Goal: Information Seeking & Learning: Learn about a topic

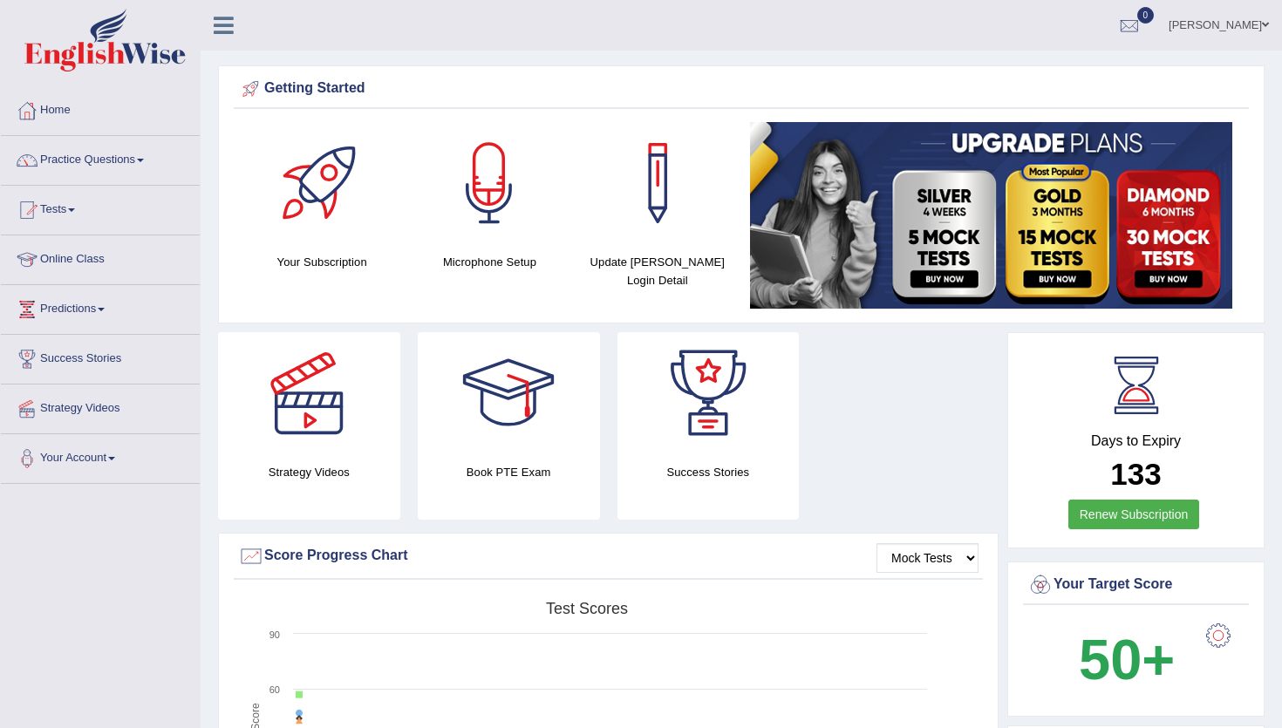
click at [116, 162] on link "Practice Questions" at bounding box center [100, 158] width 199 height 44
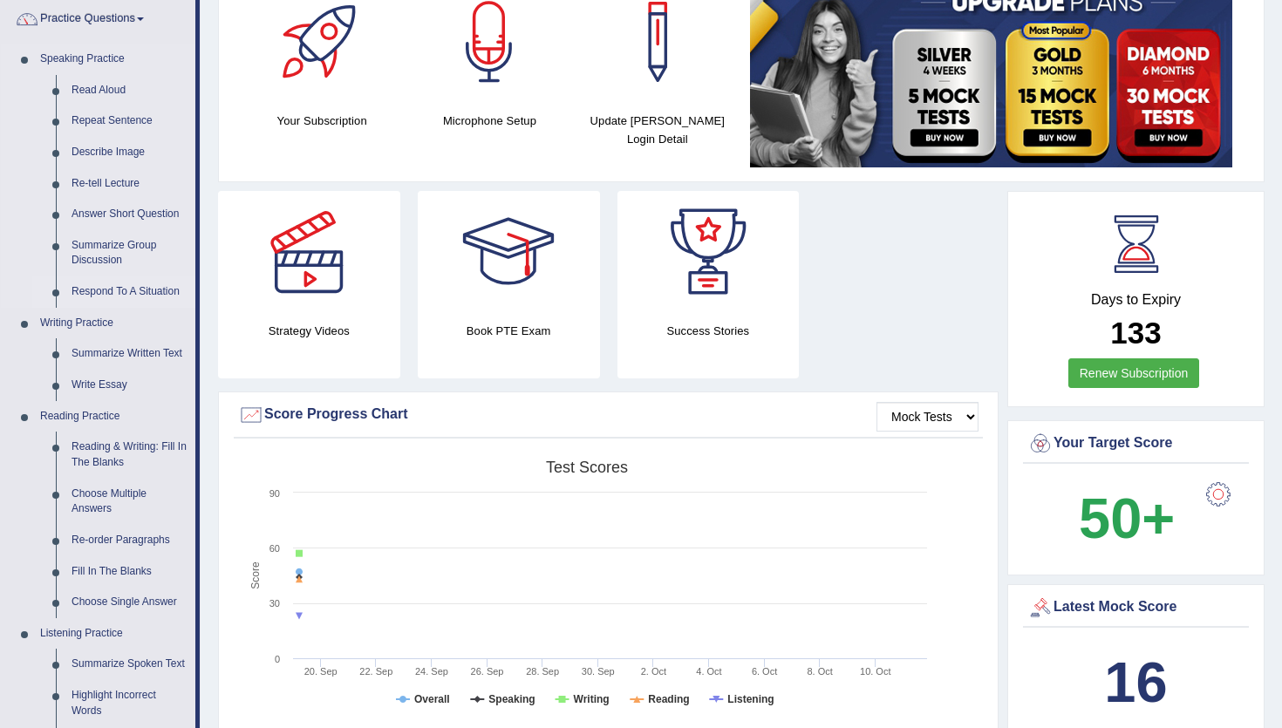
scroll to position [128, 0]
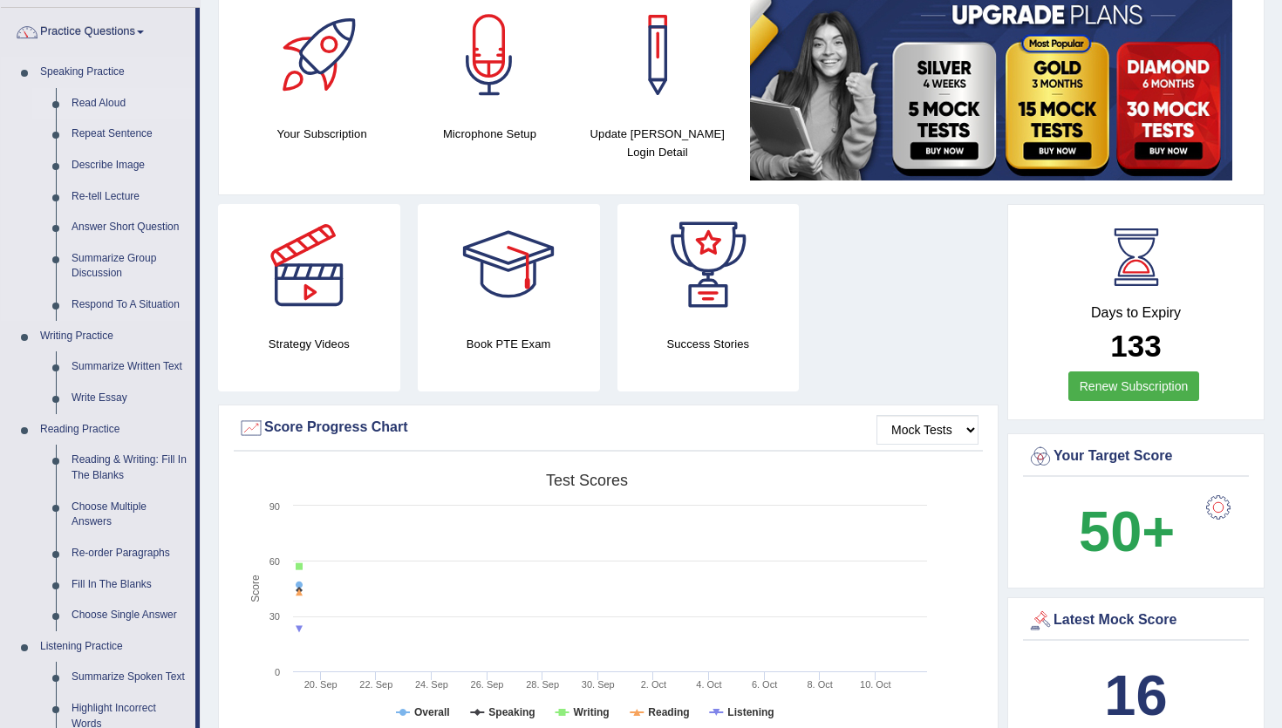
click at [91, 99] on link "Read Aloud" at bounding box center [130, 103] width 132 height 31
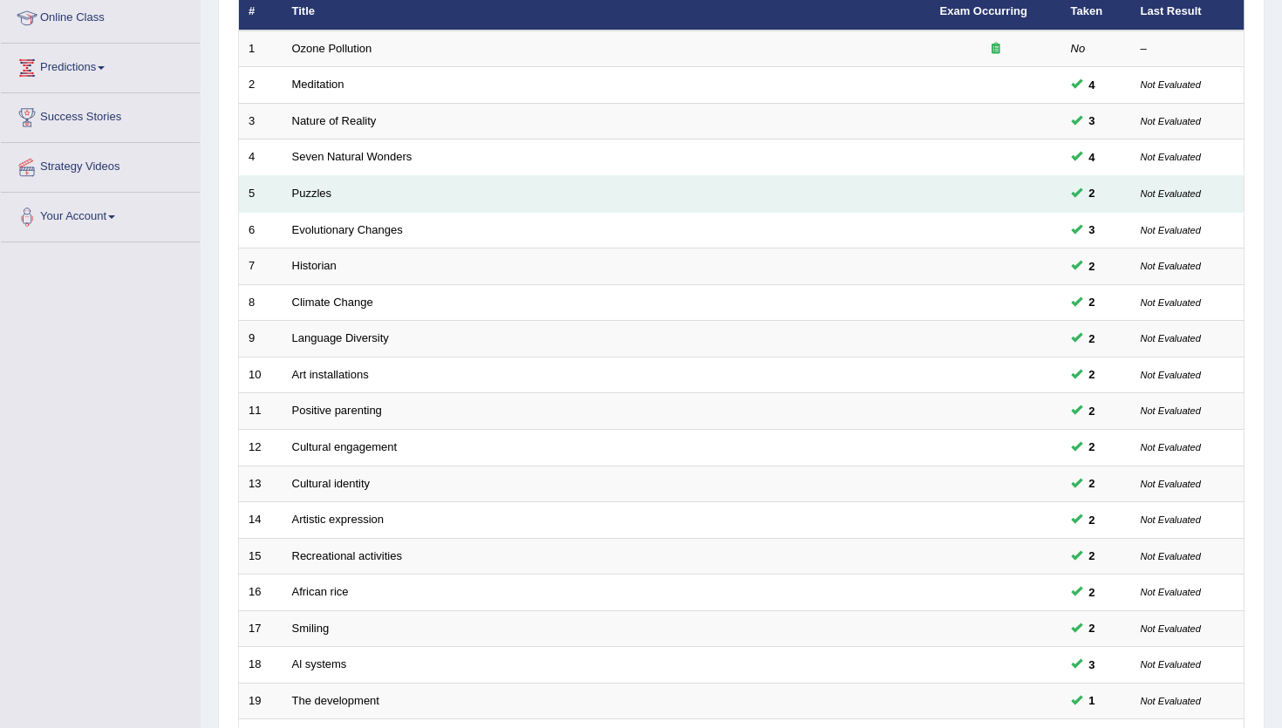
scroll to position [426, 0]
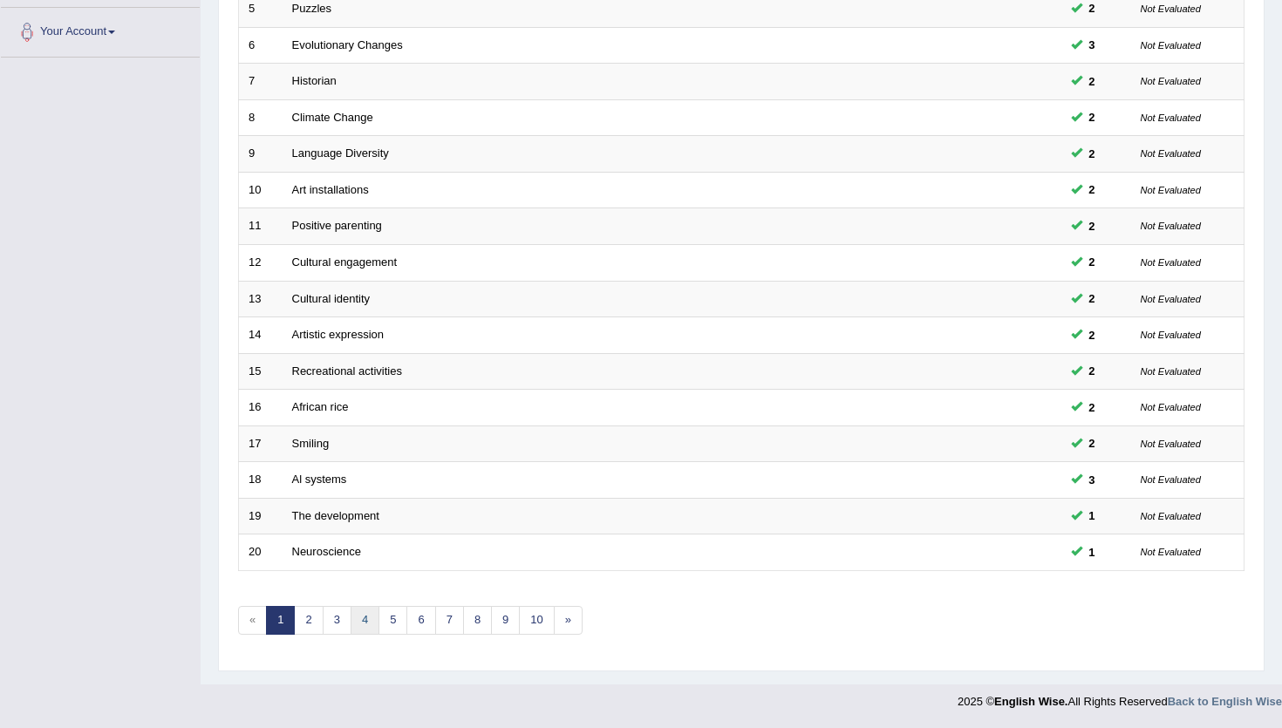
click at [369, 623] on link "4" at bounding box center [364, 620] width 29 height 29
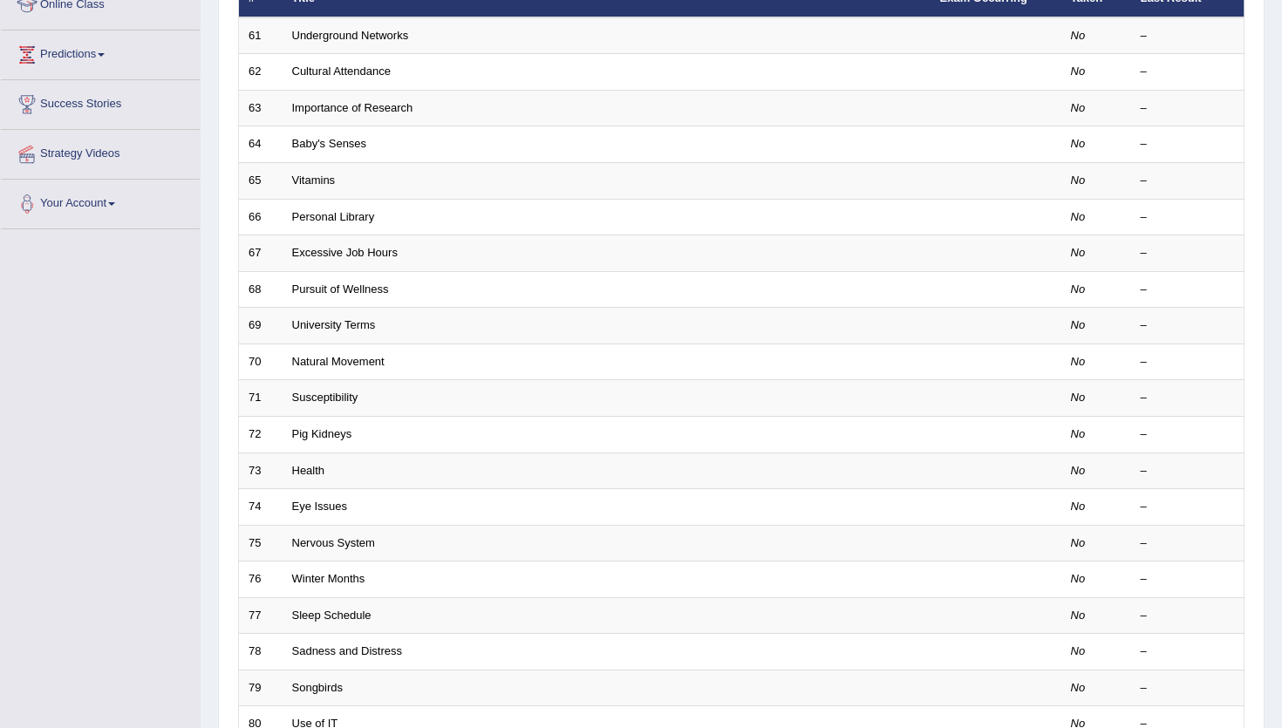
scroll to position [426, 0]
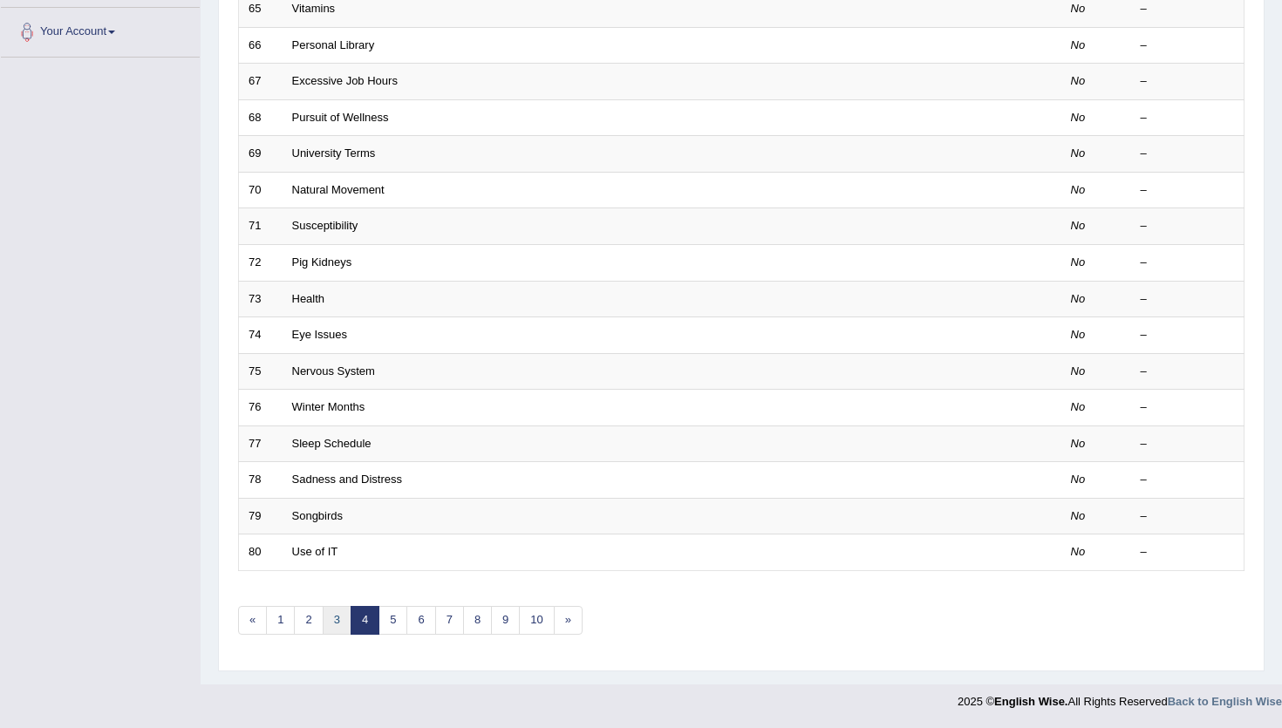
click at [330, 627] on link "3" at bounding box center [337, 620] width 29 height 29
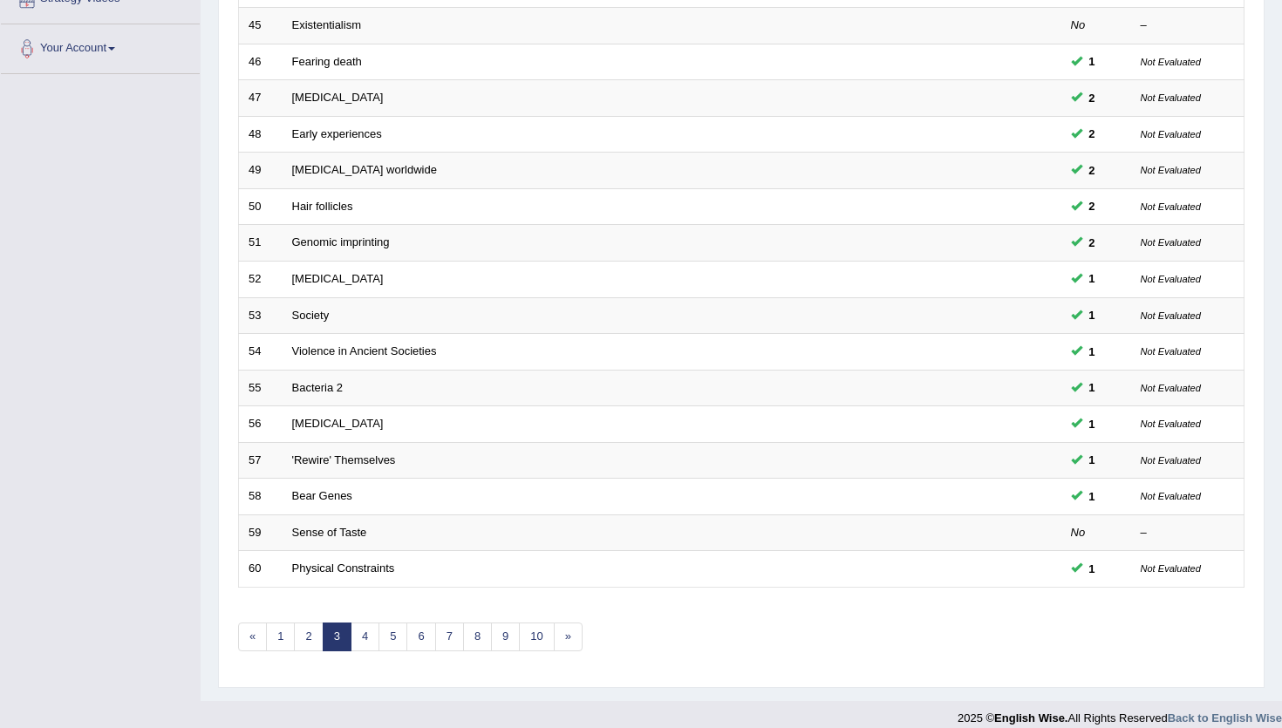
scroll to position [426, 0]
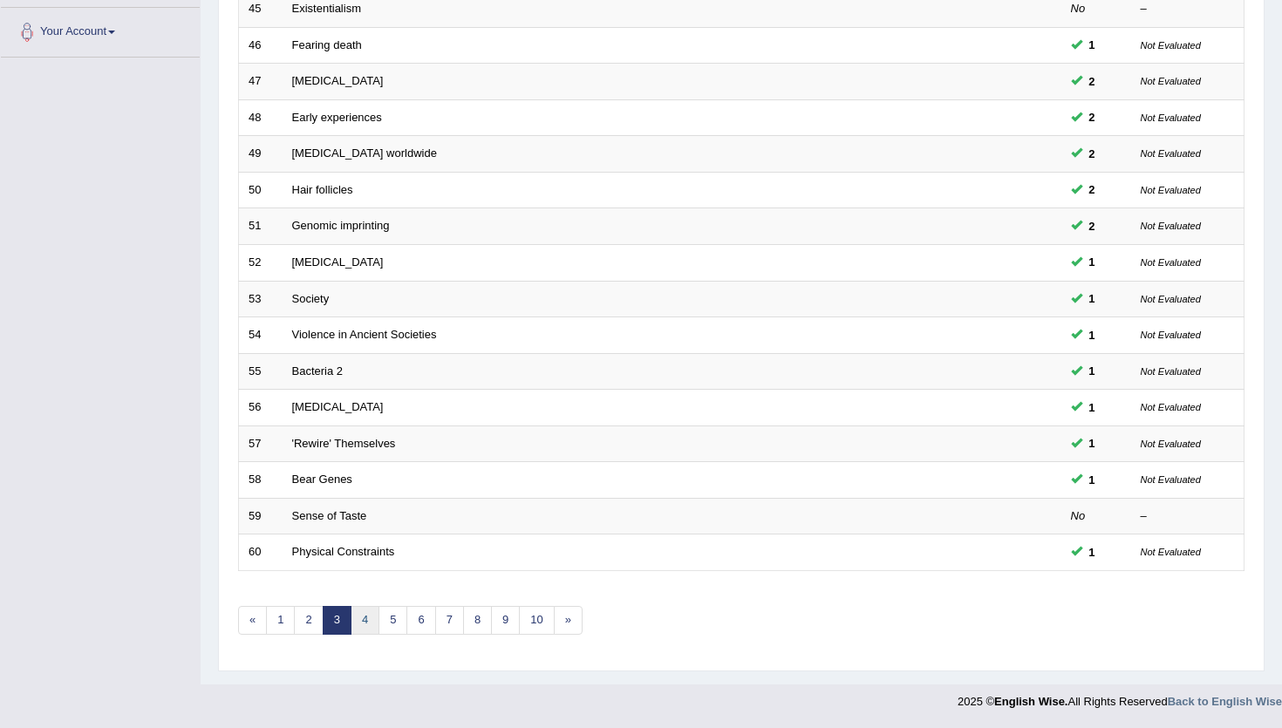
click at [371, 615] on link "4" at bounding box center [364, 620] width 29 height 29
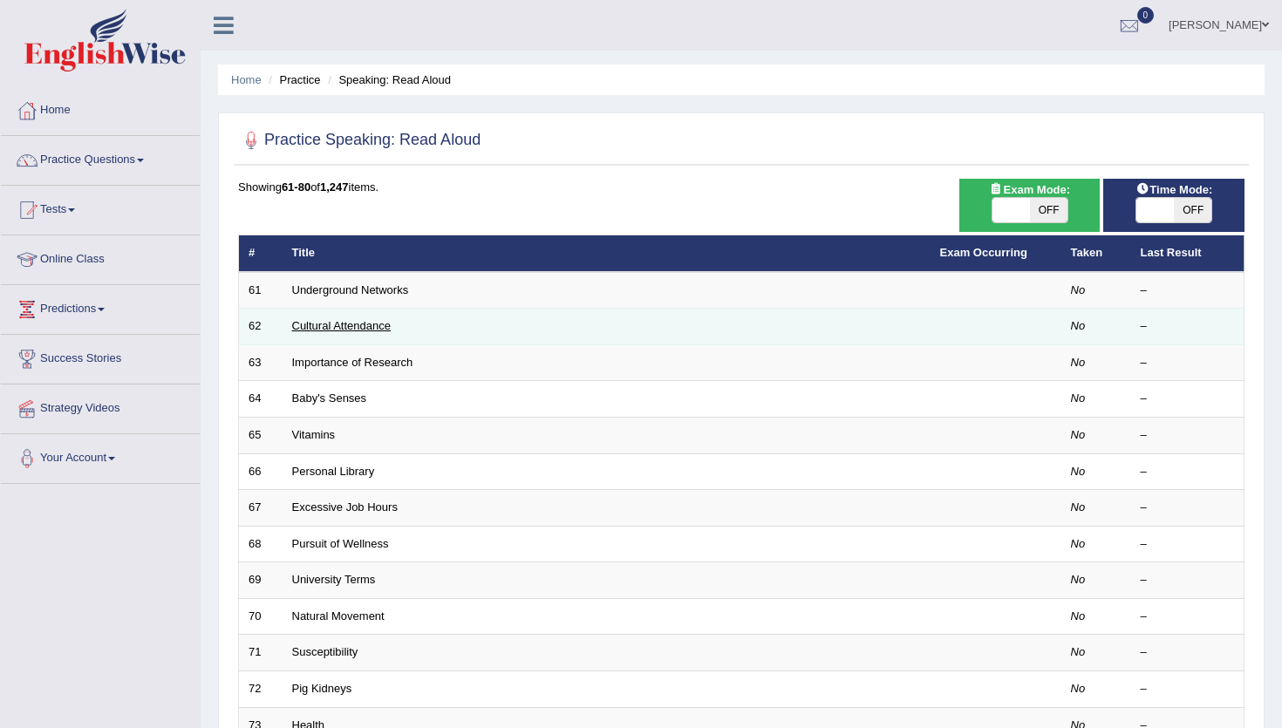
click at [352, 324] on link "Cultural Attendance" at bounding box center [341, 325] width 99 height 13
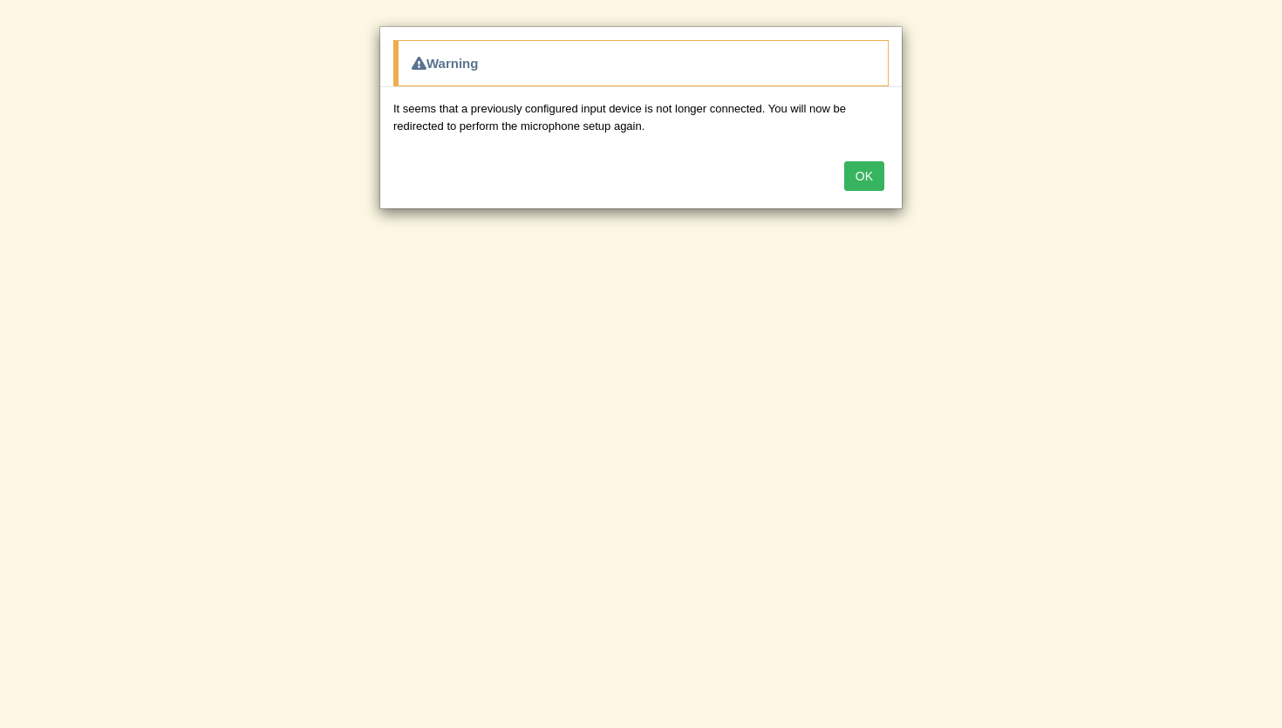
click at [859, 183] on button "OK" at bounding box center [864, 176] width 40 height 30
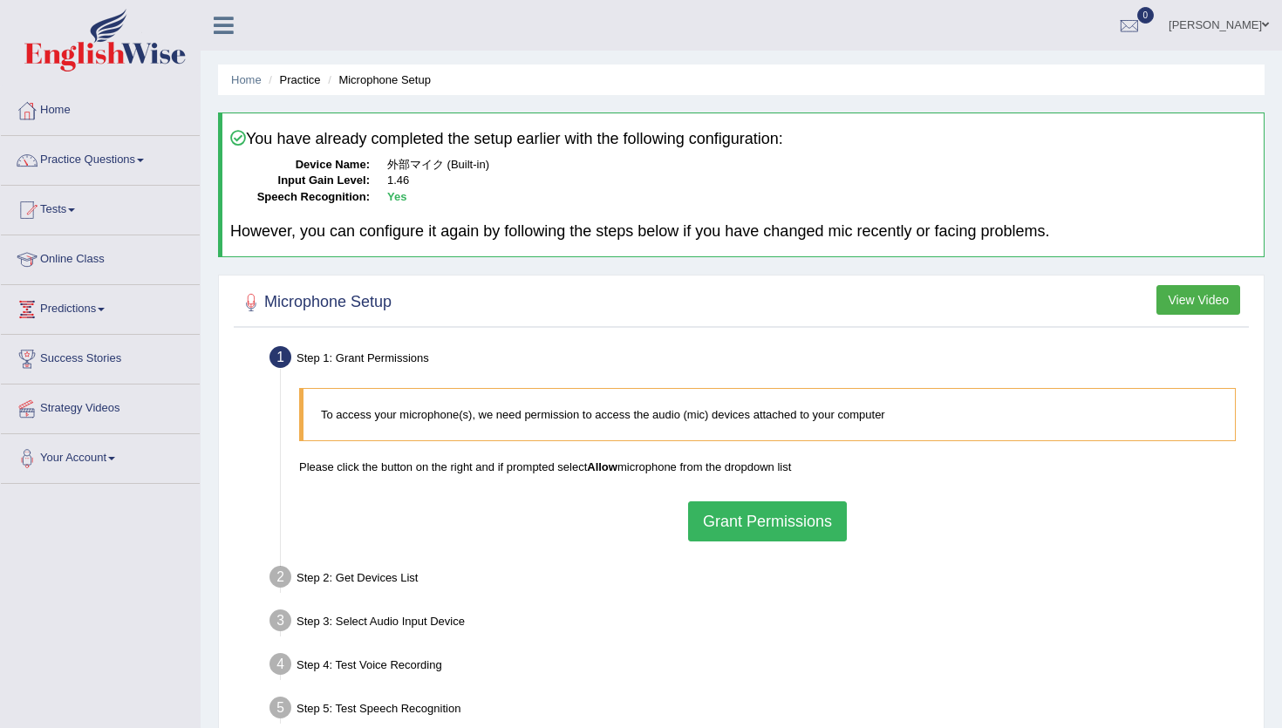
click at [780, 527] on button "Grant Permissions" at bounding box center [767, 521] width 159 height 40
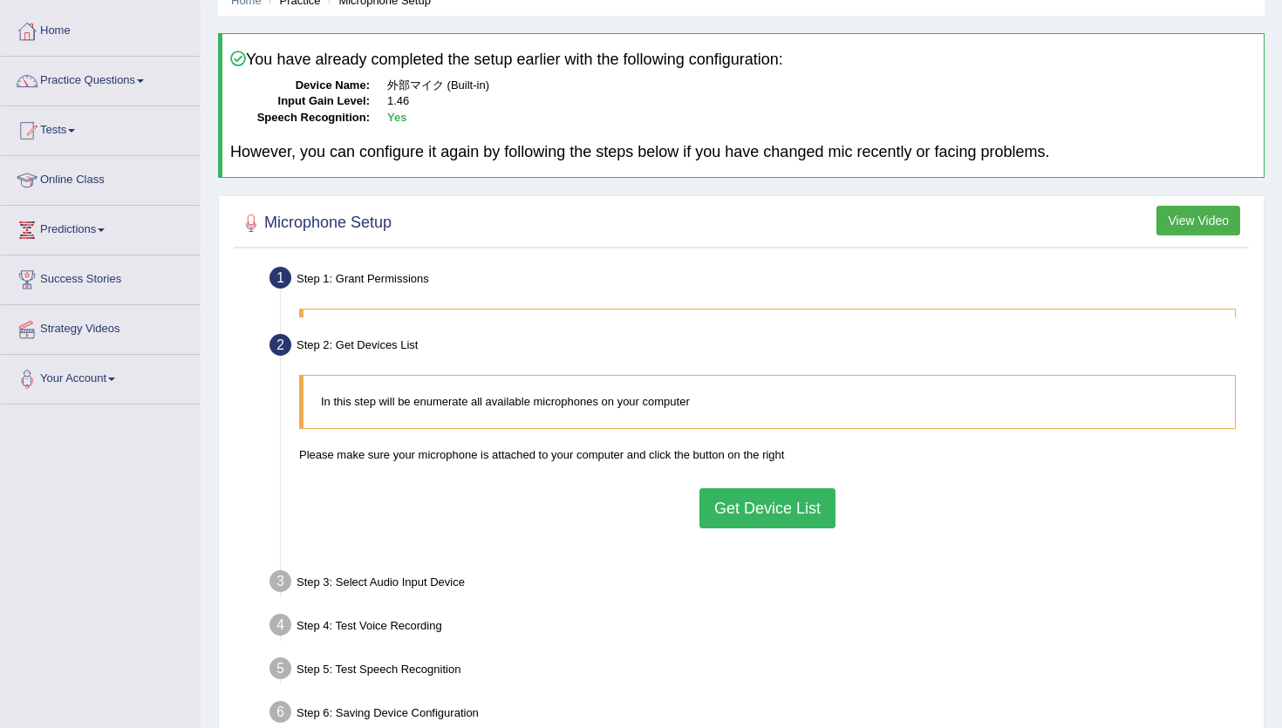
scroll to position [187, 0]
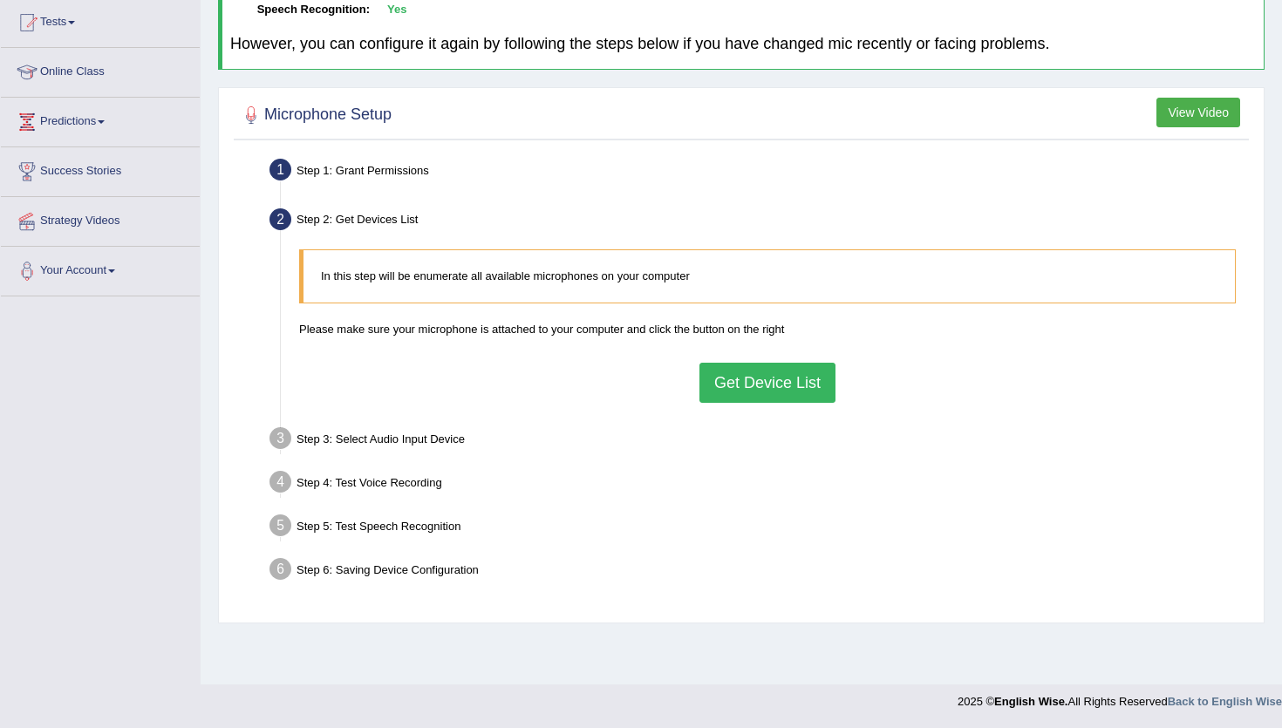
click at [777, 393] on button "Get Device List" at bounding box center [767, 383] width 136 height 40
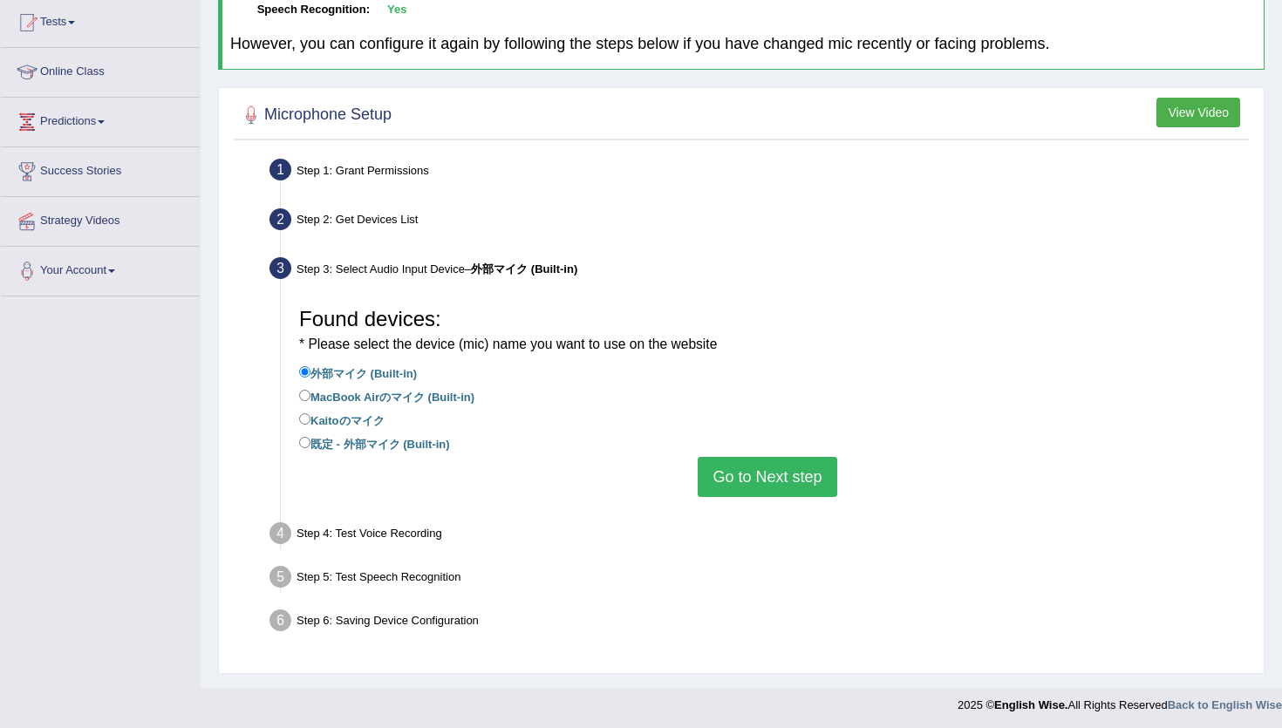
click at [775, 472] on button "Go to Next step" at bounding box center [766, 477] width 139 height 40
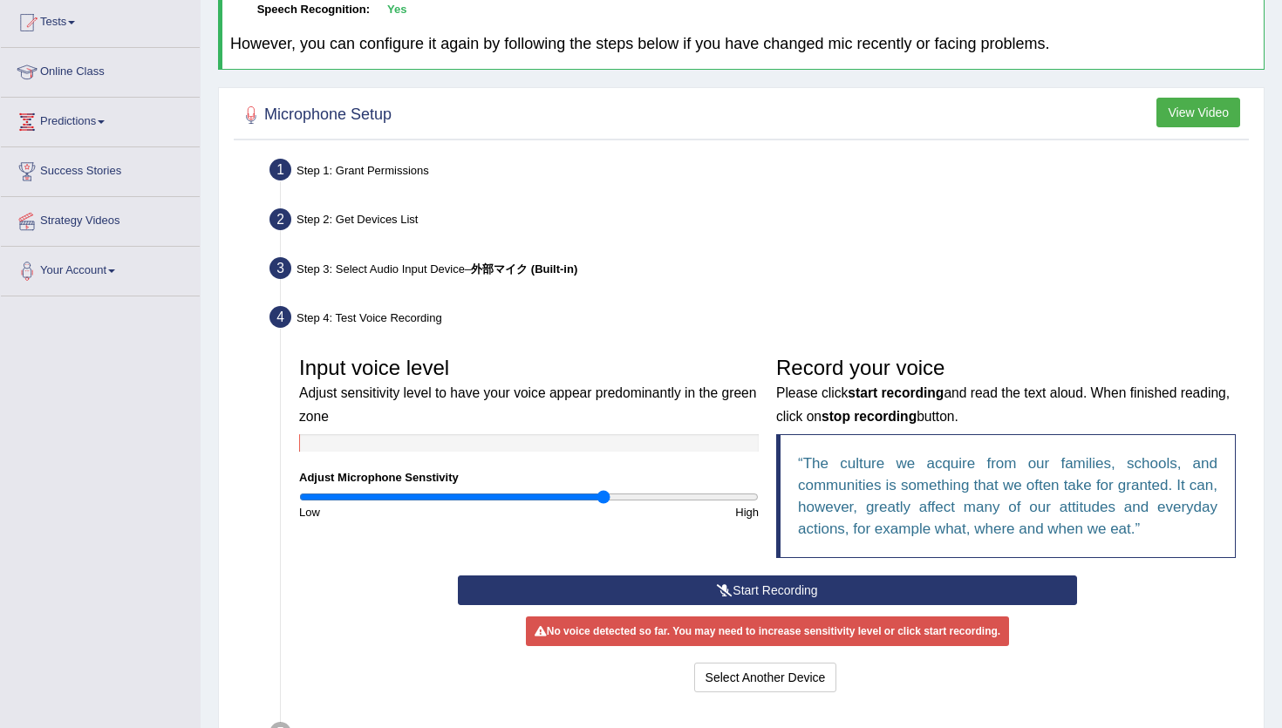
drag, startPoint x: 628, startPoint y: 502, endPoint x: 601, endPoint y: 502, distance: 27.0
click at [601, 502] on input "range" at bounding box center [528, 497] width 459 height 14
drag, startPoint x: 601, startPoint y: 502, endPoint x: 612, endPoint y: 502, distance: 11.3
type input "1.38"
click at [612, 502] on input "range" at bounding box center [528, 497] width 459 height 14
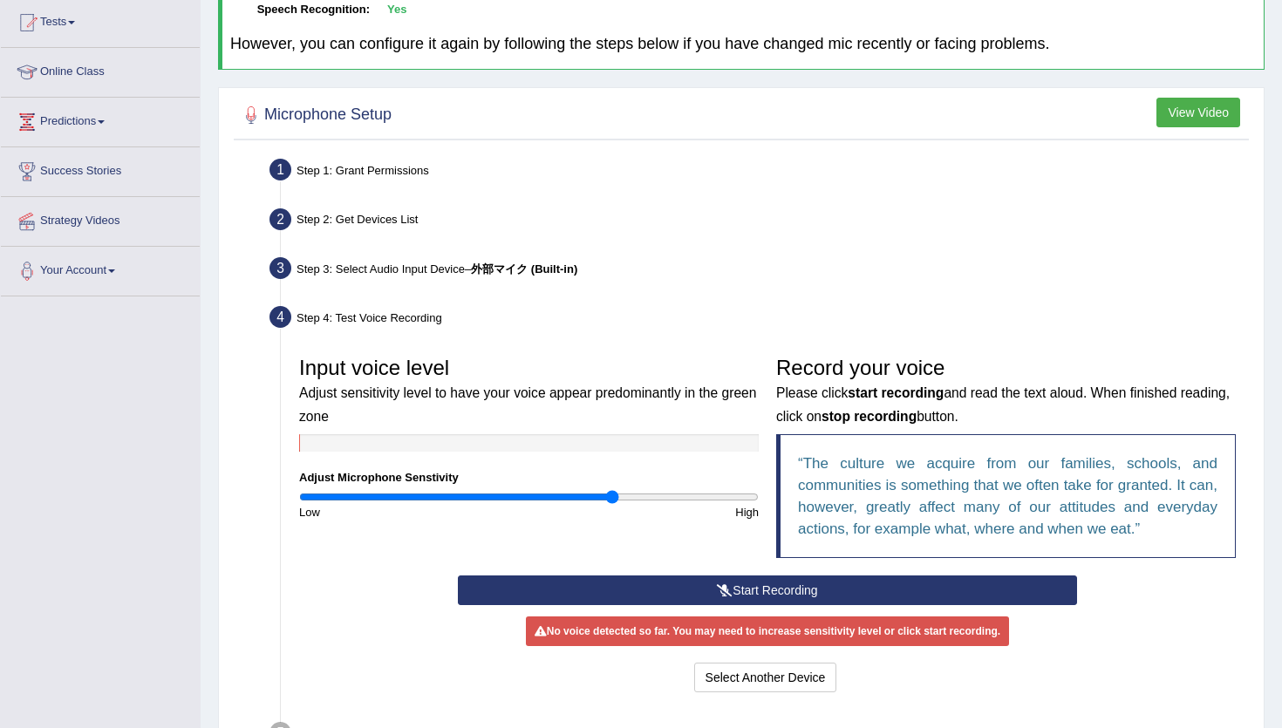
click at [628, 588] on button "Start Recording" at bounding box center [767, 590] width 618 height 30
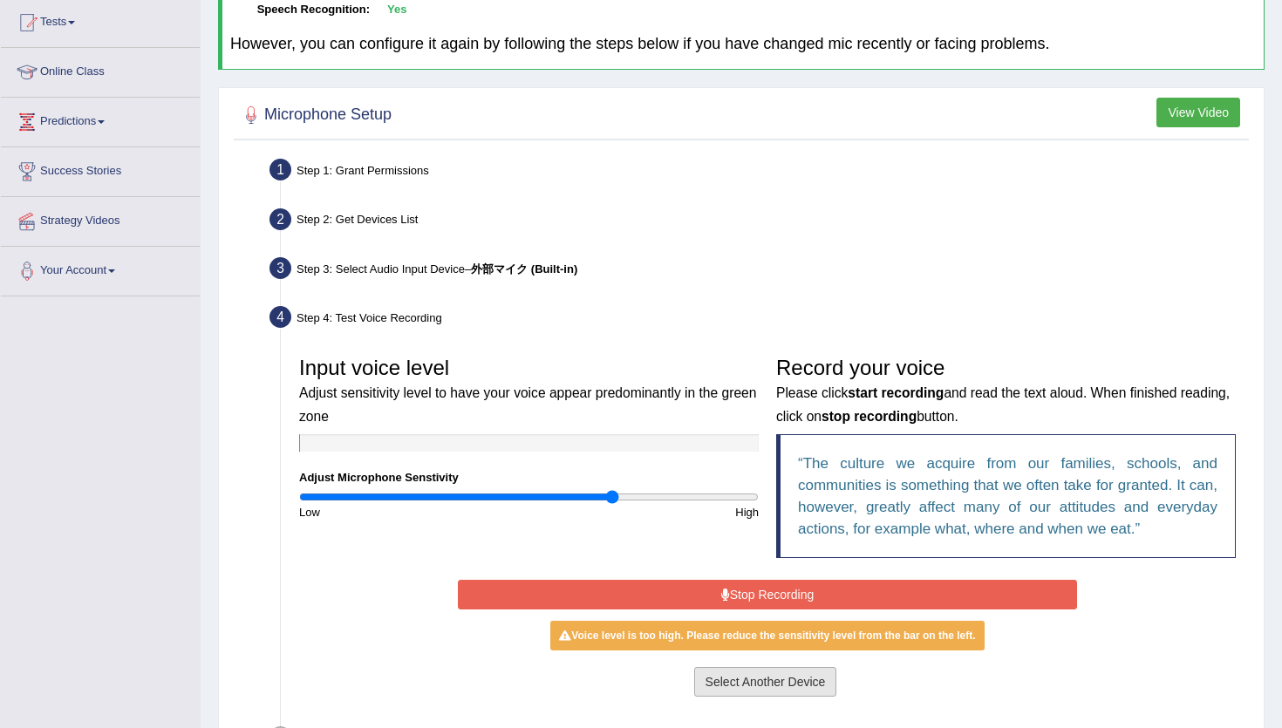
click at [741, 677] on button "Select Another Device" at bounding box center [765, 682] width 143 height 30
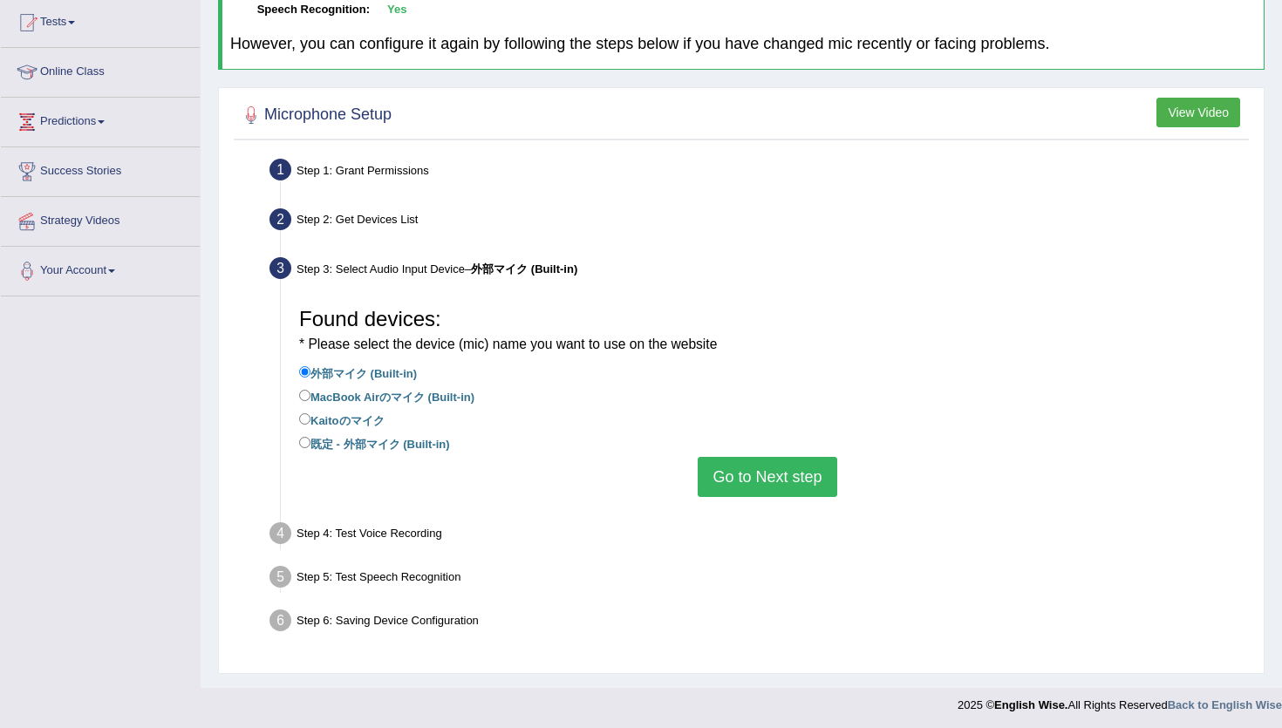
click at [374, 402] on label "MacBook Airのマイク (Built-in)" at bounding box center [386, 395] width 175 height 19
click at [310, 401] on input "MacBook Airのマイク (Built-in)" at bounding box center [304, 395] width 11 height 11
radio input "true"
click at [753, 483] on button "Go to Next step" at bounding box center [766, 477] width 139 height 40
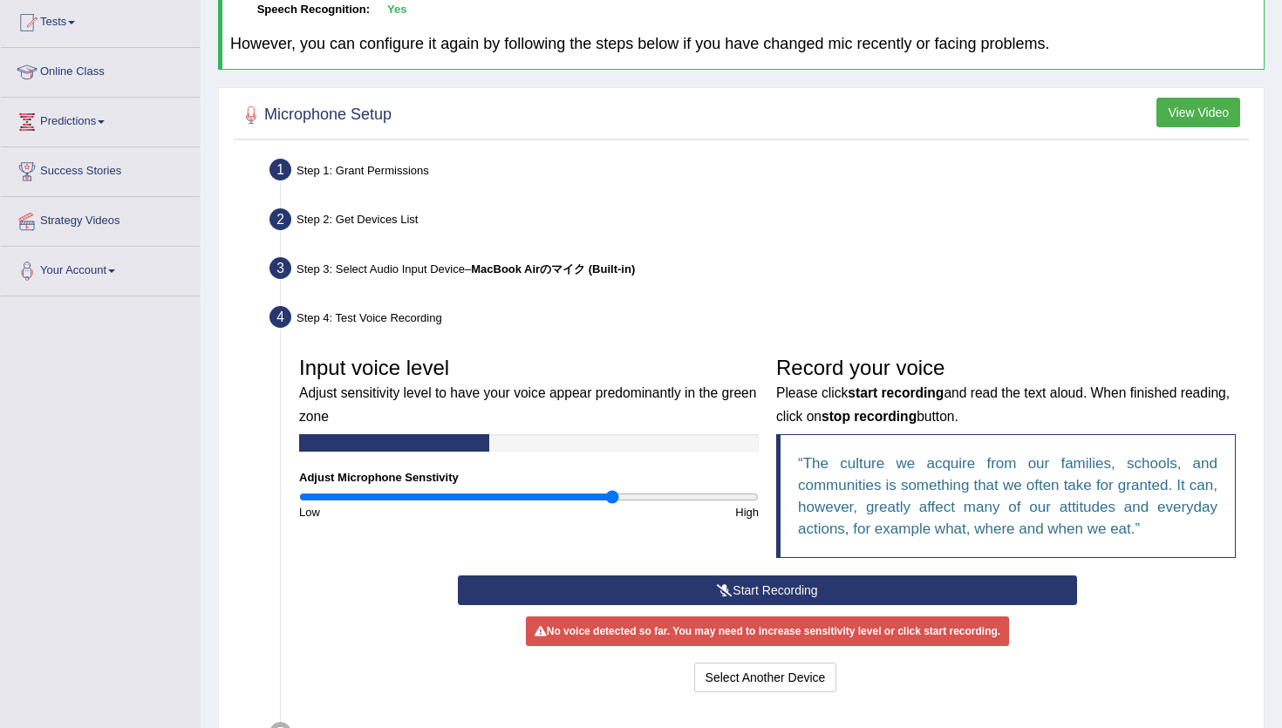
click at [753, 483] on div "Input voice level Adjust sensitivity level to have your voice appear predominan…" at bounding box center [528, 434] width 477 height 173
drag, startPoint x: 615, startPoint y: 499, endPoint x: 485, endPoint y: 489, distance: 131.1
click at [485, 490] on input "range" at bounding box center [528, 497] width 459 height 14
drag, startPoint x: 485, startPoint y: 489, endPoint x: 508, endPoint y: 495, distance: 24.3
type input "0.92"
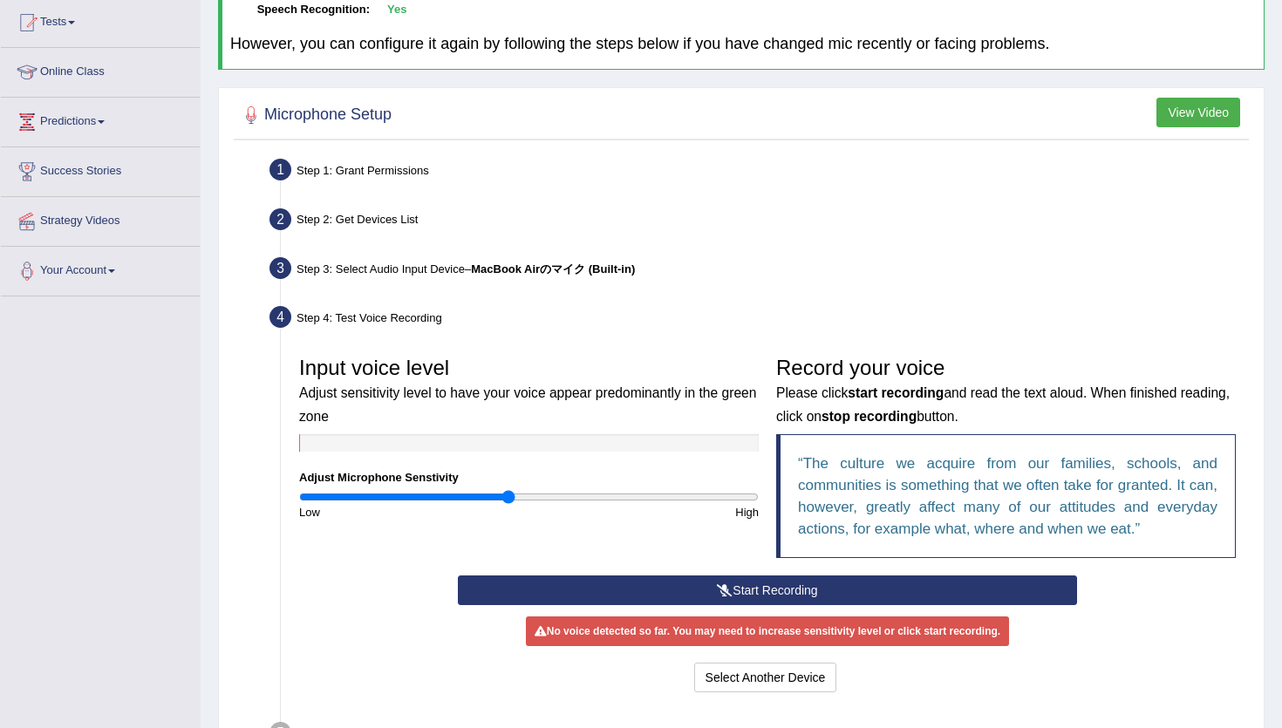
click at [508, 495] on input "range" at bounding box center [528, 497] width 459 height 14
click at [569, 594] on button "Start Recording" at bounding box center [767, 590] width 618 height 30
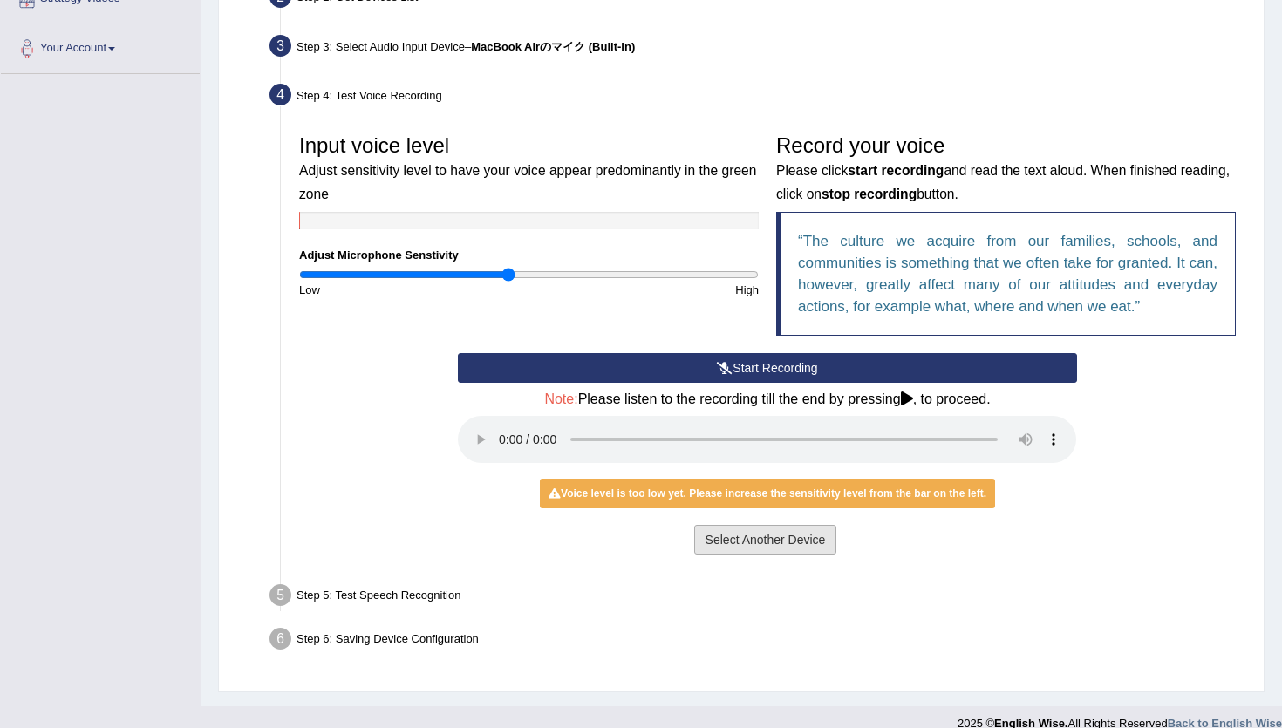
click at [744, 531] on button "Select Another Device" at bounding box center [765, 540] width 143 height 30
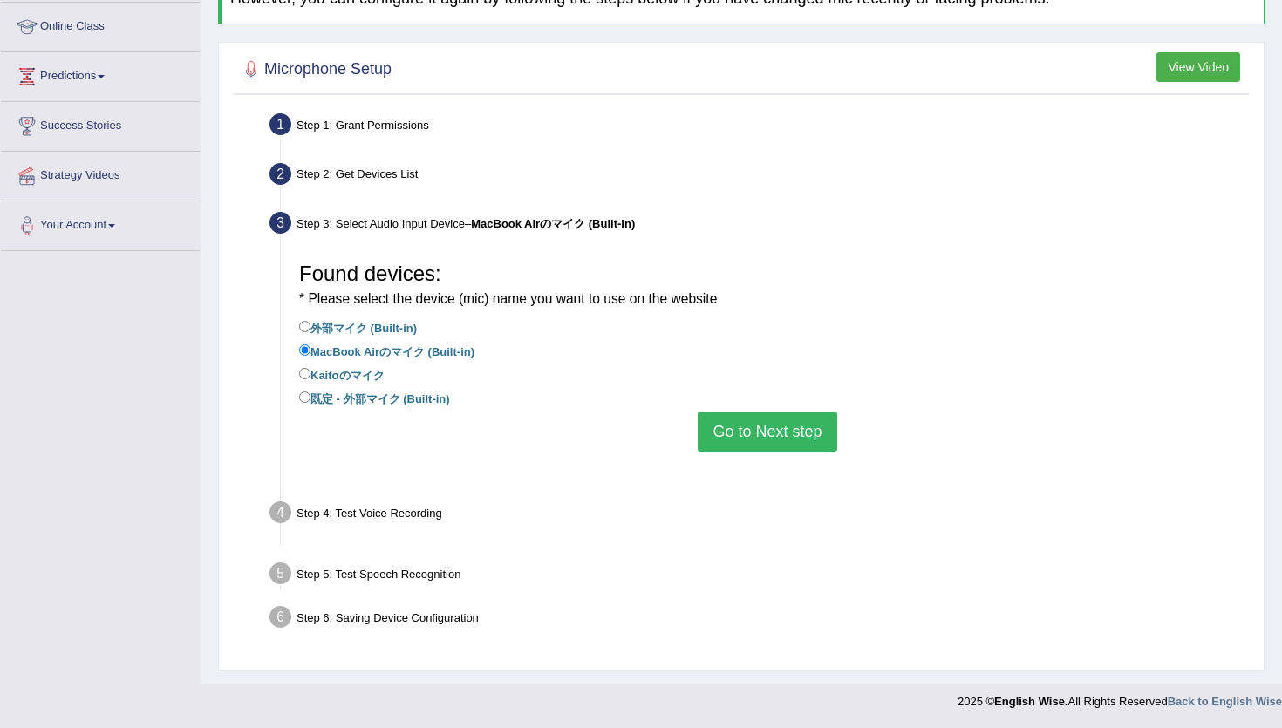
scroll to position [189, 0]
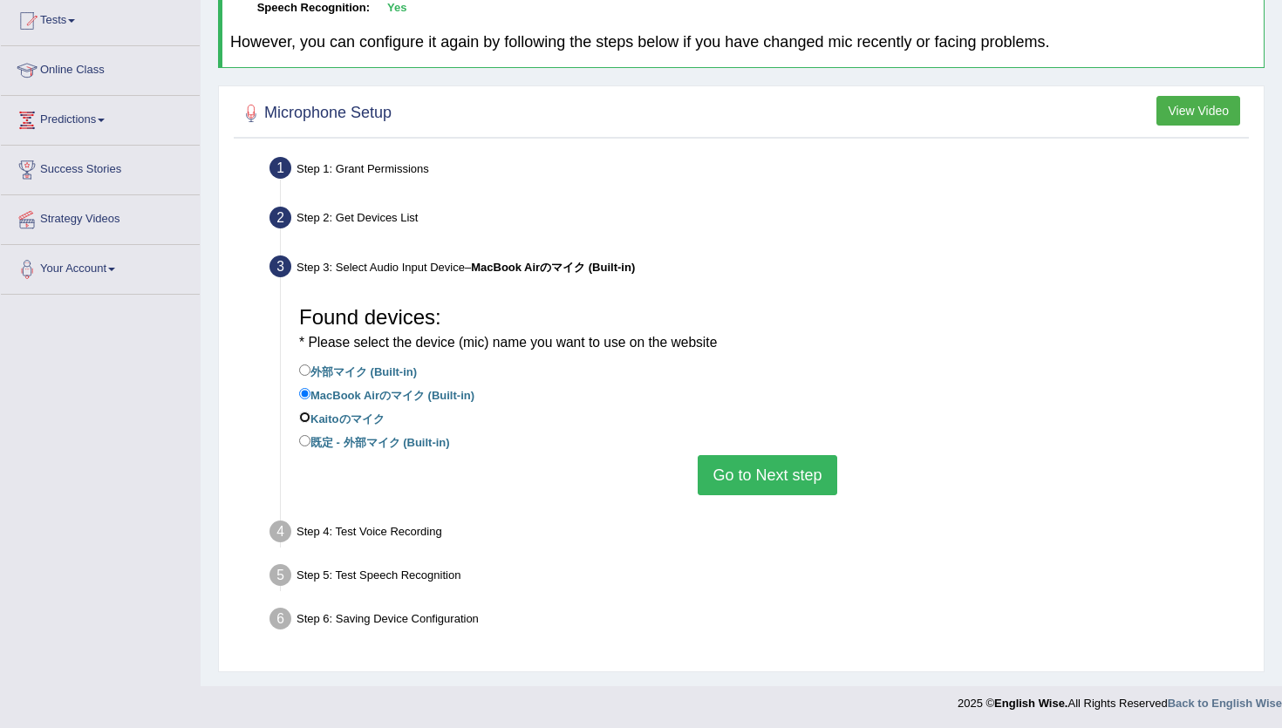
click at [303, 417] on input "‎Kaitoのマイク" at bounding box center [304, 416] width 11 height 11
radio input "true"
click at [307, 368] on input "外部マイク (Built-in)" at bounding box center [304, 369] width 11 height 11
radio input "true"
click at [726, 477] on button "Go to Next step" at bounding box center [766, 475] width 139 height 40
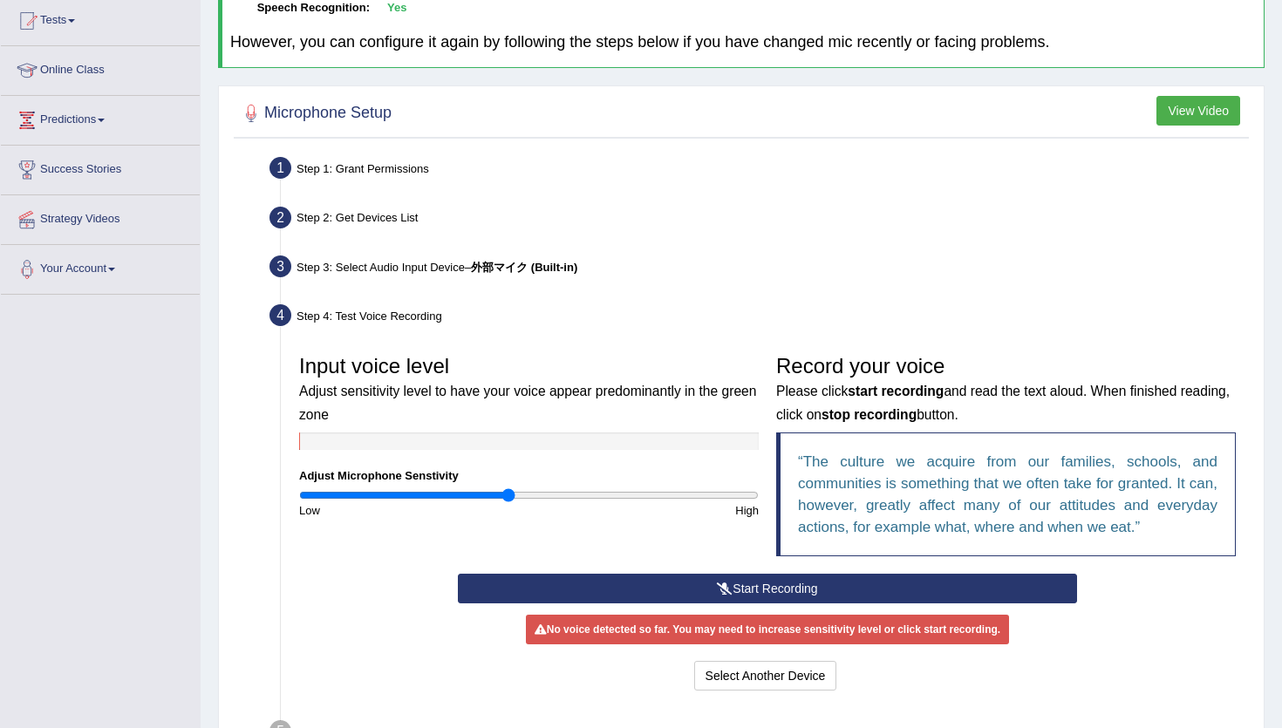
click at [697, 588] on button "Start Recording" at bounding box center [767, 589] width 618 height 30
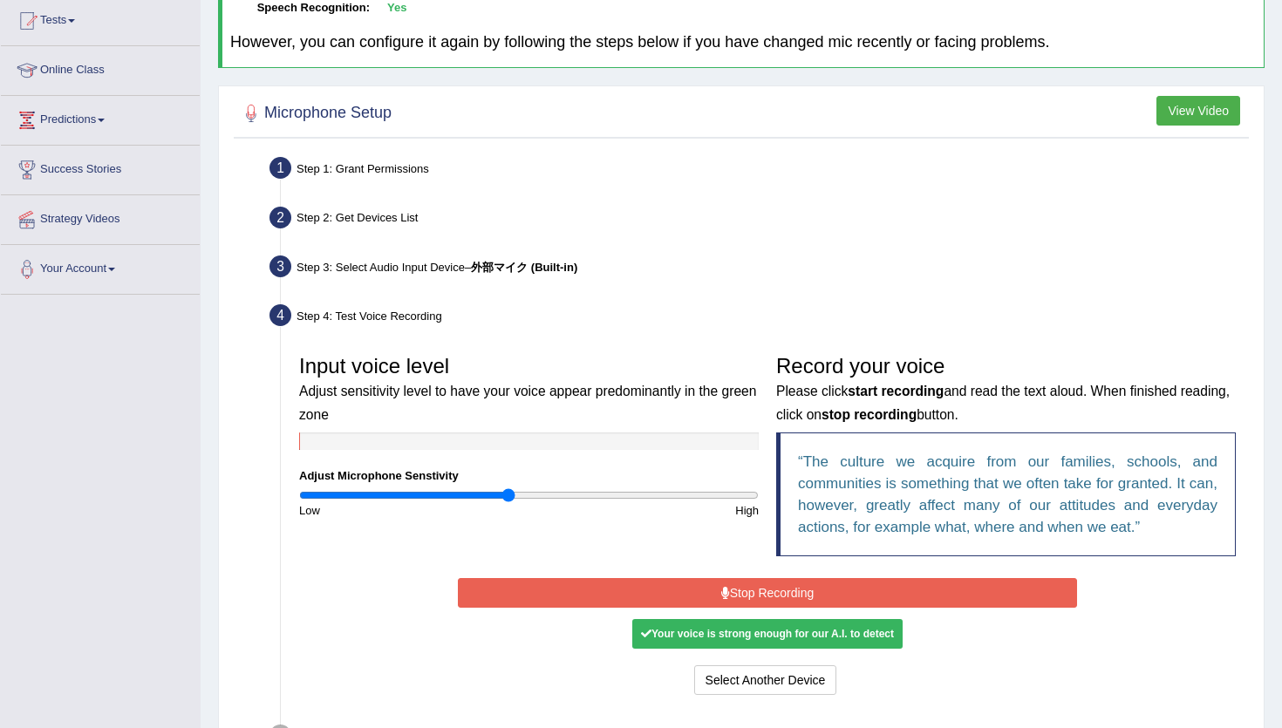
click at [700, 632] on div "Your voice is strong enough for our A.I. to detect" at bounding box center [767, 634] width 270 height 30
click at [722, 588] on icon at bounding box center [725, 593] width 9 height 12
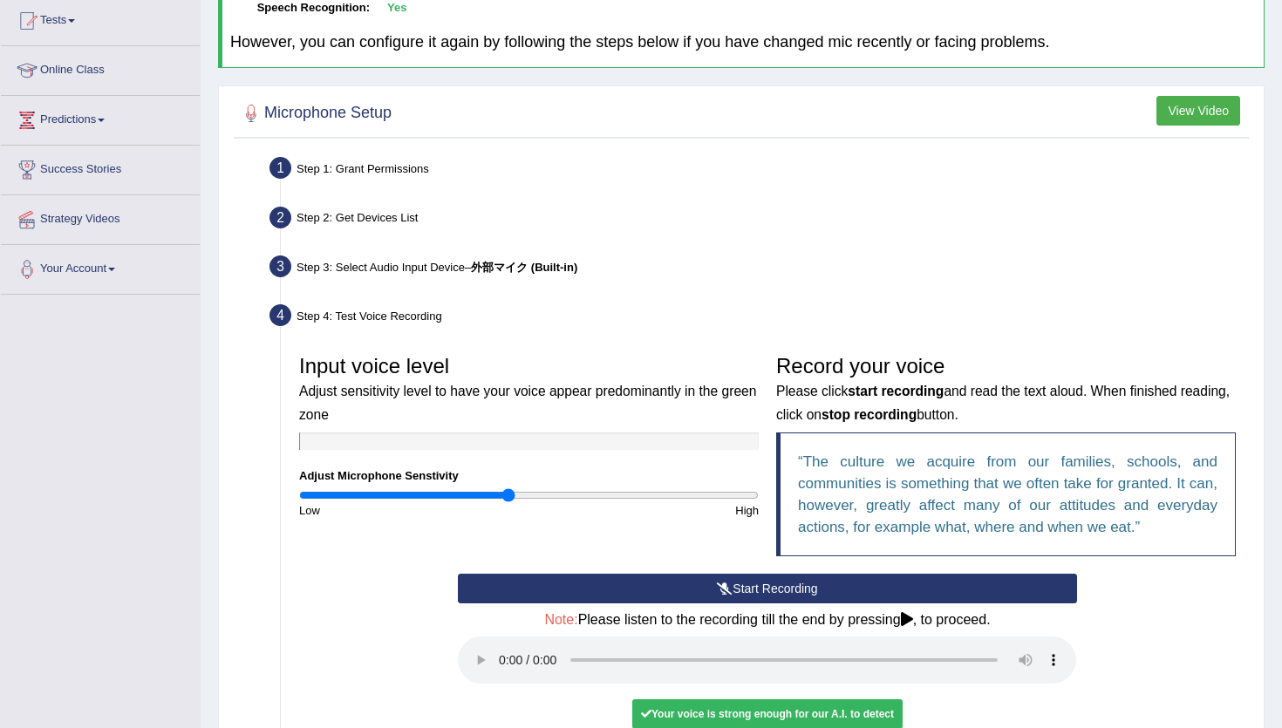
click at [708, 727] on div "Start Recording Stop Recording Note: Please listen to the recording till the en…" at bounding box center [767, 677] width 636 height 206
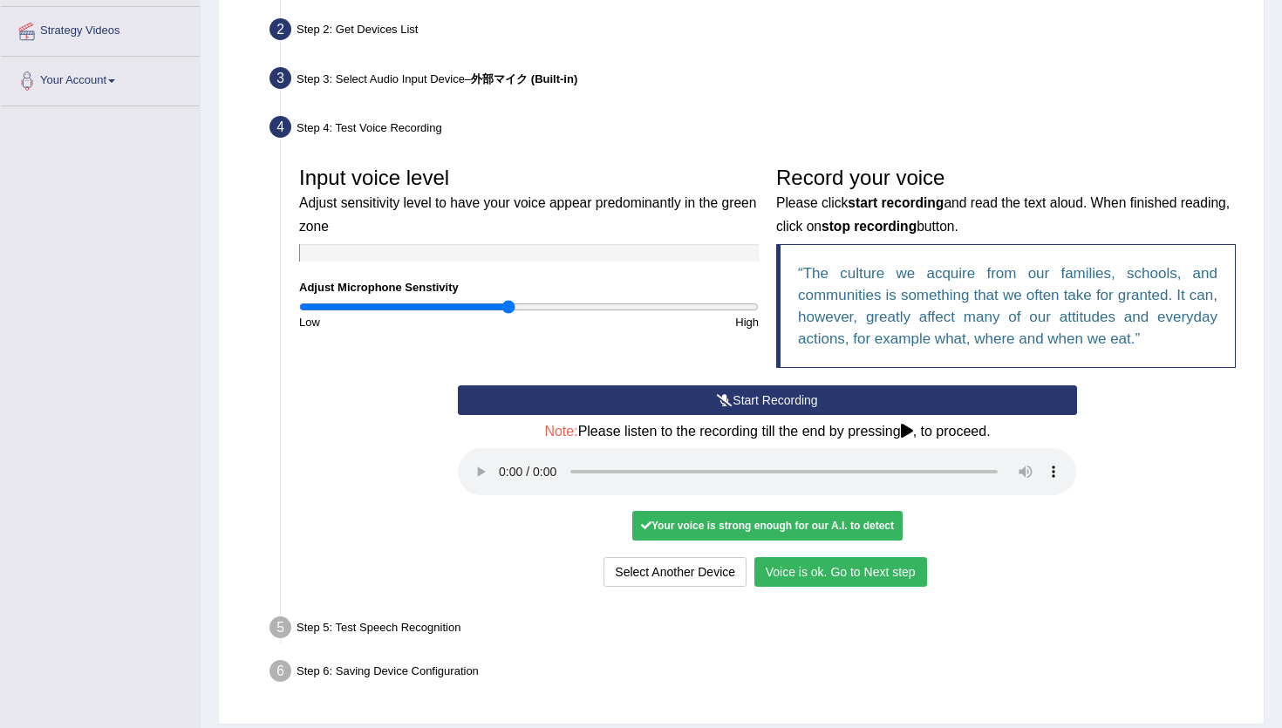
scroll to position [380, 0]
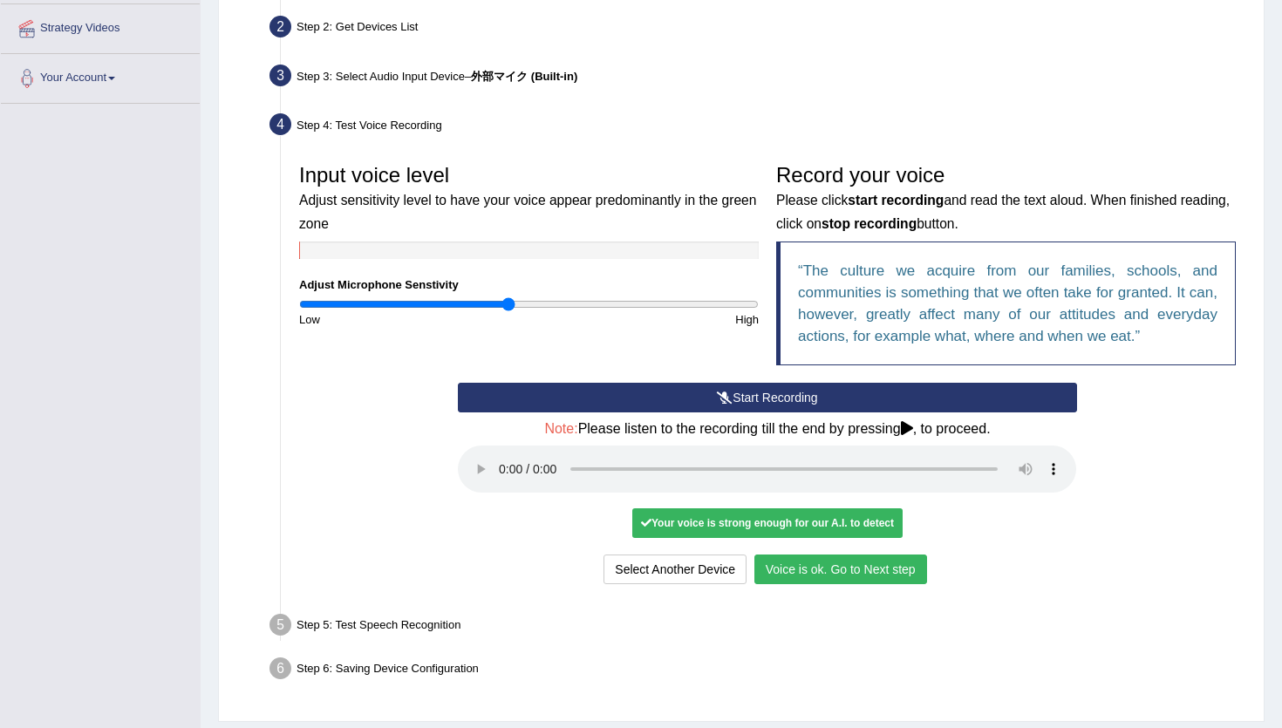
click at [837, 580] on button "Voice is ok. Go to Next step" at bounding box center [840, 569] width 173 height 30
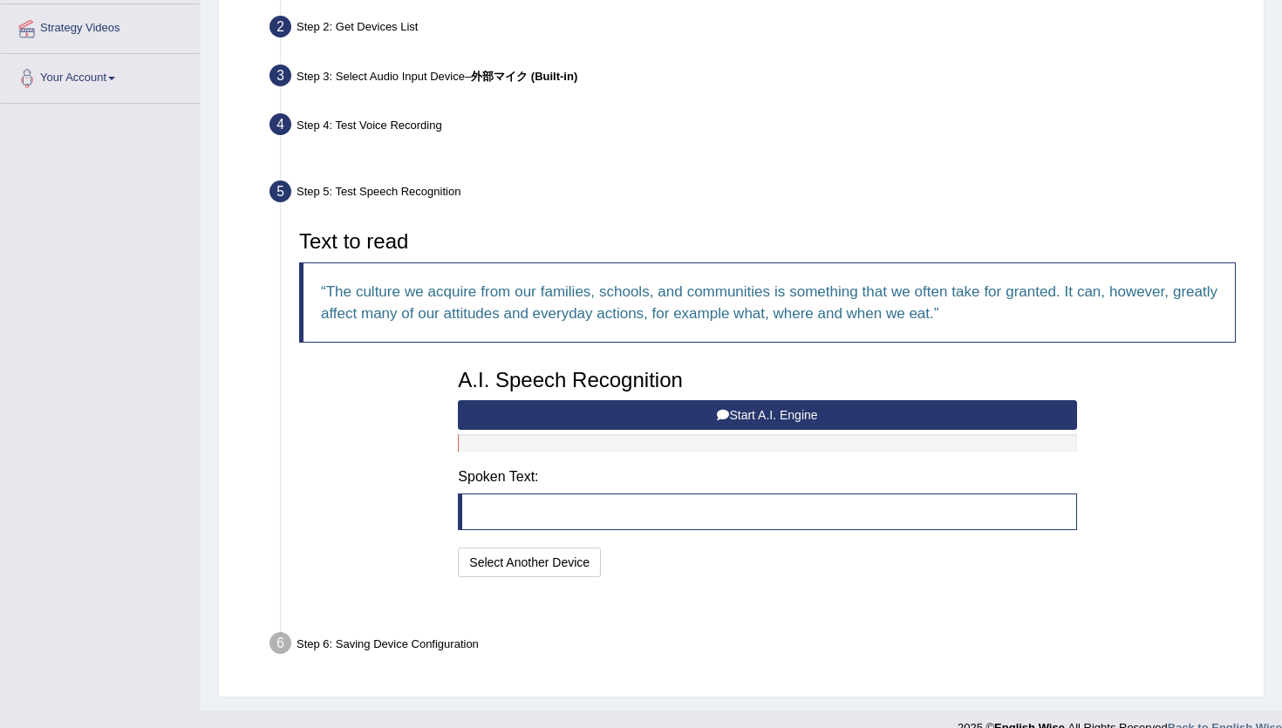
scroll to position [362, 0]
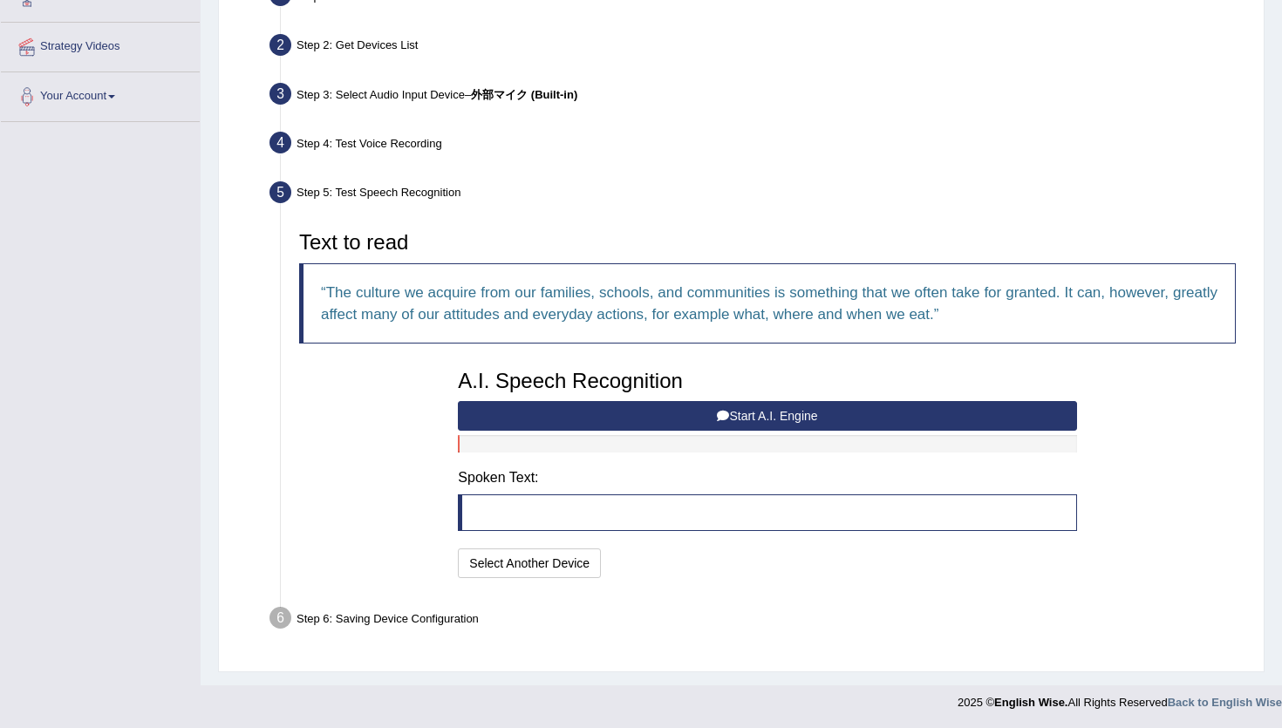
click at [590, 410] on button "Start A.I. Engine" at bounding box center [767, 416] width 618 height 30
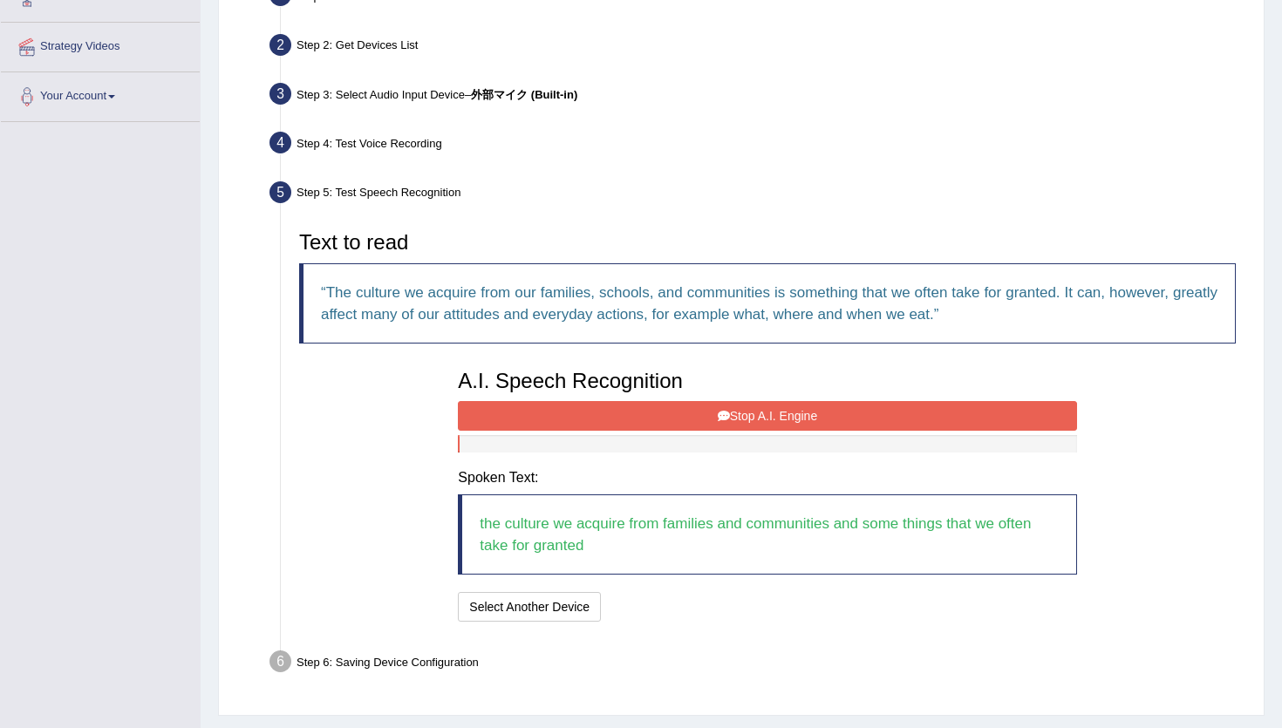
click at [590, 410] on button "Stop A.I. Engine" at bounding box center [767, 416] width 618 height 30
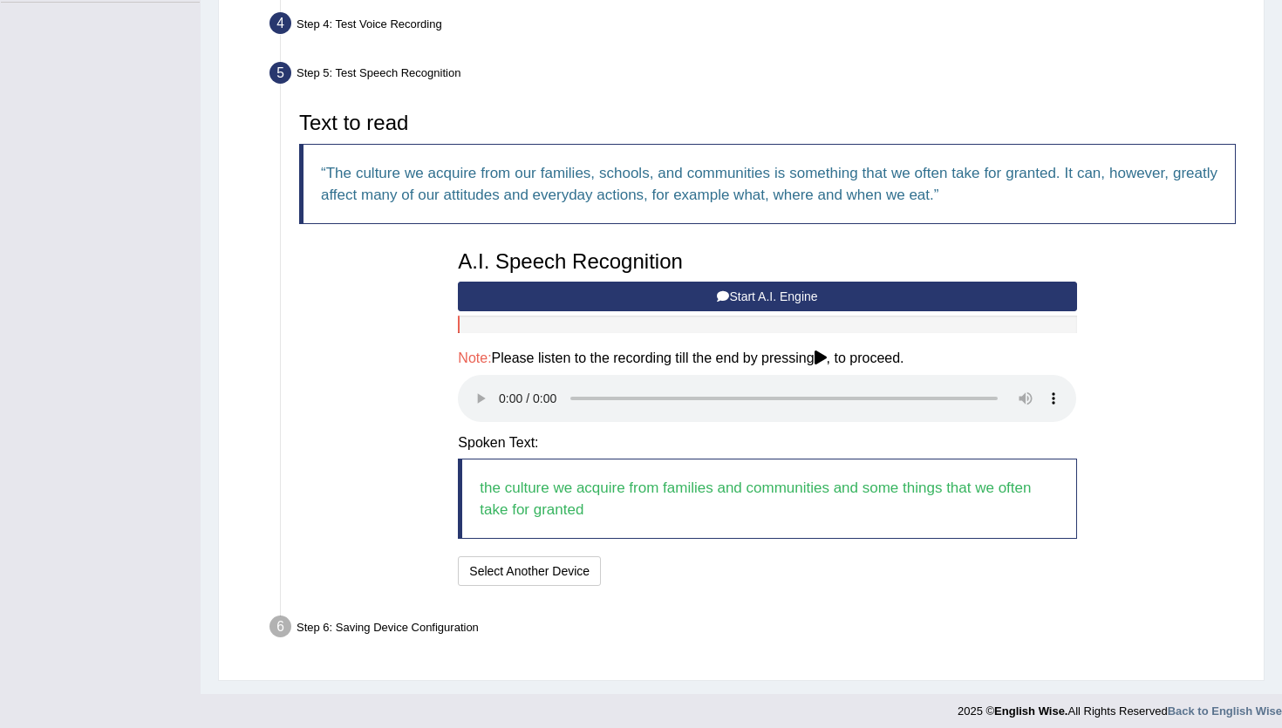
scroll to position [484, 0]
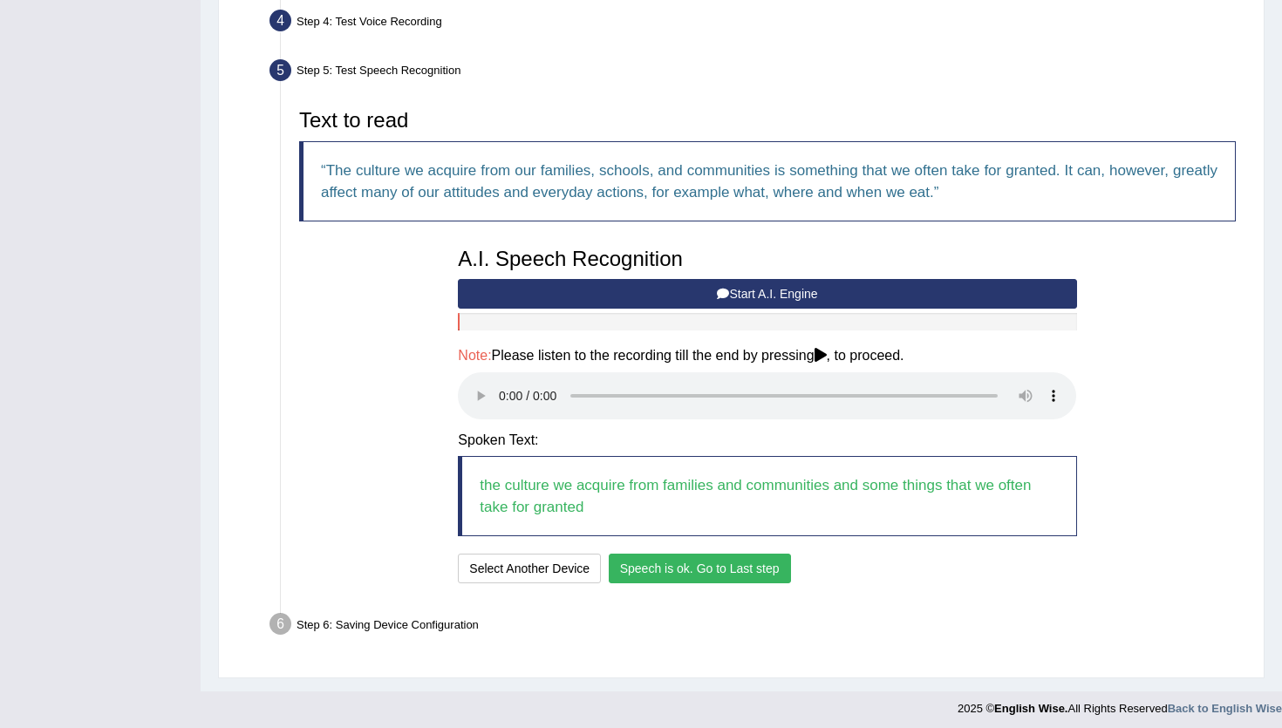
click at [743, 562] on button "Speech is ok. Go to Last step" at bounding box center [700, 569] width 182 height 30
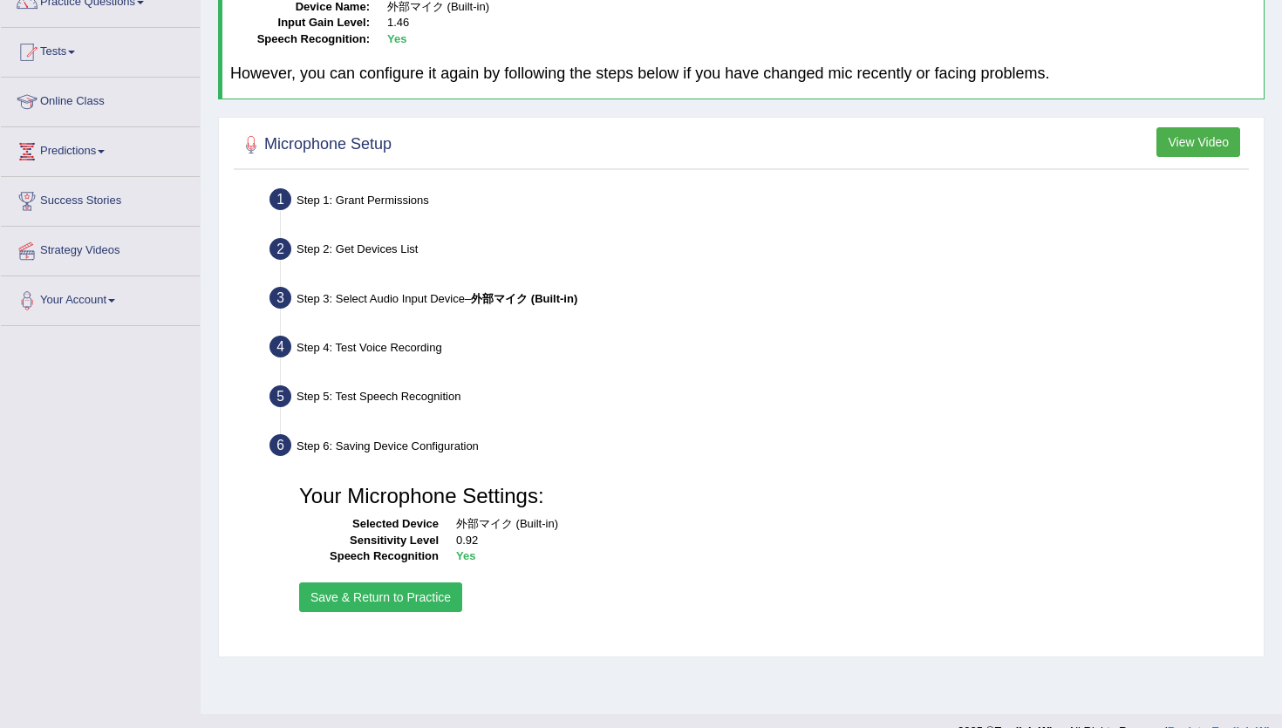
scroll to position [160, 0]
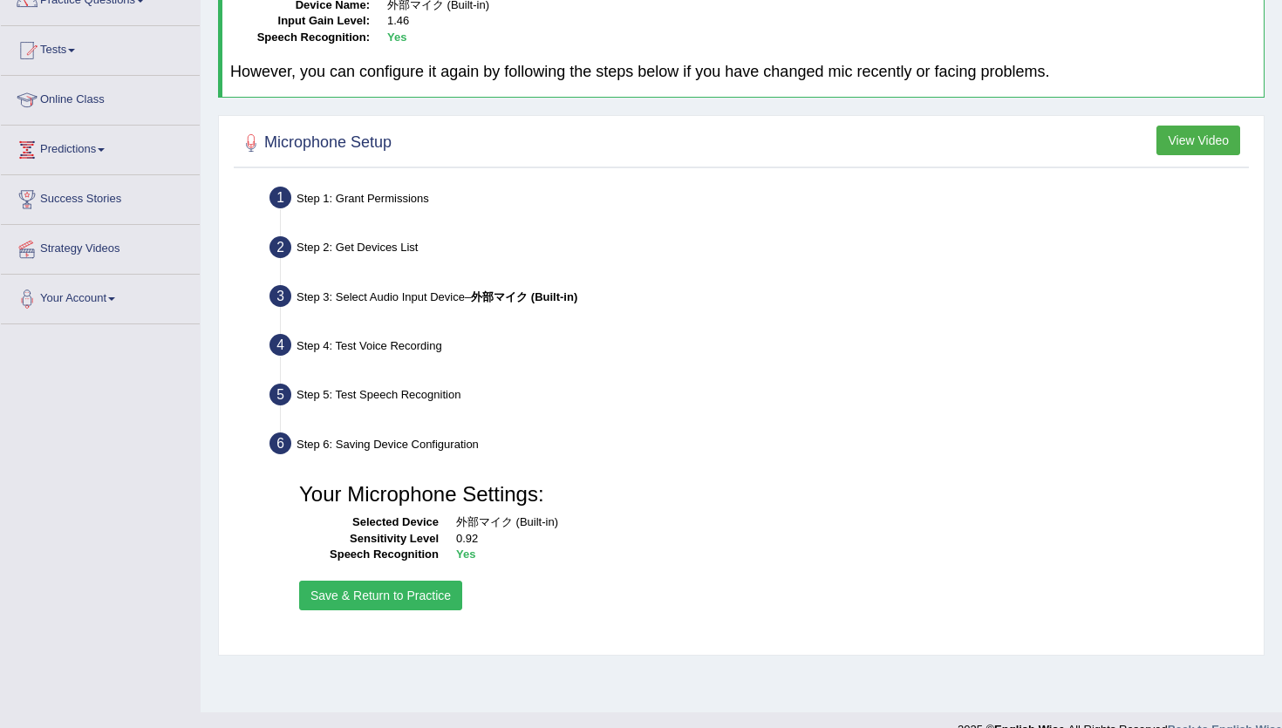
click at [391, 606] on button "Save & Return to Practice" at bounding box center [380, 596] width 163 height 30
click at [384, 591] on button "Save & Return to Practice" at bounding box center [380, 596] width 163 height 30
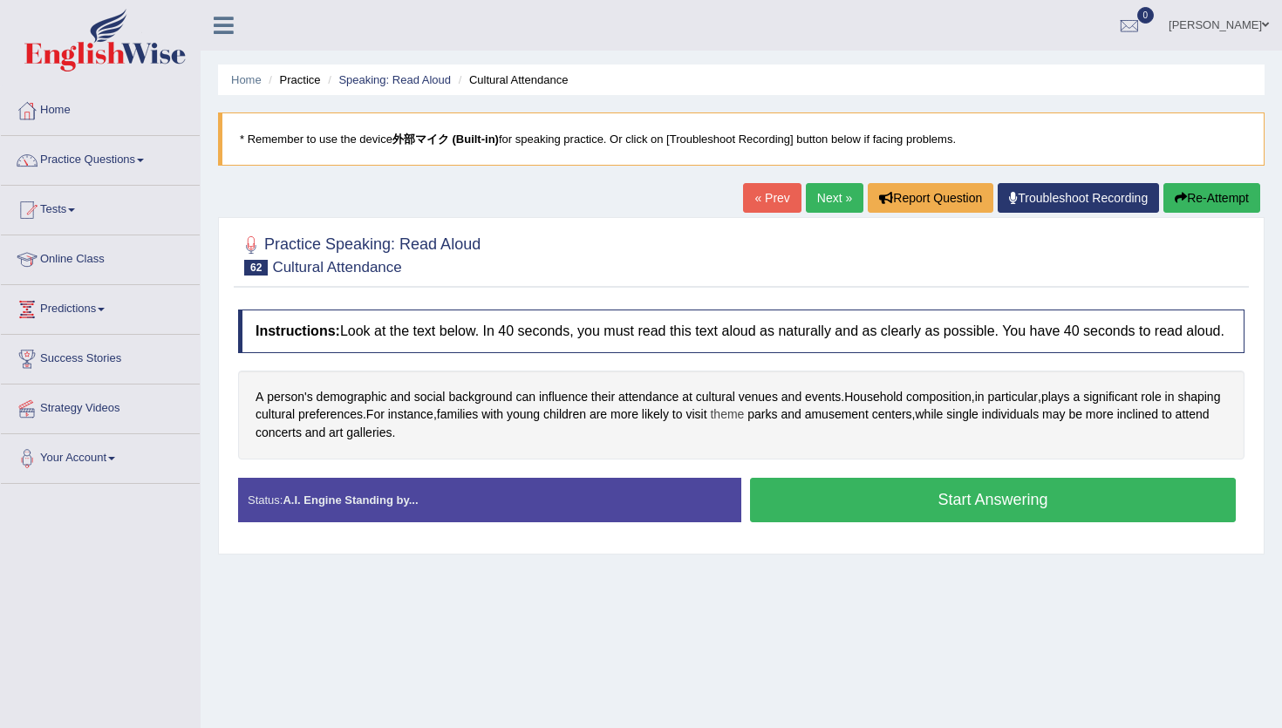
click at [744, 424] on span "theme" at bounding box center [727, 414] width 34 height 18
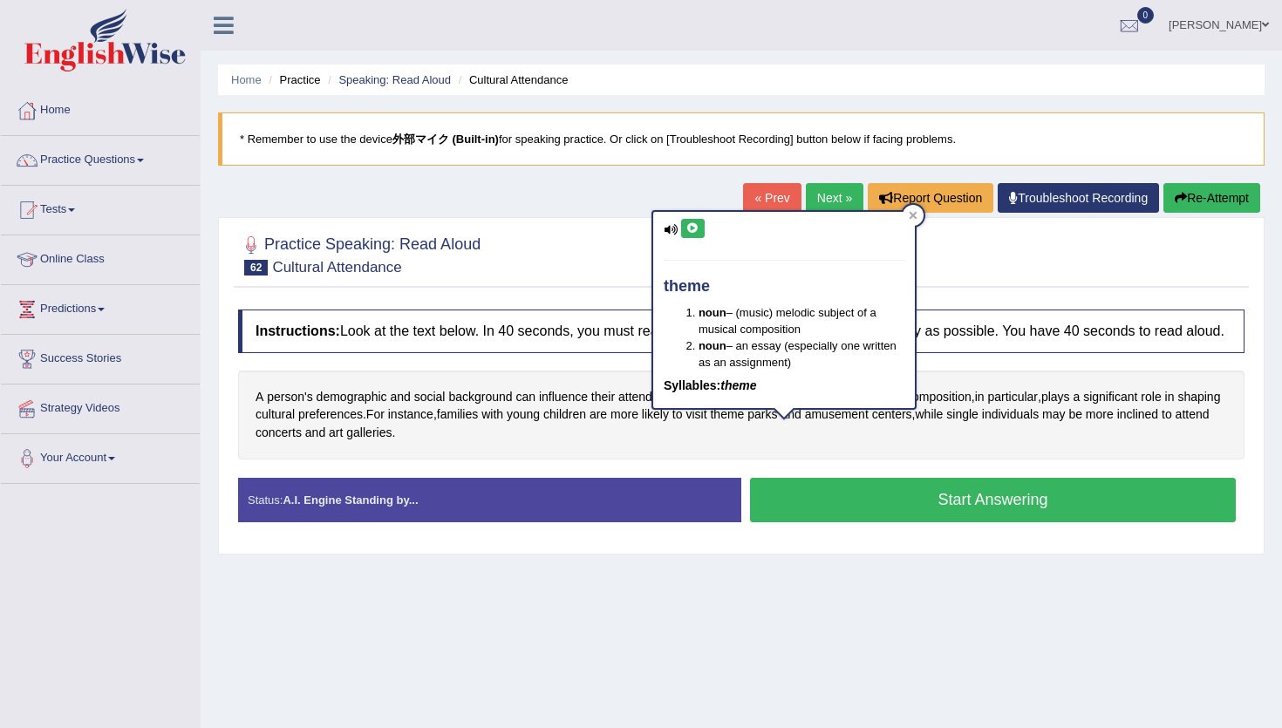
click at [682, 291] on h4 "theme" at bounding box center [783, 286] width 241 height 17
click at [697, 231] on icon at bounding box center [692, 228] width 13 height 10
click at [695, 579] on div "Home Practice Speaking: Read Aloud Cultural Attendance * Remember to use the de…" at bounding box center [741, 436] width 1081 height 872
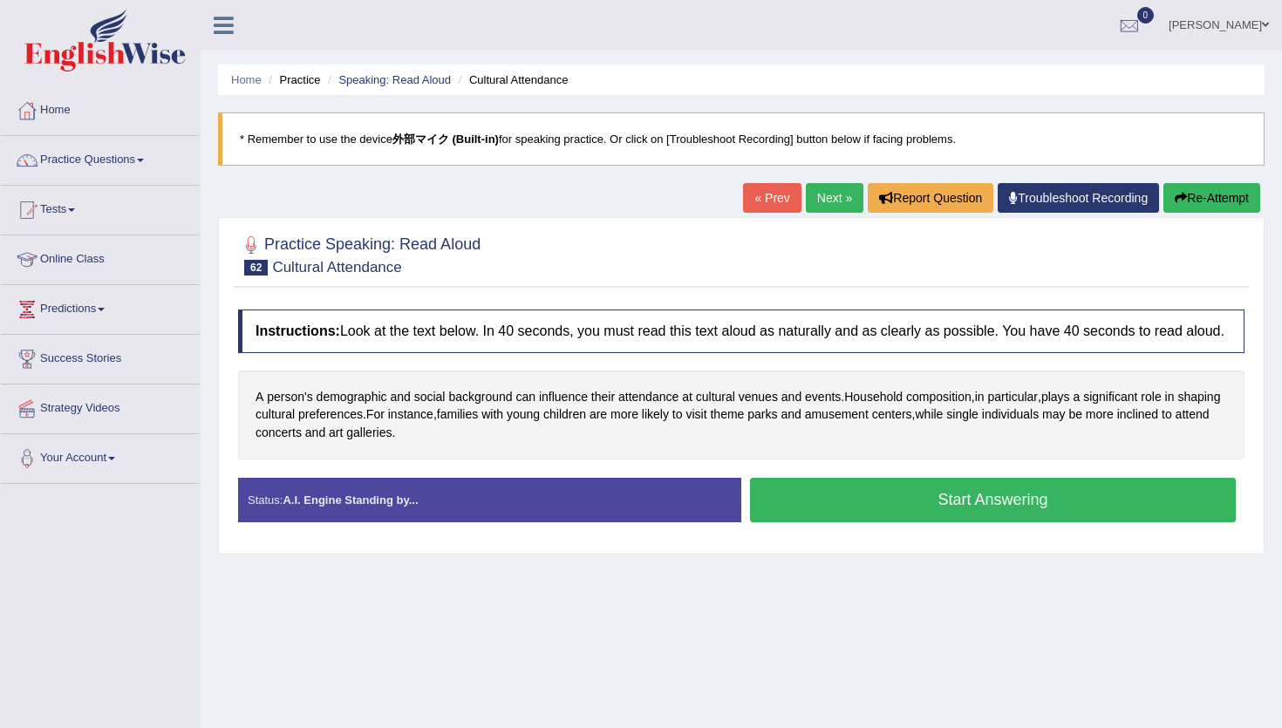
click at [788, 508] on button "Start Answering" at bounding box center [993, 500] width 486 height 44
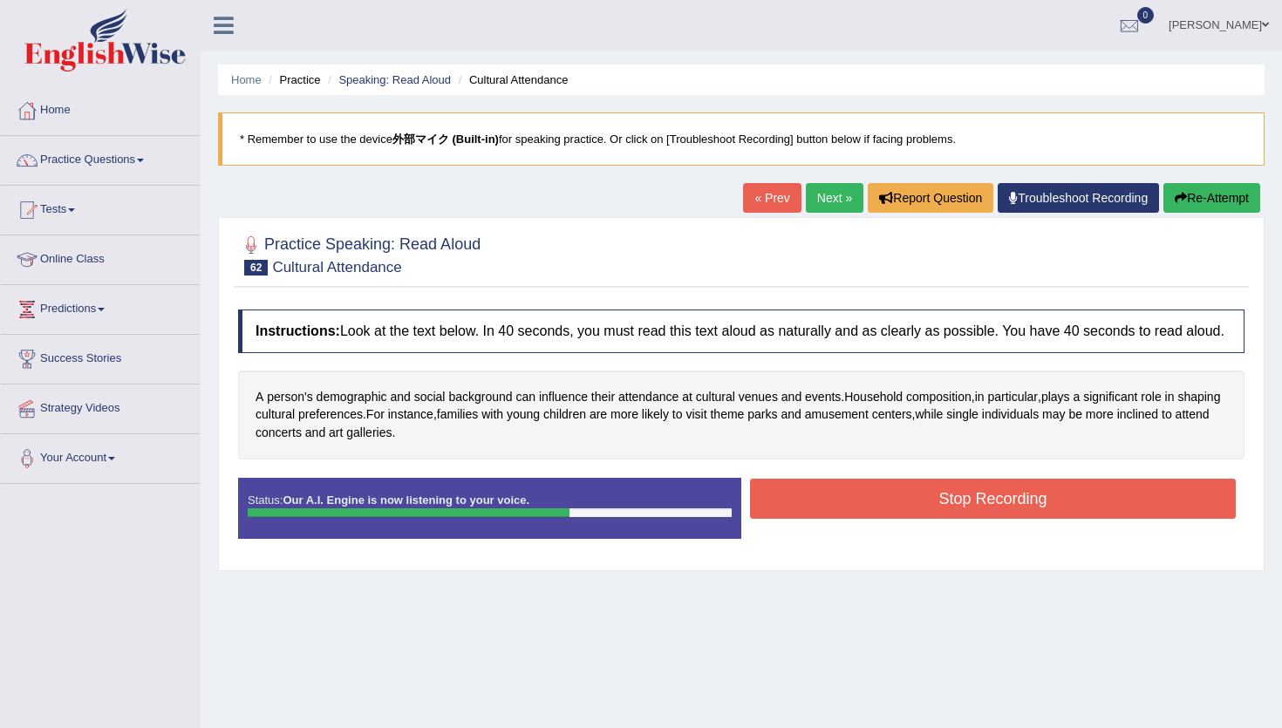
click at [788, 508] on button "Stop Recording" at bounding box center [993, 499] width 486 height 40
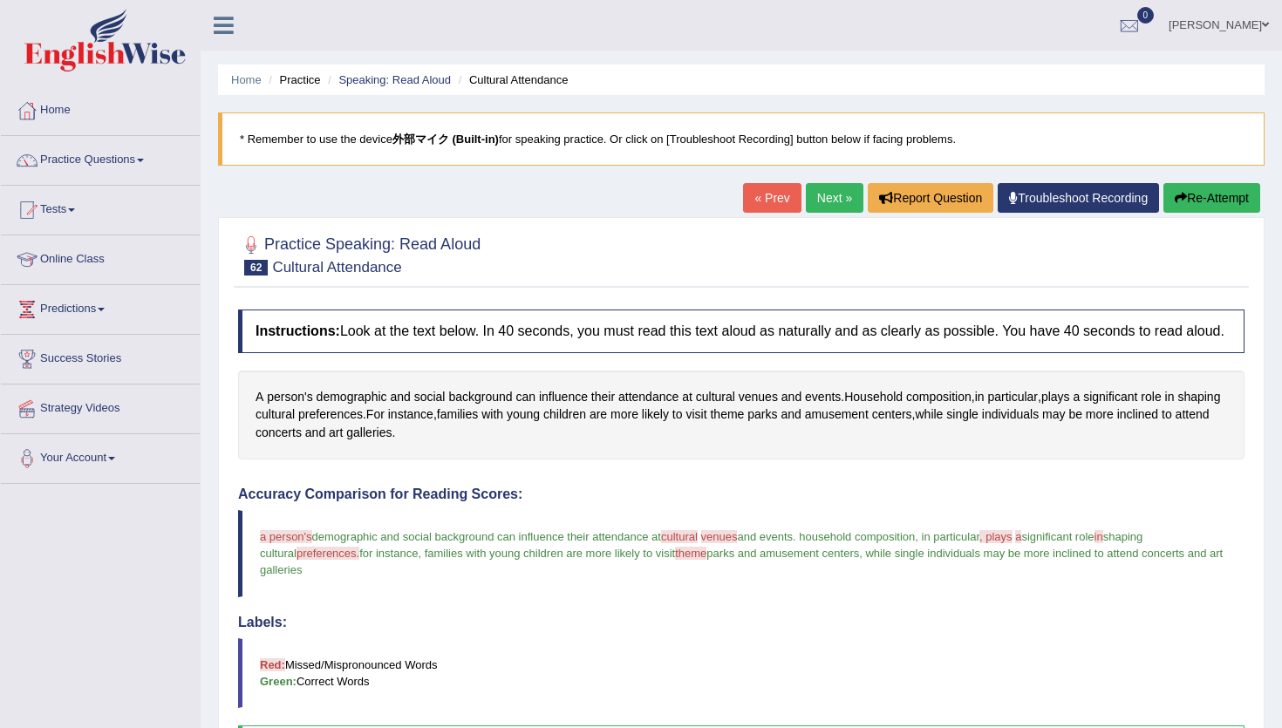
click at [832, 187] on link "Next »" at bounding box center [835, 198] width 58 height 30
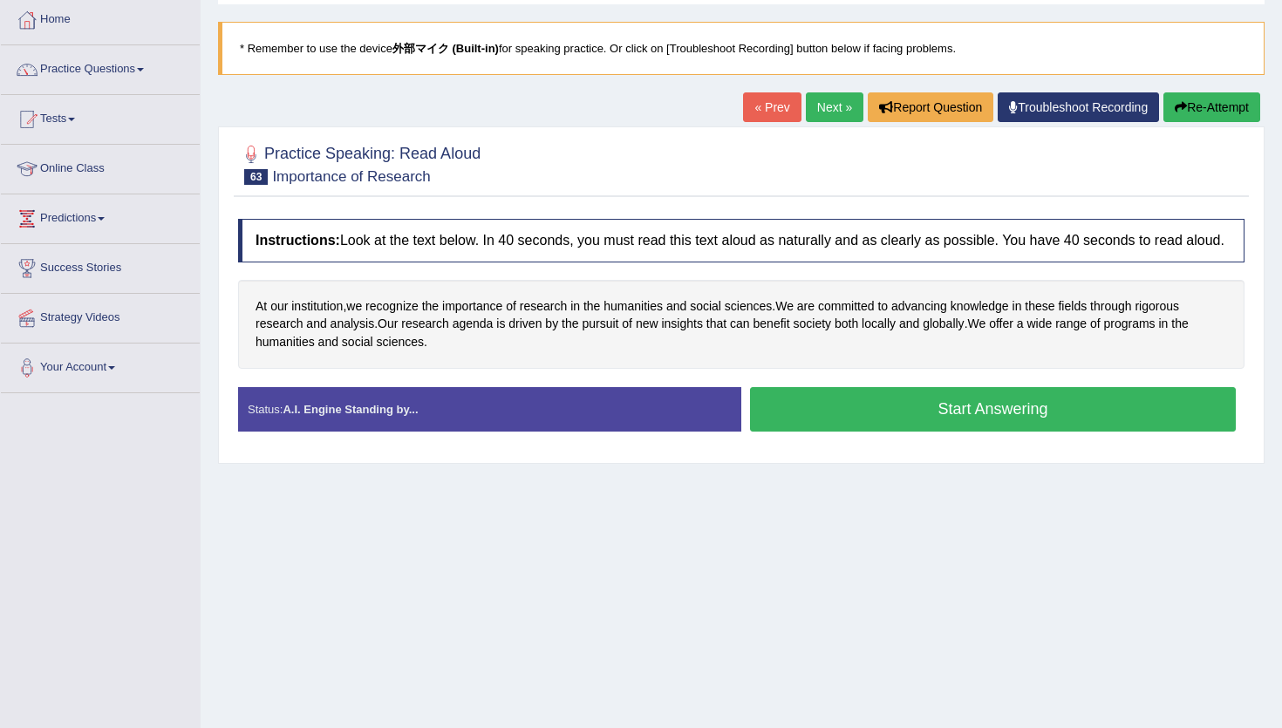
scroll to position [131, 0]
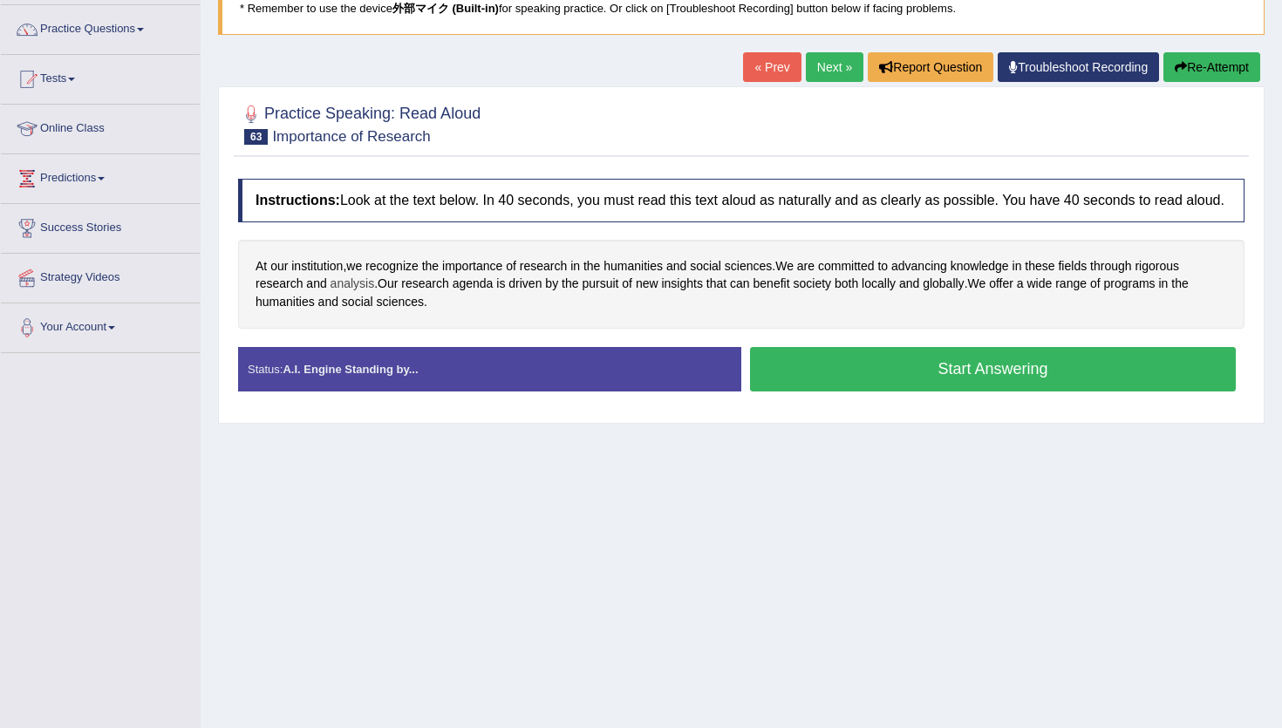
click at [363, 293] on span "analysis" at bounding box center [352, 284] width 44 height 18
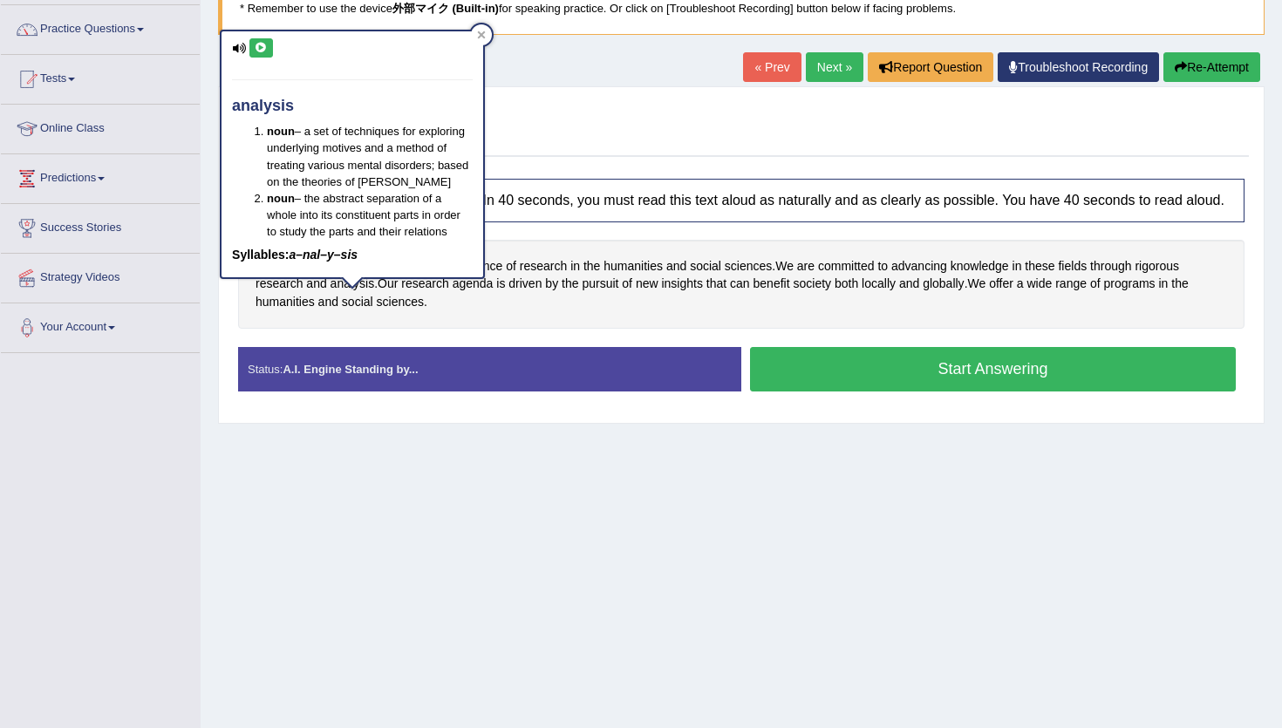
click at [262, 56] on button at bounding box center [261, 47] width 24 height 19
click at [298, 542] on div "Home Practice Speaking: Read Aloud Importance of Research * Remember to use the…" at bounding box center [741, 305] width 1081 height 872
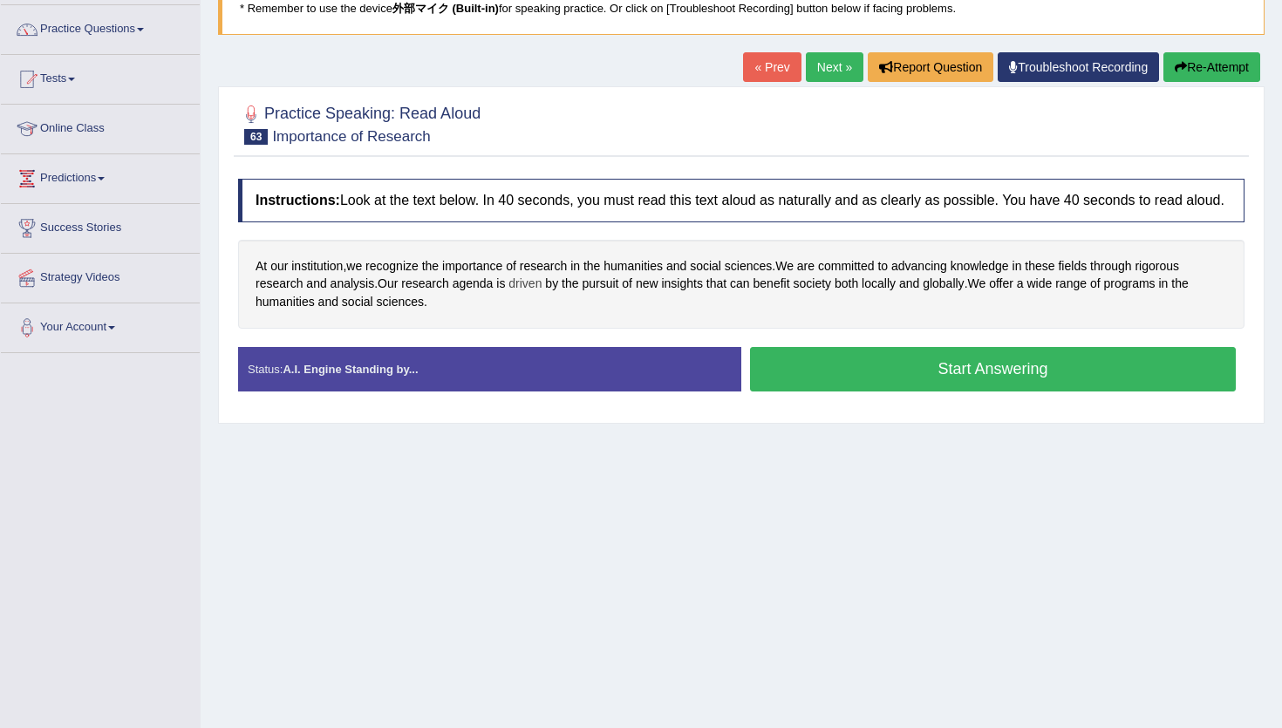
click at [513, 290] on span "driven" at bounding box center [524, 284] width 33 height 18
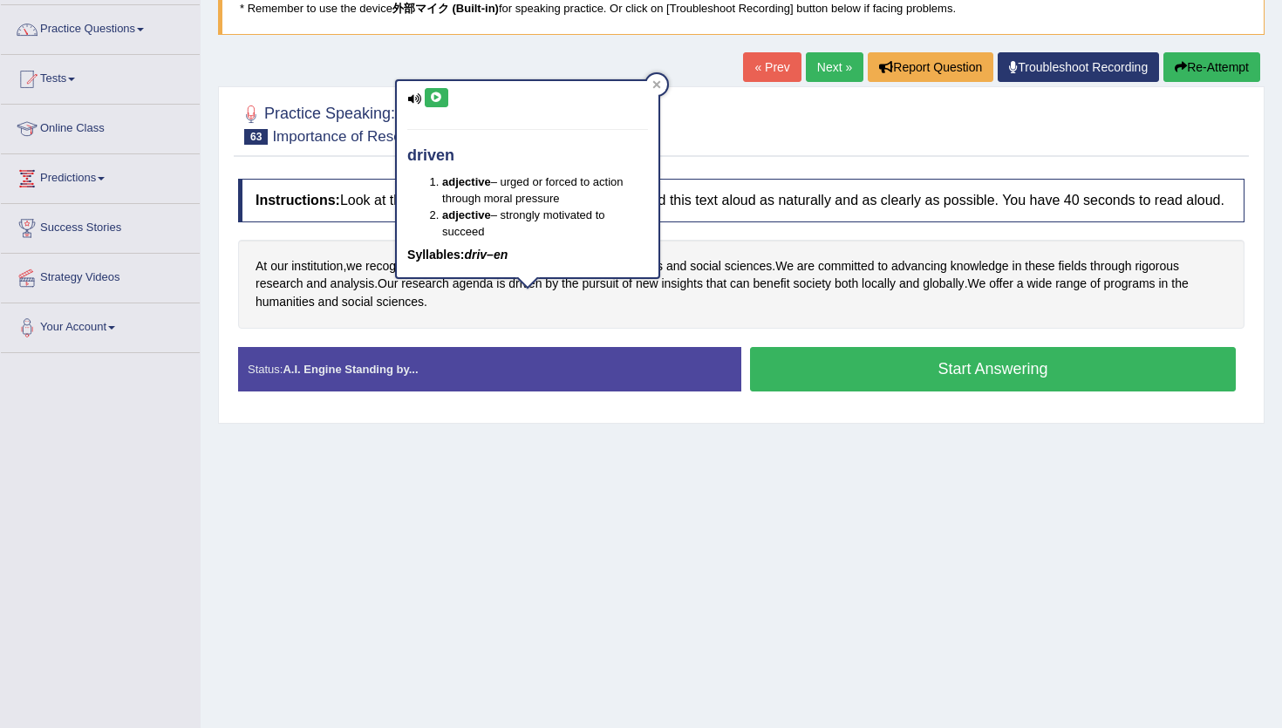
click at [432, 99] on icon at bounding box center [436, 97] width 13 height 10
click at [605, 476] on div "Home Practice Speaking: Read Aloud Importance of Research * Remember to use the…" at bounding box center [741, 305] width 1081 height 872
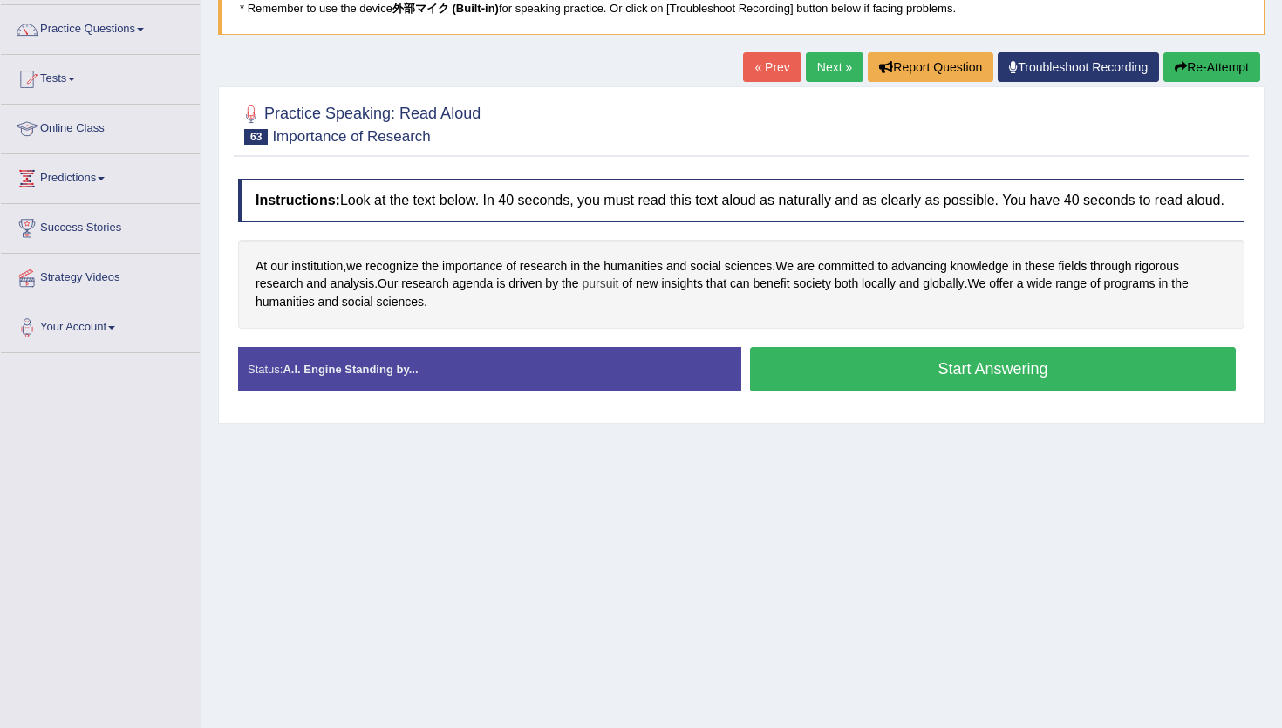
click at [607, 293] on span "pursuit" at bounding box center [599, 284] width 37 height 18
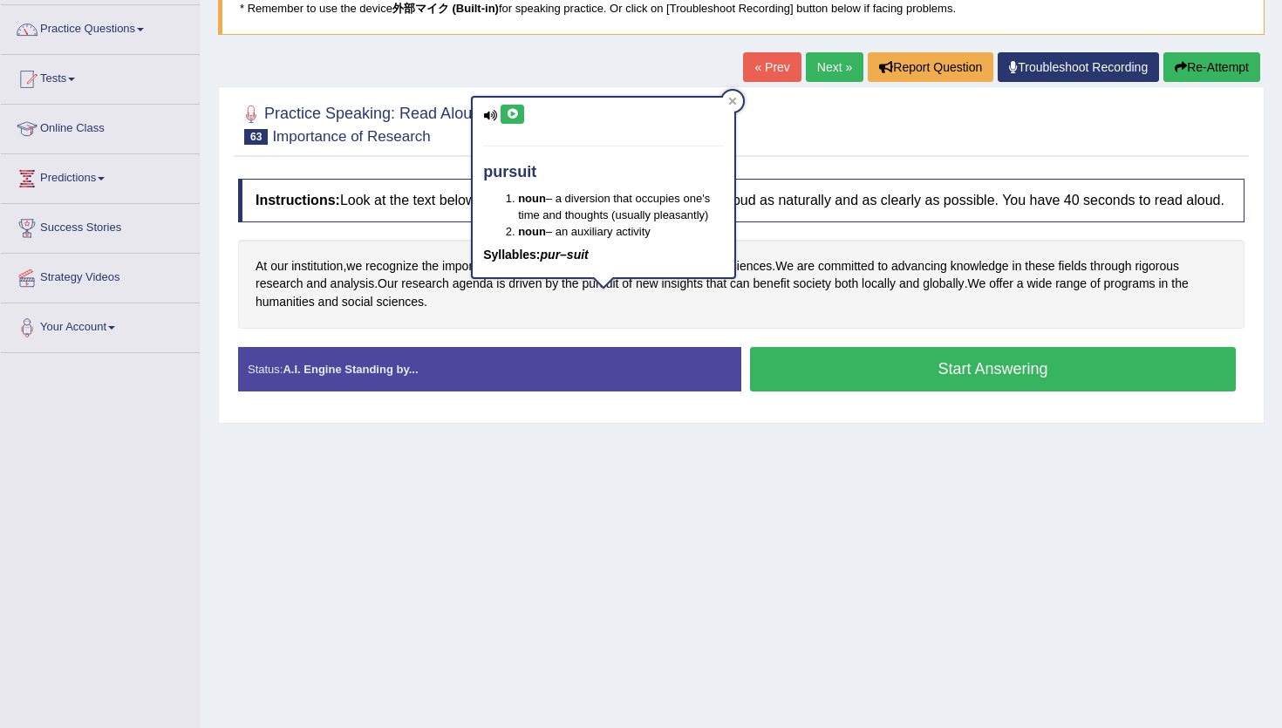
click at [508, 111] on icon at bounding box center [512, 114] width 13 height 10
click at [519, 440] on div "Home Practice Speaking: Read Aloud Importance of Research * Remember to use the…" at bounding box center [741, 305] width 1081 height 872
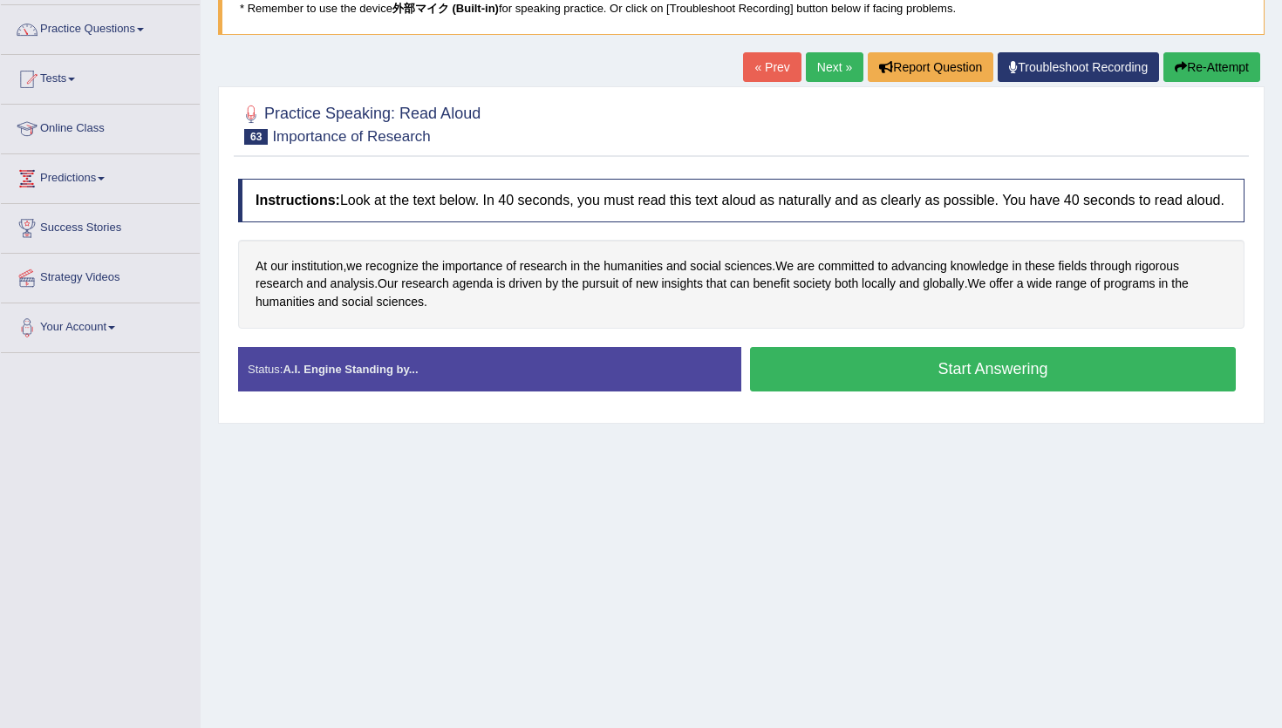
click at [791, 384] on button "Start Answering" at bounding box center [993, 369] width 486 height 44
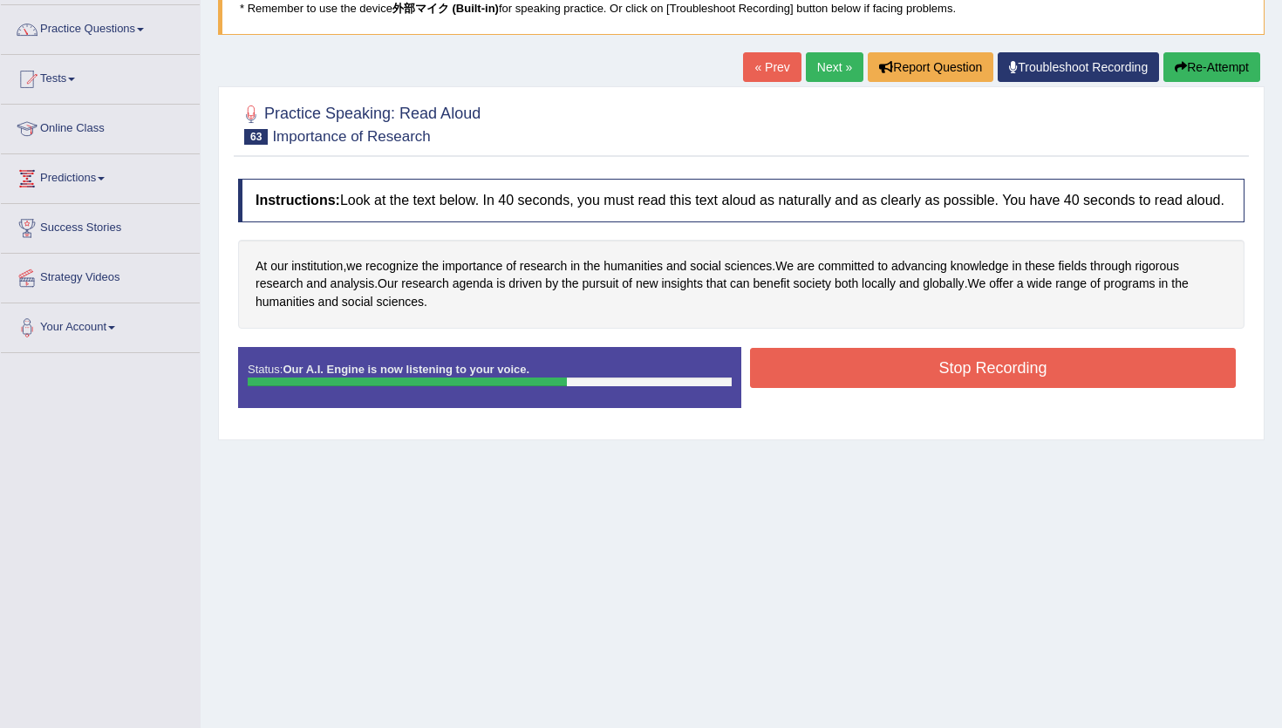
click at [791, 384] on button "Stop Recording" at bounding box center [993, 368] width 486 height 40
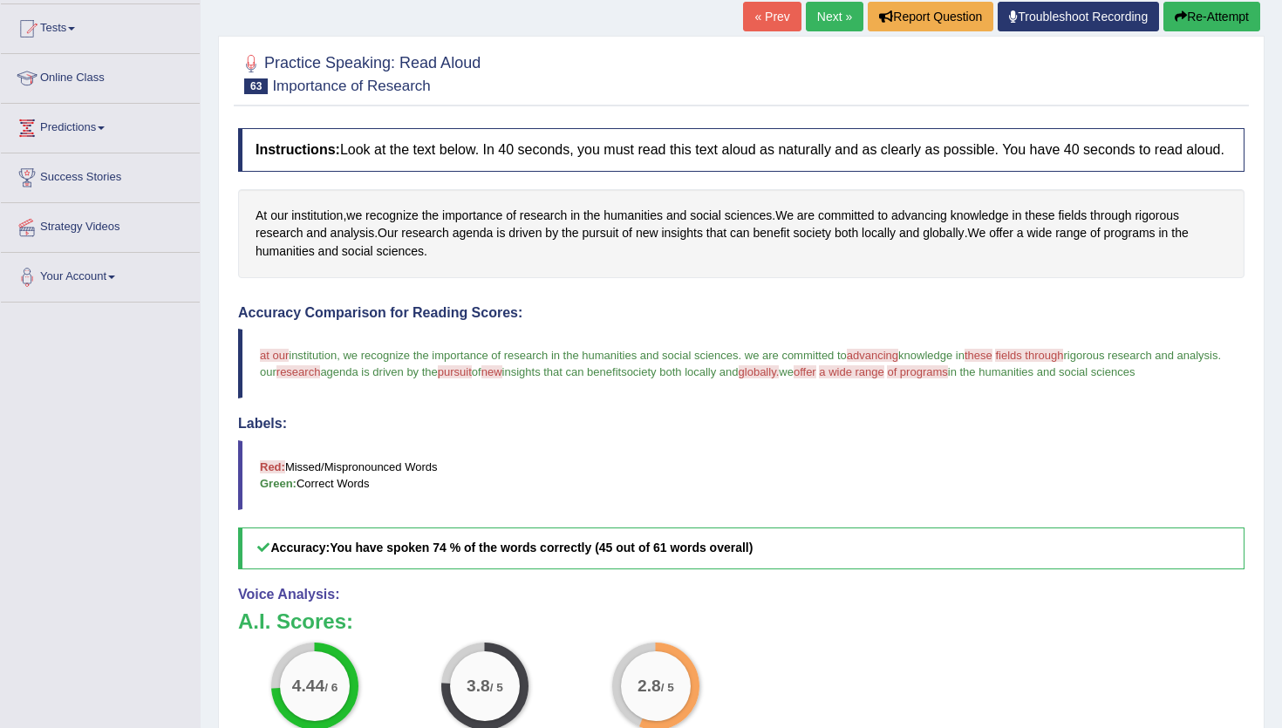
scroll to position [0, 0]
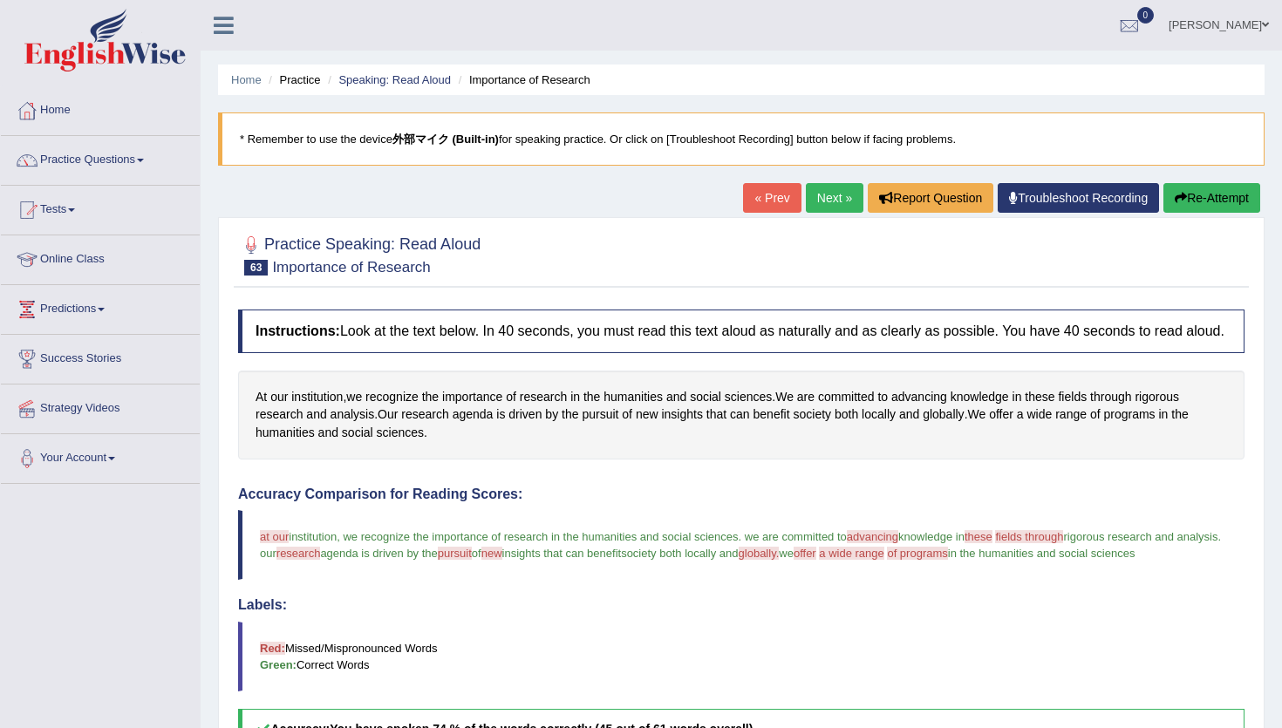
click at [834, 201] on link "Next »" at bounding box center [835, 198] width 58 height 30
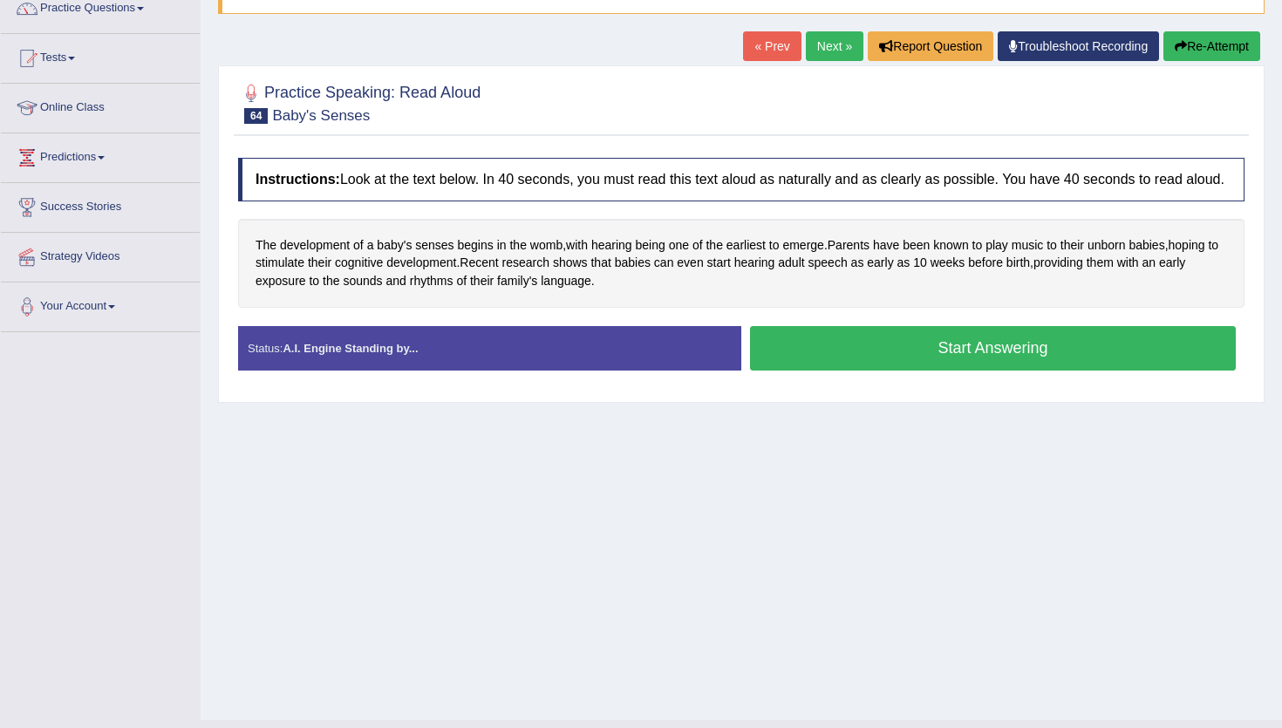
scroll to position [153, 0]
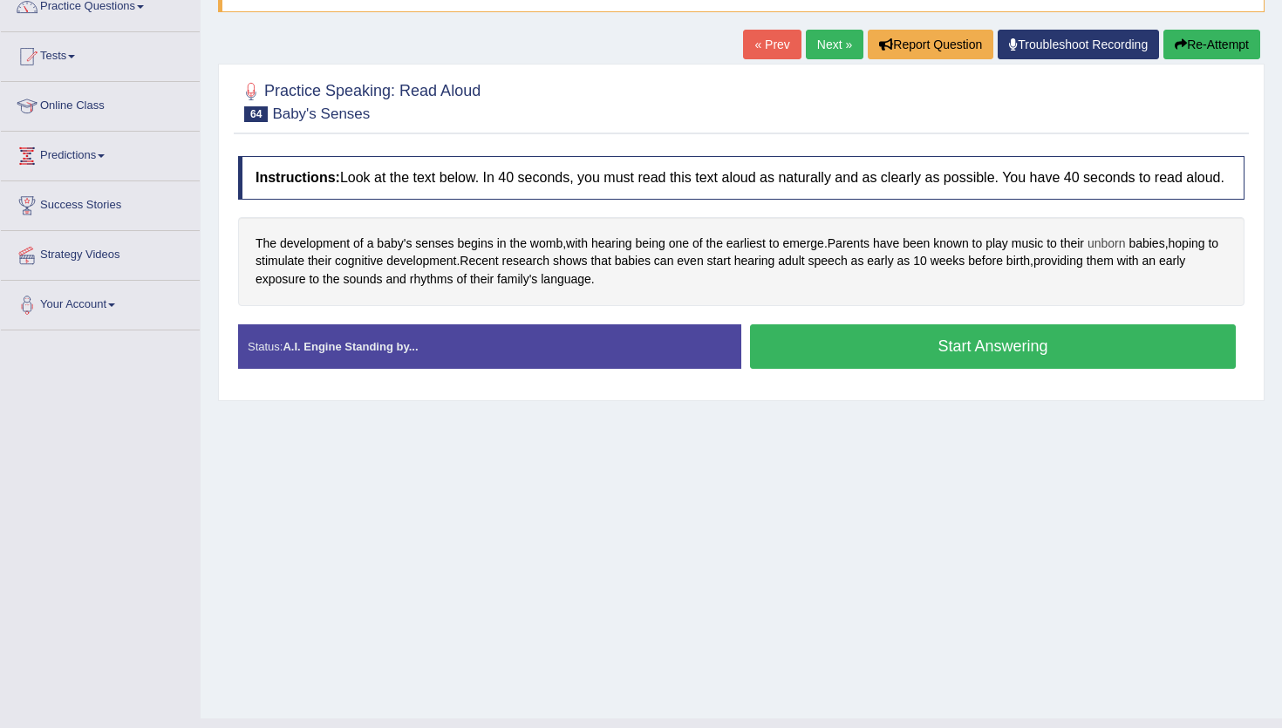
click at [1125, 253] on span "unborn" at bounding box center [1106, 244] width 38 height 18
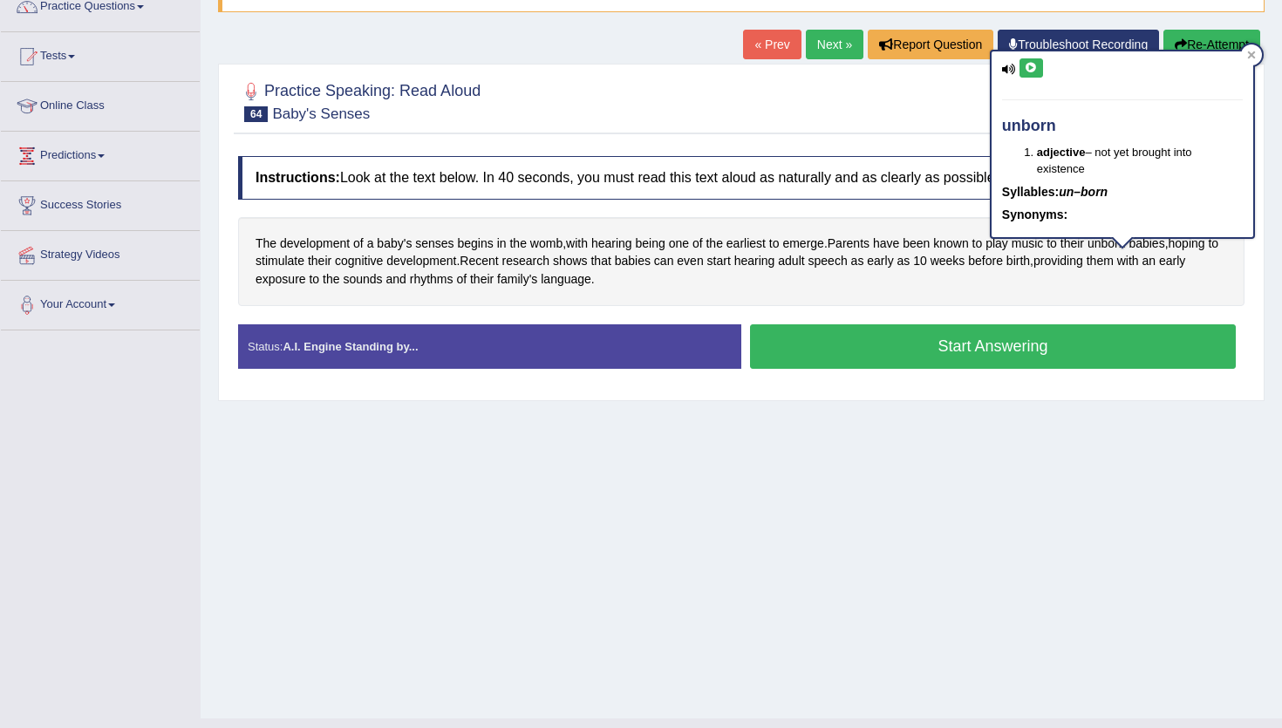
click at [1036, 78] on div "unborn adjective – not yet brought into existence Syllables: un–born Synonyms:" at bounding box center [1122, 144] width 262 height 186
click at [1034, 65] on icon at bounding box center [1030, 68] width 13 height 10
click at [930, 512] on div "Home Practice Speaking: Read Aloud Baby's Senses * Remember to use the device 外…" at bounding box center [741, 283] width 1081 height 872
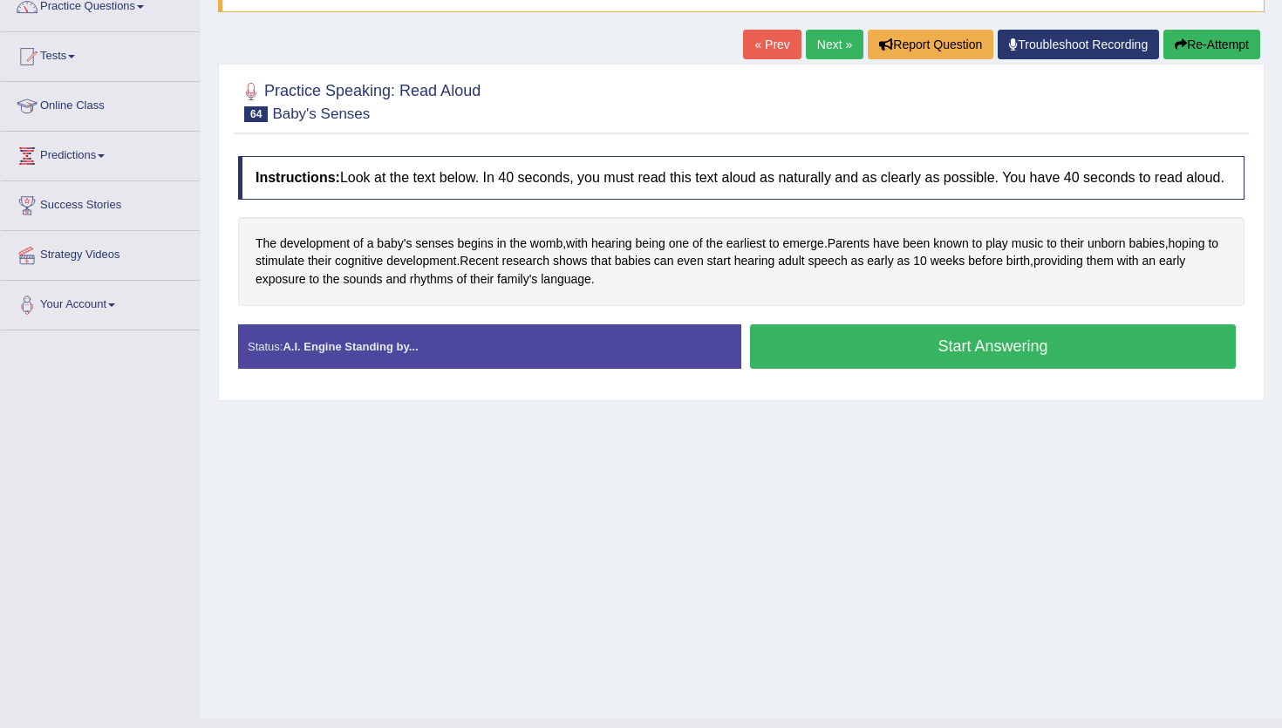
click at [895, 364] on button "Start Answering" at bounding box center [993, 346] width 486 height 44
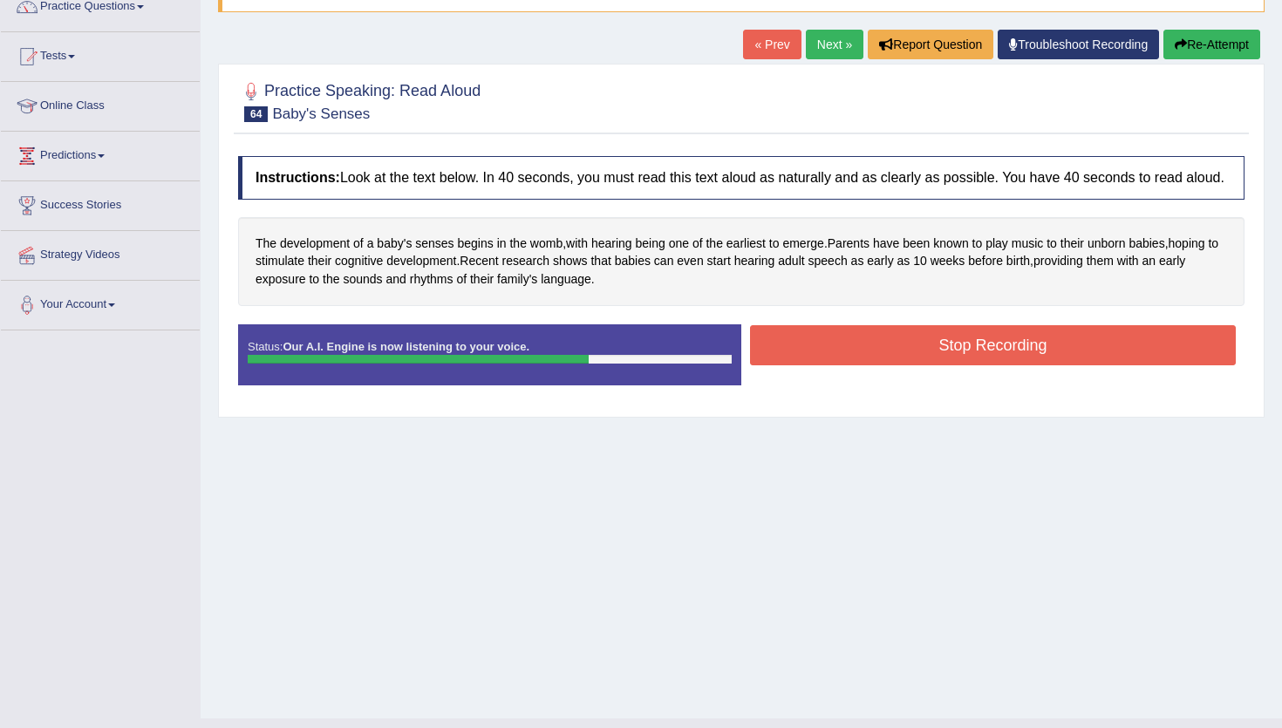
click at [895, 364] on button "Stop Recording" at bounding box center [993, 345] width 486 height 40
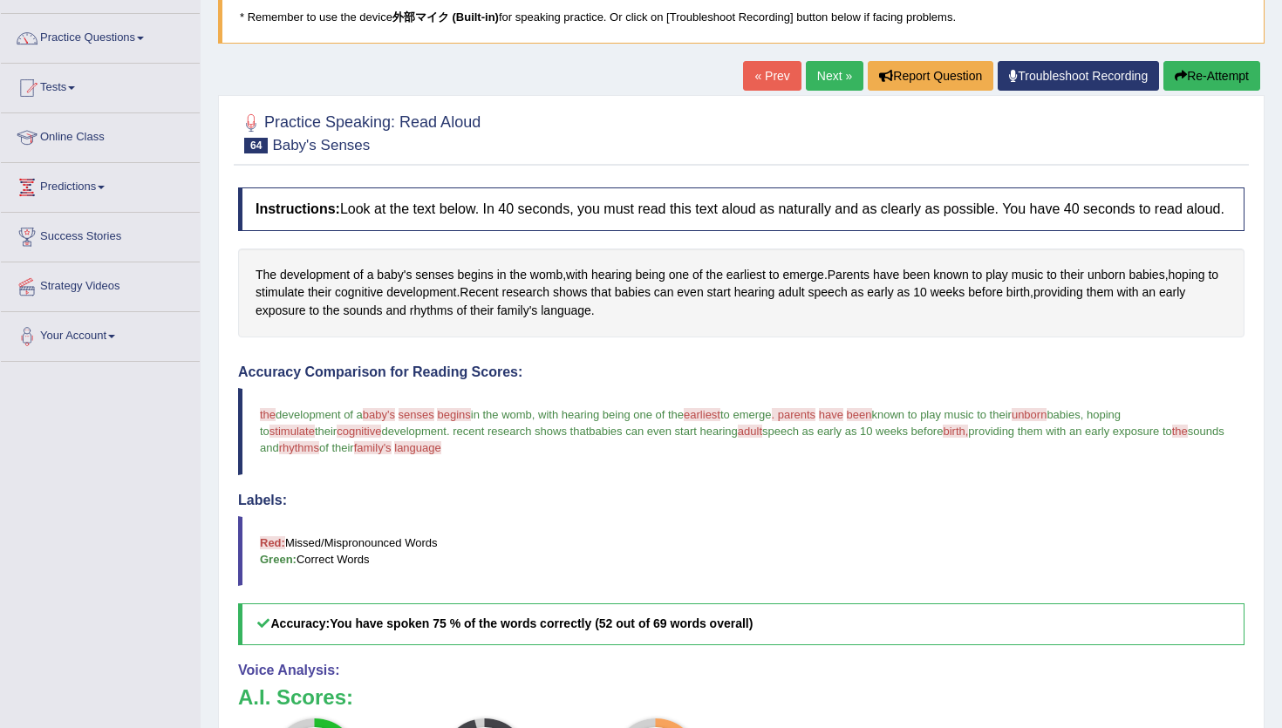
scroll to position [0, 0]
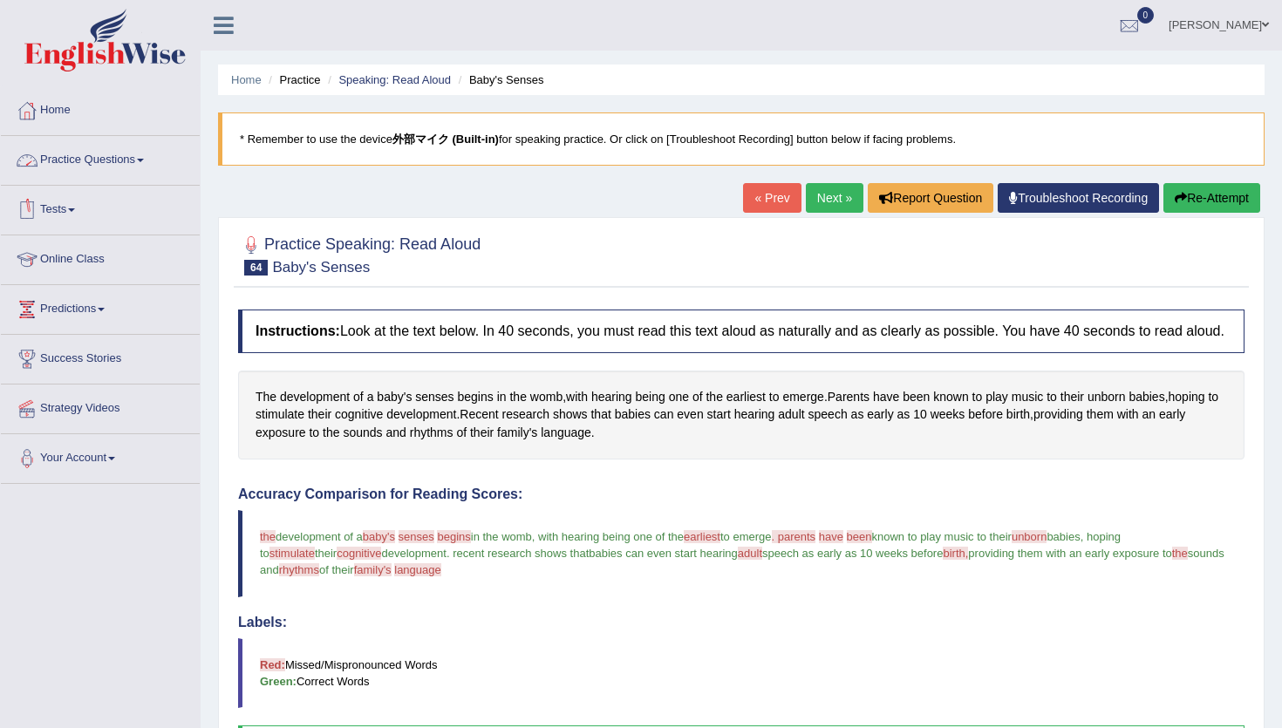
click at [85, 160] on link "Practice Questions" at bounding box center [100, 158] width 199 height 44
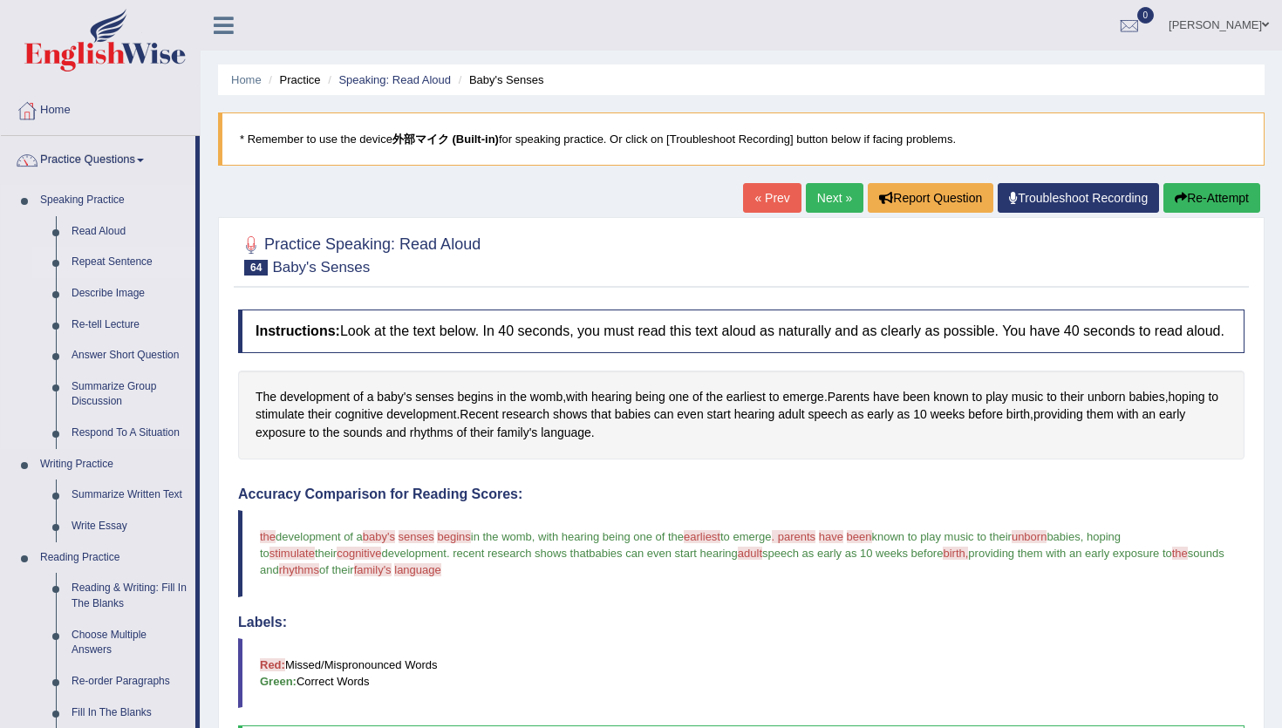
click at [116, 262] on link "Repeat Sentence" at bounding box center [130, 262] width 132 height 31
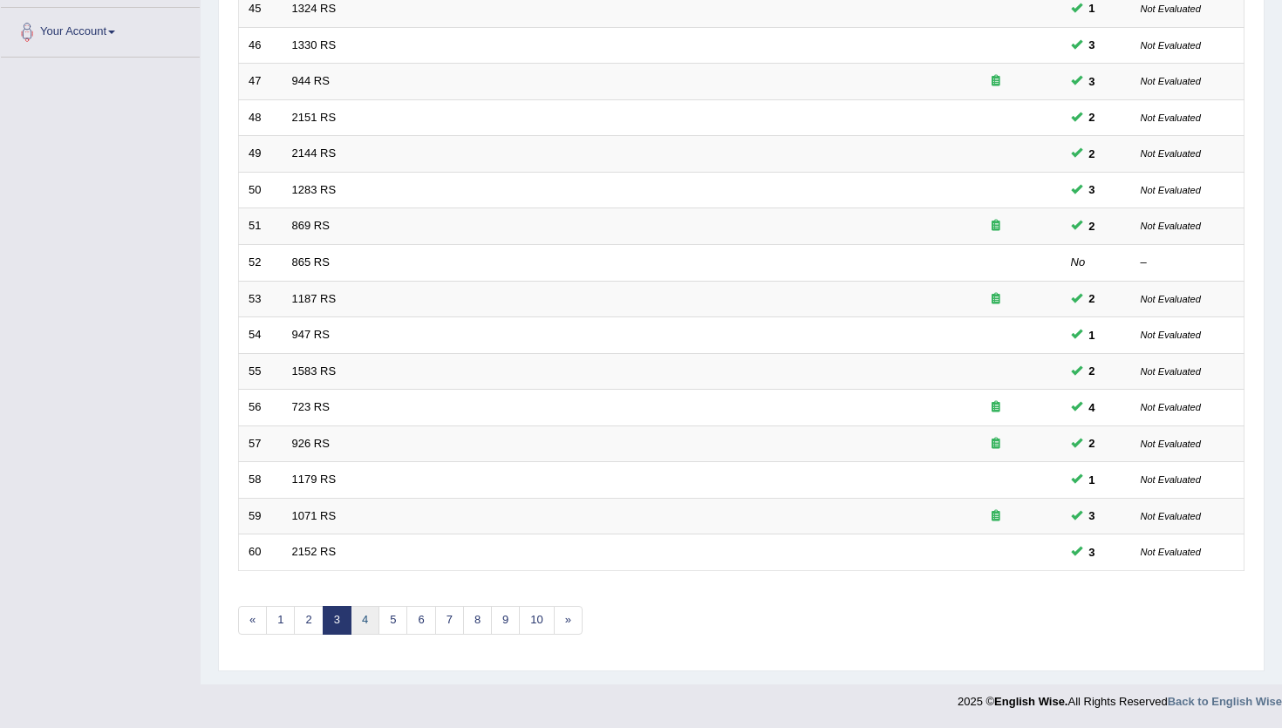
click at [361, 632] on link "4" at bounding box center [364, 620] width 29 height 29
click at [389, 618] on link "5" at bounding box center [392, 620] width 29 height 29
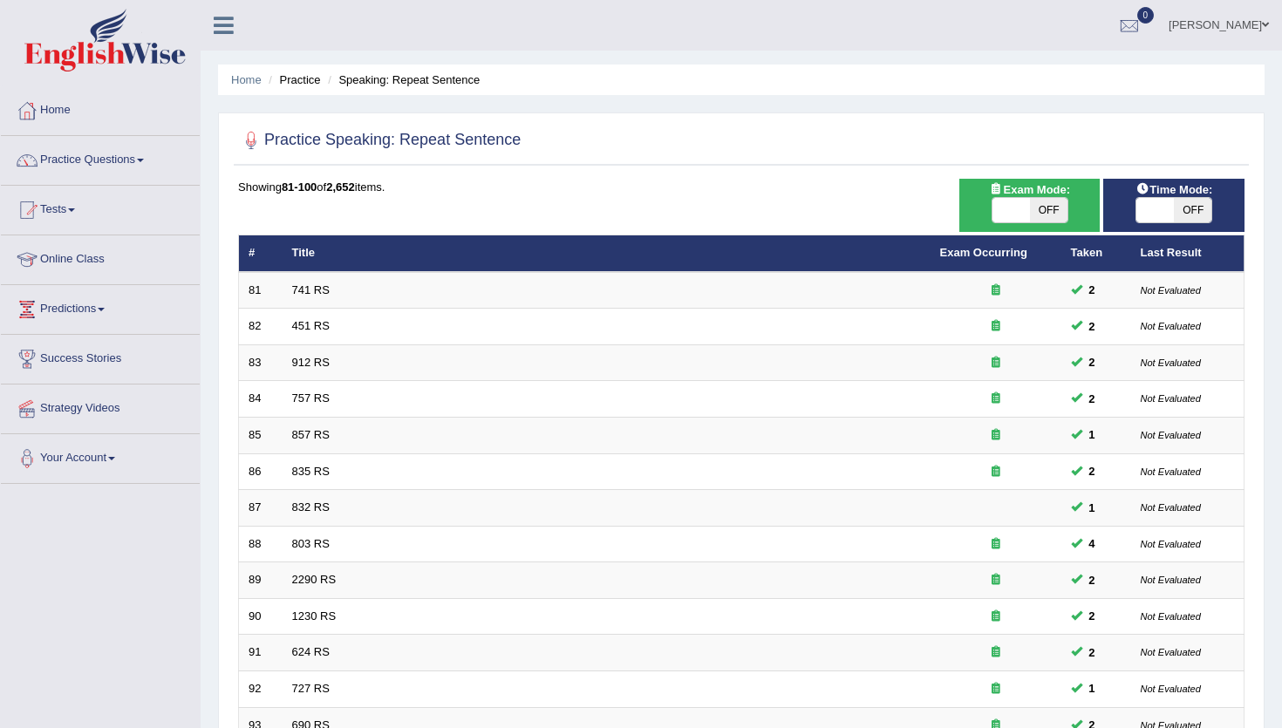
scroll to position [426, 0]
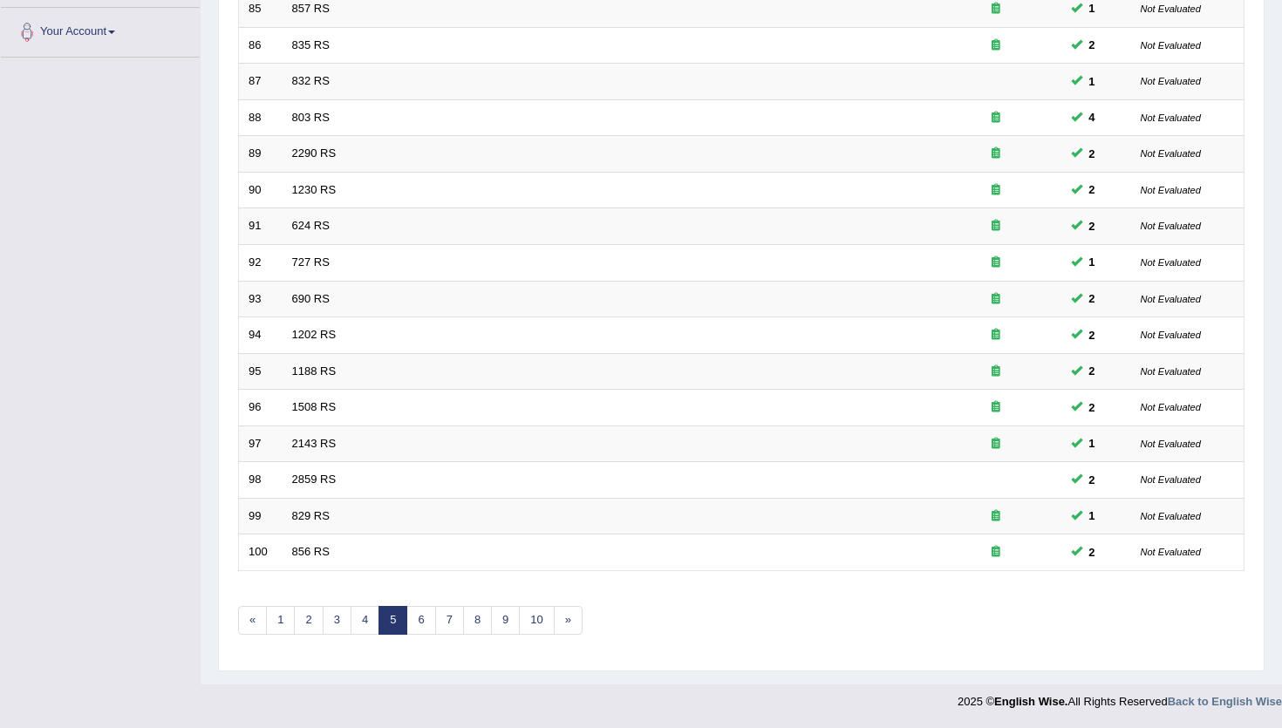
click at [438, 635] on div "Showing 81-100 of 2,652 items. # Title Exam Occurring Taken Last Result 81 741 …" at bounding box center [741, 204] width 1006 height 904
click at [418, 632] on link "6" at bounding box center [420, 620] width 29 height 29
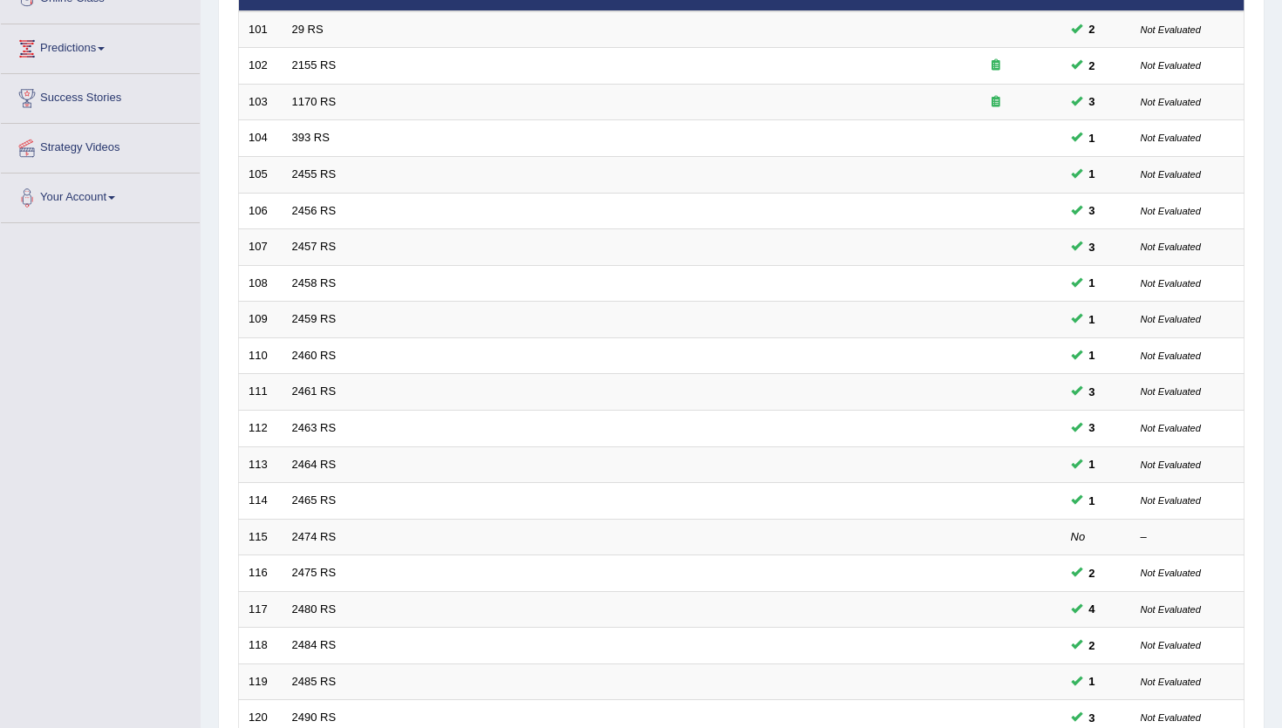
scroll to position [426, 0]
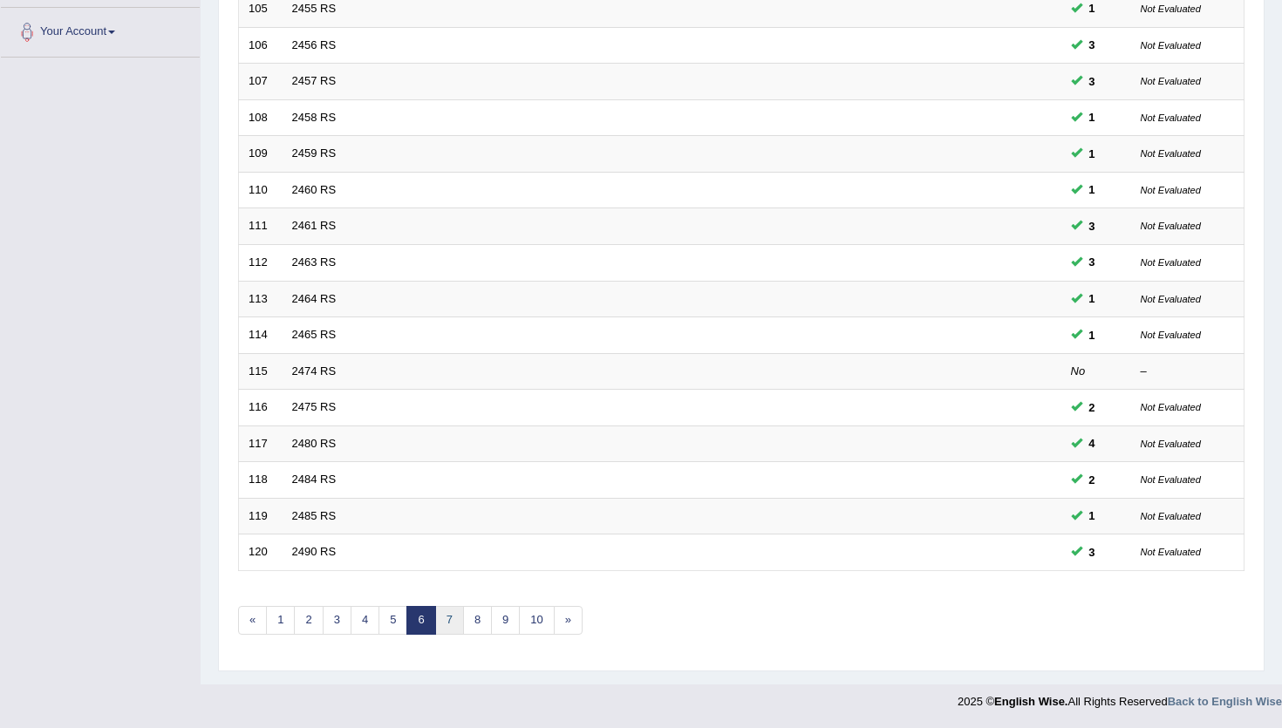
click at [450, 622] on link "7" at bounding box center [449, 620] width 29 height 29
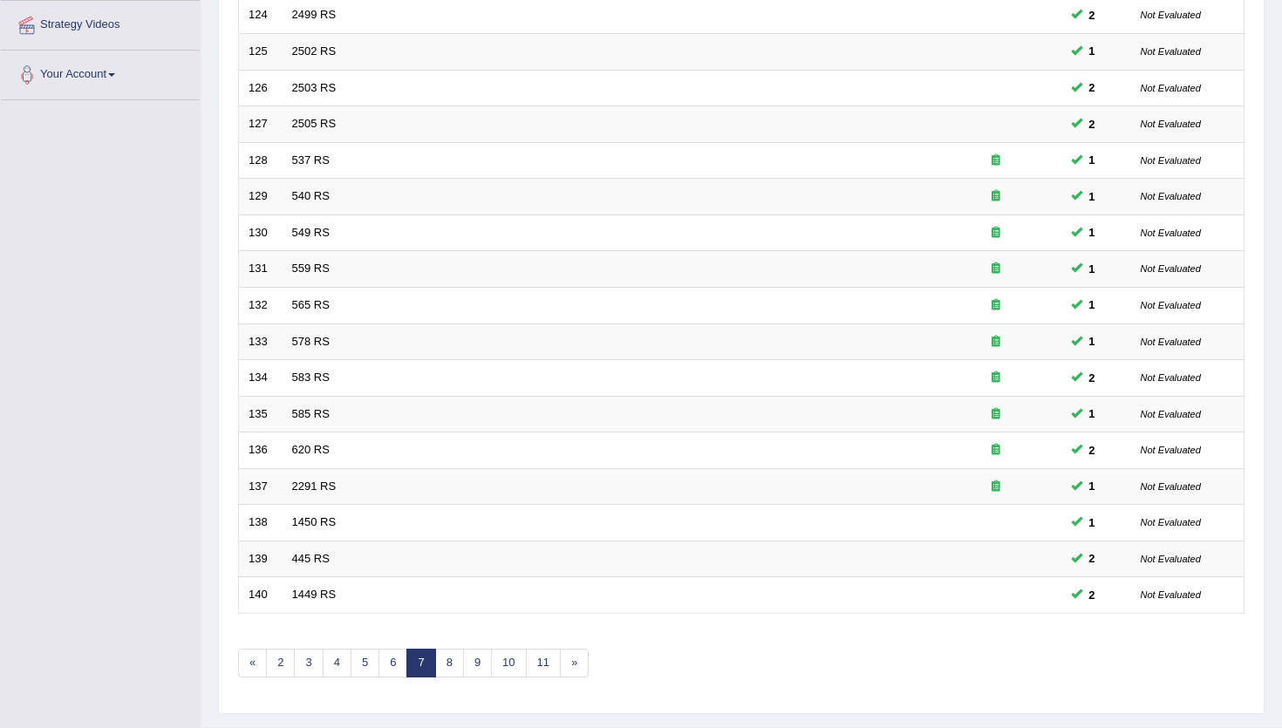
scroll to position [426, 0]
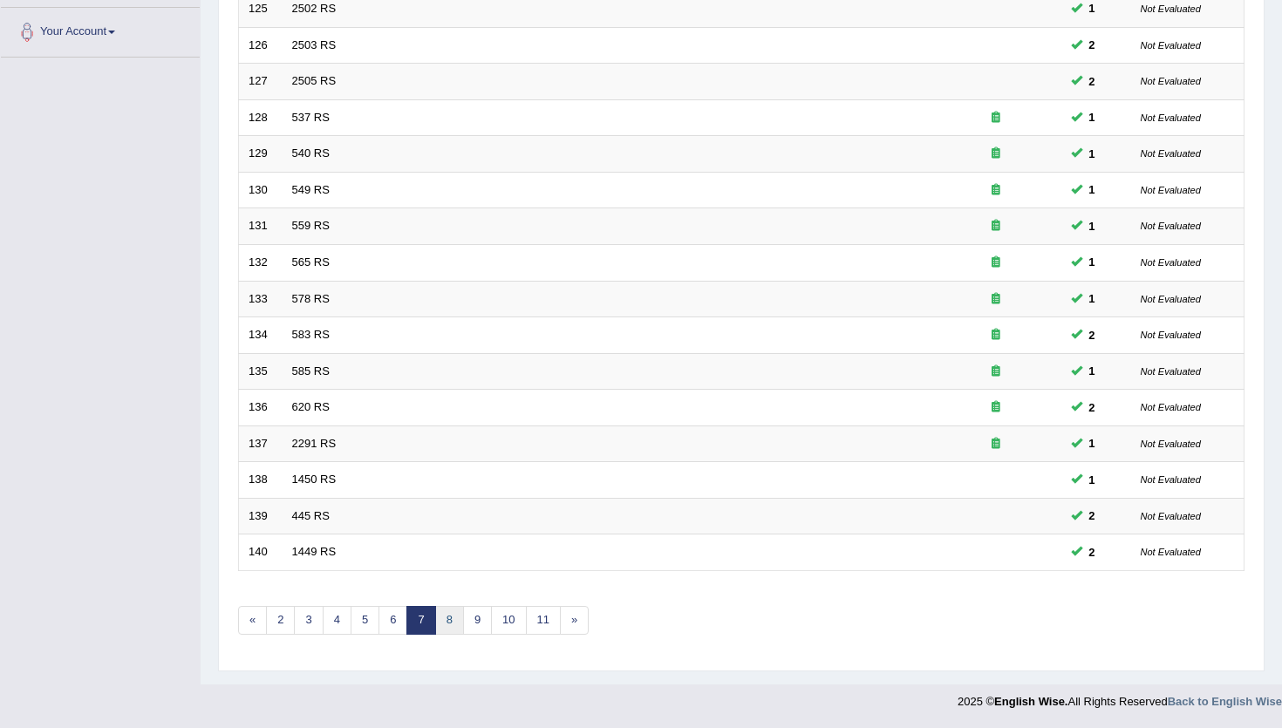
click at [459, 619] on link "8" at bounding box center [449, 620] width 29 height 29
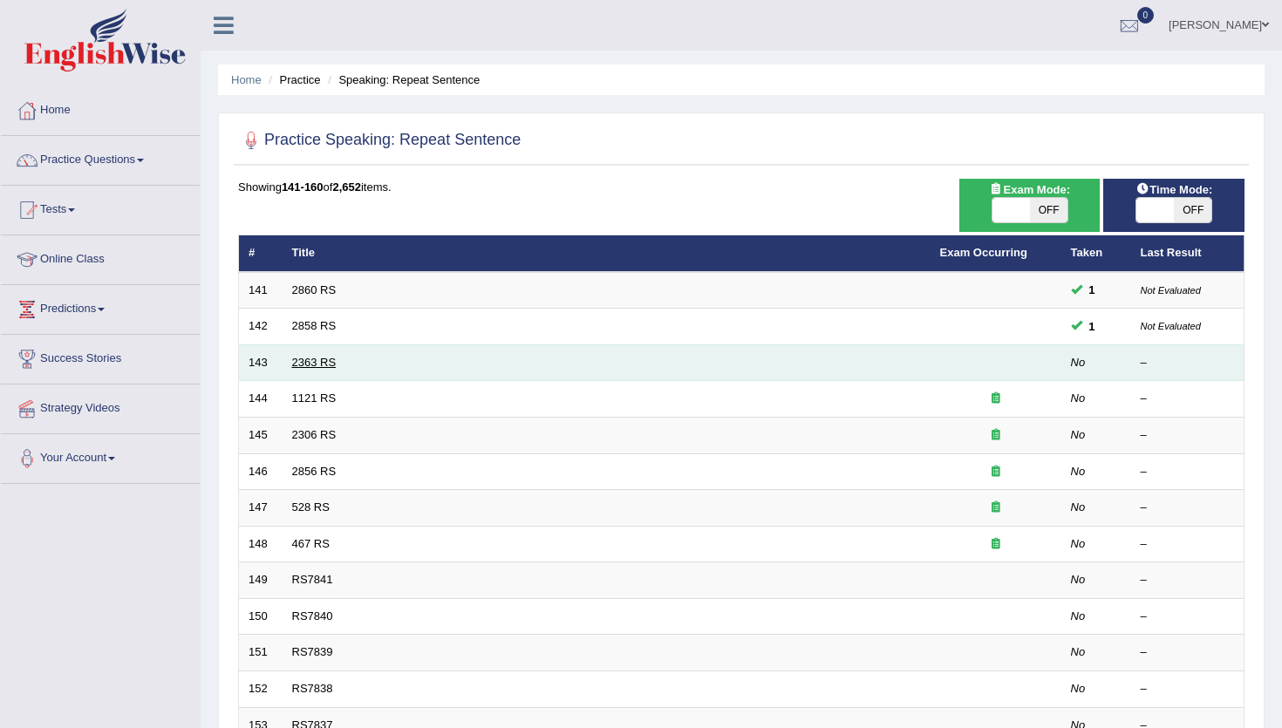
click at [316, 367] on link "2363 RS" at bounding box center [314, 362] width 44 height 13
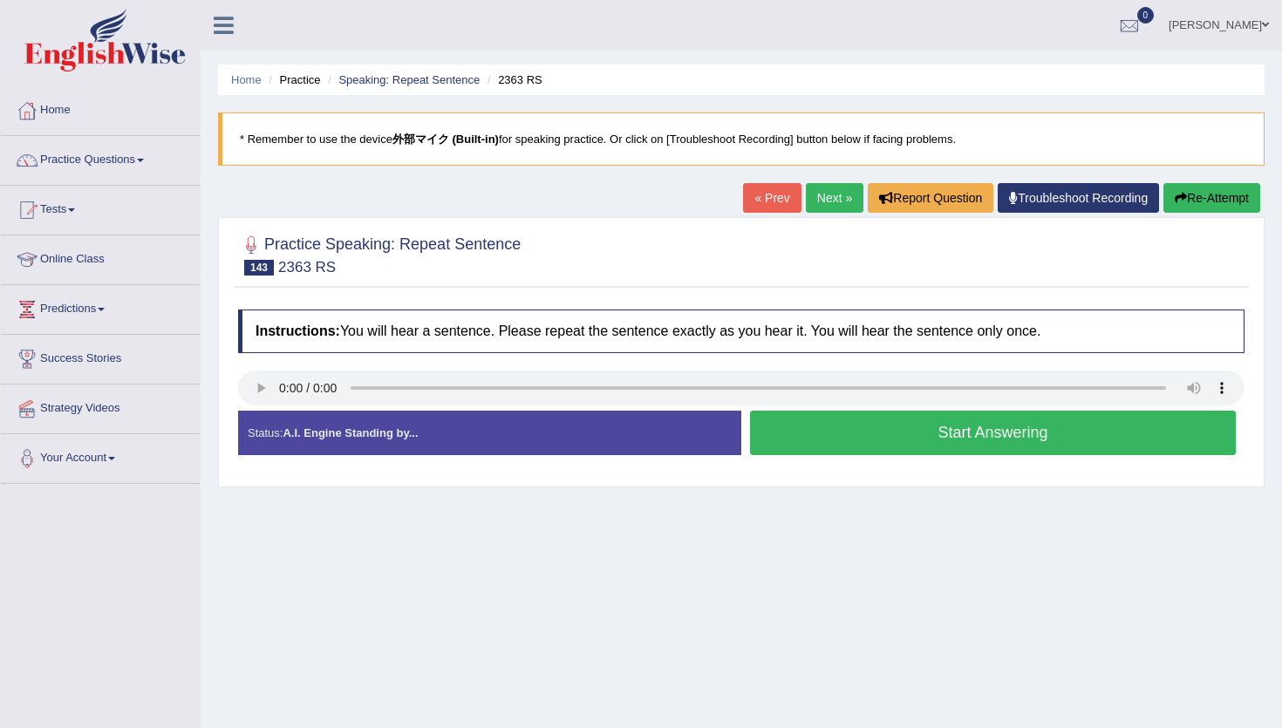
click at [962, 432] on button "Start Answering" at bounding box center [993, 433] width 486 height 44
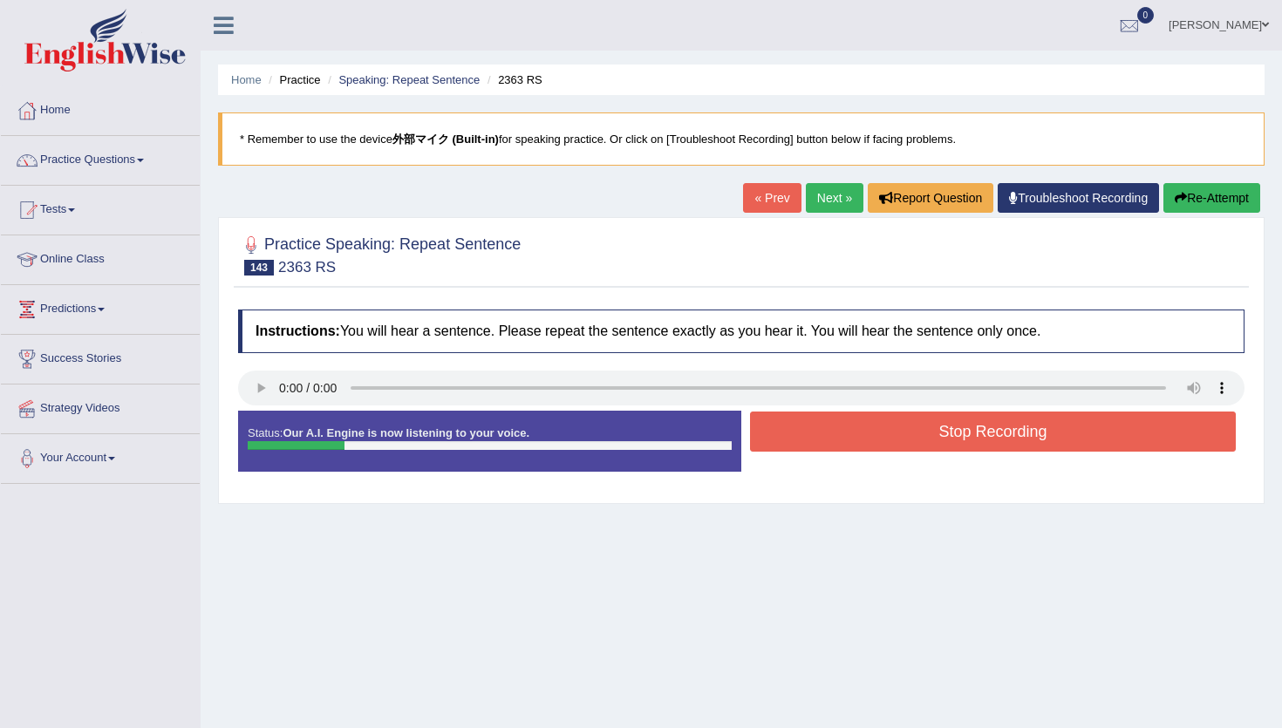
click at [1183, 205] on button "Re-Attempt" at bounding box center [1211, 198] width 97 height 30
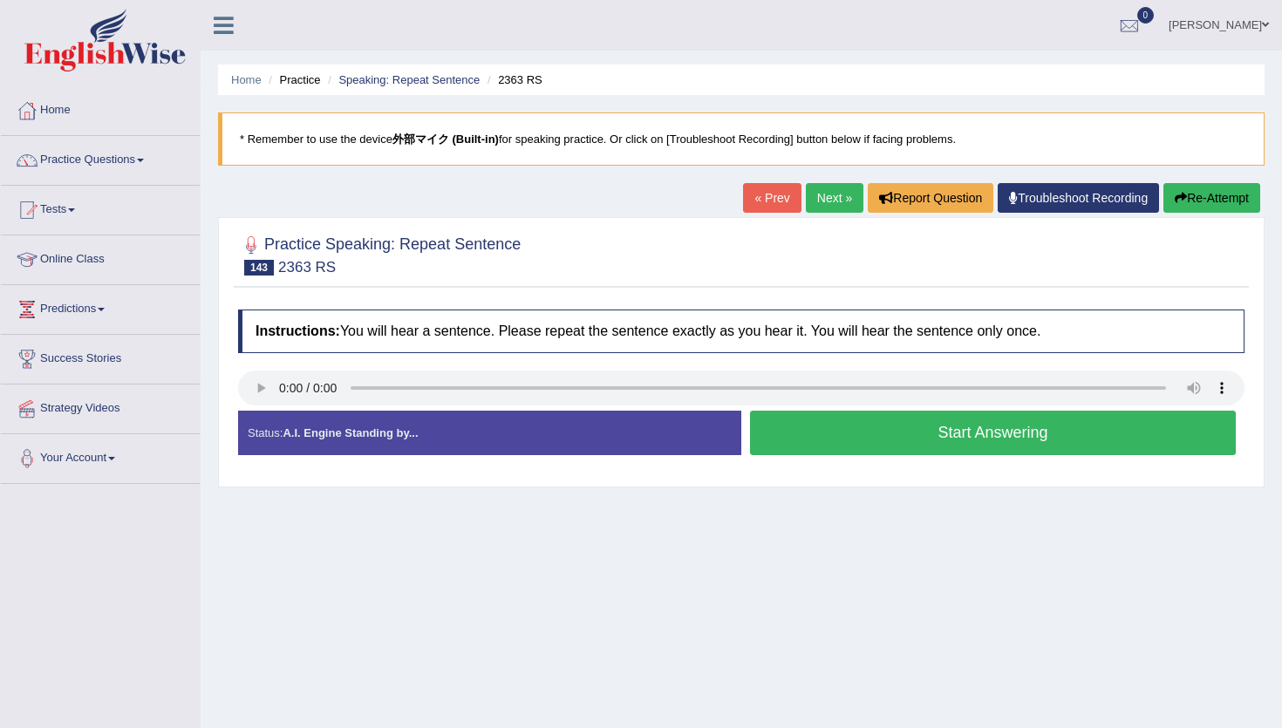
click at [836, 441] on button "Start Answering" at bounding box center [993, 433] width 486 height 44
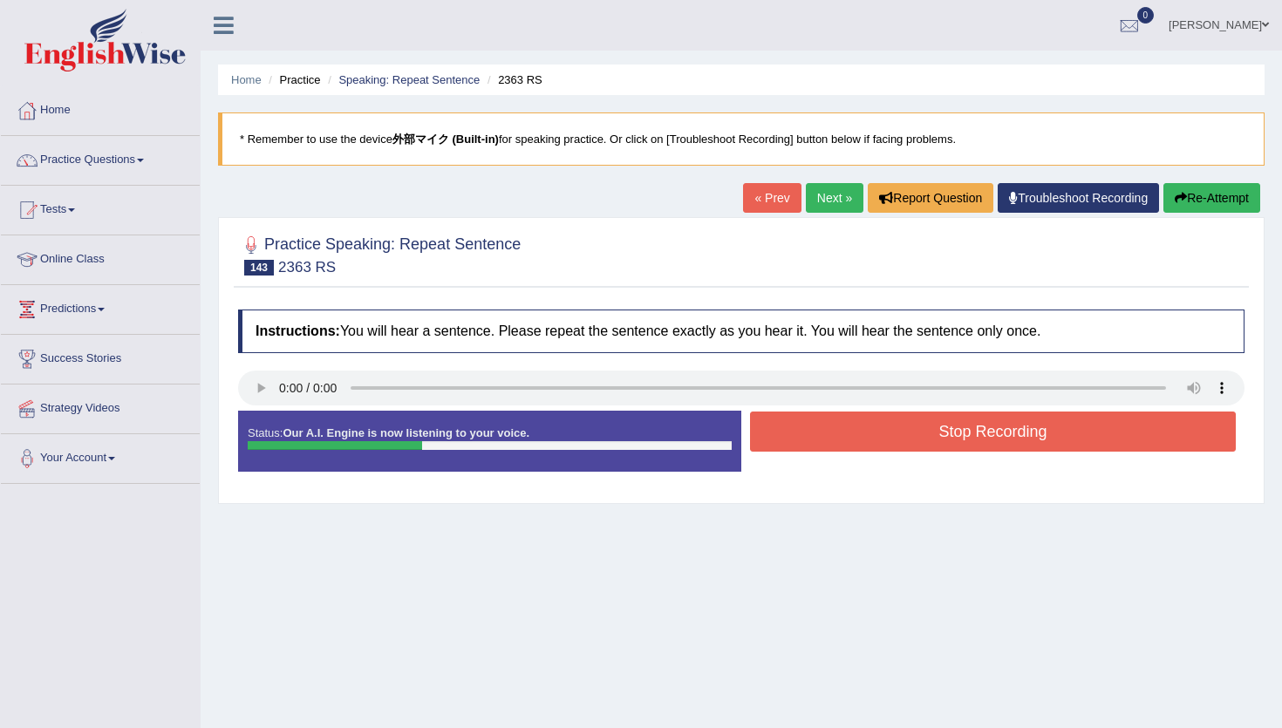
click at [1184, 194] on button "Re-Attempt" at bounding box center [1211, 198] width 97 height 30
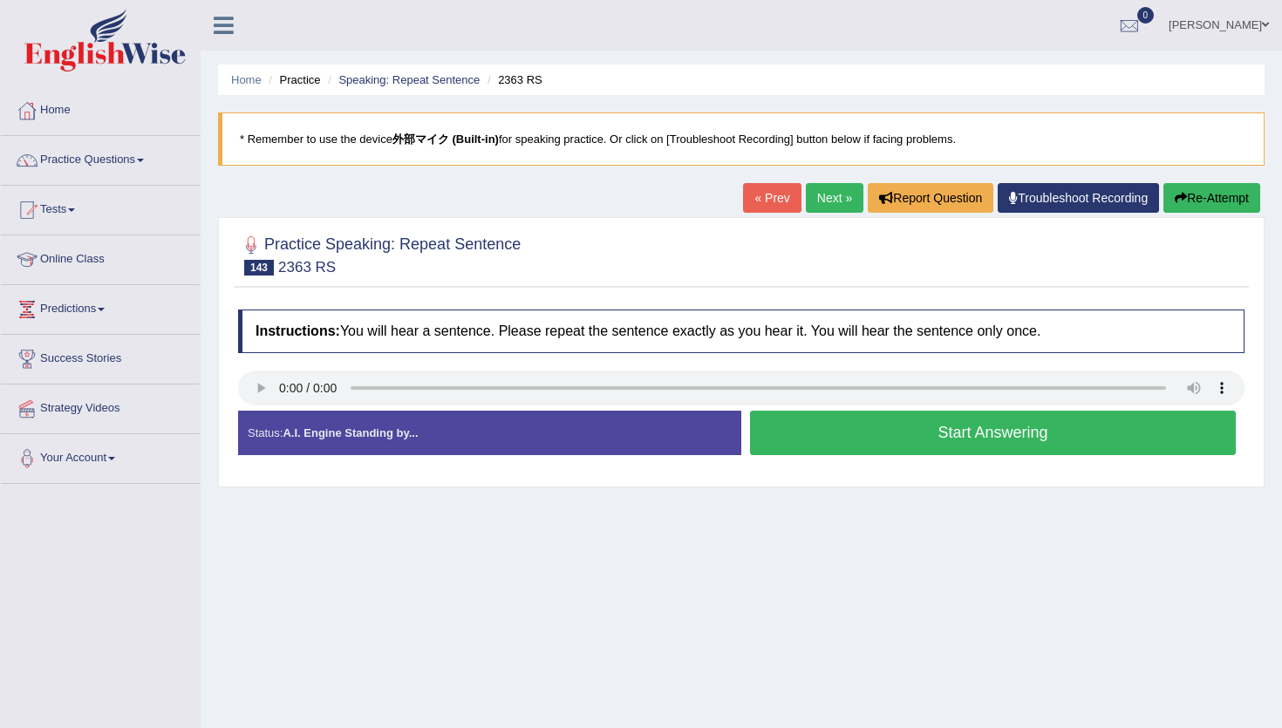
click at [983, 445] on button "Start Answering" at bounding box center [993, 433] width 486 height 44
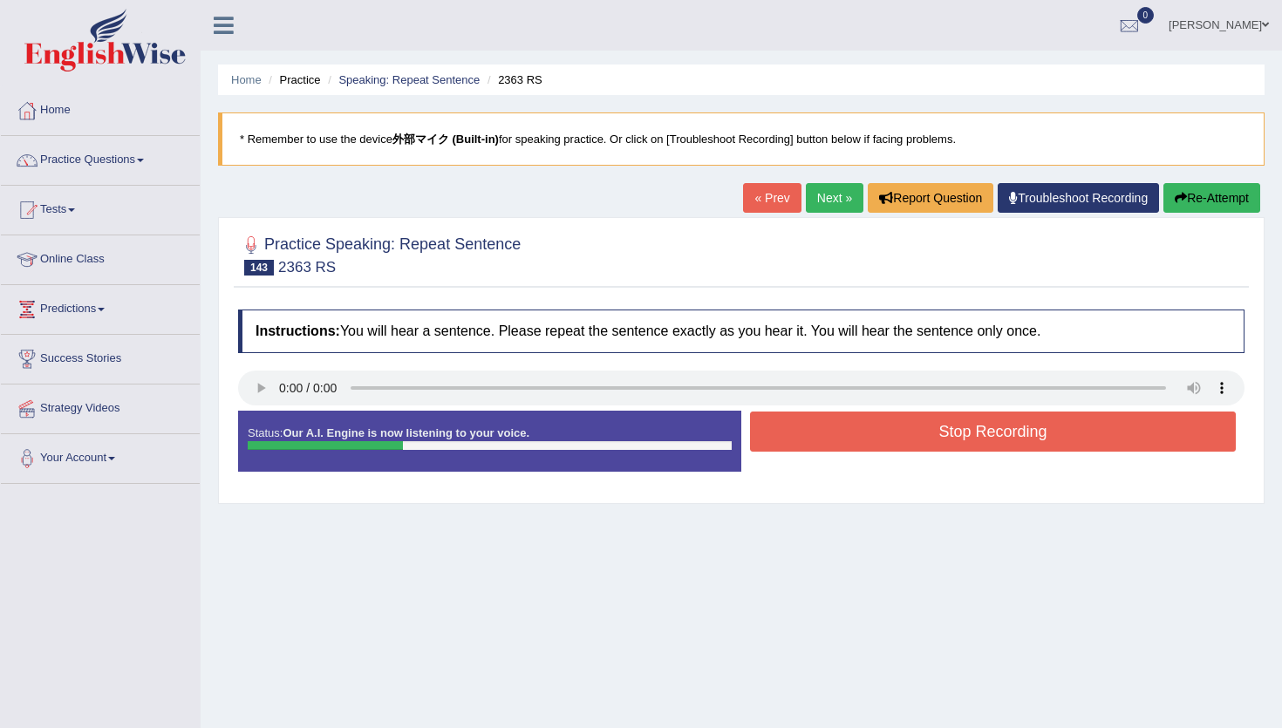
click at [979, 445] on button "Stop Recording" at bounding box center [993, 431] width 486 height 40
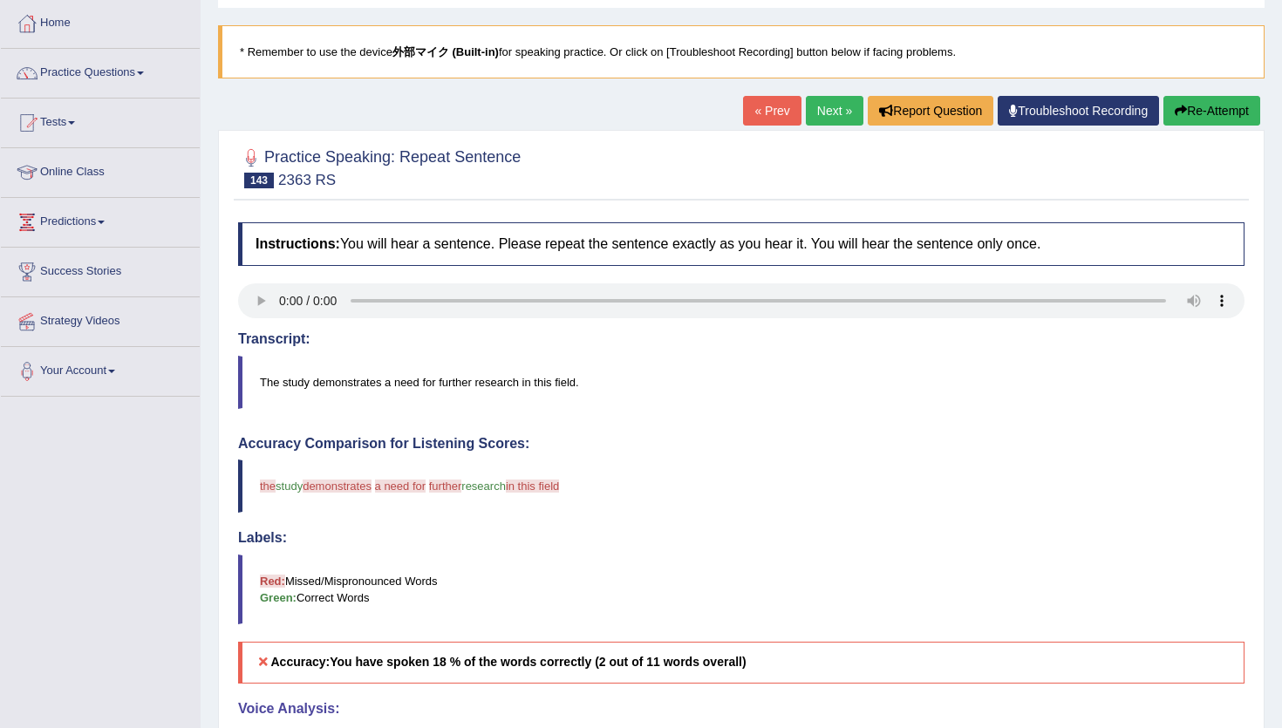
scroll to position [89, 0]
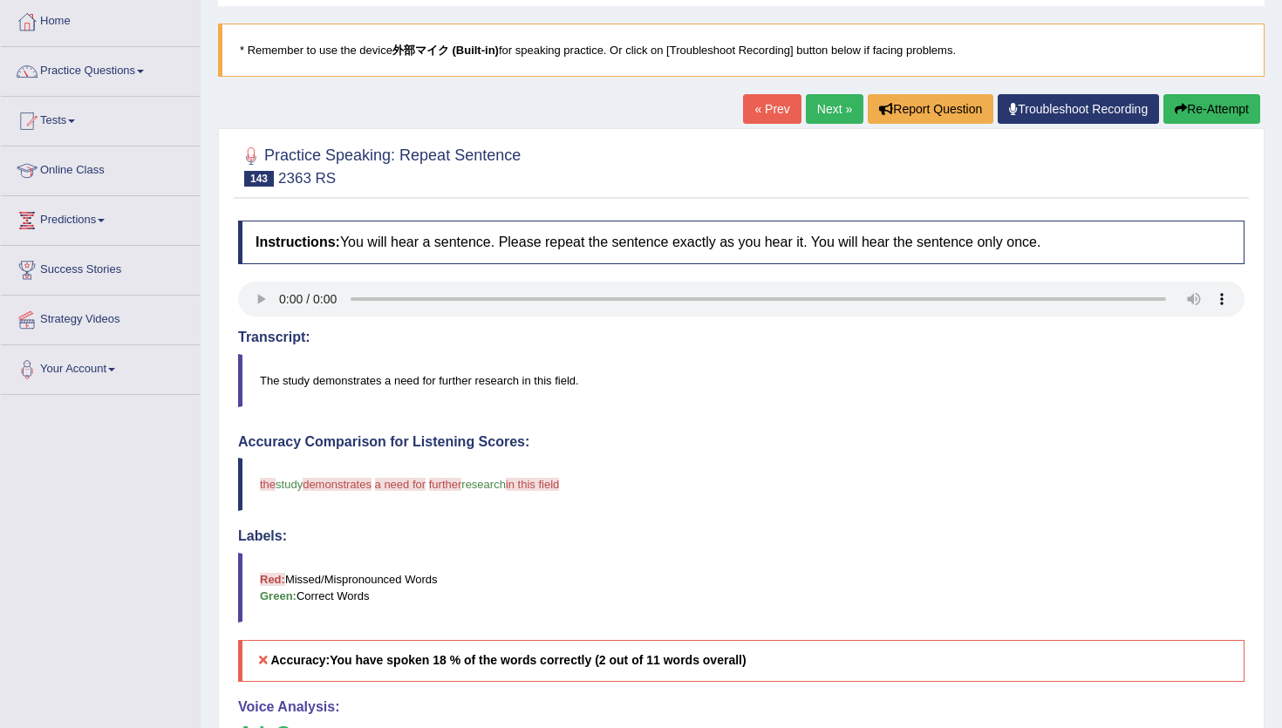
click at [1194, 114] on button "Re-Attempt" at bounding box center [1211, 109] width 97 height 30
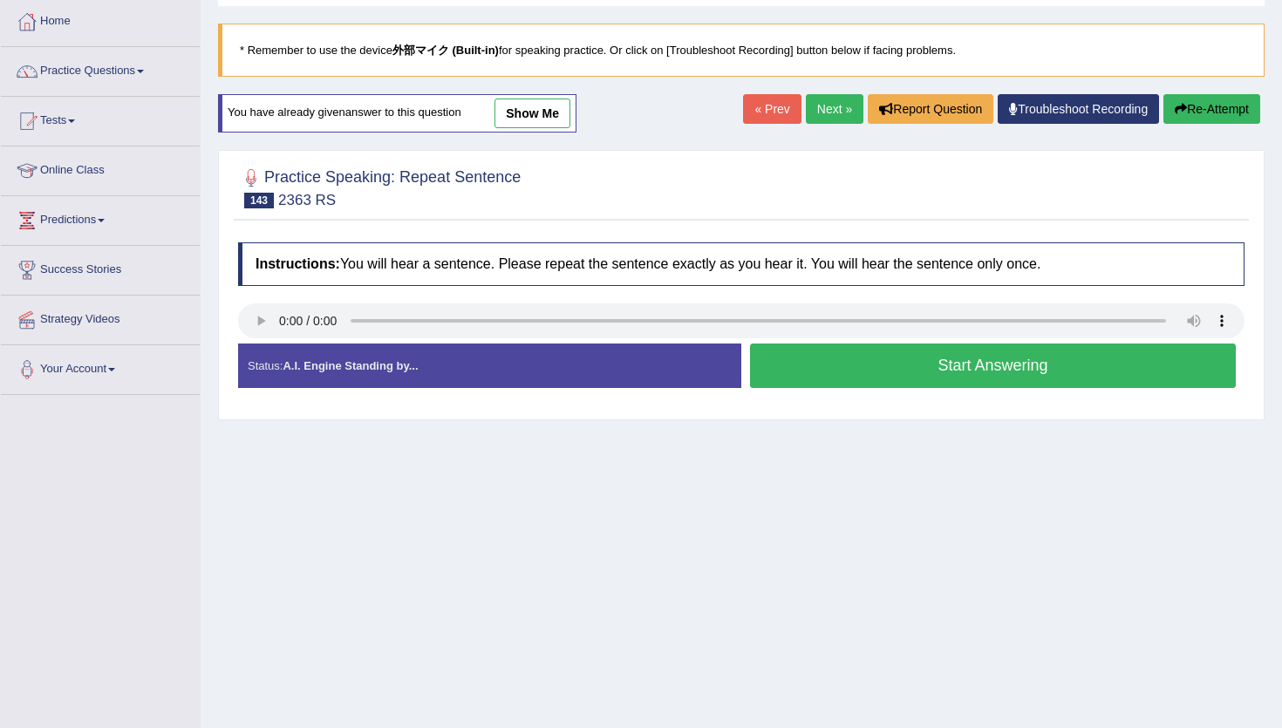
click at [846, 371] on button "Start Answering" at bounding box center [993, 365] width 486 height 44
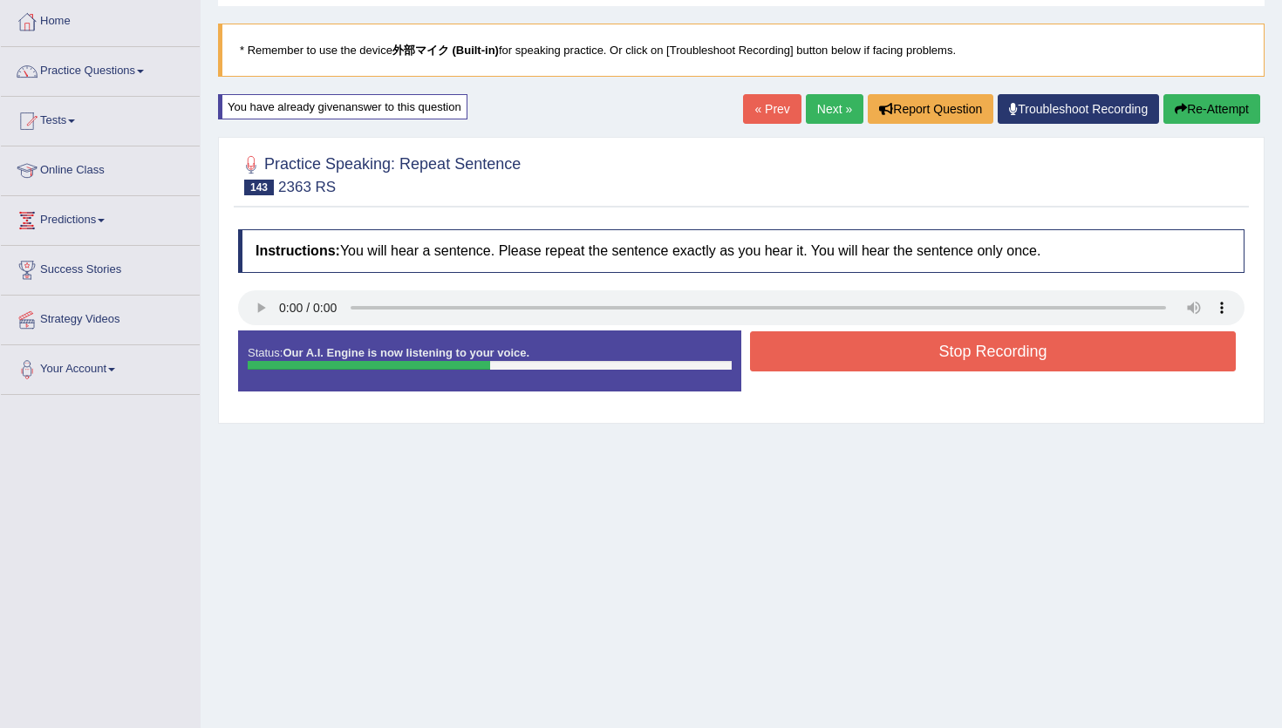
click at [846, 371] on button "Stop Recording" at bounding box center [993, 351] width 486 height 40
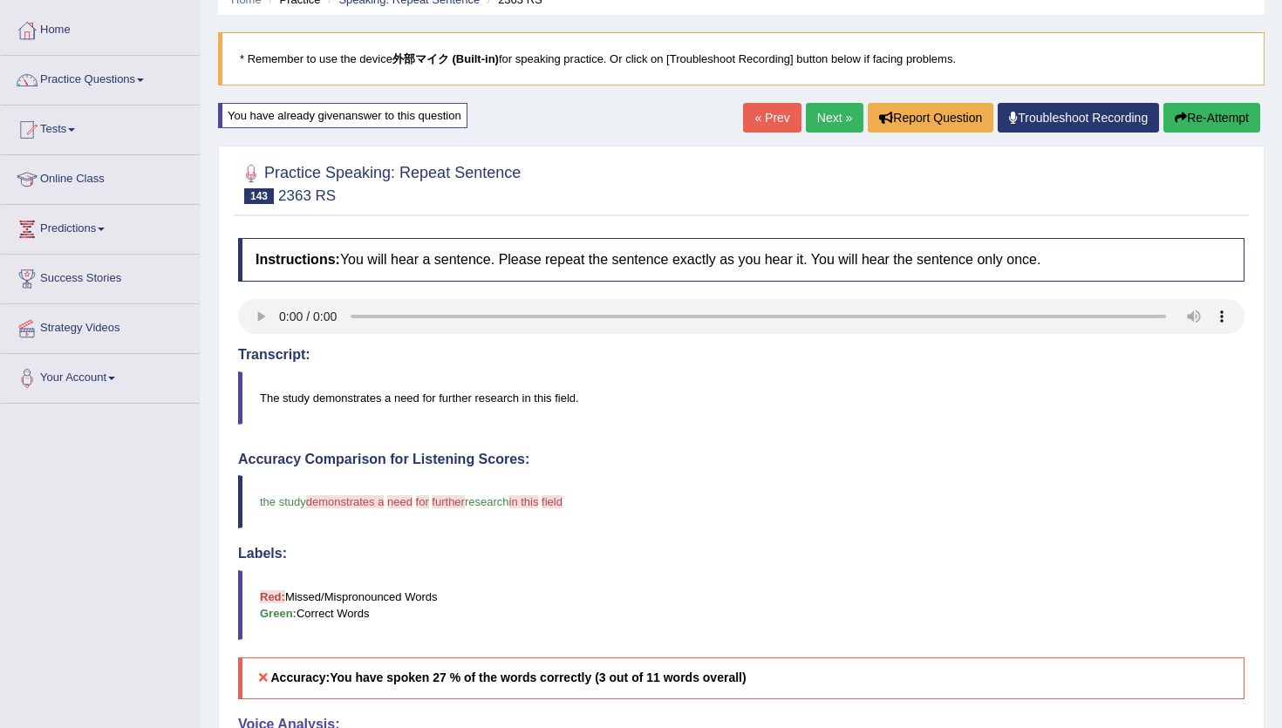
scroll to position [79, 0]
click at [817, 123] on link "Next »" at bounding box center [835, 119] width 58 height 30
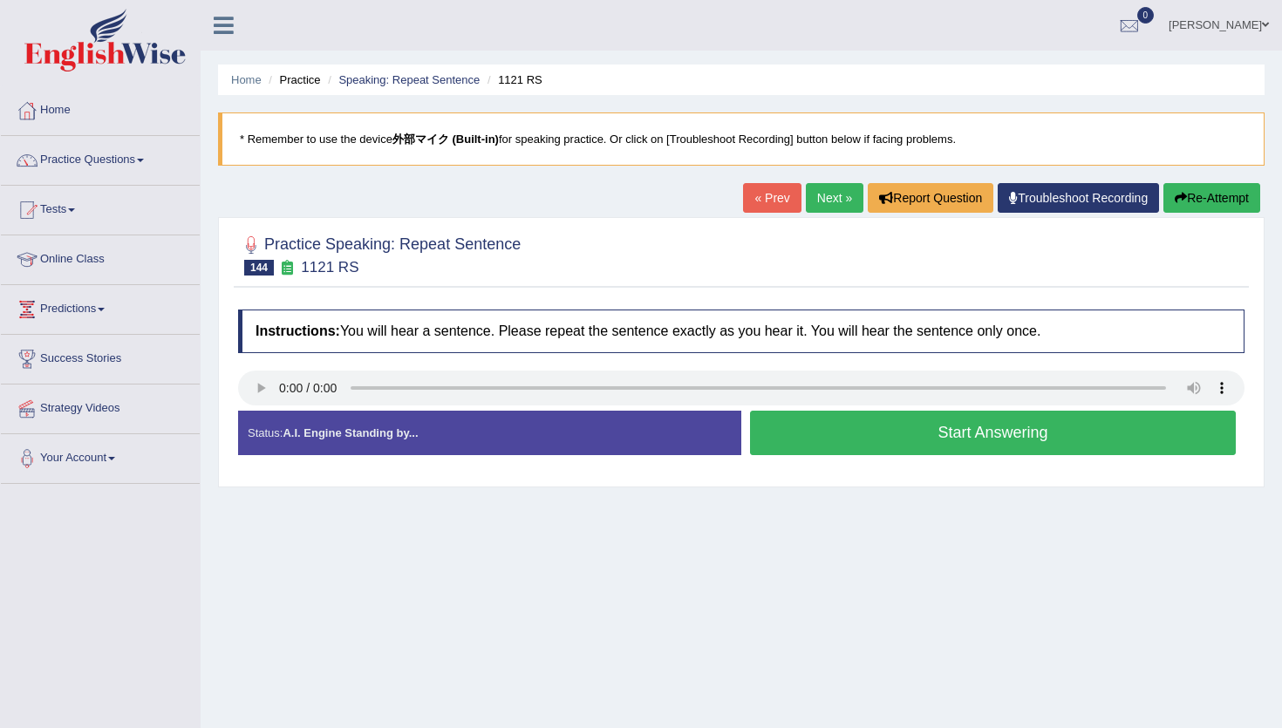
click at [817, 123] on blockquote "* Remember to use the device 外部マイク (Built-in) for speaking practice. Or click o…" at bounding box center [741, 138] width 1046 height 53
click at [762, 203] on link "« Prev" at bounding box center [772, 198] width 58 height 30
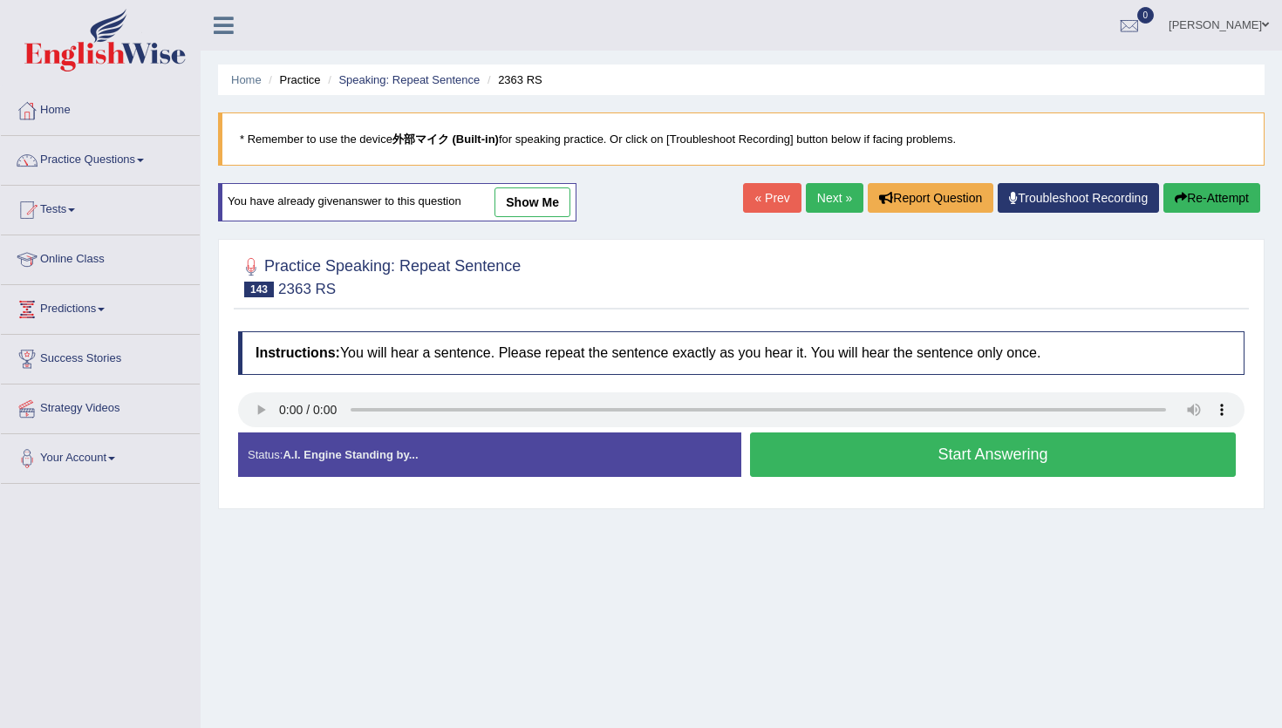
click at [816, 450] on button "Start Answering" at bounding box center [993, 454] width 486 height 44
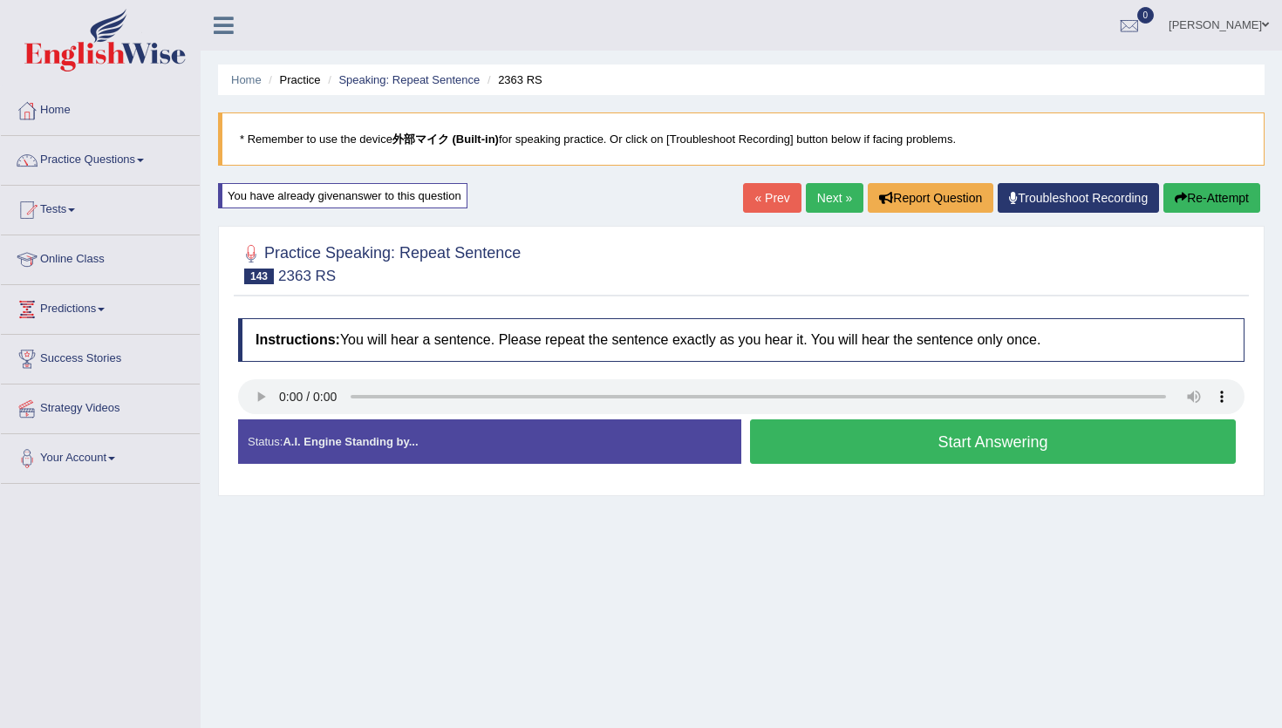
click at [816, 450] on div "Status: A.I. Engine Standing by... Start Answering Stop Recording" at bounding box center [741, 450] width 1006 height 62
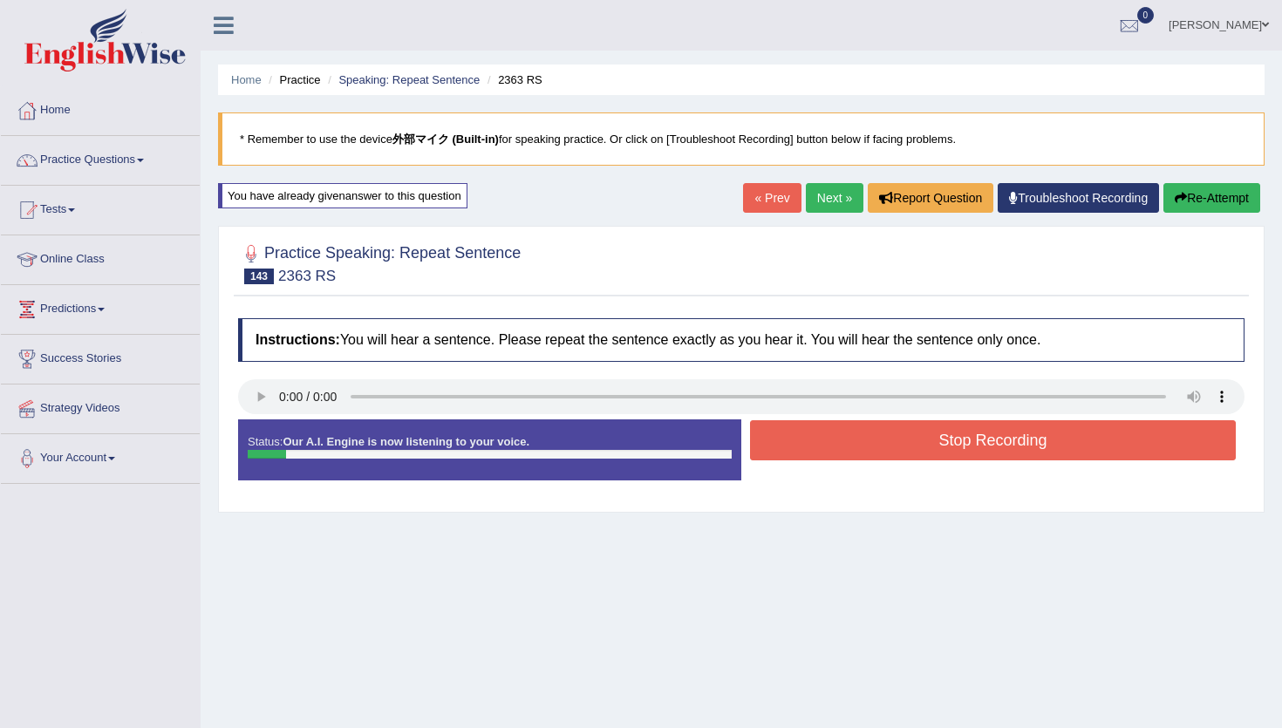
click at [816, 450] on button "Stop Recording" at bounding box center [993, 440] width 486 height 40
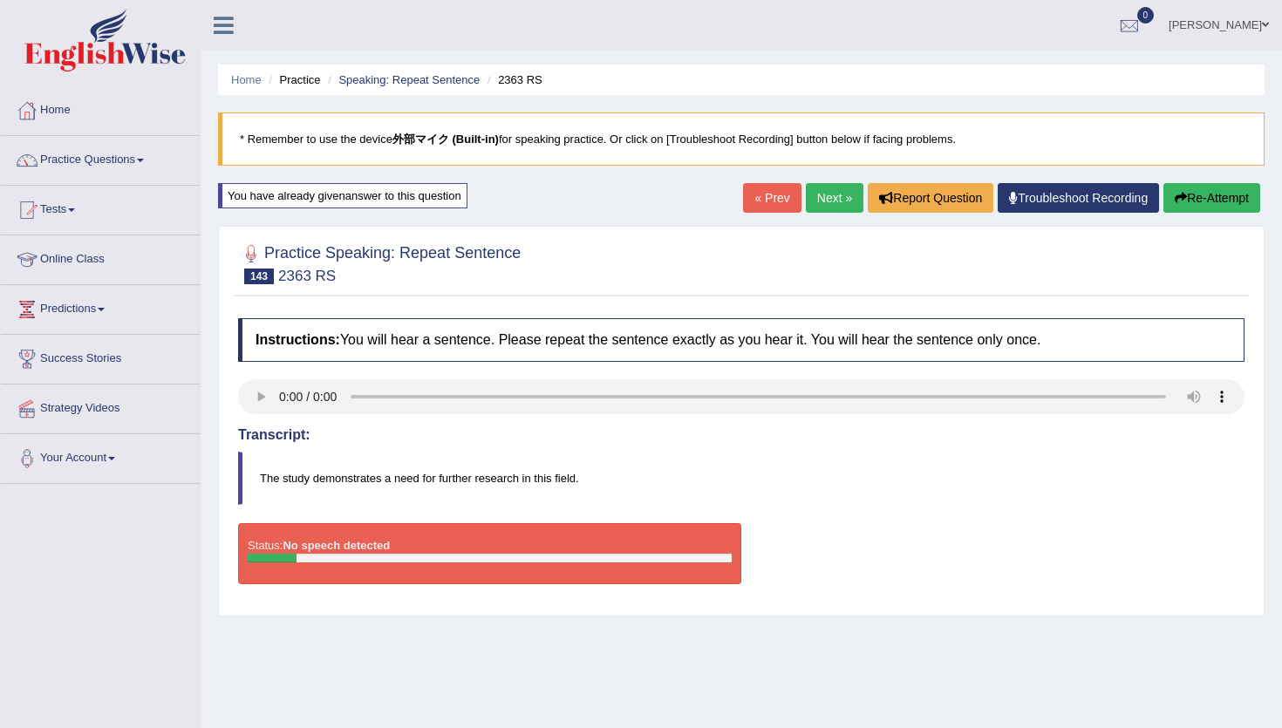
click at [832, 204] on link "Next »" at bounding box center [835, 198] width 58 height 30
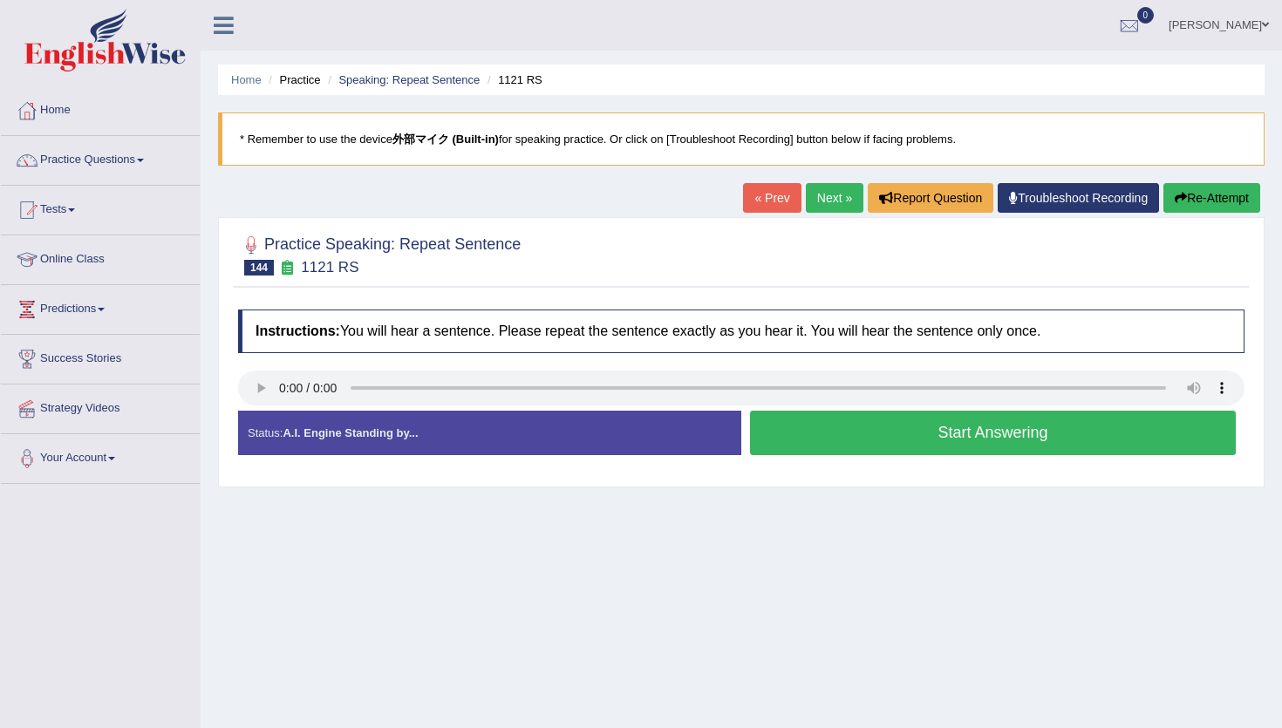
click at [935, 439] on button "Start Answering" at bounding box center [993, 433] width 486 height 44
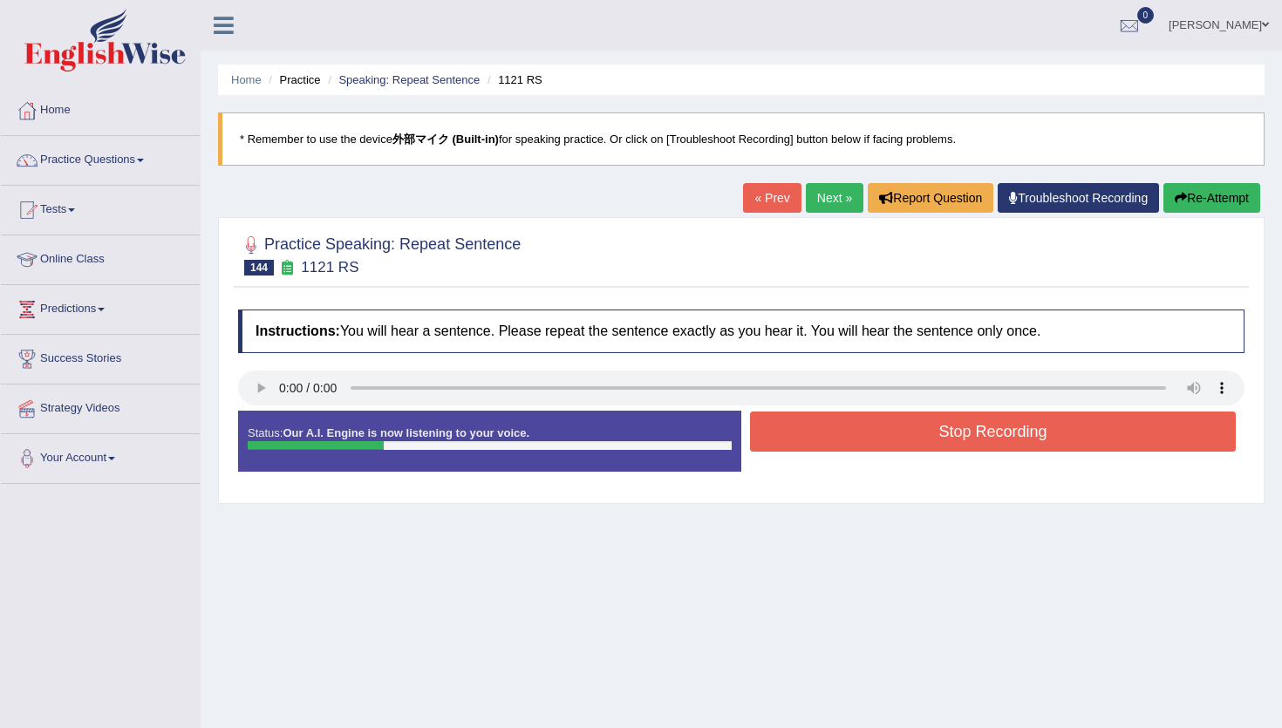
click at [935, 439] on button "Stop Recording" at bounding box center [993, 431] width 486 height 40
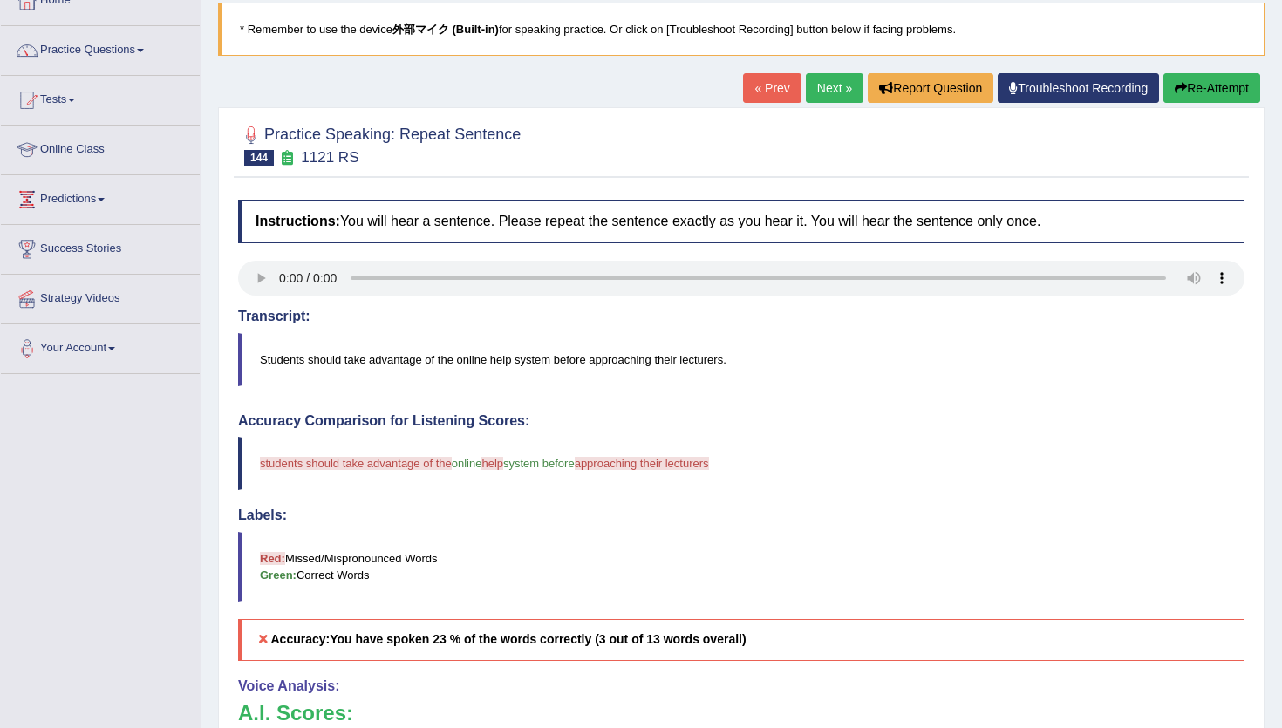
scroll to position [108, 0]
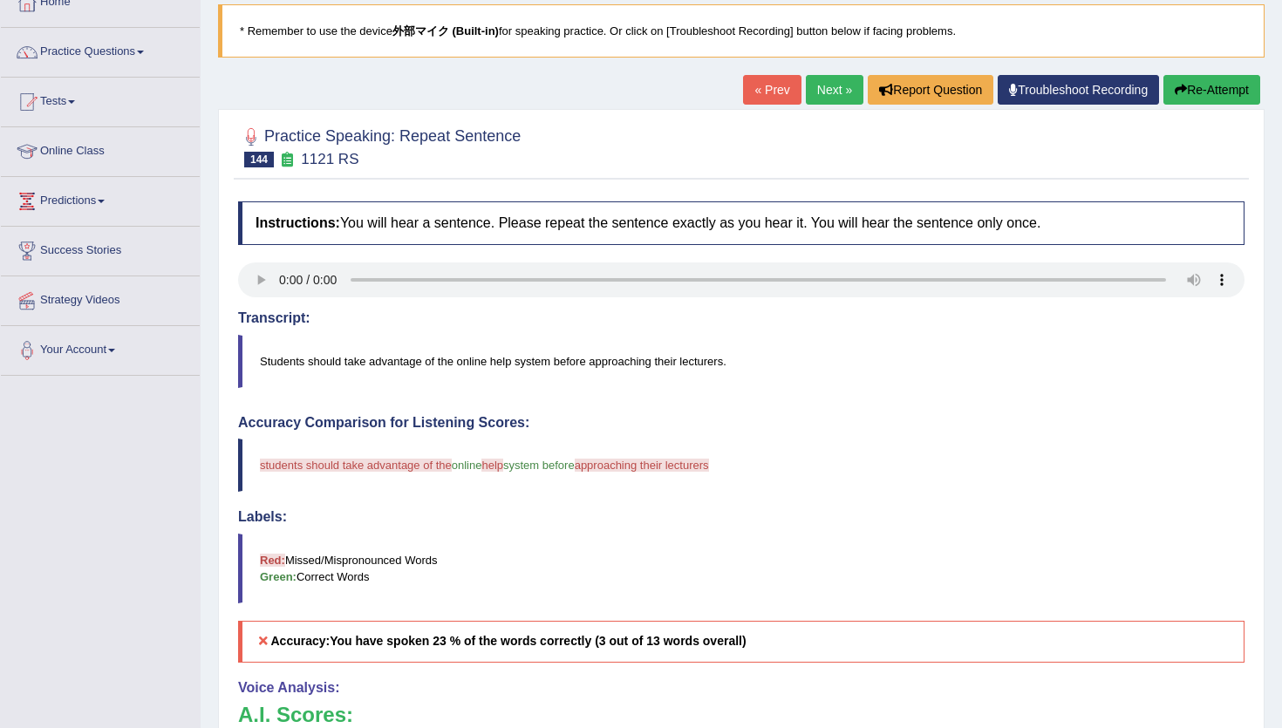
click at [1209, 96] on button "Re-Attempt" at bounding box center [1211, 90] width 97 height 30
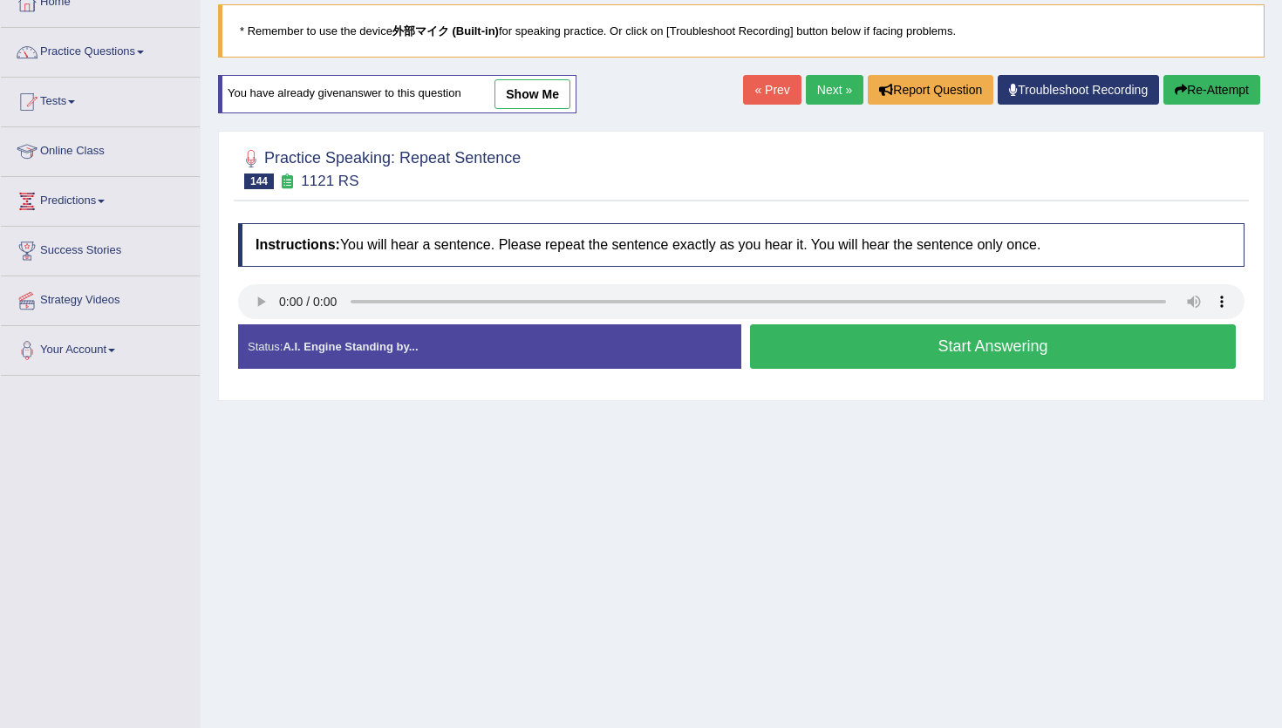
click at [816, 354] on button "Start Answering" at bounding box center [993, 346] width 486 height 44
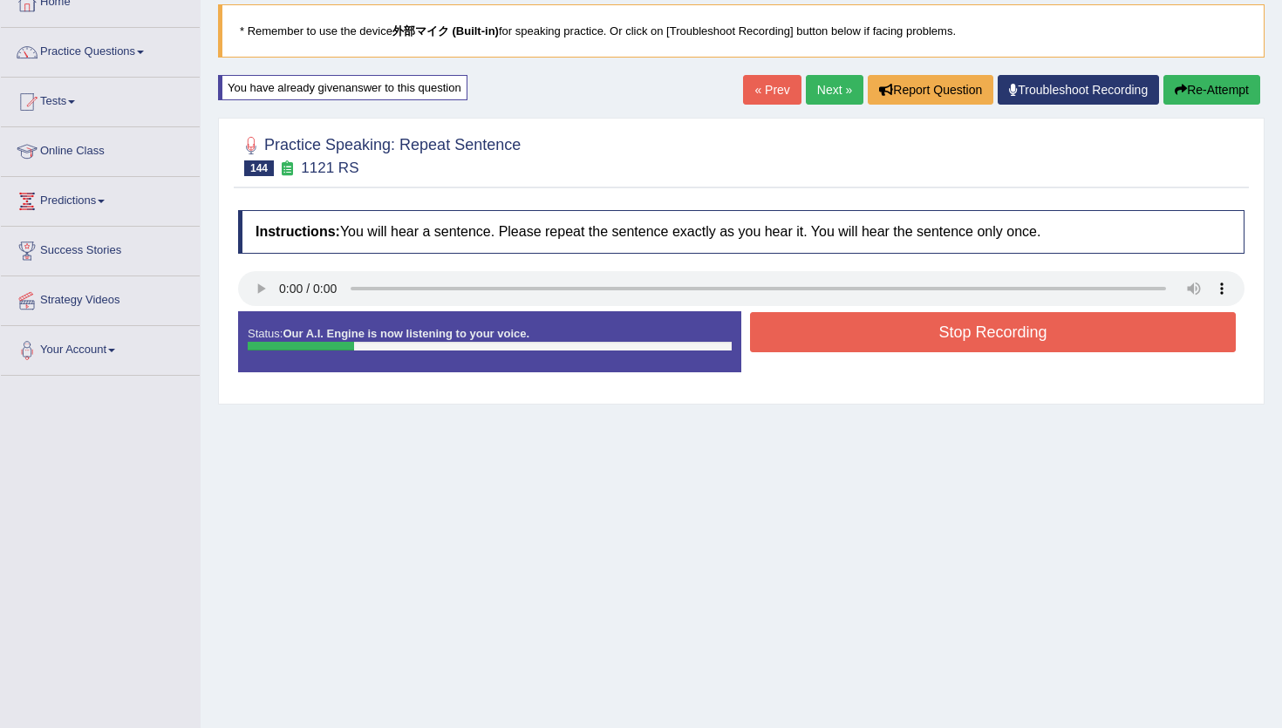
click at [816, 354] on div "Stop Recording" at bounding box center [992, 334] width 503 height 44
click at [819, 337] on button "Stop Recording" at bounding box center [993, 332] width 486 height 40
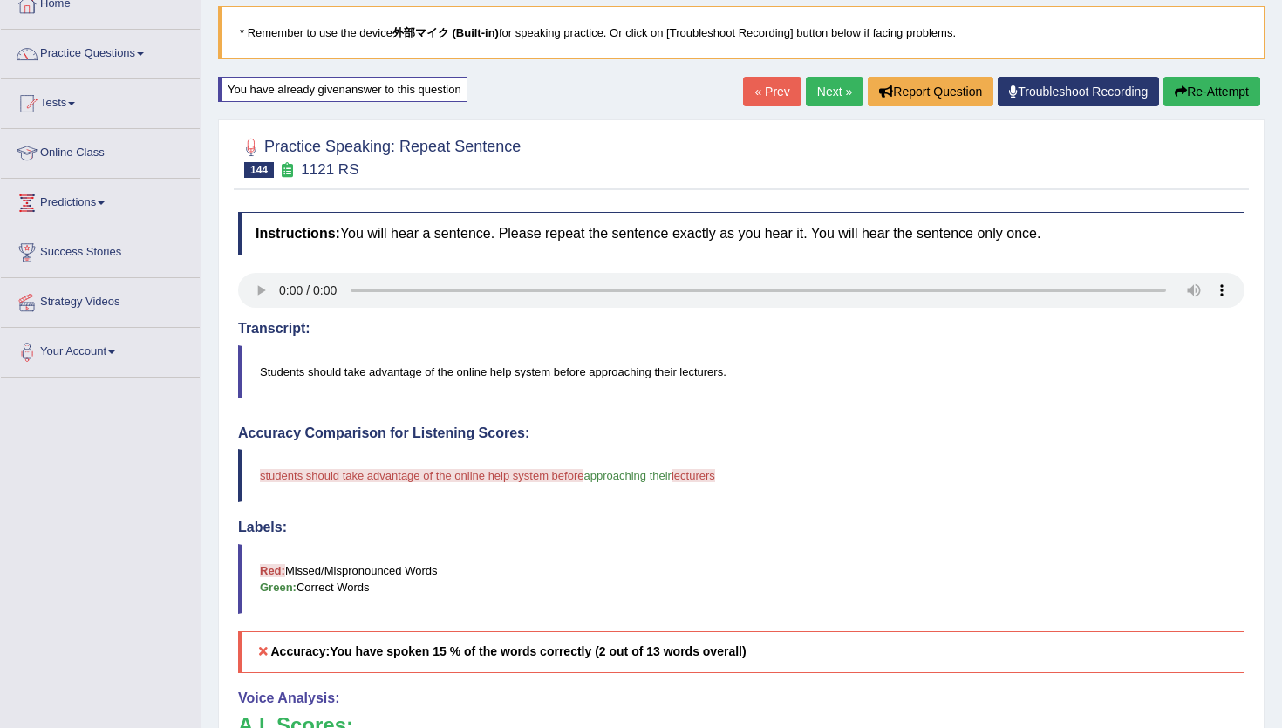
scroll to position [112, 0]
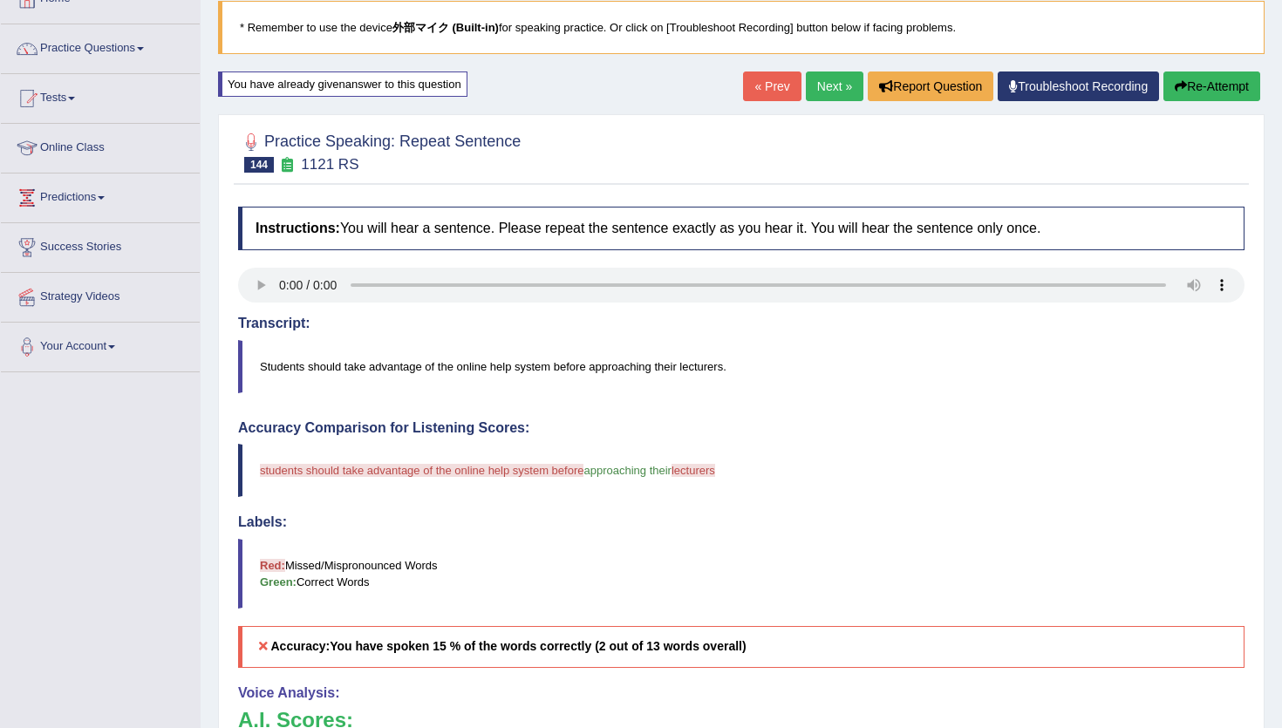
click at [812, 91] on link "Next »" at bounding box center [835, 86] width 58 height 30
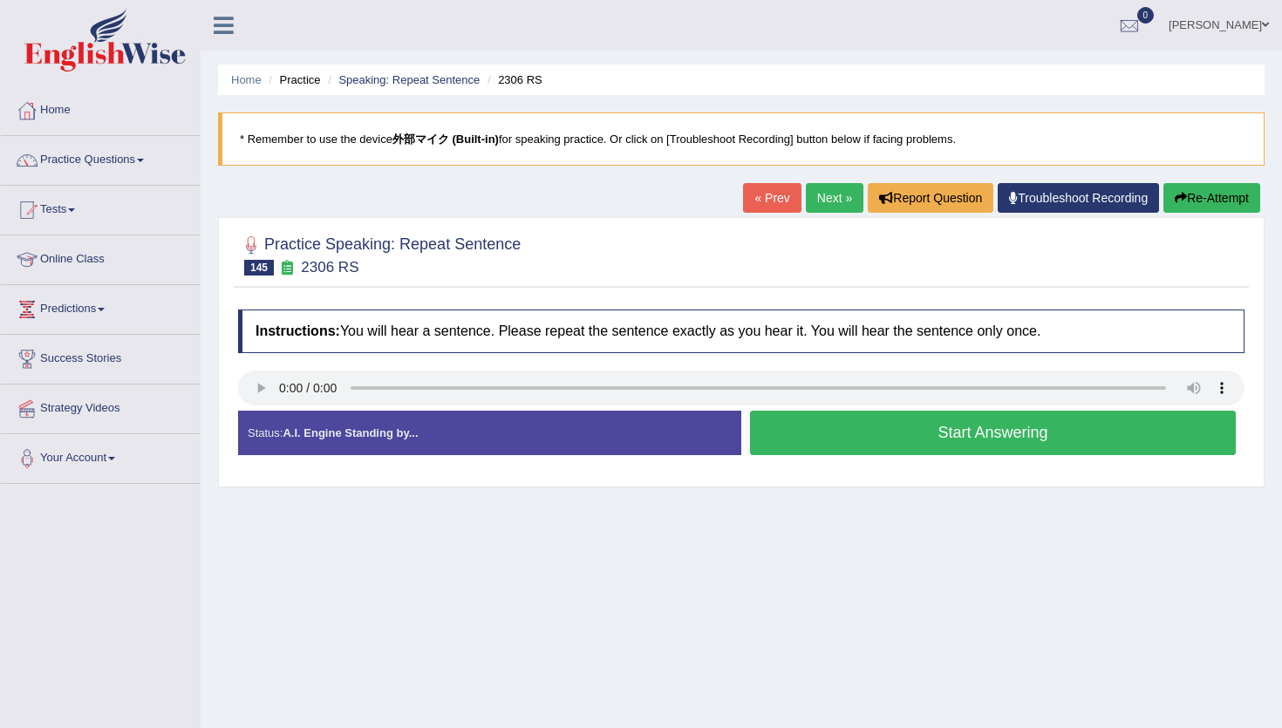
click at [1017, 439] on button "Start Answering" at bounding box center [993, 433] width 486 height 44
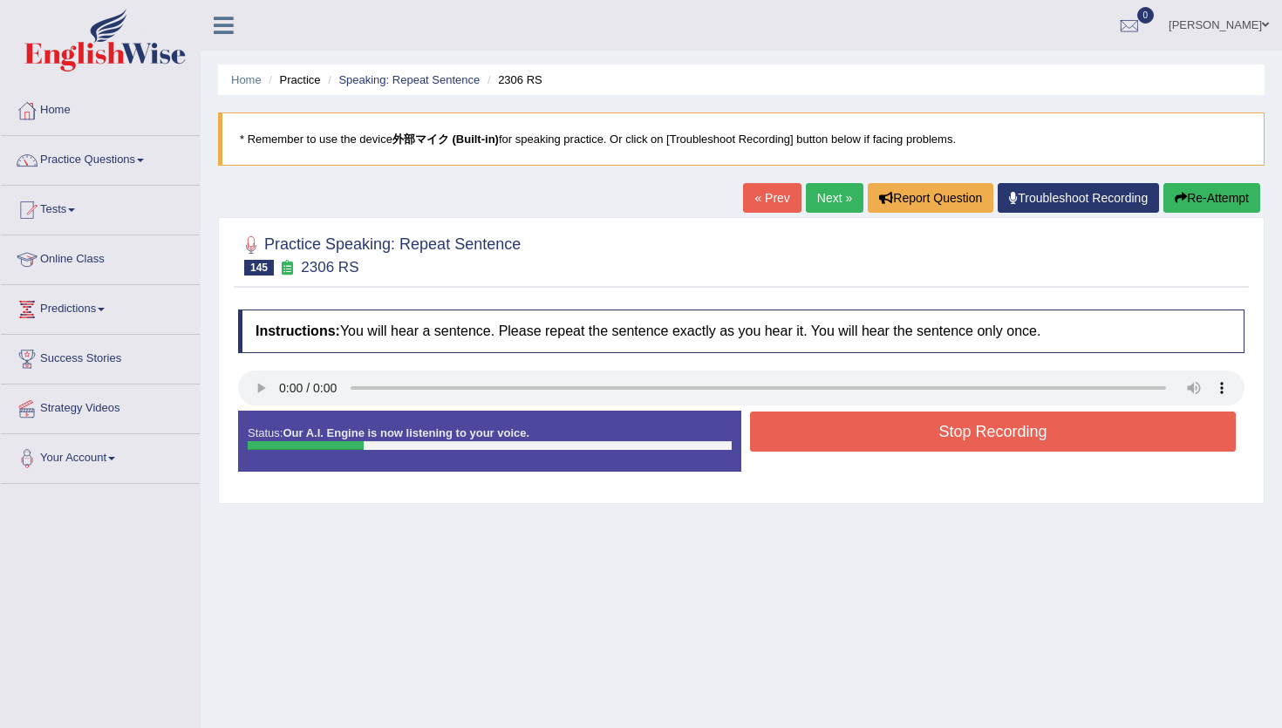
click at [1017, 439] on button "Stop Recording" at bounding box center [993, 431] width 486 height 40
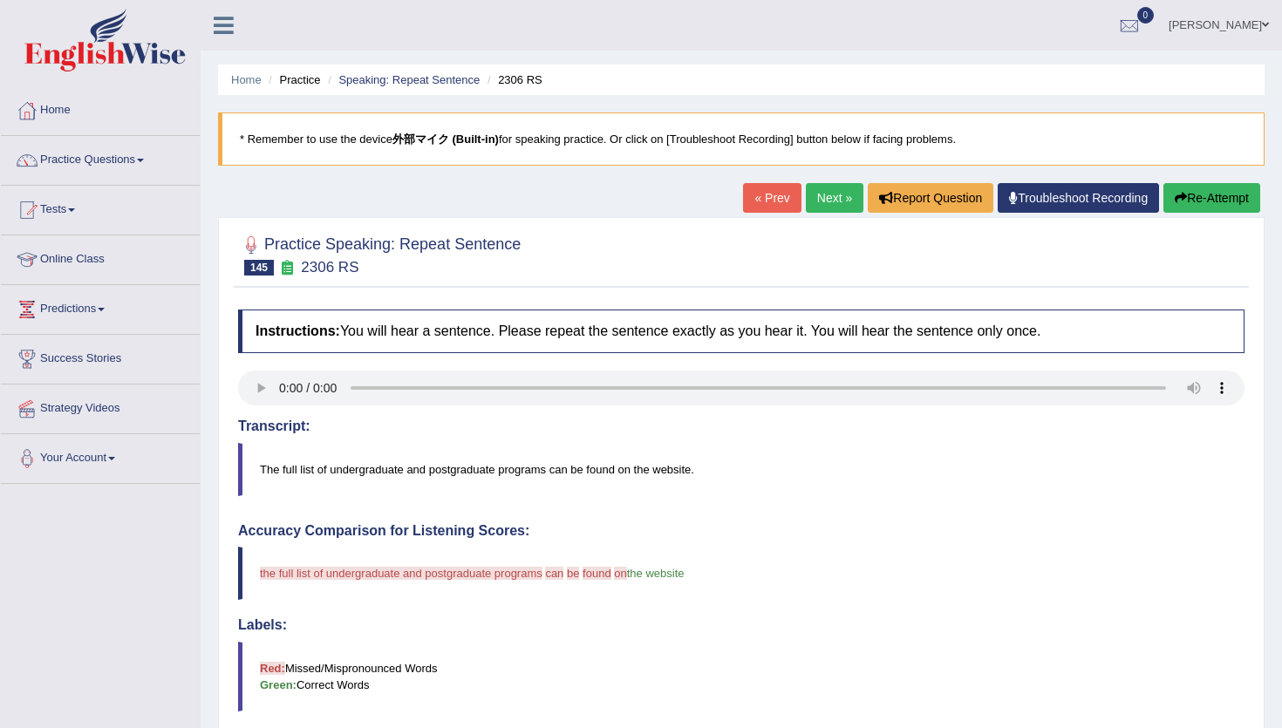
drag, startPoint x: 825, startPoint y: 195, endPoint x: 1167, endPoint y: 171, distance: 343.5
click at [1184, 184] on button "Re-Attempt" at bounding box center [1211, 198] width 97 height 30
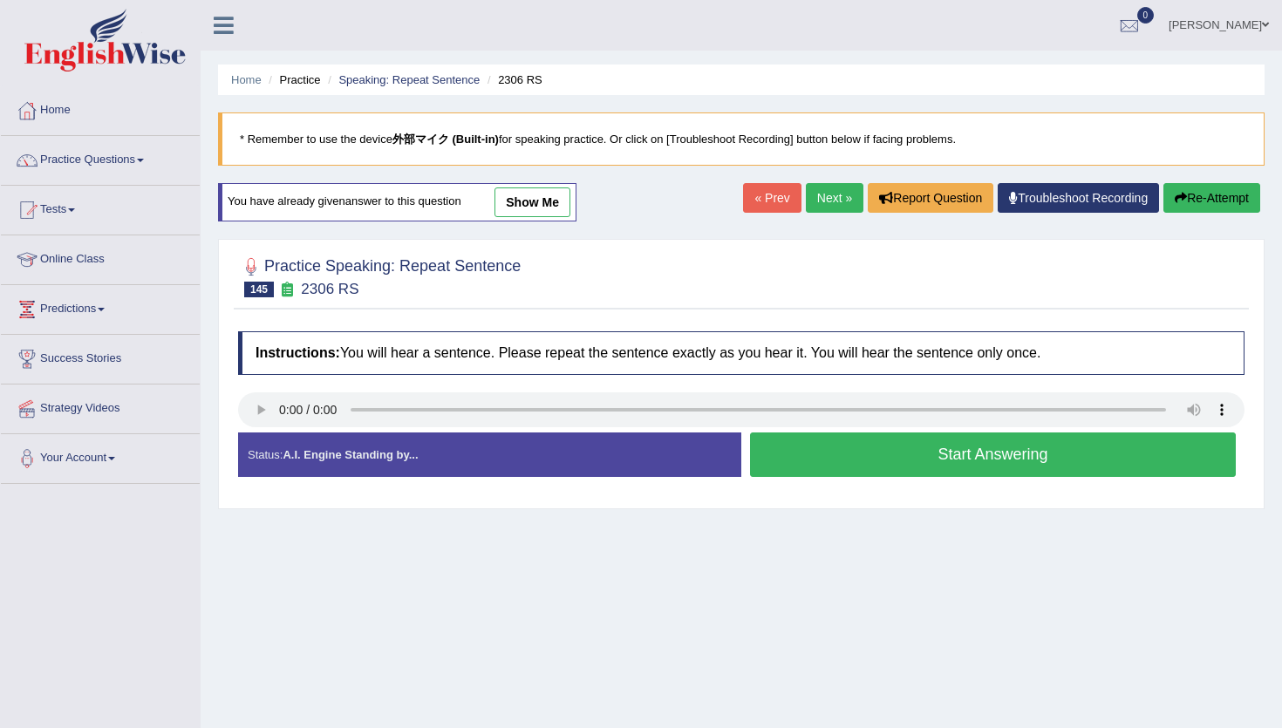
click at [942, 462] on button "Start Answering" at bounding box center [993, 454] width 486 height 44
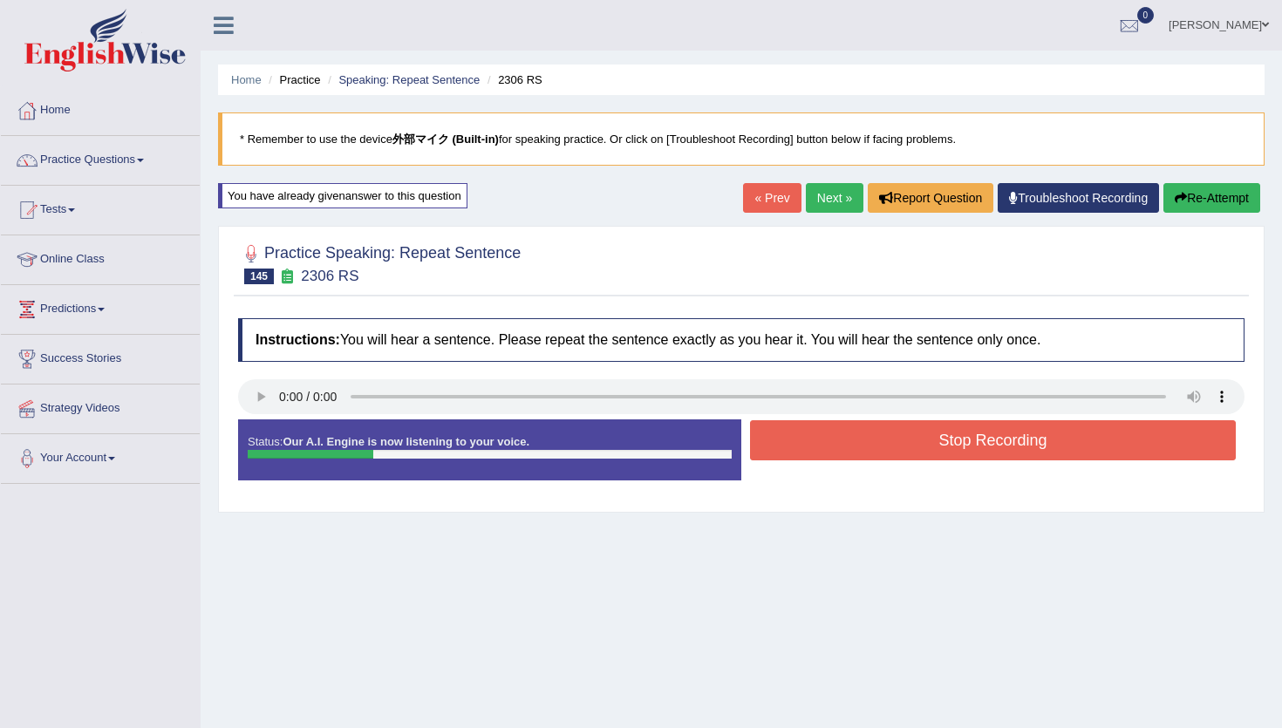
click at [942, 455] on button "Stop Recording" at bounding box center [993, 440] width 486 height 40
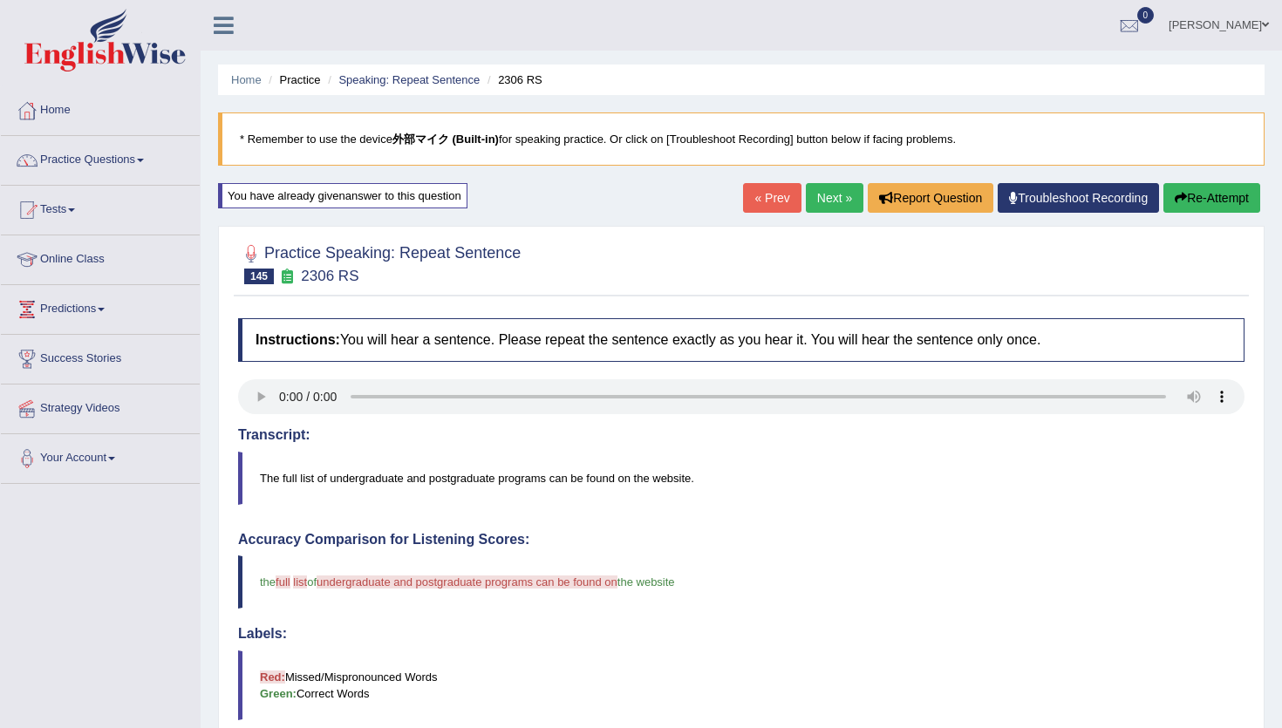
click at [1187, 196] on button "Re-Attempt" at bounding box center [1211, 198] width 97 height 30
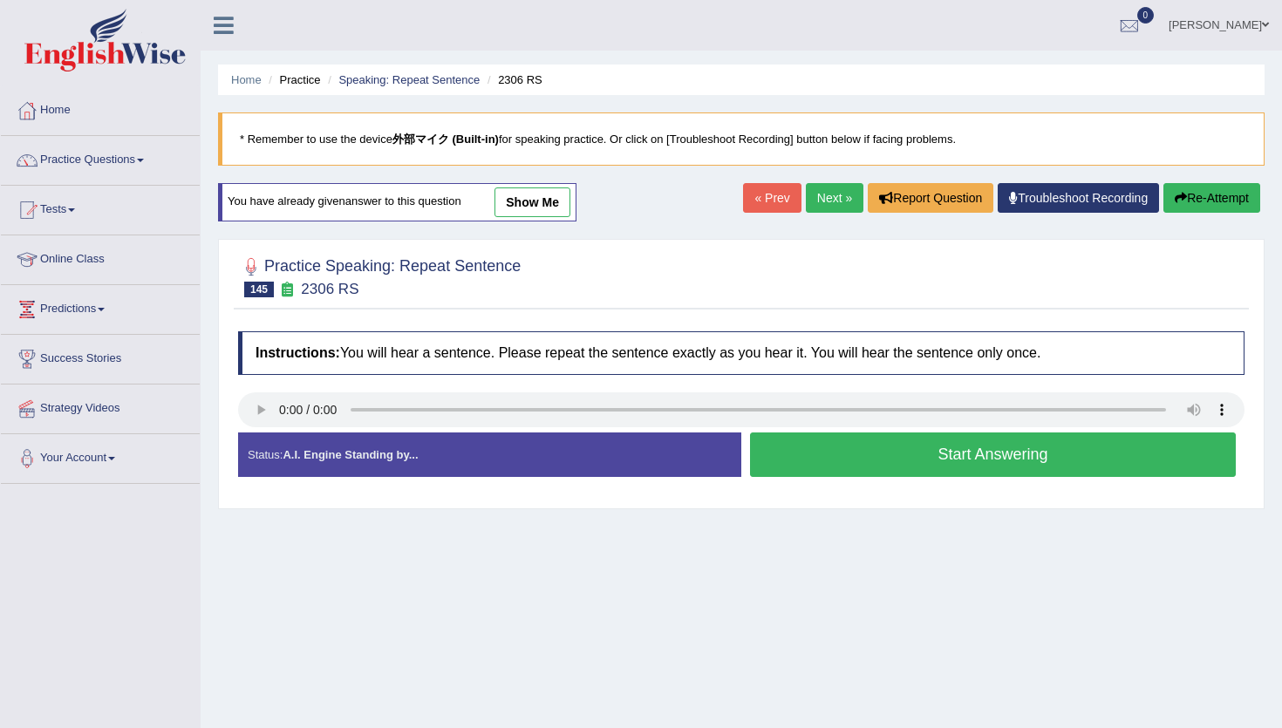
click at [910, 452] on button "Start Answering" at bounding box center [993, 454] width 486 height 44
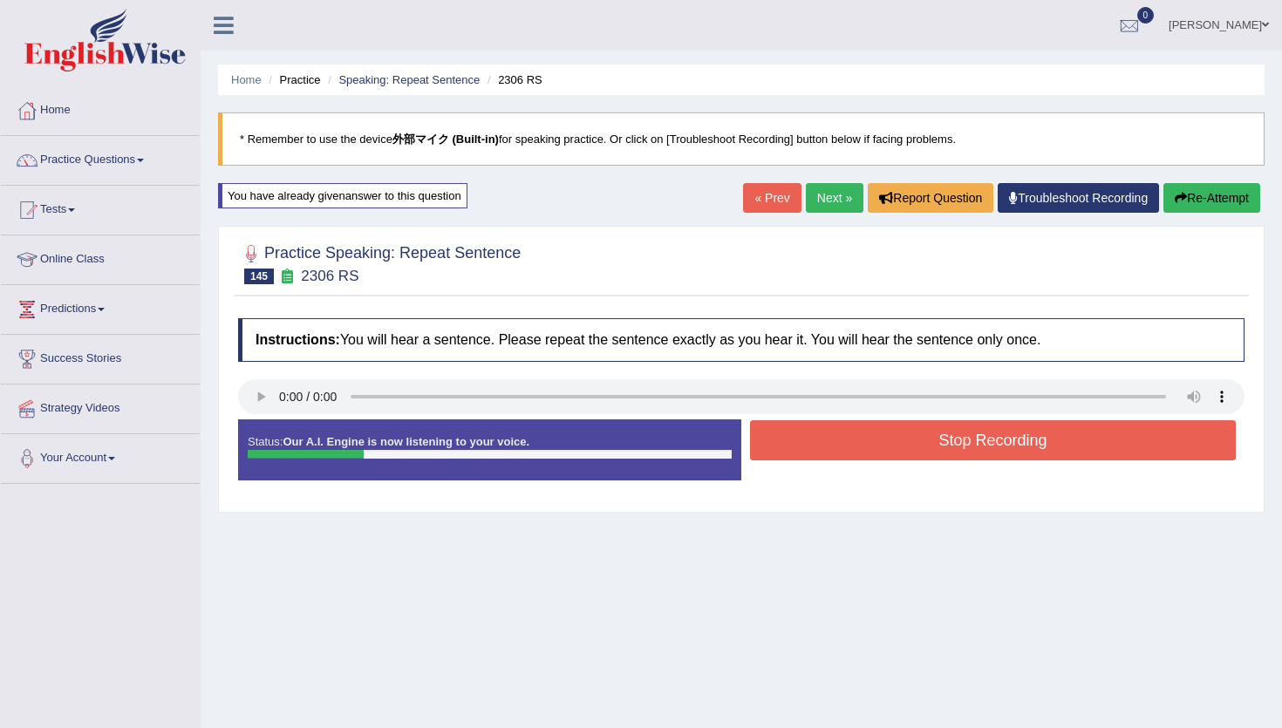
click at [1215, 185] on button "Re-Attempt" at bounding box center [1211, 198] width 97 height 30
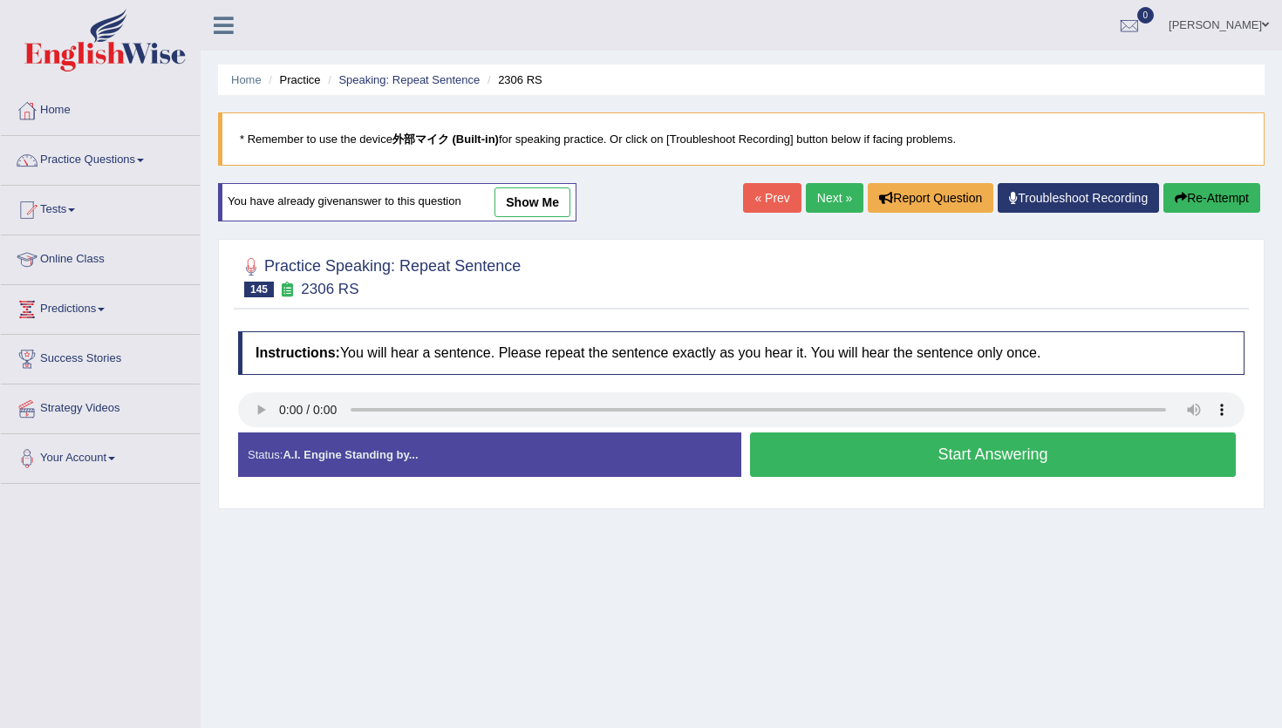
click at [856, 456] on button "Start Answering" at bounding box center [993, 454] width 486 height 44
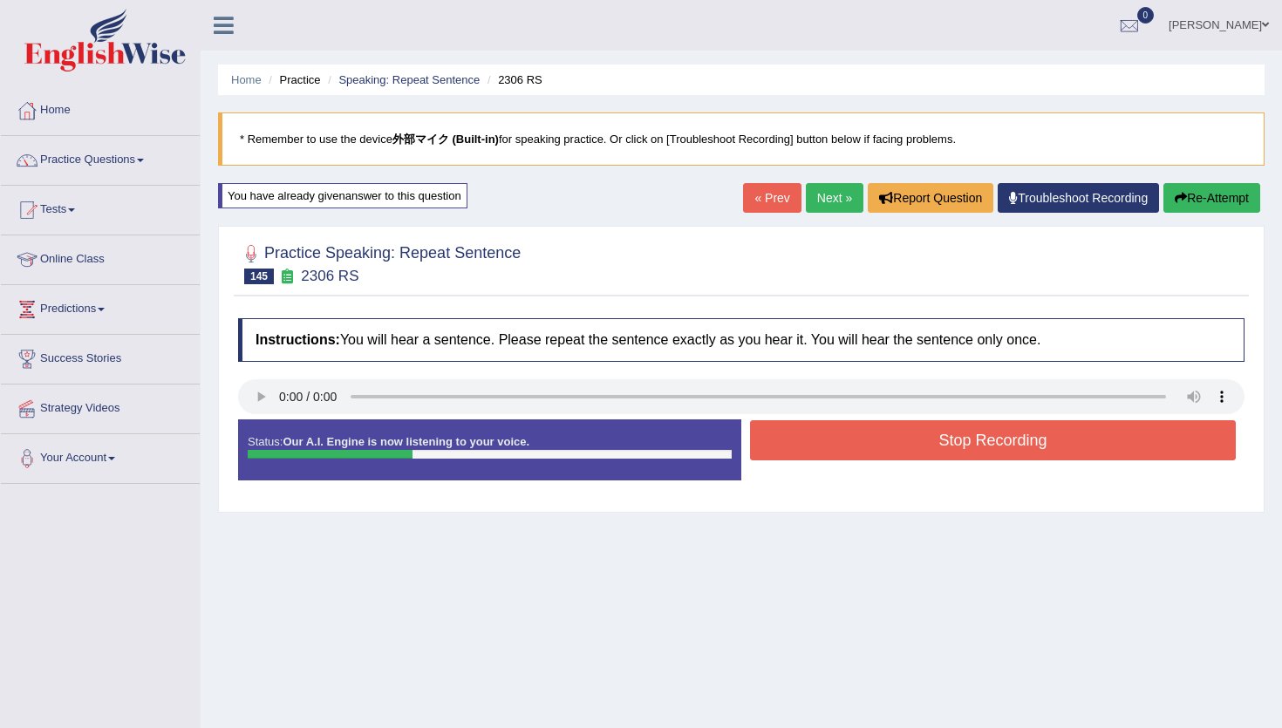
click at [856, 456] on button "Stop Recording" at bounding box center [993, 440] width 486 height 40
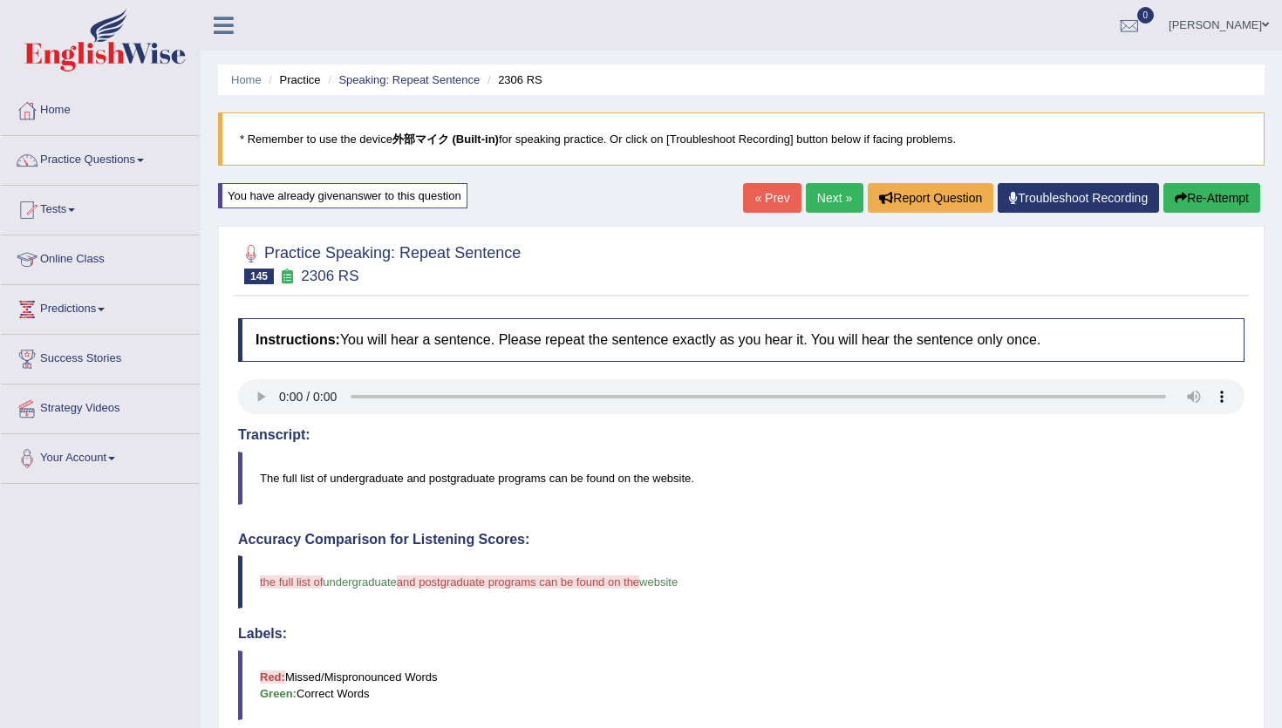
click at [836, 211] on link "Next »" at bounding box center [835, 198] width 58 height 30
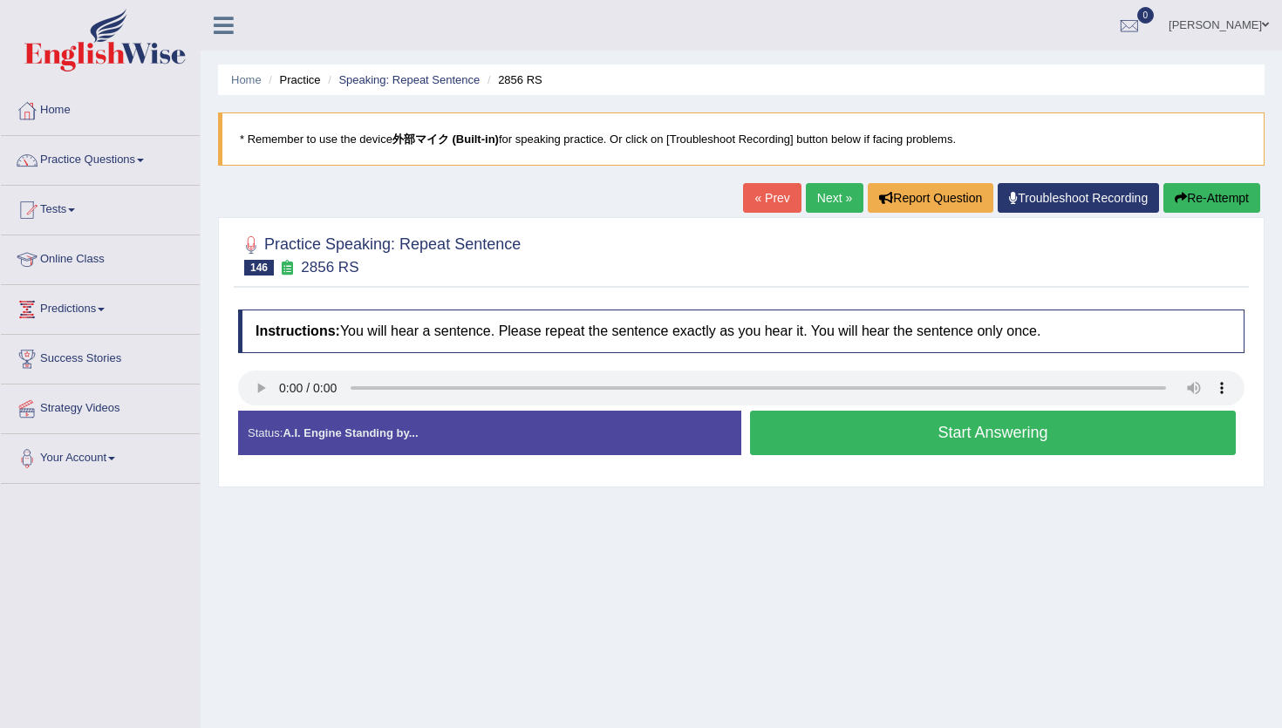
click at [894, 432] on button "Start Answering" at bounding box center [993, 433] width 486 height 44
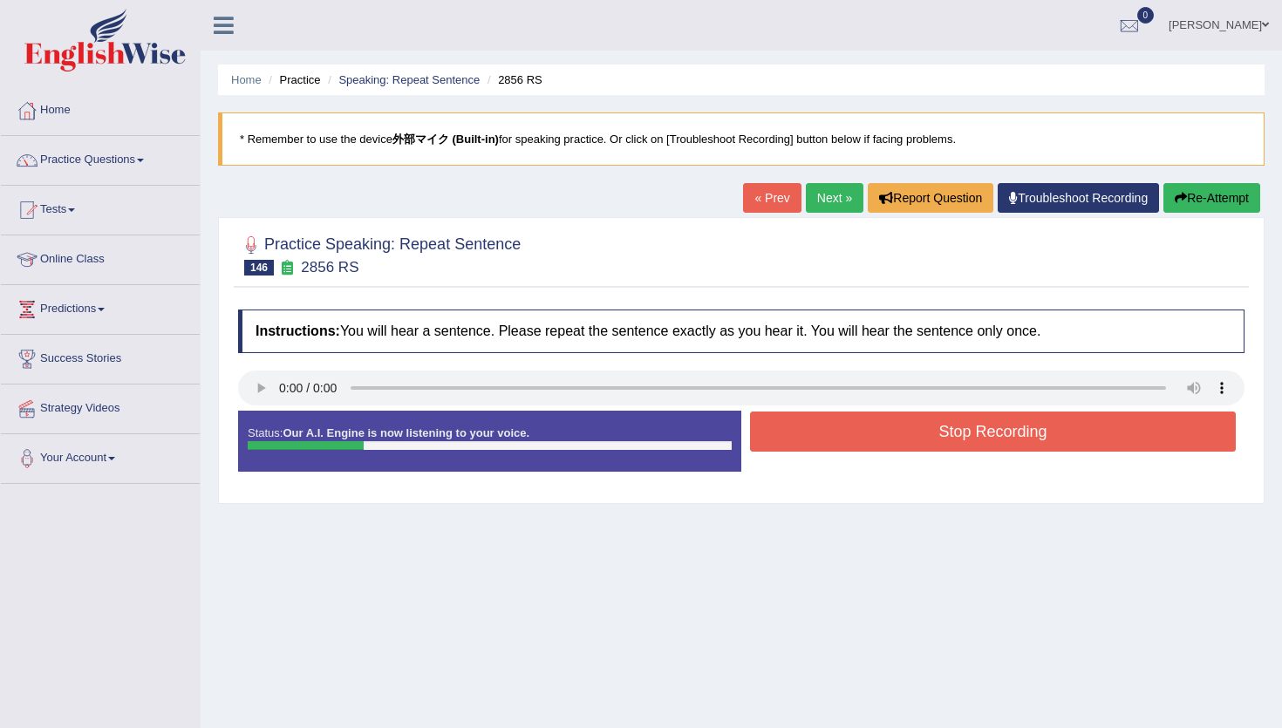
click at [894, 432] on button "Stop Recording" at bounding box center [993, 431] width 486 height 40
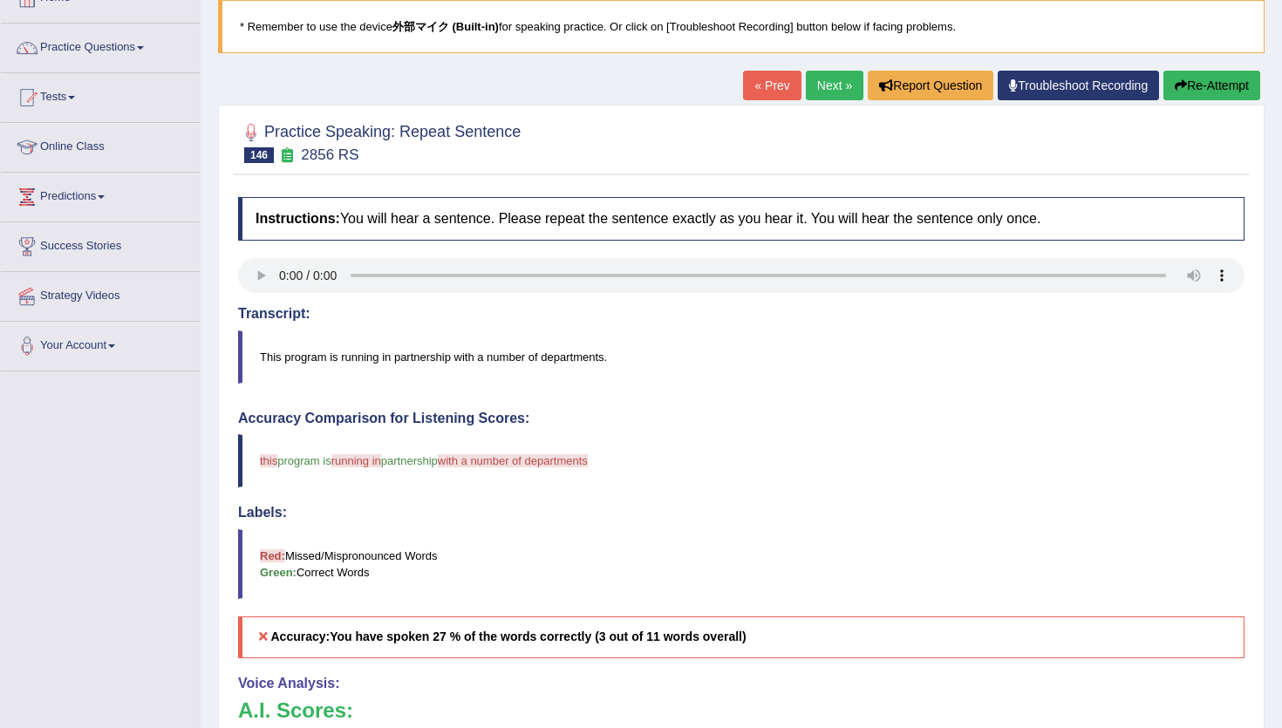
scroll to position [110, 0]
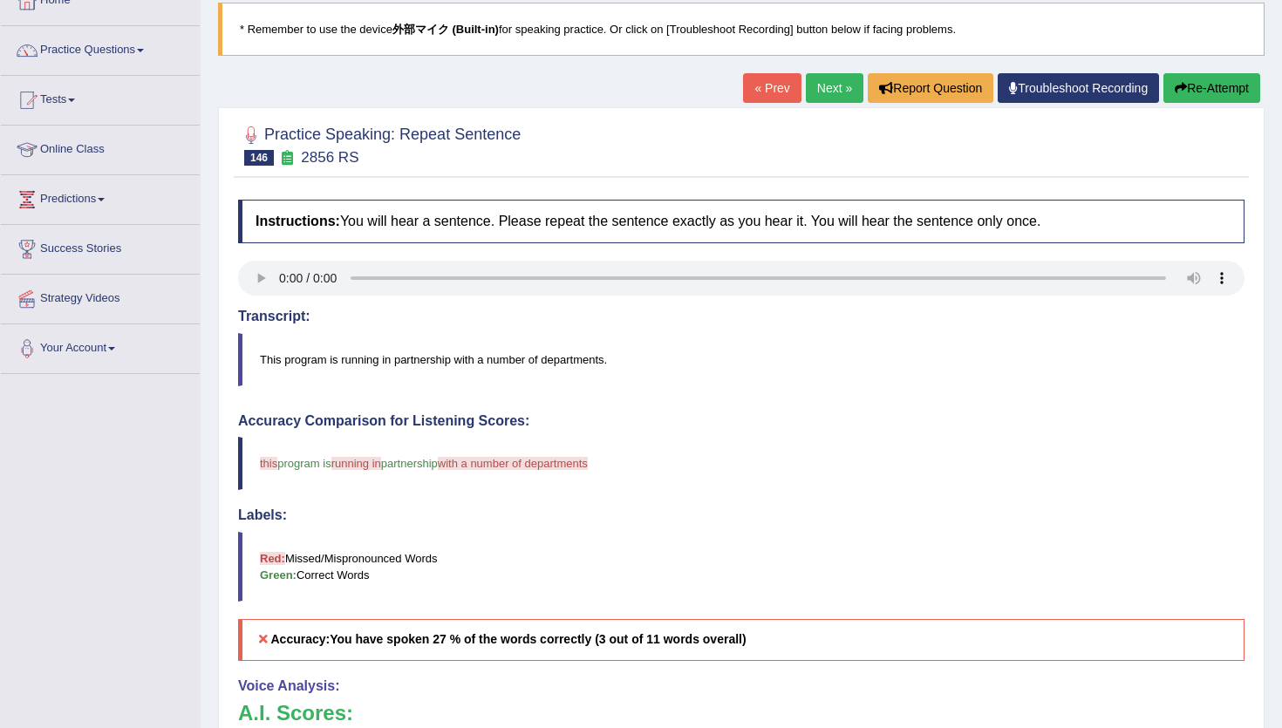
click at [1207, 92] on button "Re-Attempt" at bounding box center [1211, 88] width 97 height 30
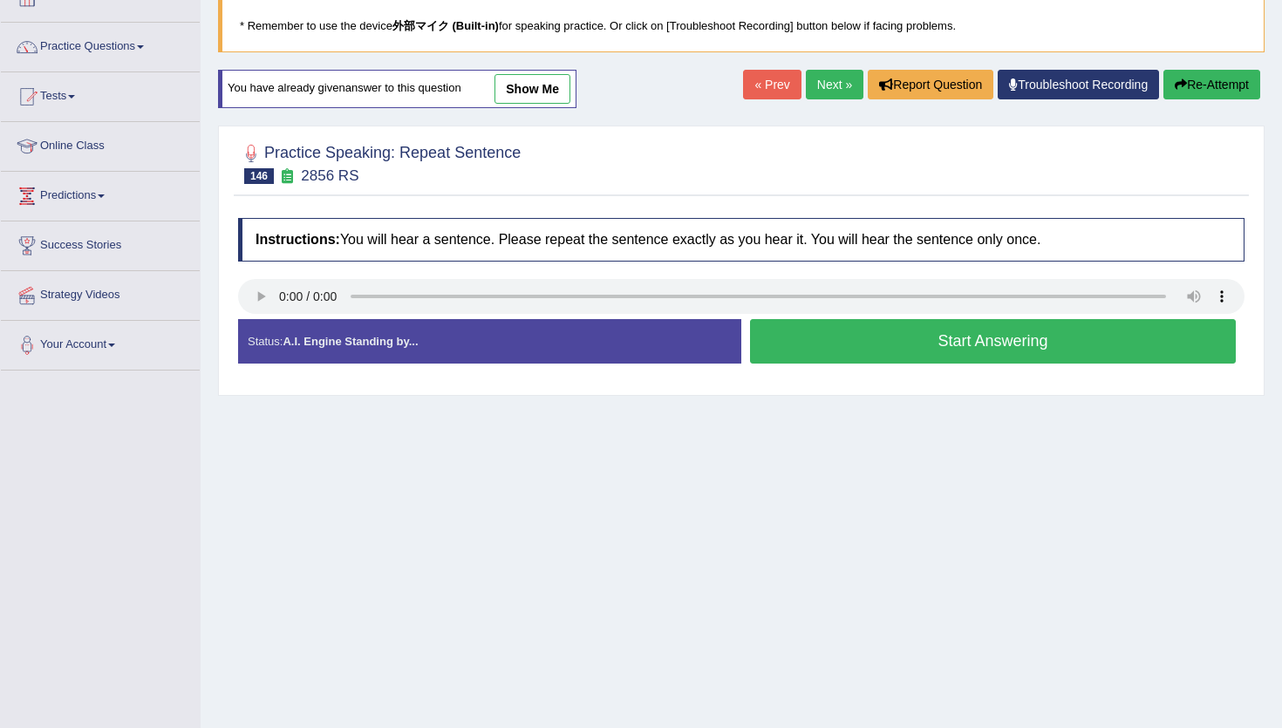
scroll to position [110, 0]
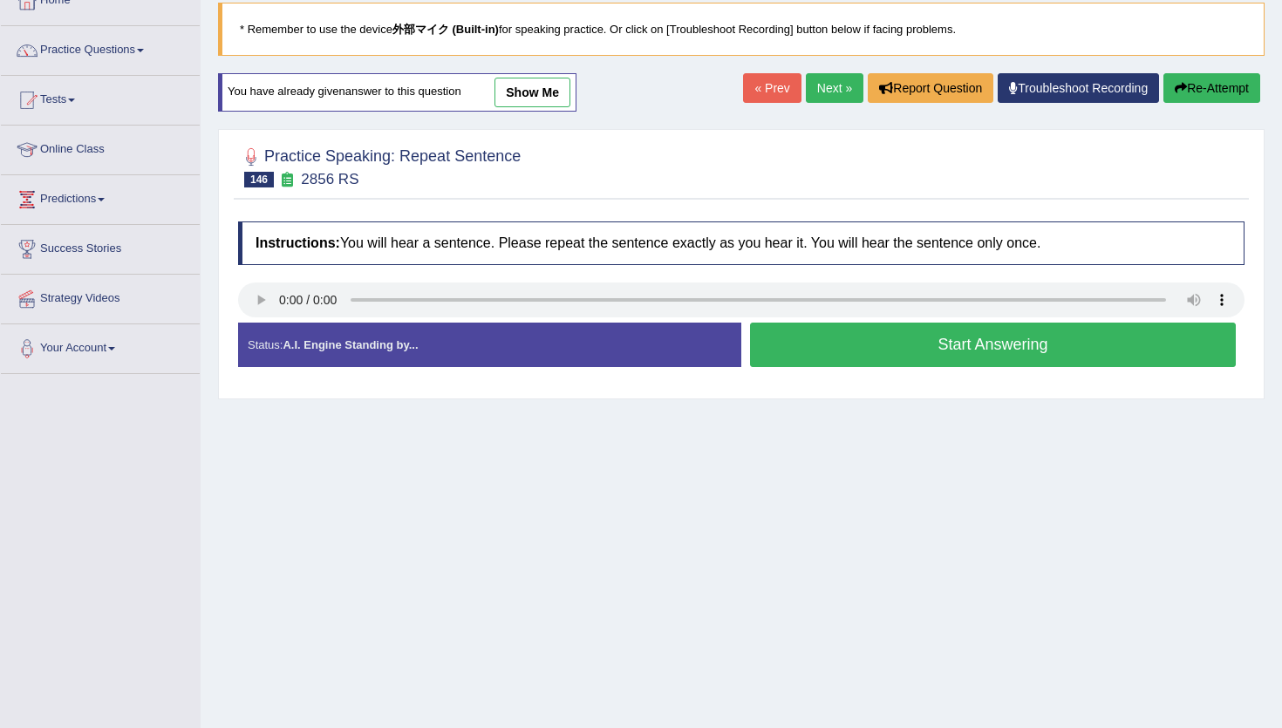
click at [845, 352] on button "Start Answering" at bounding box center [993, 345] width 486 height 44
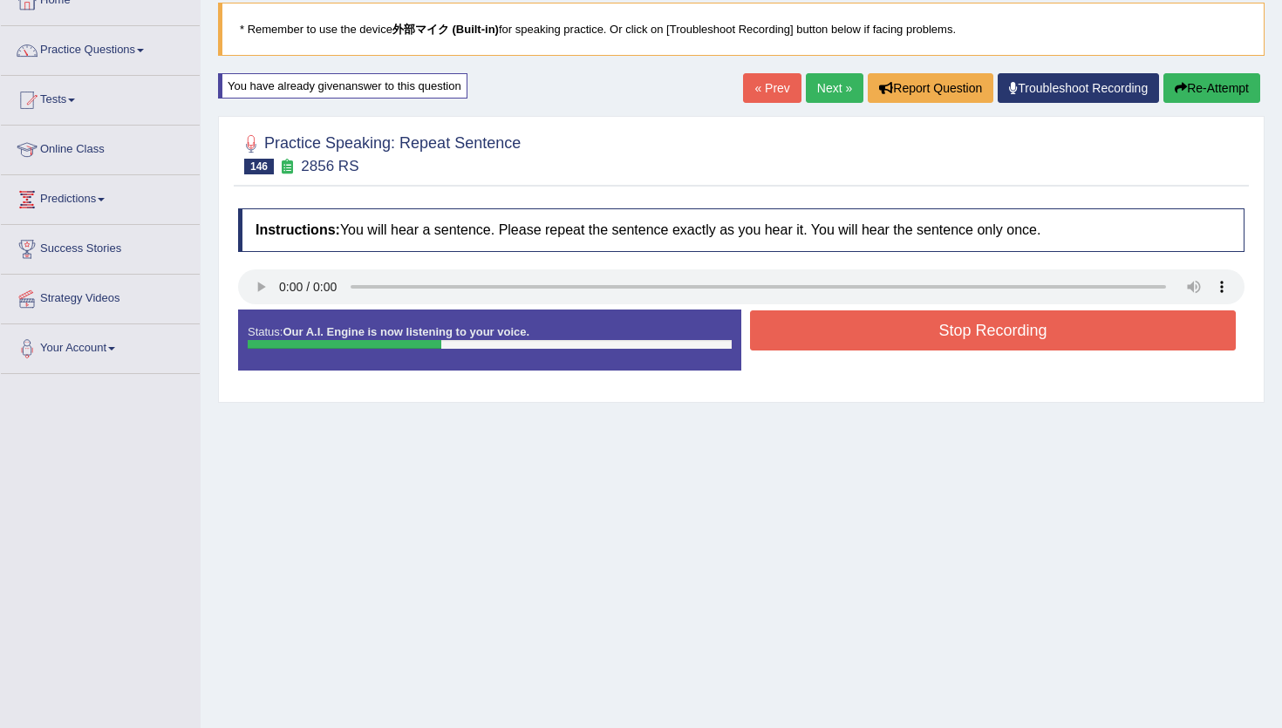
click at [845, 333] on button "Stop Recording" at bounding box center [993, 330] width 486 height 40
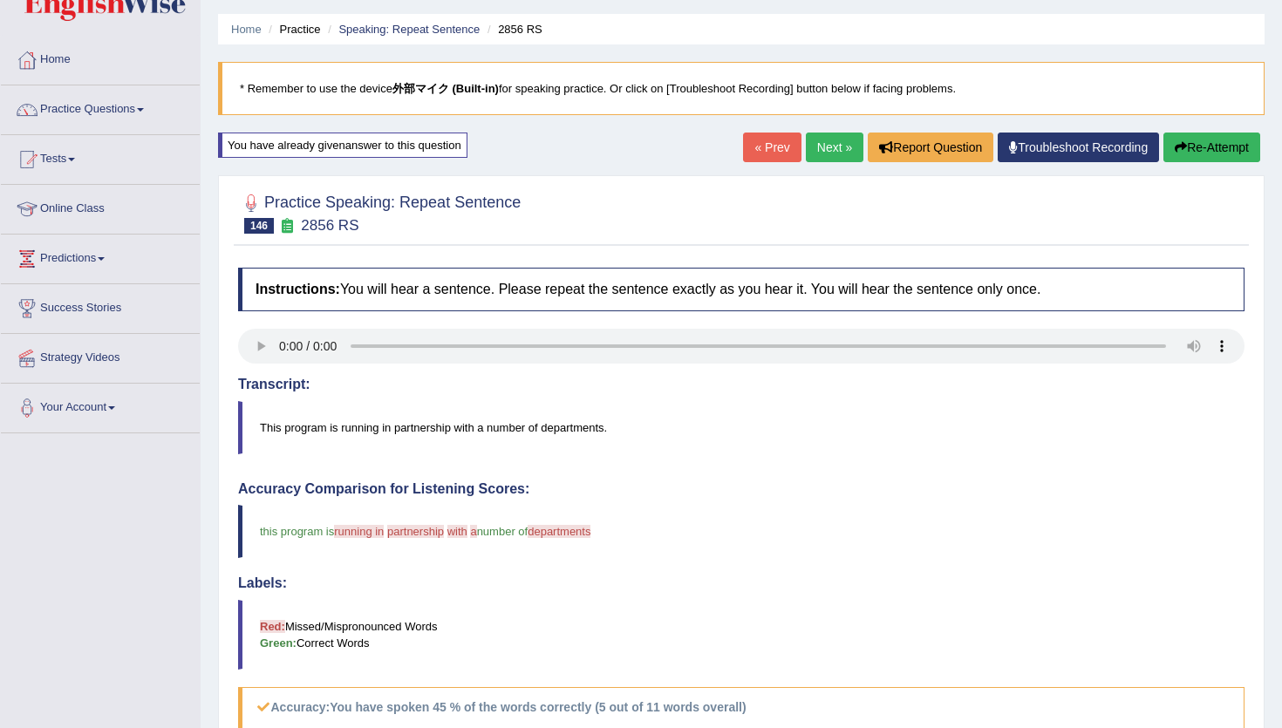
scroll to position [46, 0]
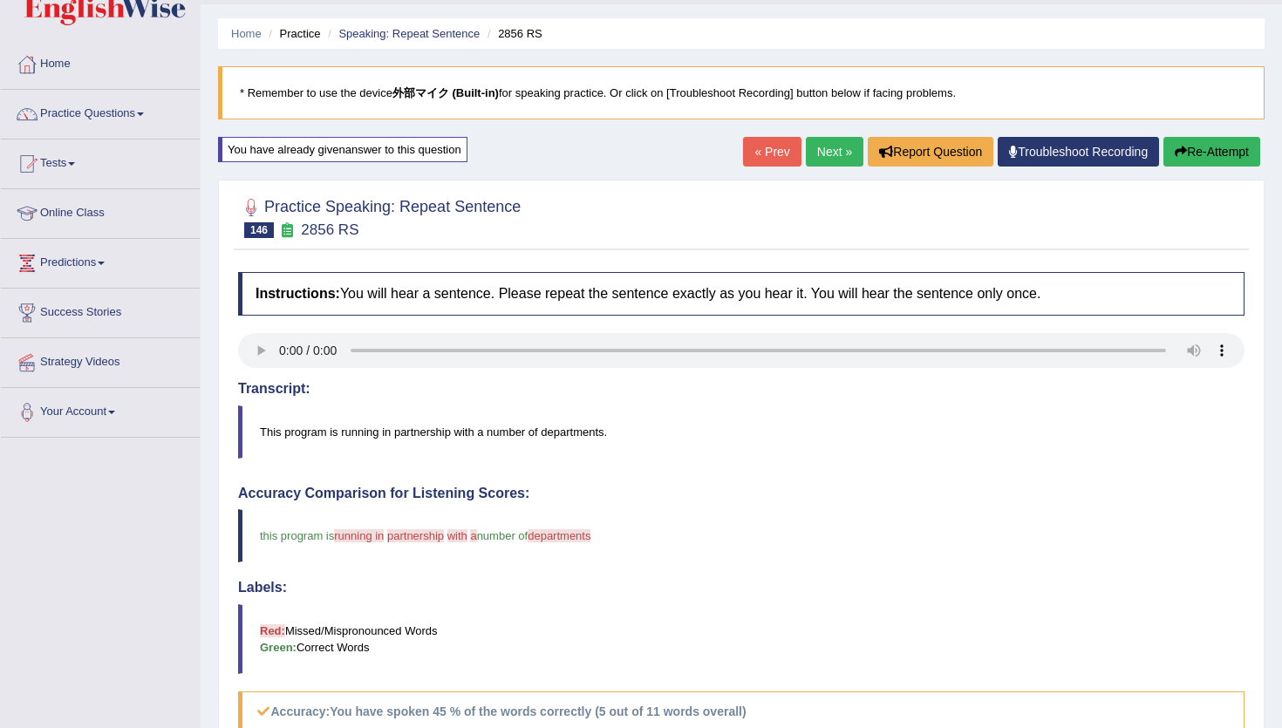
click at [827, 146] on link "Next »" at bounding box center [835, 152] width 58 height 30
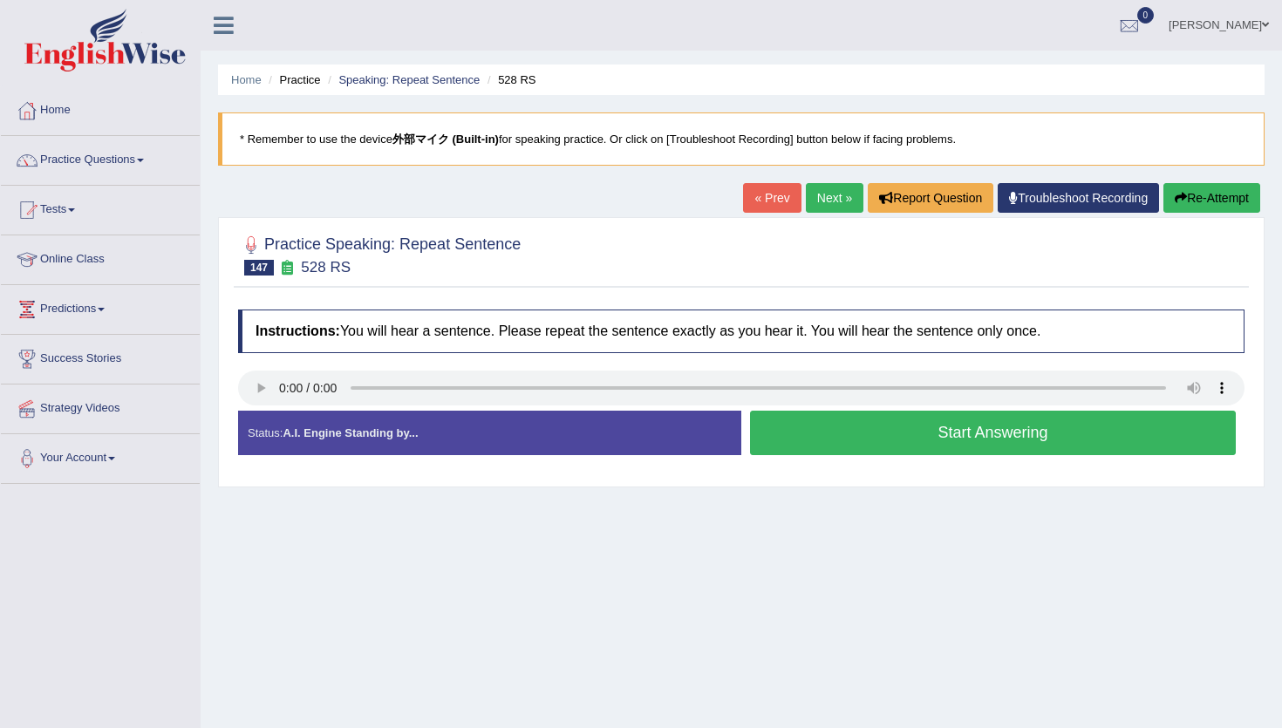
click at [784, 427] on button "Start Answering" at bounding box center [993, 433] width 486 height 44
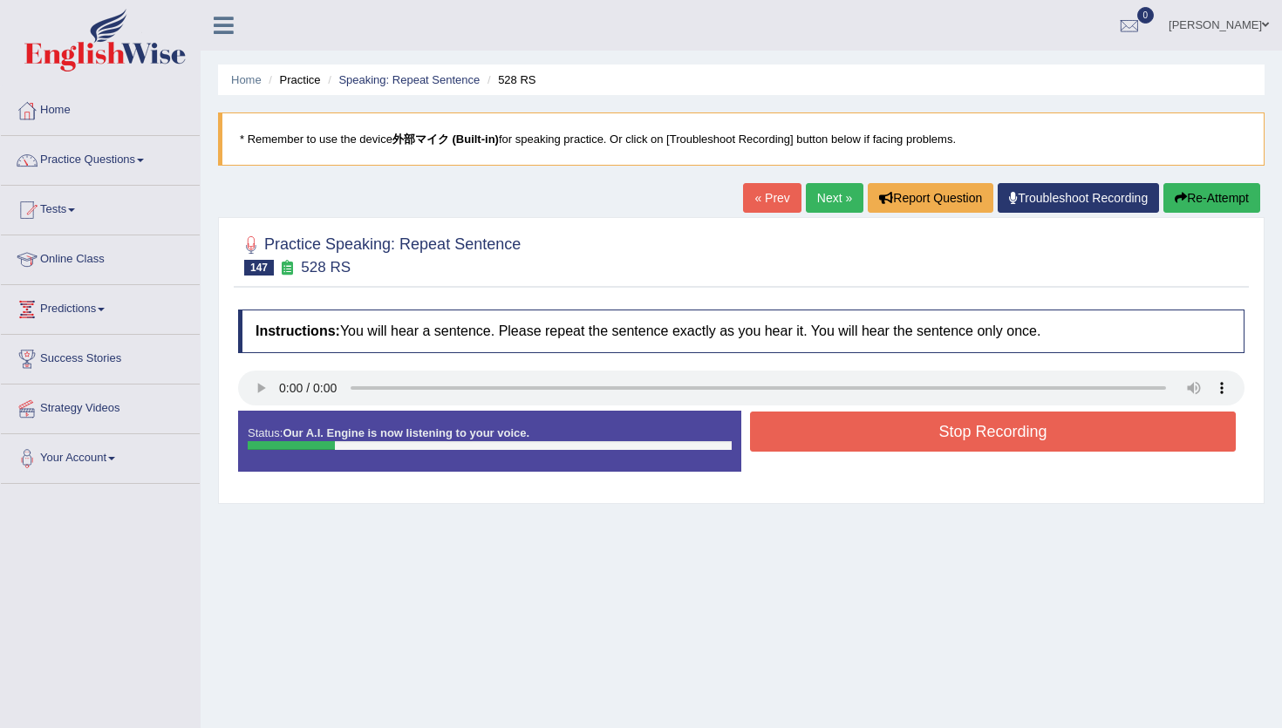
click at [784, 427] on button "Stop Recording" at bounding box center [993, 431] width 486 height 40
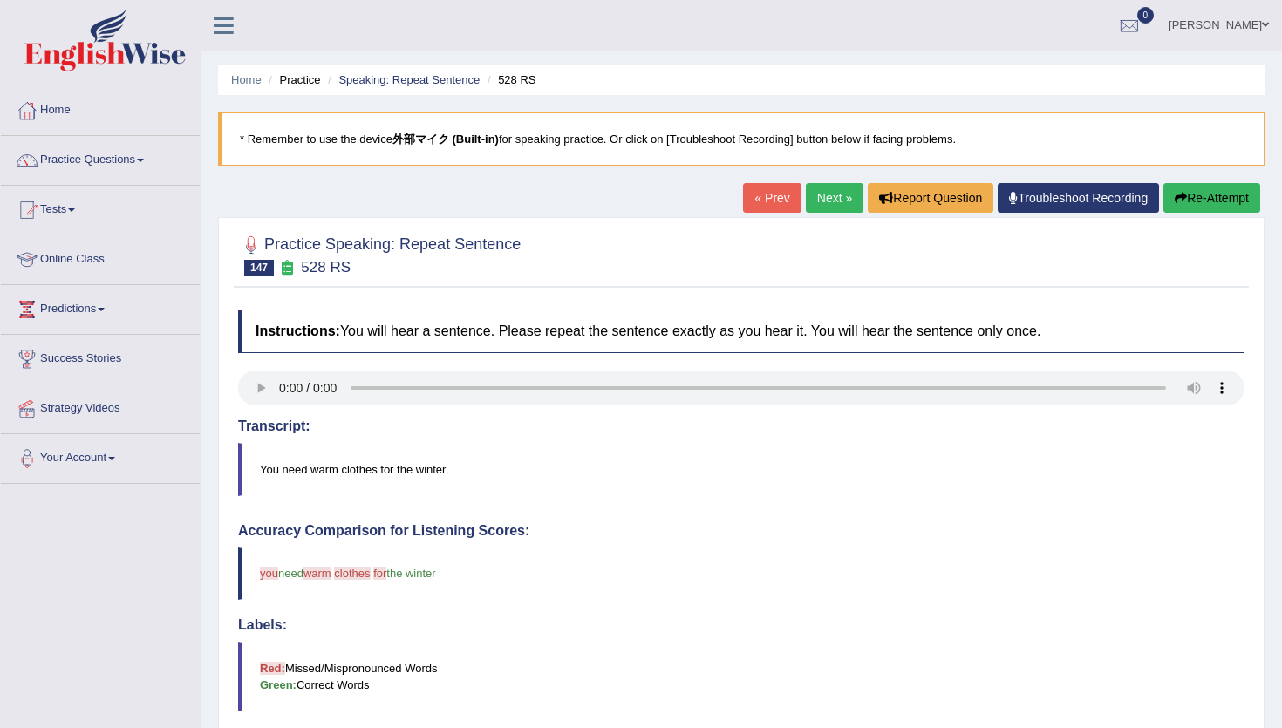
click at [821, 205] on link "Next »" at bounding box center [835, 198] width 58 height 30
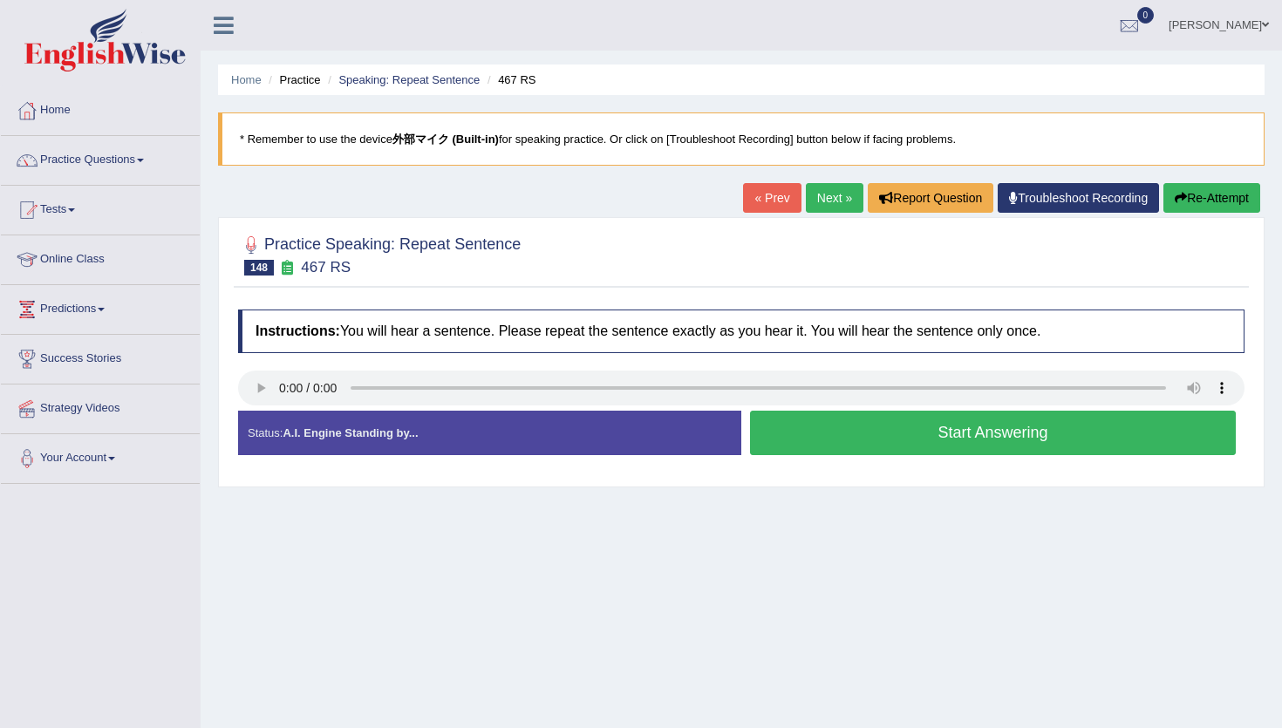
click at [807, 427] on button "Start Answering" at bounding box center [993, 433] width 486 height 44
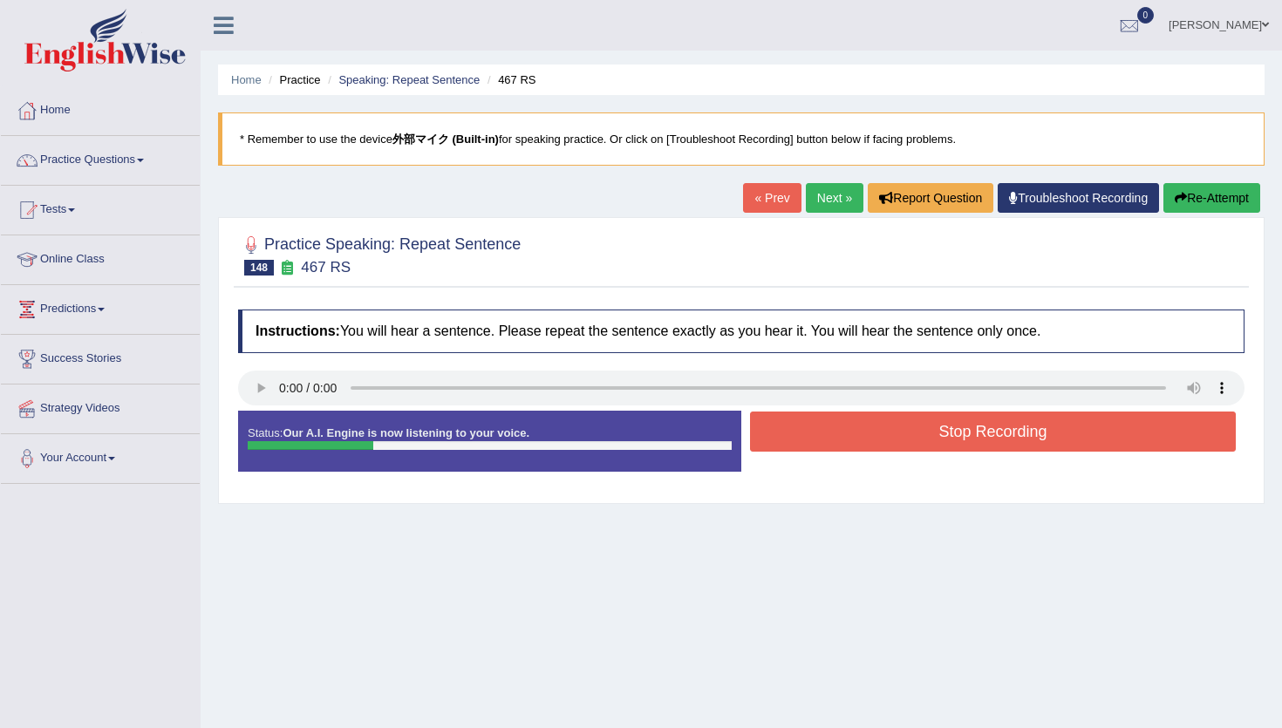
click at [807, 427] on button "Stop Recording" at bounding box center [993, 431] width 486 height 40
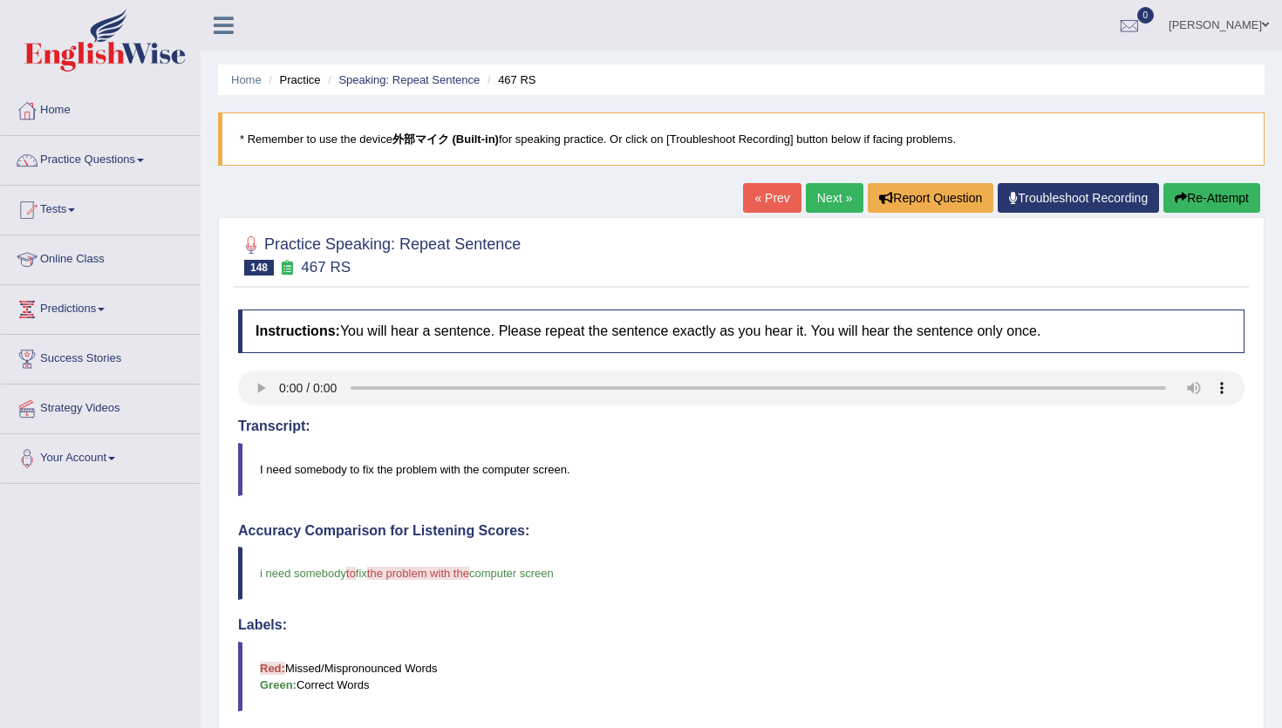
click at [812, 205] on link "Next »" at bounding box center [835, 198] width 58 height 30
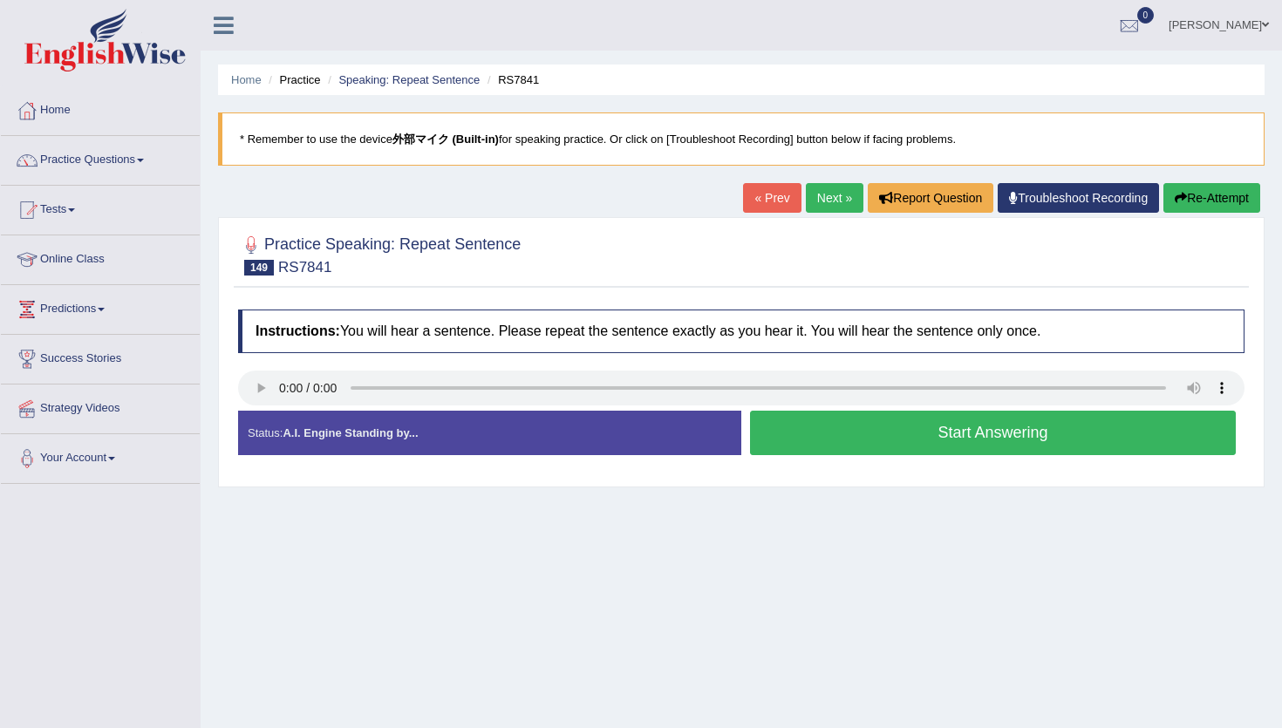
click at [926, 441] on button "Start Answering" at bounding box center [993, 433] width 486 height 44
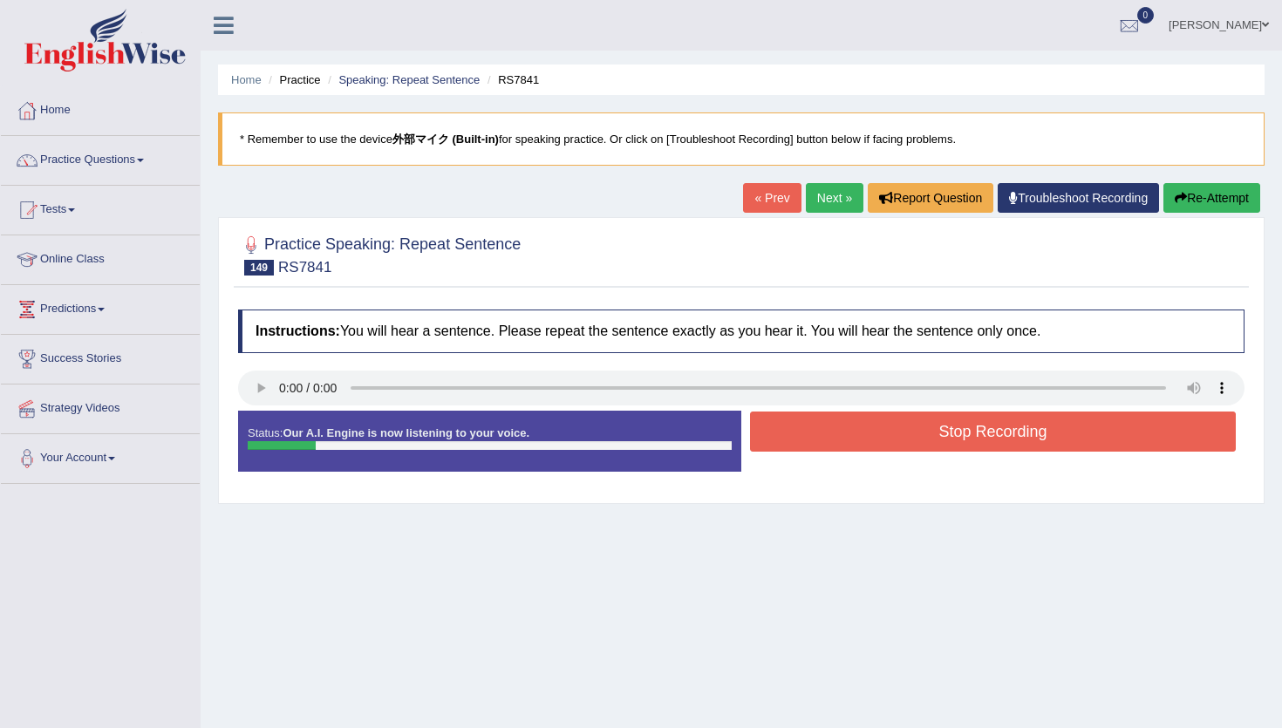
click at [926, 441] on button "Stop Recording" at bounding box center [993, 431] width 486 height 40
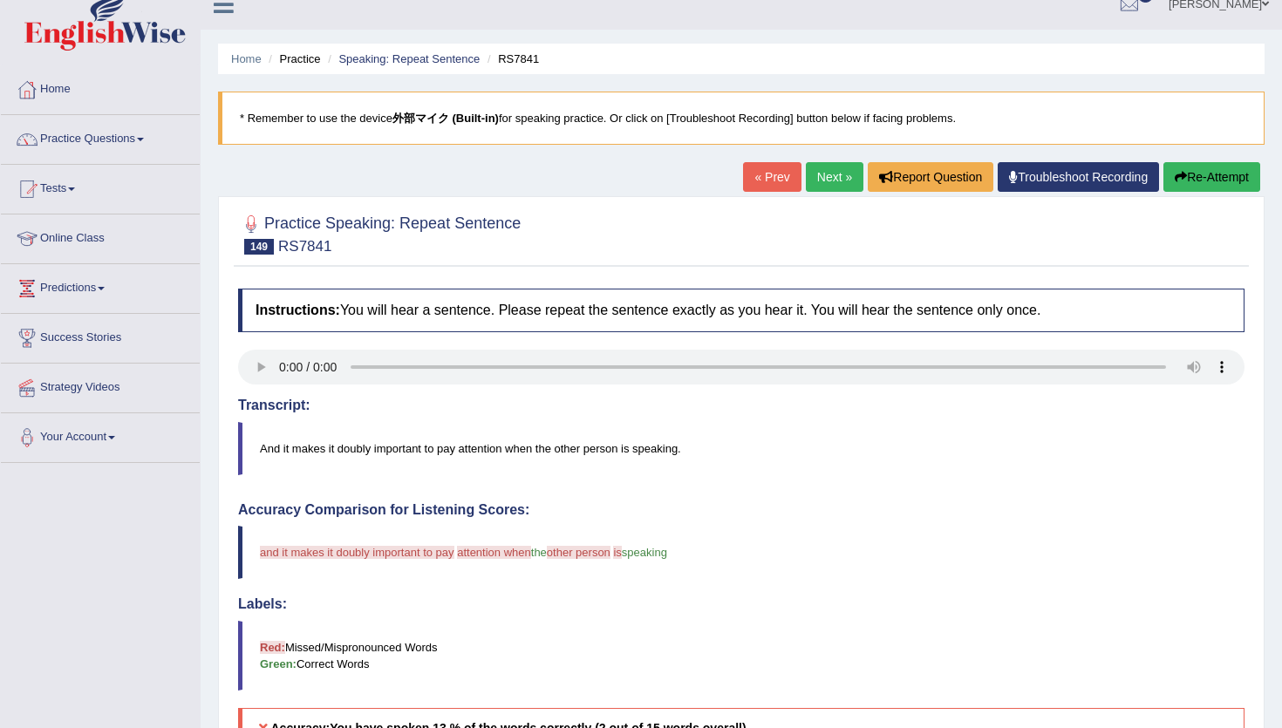
scroll to position [22, 0]
click at [822, 167] on link "Next »" at bounding box center [835, 176] width 58 height 30
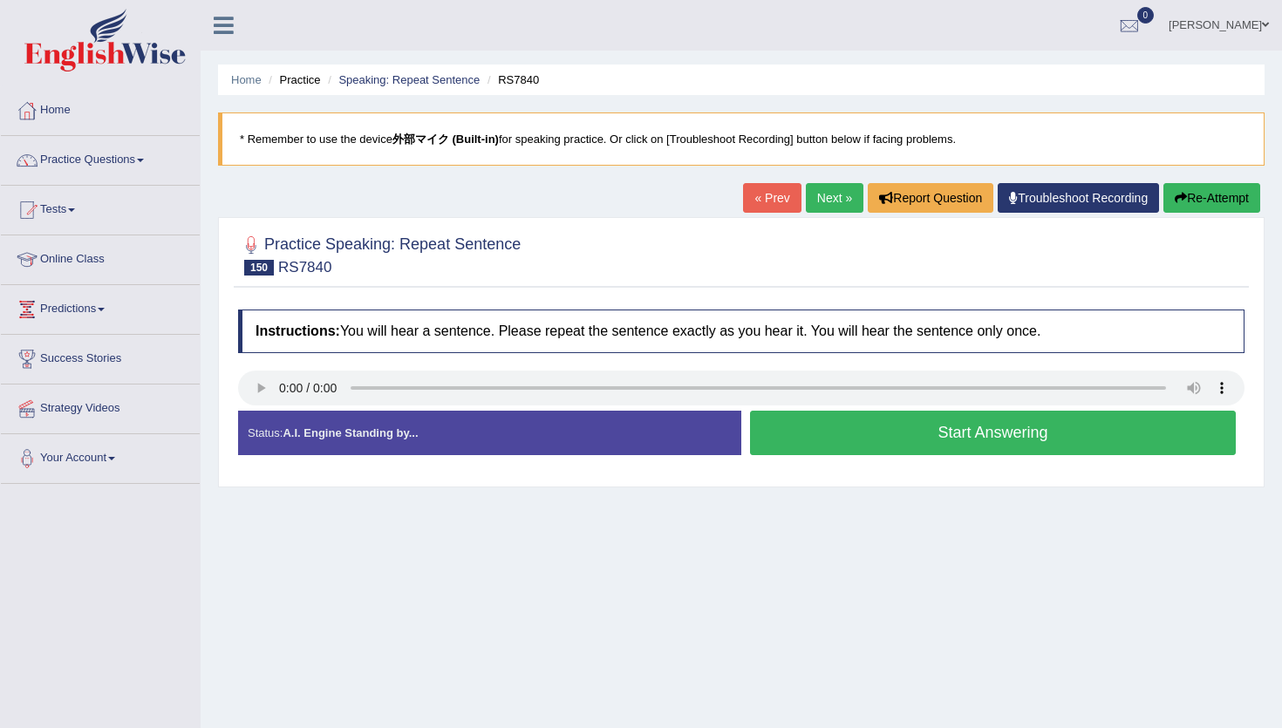
click at [850, 435] on button "Start Answering" at bounding box center [993, 433] width 486 height 44
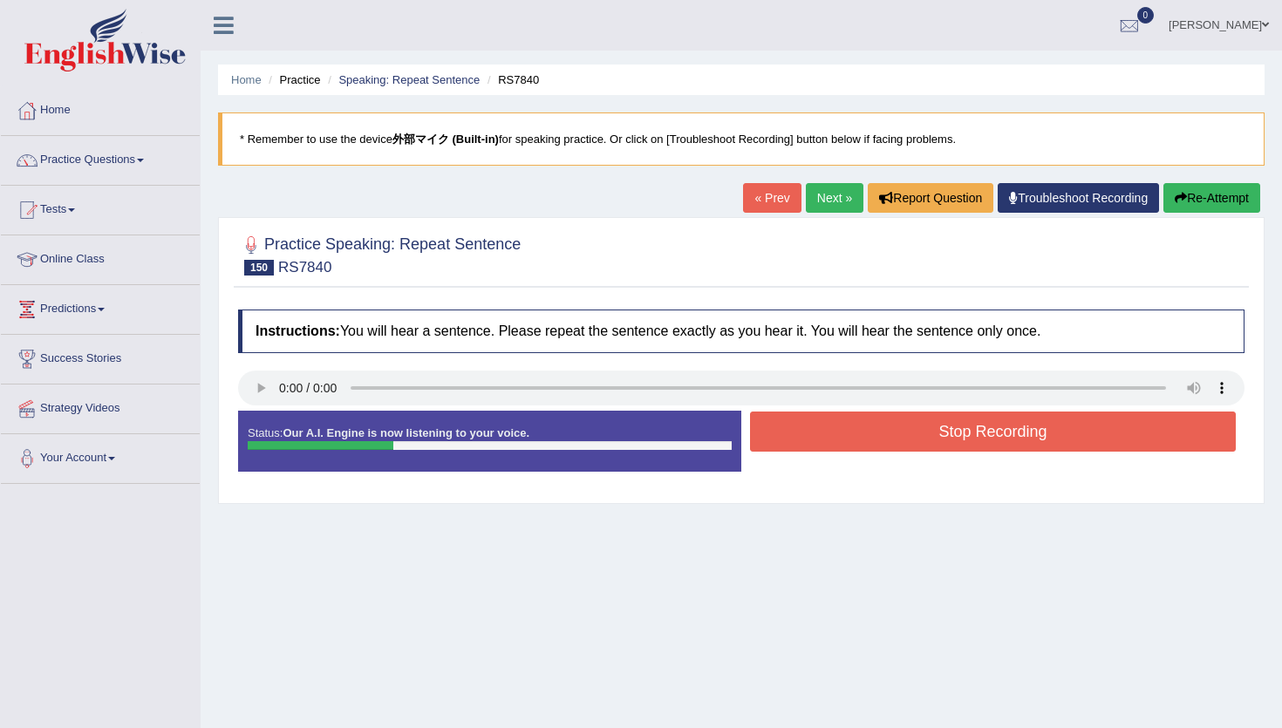
click at [850, 435] on button "Stop Recording" at bounding box center [993, 431] width 486 height 40
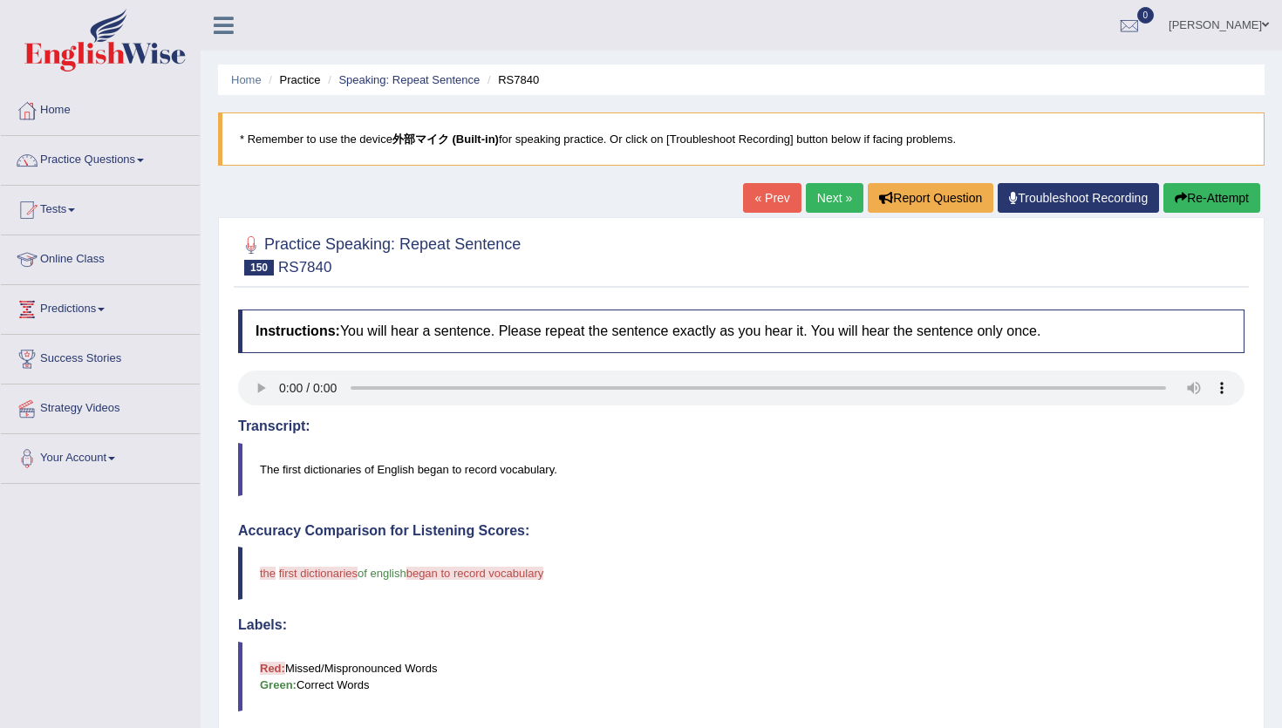
click at [1241, 202] on button "Re-Attempt" at bounding box center [1211, 198] width 97 height 30
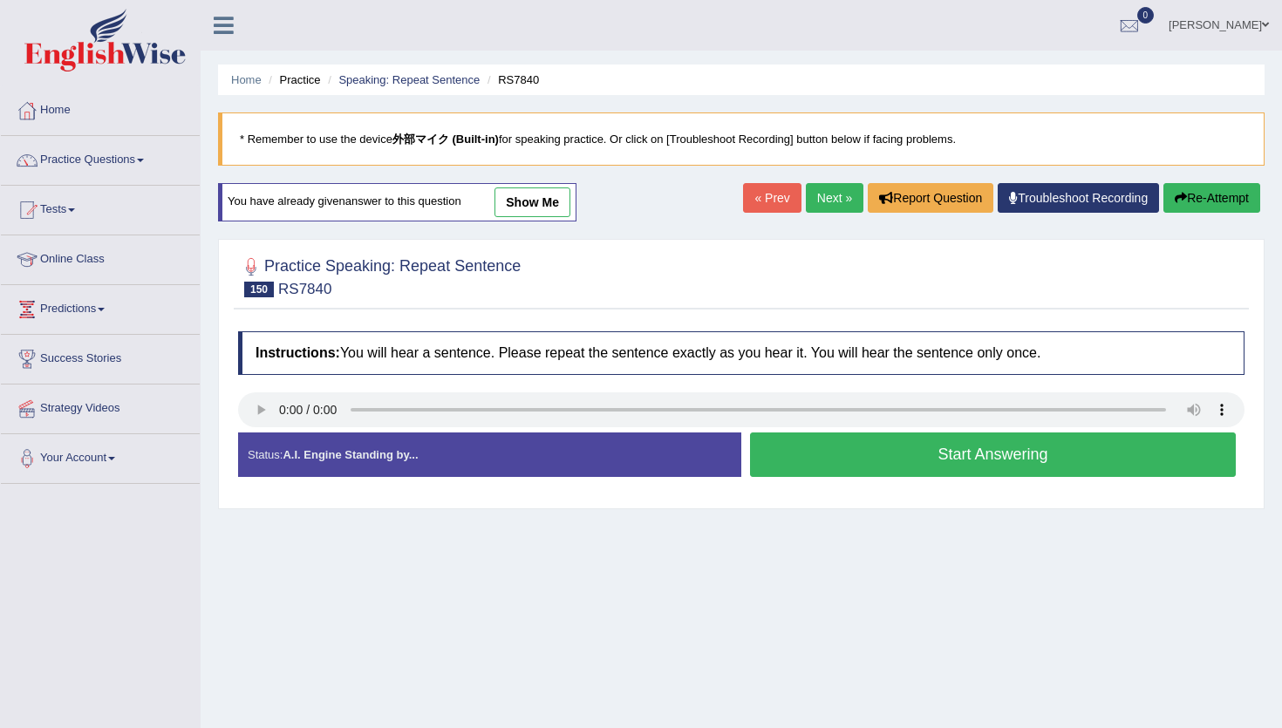
click at [893, 454] on button "Start Answering" at bounding box center [993, 454] width 486 height 44
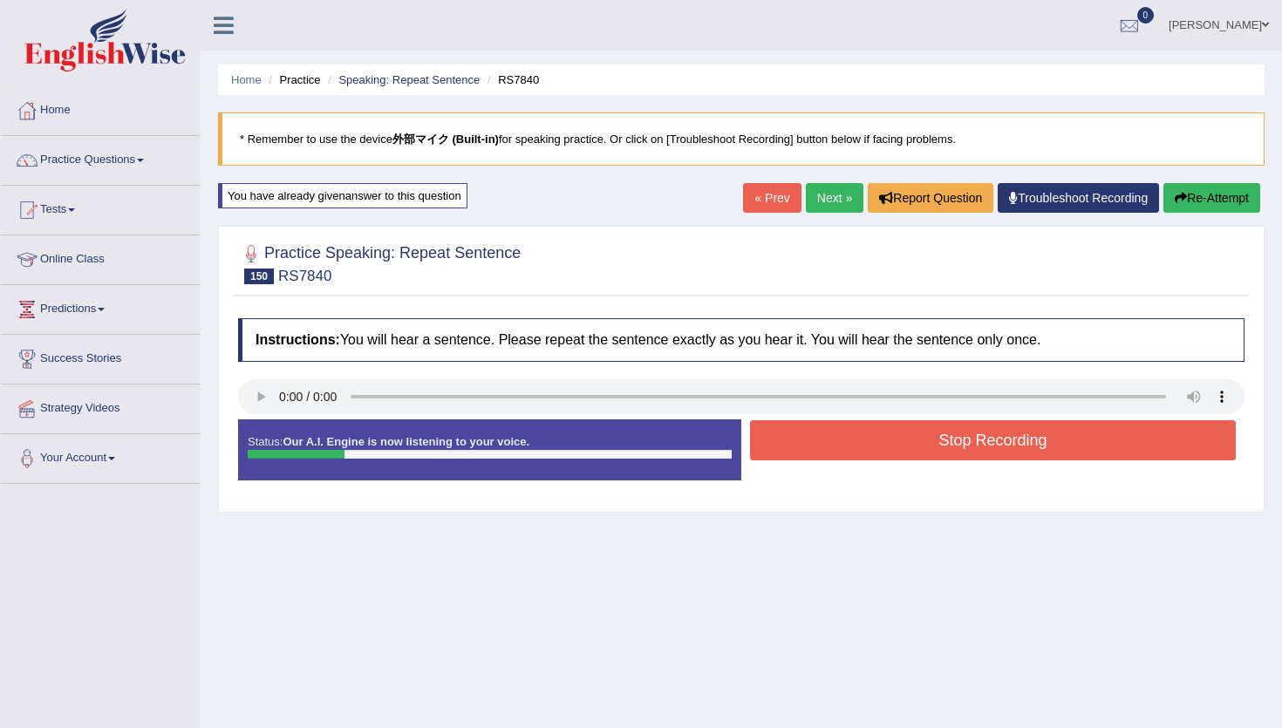
click at [893, 454] on button "Stop Recording" at bounding box center [993, 440] width 486 height 40
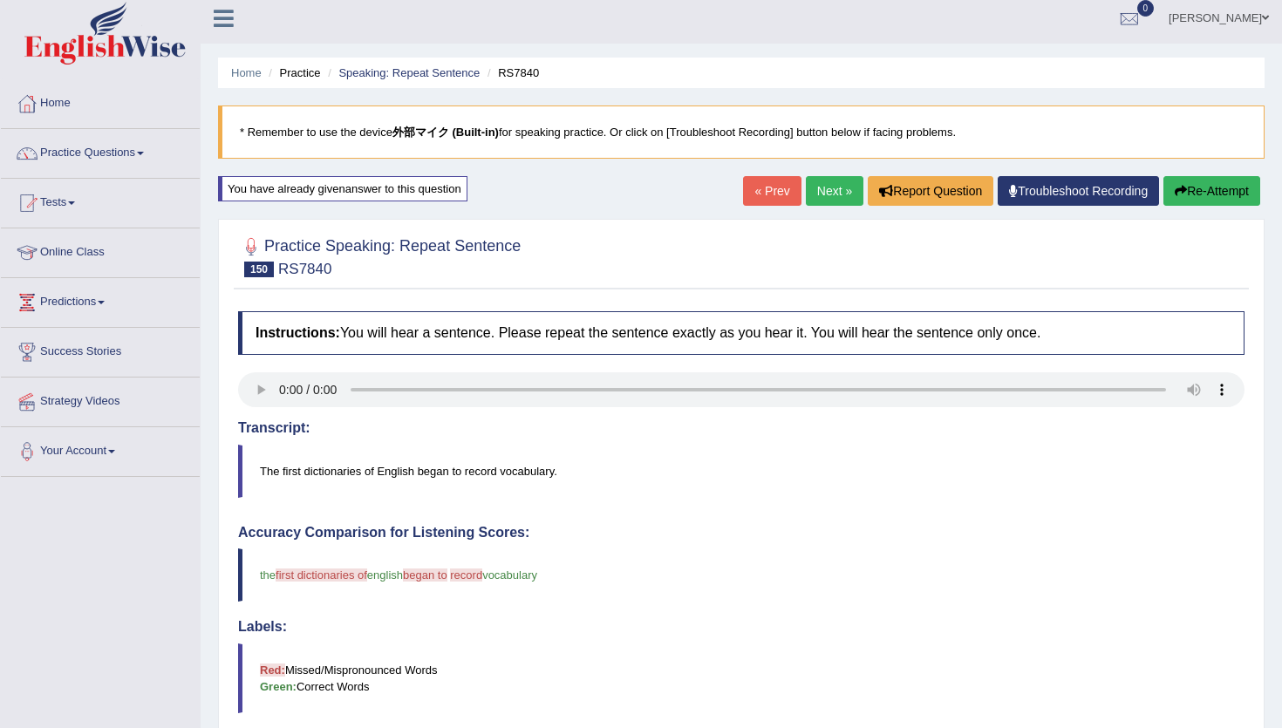
scroll to position [16, 0]
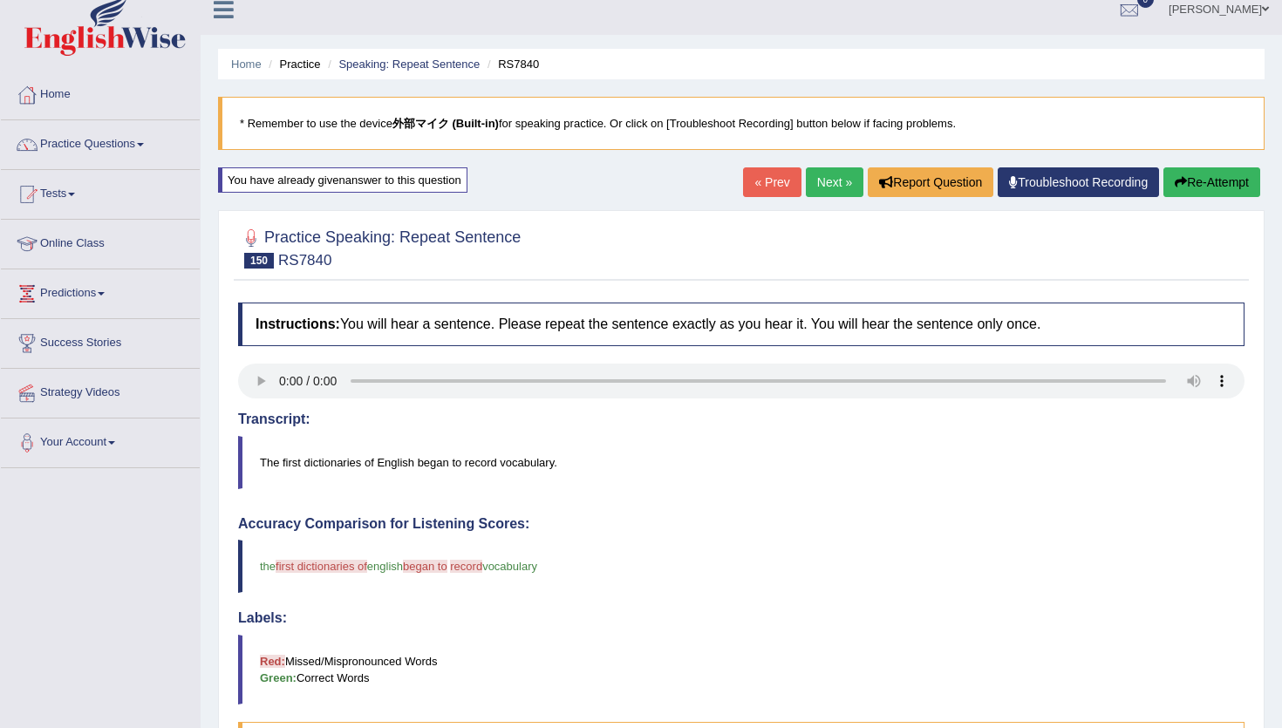
click at [1196, 178] on button "Re-Attempt" at bounding box center [1211, 182] width 97 height 30
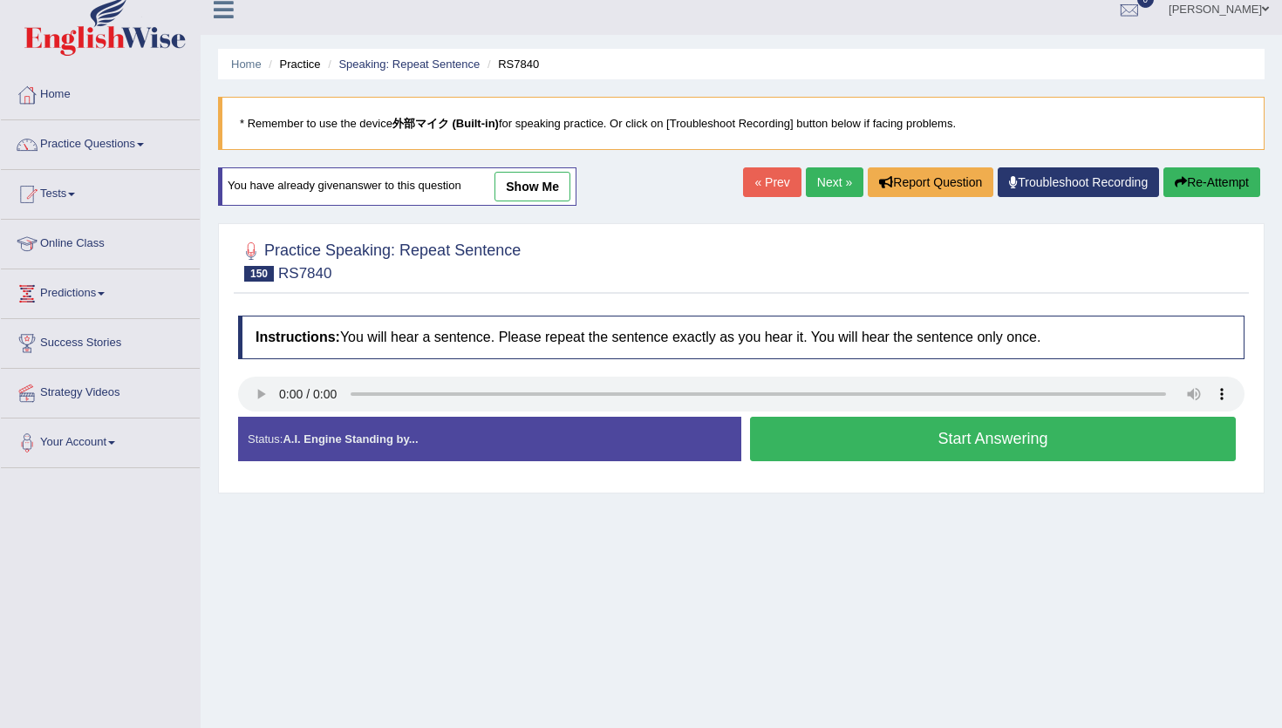
click at [866, 445] on button "Start Answering" at bounding box center [993, 439] width 486 height 44
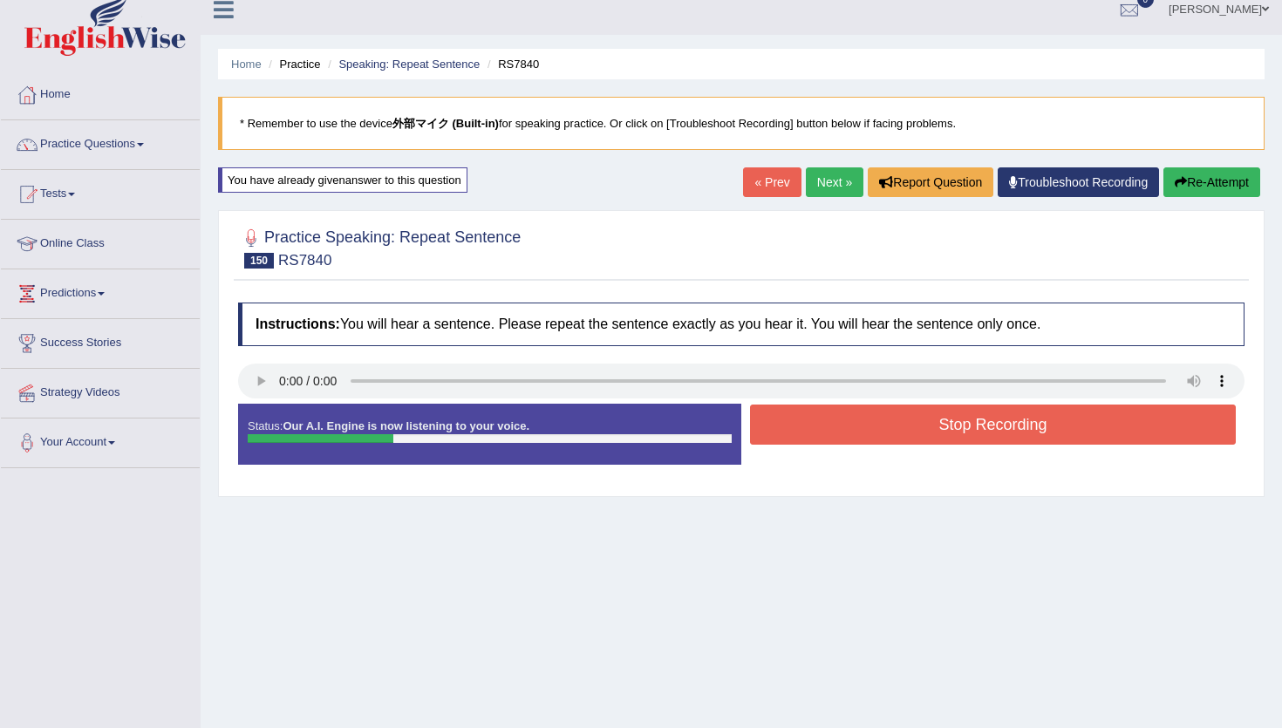
click at [1163, 180] on button "Re-Attempt" at bounding box center [1211, 182] width 97 height 30
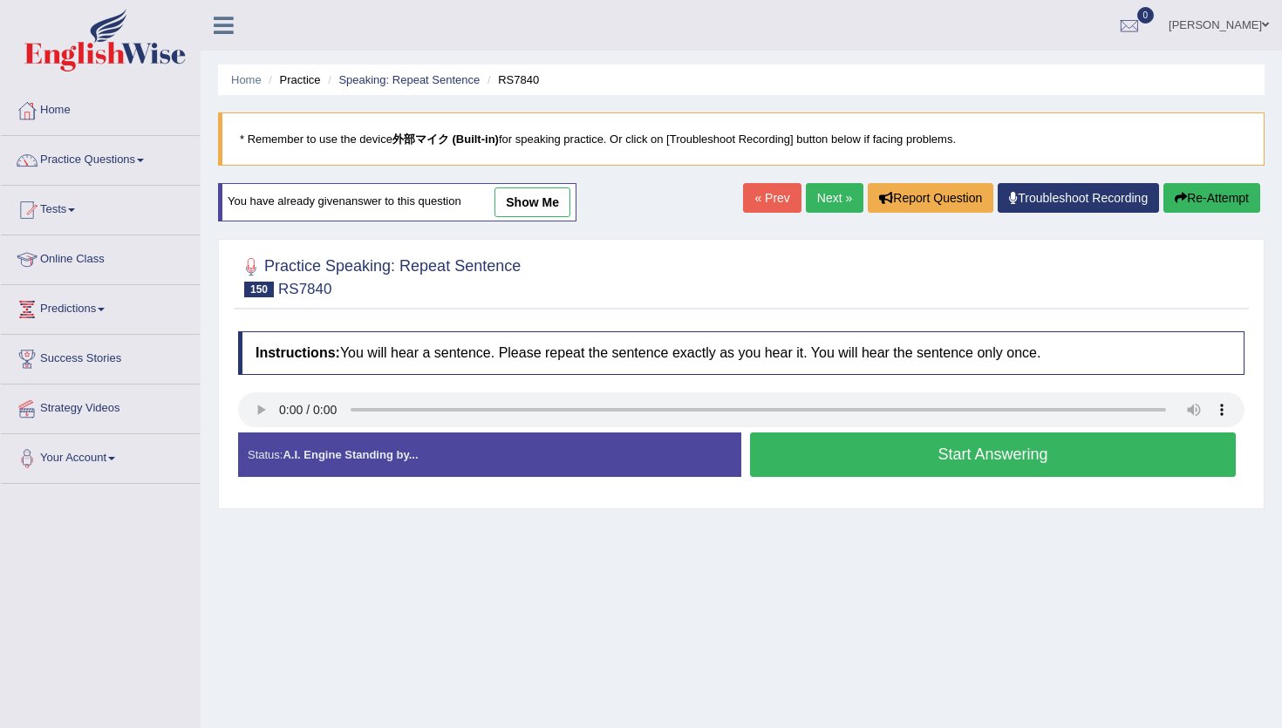
scroll to position [16, 0]
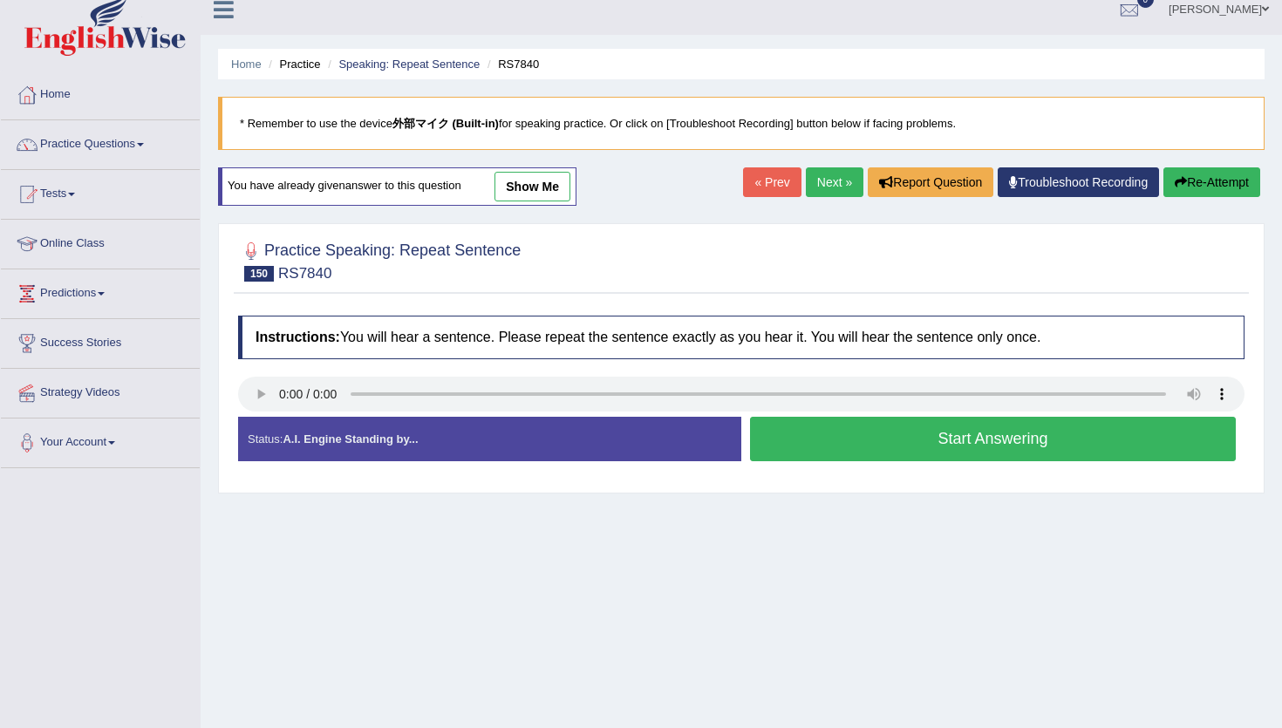
click at [804, 433] on button "Start Answering" at bounding box center [993, 439] width 486 height 44
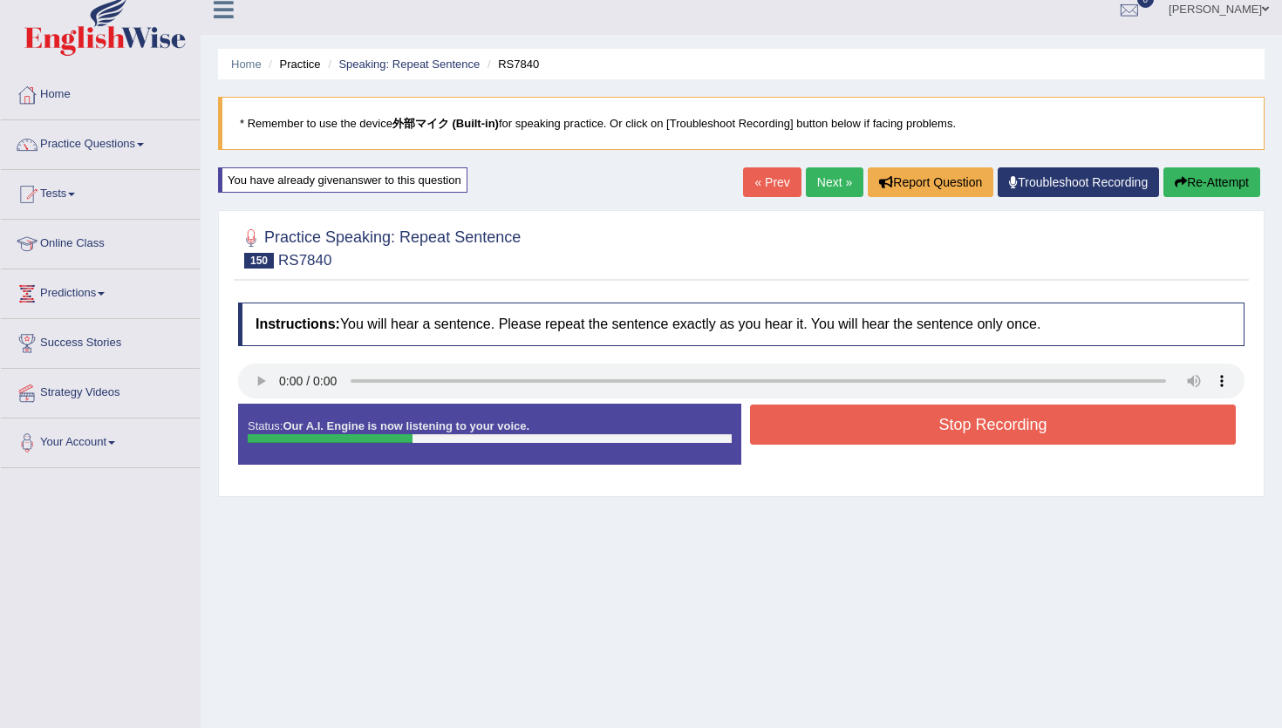
click at [804, 433] on button "Stop Recording" at bounding box center [993, 425] width 486 height 40
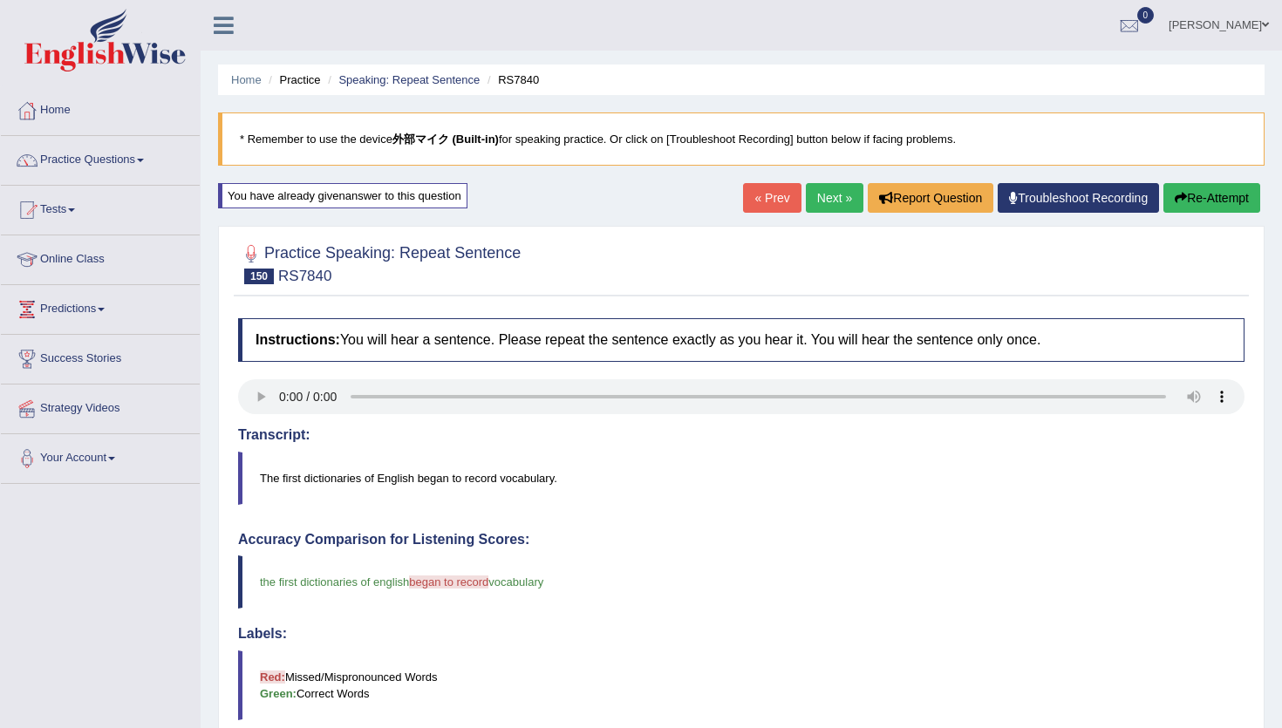
click at [819, 201] on link "Next »" at bounding box center [835, 198] width 58 height 30
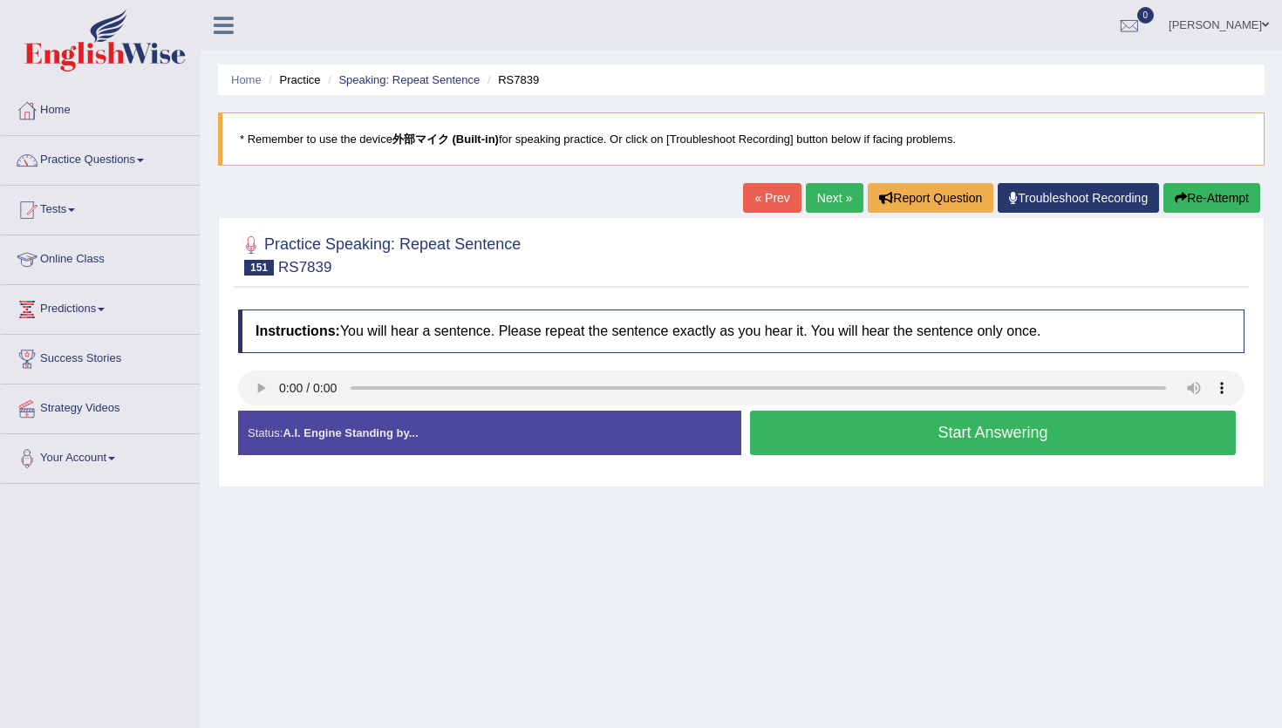
click at [824, 201] on link "Next »" at bounding box center [835, 198] width 58 height 30
click at [908, 433] on button "Start Answering" at bounding box center [993, 433] width 486 height 44
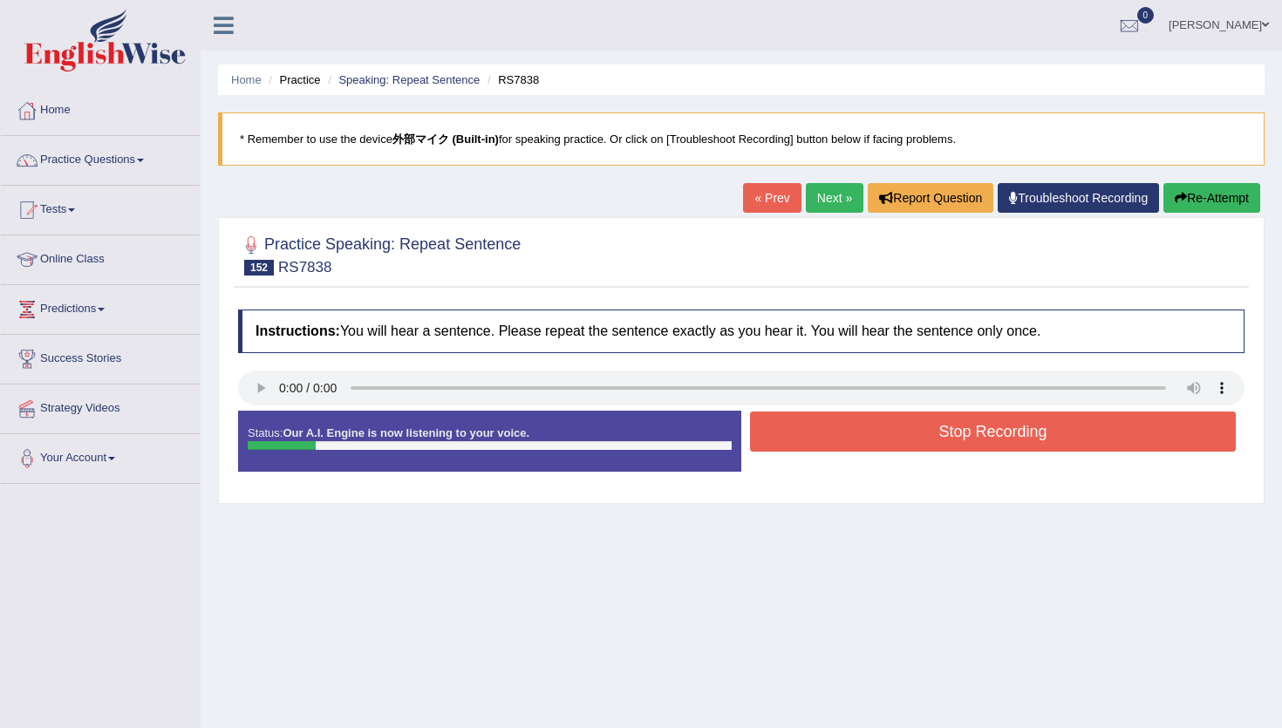
click at [908, 433] on button "Stop Recording" at bounding box center [993, 431] width 486 height 40
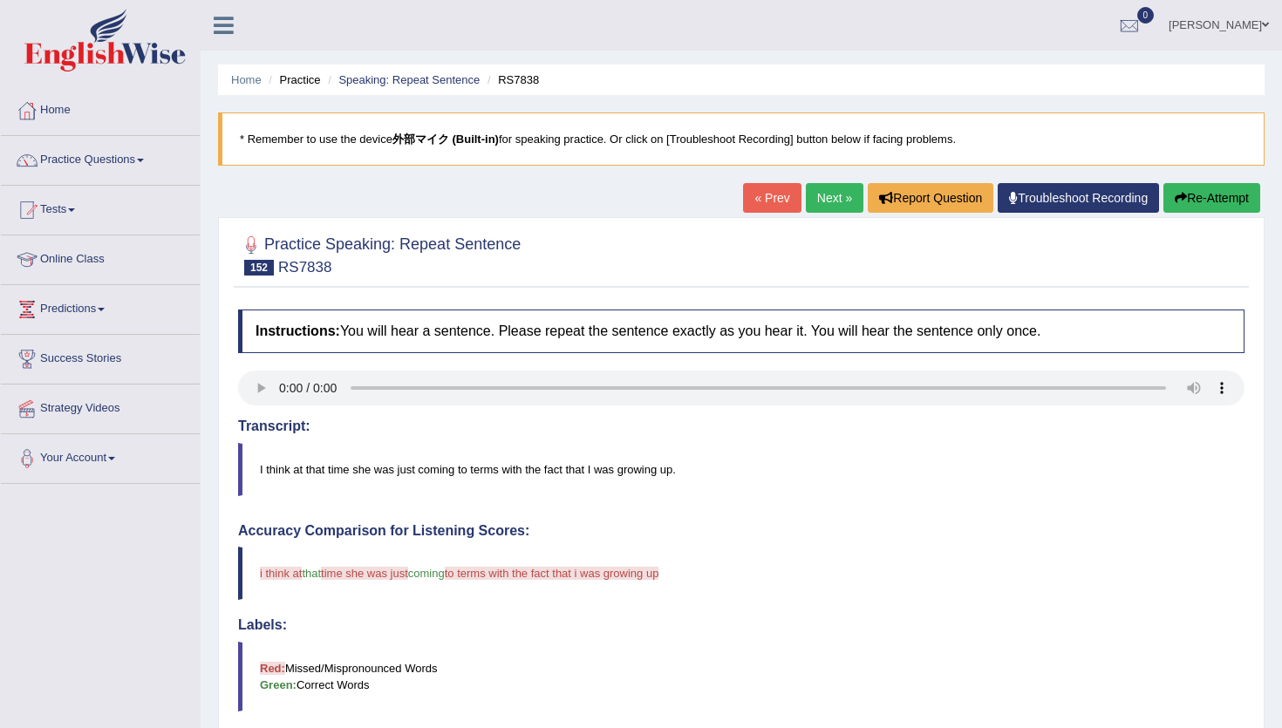
click at [908, 433] on h4 "Transcript:" at bounding box center [741, 426] width 1006 height 16
click at [1224, 194] on button "Re-Attempt" at bounding box center [1211, 198] width 97 height 30
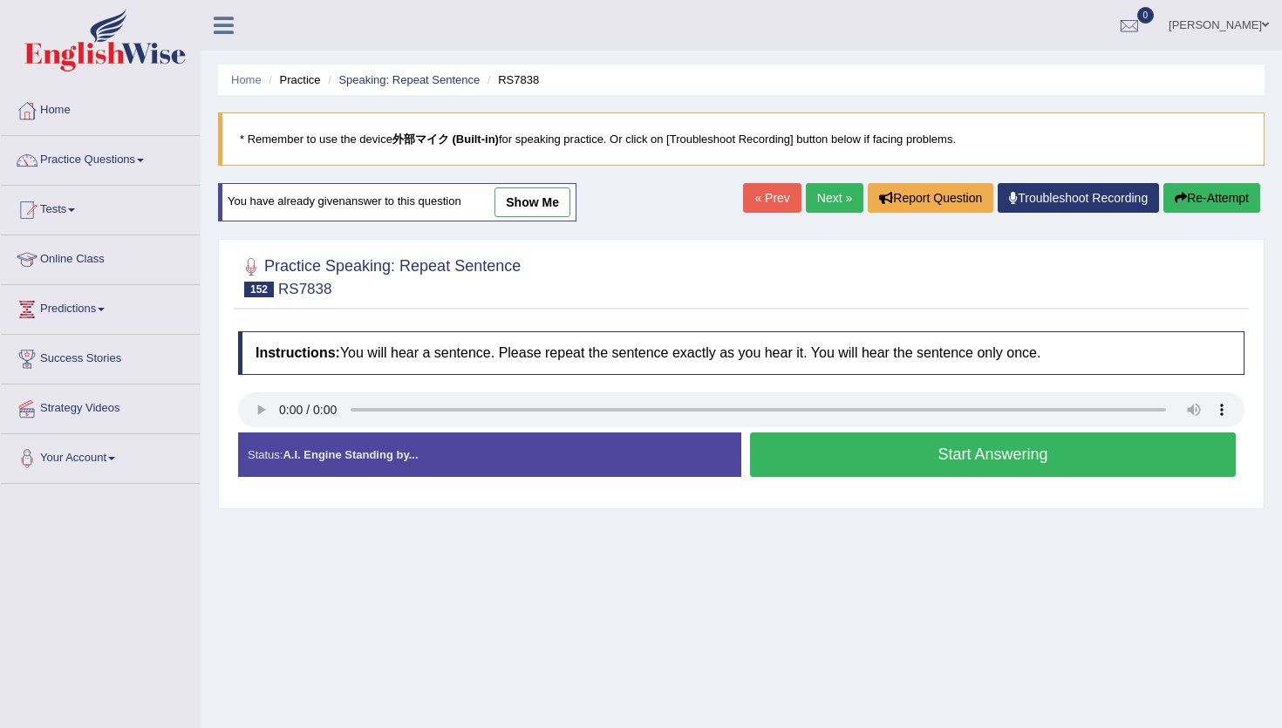
click at [847, 443] on button "Start Answering" at bounding box center [993, 454] width 486 height 44
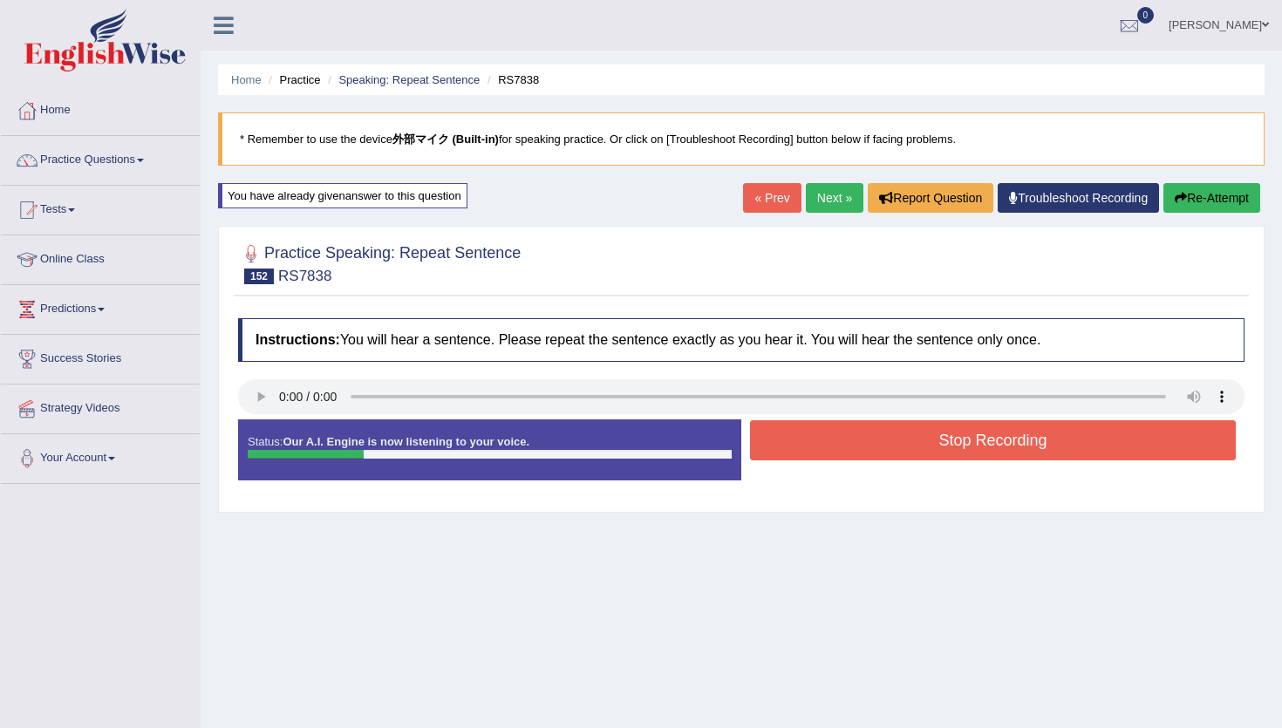
click at [847, 443] on button "Stop Recording" at bounding box center [993, 440] width 486 height 40
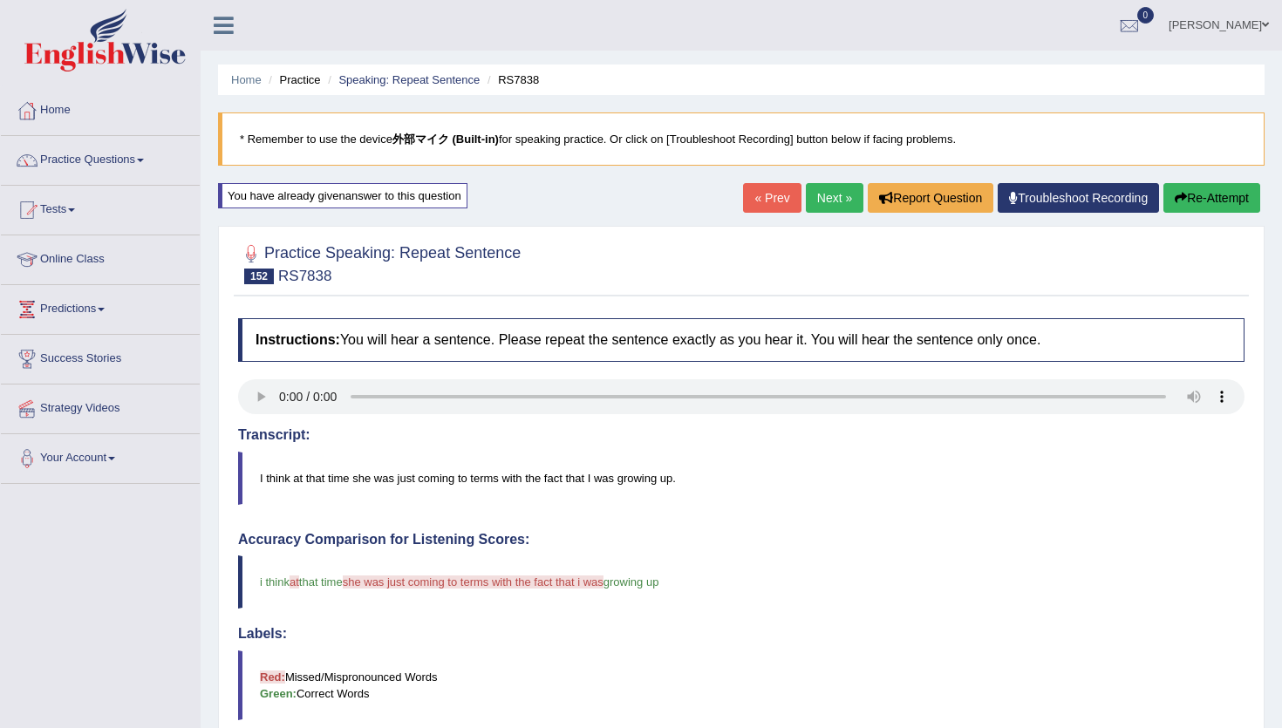
click at [821, 203] on link "Next »" at bounding box center [835, 198] width 58 height 30
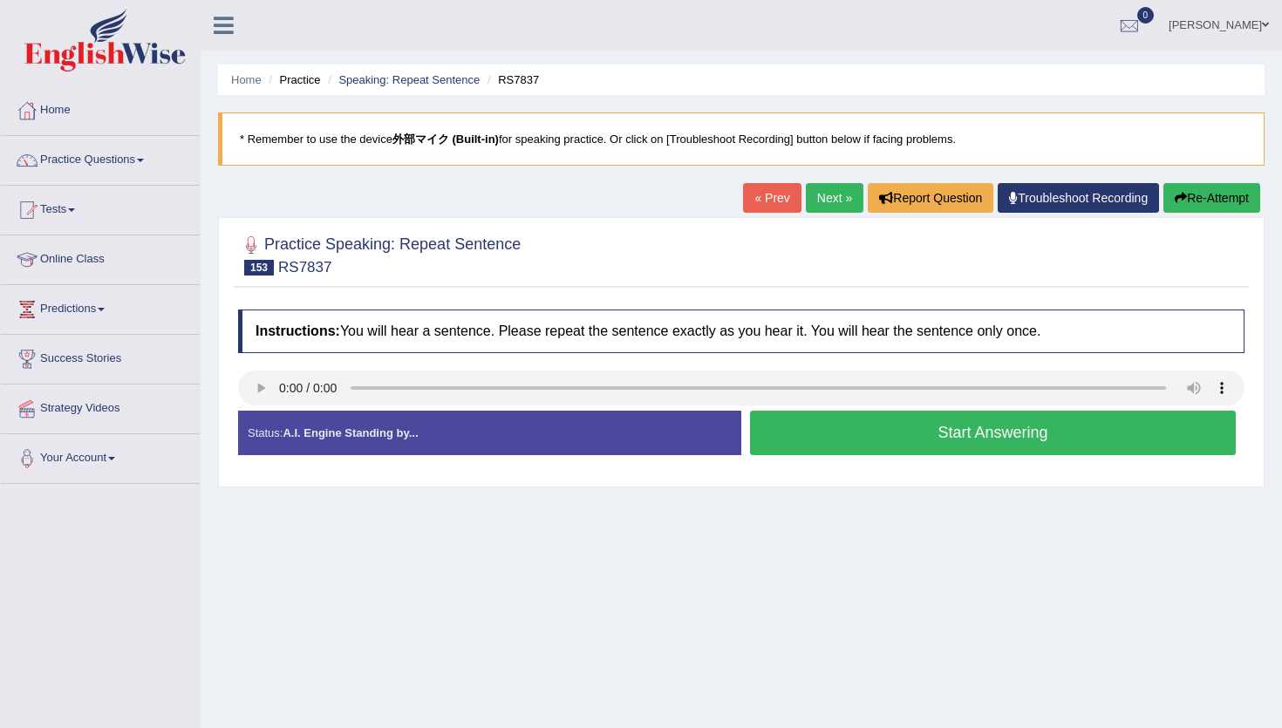
click at [811, 449] on button "Start Answering" at bounding box center [993, 433] width 486 height 44
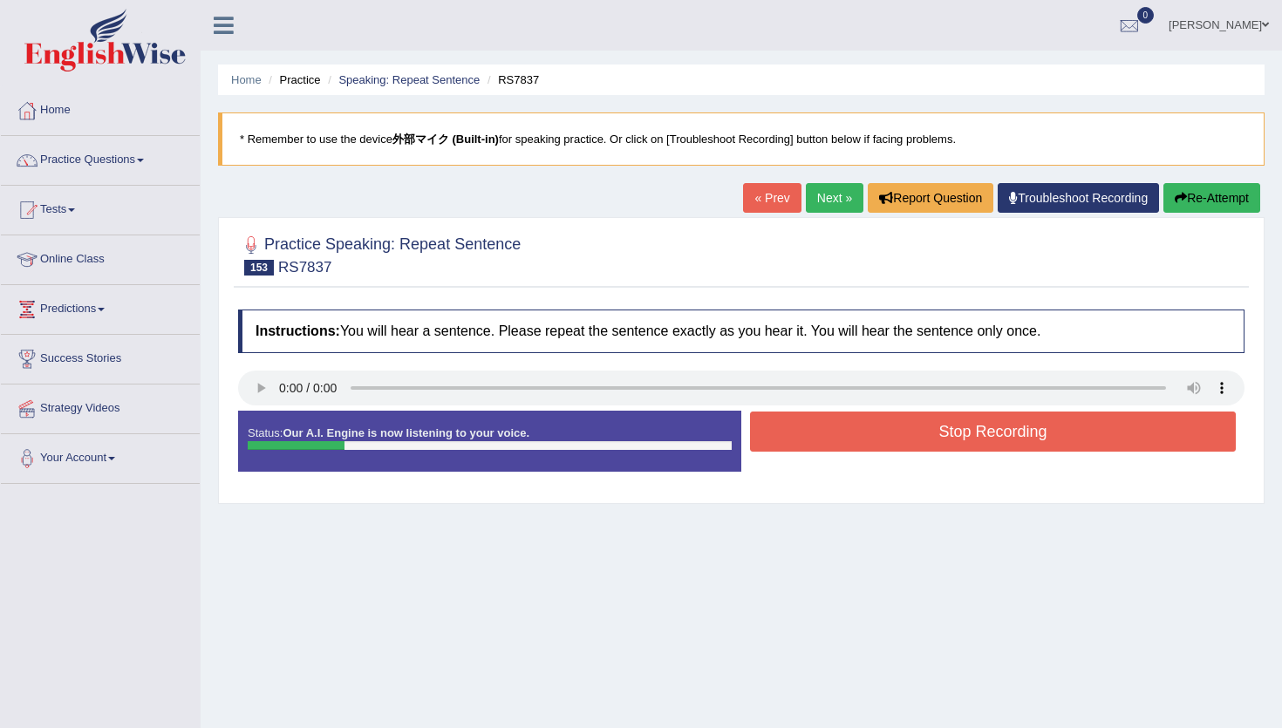
click at [811, 449] on button "Stop Recording" at bounding box center [993, 431] width 486 height 40
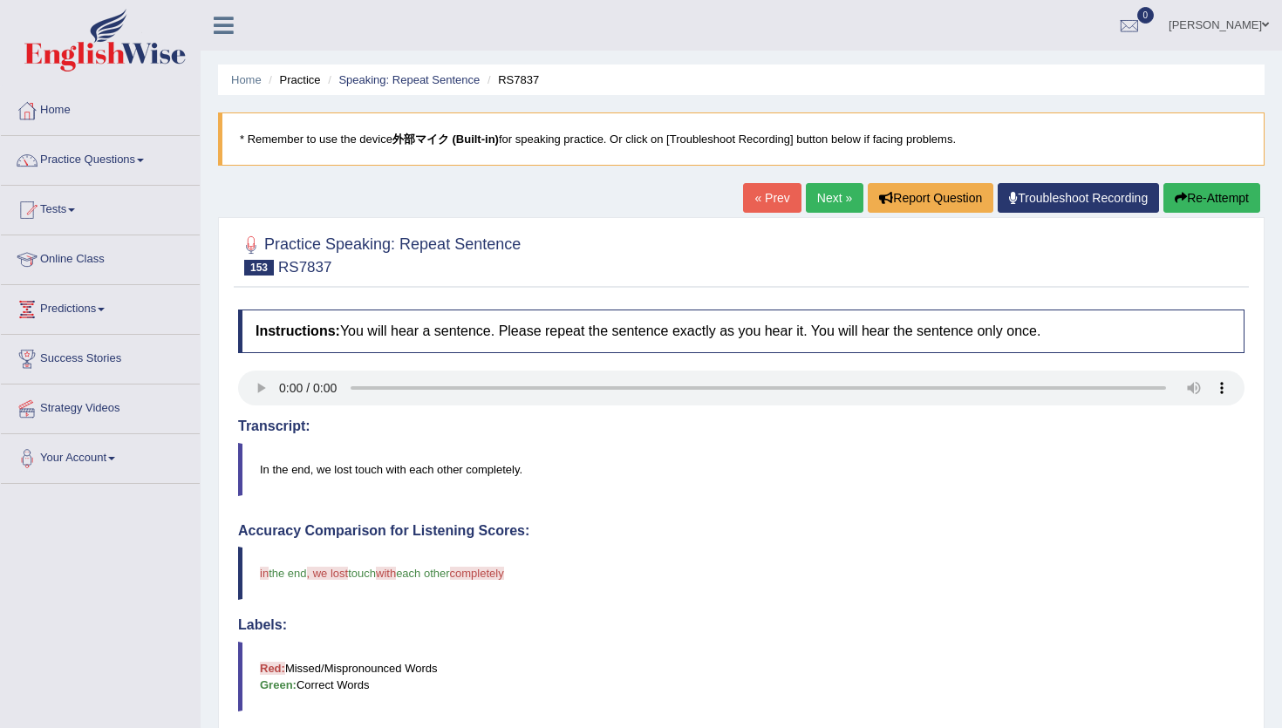
click at [806, 201] on link "Next »" at bounding box center [835, 198] width 58 height 30
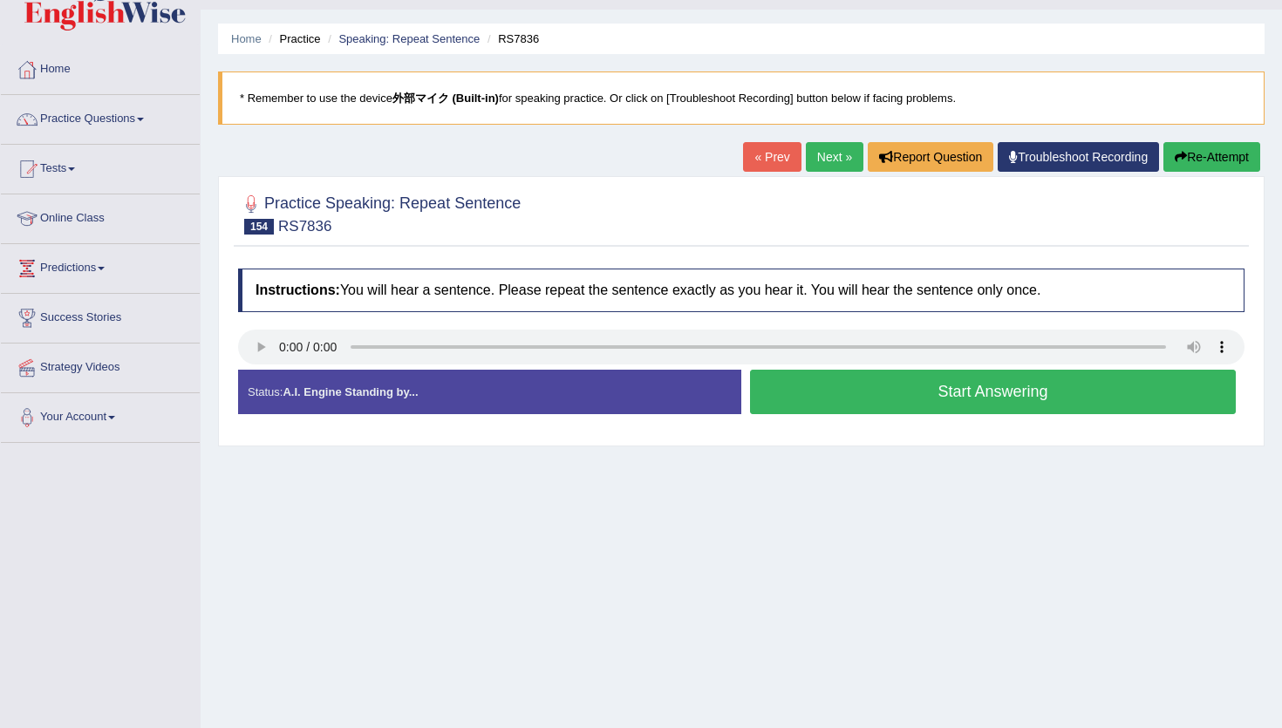
scroll to position [59, 0]
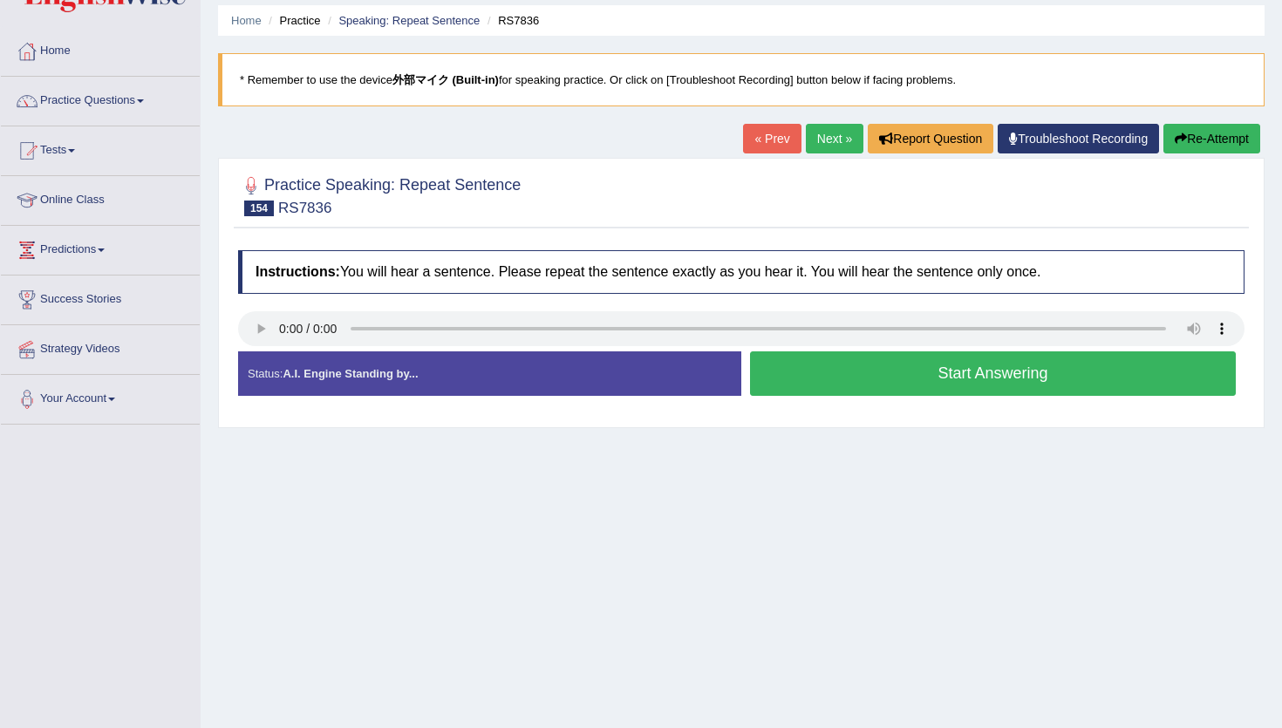
click at [867, 378] on button "Start Answering" at bounding box center [993, 373] width 486 height 44
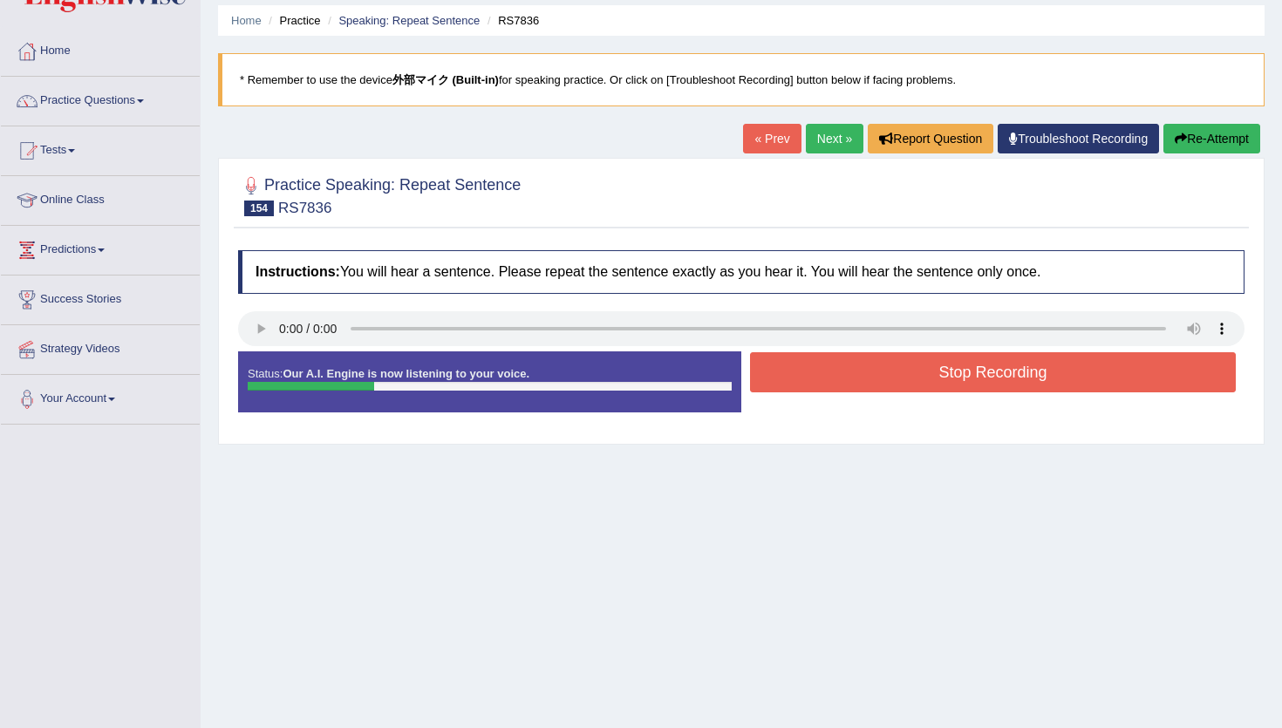
click at [867, 378] on button "Stop Recording" at bounding box center [993, 372] width 486 height 40
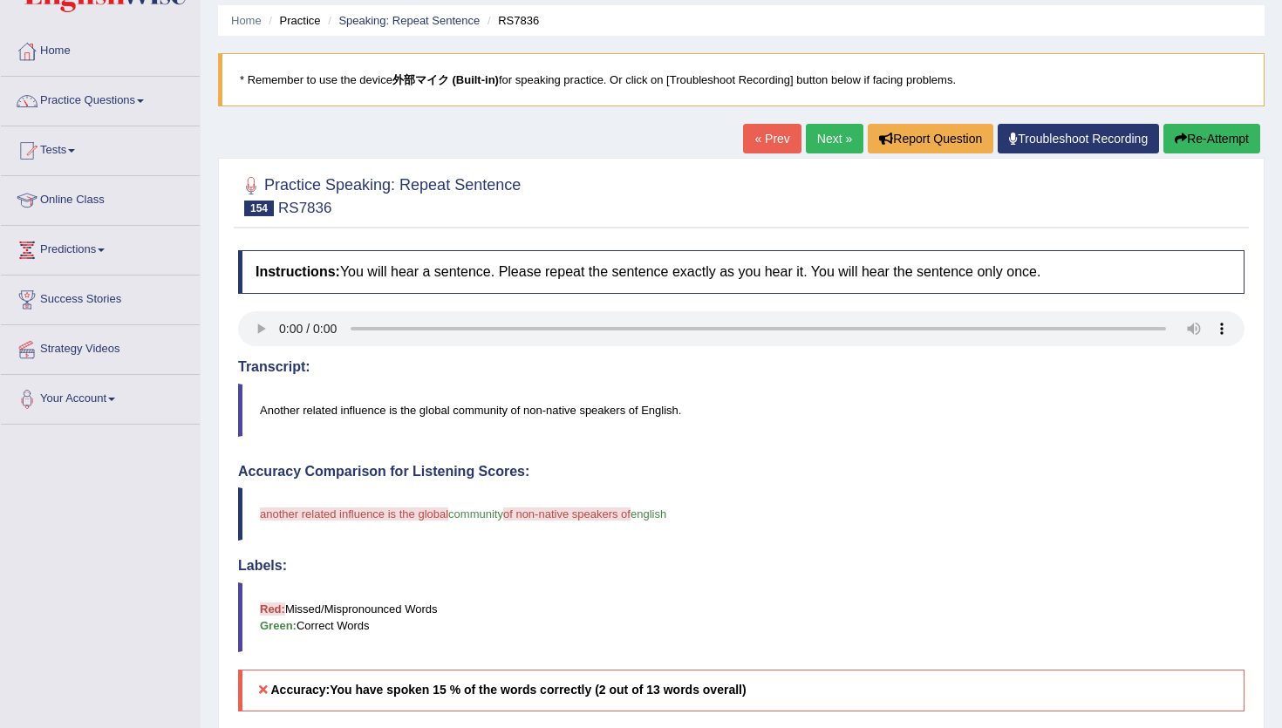
click at [1210, 143] on button "Re-Attempt" at bounding box center [1211, 139] width 97 height 30
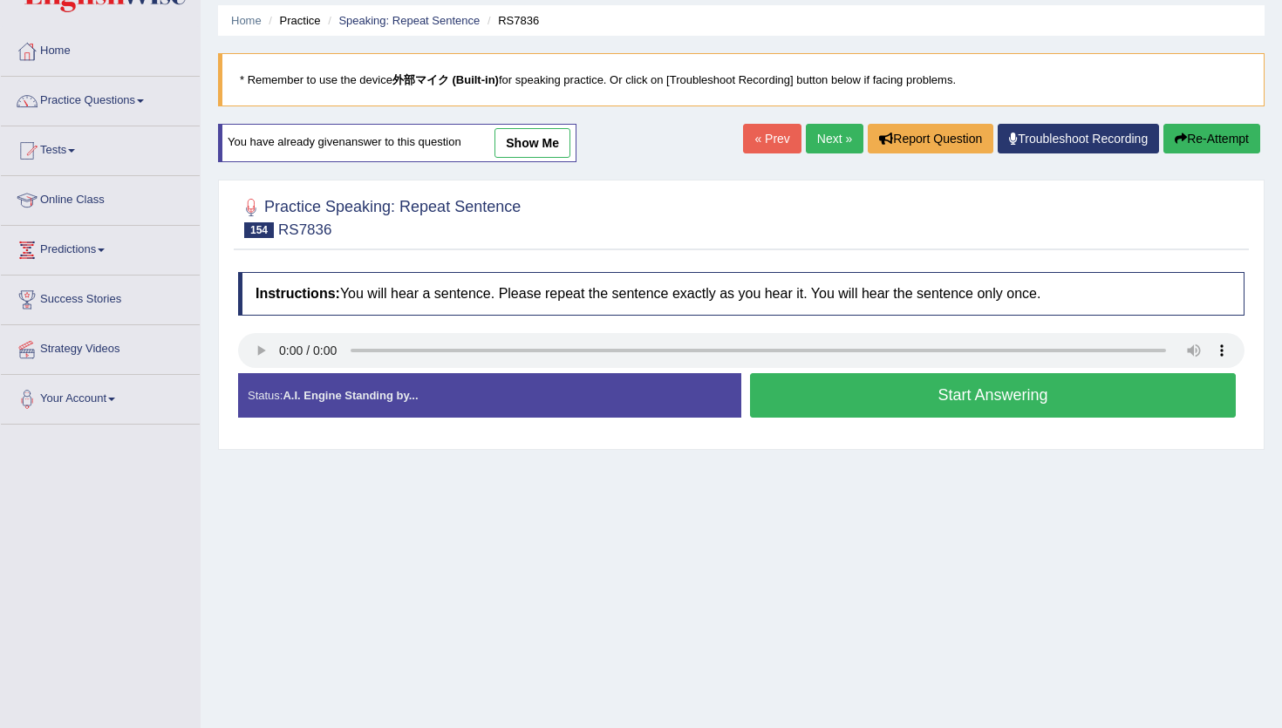
click at [869, 392] on button "Start Answering" at bounding box center [993, 395] width 486 height 44
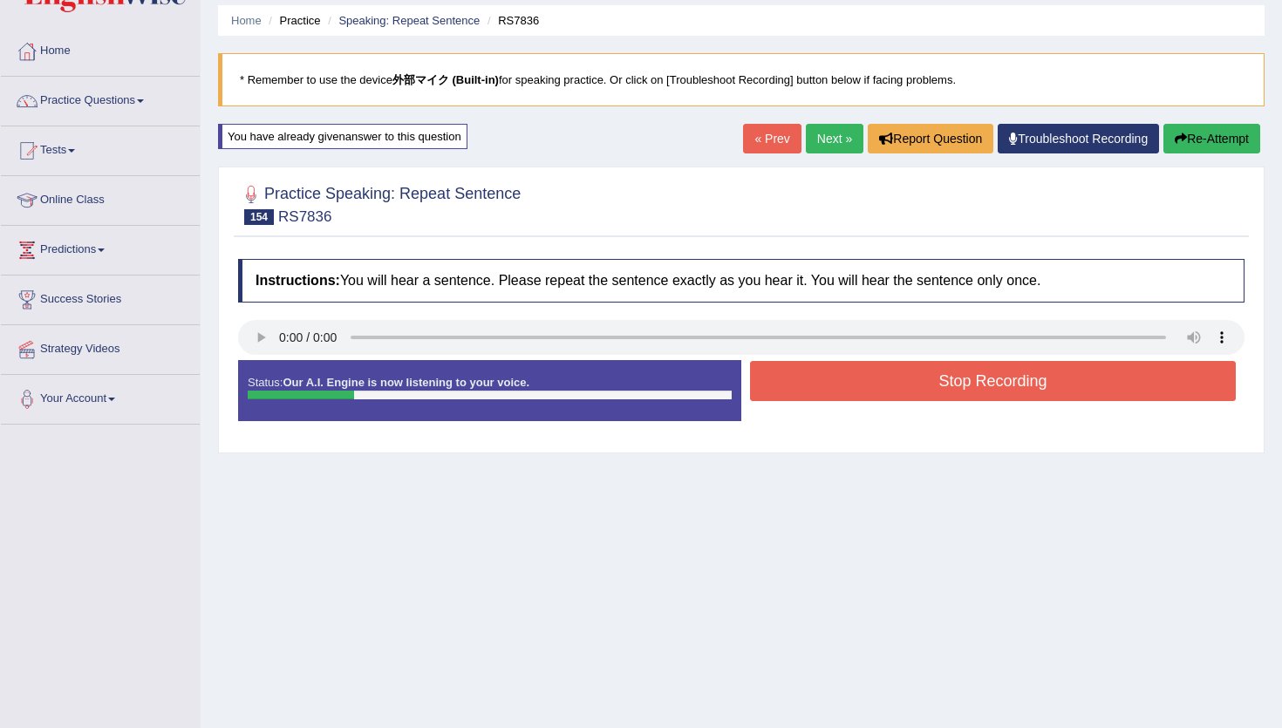
click at [1250, 144] on button "Re-Attempt" at bounding box center [1211, 139] width 97 height 30
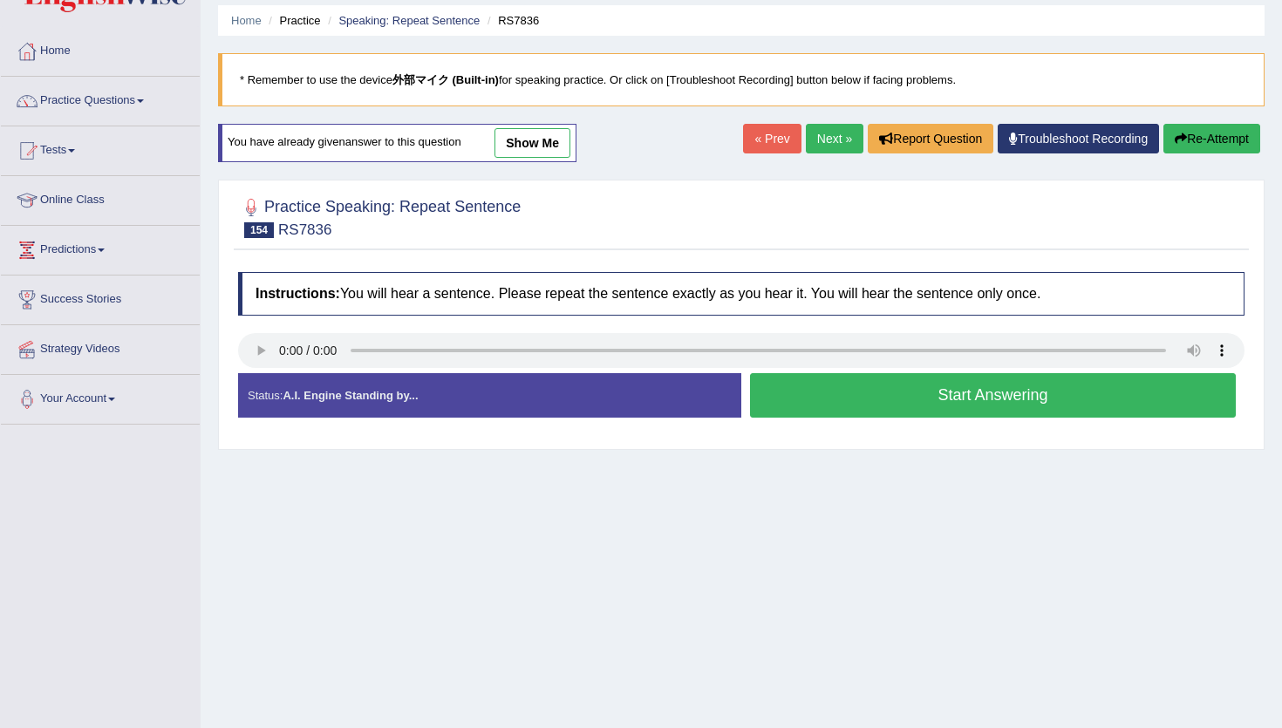
click at [924, 402] on button "Start Answering" at bounding box center [993, 395] width 486 height 44
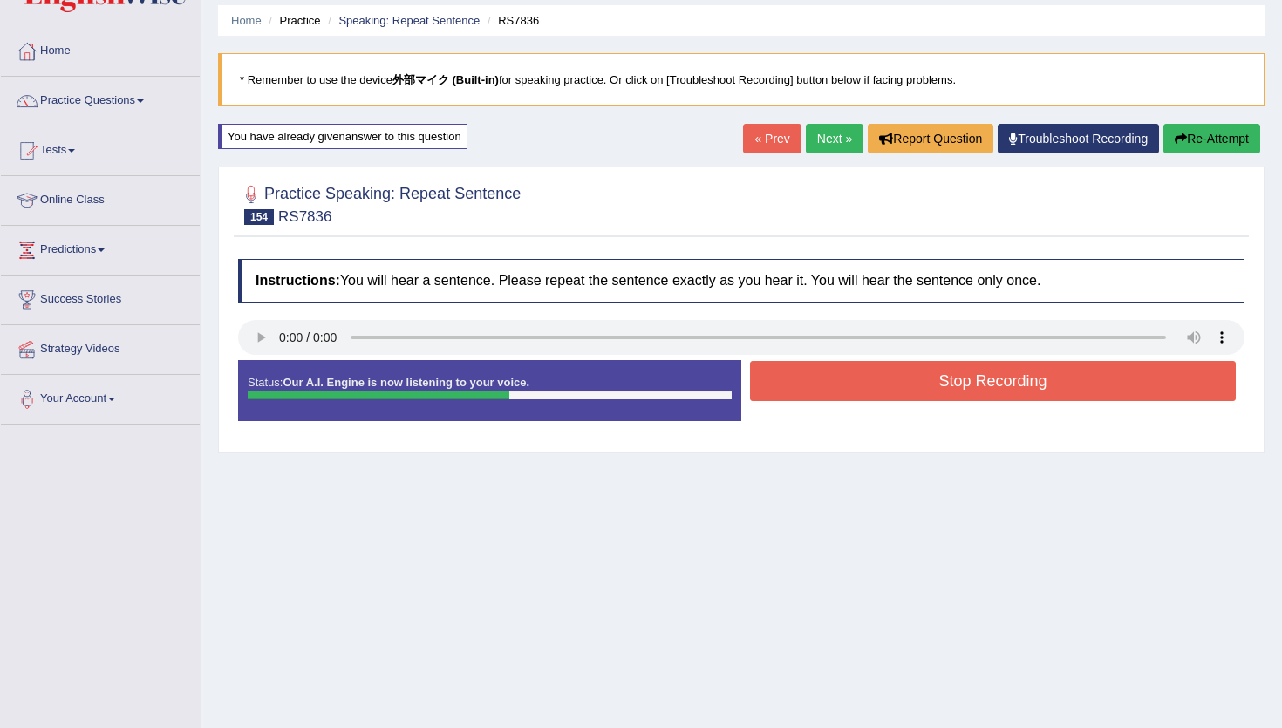
click at [1254, 134] on button "Re-Attempt" at bounding box center [1211, 139] width 97 height 30
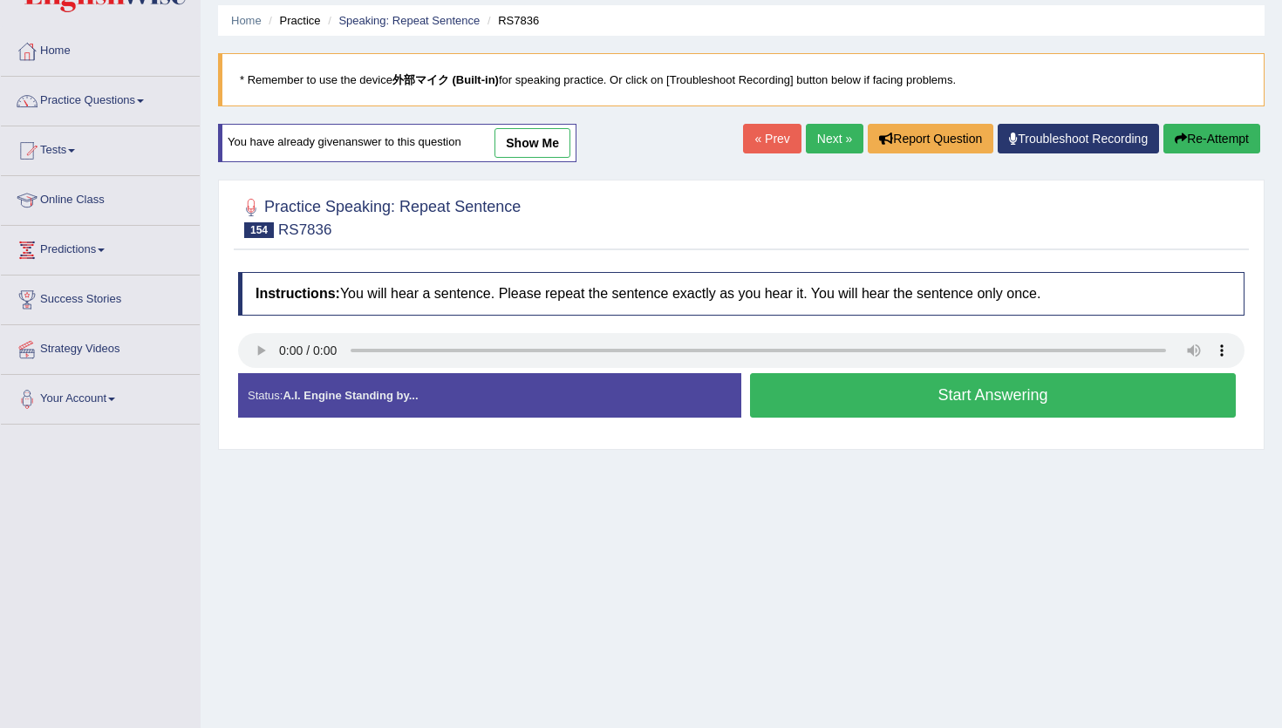
click at [852, 392] on button "Start Answering" at bounding box center [993, 395] width 486 height 44
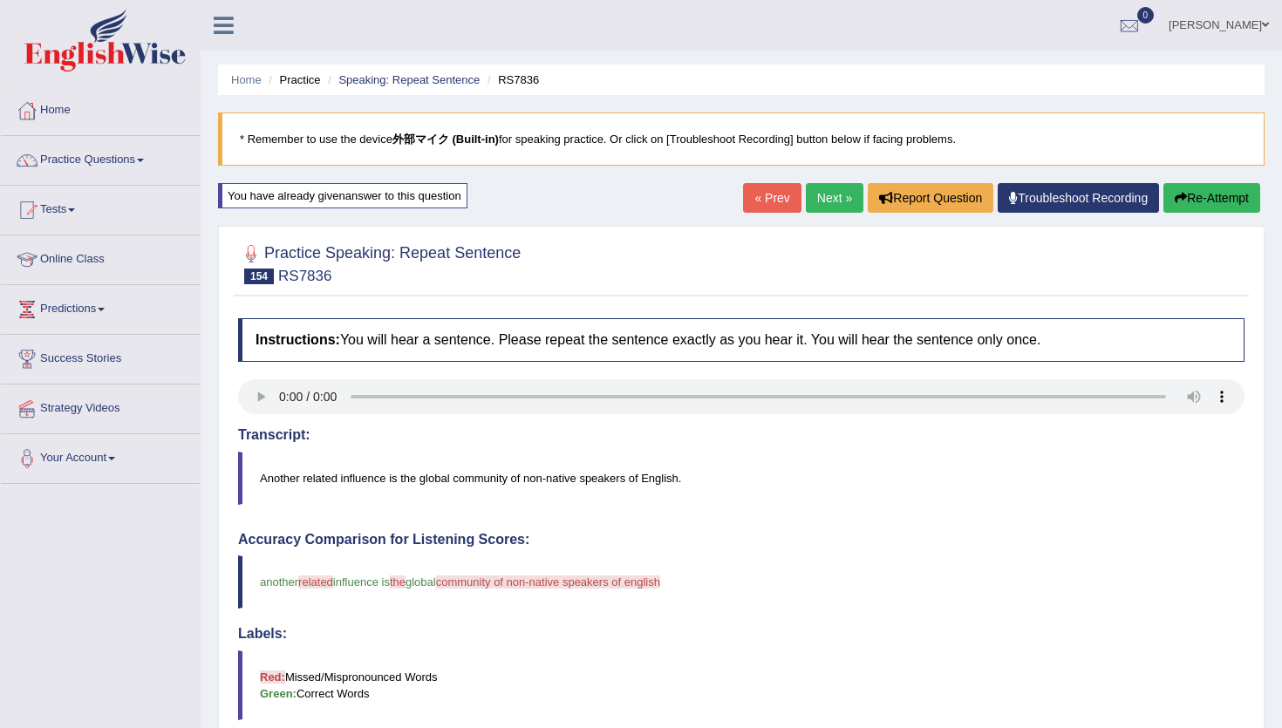
click at [843, 196] on link "Next »" at bounding box center [835, 198] width 58 height 30
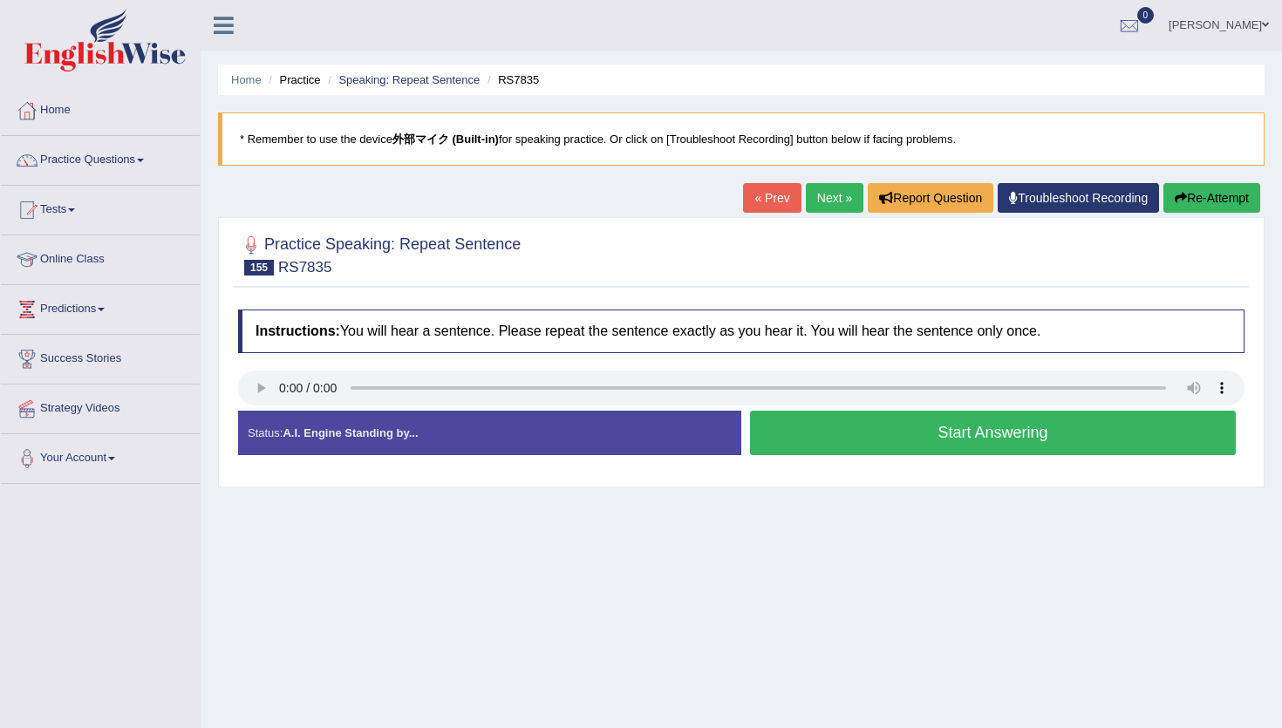
click at [817, 206] on link "Next »" at bounding box center [835, 198] width 58 height 30
click at [836, 198] on link "Next »" at bounding box center [835, 198] width 58 height 30
click at [952, 441] on button "Start Answering" at bounding box center [993, 433] width 486 height 44
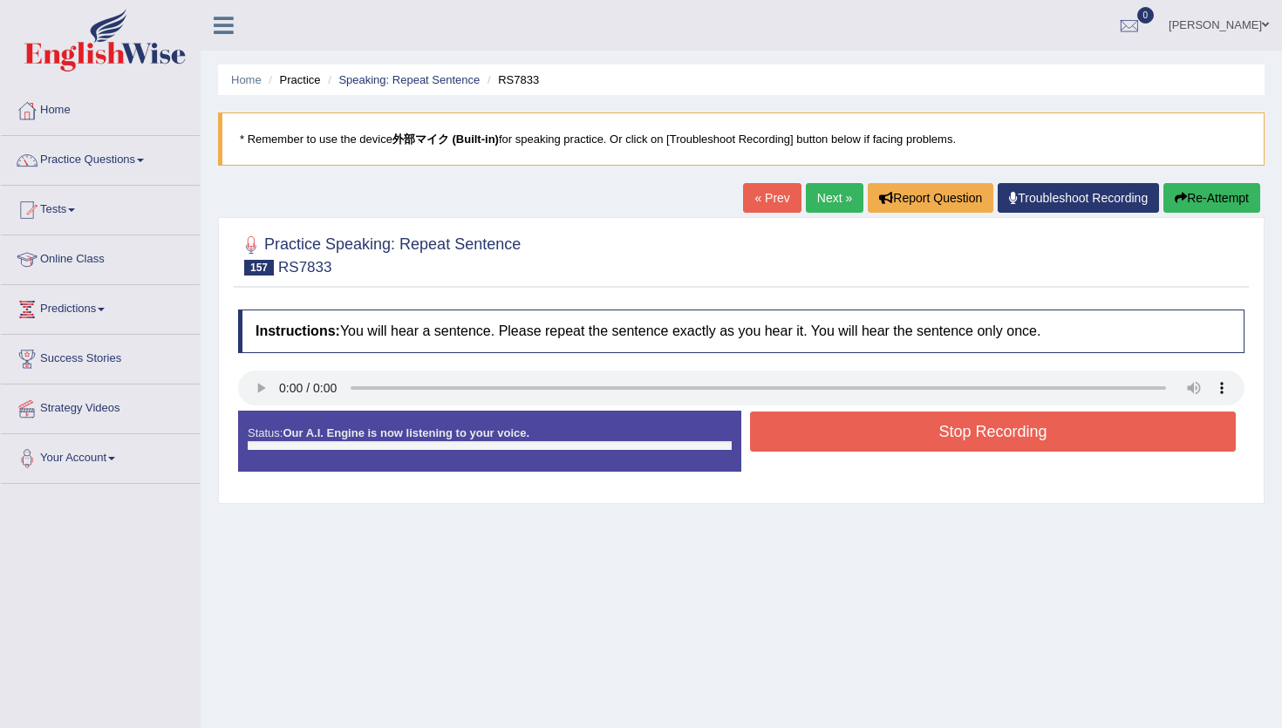
click at [952, 441] on button "Stop Recording" at bounding box center [993, 431] width 486 height 40
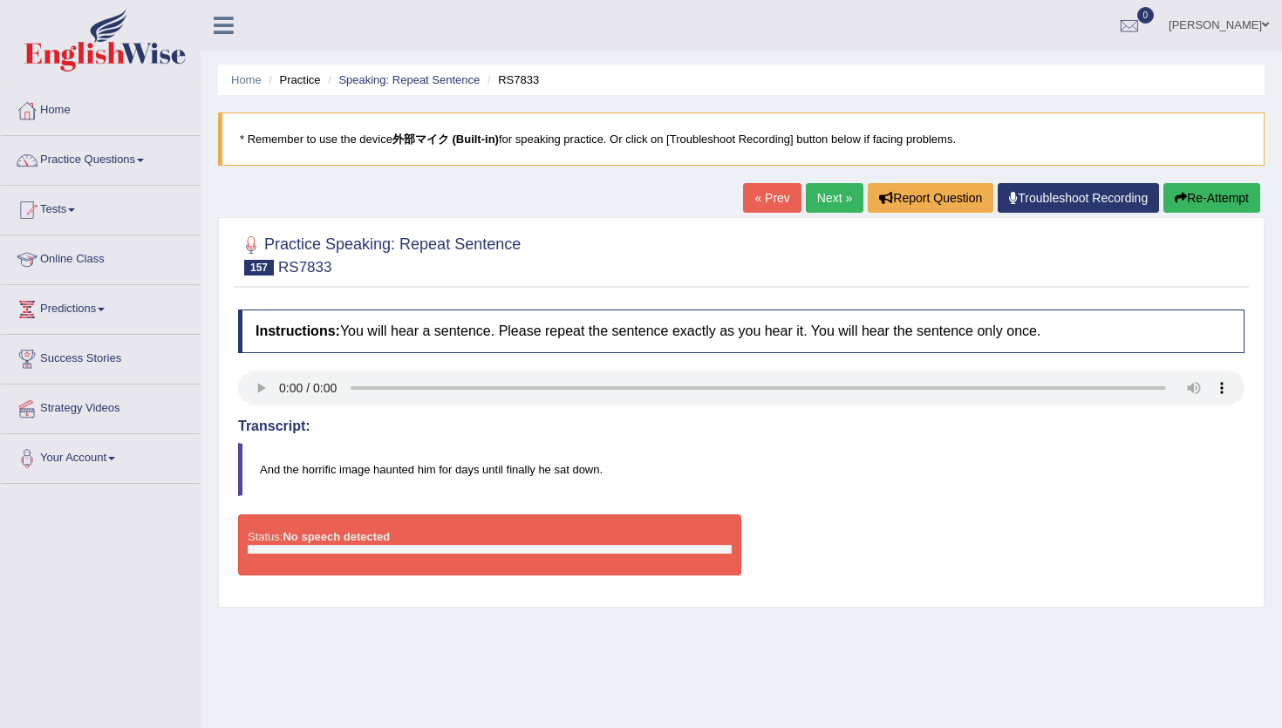
click at [833, 202] on link "Next »" at bounding box center [835, 198] width 58 height 30
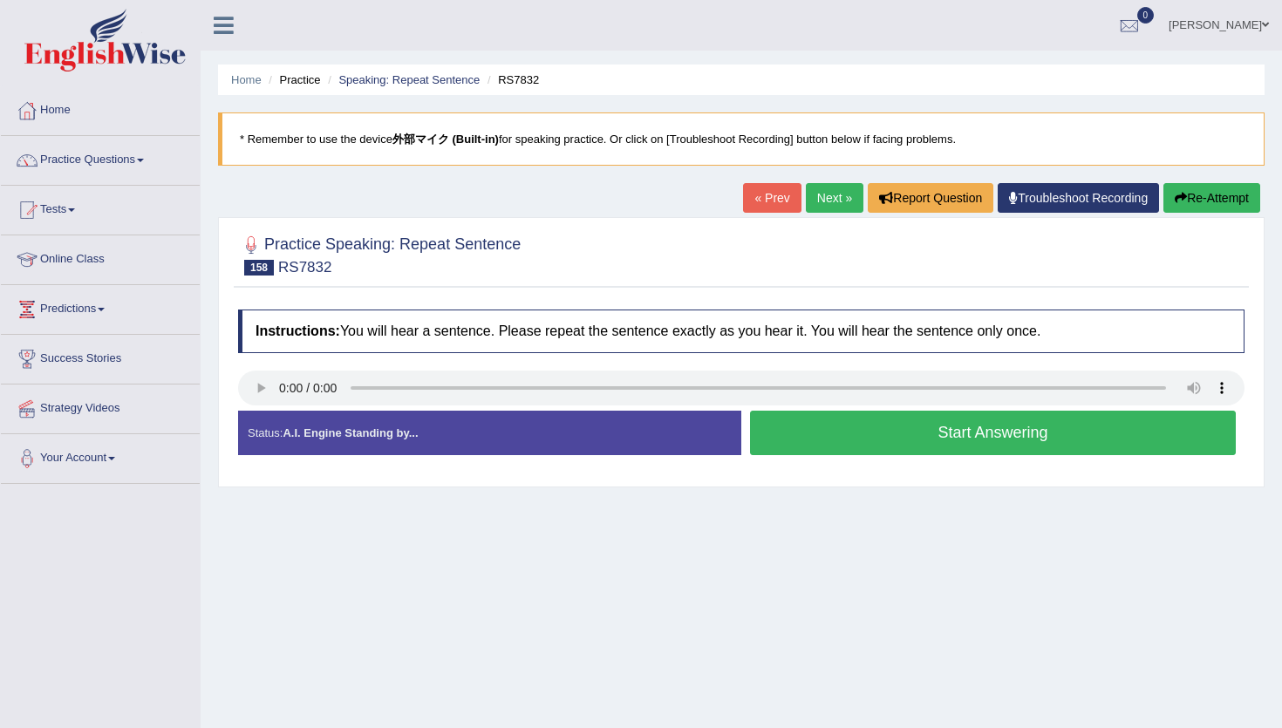
click at [813, 194] on link "Next »" at bounding box center [835, 198] width 58 height 30
click at [820, 441] on button "Start Answering" at bounding box center [993, 433] width 486 height 44
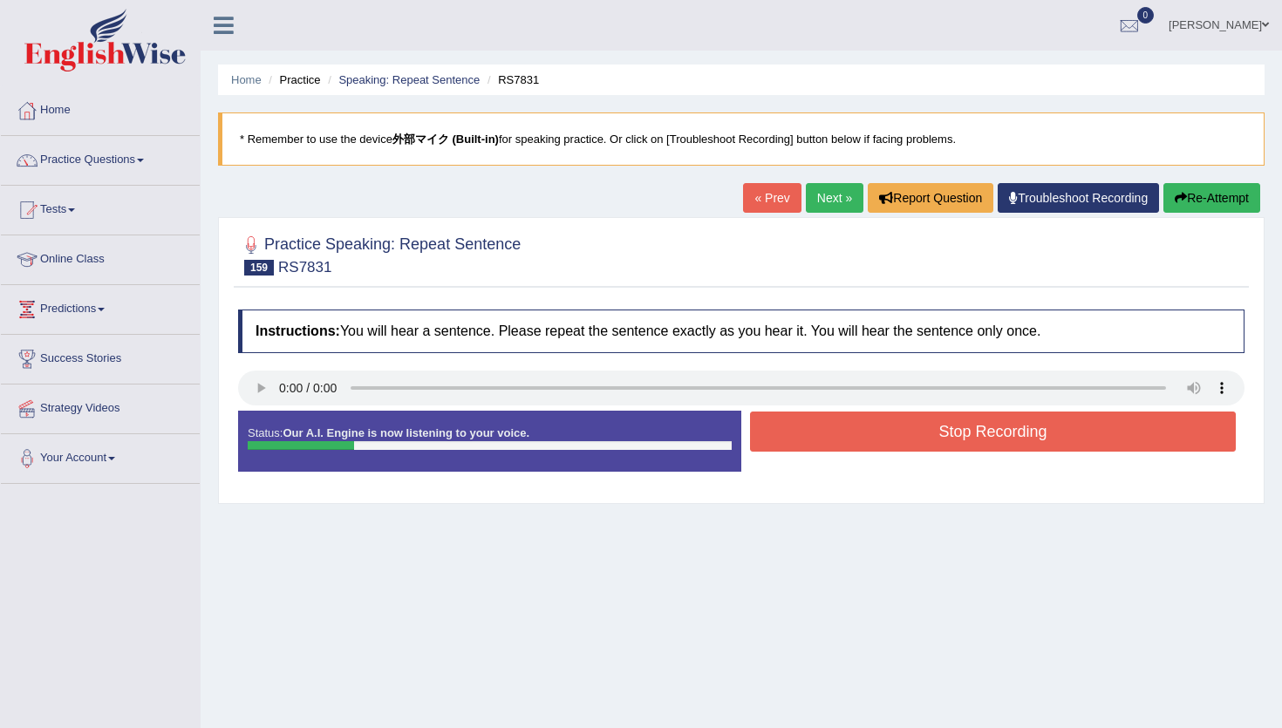
click at [820, 441] on button "Stop Recording" at bounding box center [993, 431] width 486 height 40
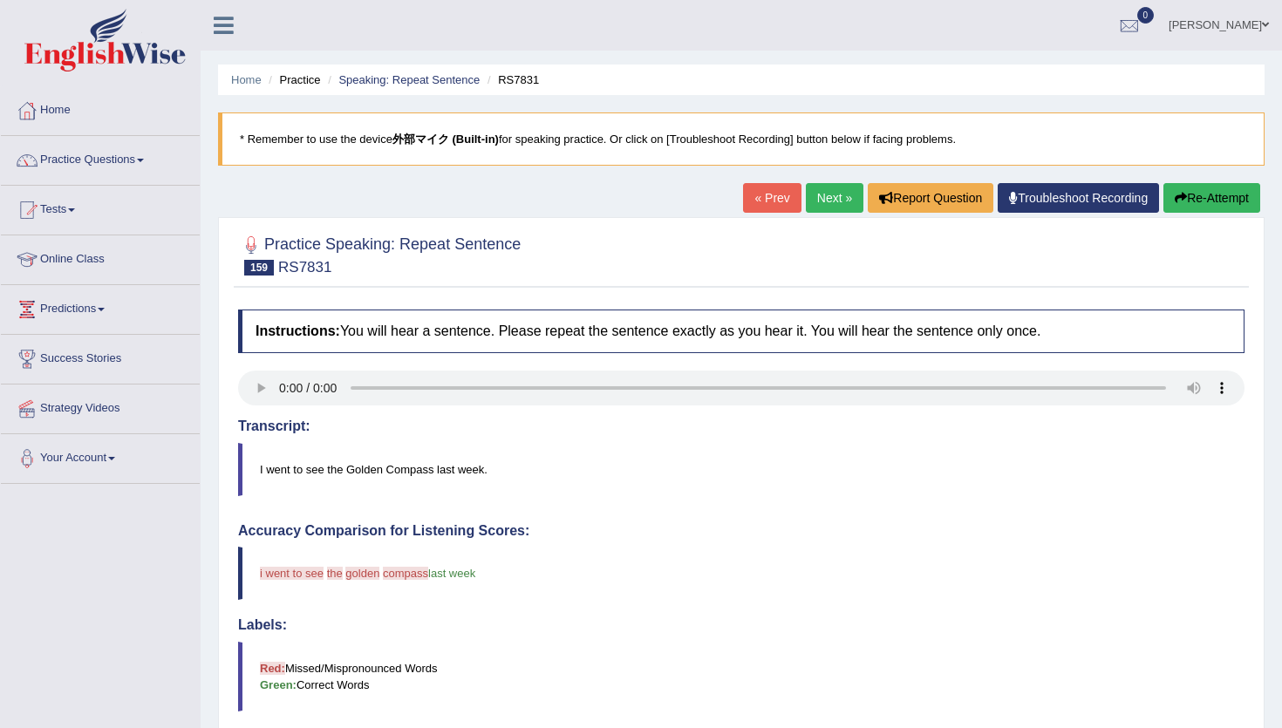
click at [1201, 189] on button "Re-Attempt" at bounding box center [1211, 198] width 97 height 30
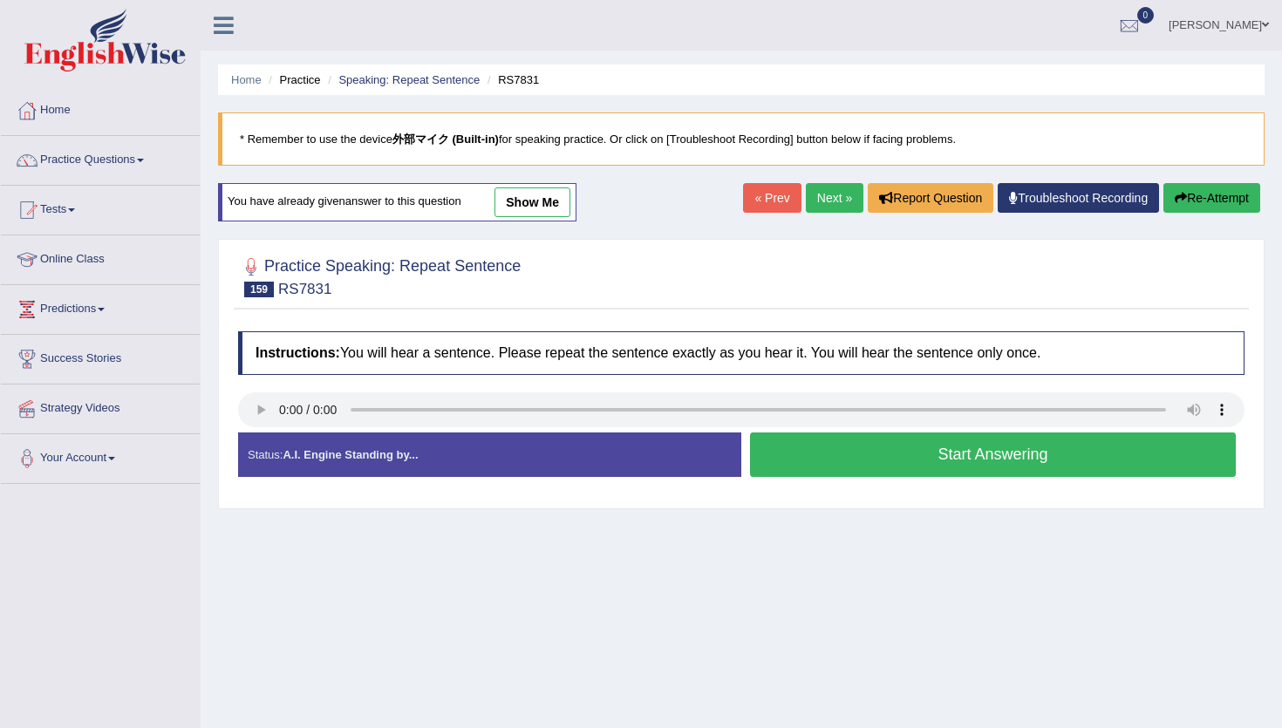
click at [806, 446] on button "Start Answering" at bounding box center [993, 454] width 486 height 44
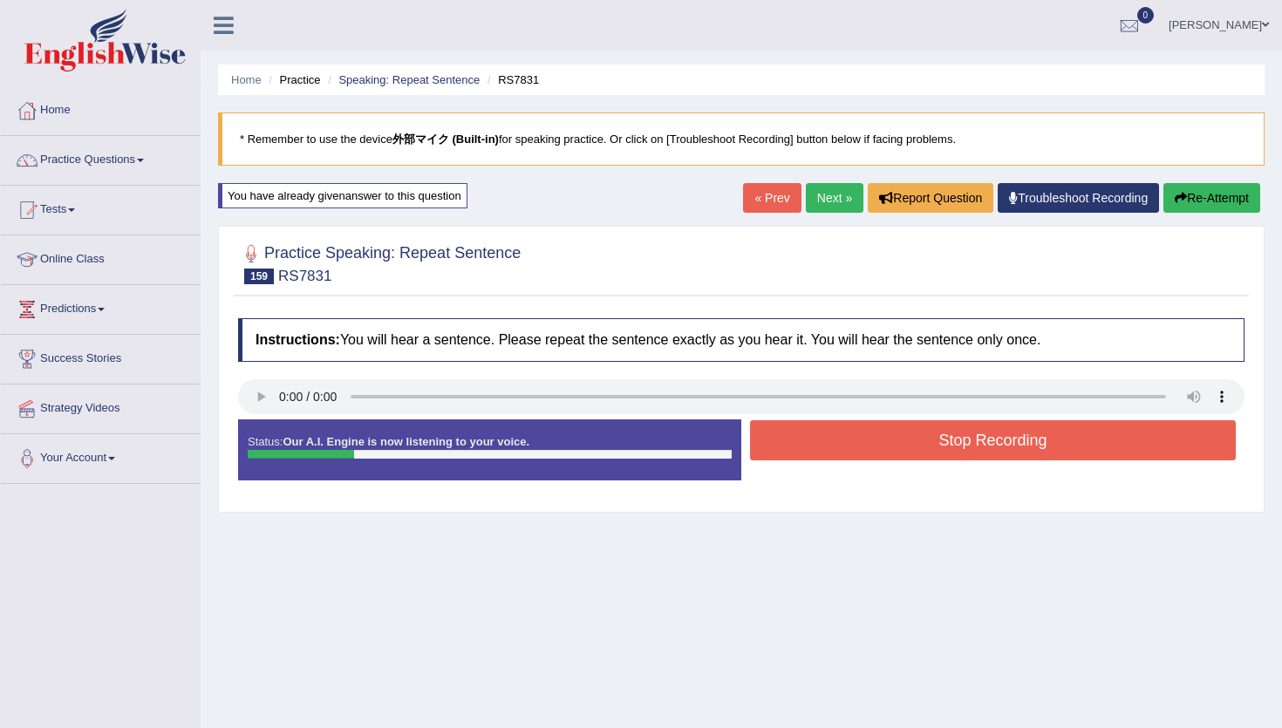
click at [806, 446] on button "Stop Recording" at bounding box center [993, 440] width 486 height 40
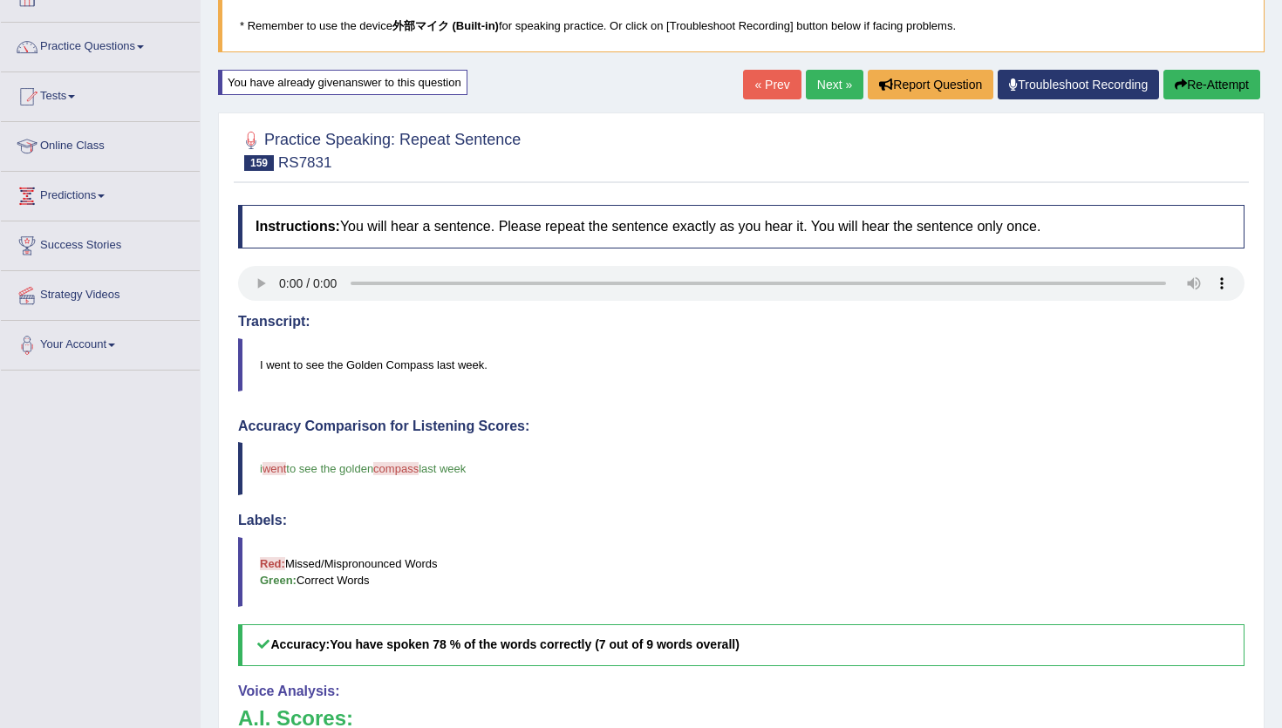
scroll to position [83, 0]
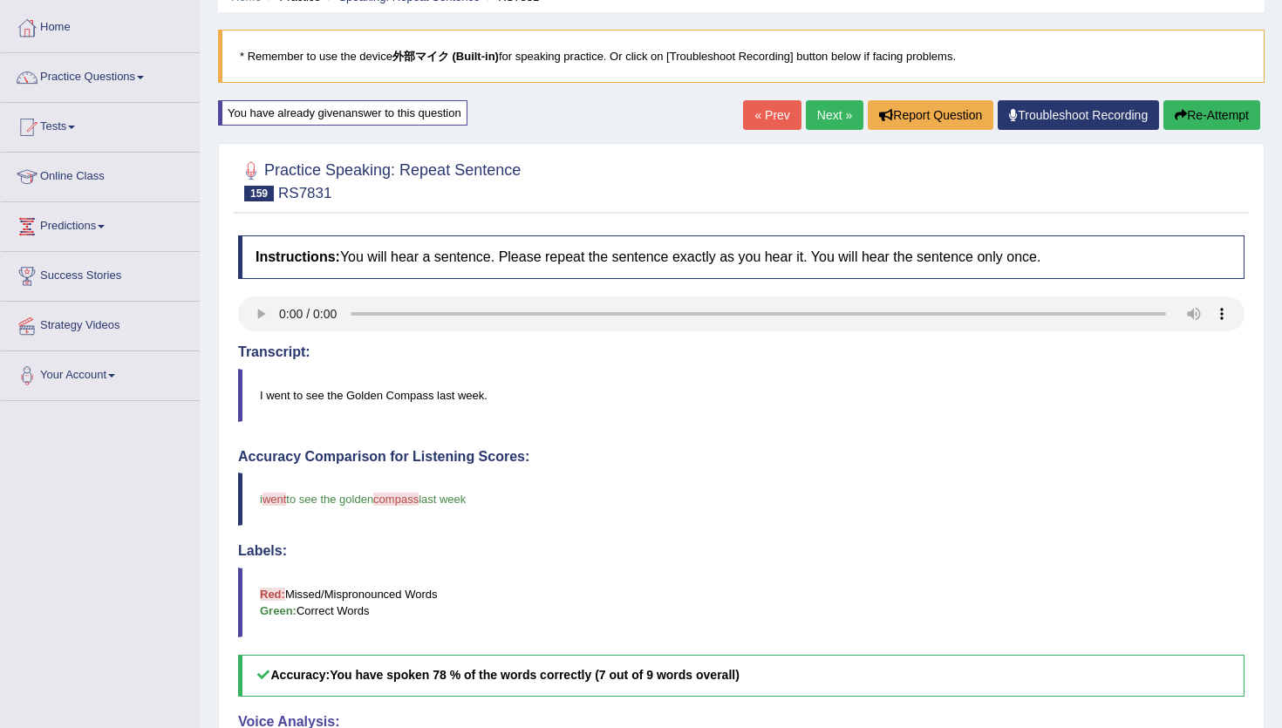
click at [819, 111] on link "Next »" at bounding box center [835, 115] width 58 height 30
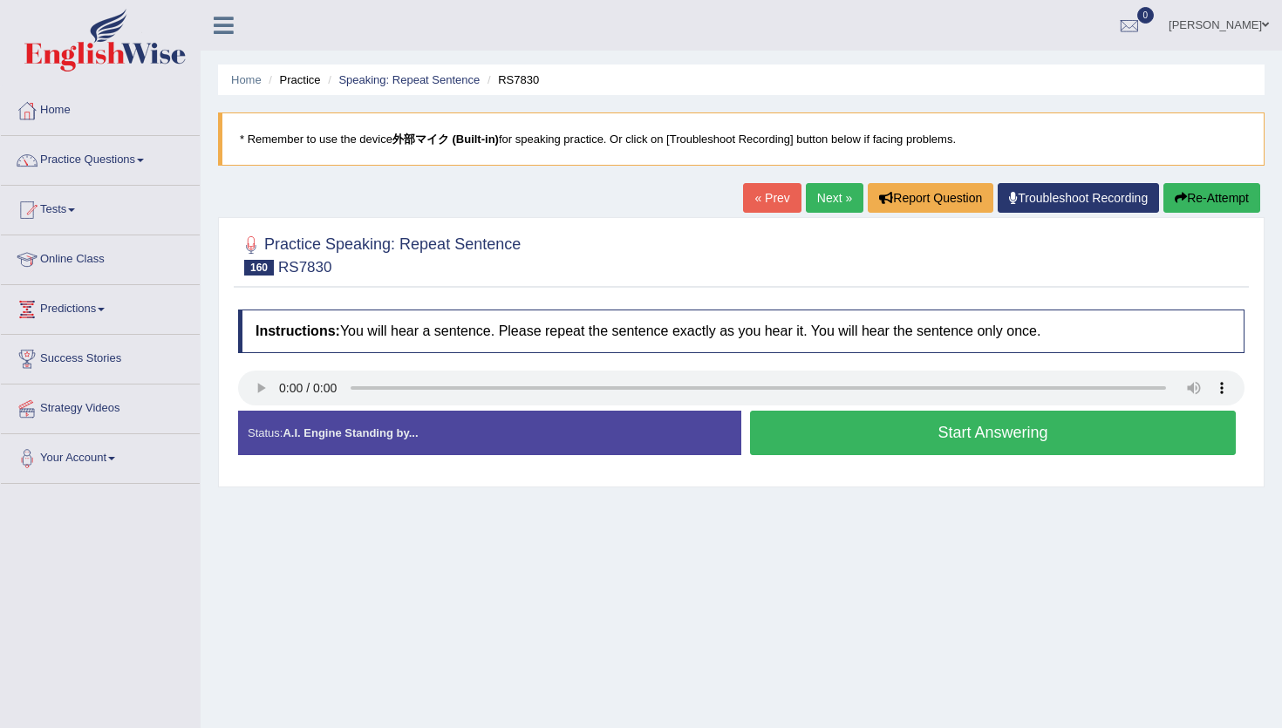
click at [845, 438] on button "Start Answering" at bounding box center [993, 433] width 486 height 44
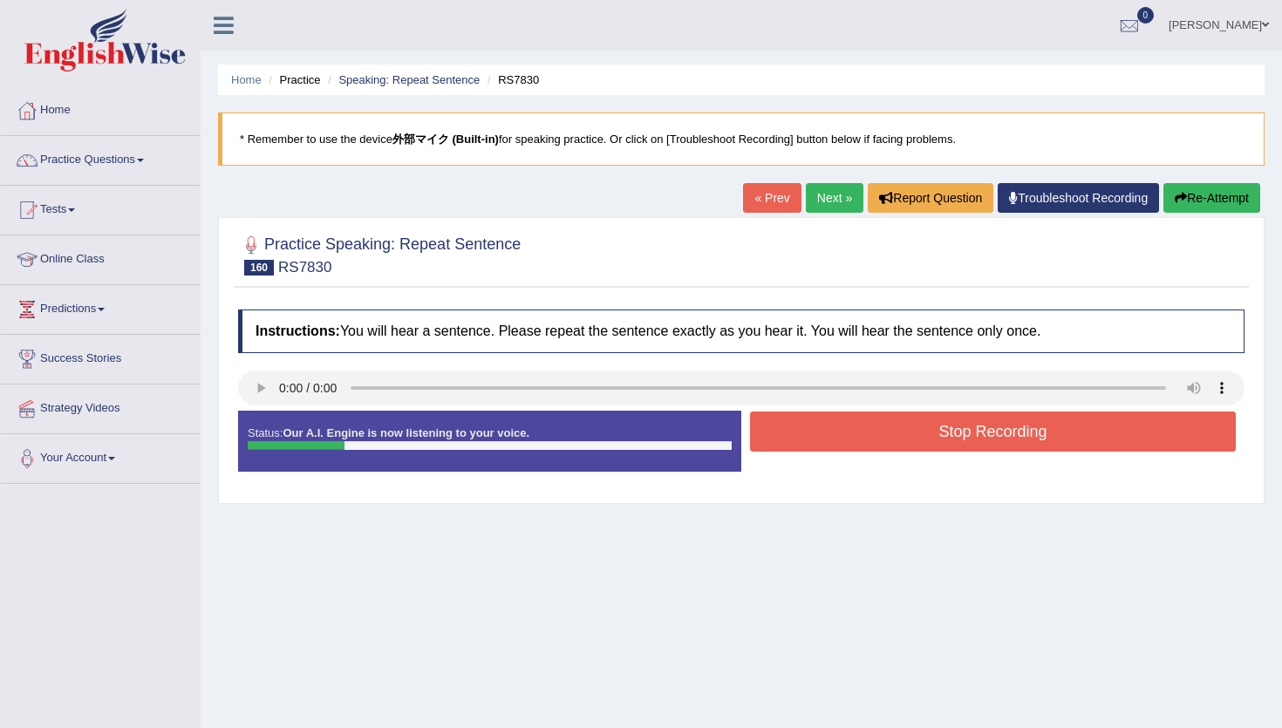
click at [845, 438] on button "Stop Recording" at bounding box center [993, 431] width 486 height 40
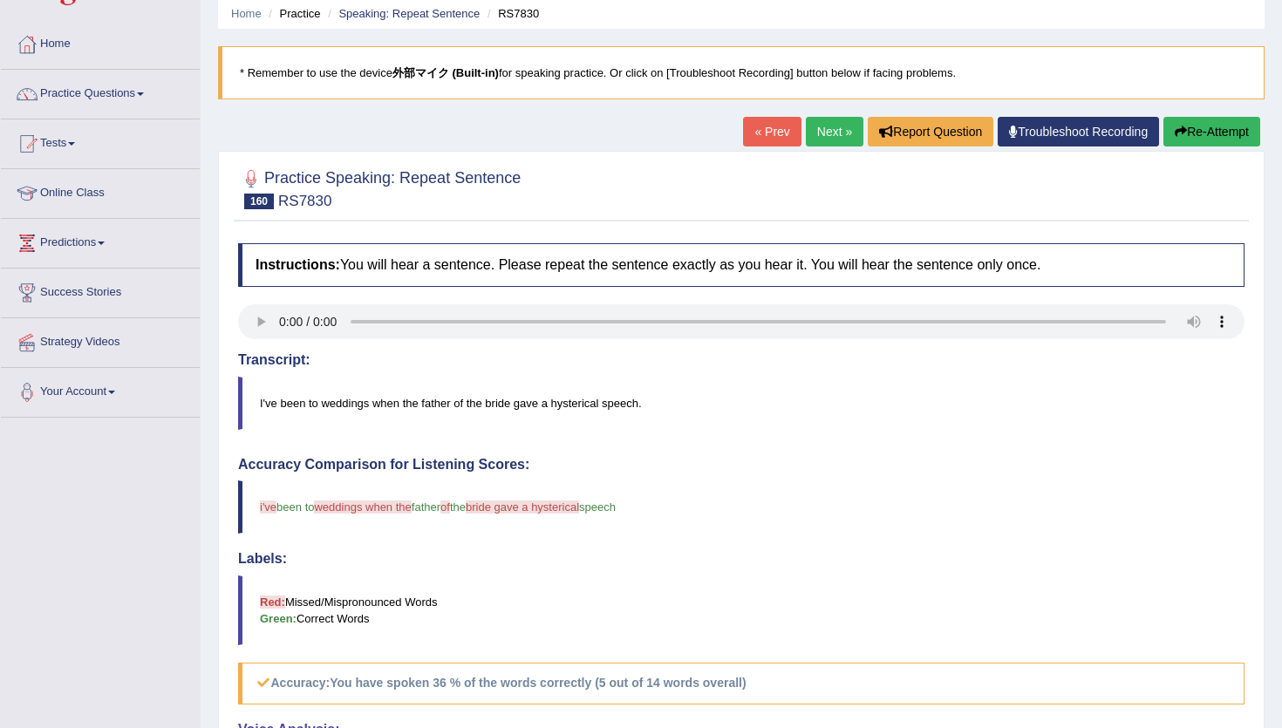
scroll to position [62, 0]
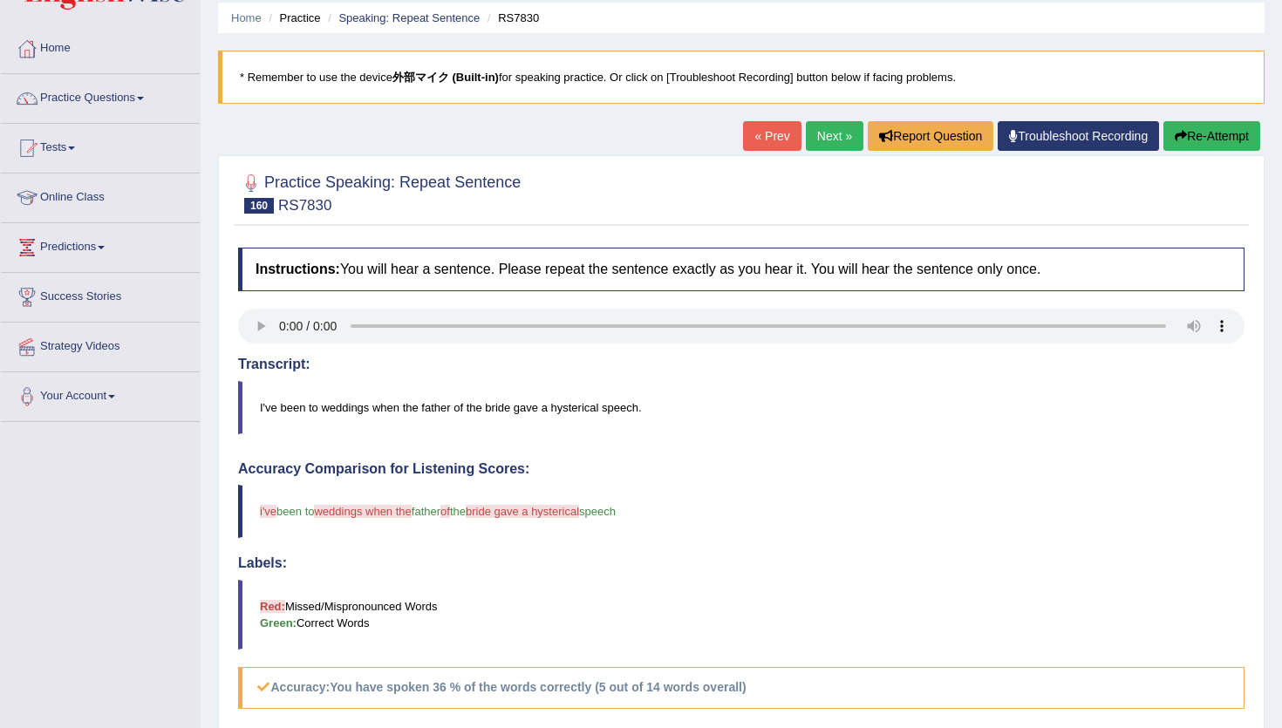
click at [839, 134] on link "Next »" at bounding box center [835, 136] width 58 height 30
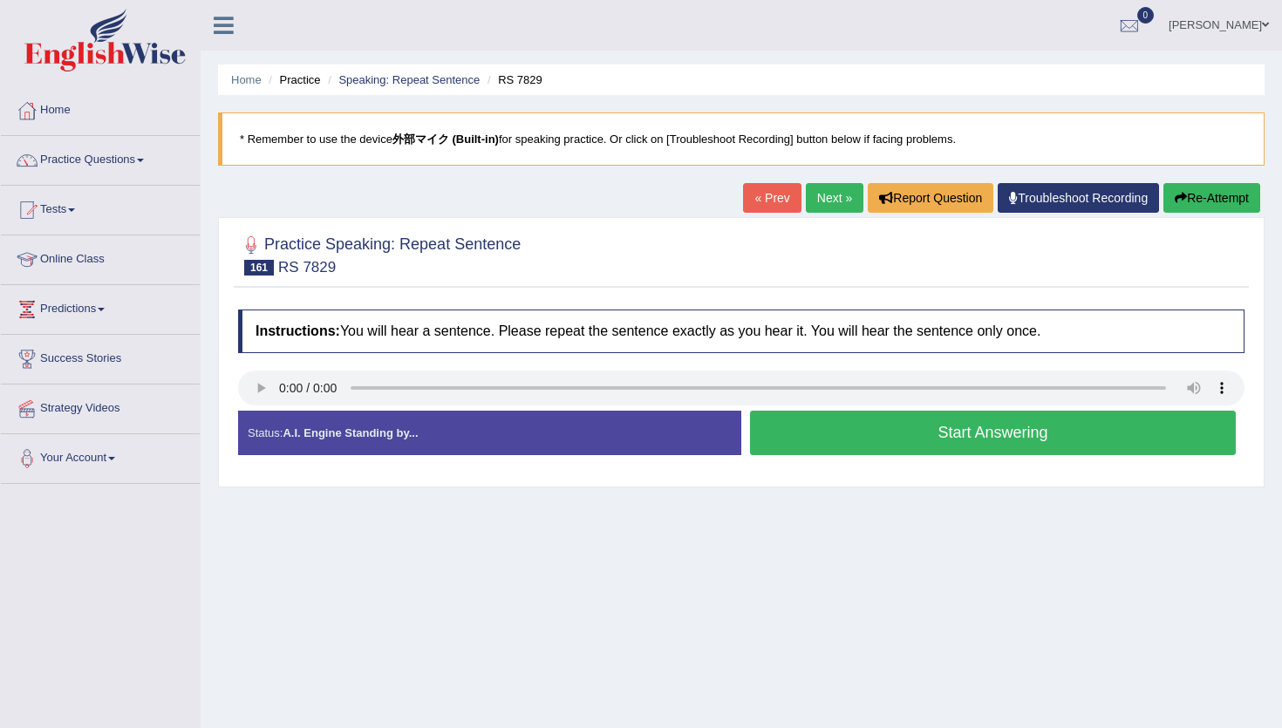
click at [829, 201] on link "Next »" at bounding box center [835, 198] width 58 height 30
click at [850, 434] on button "Start Answering" at bounding box center [993, 433] width 486 height 44
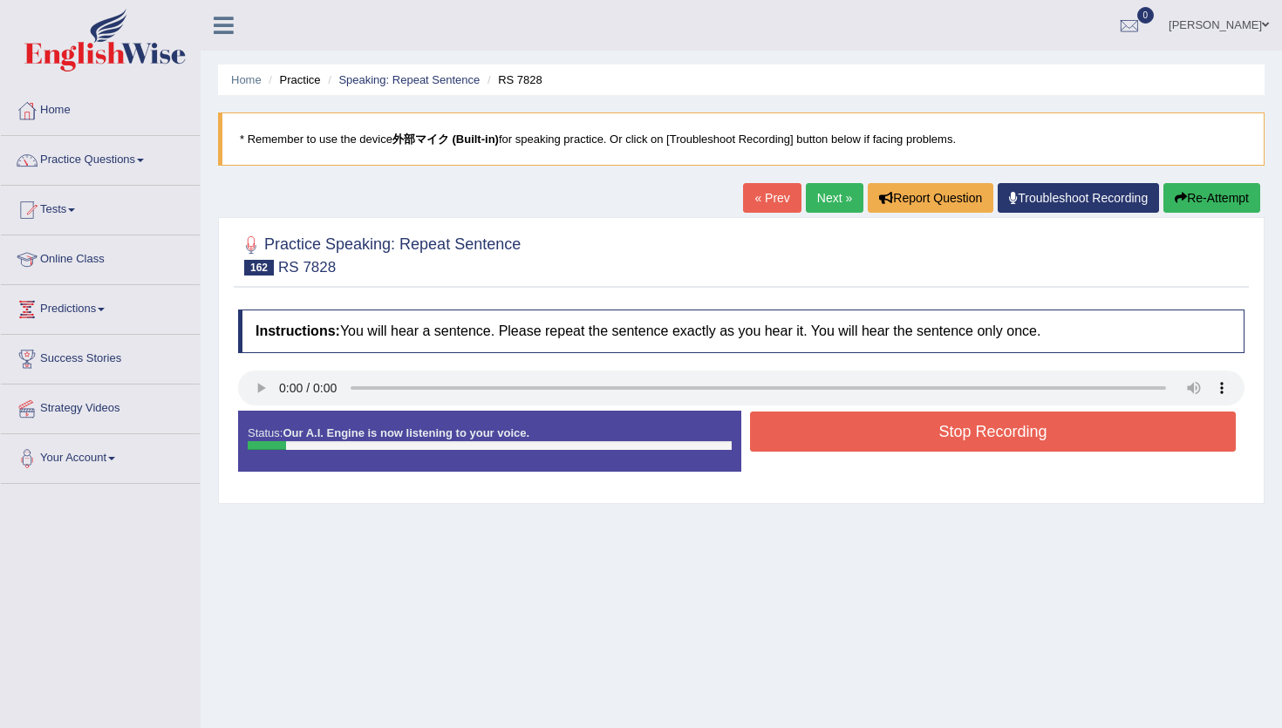
click at [825, 196] on link "Next »" at bounding box center [835, 198] width 58 height 30
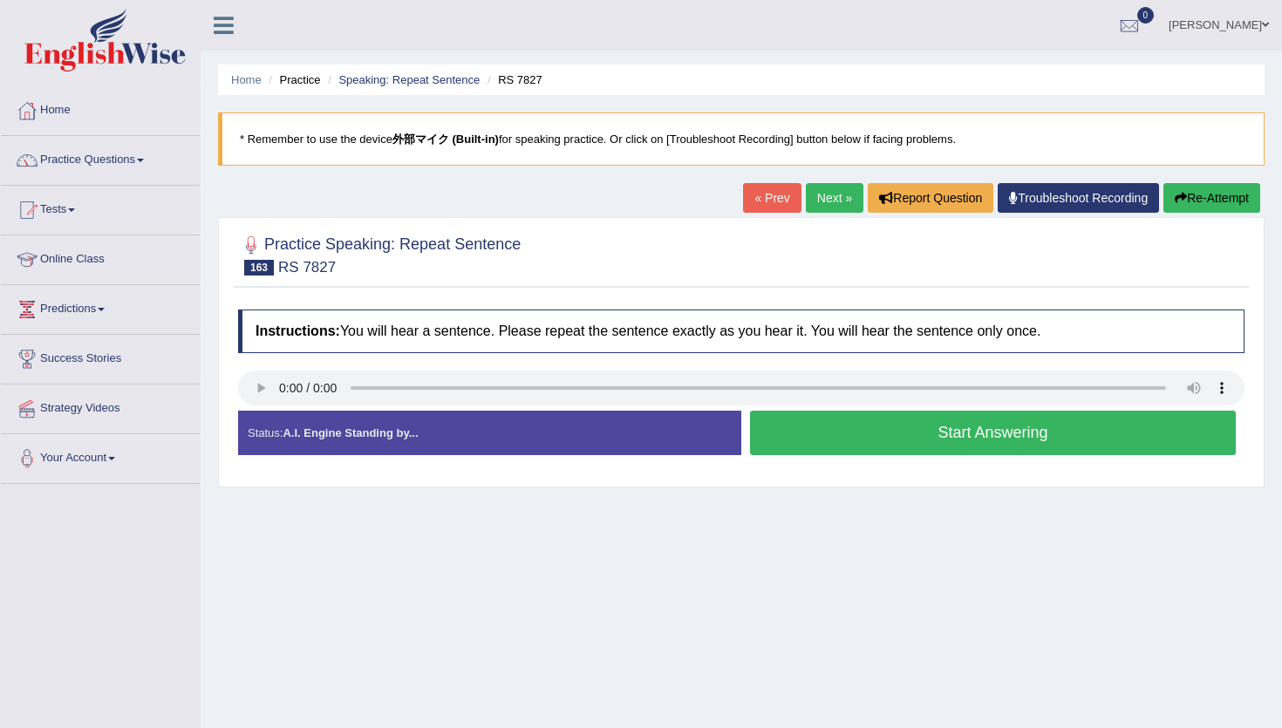
click at [909, 432] on button "Start Answering" at bounding box center [993, 433] width 486 height 44
click at [909, 432] on div "Status: A.I. Engine Standing by... Start Answering Stop Recording" at bounding box center [741, 442] width 1006 height 62
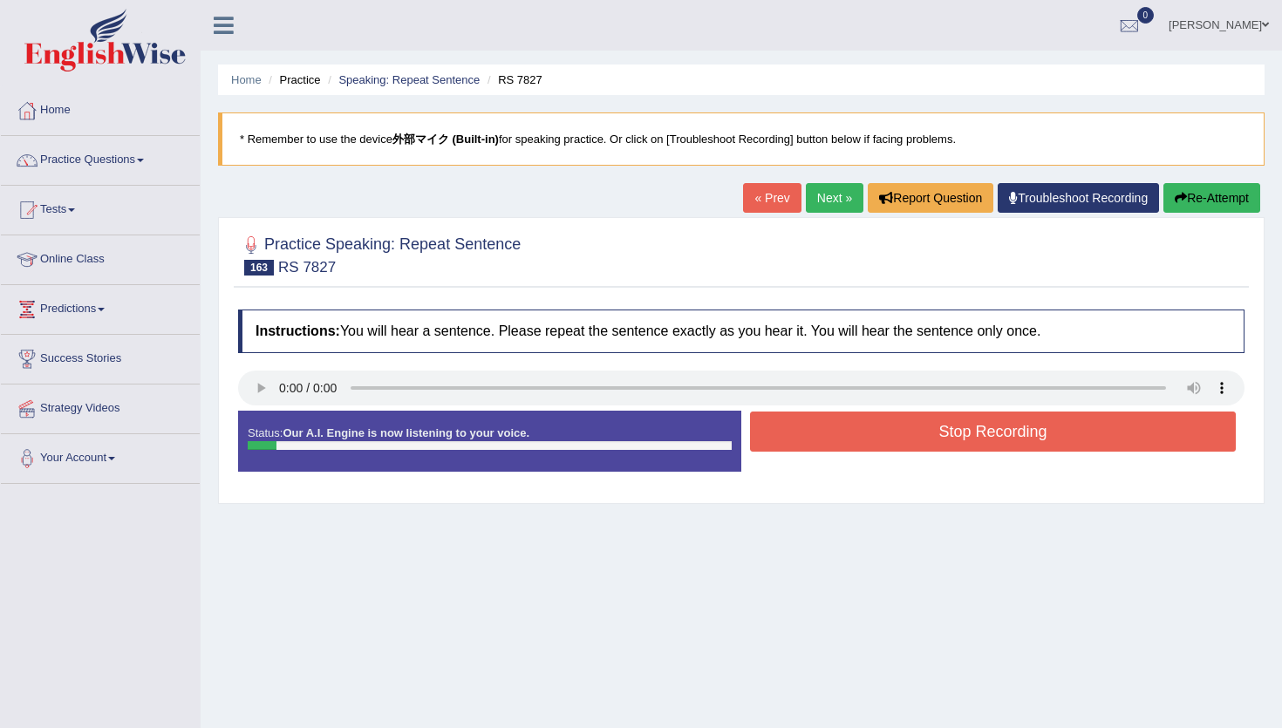
click at [909, 432] on button "Stop Recording" at bounding box center [993, 431] width 486 height 40
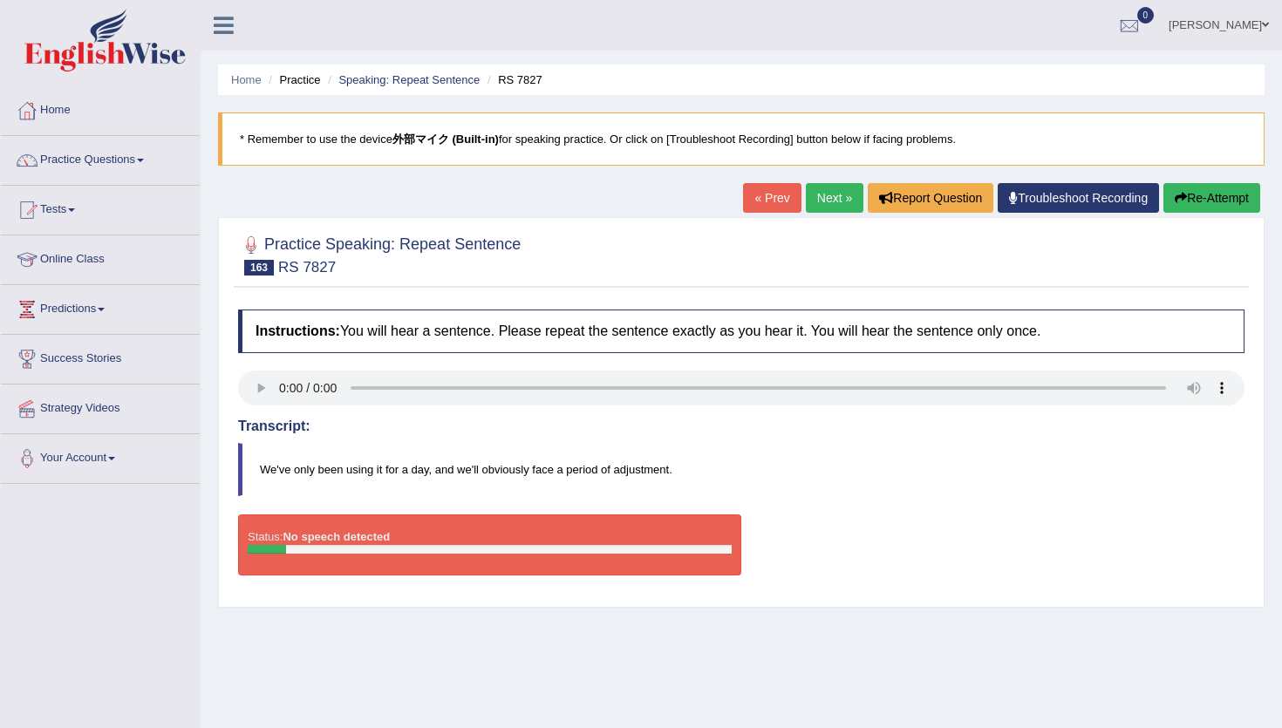
click at [830, 203] on link "Next »" at bounding box center [835, 198] width 58 height 30
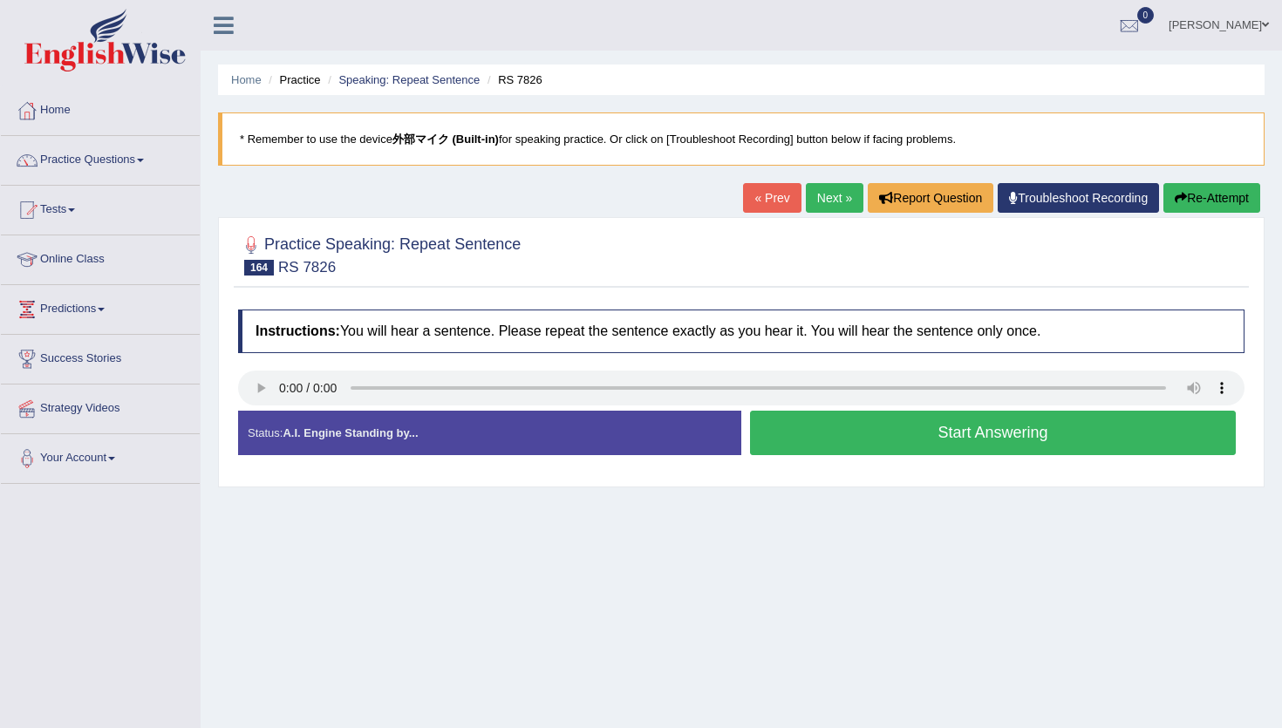
click at [989, 432] on button "Start Answering" at bounding box center [993, 433] width 486 height 44
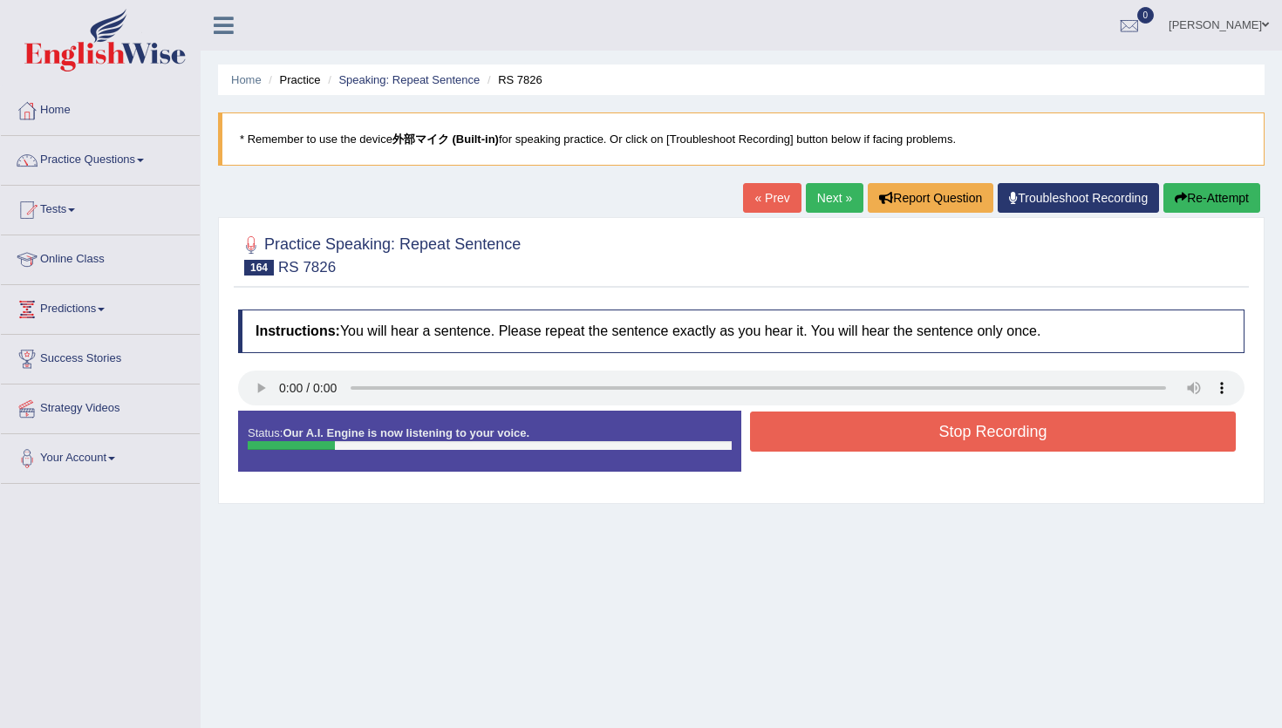
click at [989, 432] on button "Stop Recording" at bounding box center [993, 431] width 486 height 40
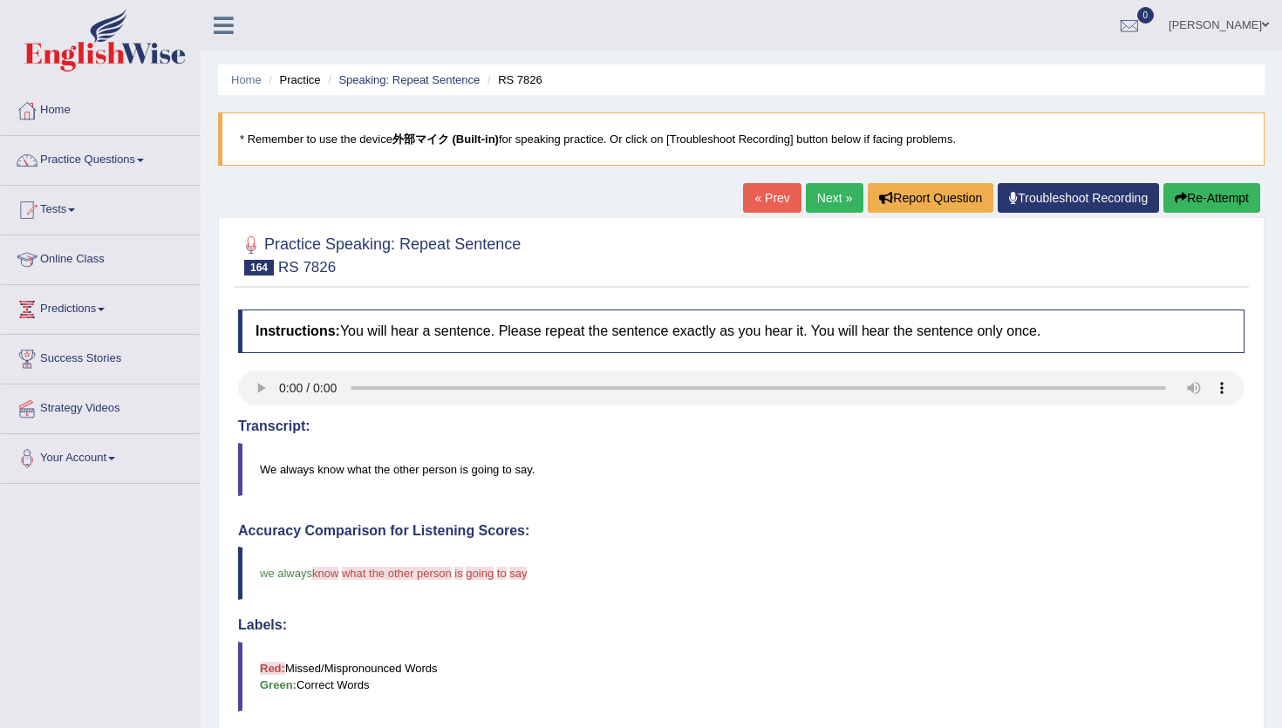
click at [1195, 201] on button "Re-Attempt" at bounding box center [1211, 198] width 97 height 30
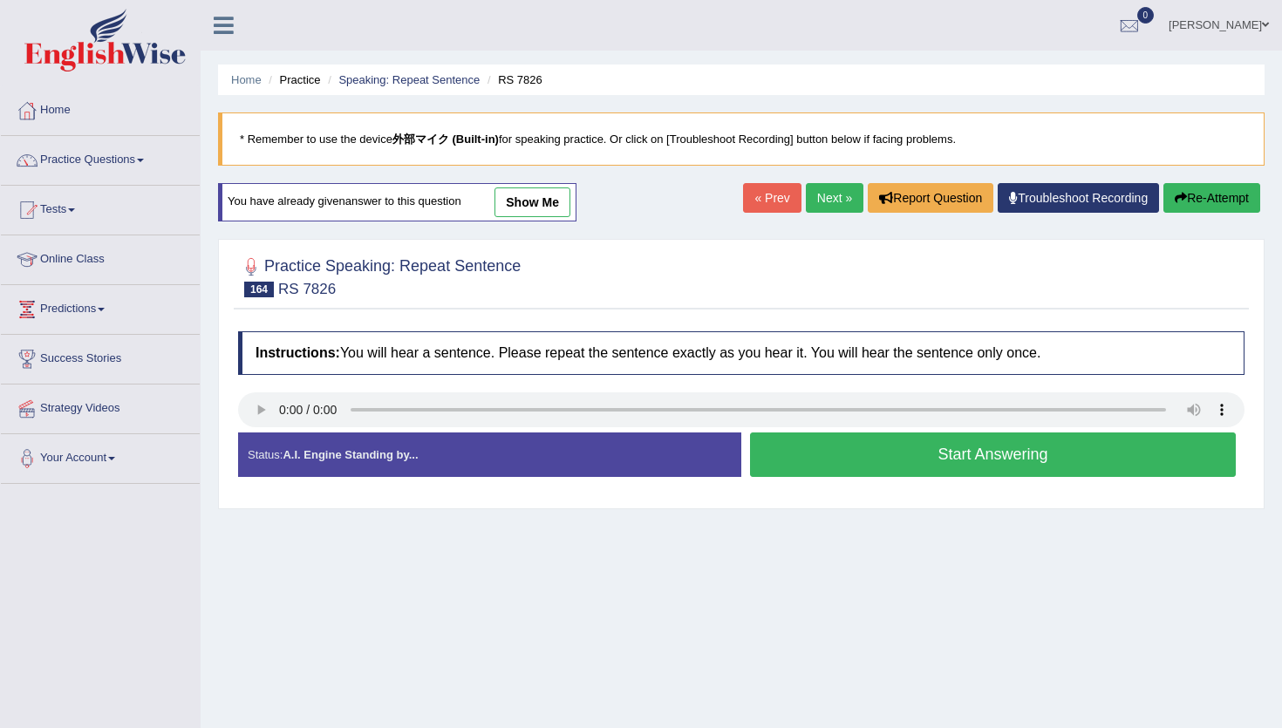
click at [792, 447] on button "Start Answering" at bounding box center [993, 454] width 486 height 44
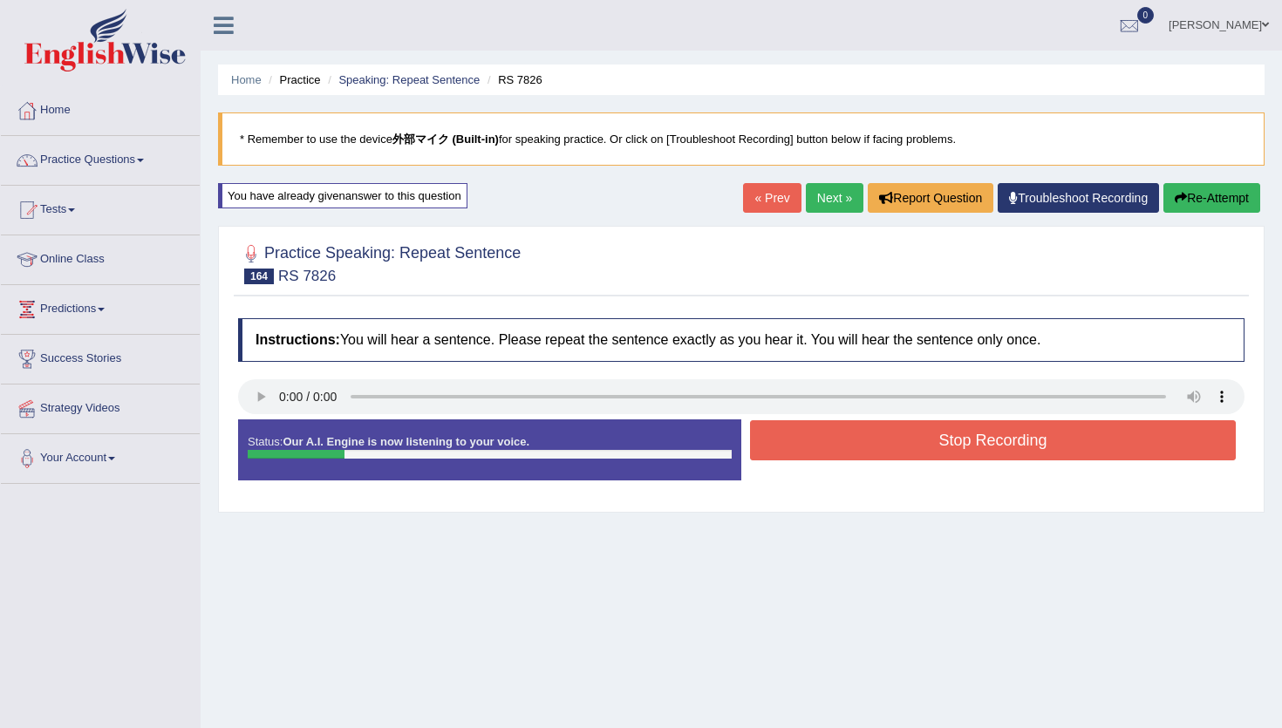
click at [1197, 215] on div "« Prev Next » Report Question Troubleshoot Recording Re-Attempt" at bounding box center [1003, 200] width 521 height 34
click at [1197, 206] on button "Re-Attempt" at bounding box center [1211, 198] width 97 height 30
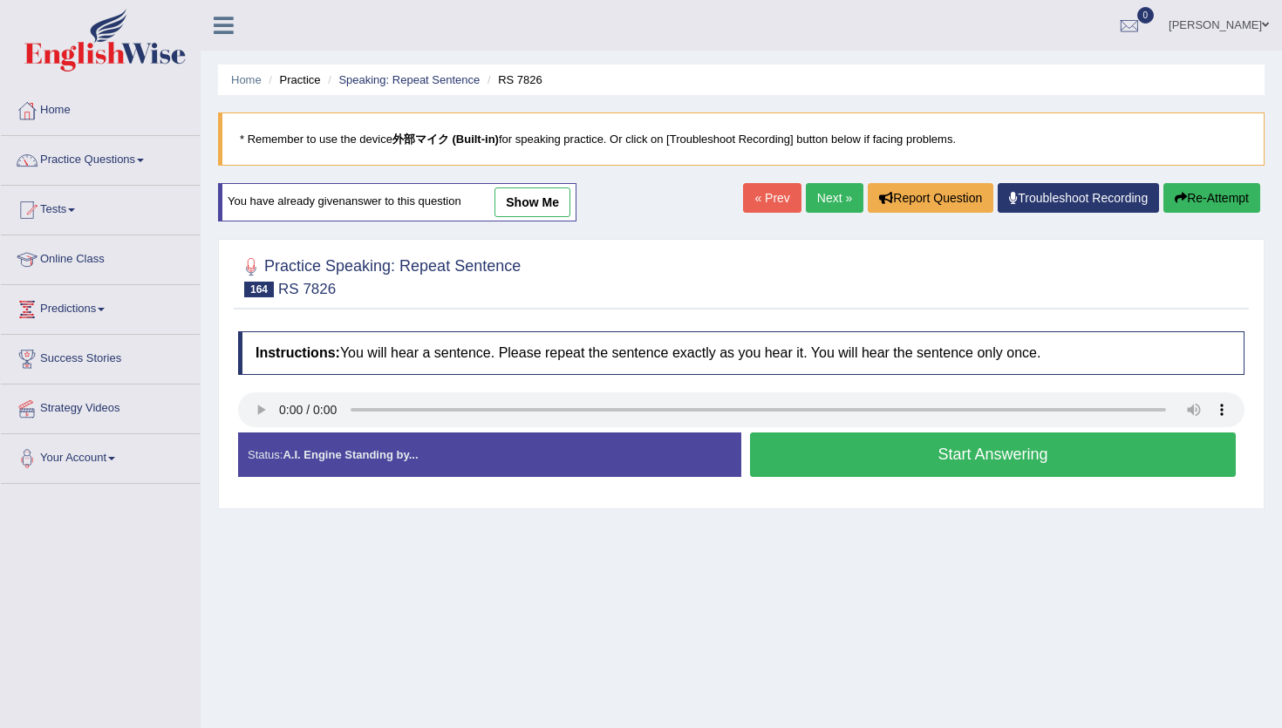
click at [914, 466] on button "Start Answering" at bounding box center [993, 454] width 486 height 44
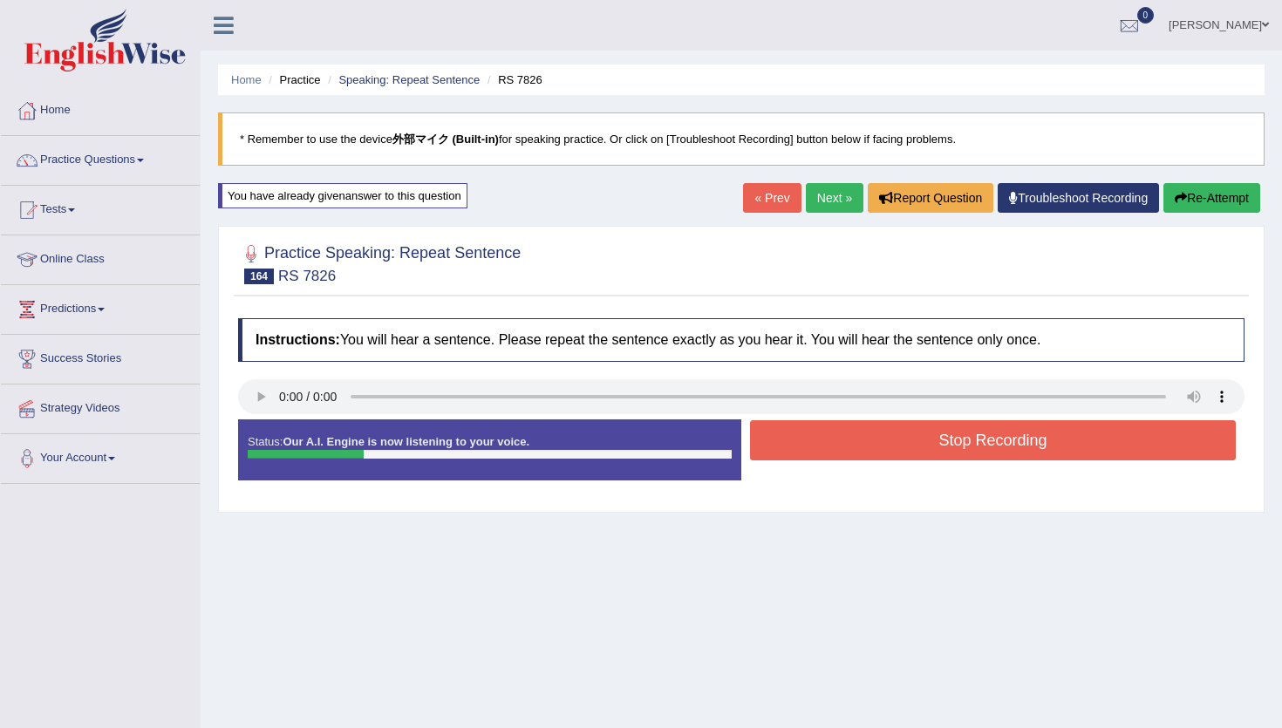
click at [907, 447] on button "Stop Recording" at bounding box center [993, 440] width 486 height 40
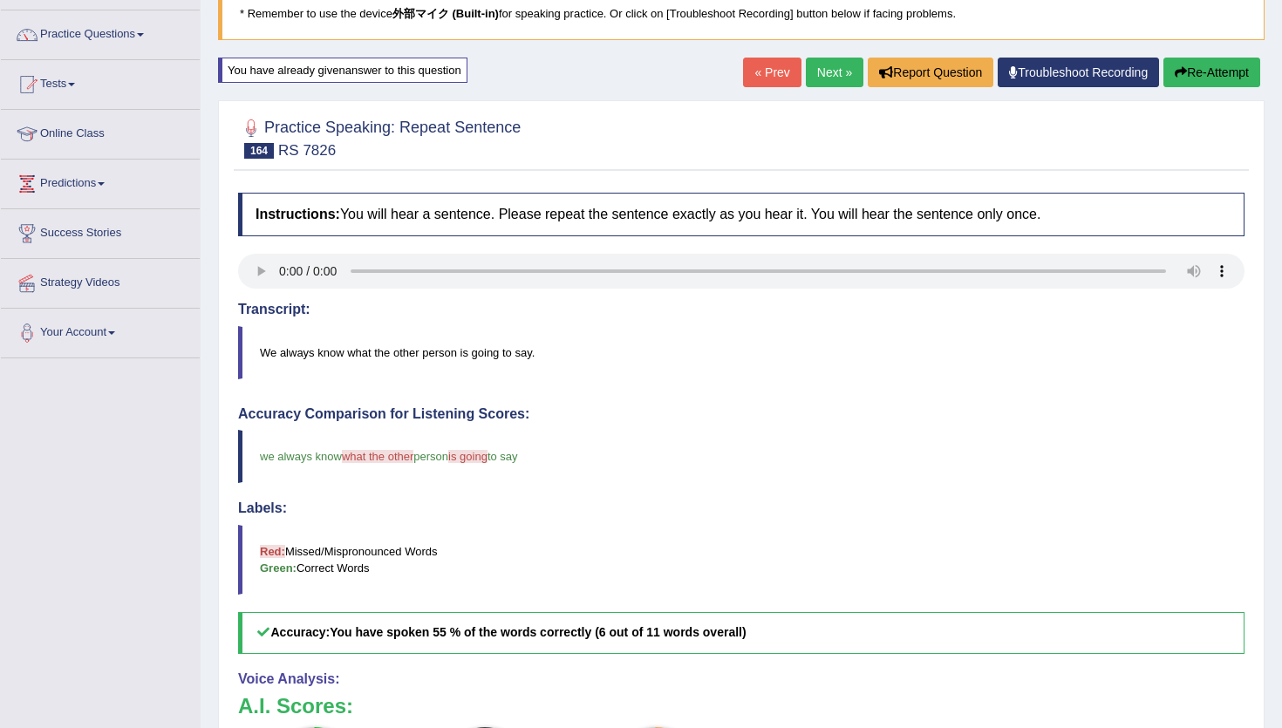
scroll to position [126, 0]
click at [831, 78] on link "Next »" at bounding box center [835, 73] width 58 height 30
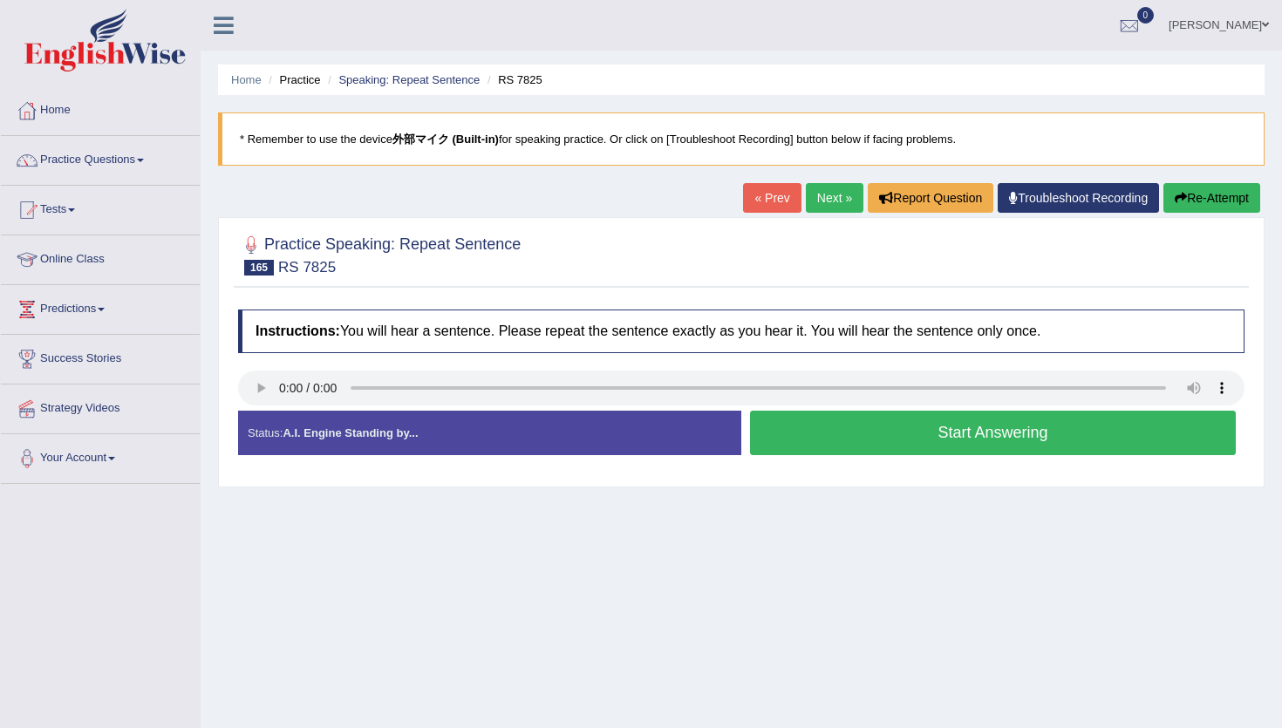
click at [808, 435] on button "Start Answering" at bounding box center [993, 433] width 486 height 44
click at [808, 435] on div "Status: A.I. Engine Standing by... Start Answering Stop Recording" at bounding box center [741, 442] width 1006 height 62
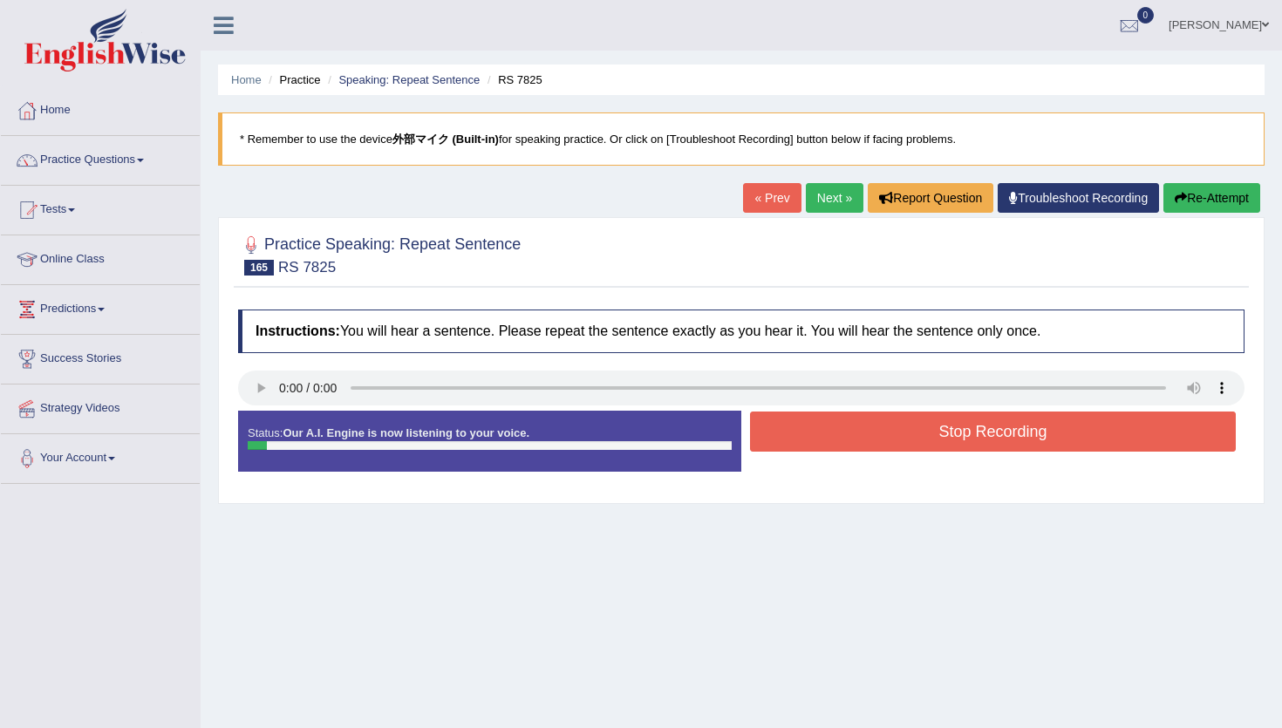
click at [807, 435] on button "Stop Recording" at bounding box center [993, 431] width 486 height 40
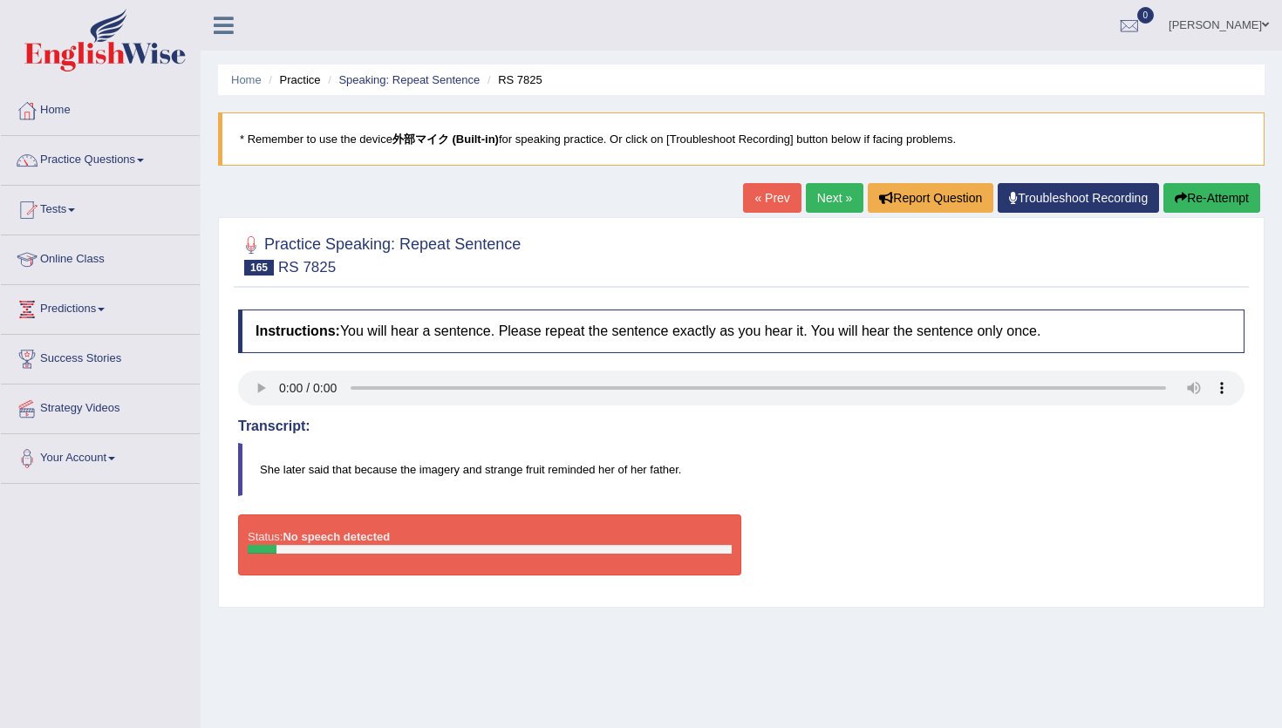
click at [838, 207] on link "Next »" at bounding box center [835, 198] width 58 height 30
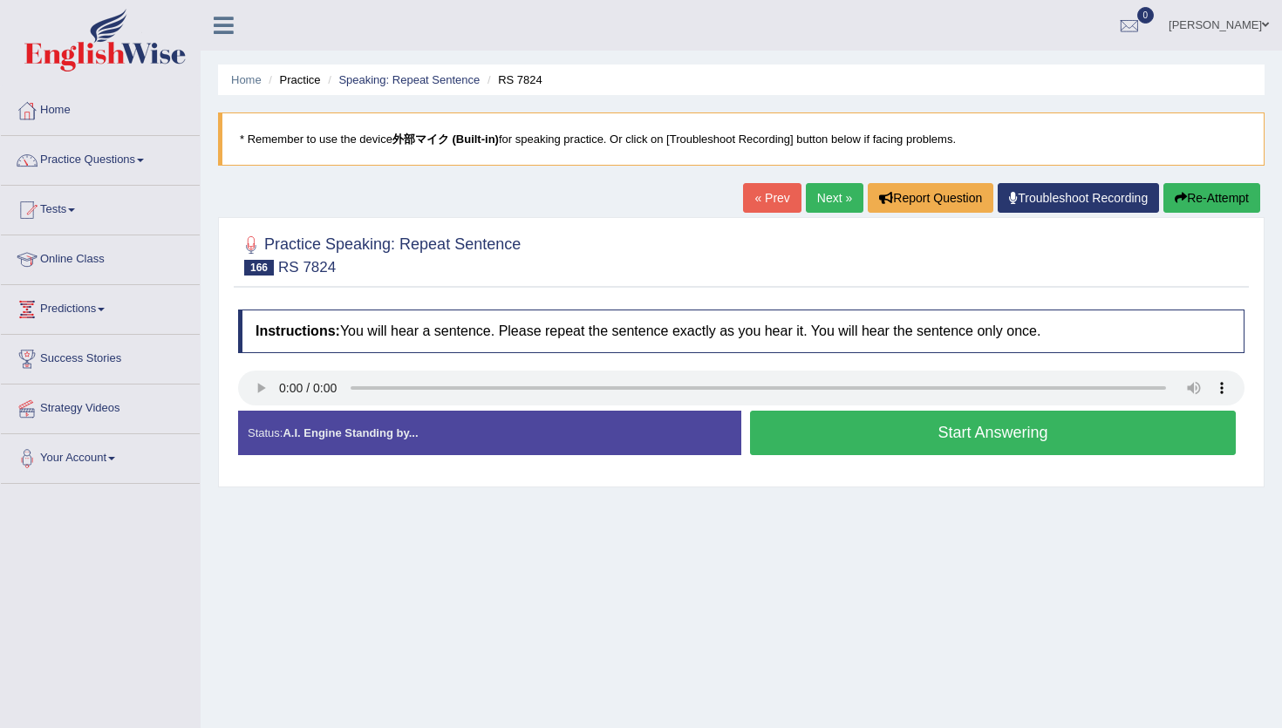
click at [902, 431] on button "Start Answering" at bounding box center [993, 433] width 486 height 44
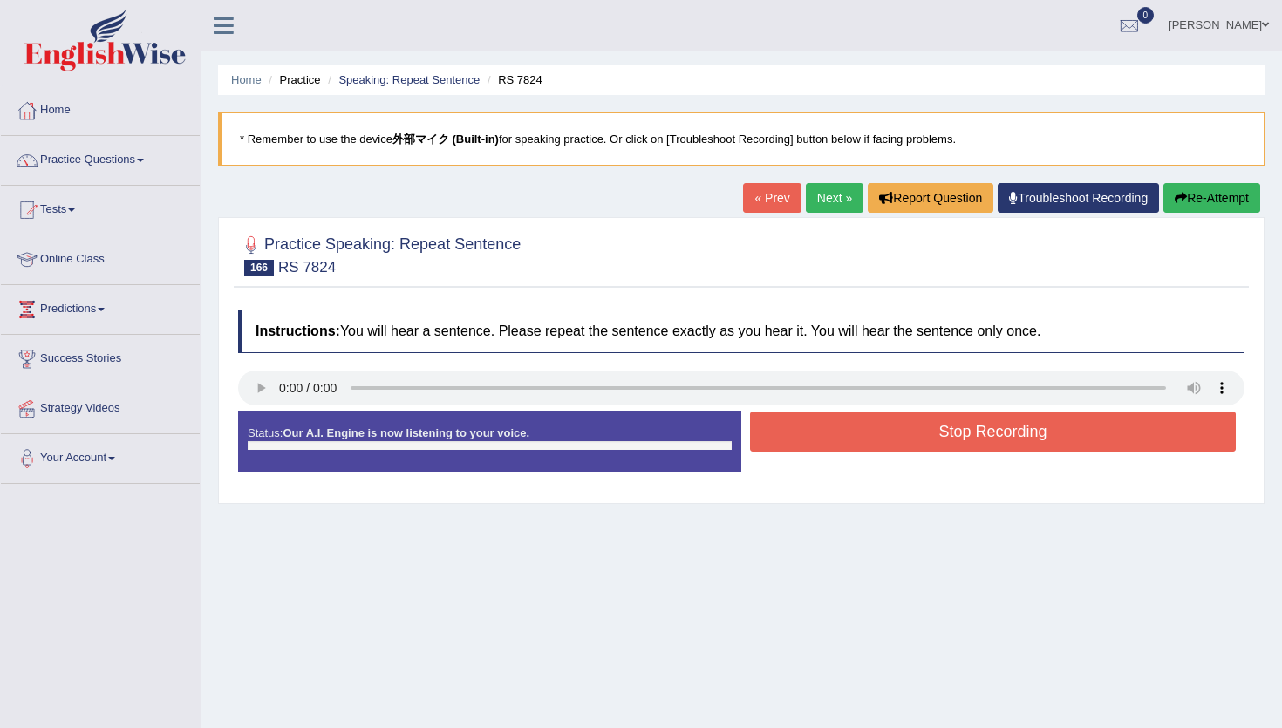
click at [893, 437] on div "Status: Our A.I. Engine is now listening to your voice. Start Answering Stop Re…" at bounding box center [741, 450] width 1006 height 78
click at [893, 437] on button "Stop Recording" at bounding box center [993, 431] width 486 height 40
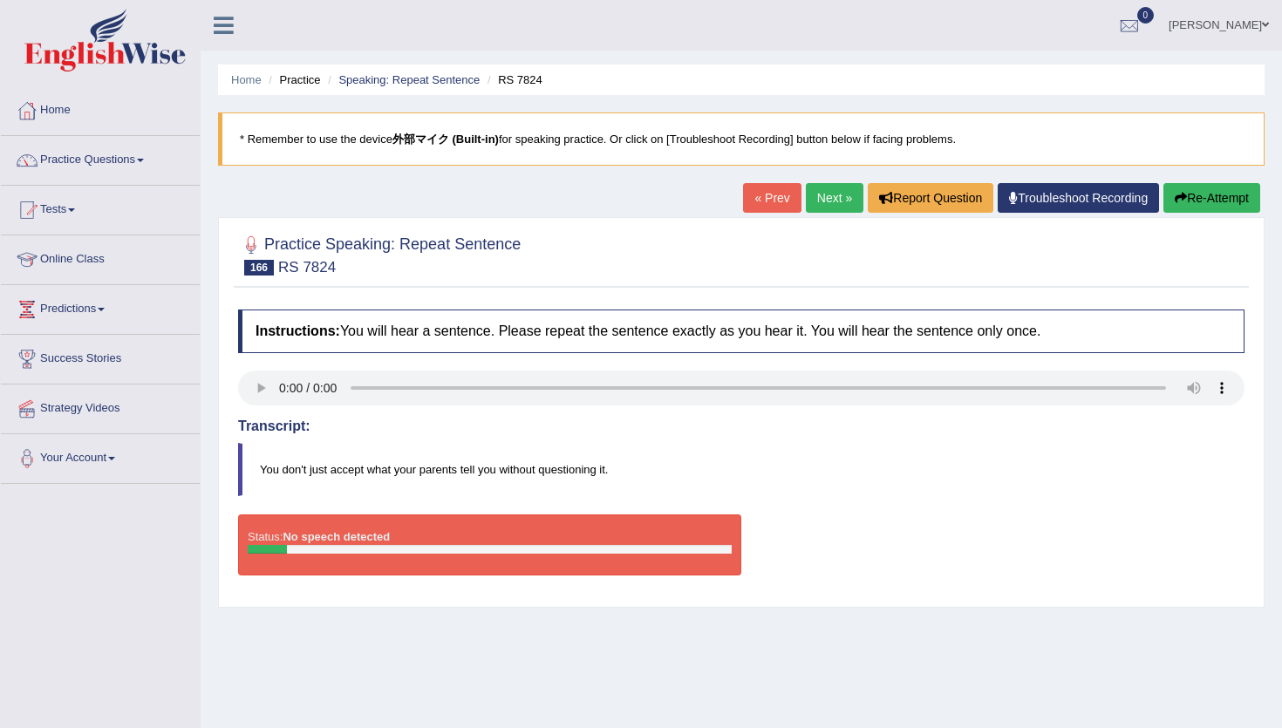
click at [893, 437] on div "Transcript: You don't just accept what your parents tell you without questionin…" at bounding box center [741, 457] width 1006 height 78
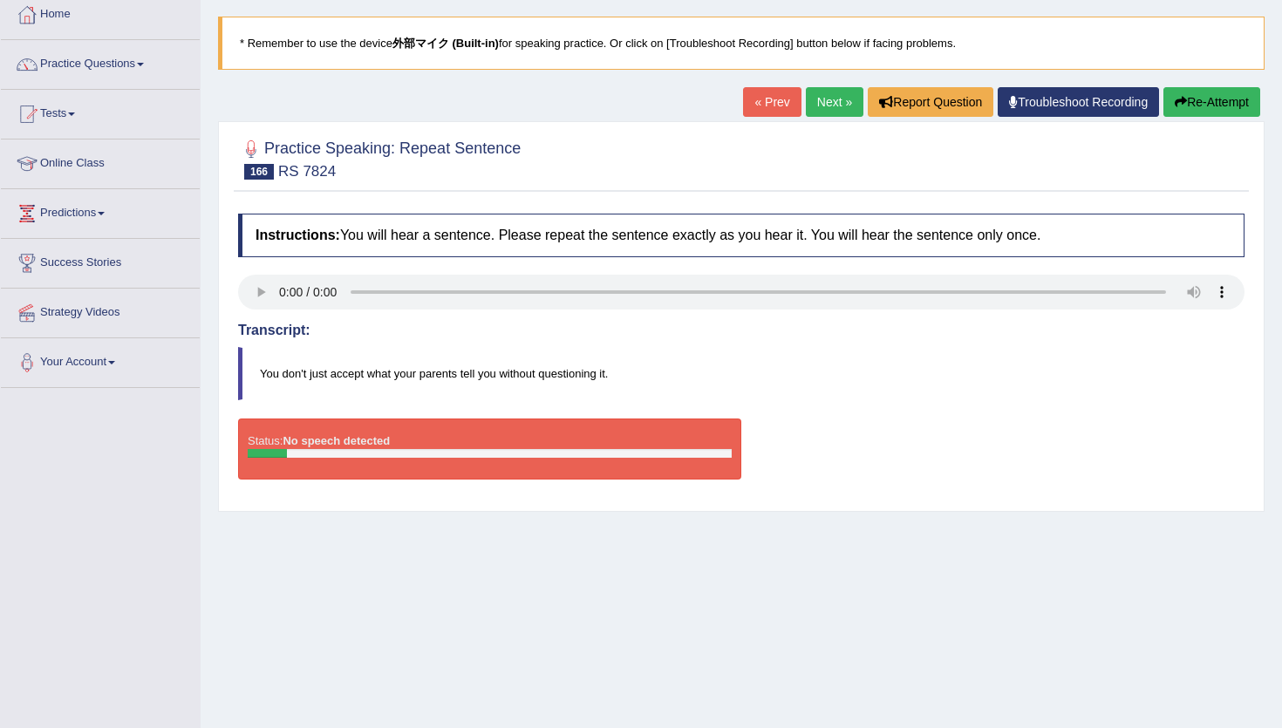
scroll to position [91, 0]
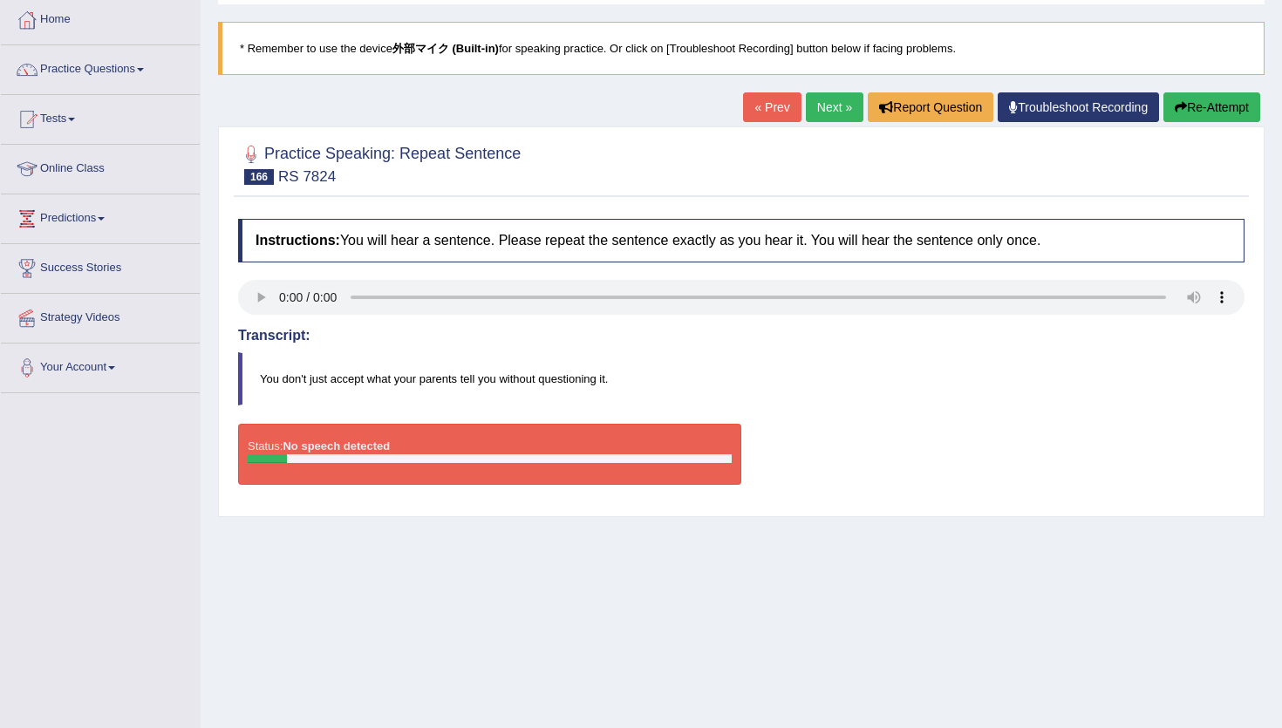
click at [827, 113] on link "Next »" at bounding box center [835, 107] width 58 height 30
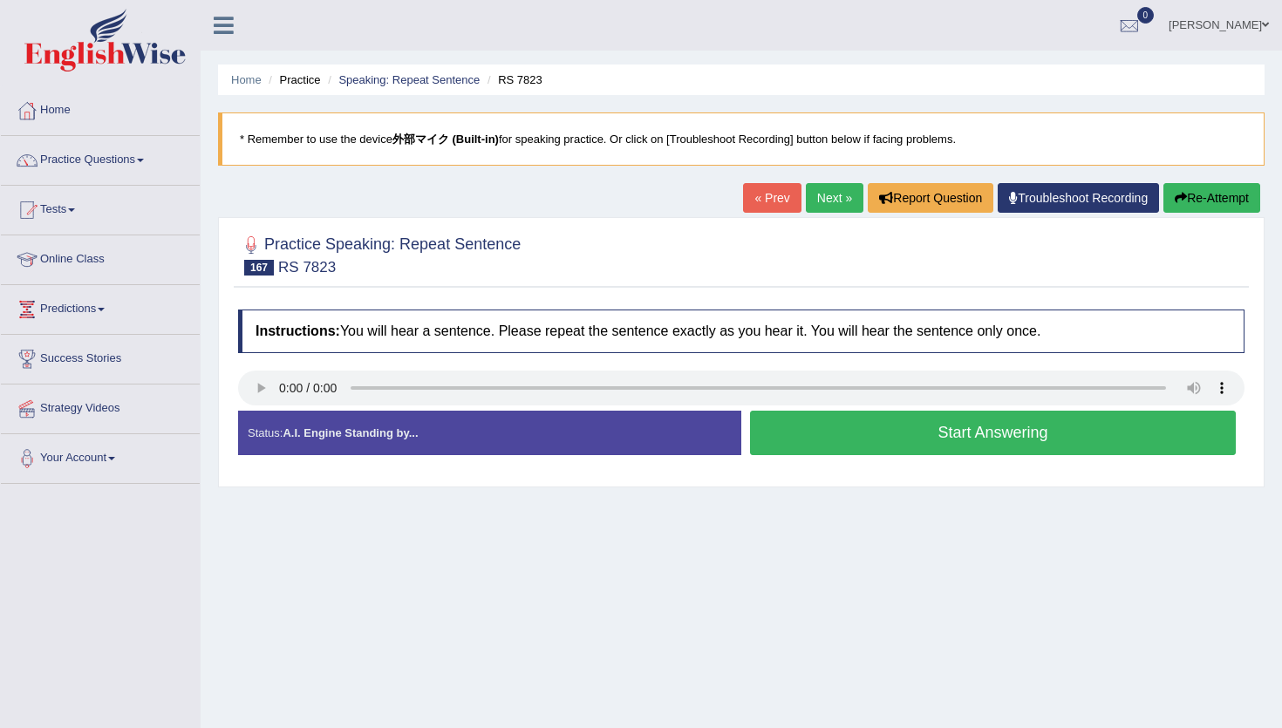
click at [955, 437] on button "Start Answering" at bounding box center [993, 433] width 486 height 44
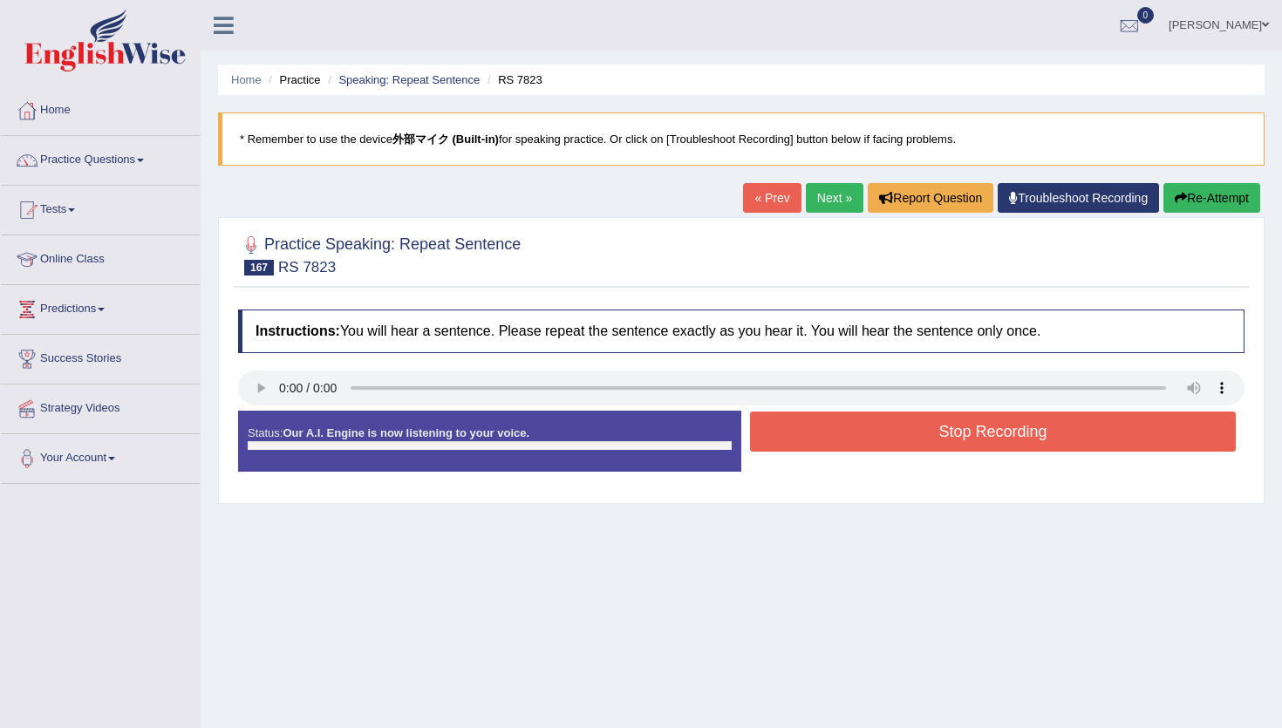
click at [955, 437] on div "Status: Our A.I. Engine is now listening to your voice. Start Answering Stop Re…" at bounding box center [741, 450] width 1006 height 78
click at [955, 437] on button "Stop Recording" at bounding box center [993, 431] width 486 height 40
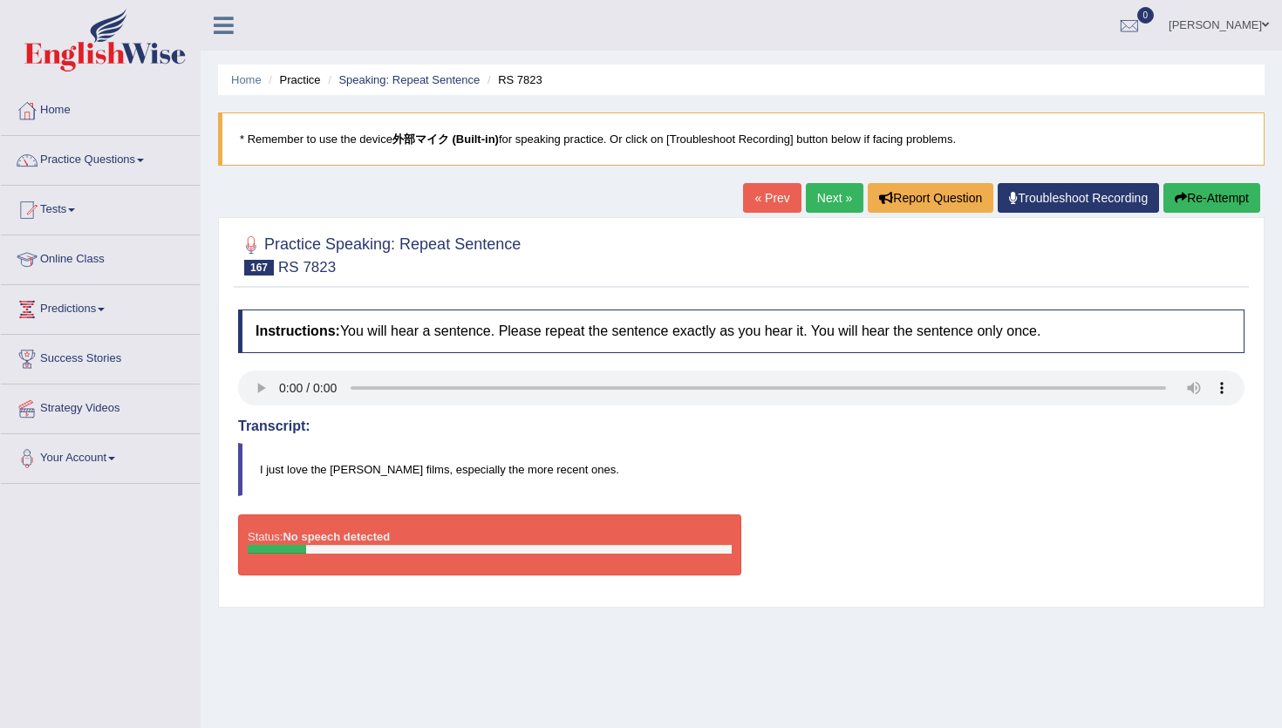
click at [235, 423] on div "Instructions: You will hear a sentence. Please repeat the sentence exactly as y…" at bounding box center [741, 449] width 1015 height 297
click at [98, 410] on link "Strategy Videos" at bounding box center [100, 406] width 199 height 44
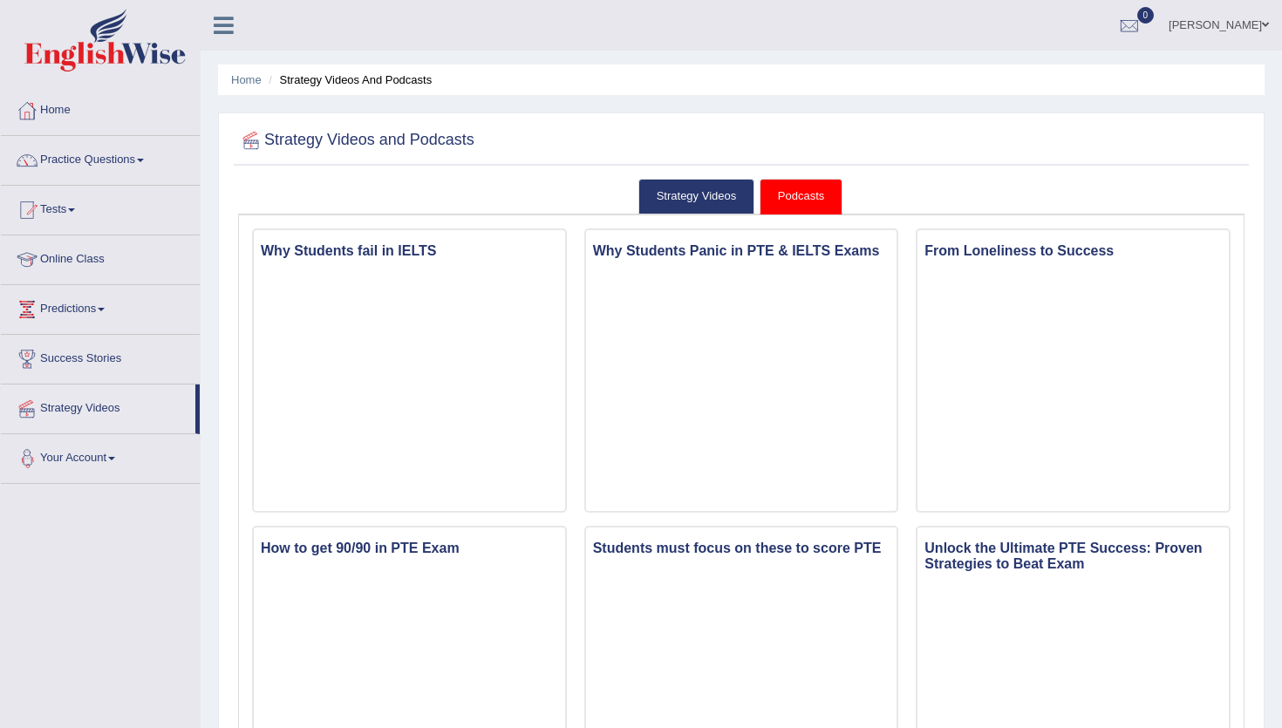
click at [93, 459] on link "Your Account" at bounding box center [100, 456] width 199 height 44
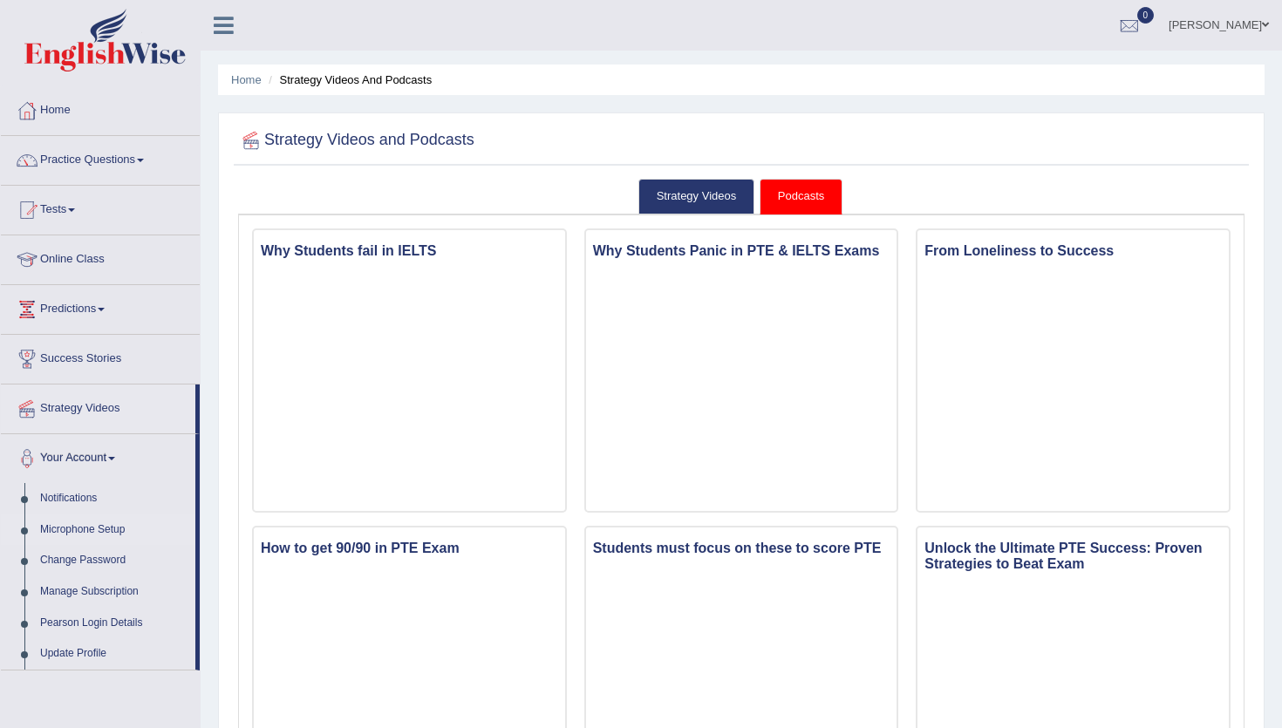
click at [93, 525] on link "Microphone Setup" at bounding box center [113, 529] width 163 height 31
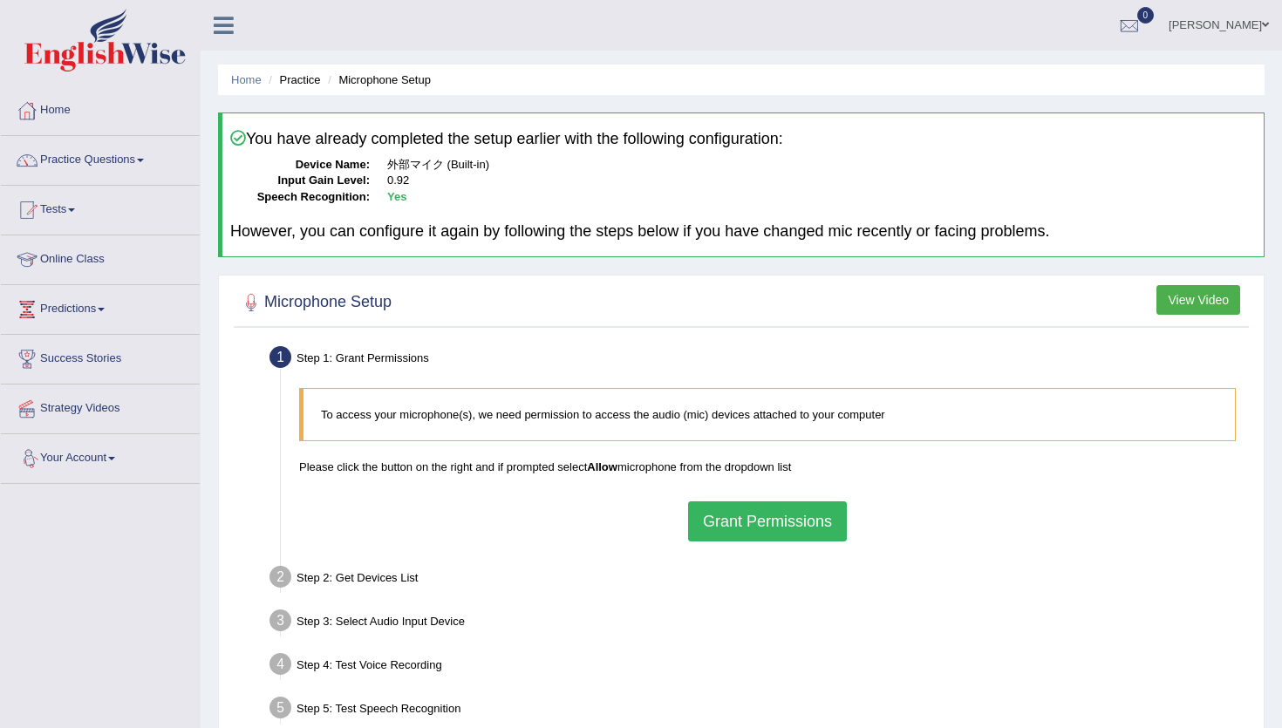
click at [813, 520] on button "Grant Permissions" at bounding box center [767, 521] width 159 height 40
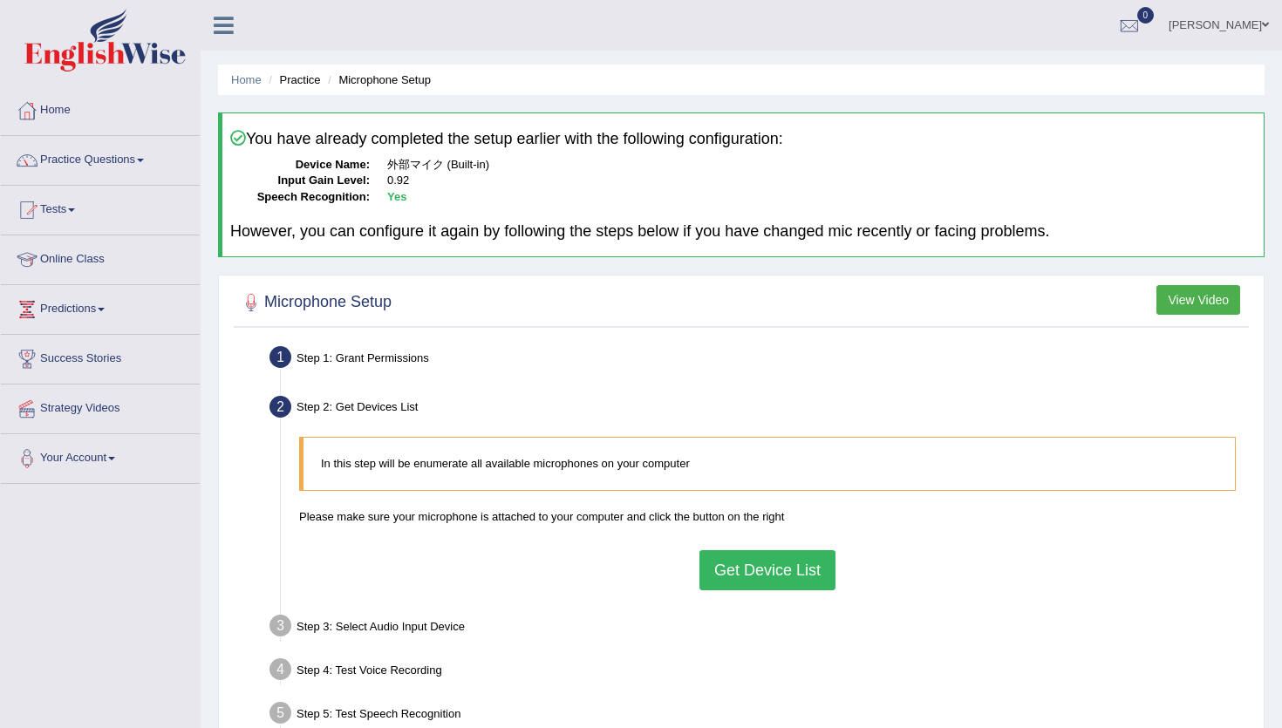
click at [772, 559] on button "Get Device List" at bounding box center [767, 570] width 136 height 40
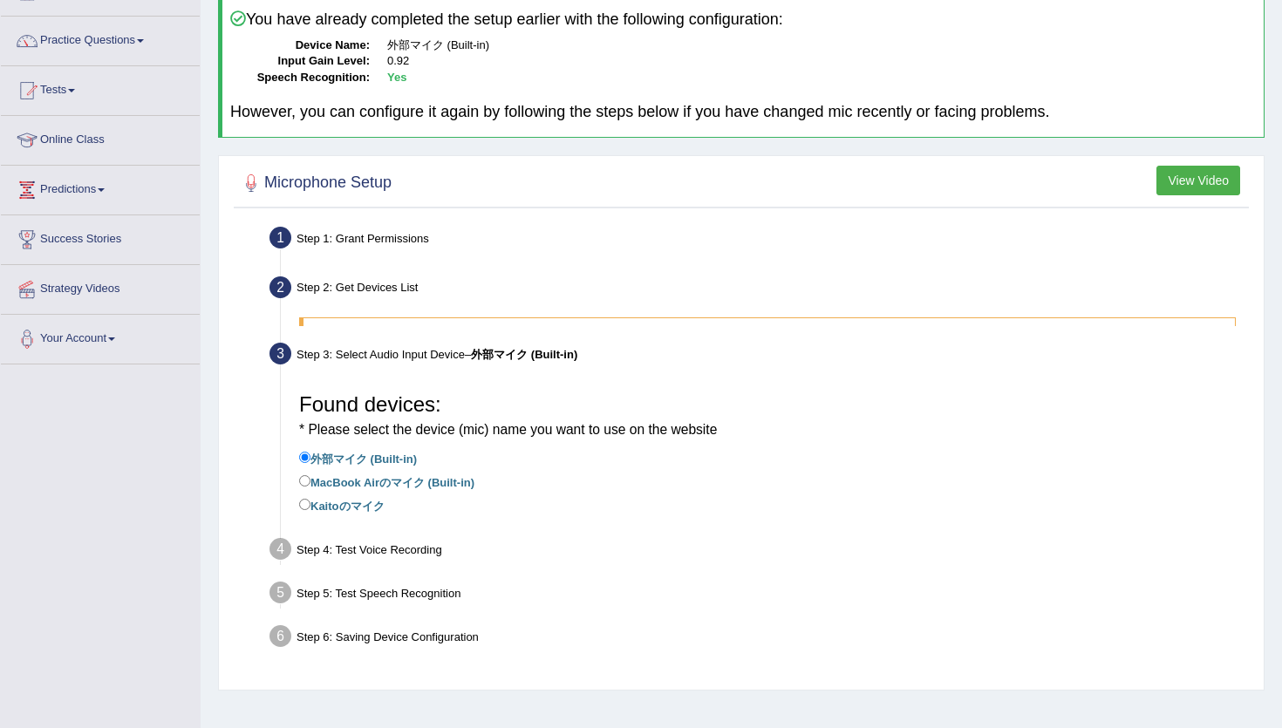
scroll to position [189, 0]
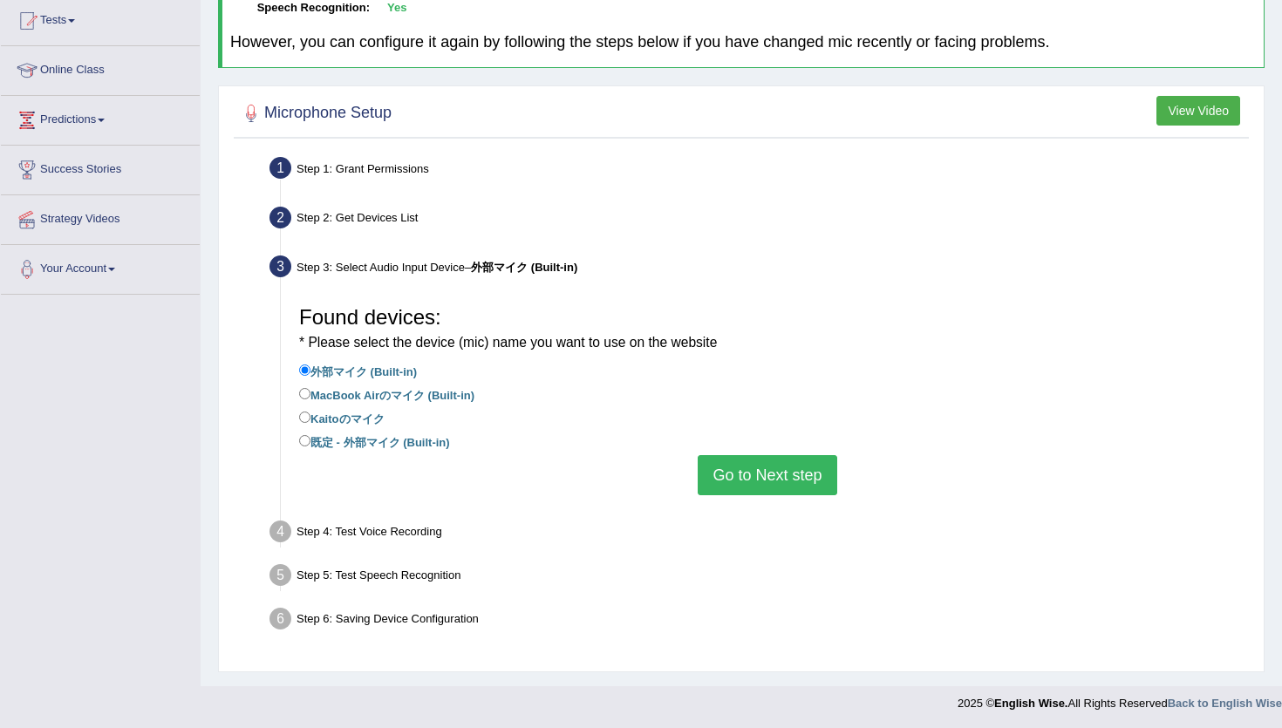
click at [799, 483] on button "Go to Next step" at bounding box center [766, 475] width 139 height 40
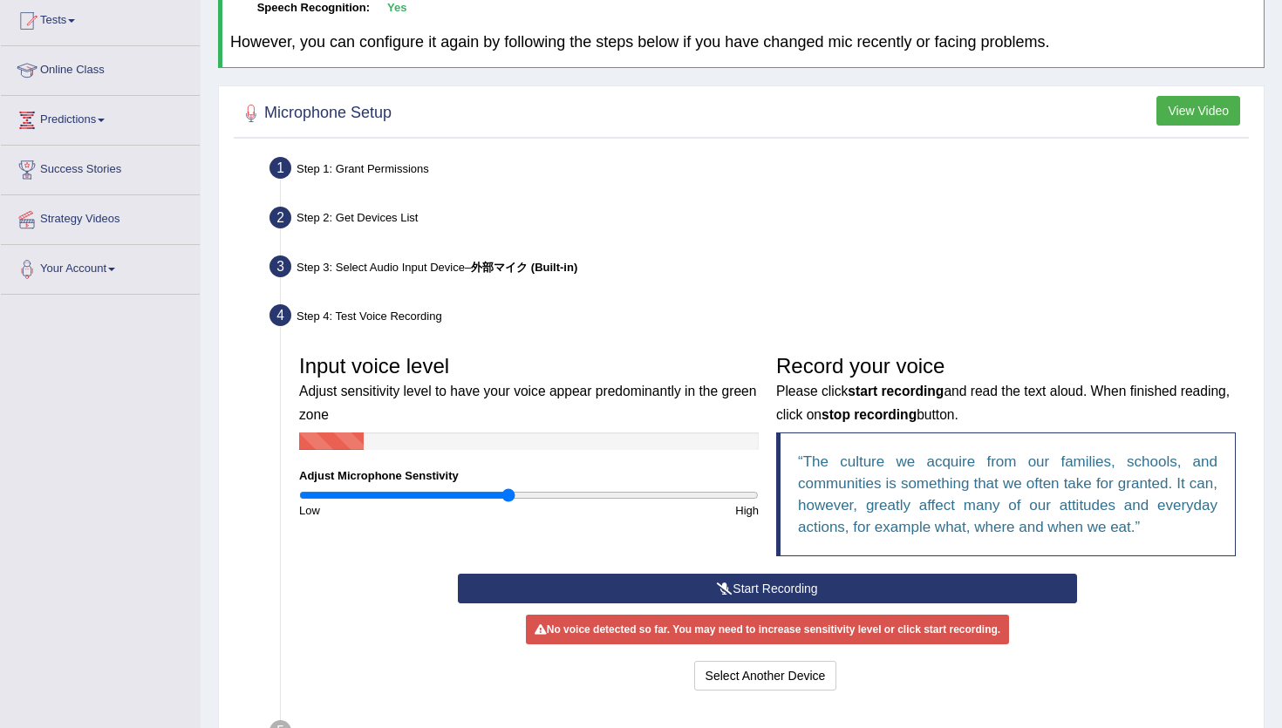
click at [799, 483] on q "The culture we acquire from our families, schools, and communities is something…" at bounding box center [1007, 494] width 419 height 82
click at [792, 585] on button "Start Recording" at bounding box center [767, 589] width 618 height 30
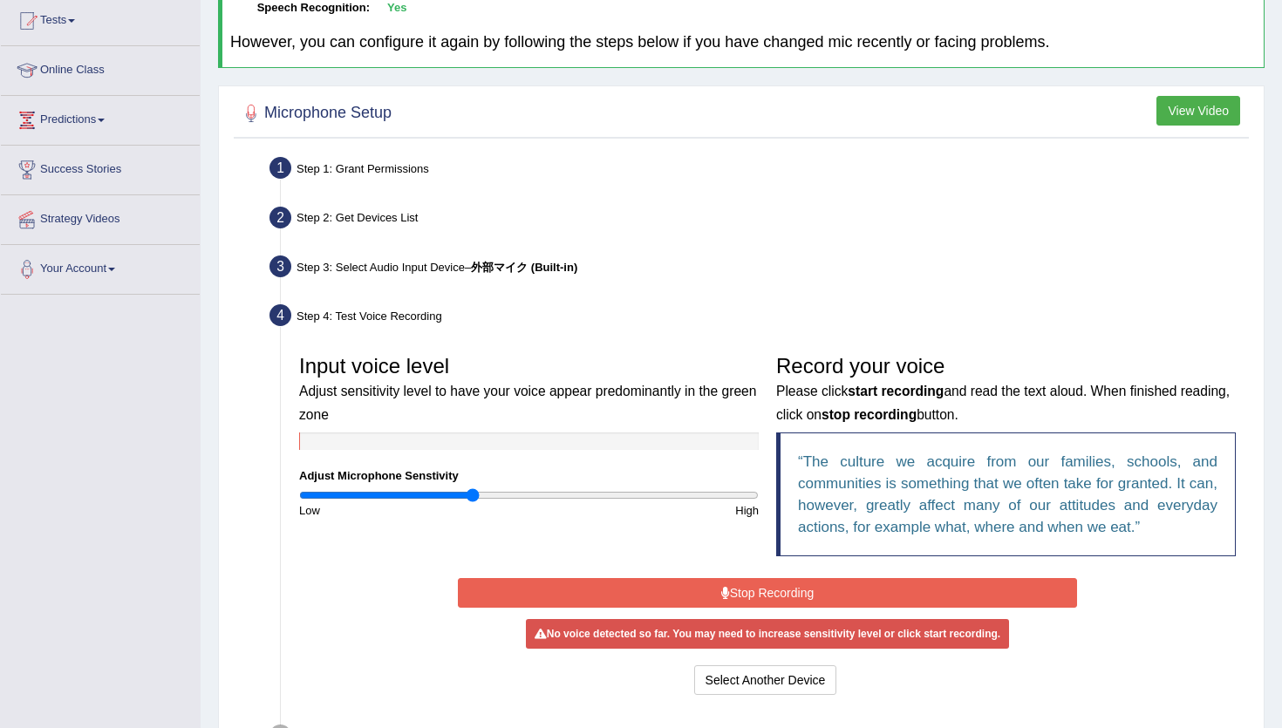
drag, startPoint x: 507, startPoint y: 497, endPoint x: 473, endPoint y: 497, distance: 34.9
click at [472, 497] on input "range" at bounding box center [528, 495] width 459 height 14
drag, startPoint x: 473, startPoint y: 497, endPoint x: 494, endPoint y: 495, distance: 21.9
type input "0.86"
click at [494, 495] on input "range" at bounding box center [528, 495] width 459 height 14
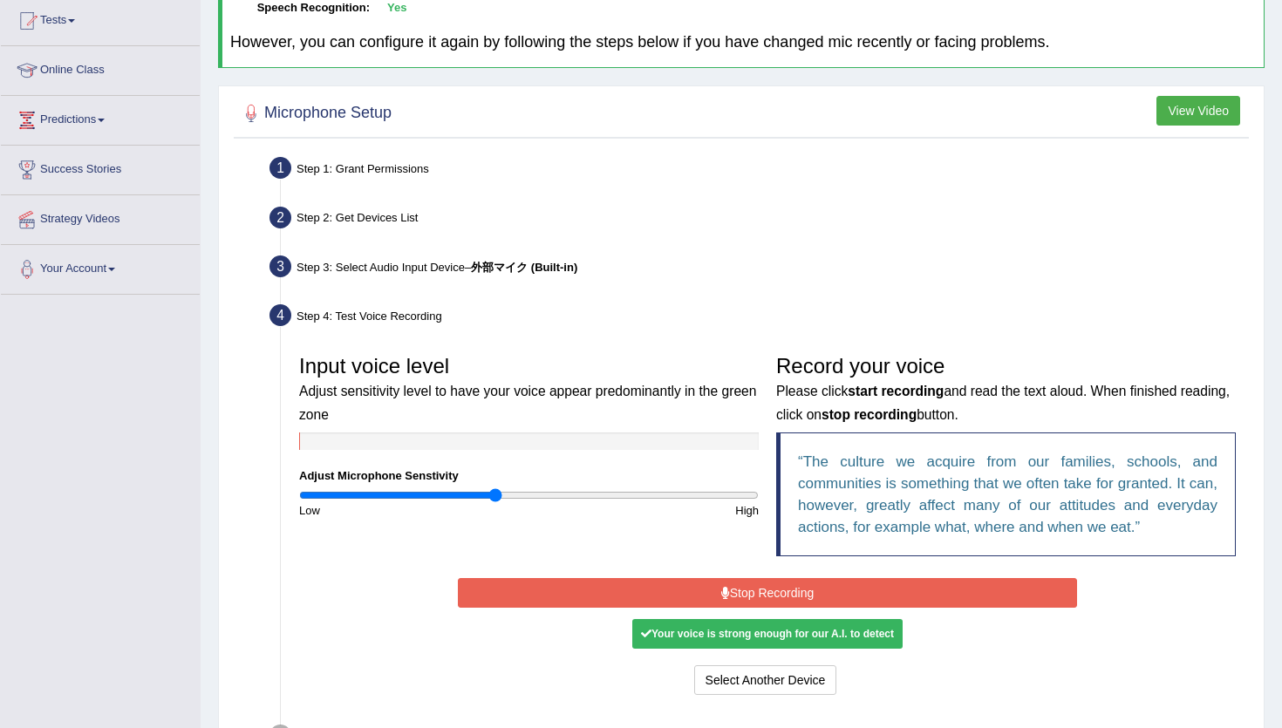
click at [521, 589] on button "Stop Recording" at bounding box center [767, 593] width 618 height 30
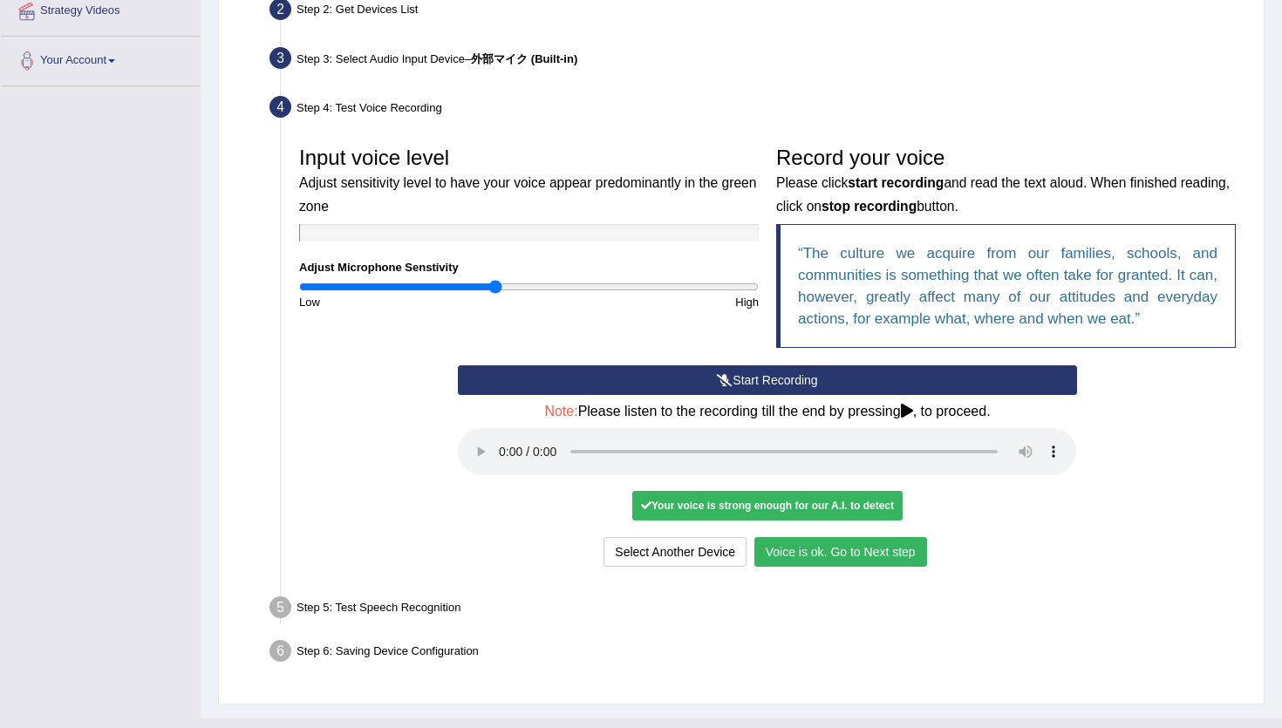
scroll to position [411, 0]
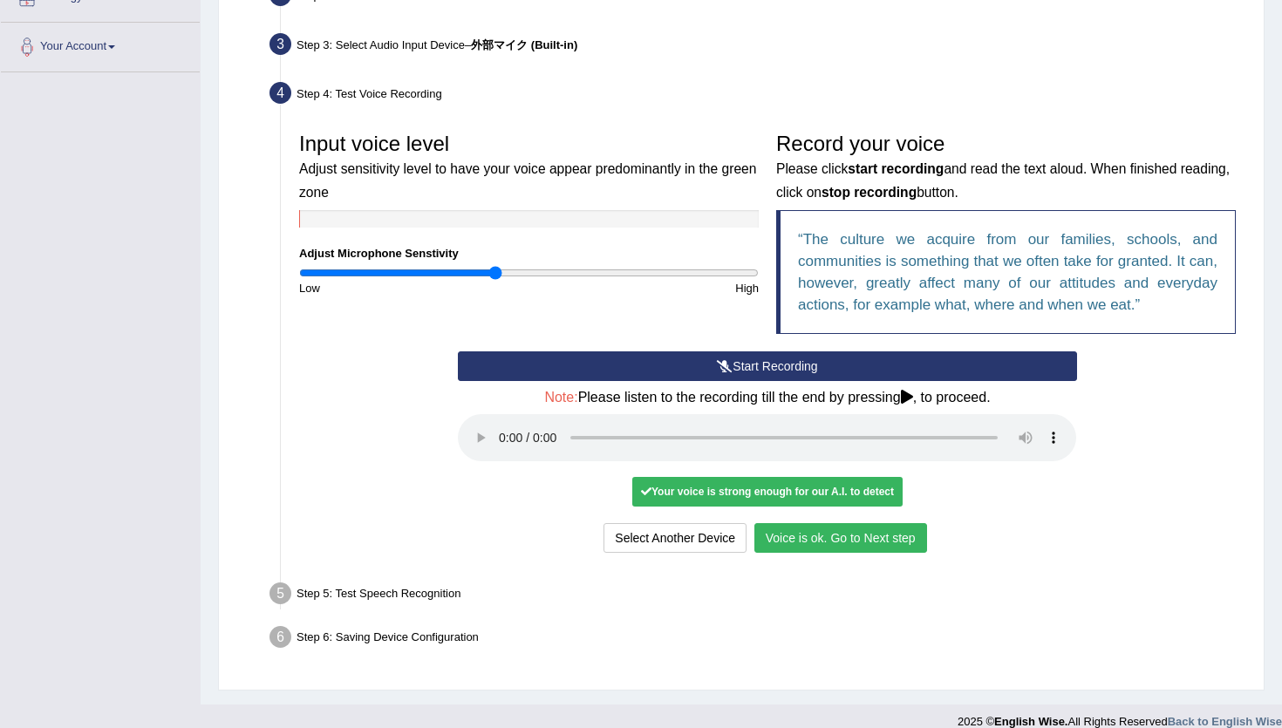
click at [801, 545] on button "Voice is ok. Go to Next step" at bounding box center [840, 538] width 173 height 30
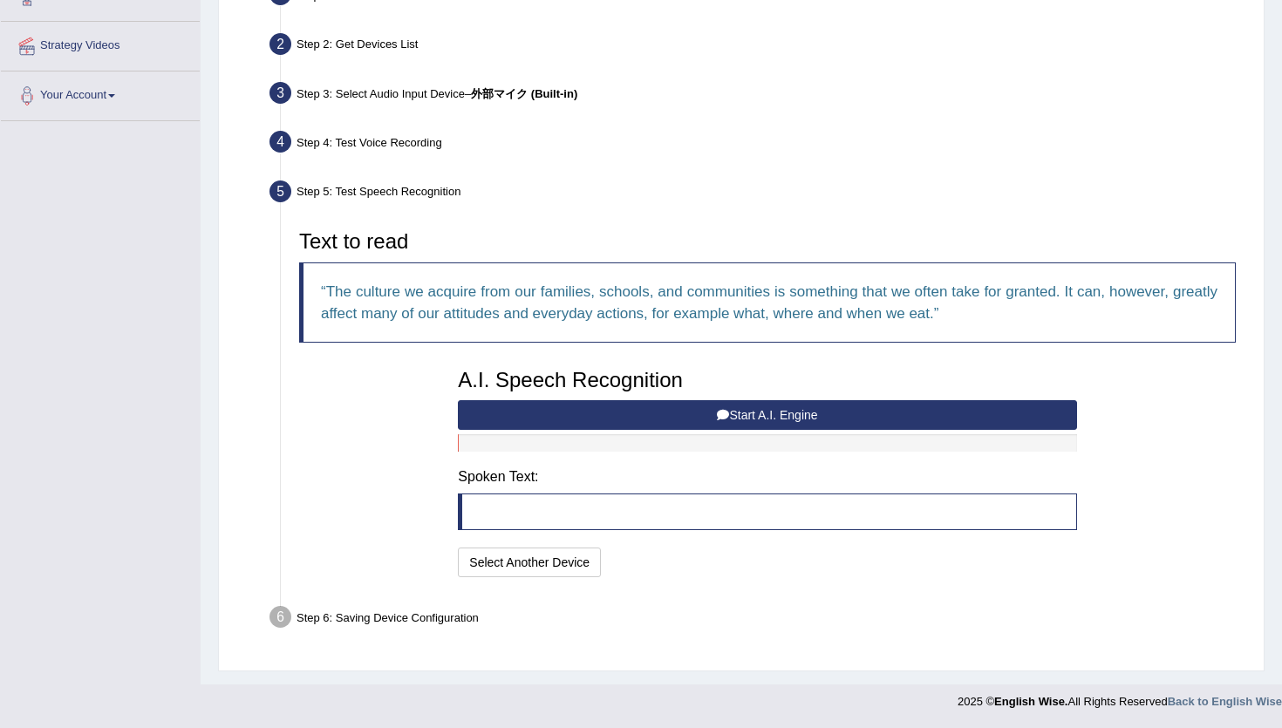
scroll to position [362, 0]
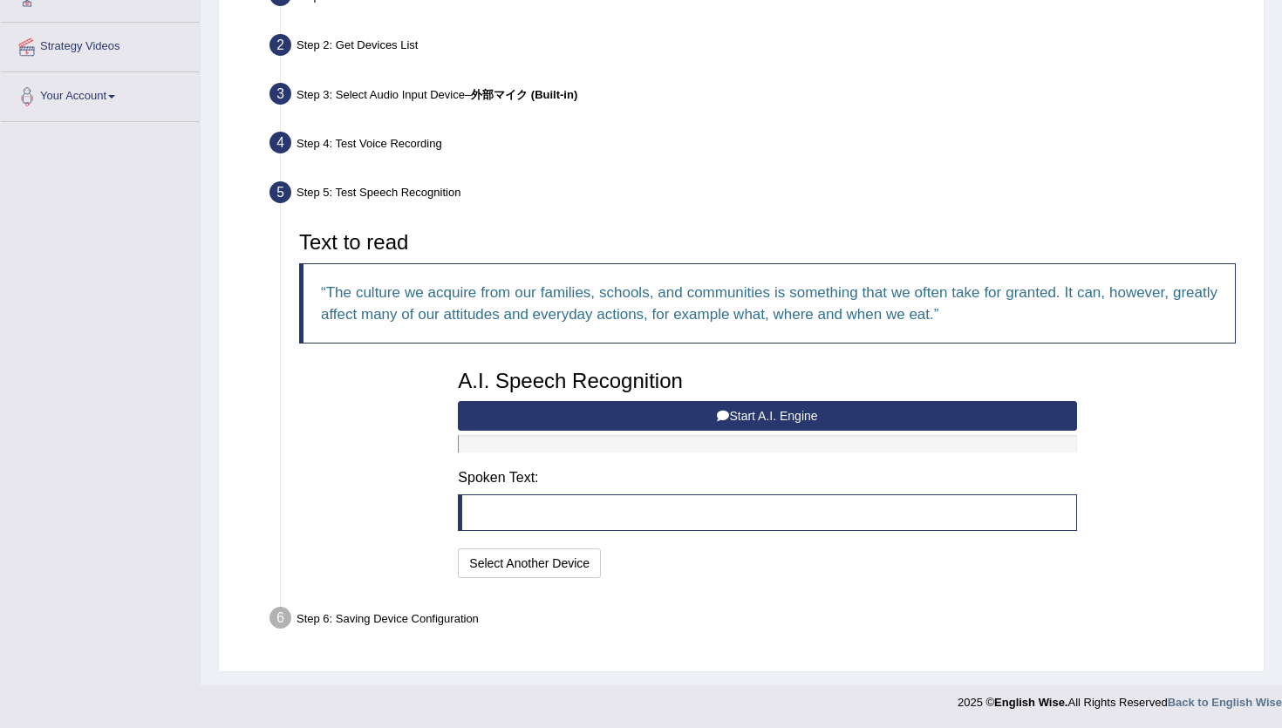
click at [588, 405] on button "Start A.I. Engine" at bounding box center [767, 416] width 618 height 30
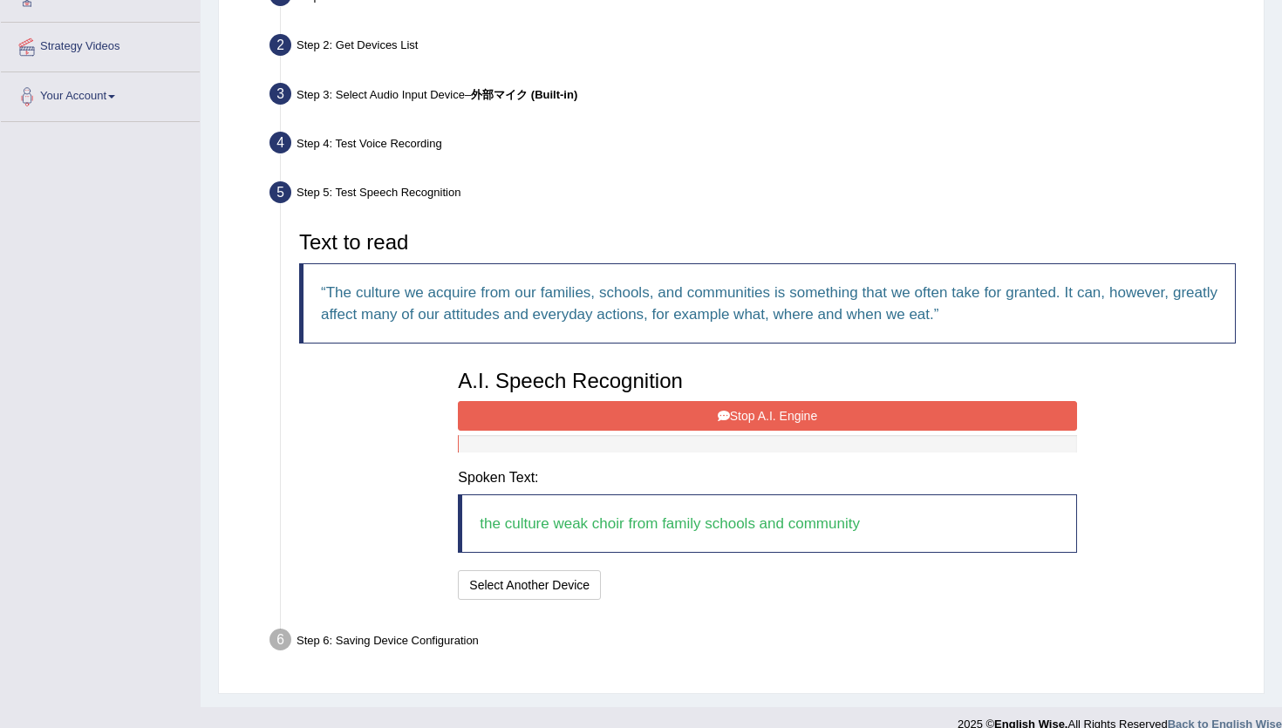
click at [588, 405] on button "Stop A.I. Engine" at bounding box center [767, 416] width 618 height 30
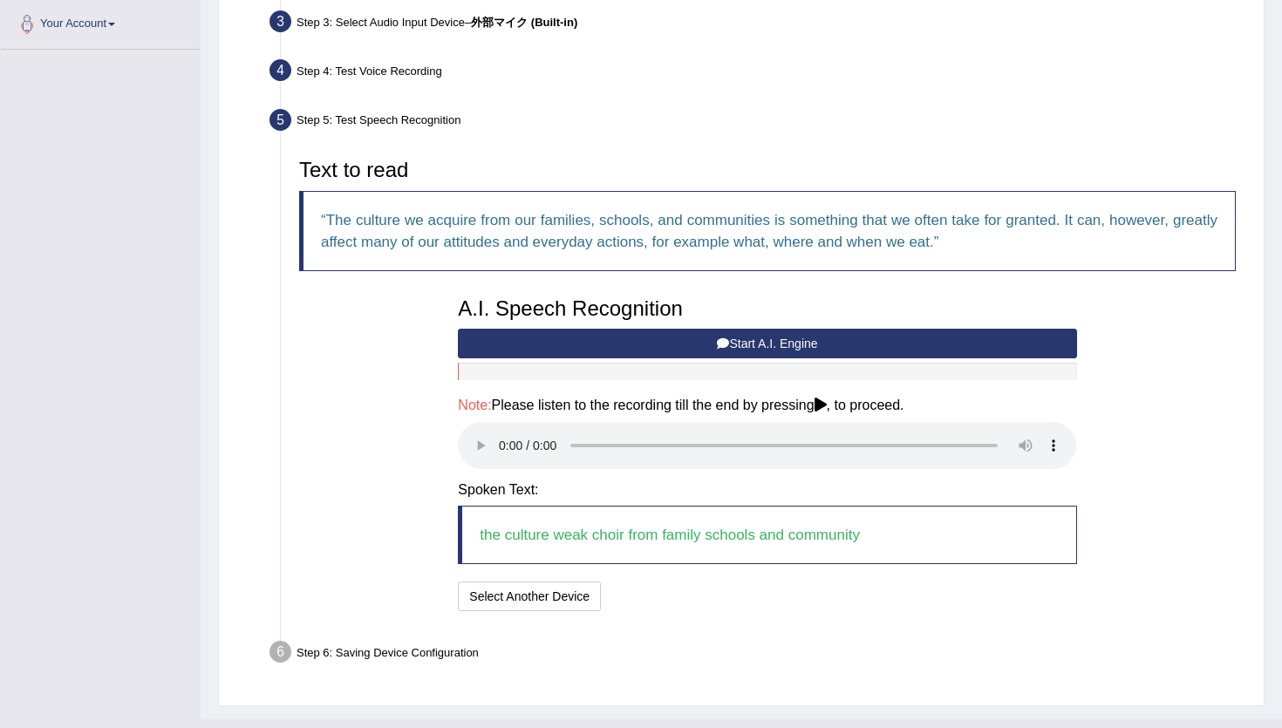
scroll to position [468, 0]
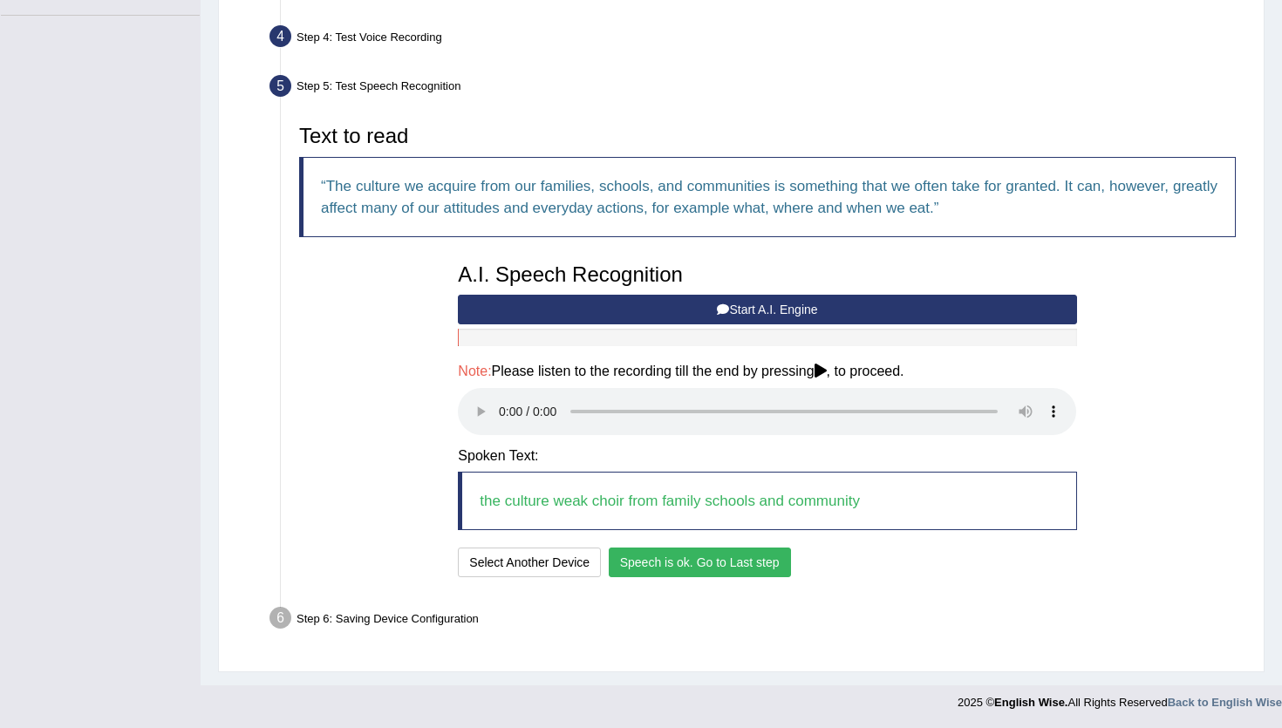
click at [742, 571] on button "Speech is ok. Go to Last step" at bounding box center [700, 562] width 182 height 30
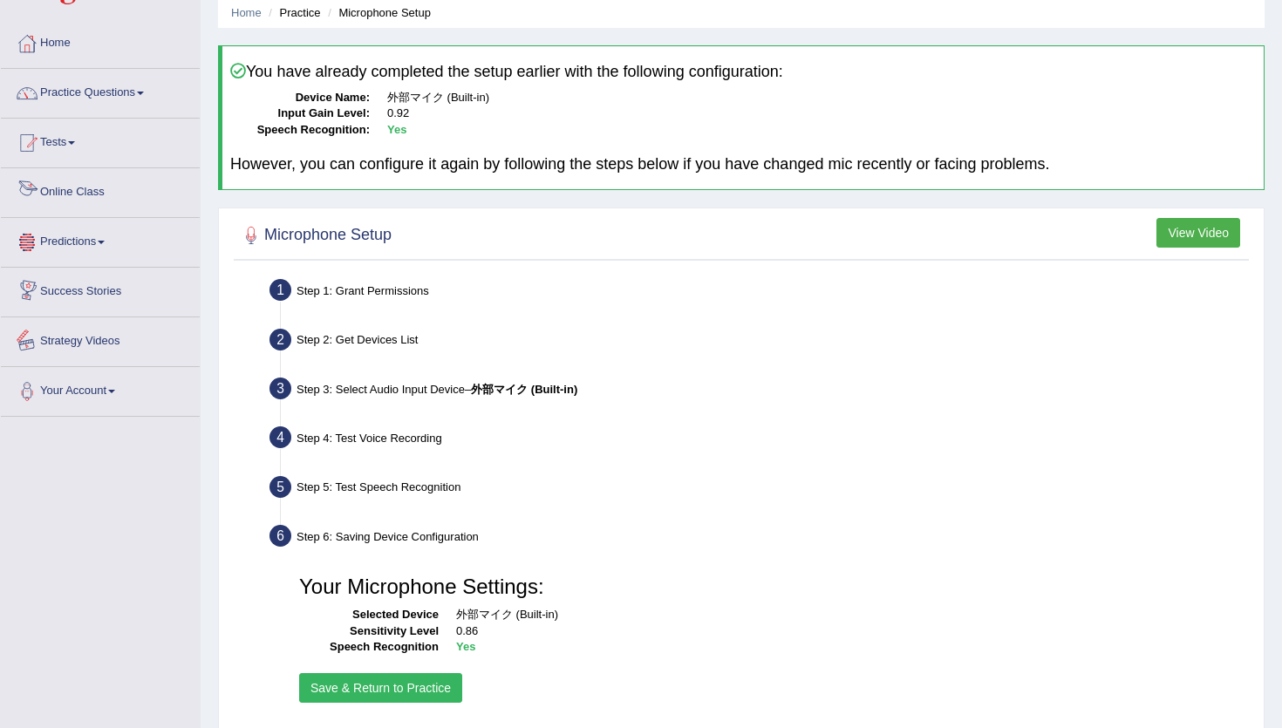
scroll to position [0, 0]
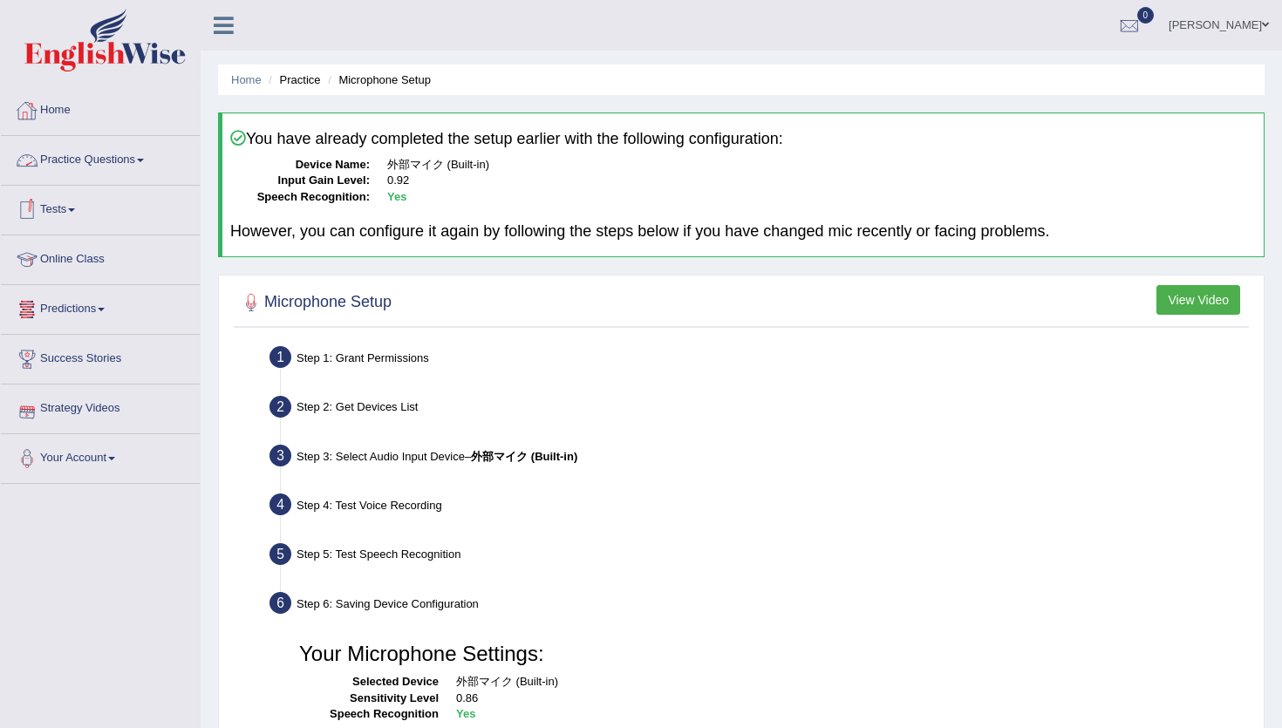
click at [74, 154] on link "Practice Questions" at bounding box center [100, 158] width 199 height 44
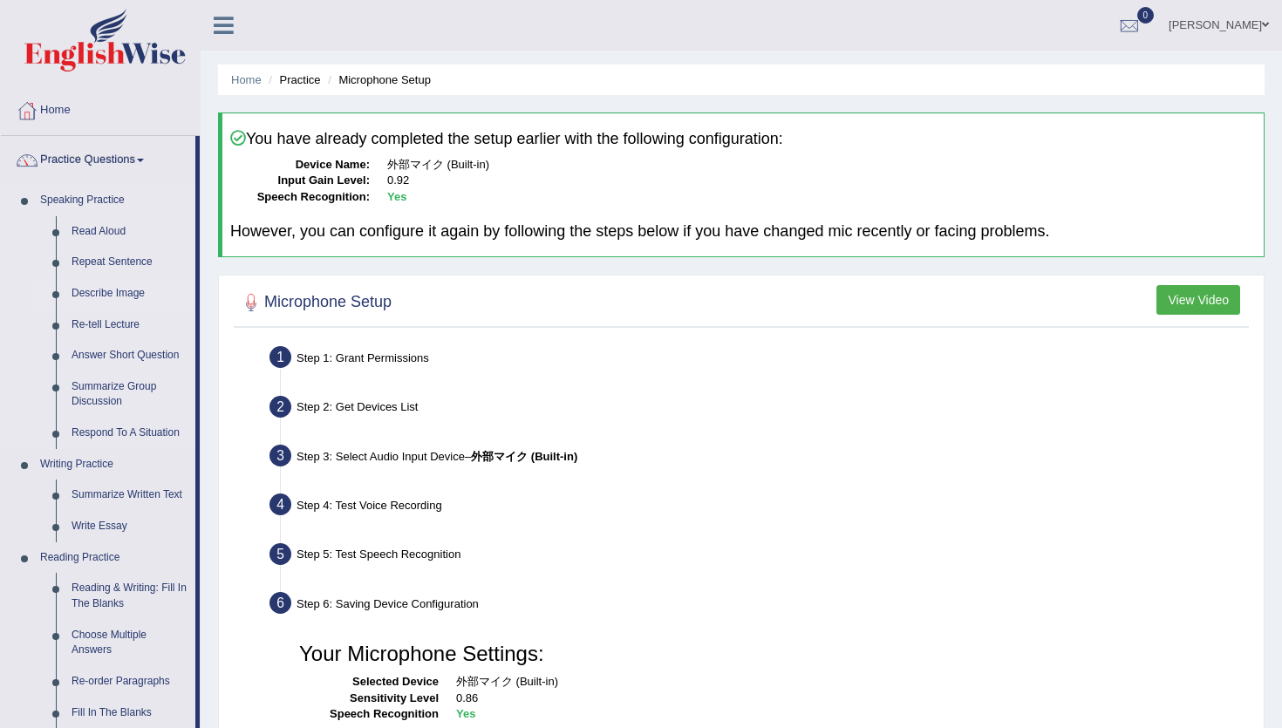
click at [99, 289] on link "Describe Image" at bounding box center [130, 293] width 132 height 31
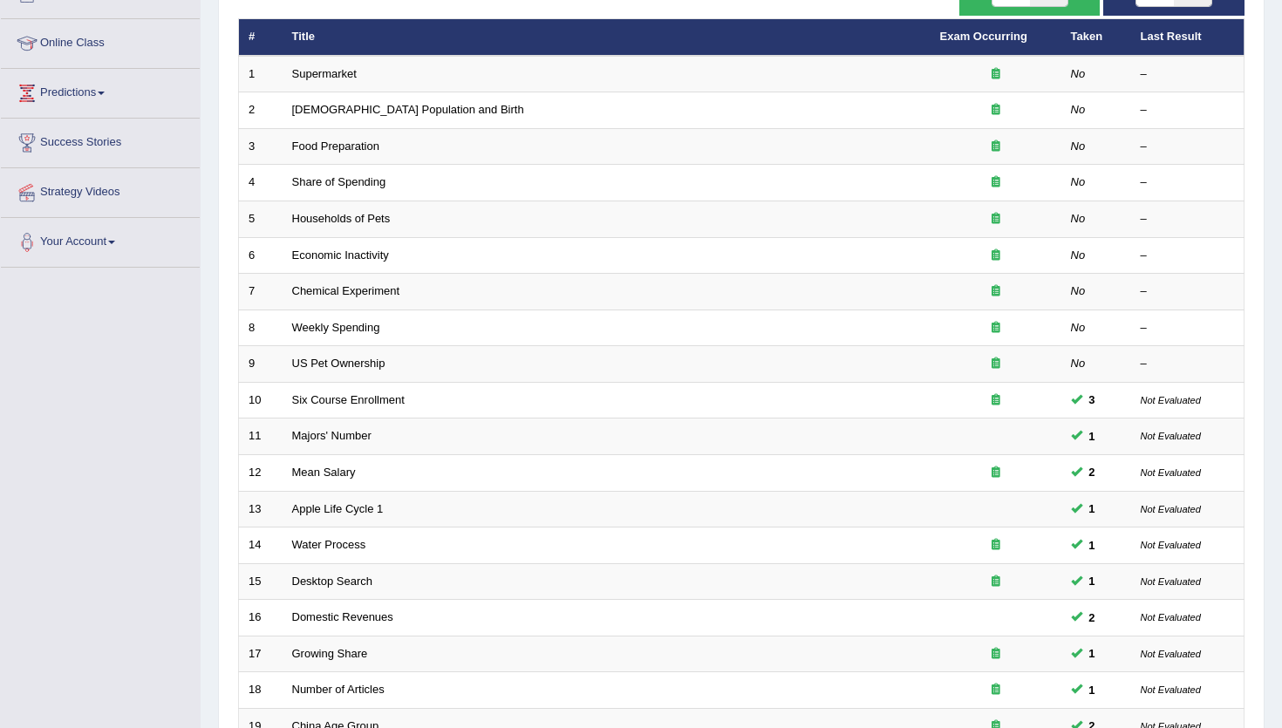
scroll to position [215, 0]
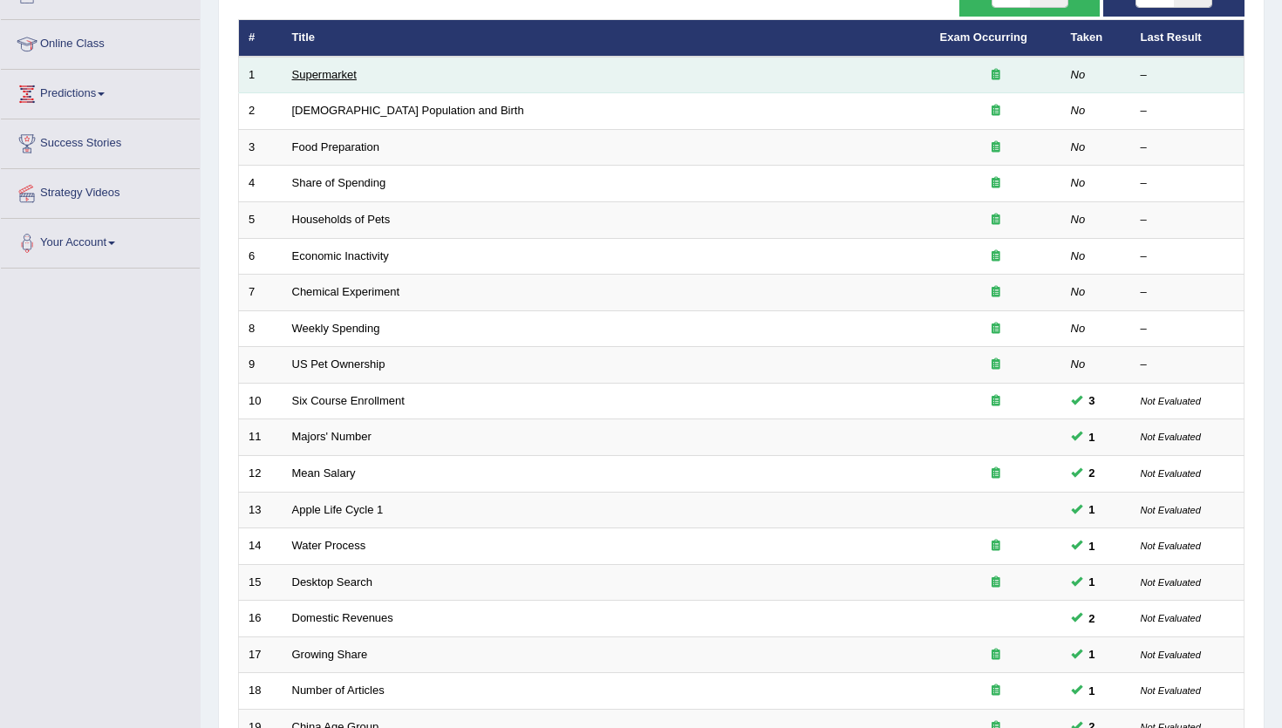
click at [334, 78] on link "Supermarket" at bounding box center [324, 74] width 65 height 13
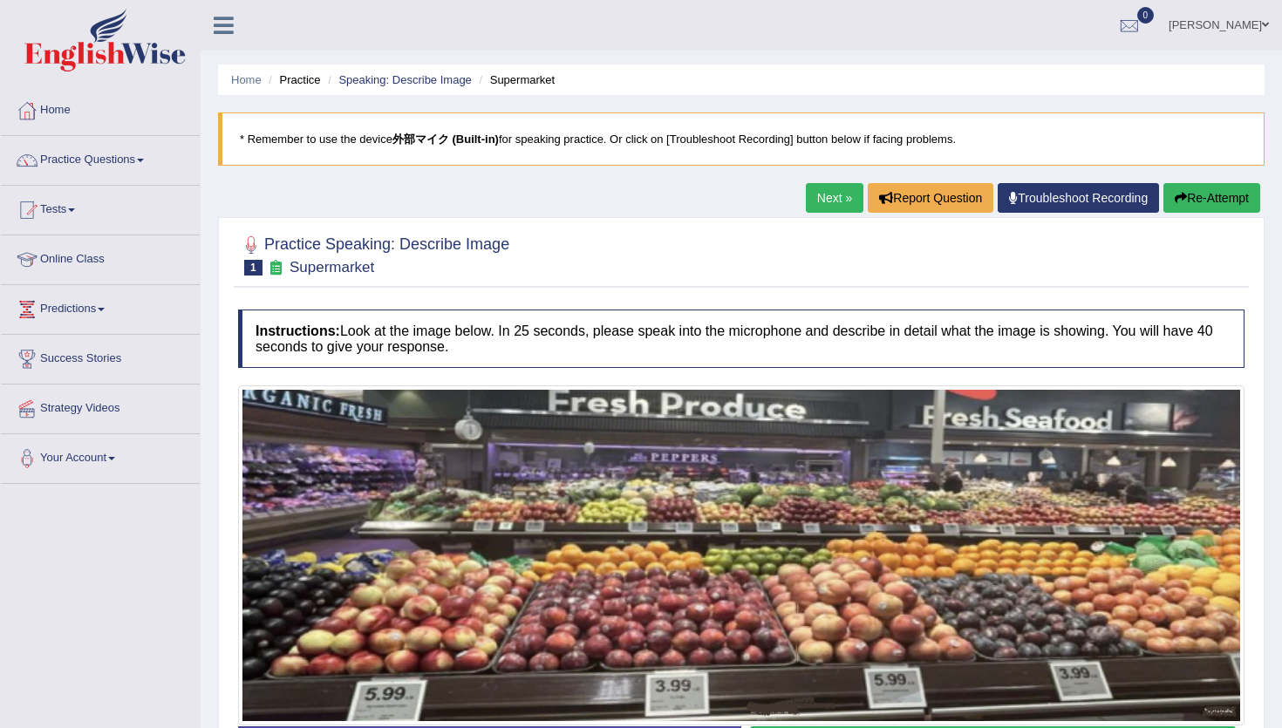
scroll to position [187, 0]
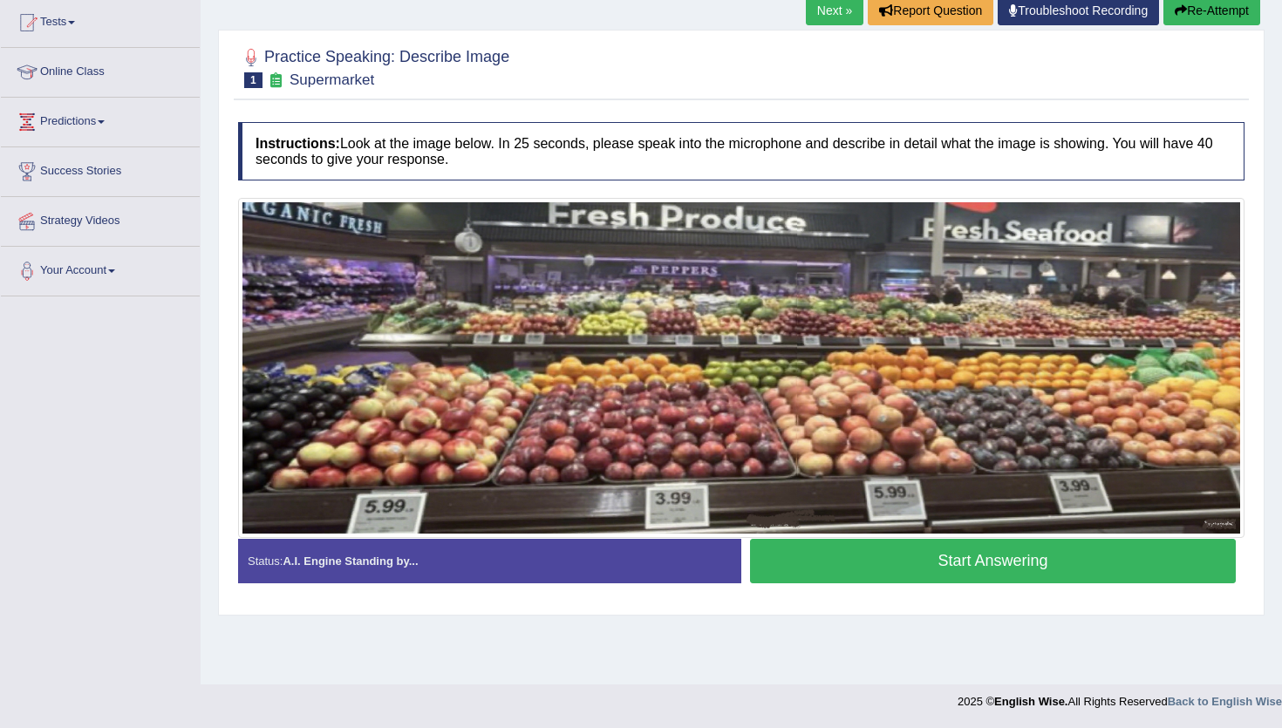
click at [948, 567] on button "Start Answering" at bounding box center [993, 561] width 486 height 44
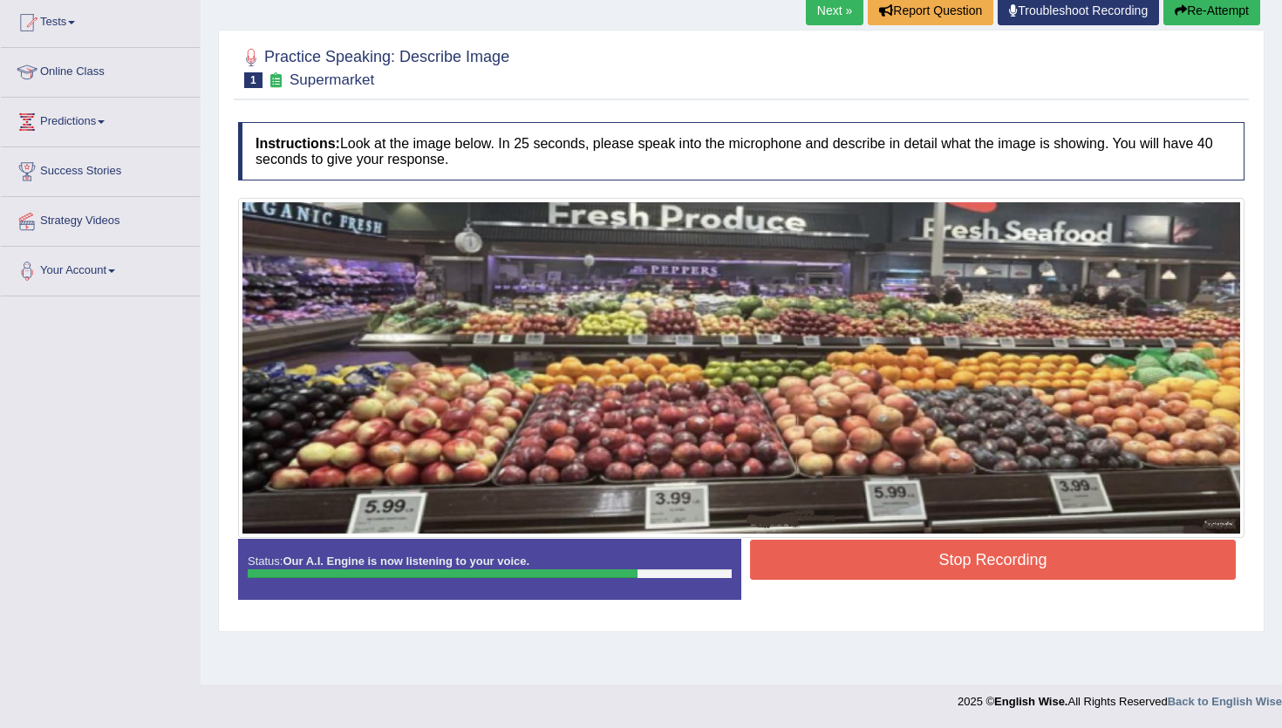
click at [948, 567] on button "Stop Recording" at bounding box center [993, 560] width 486 height 40
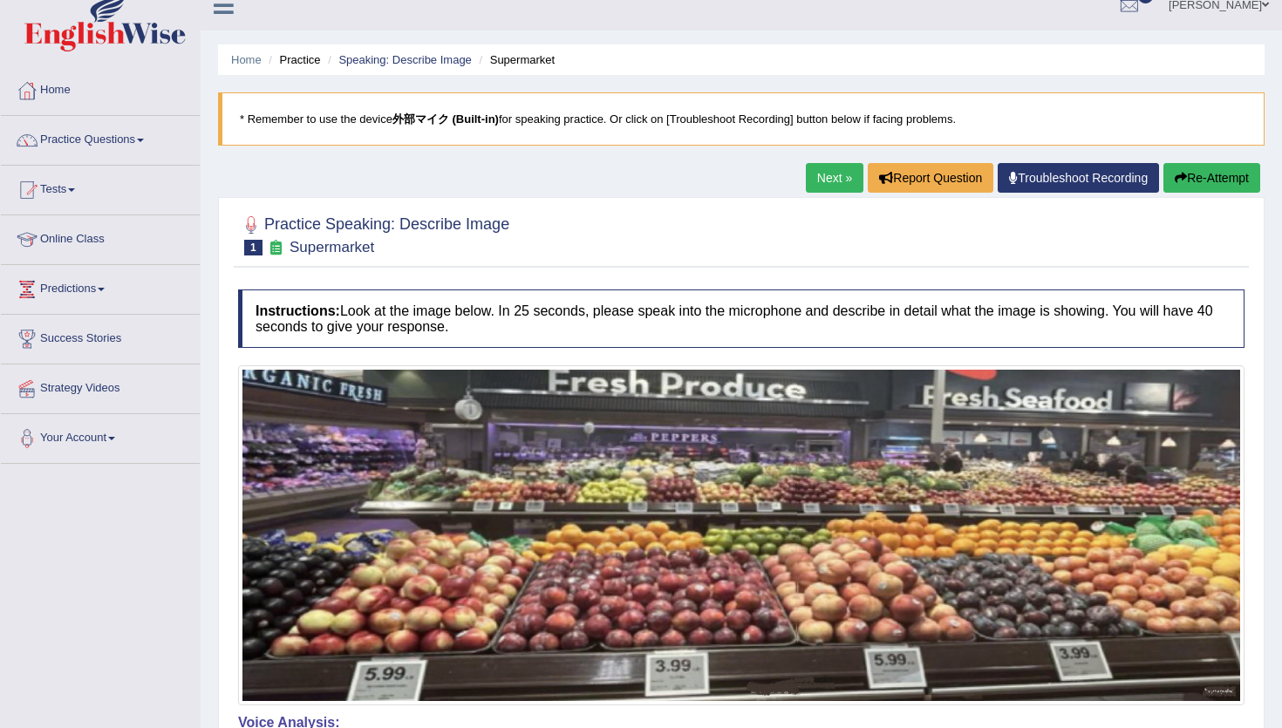
scroll to position [0, 0]
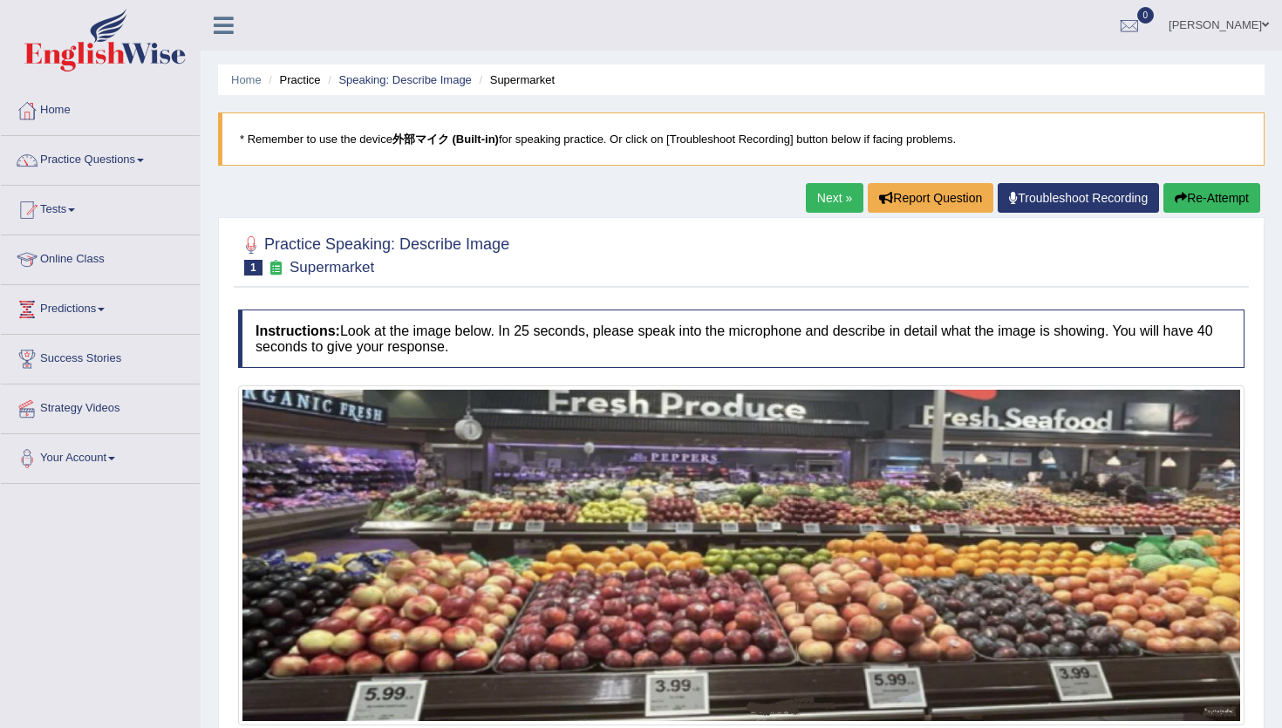
click at [818, 188] on link "Next »" at bounding box center [835, 198] width 58 height 30
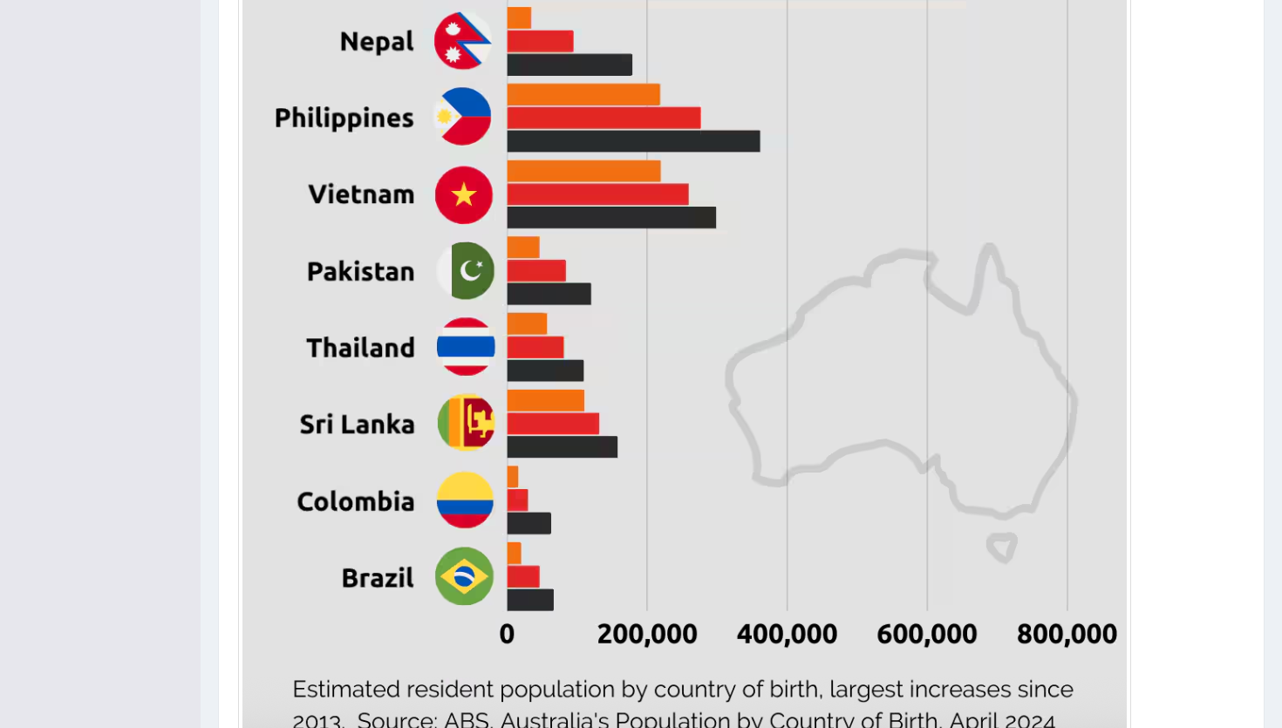
scroll to position [839, 0]
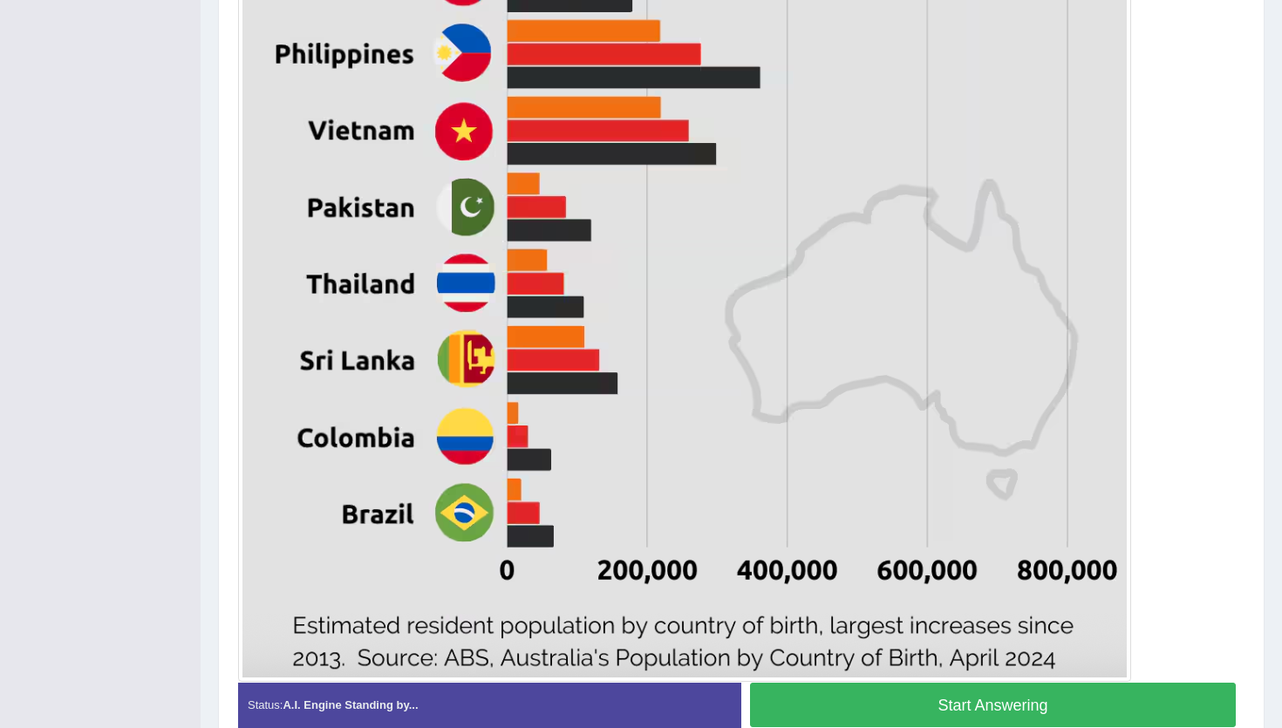
click at [860, 699] on button "Start Answering" at bounding box center [993, 705] width 486 height 44
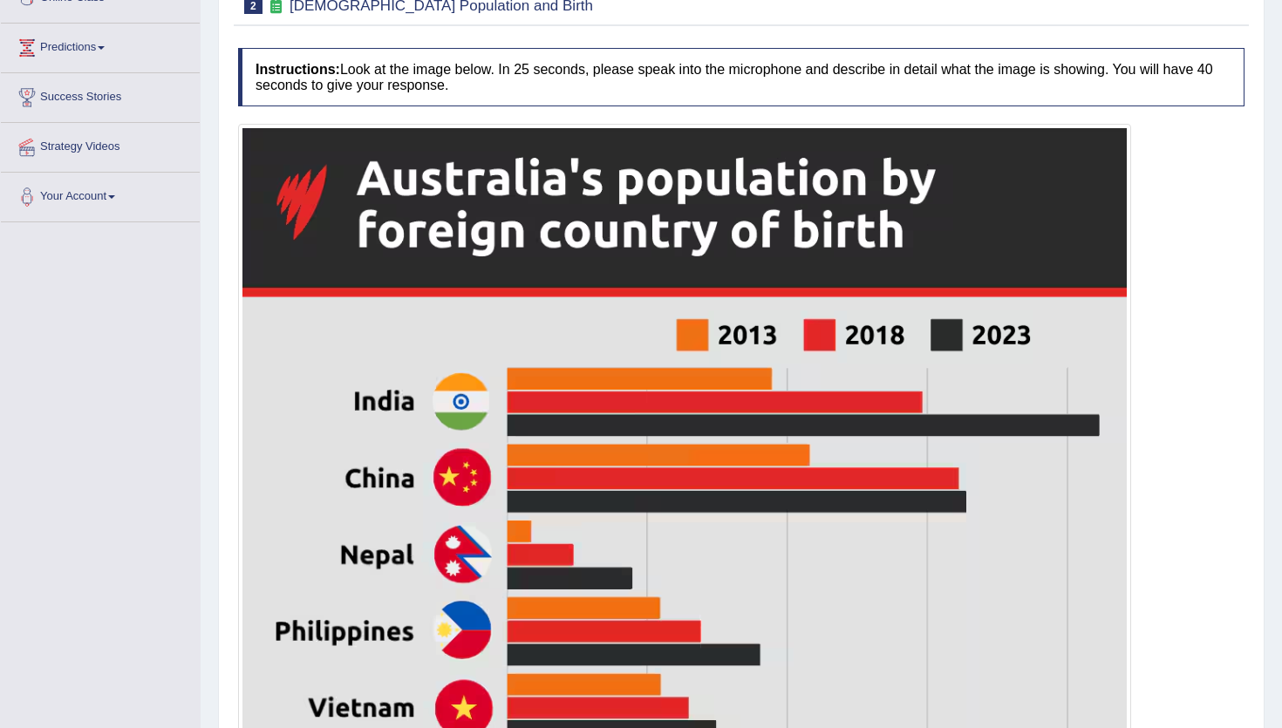
scroll to position [0, 0]
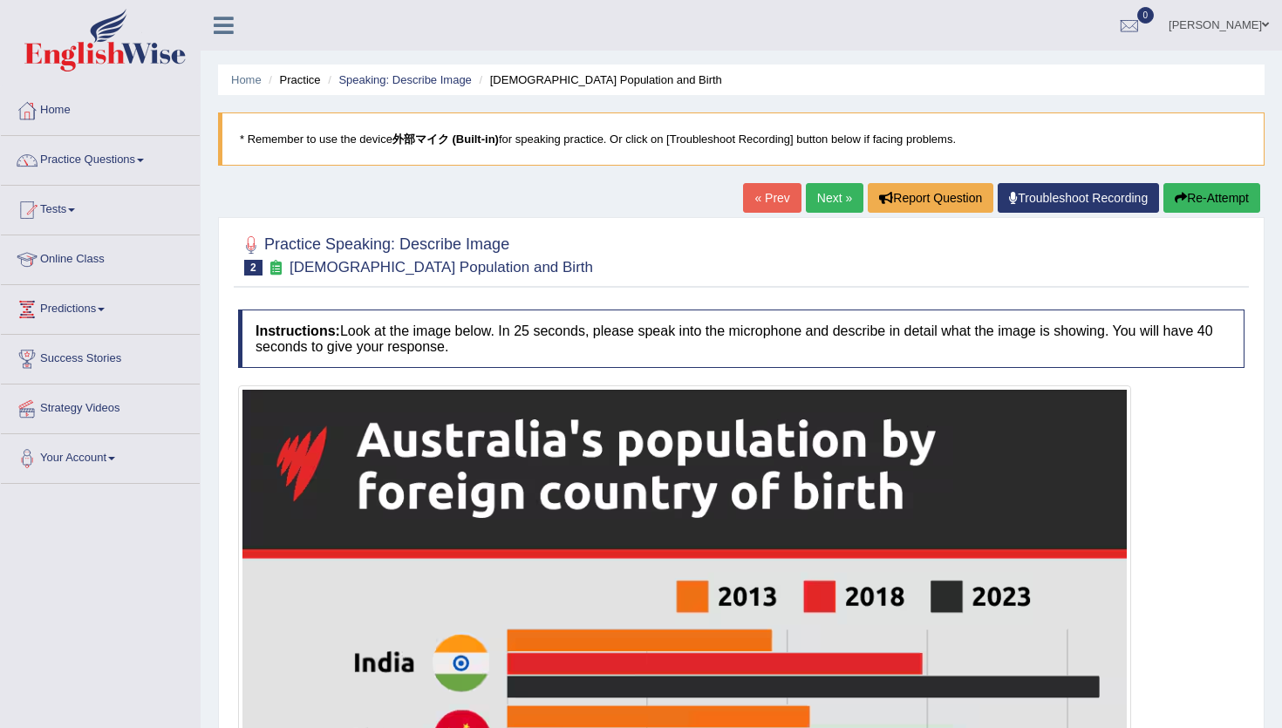
click at [1194, 190] on button "Re-Attempt" at bounding box center [1211, 198] width 97 height 30
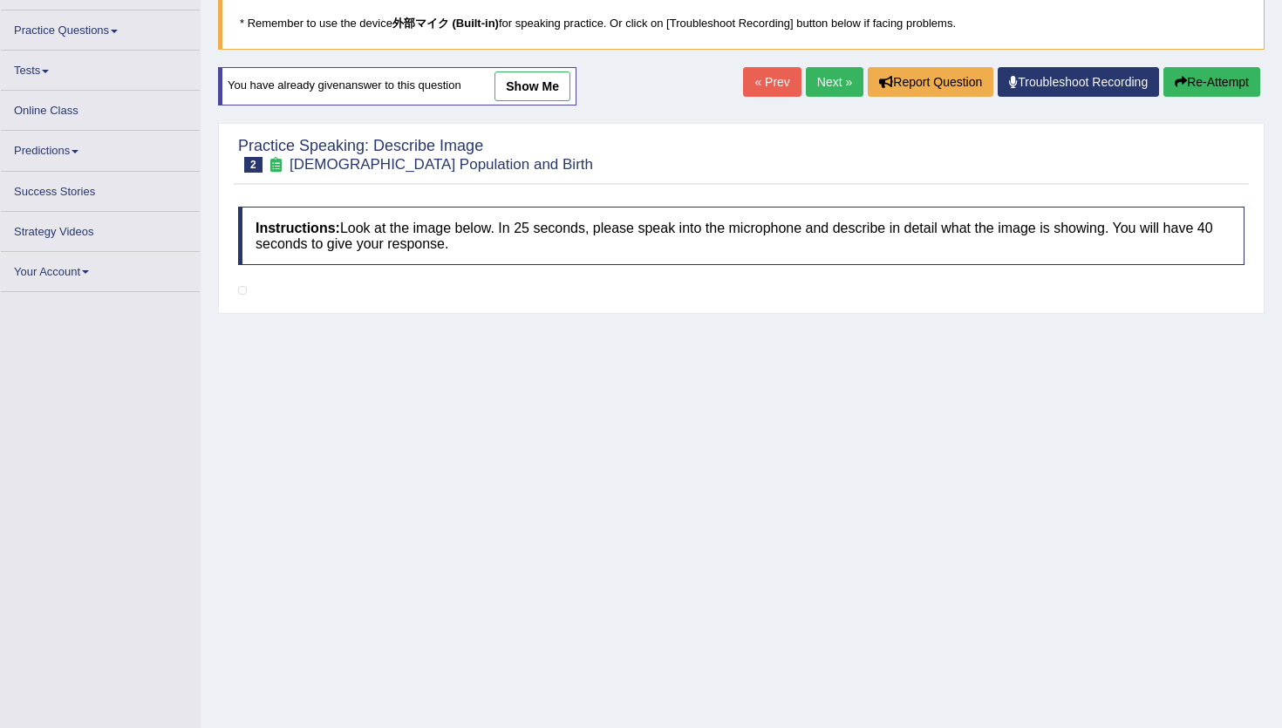
scroll to position [179, 0]
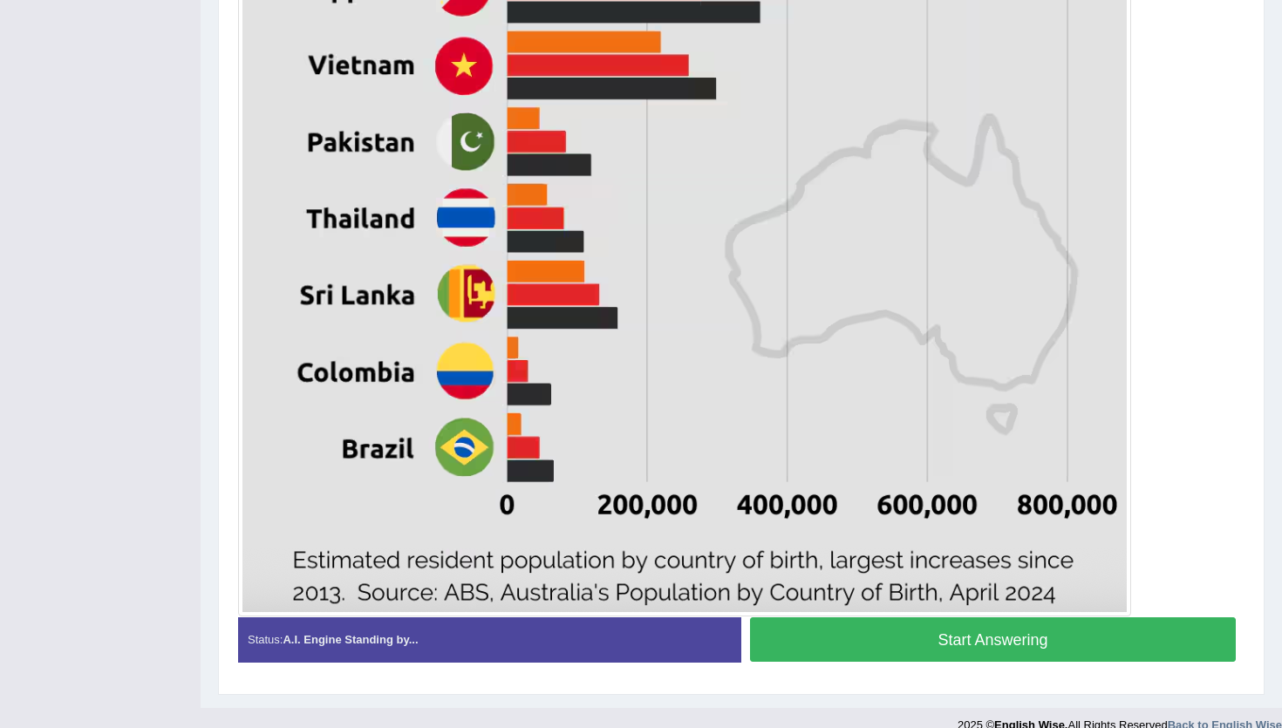
click at [796, 638] on button "Start Answering" at bounding box center [993, 639] width 486 height 44
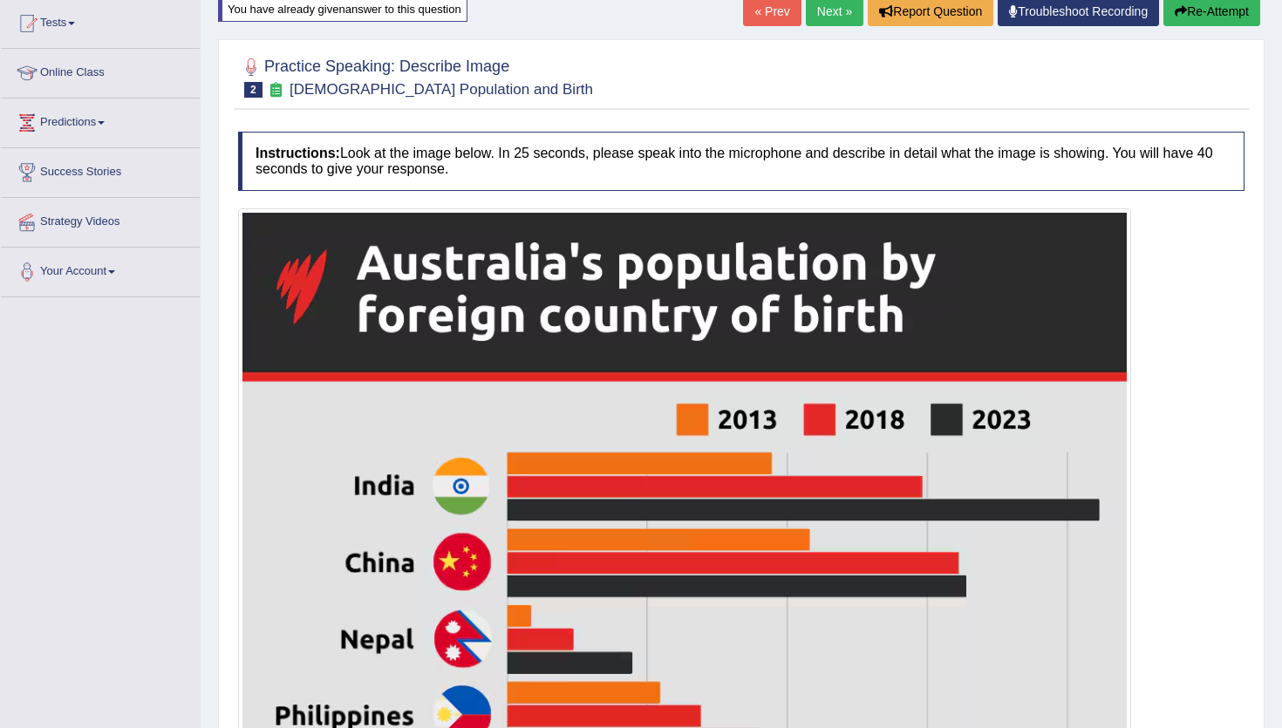
scroll to position [167, 0]
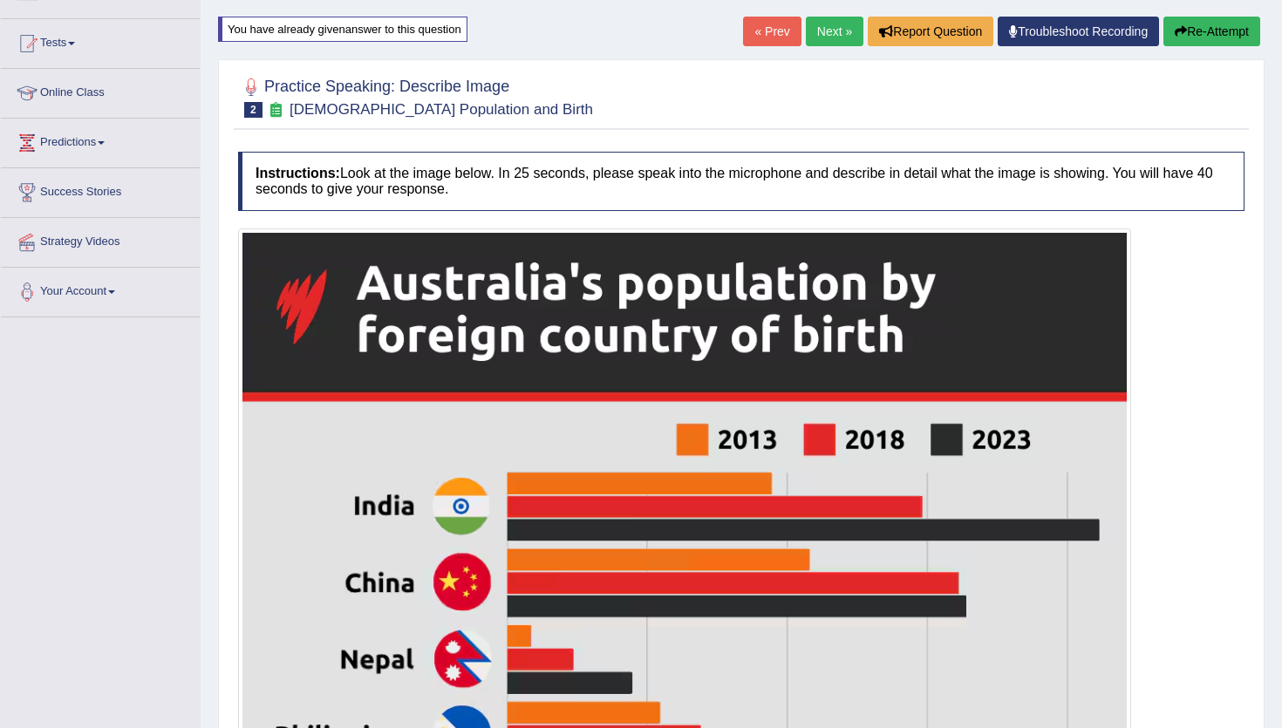
click at [806, 33] on link "Next »" at bounding box center [835, 32] width 58 height 30
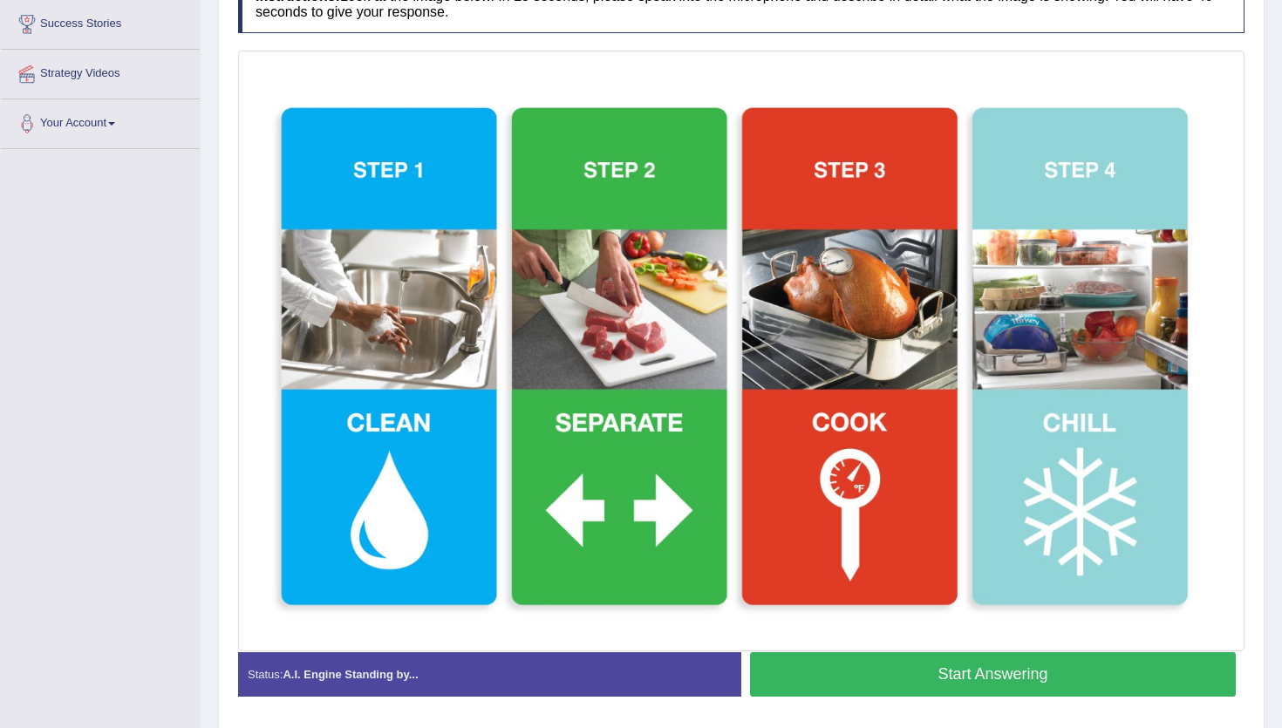
scroll to position [376, 0]
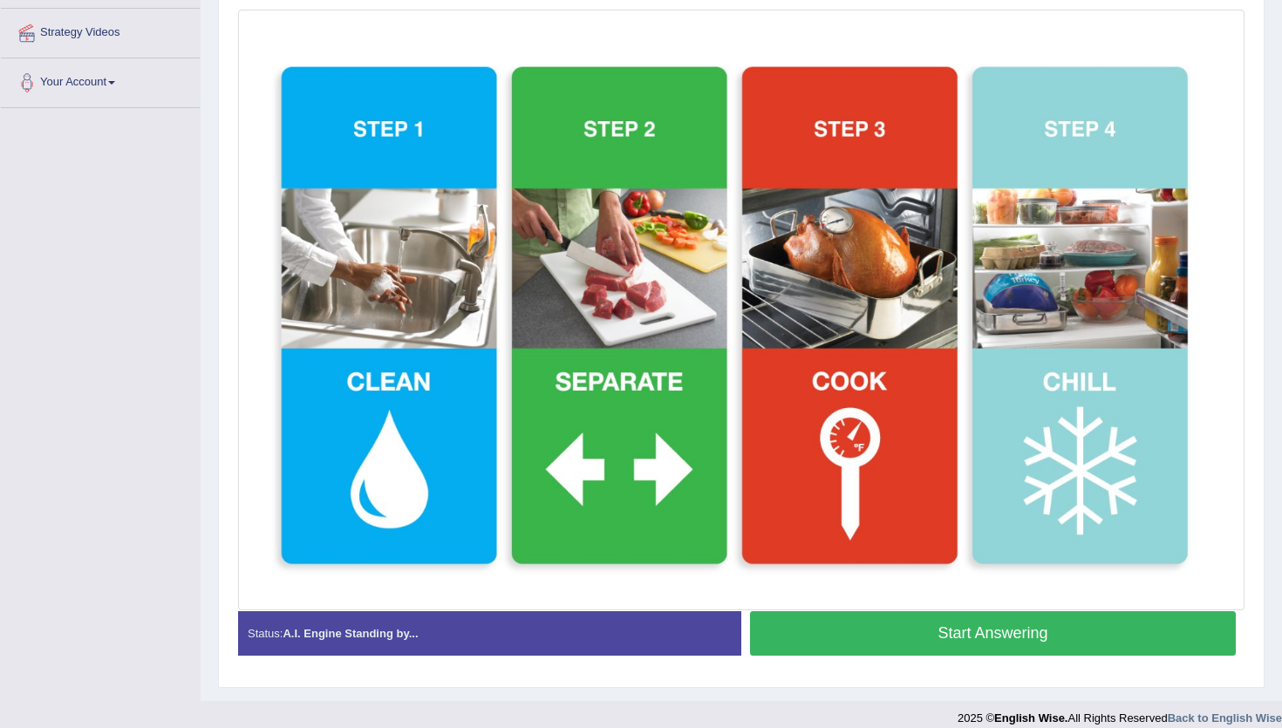
click at [873, 633] on button "Start Answering" at bounding box center [993, 633] width 486 height 44
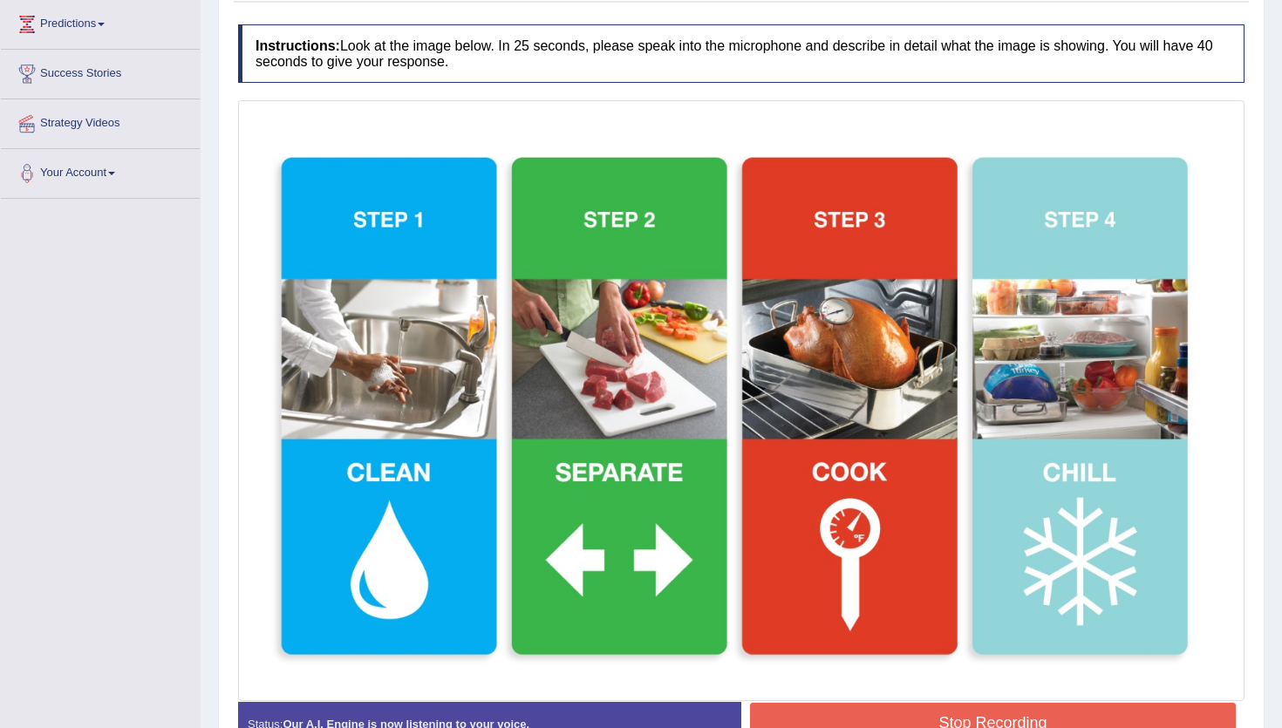
scroll to position [409, 0]
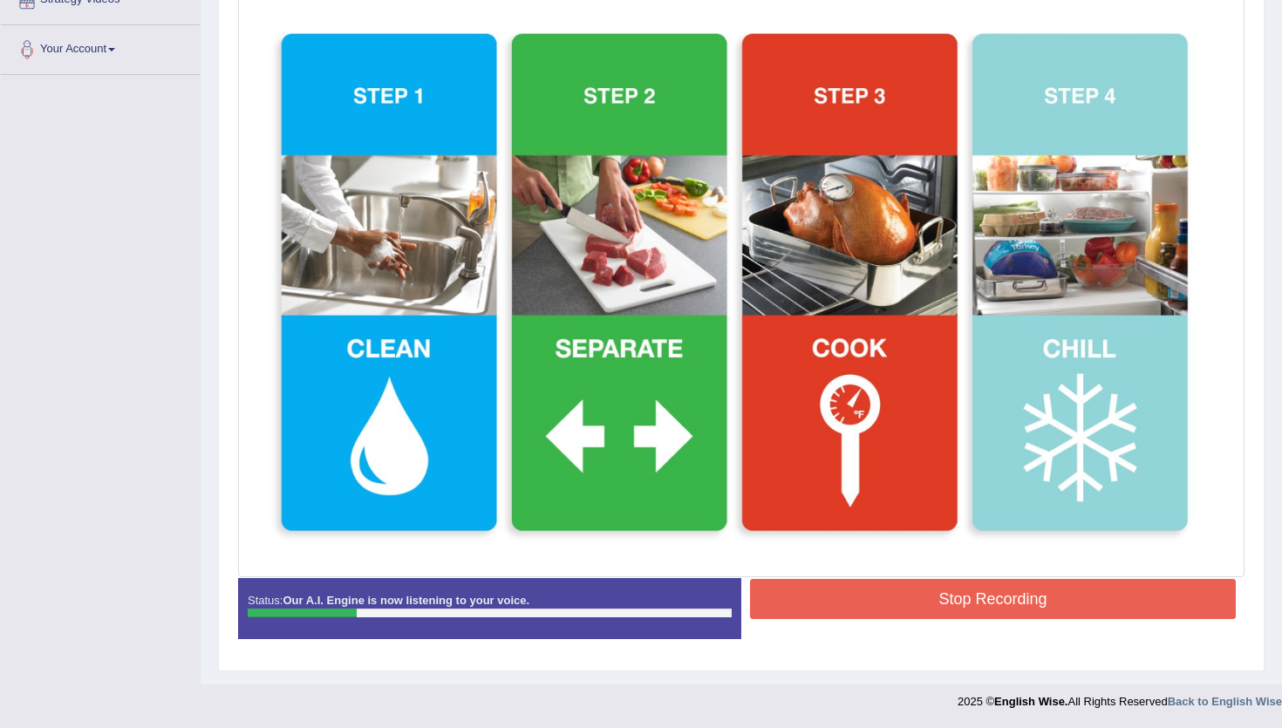
click at [873, 614] on button "Stop Recording" at bounding box center [993, 599] width 486 height 40
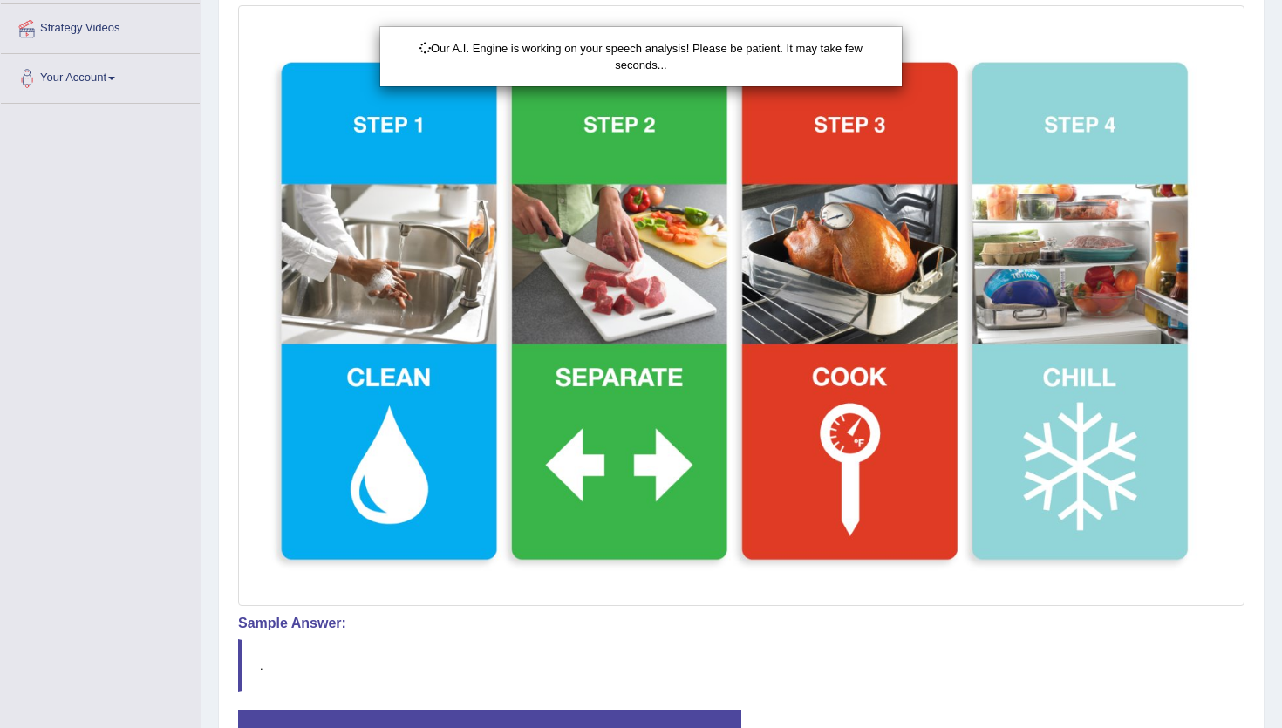
scroll to position [0, 0]
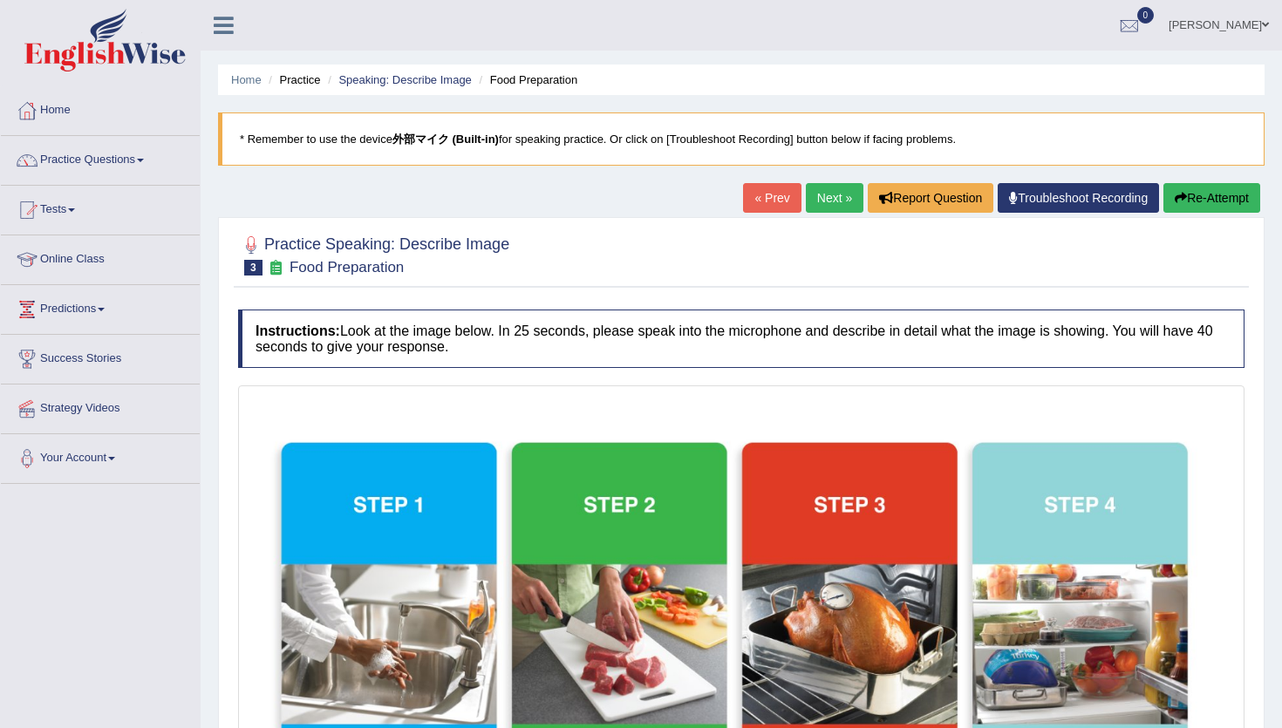
click at [1194, 187] on button "Re-Attempt" at bounding box center [1211, 198] width 97 height 30
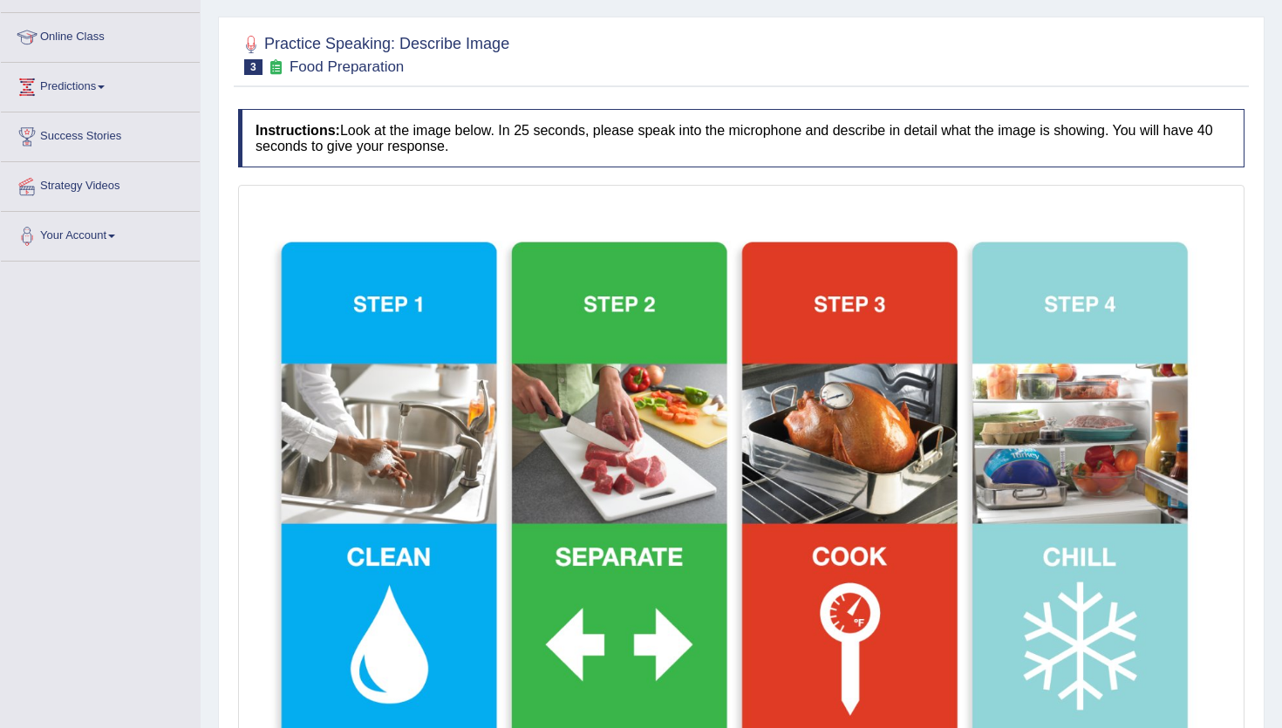
scroll to position [414, 0]
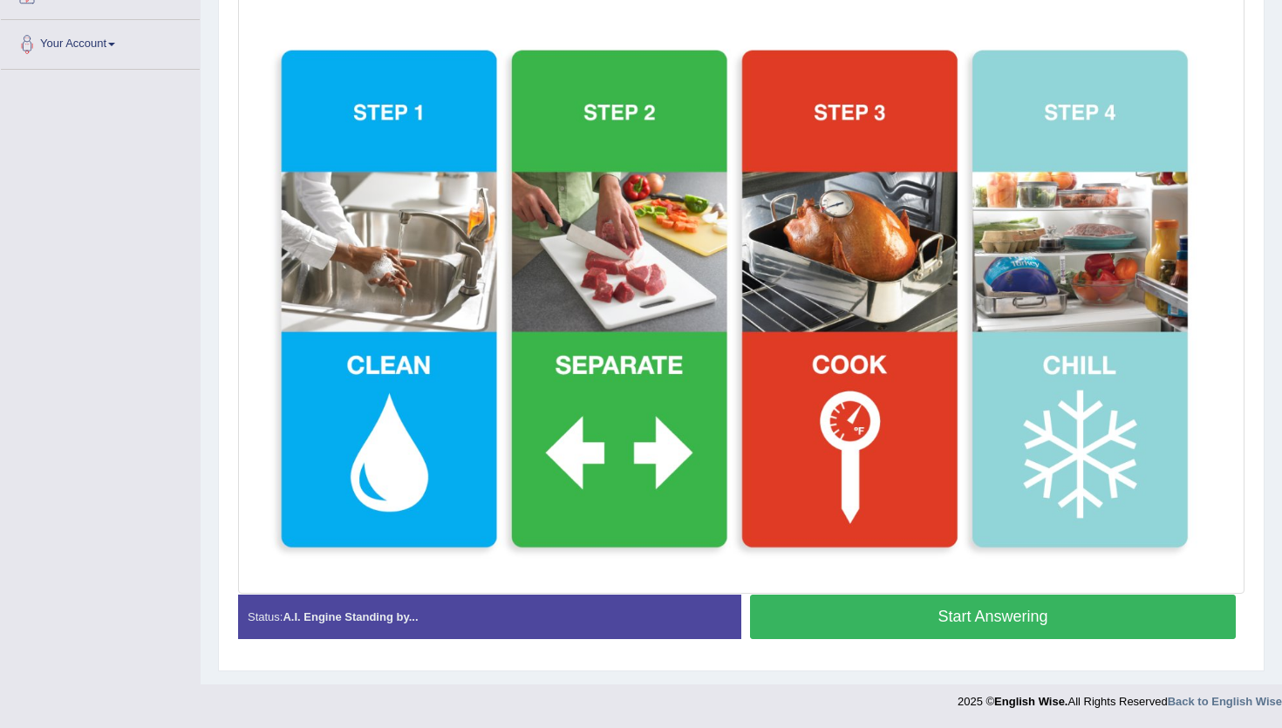
click at [817, 625] on button "Start Answering" at bounding box center [993, 617] width 486 height 44
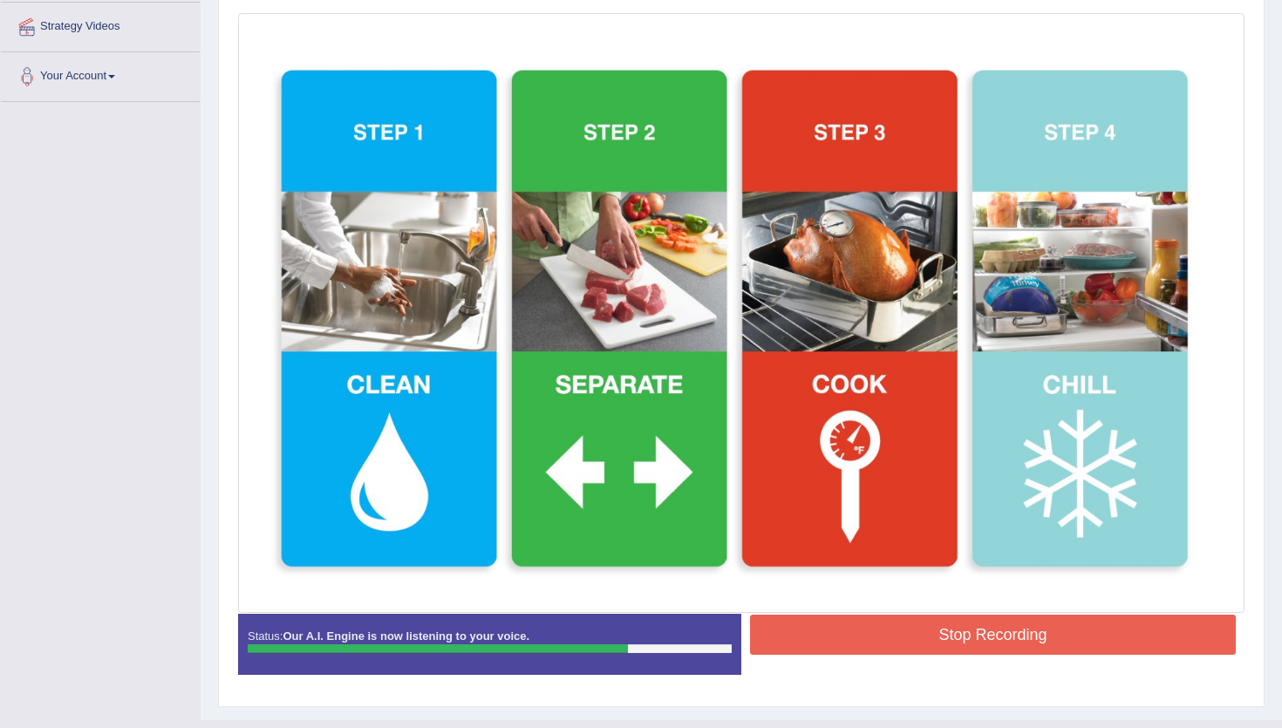
scroll to position [381, 0]
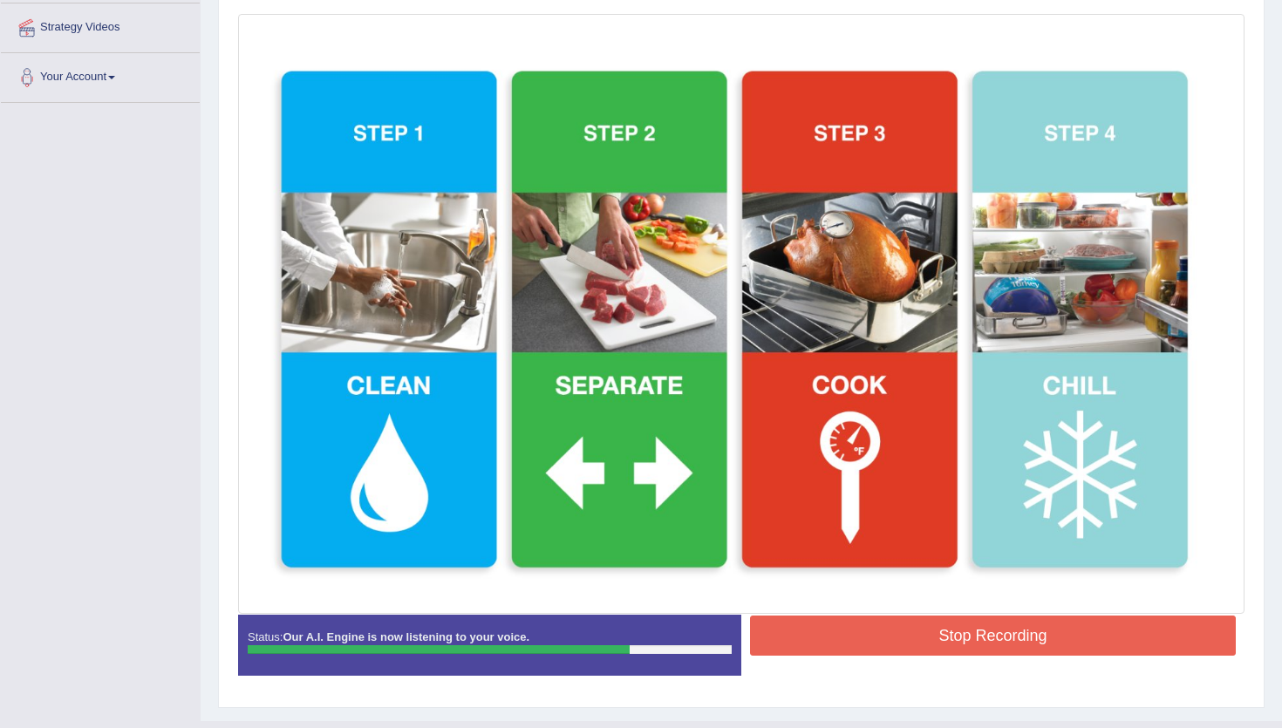
click at [817, 625] on button "Stop Recording" at bounding box center [993, 635] width 486 height 40
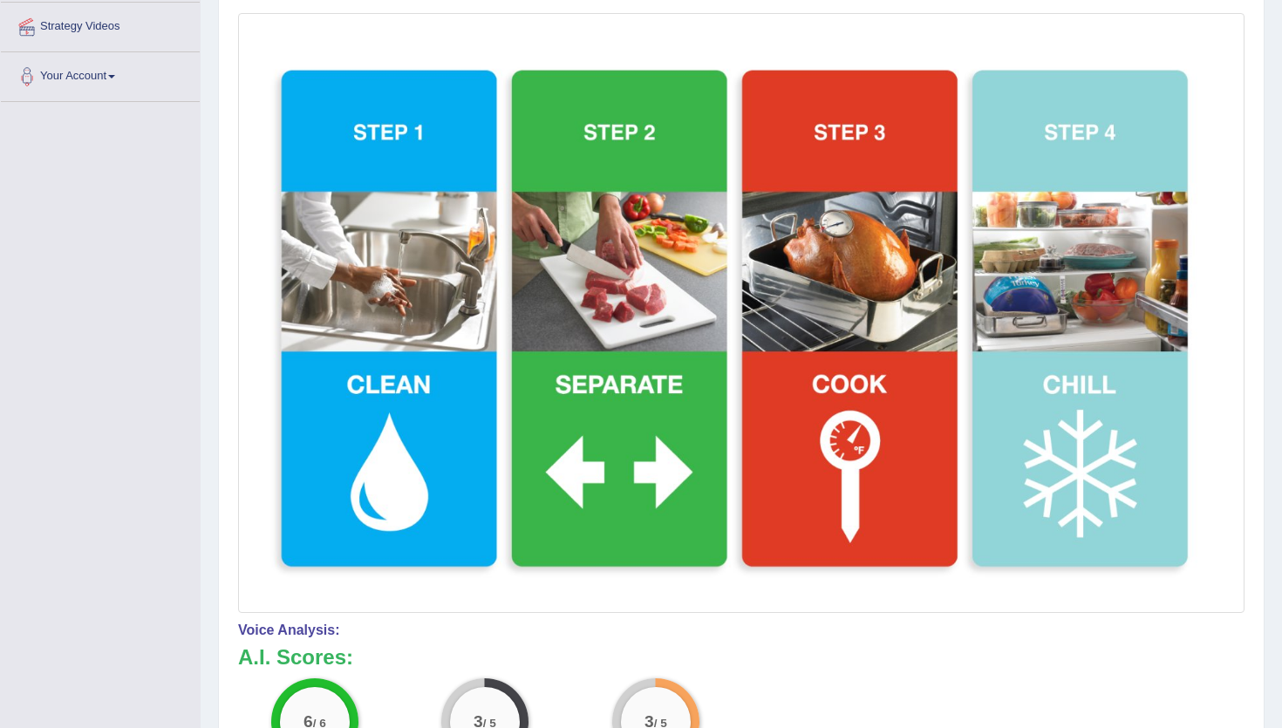
scroll to position [0, 0]
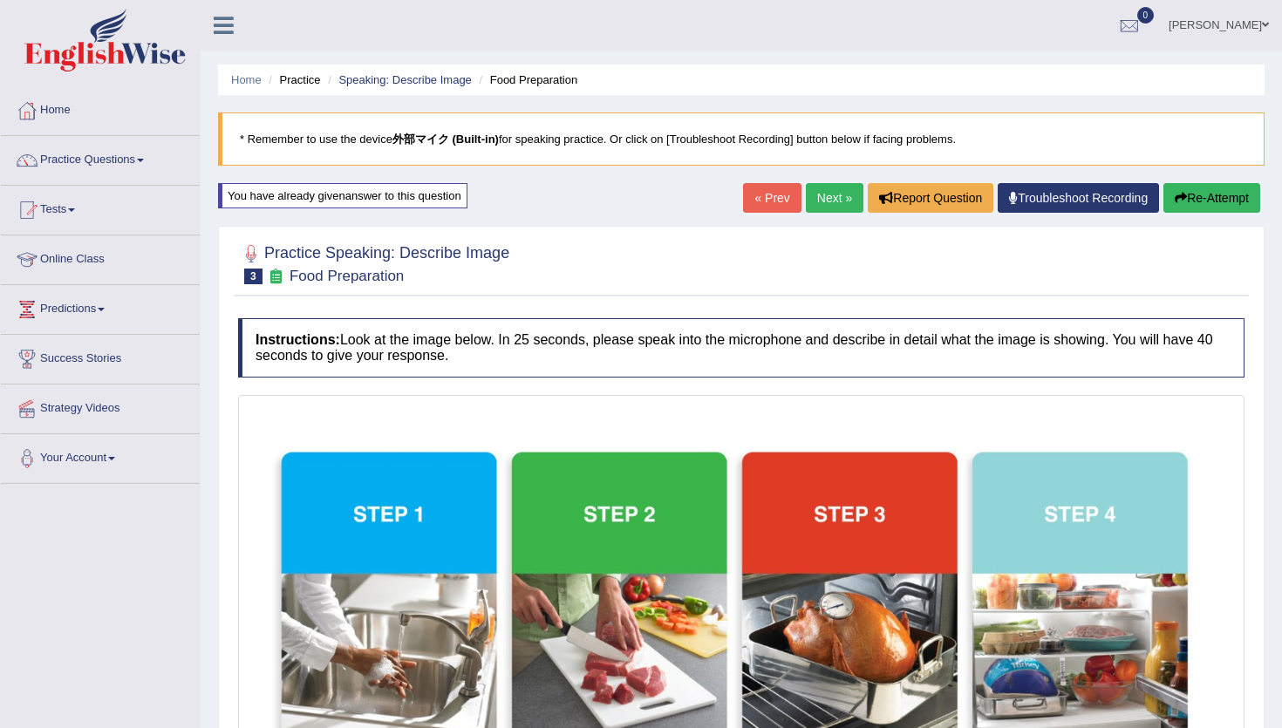
click at [829, 189] on link "Next »" at bounding box center [835, 198] width 58 height 30
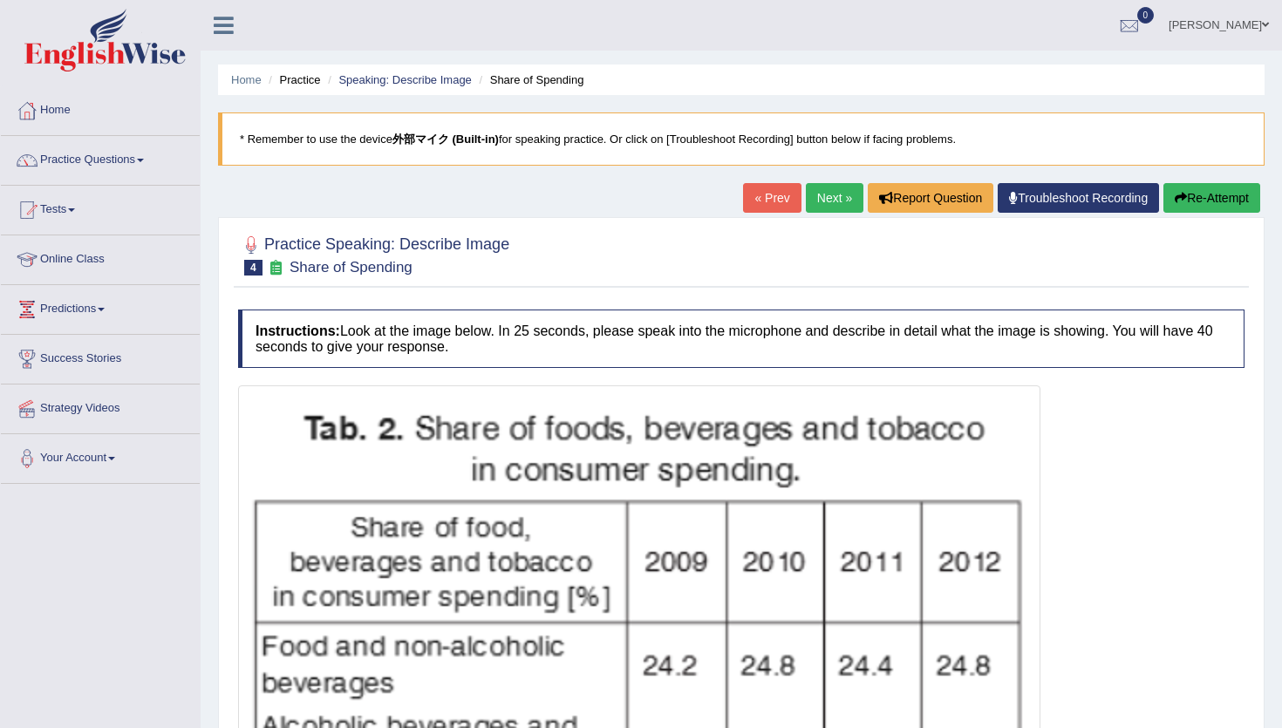
click at [833, 190] on link "Next »" at bounding box center [835, 198] width 58 height 30
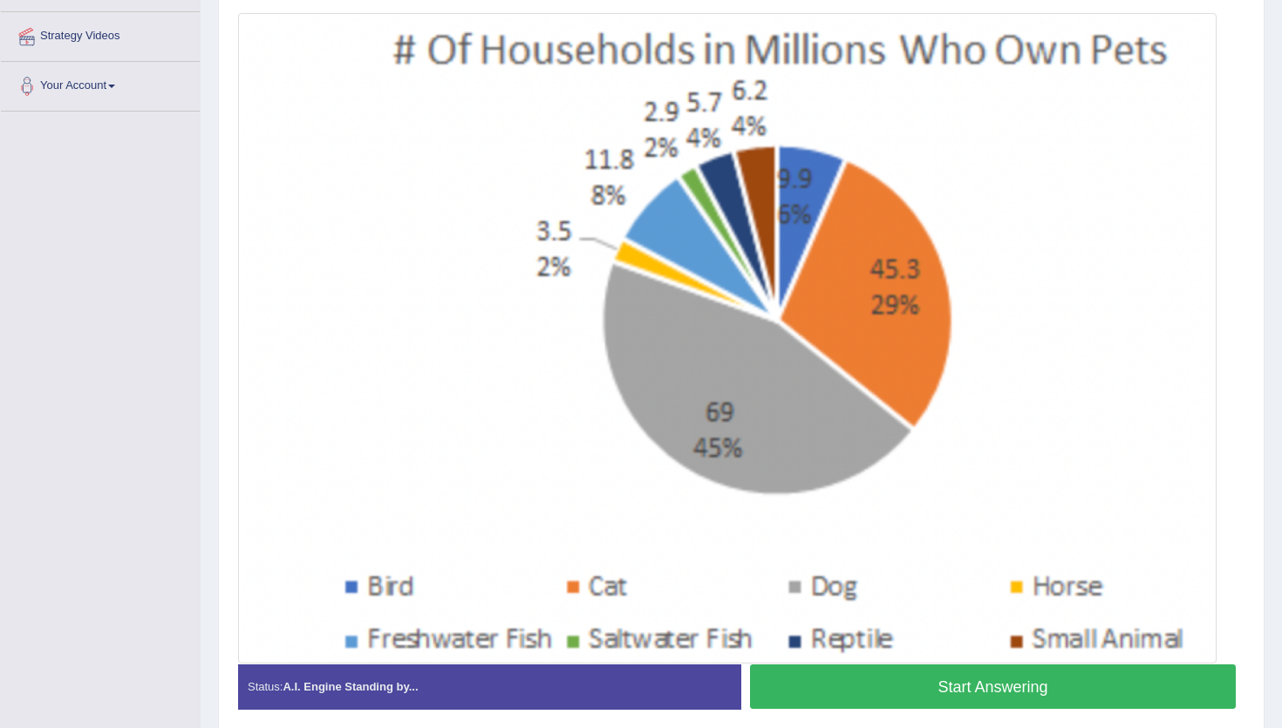
scroll to position [375, 0]
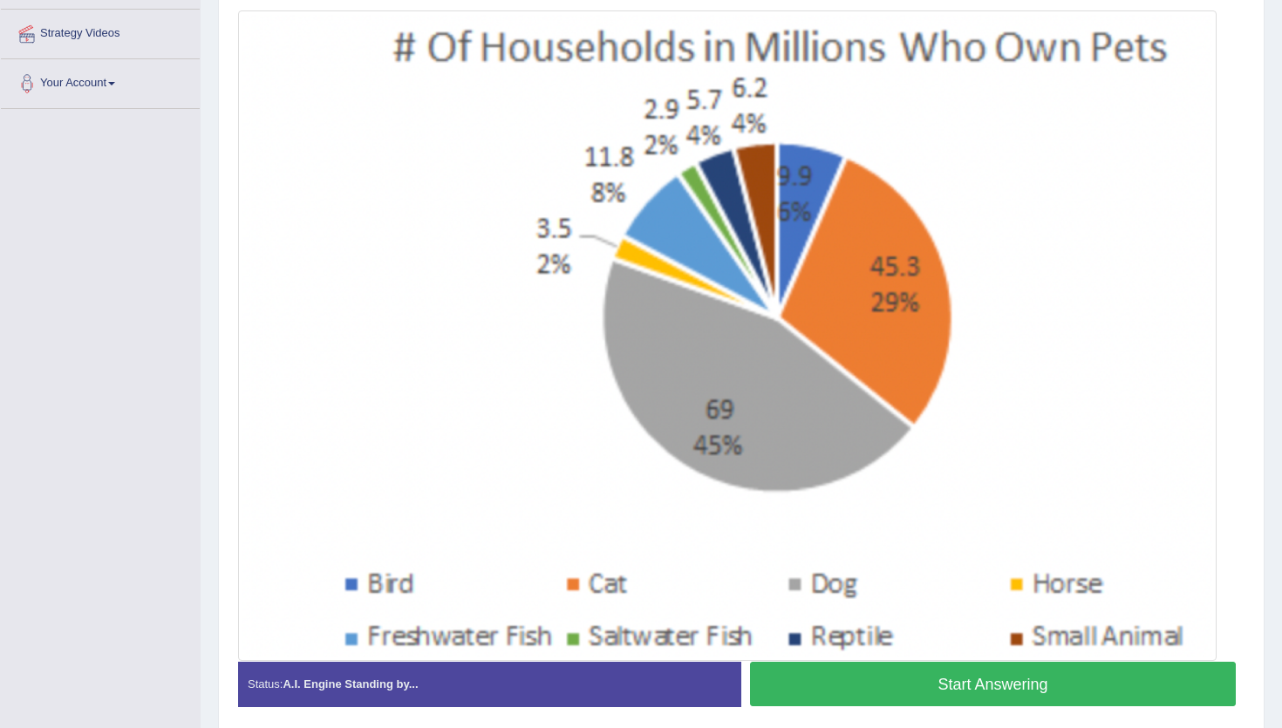
click at [952, 679] on button "Start Answering" at bounding box center [993, 684] width 486 height 44
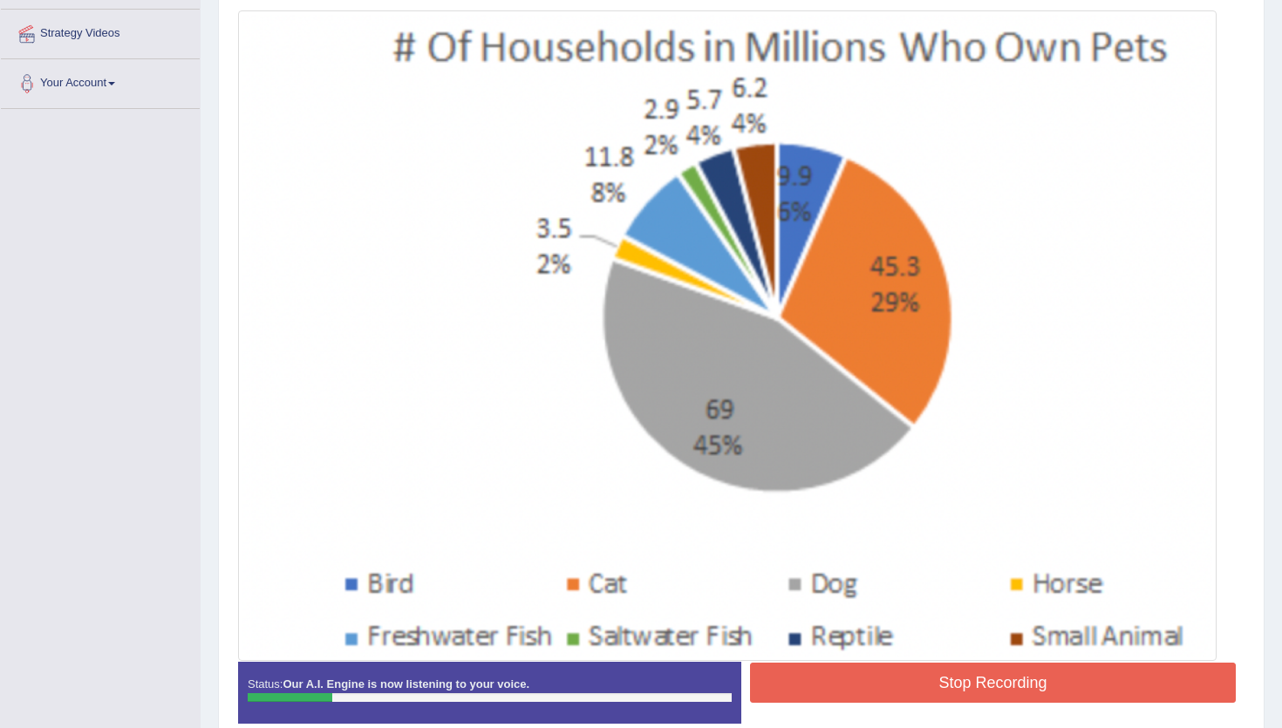
click at [1050, 673] on button "Stop Recording" at bounding box center [993, 683] width 486 height 40
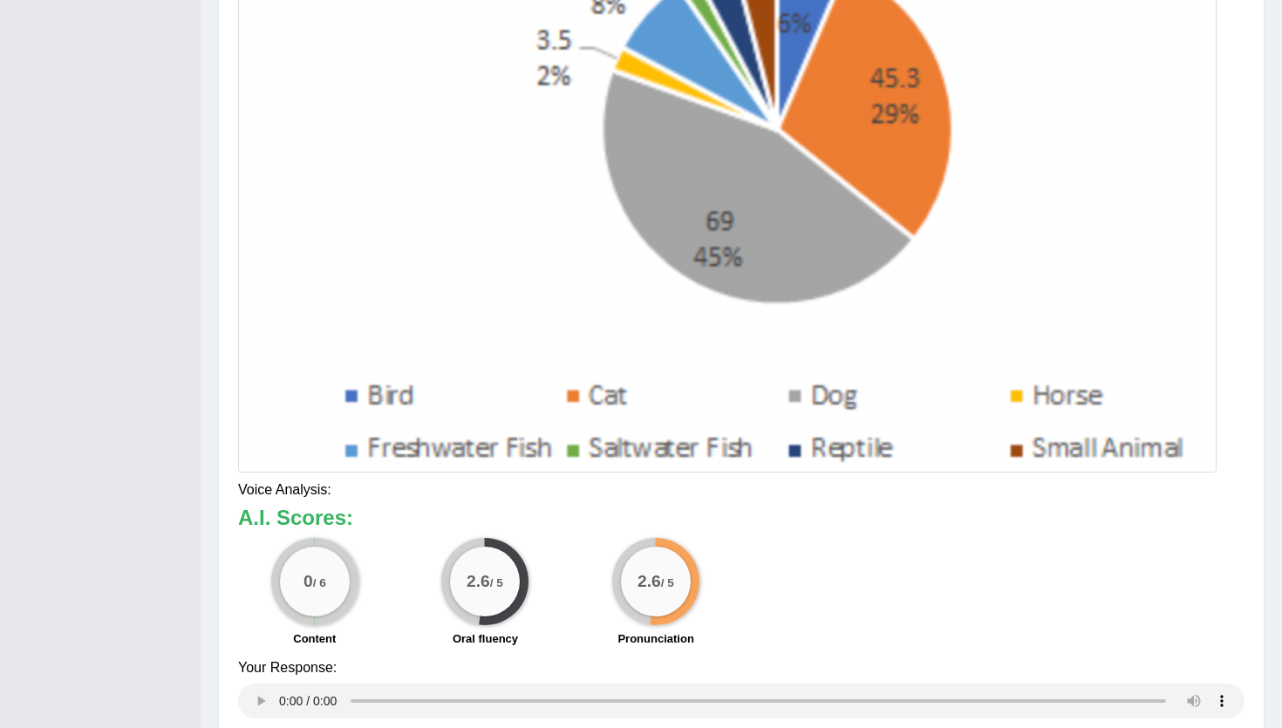
scroll to position [0, 0]
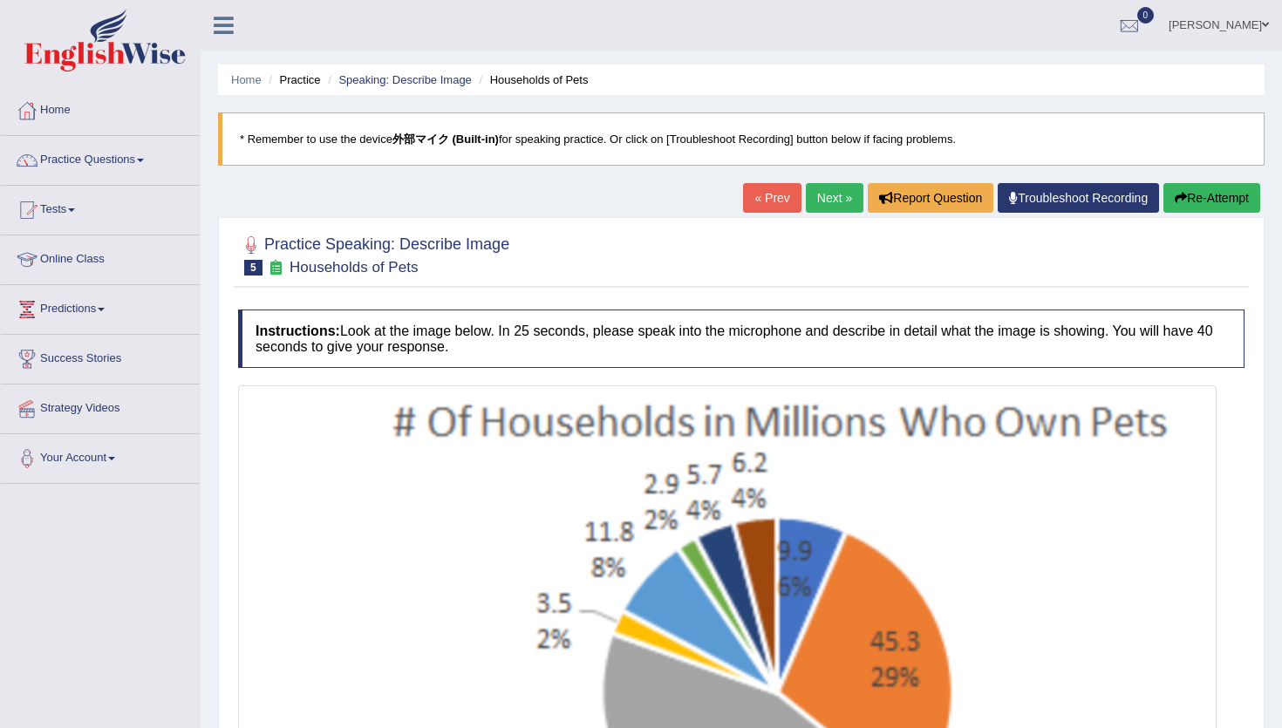
click at [1227, 186] on button "Re-Attempt" at bounding box center [1211, 198] width 97 height 30
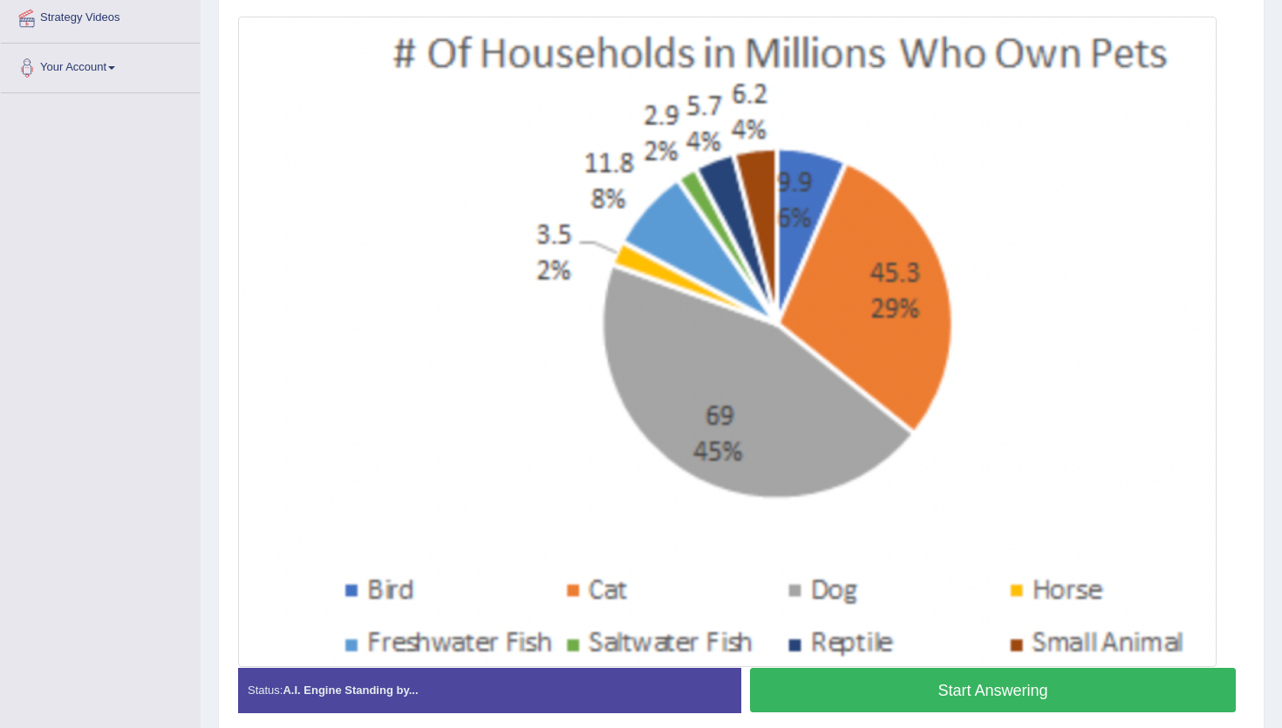
scroll to position [389, 0]
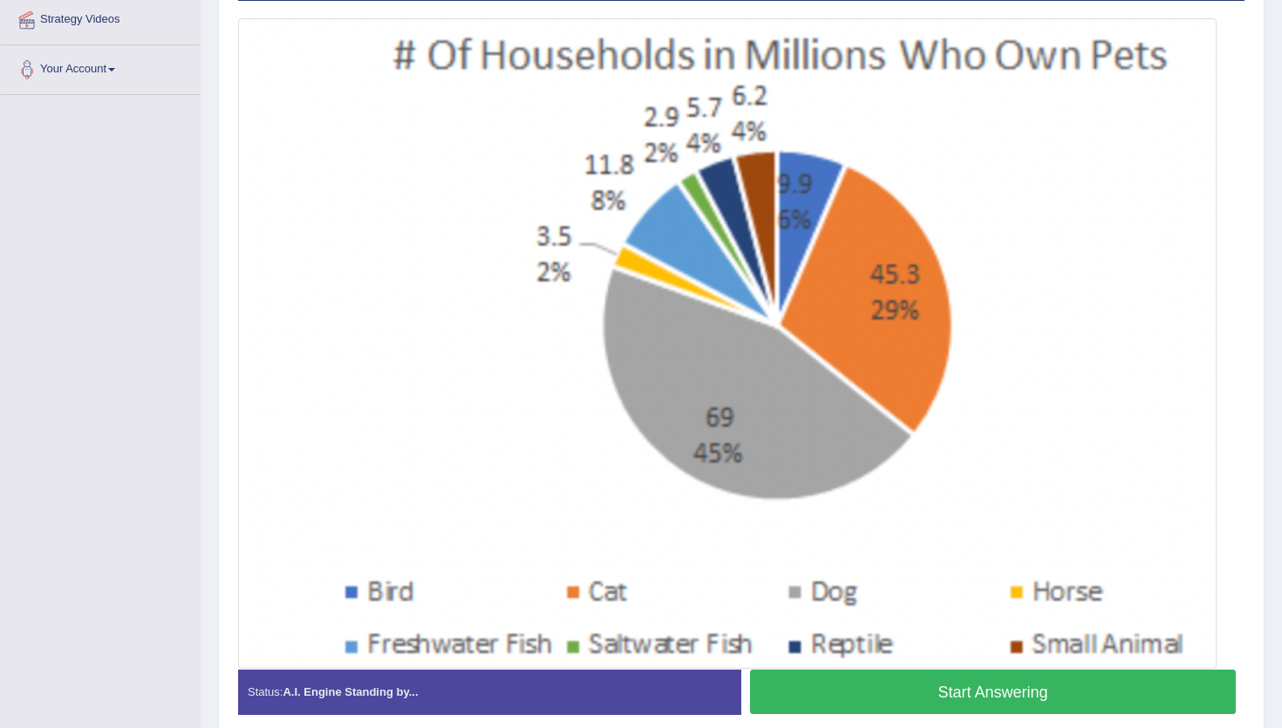
click at [900, 697] on button "Start Answering" at bounding box center [993, 692] width 486 height 44
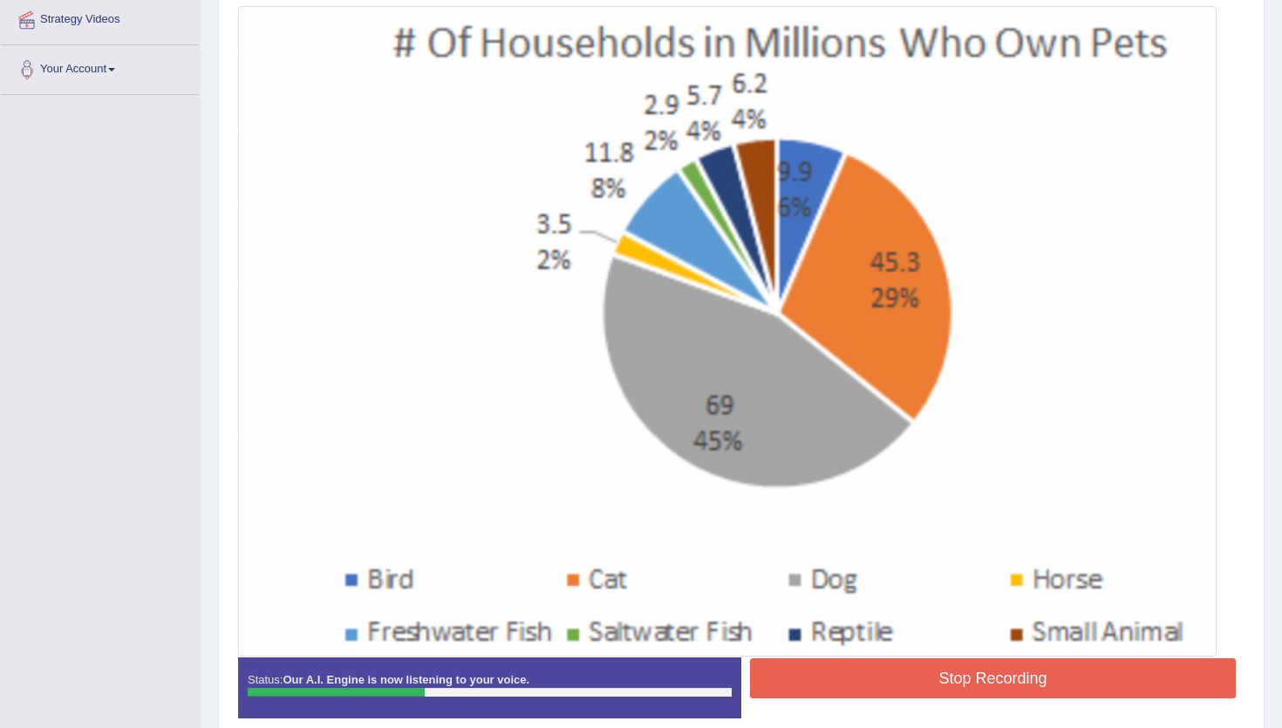
scroll to position [0, 0]
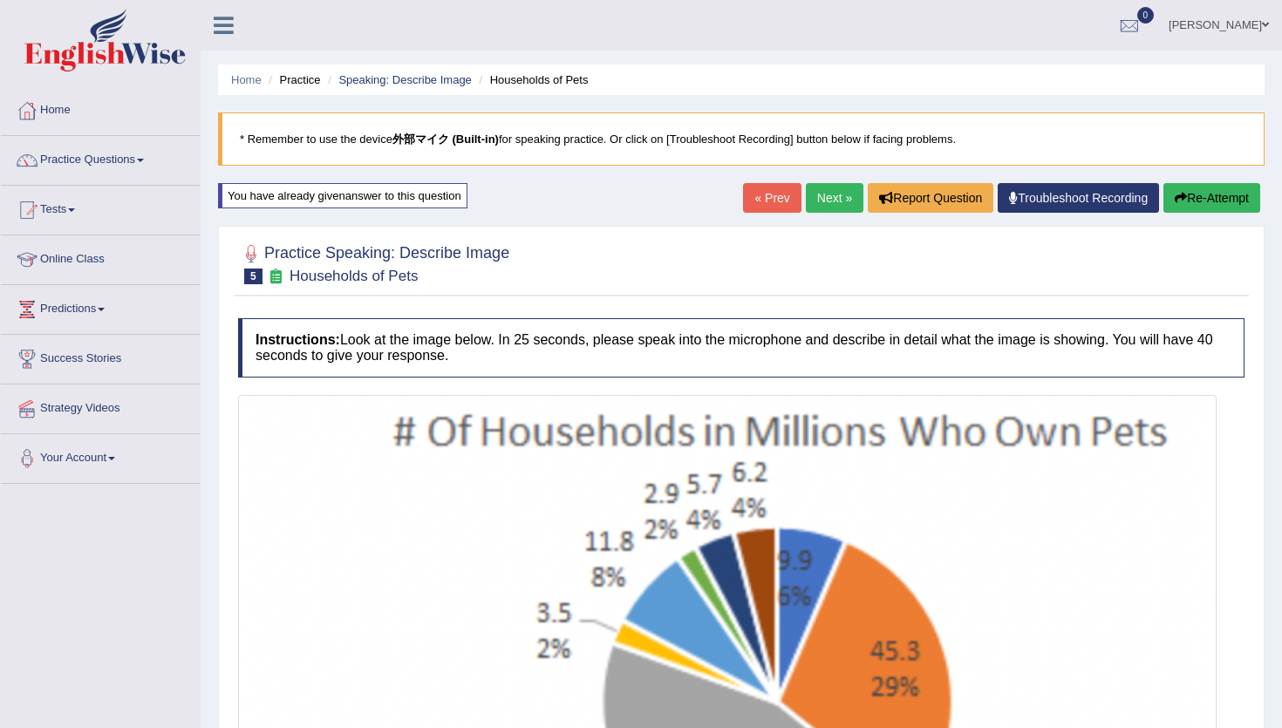
click at [825, 214] on div "« Prev Next » Report Question Troubleshoot Recording Re-Attempt" at bounding box center [1003, 200] width 521 height 34
click at [826, 208] on link "Next »" at bounding box center [835, 198] width 58 height 30
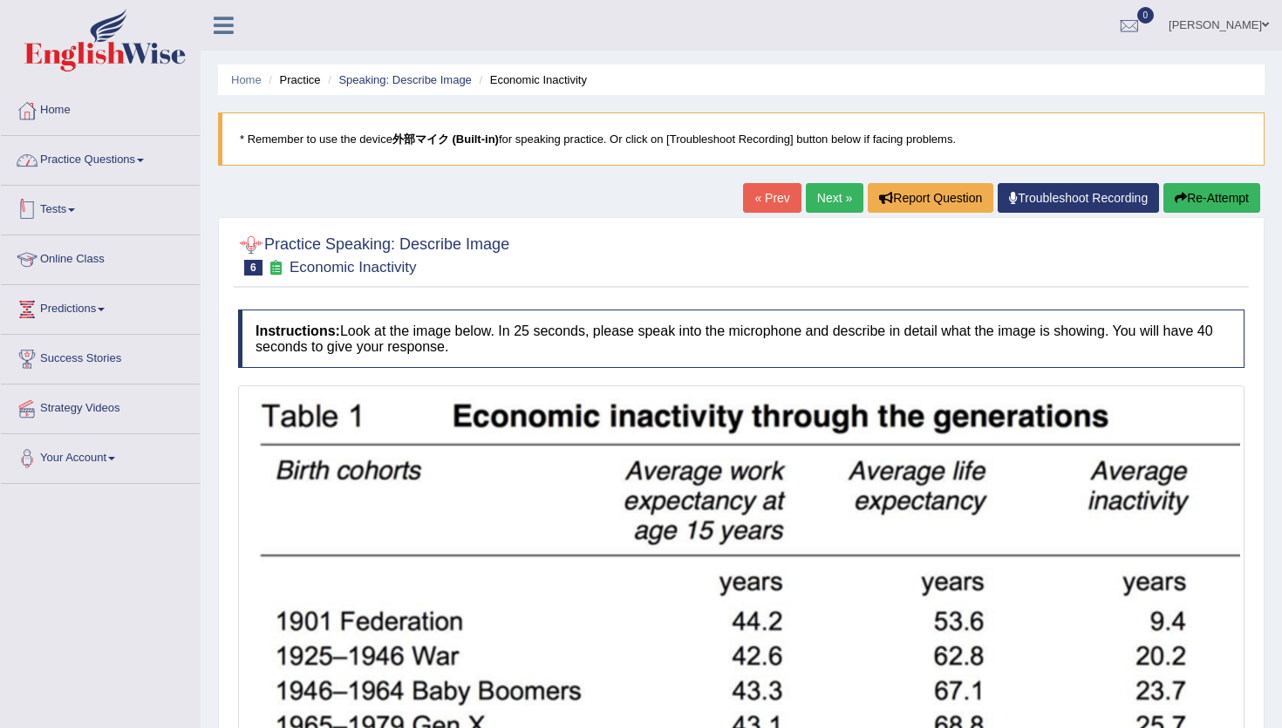
click at [140, 167] on link "Practice Questions" at bounding box center [100, 158] width 199 height 44
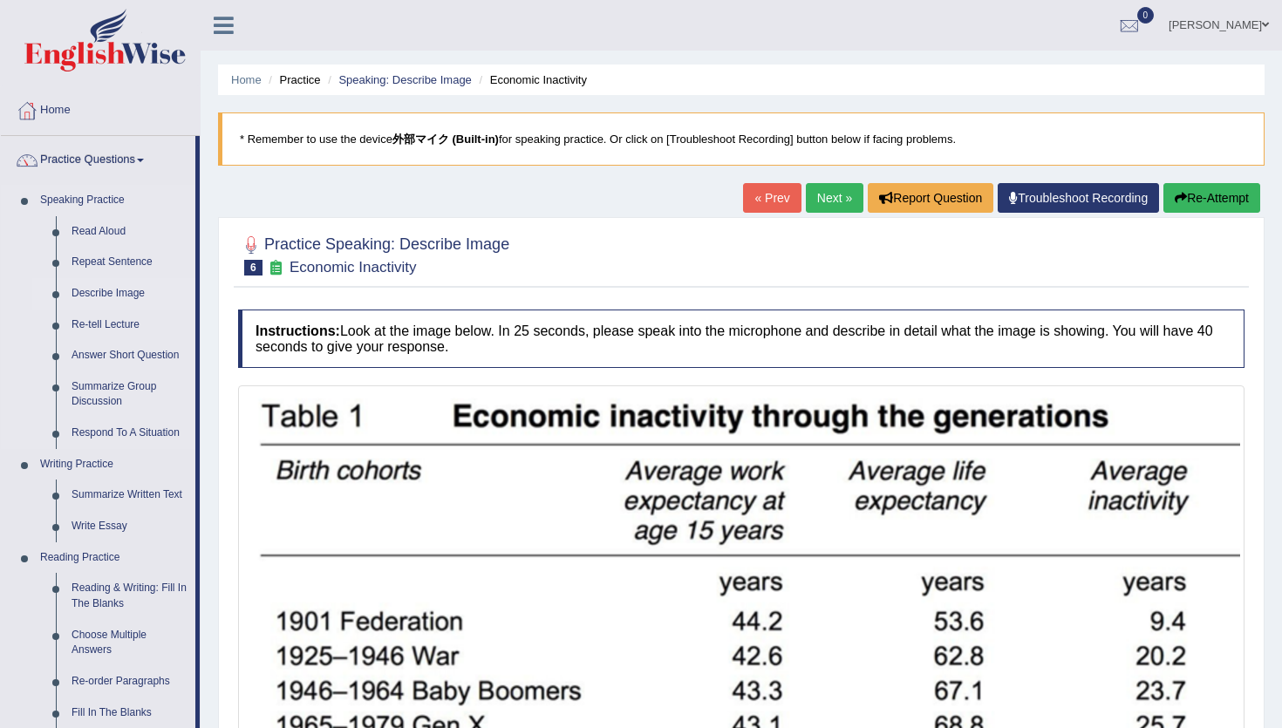
click at [108, 302] on link "Describe Image" at bounding box center [130, 293] width 132 height 31
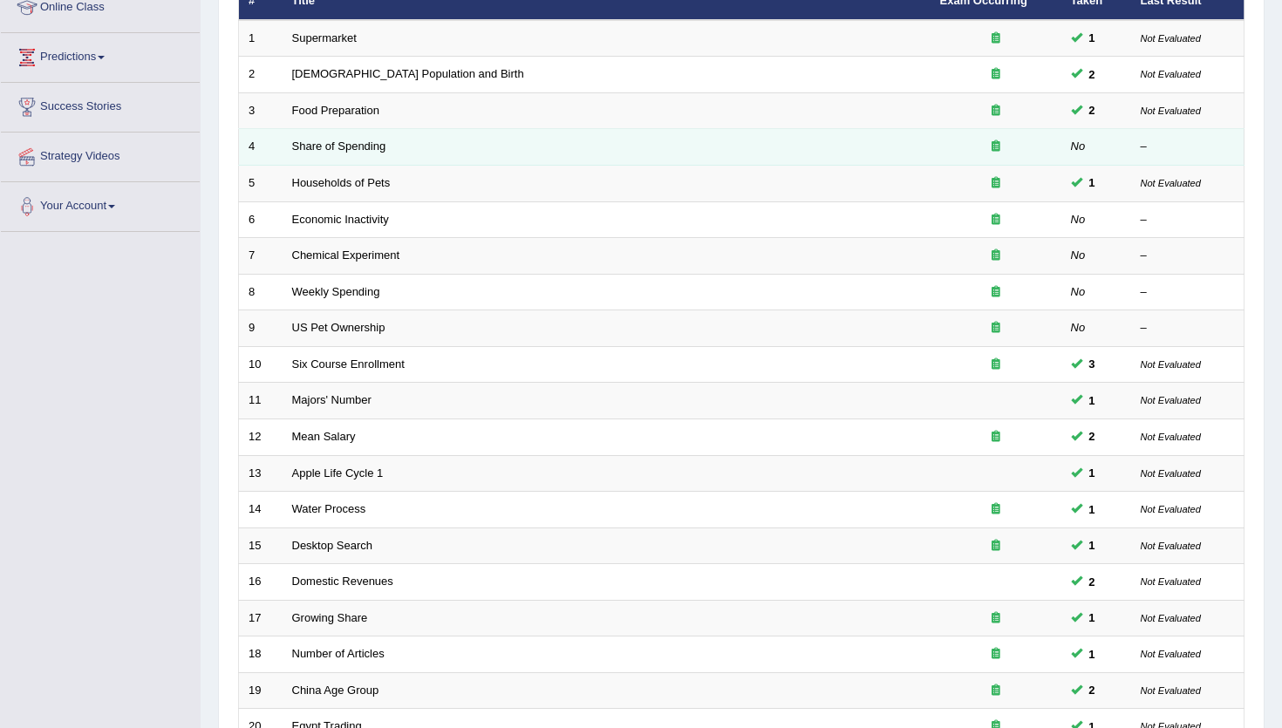
scroll to position [426, 0]
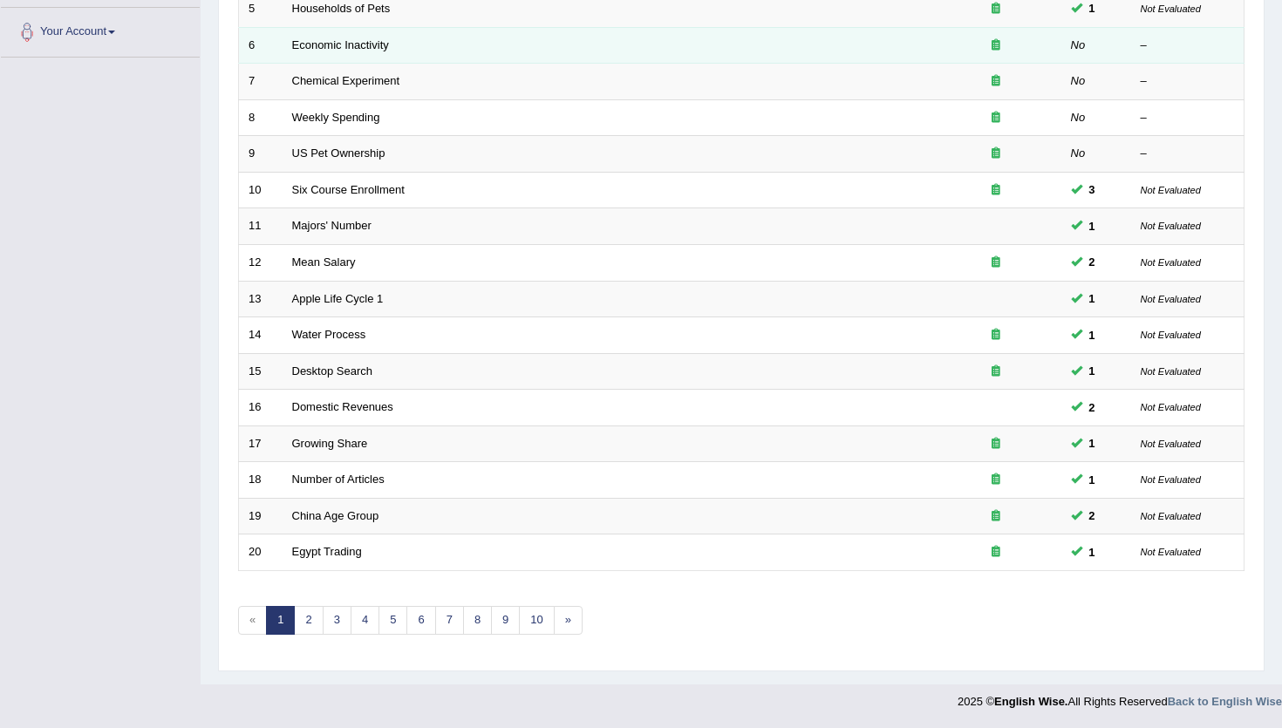
click at [399, 44] on td "Economic Inactivity" at bounding box center [606, 45] width 648 height 37
click at [364, 42] on link "Economic Inactivity" at bounding box center [340, 44] width 97 height 13
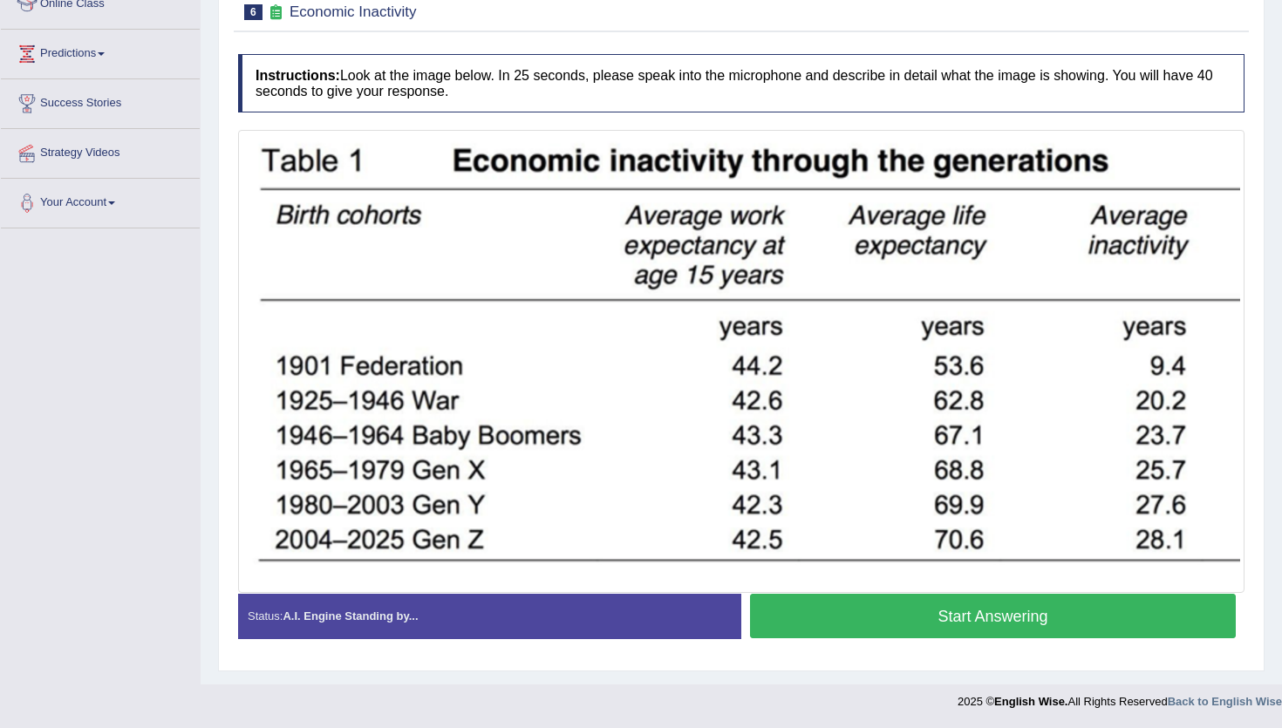
scroll to position [76, 0]
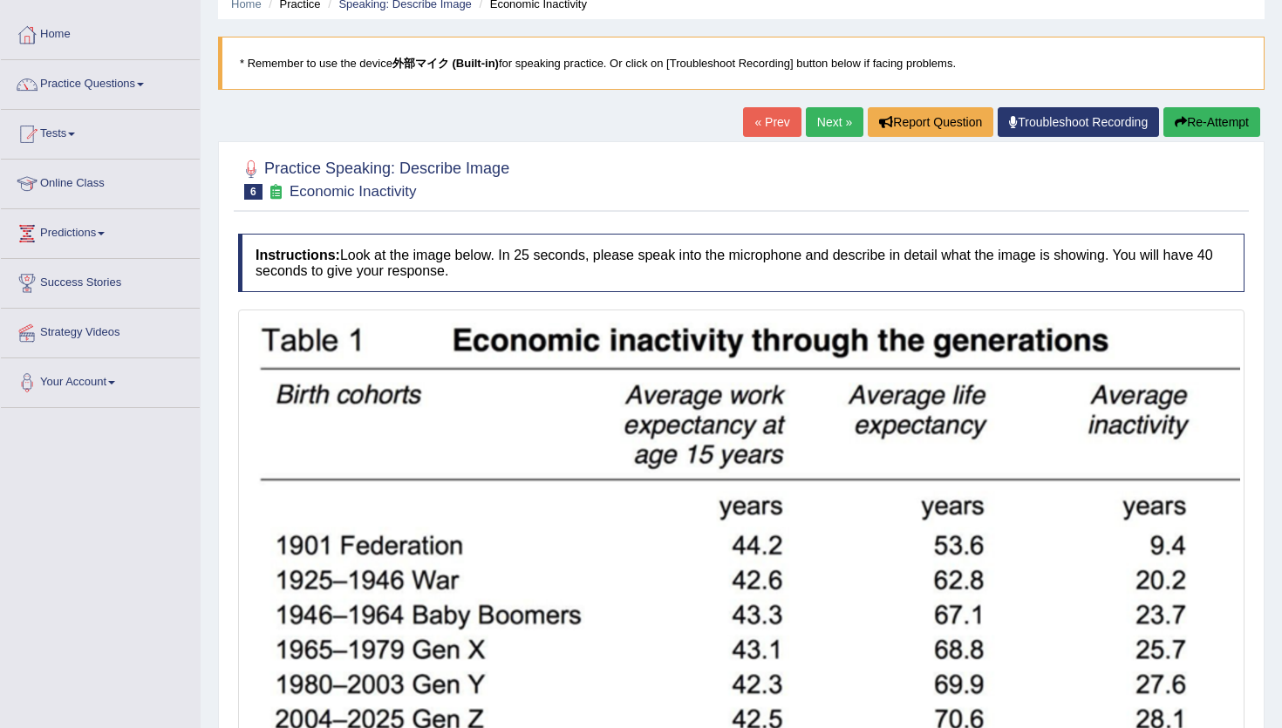
click at [833, 127] on link "Next »" at bounding box center [835, 122] width 58 height 30
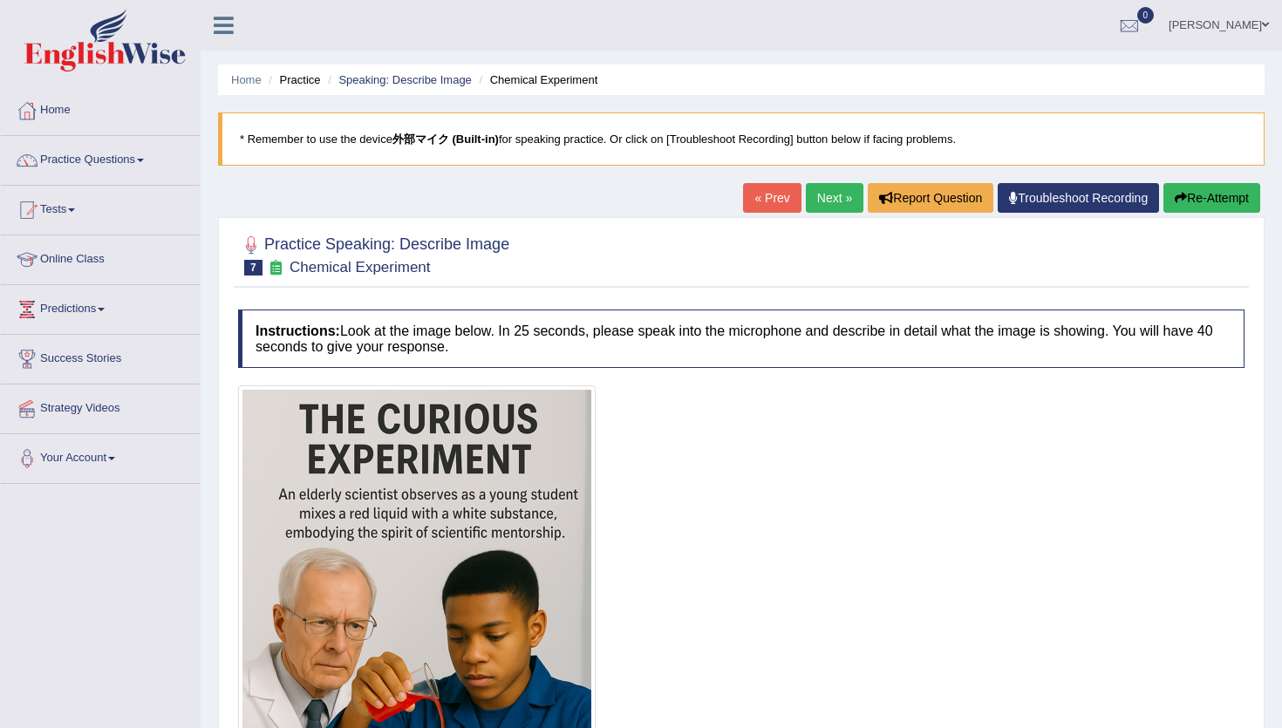
click at [810, 204] on link "Next »" at bounding box center [835, 198] width 58 height 30
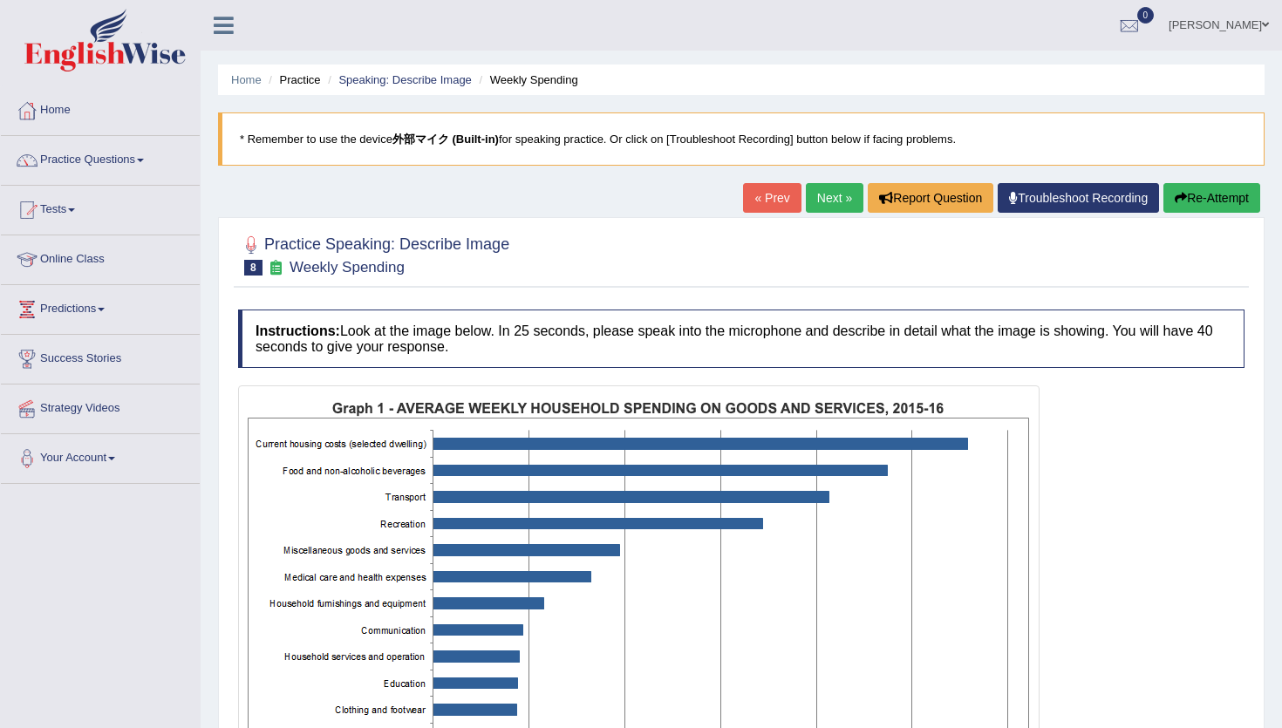
click at [806, 196] on link "Next »" at bounding box center [835, 198] width 58 height 30
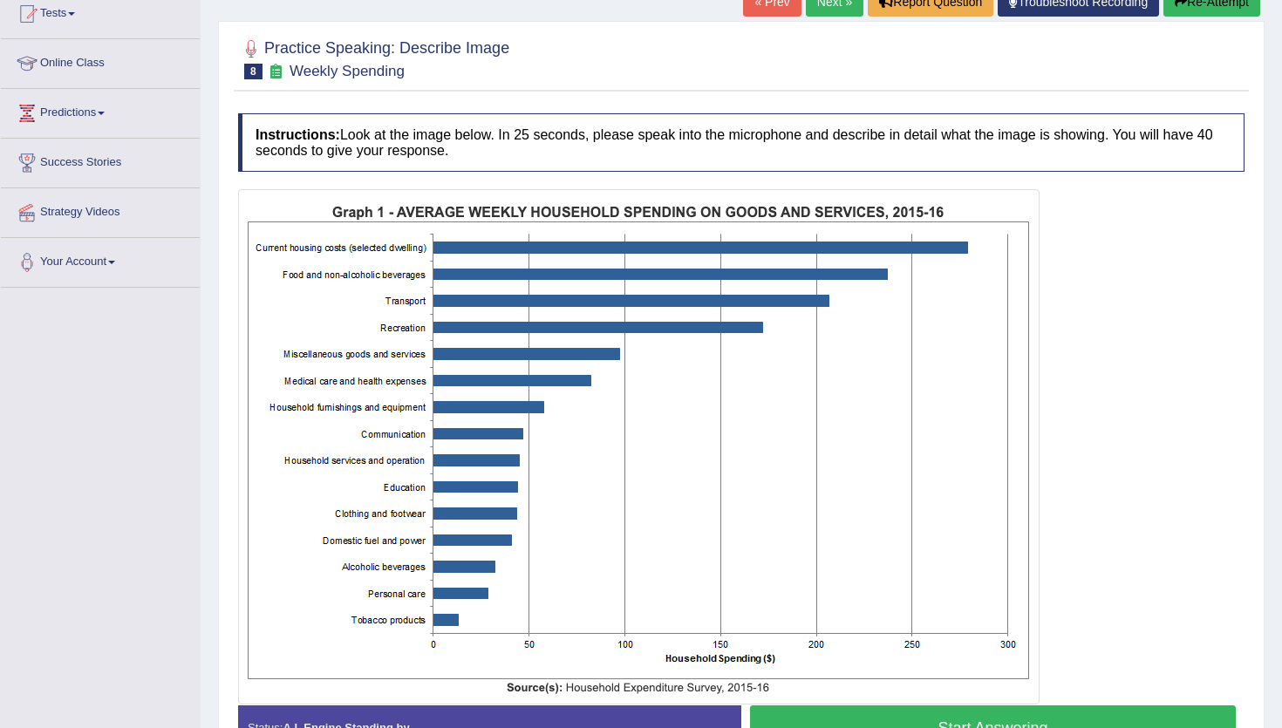
scroll to position [229, 0]
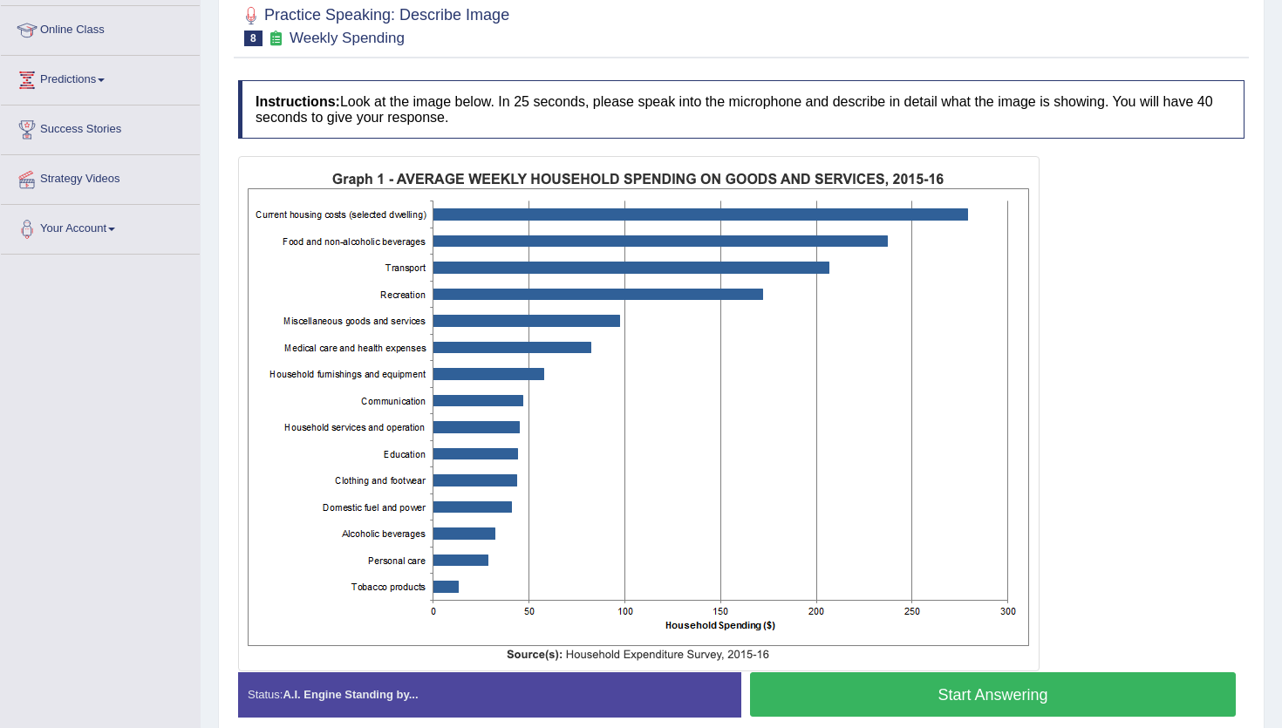
click at [926, 695] on button "Start Answering" at bounding box center [993, 694] width 486 height 44
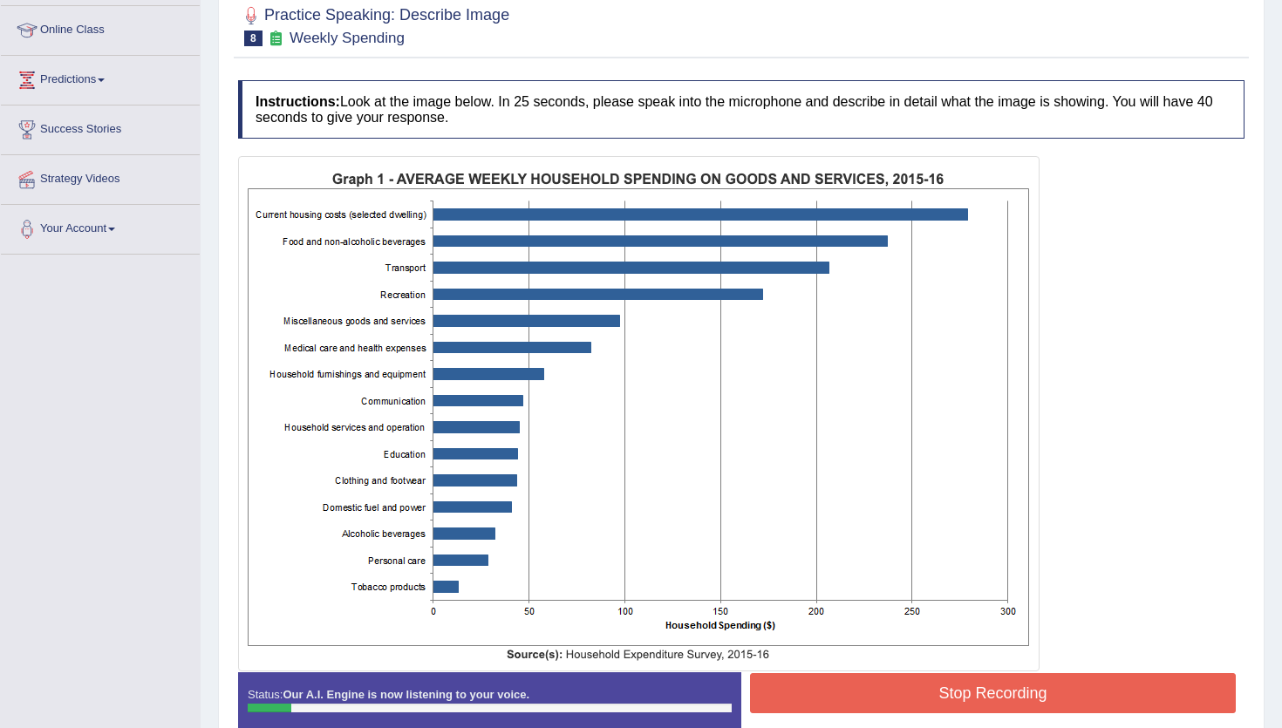
scroll to position [0, 0]
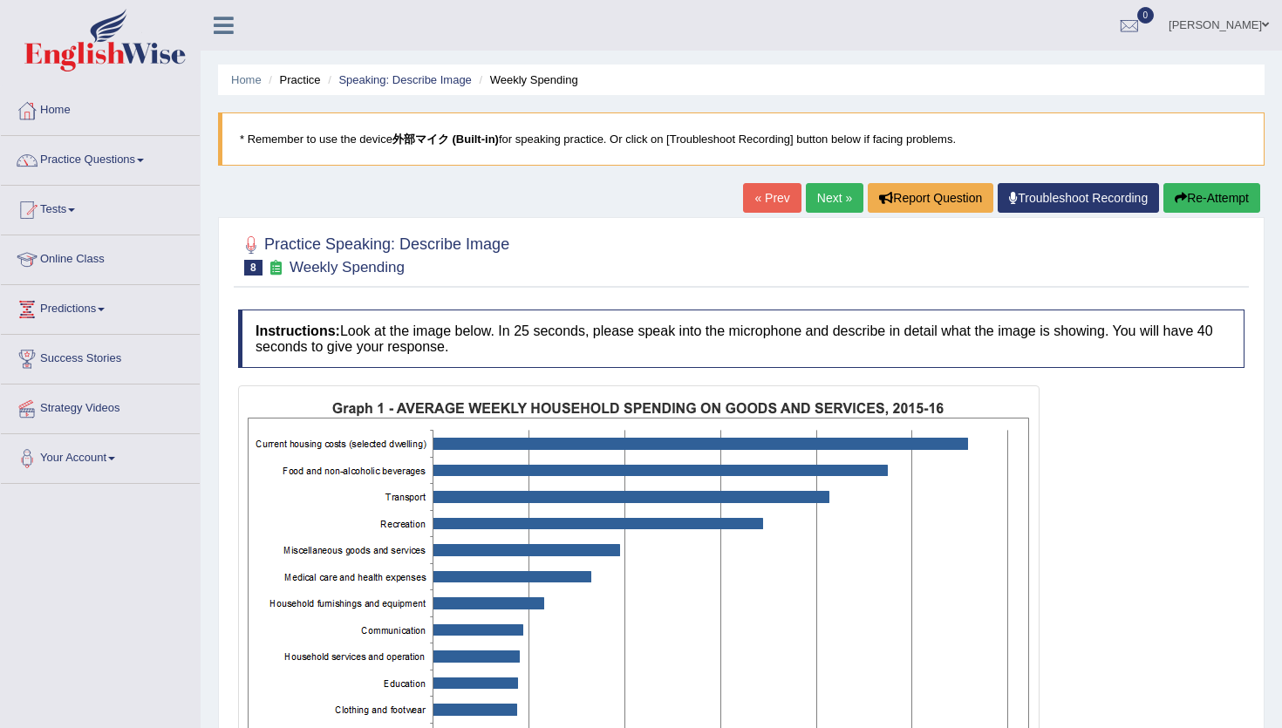
click at [1226, 196] on button "Re-Attempt" at bounding box center [1211, 198] width 97 height 30
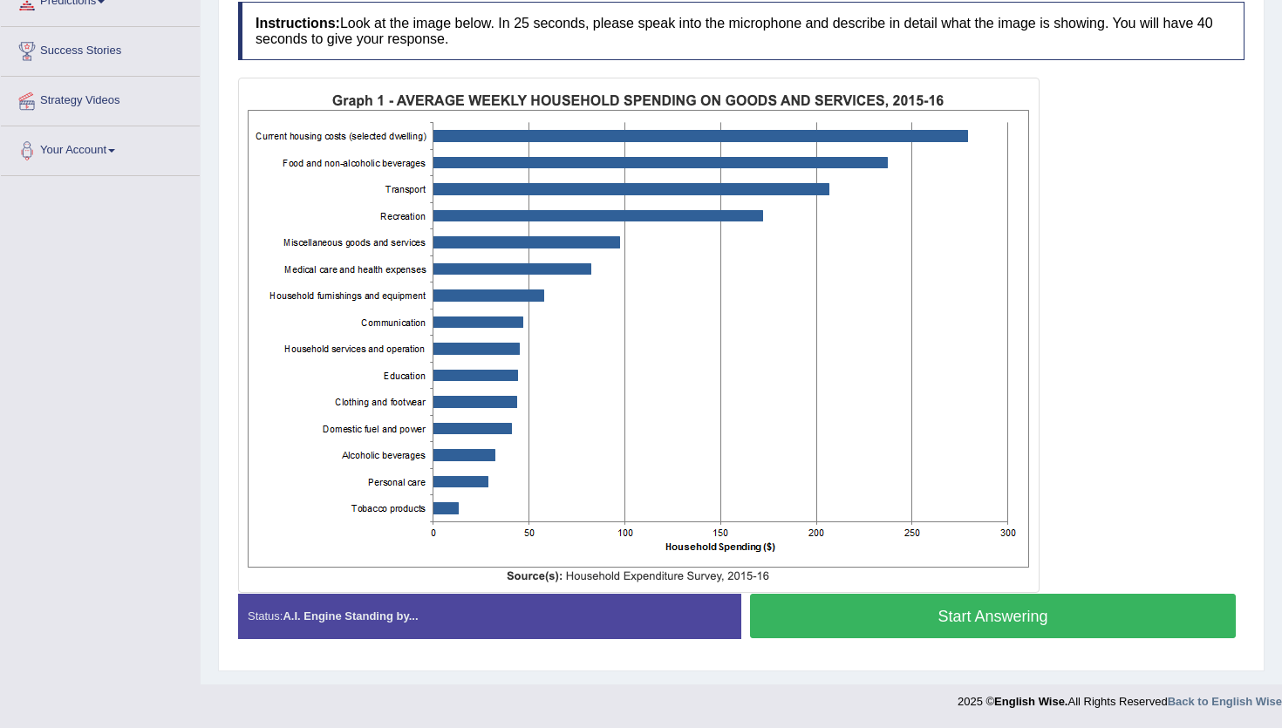
click at [955, 626] on button "Start Answering" at bounding box center [993, 616] width 486 height 44
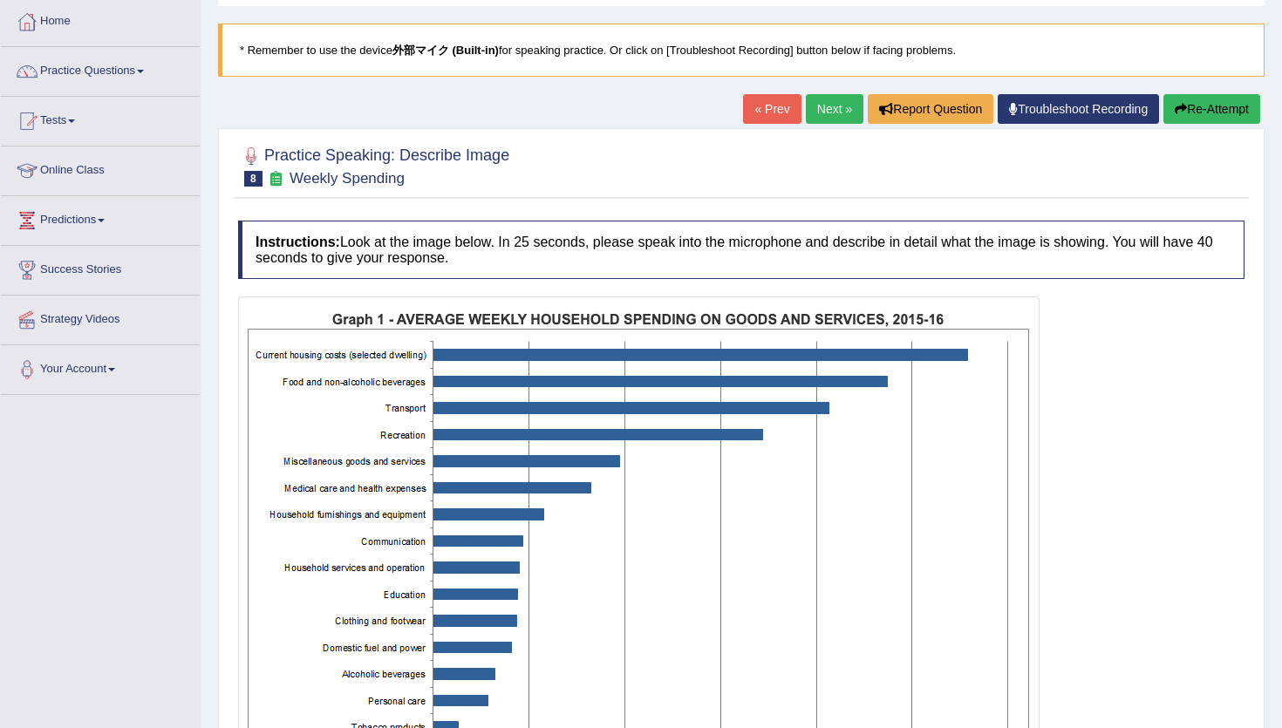
scroll to position [0, 0]
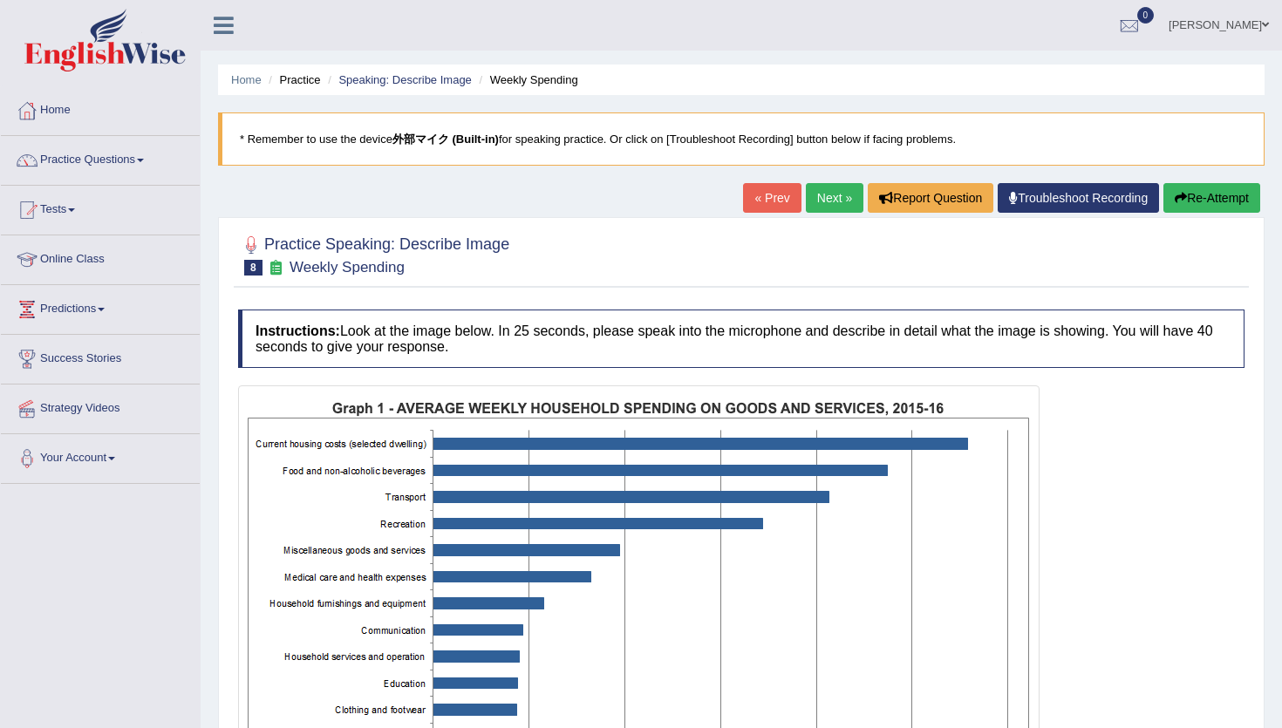
click at [1227, 203] on button "Re-Attempt" at bounding box center [1211, 198] width 97 height 30
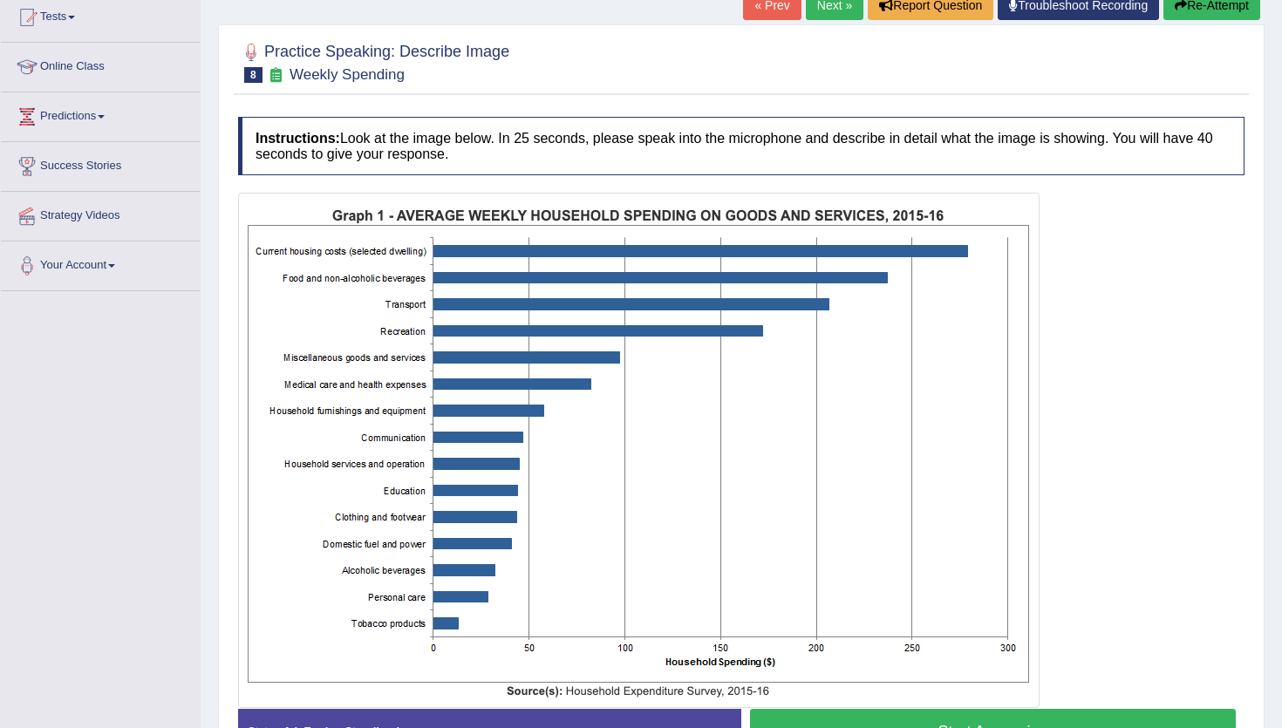
scroll to position [191, 0]
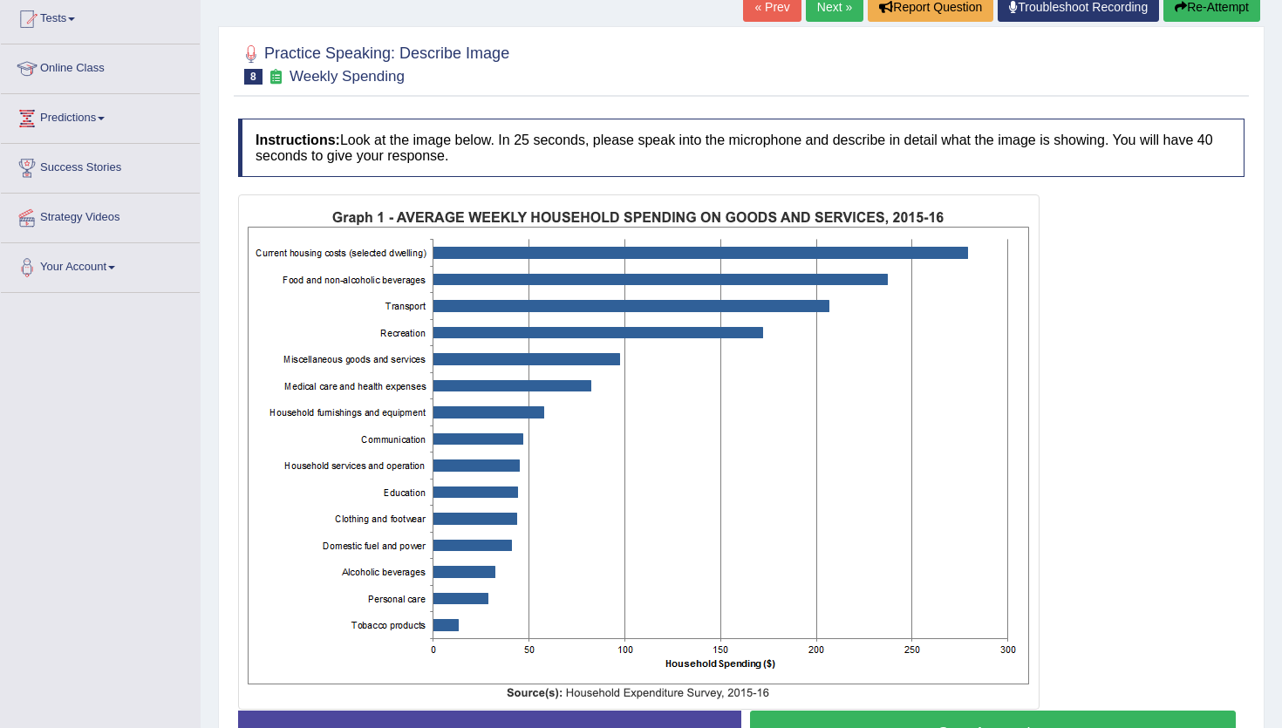
click at [929, 716] on button "Start Answering" at bounding box center [993, 733] width 486 height 44
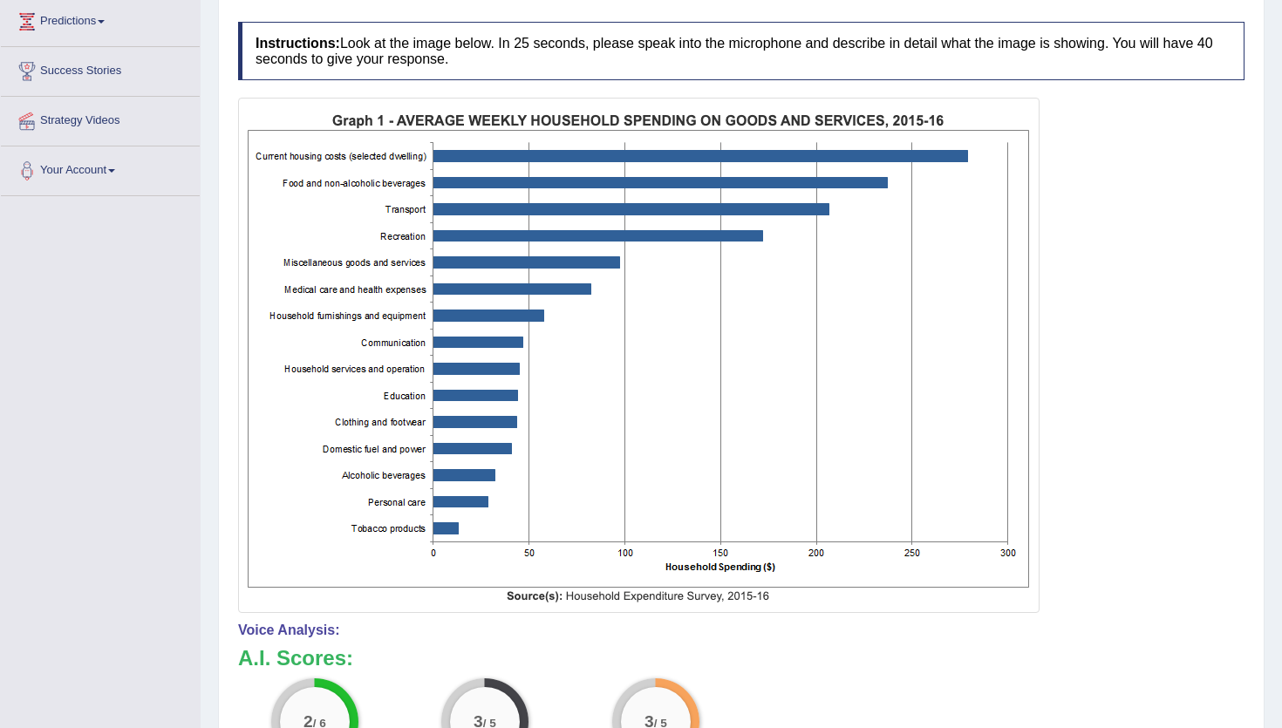
scroll to position [0, 0]
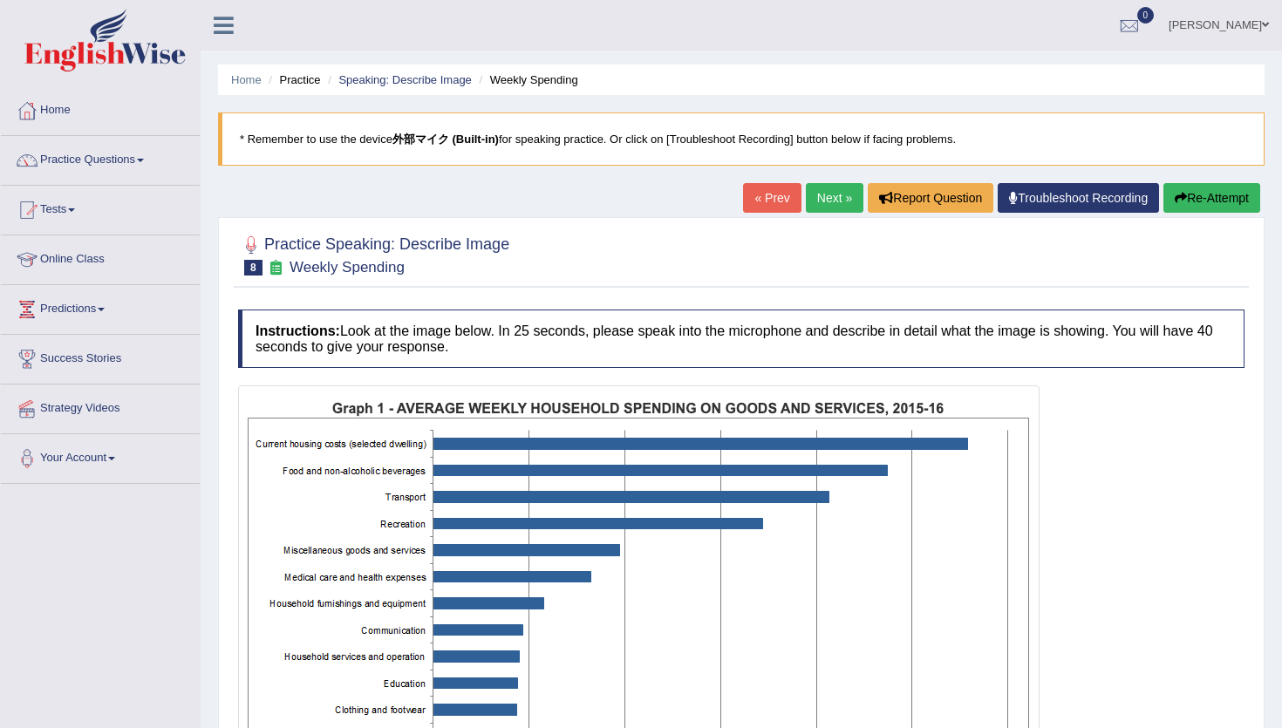
click at [1180, 196] on icon "button" at bounding box center [1180, 198] width 12 height 12
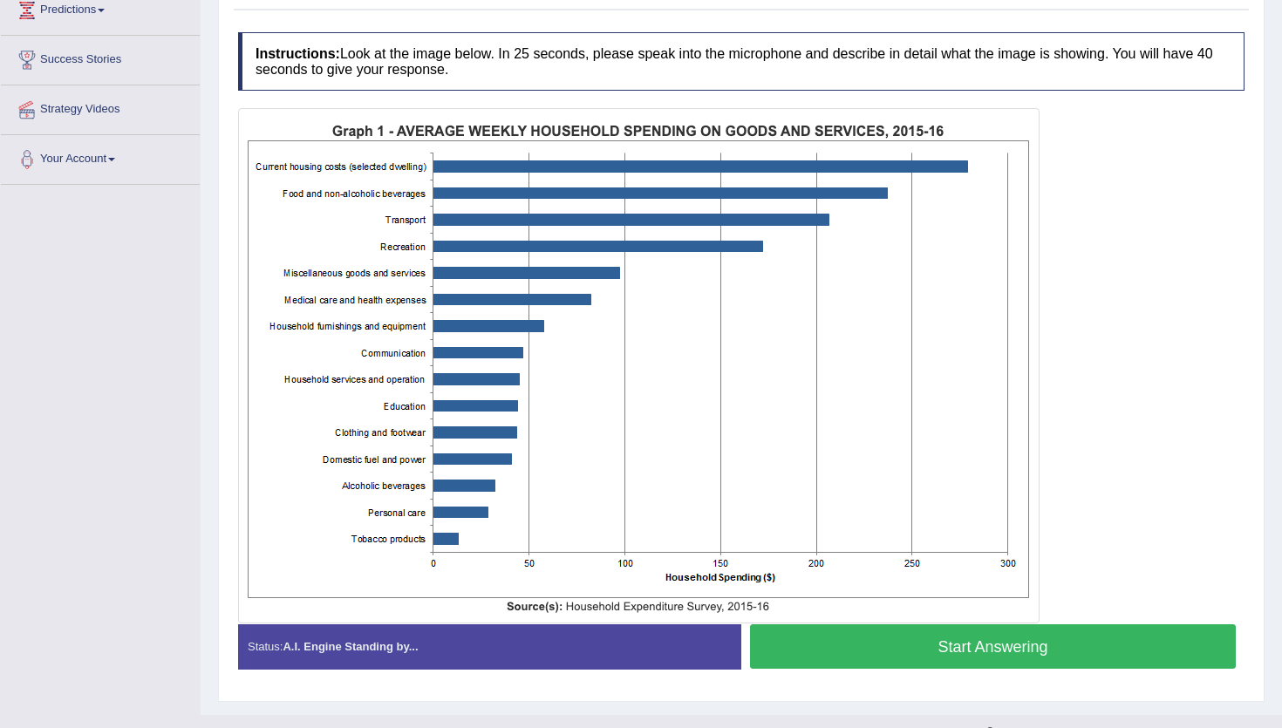
scroll to position [317, 0]
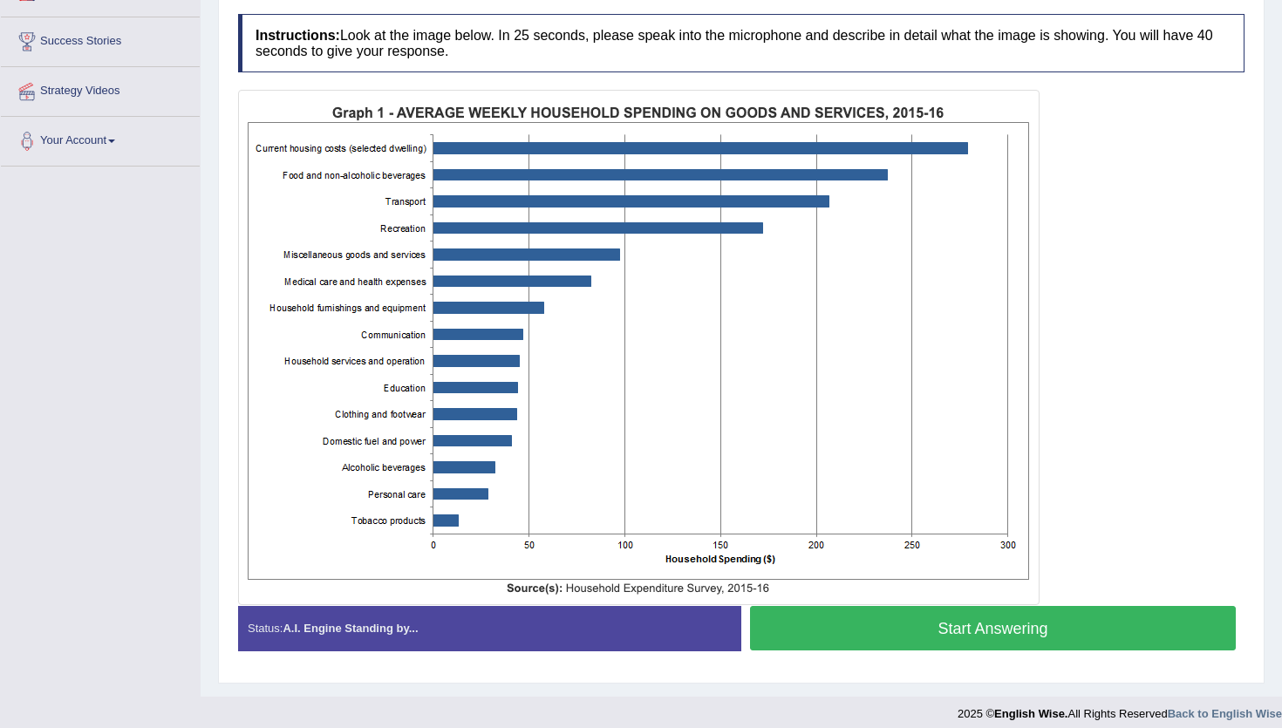
click at [847, 640] on button "Start Answering" at bounding box center [993, 628] width 486 height 44
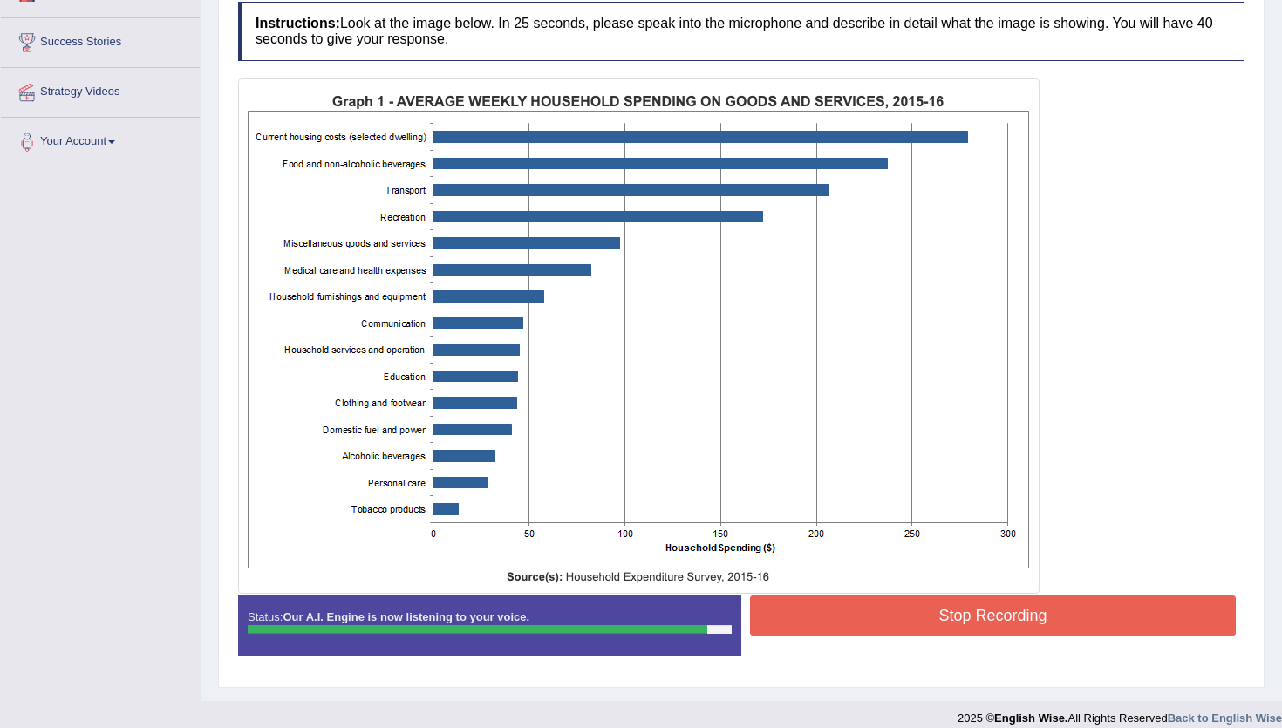
click at [855, 606] on button "Stop Recording" at bounding box center [993, 615] width 486 height 40
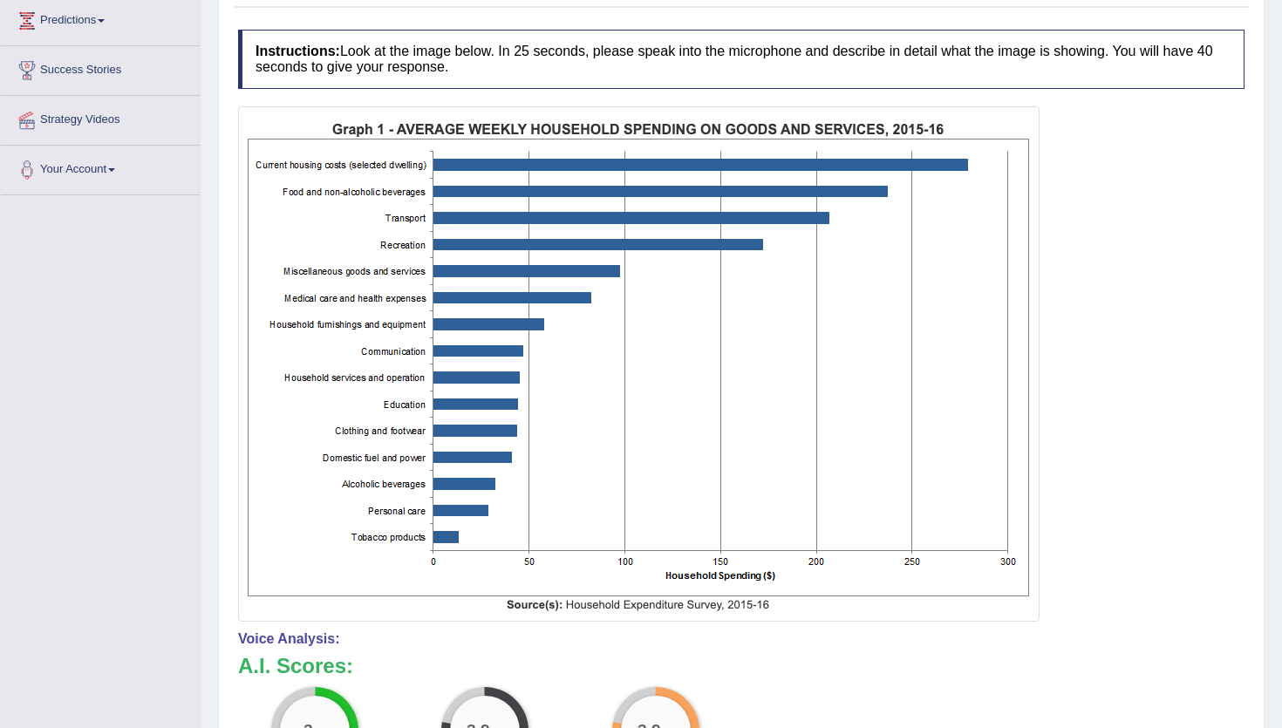
scroll to position [0, 0]
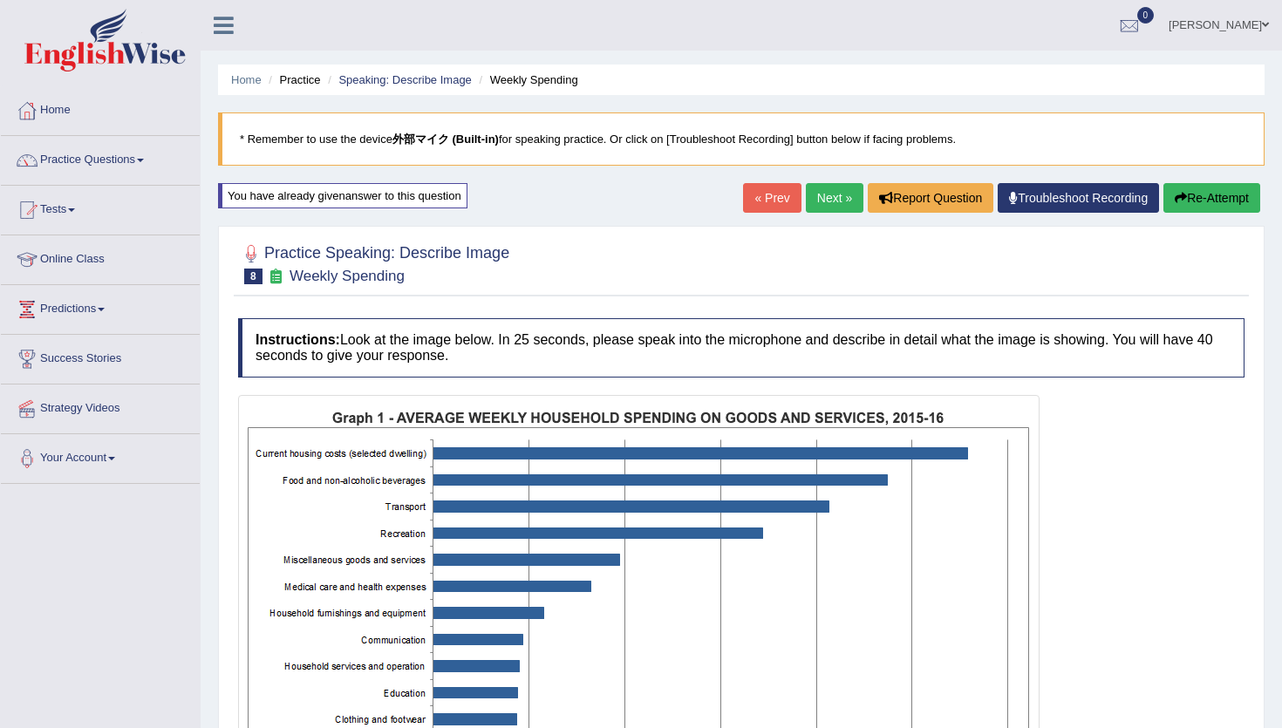
click at [844, 201] on link "Next »" at bounding box center [835, 198] width 58 height 30
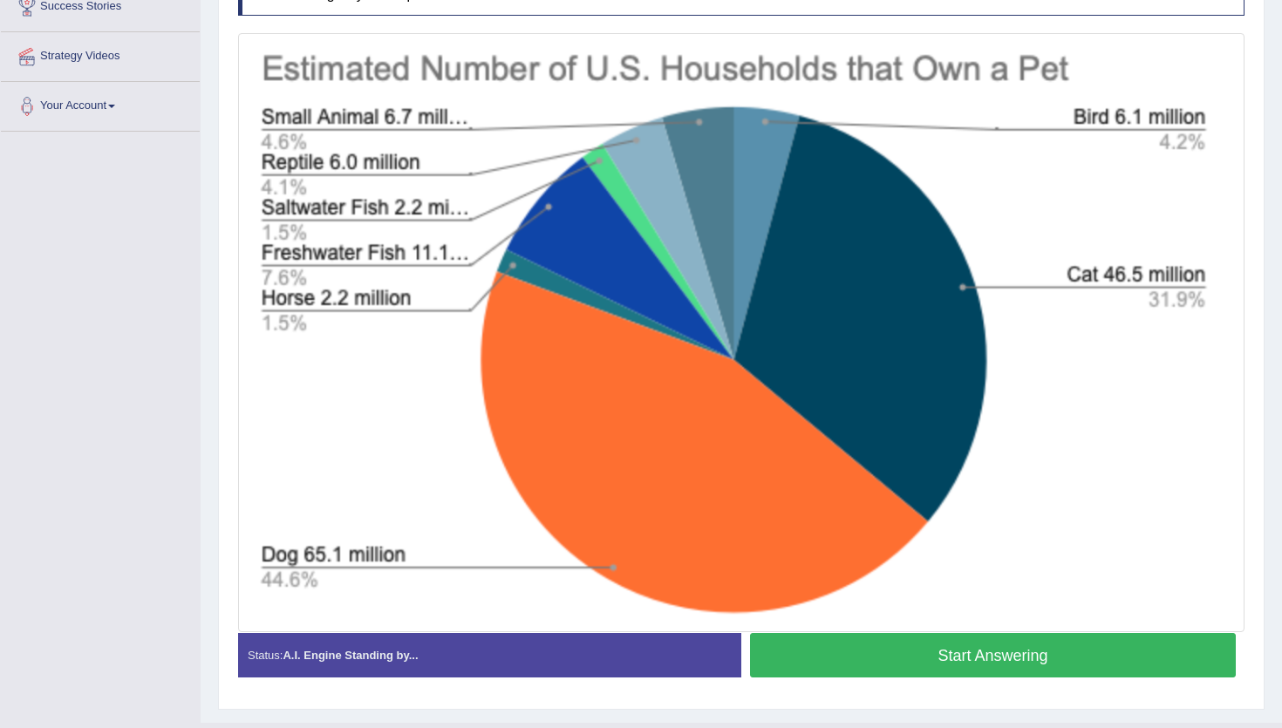
scroll to position [376, 0]
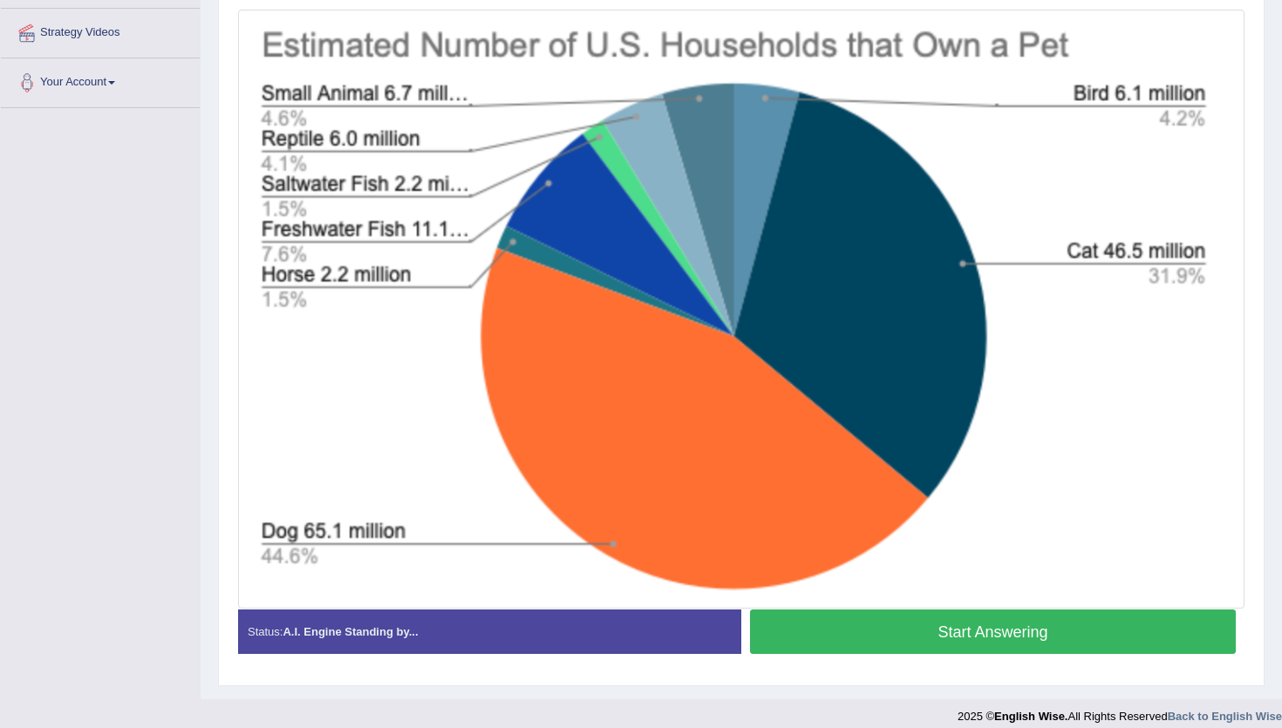
click at [826, 635] on button "Start Answering" at bounding box center [993, 631] width 486 height 44
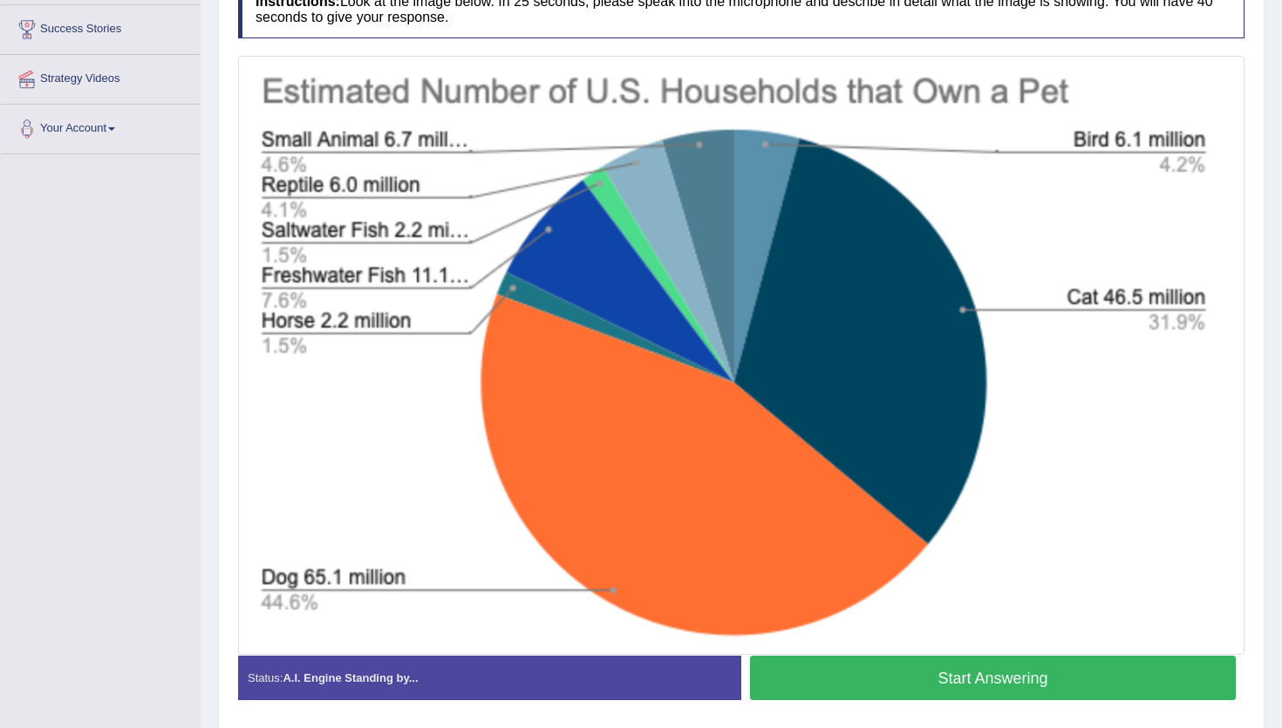
scroll to position [318, 0]
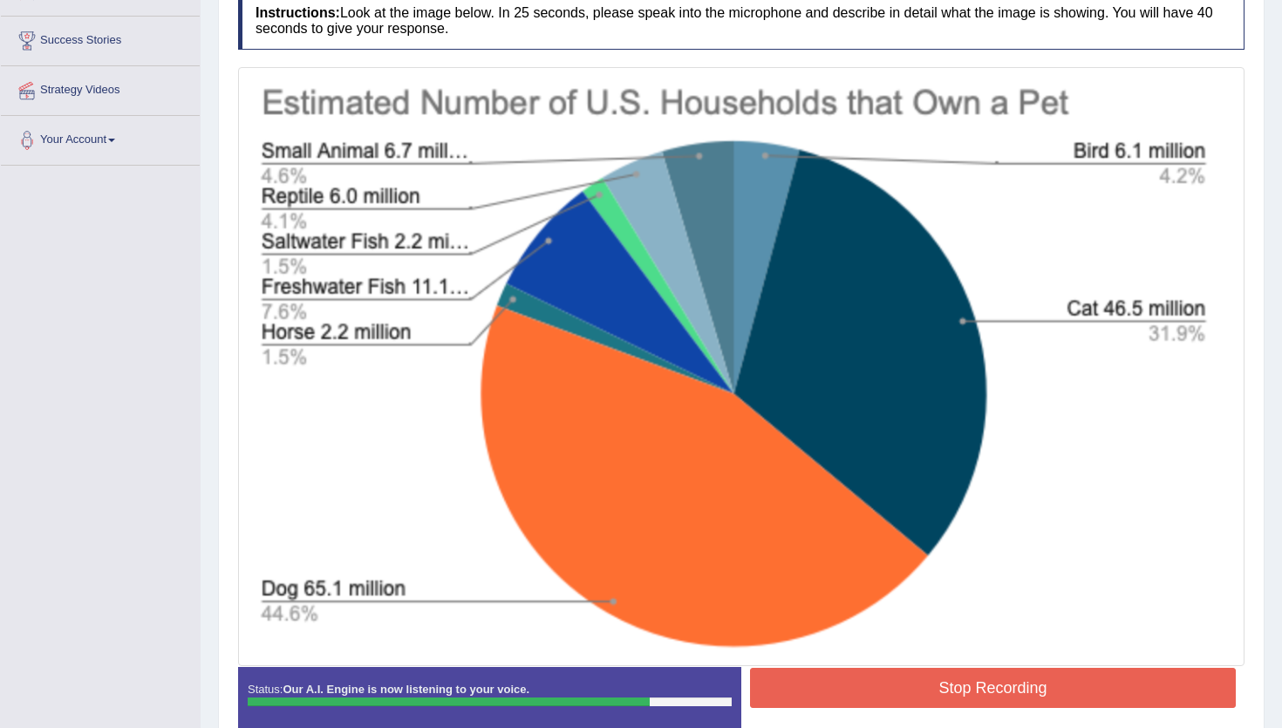
click at [823, 697] on button "Stop Recording" at bounding box center [993, 688] width 486 height 40
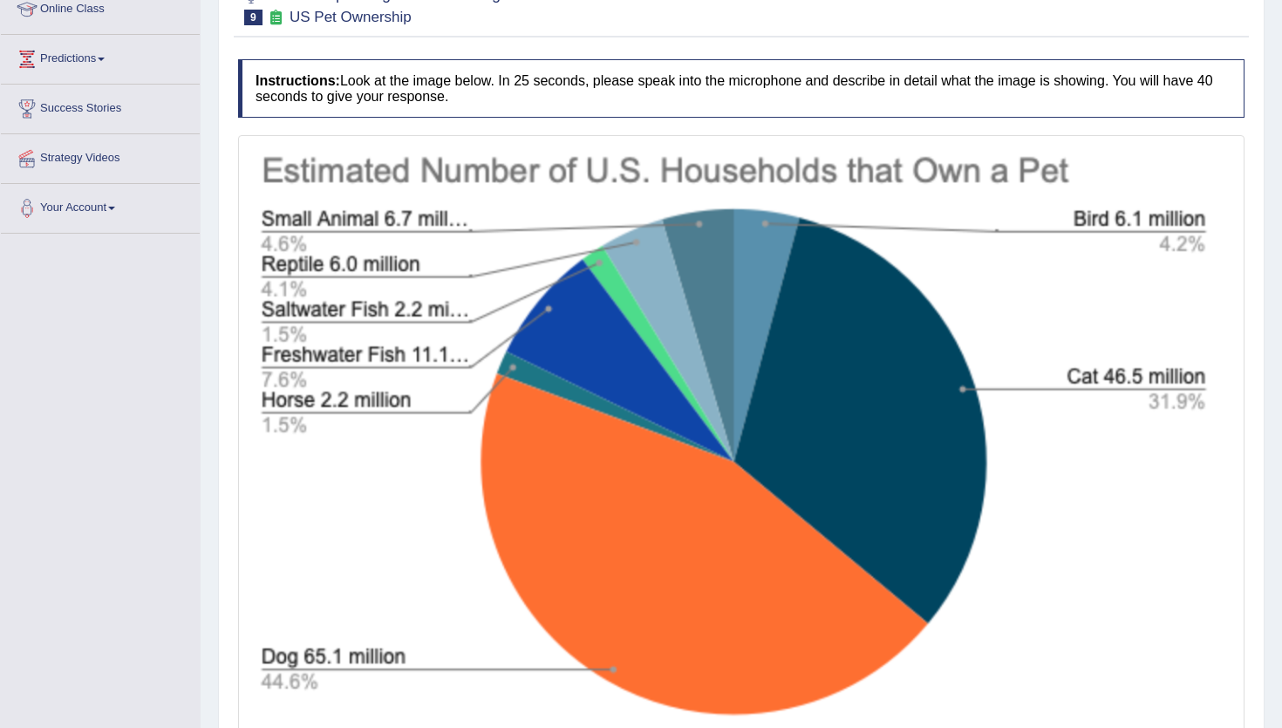
scroll to position [0, 0]
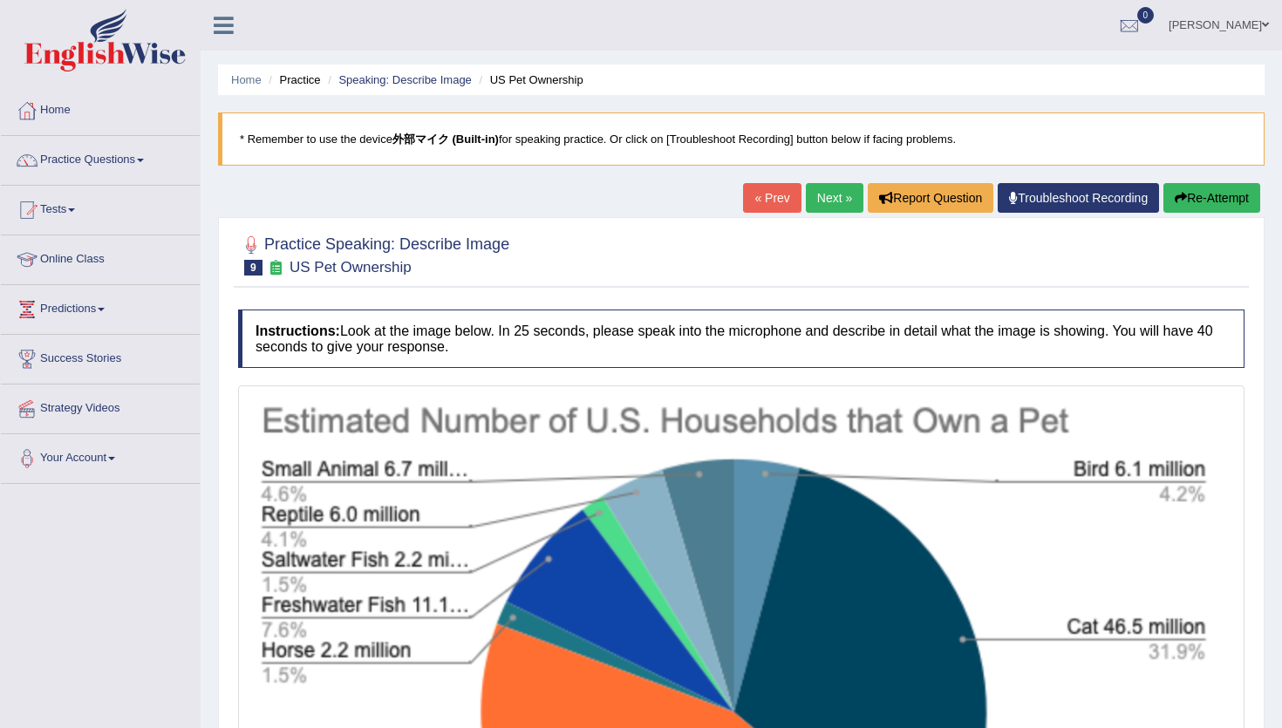
click at [1182, 194] on button "Re-Attempt" at bounding box center [1211, 198] width 97 height 30
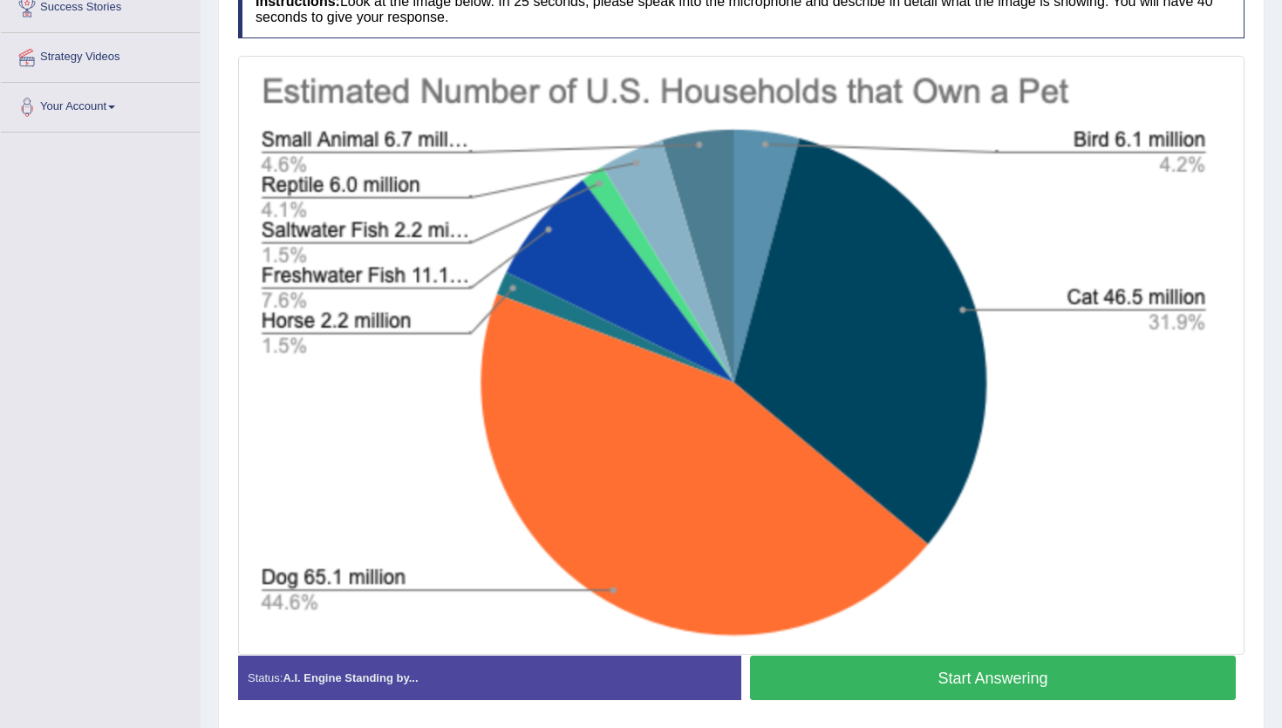
scroll to position [341, 0]
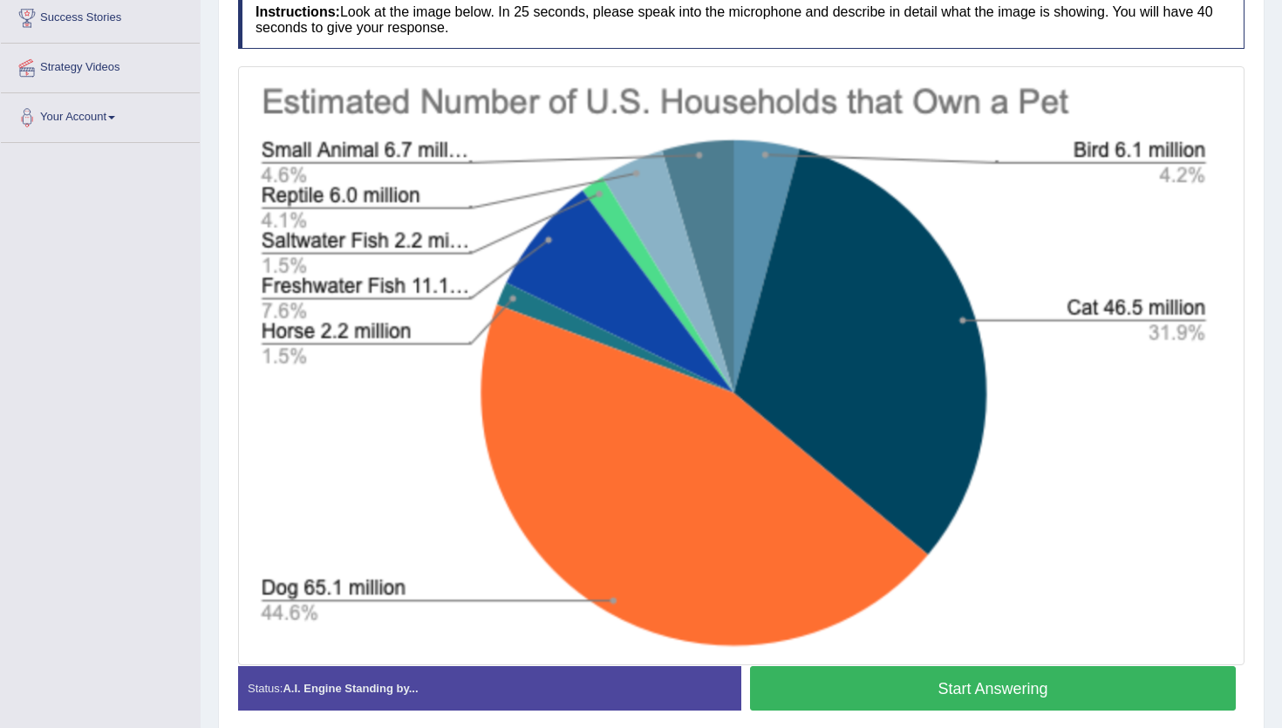
click at [820, 692] on button "Start Answering" at bounding box center [993, 688] width 486 height 44
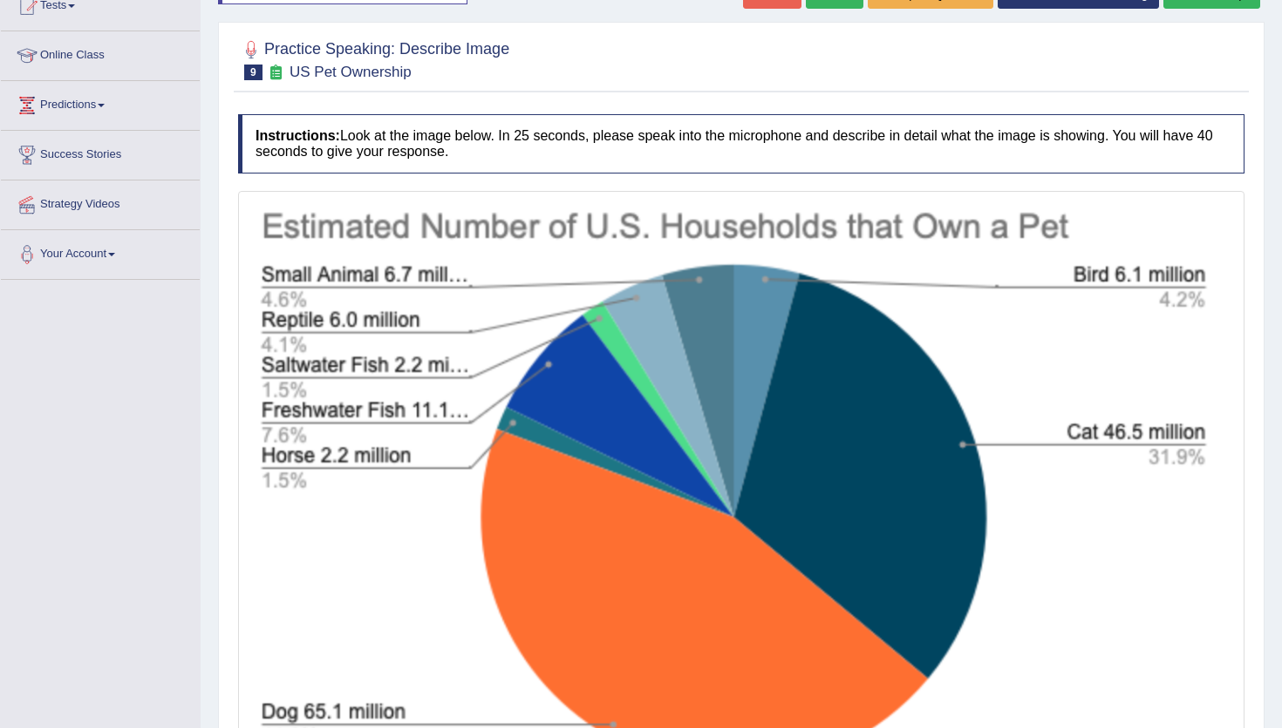
scroll to position [0, 0]
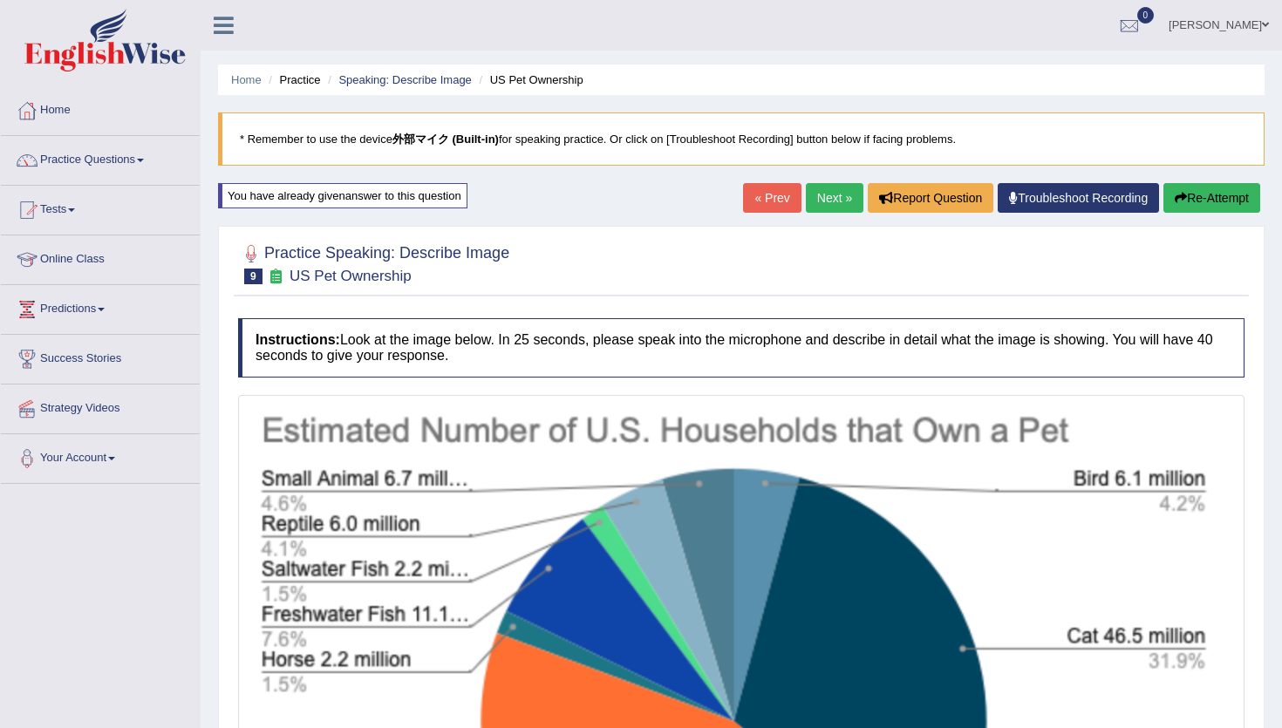
click at [1209, 196] on button "Re-Attempt" at bounding box center [1211, 198] width 97 height 30
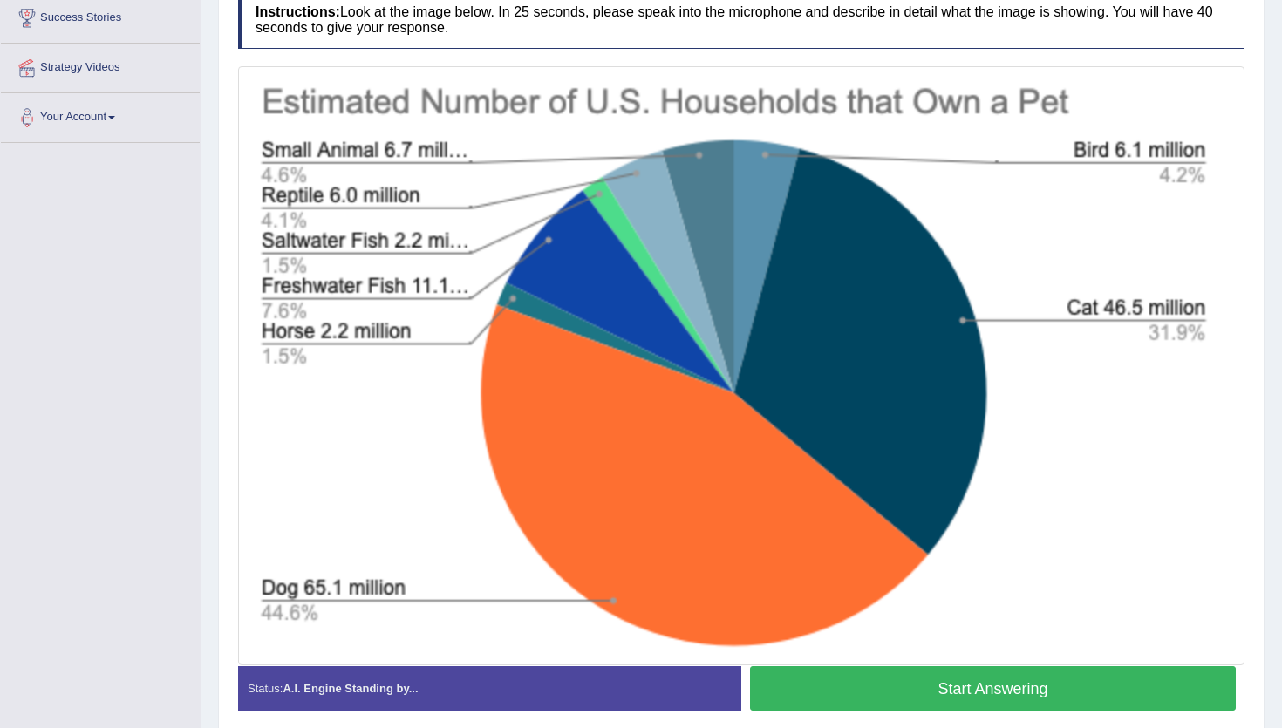
scroll to position [350, 0]
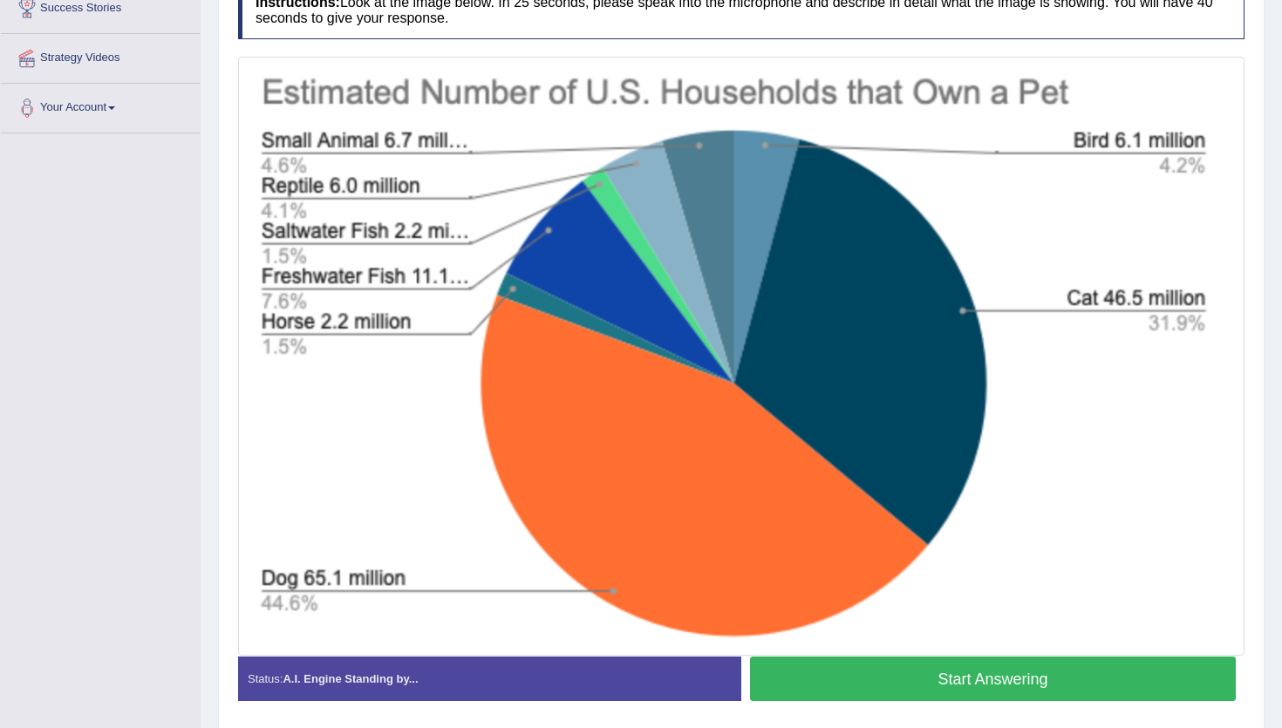
click at [919, 691] on button "Start Answering" at bounding box center [993, 678] width 486 height 44
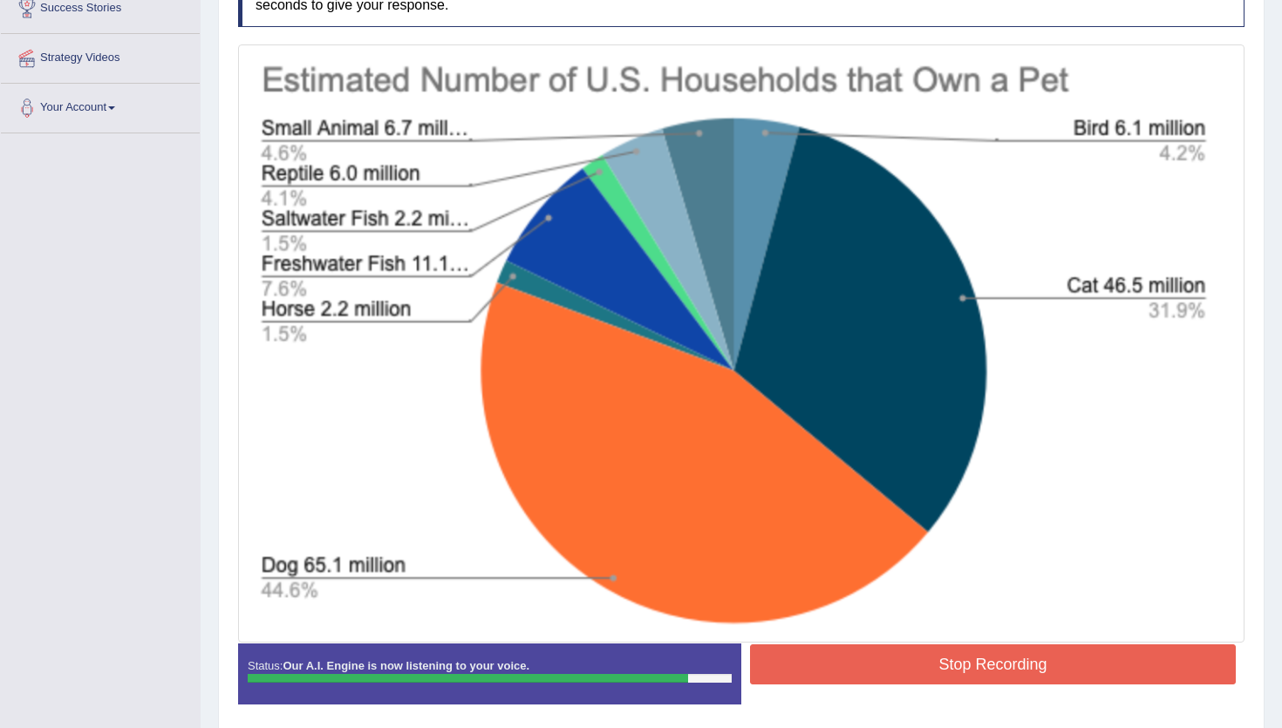
click at [916, 677] on button "Stop Recording" at bounding box center [993, 664] width 486 height 40
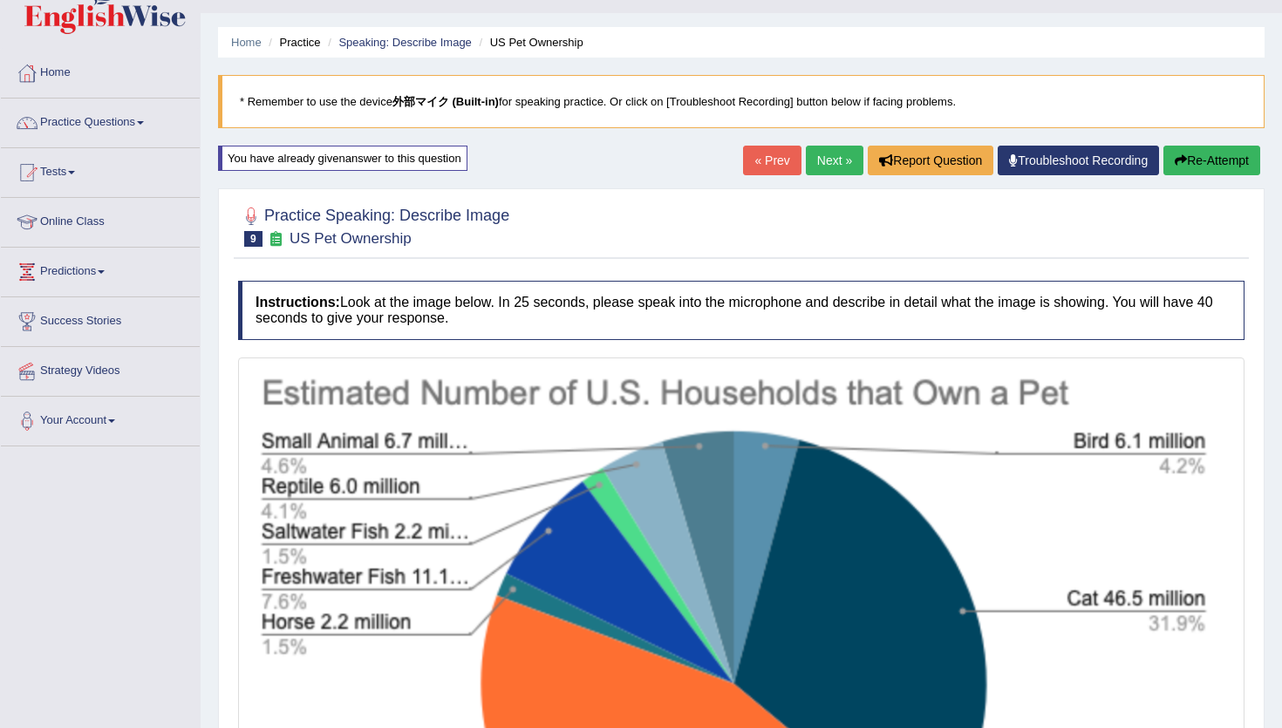
scroll to position [0, 0]
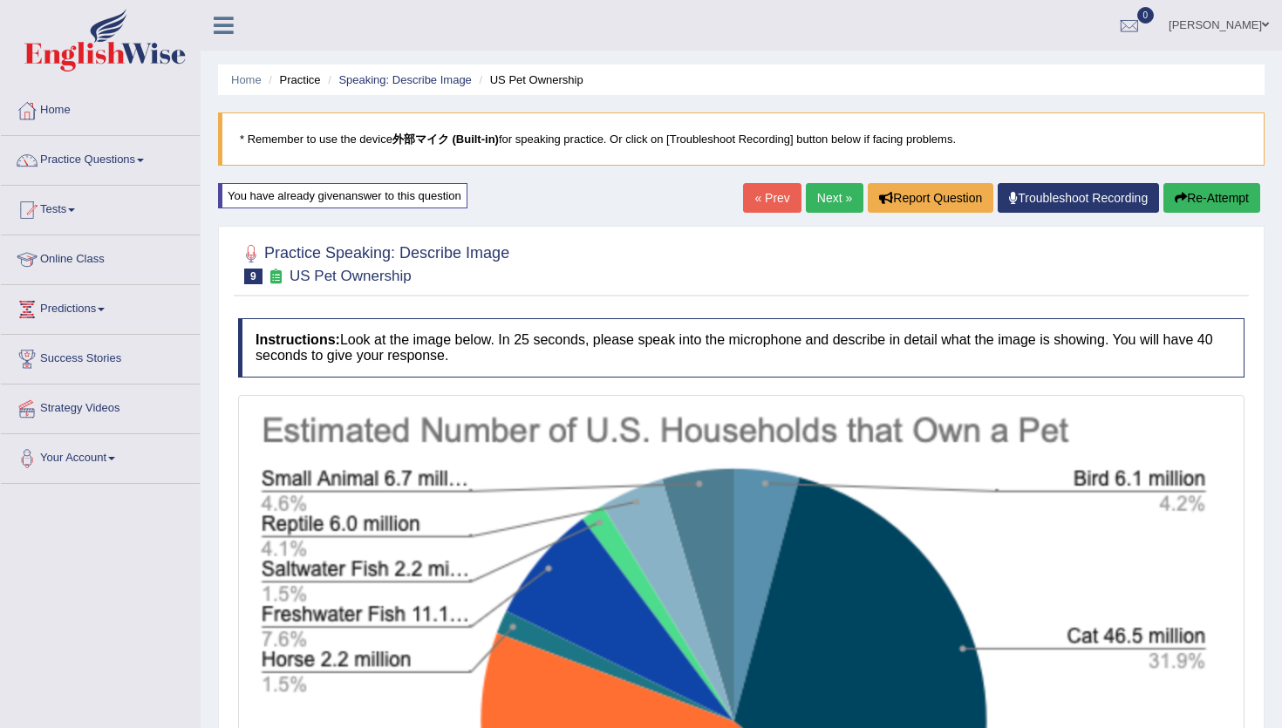
click at [838, 207] on link "Next »" at bounding box center [835, 198] width 58 height 30
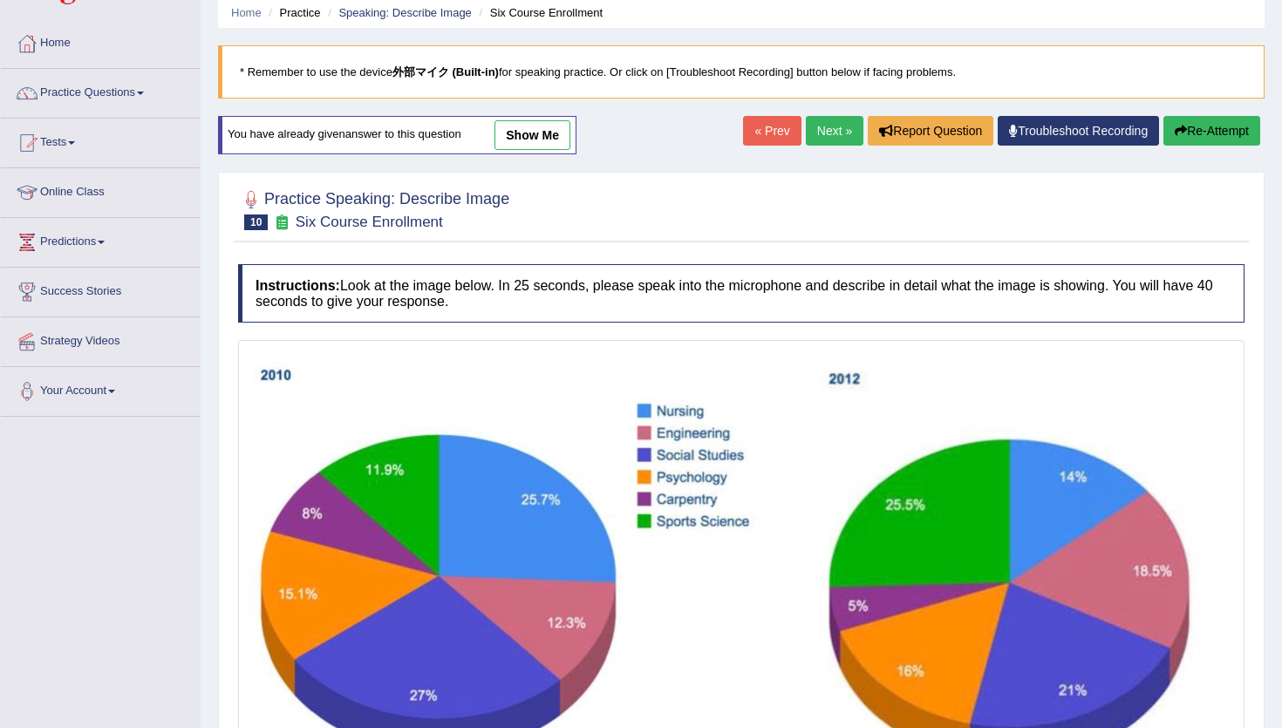
scroll to position [47, 0]
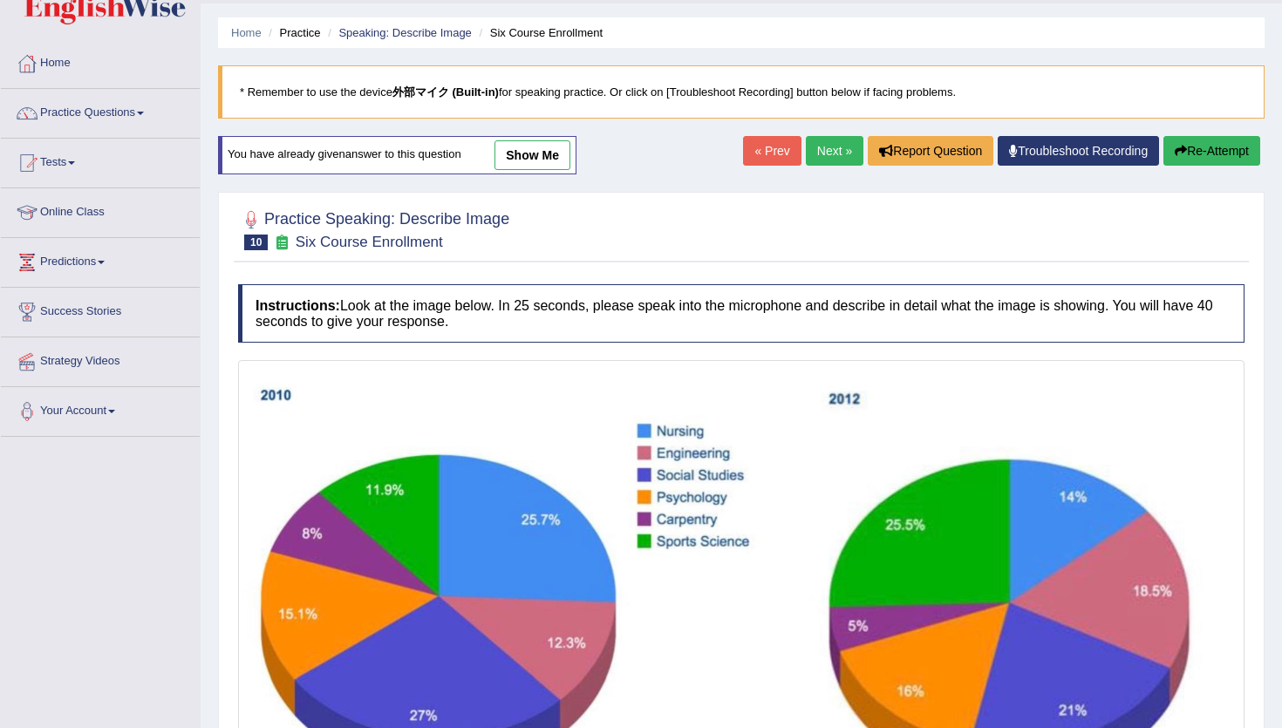
click at [1174, 141] on button "Re-Attempt" at bounding box center [1211, 151] width 97 height 30
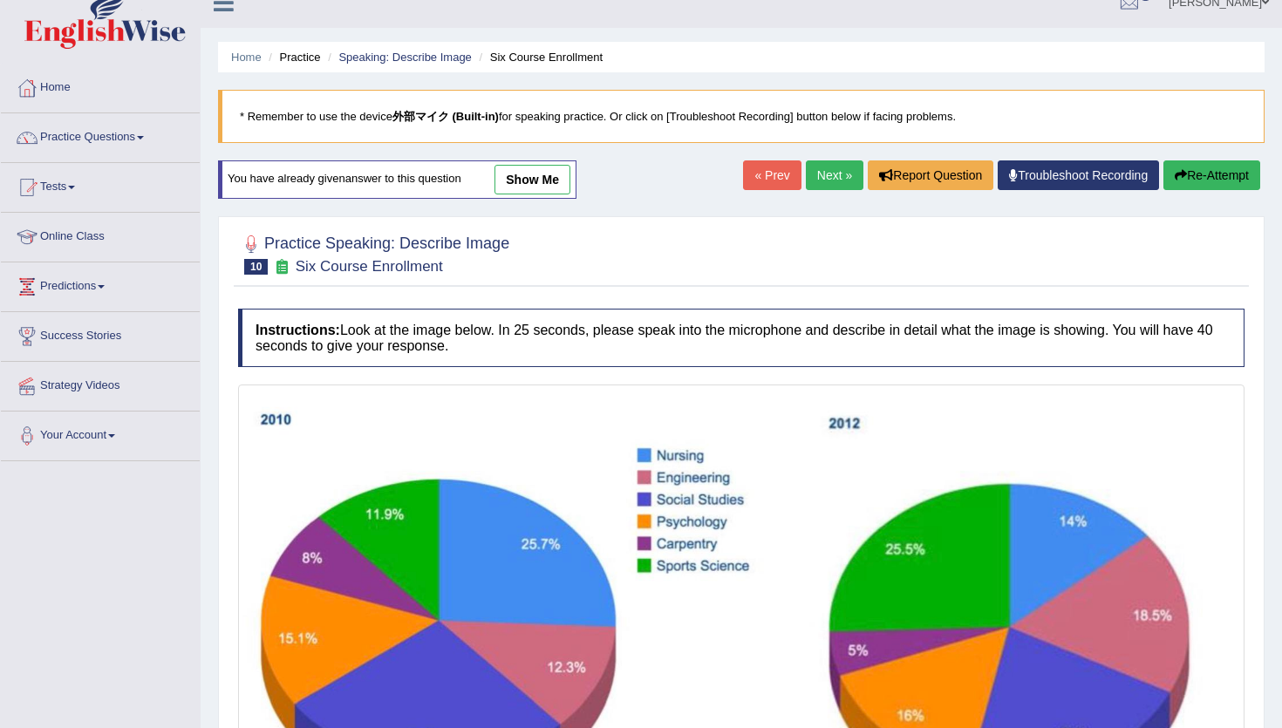
scroll to position [9, 0]
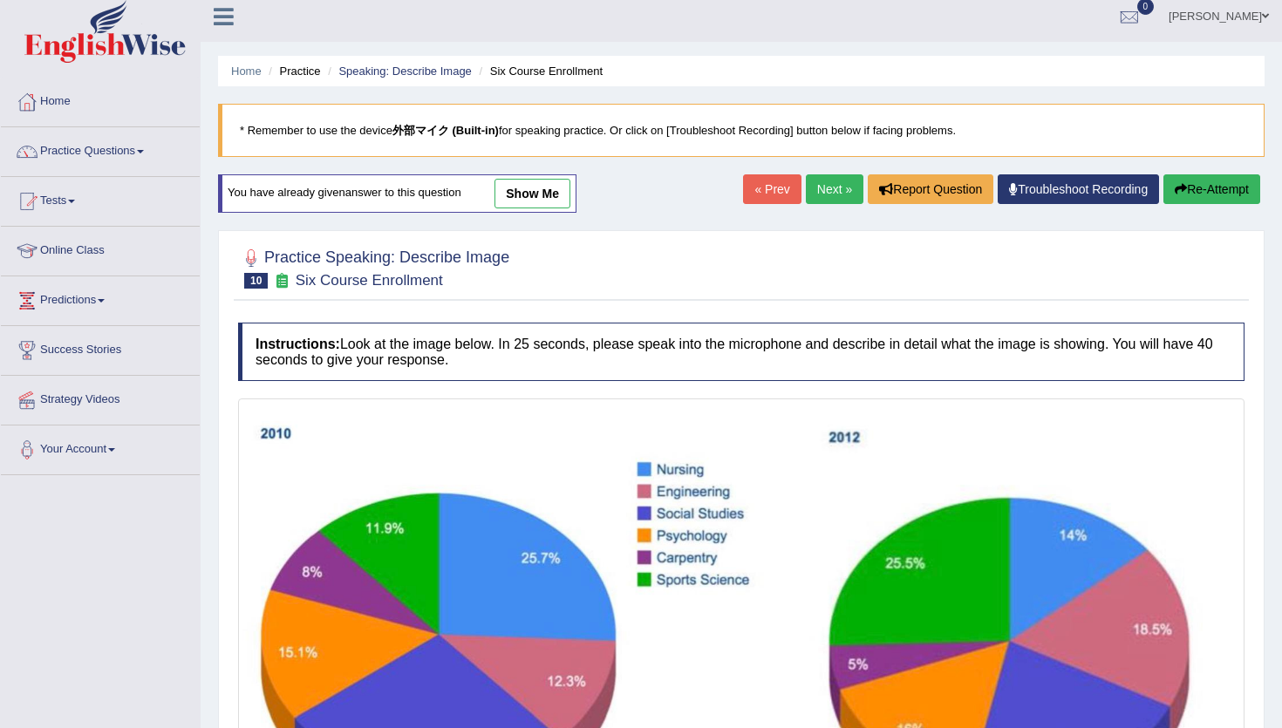
click at [815, 189] on link "Next »" at bounding box center [835, 189] width 58 height 30
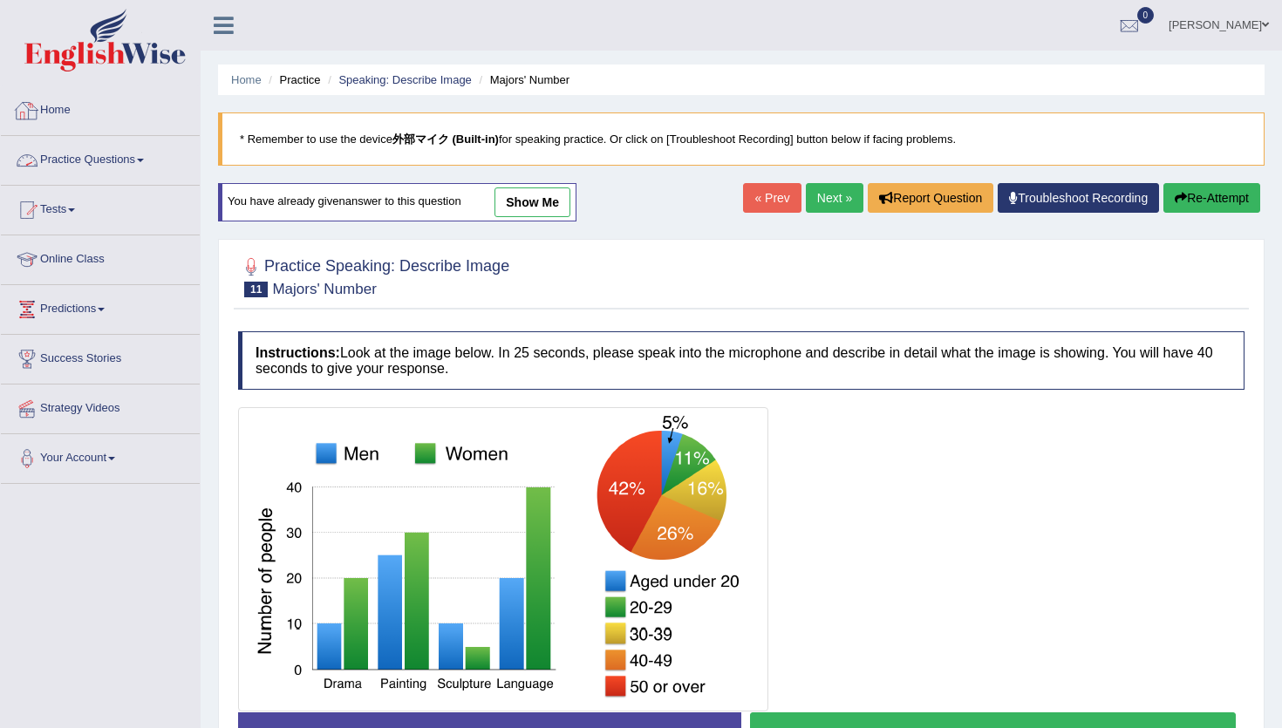
click at [145, 160] on link "Practice Questions" at bounding box center [100, 158] width 199 height 44
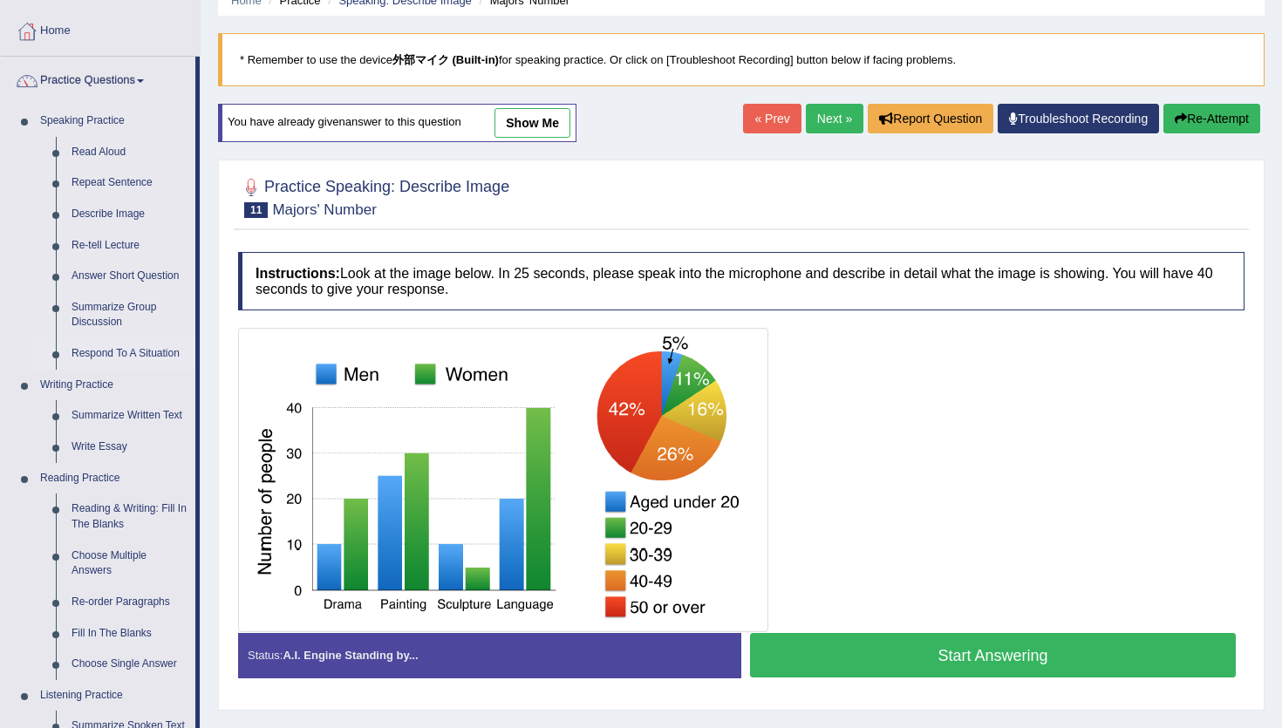
scroll to position [90, 0]
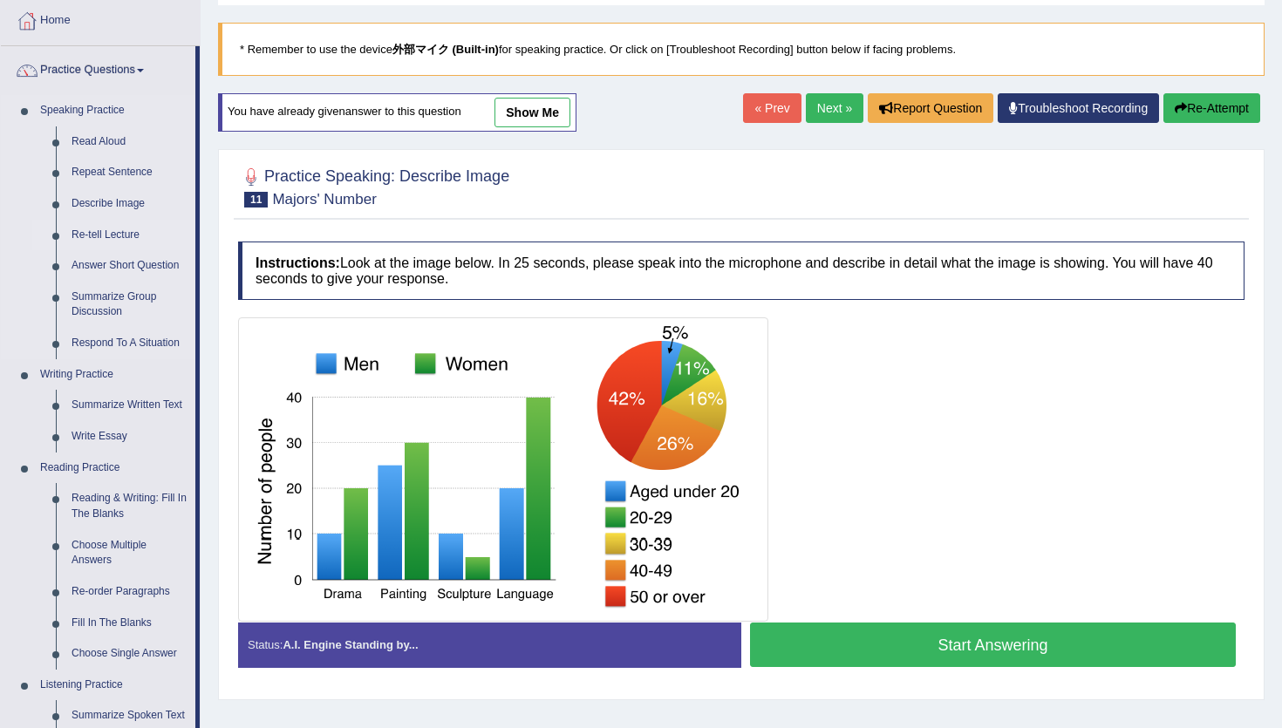
click at [97, 231] on link "Re-tell Lecture" at bounding box center [130, 235] width 132 height 31
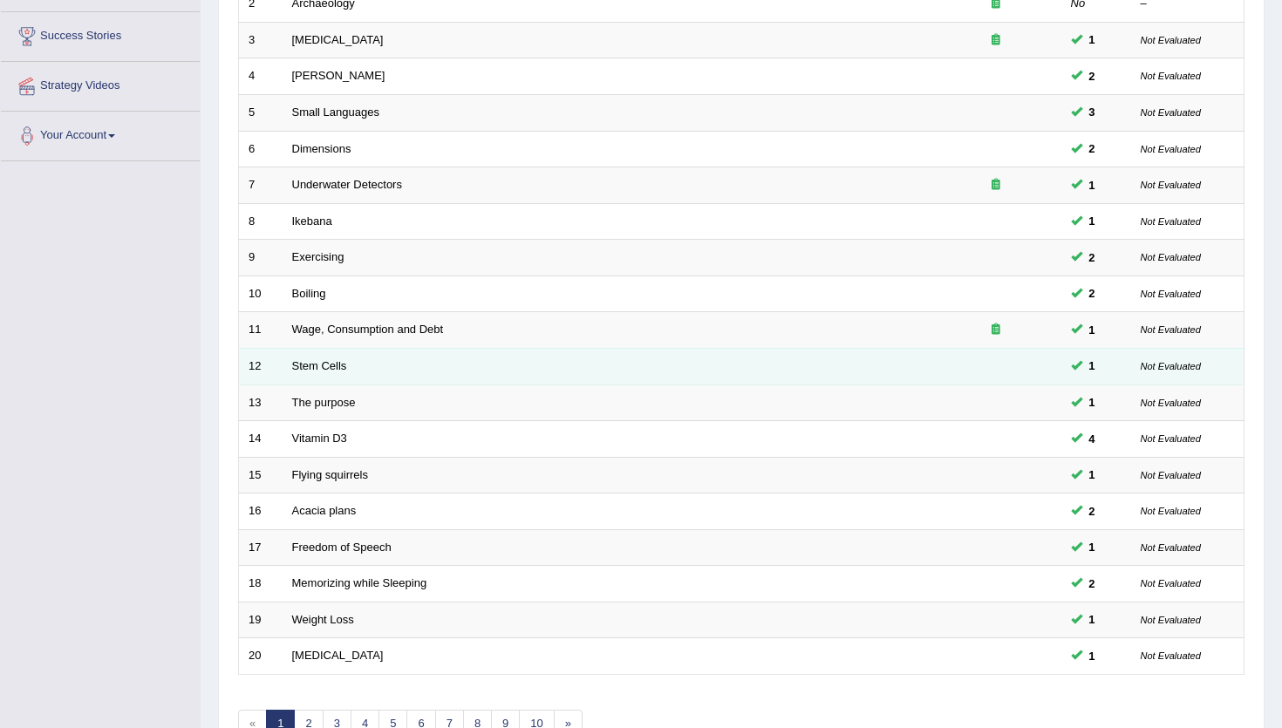
scroll to position [426, 0]
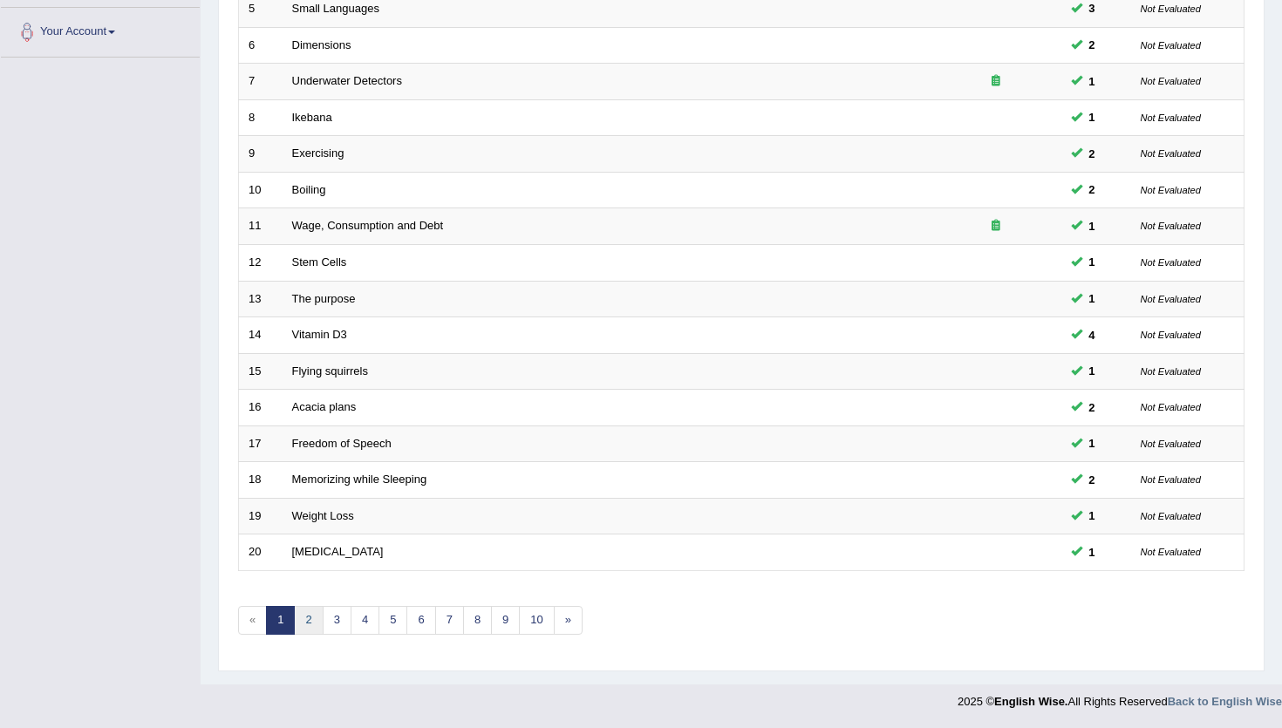
click at [302, 614] on link "2" at bounding box center [308, 620] width 29 height 29
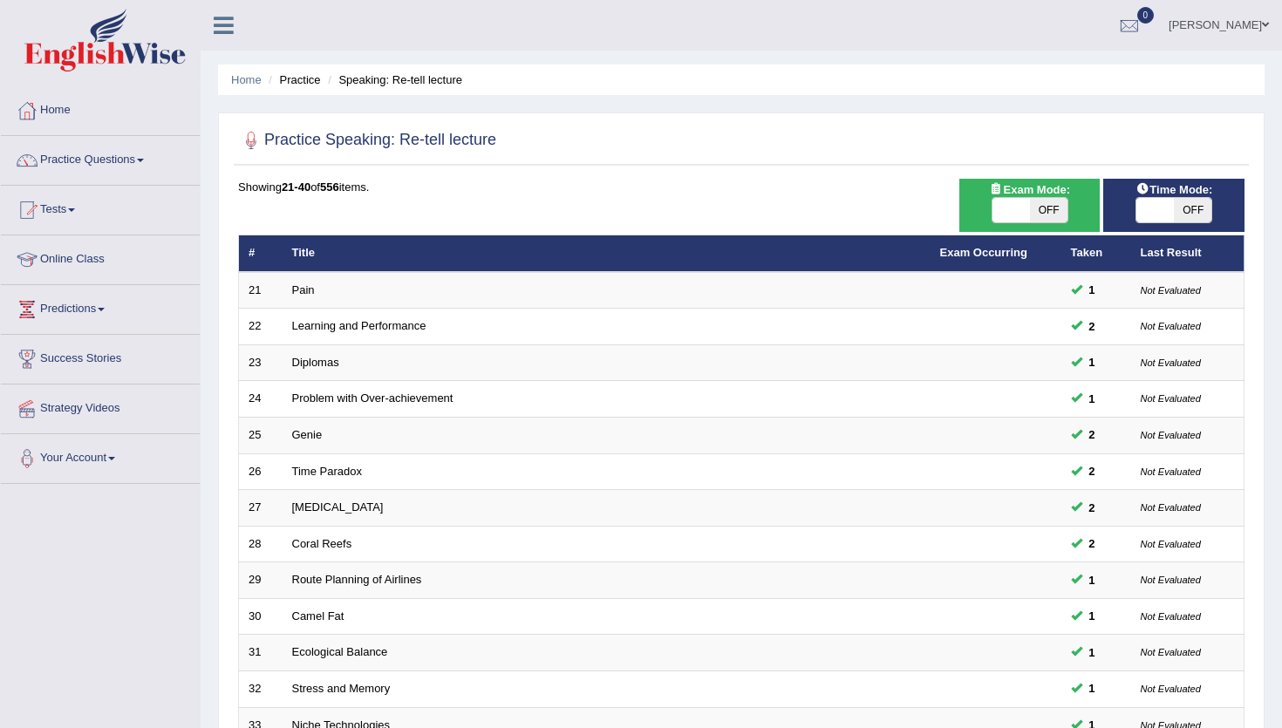
scroll to position [426, 0]
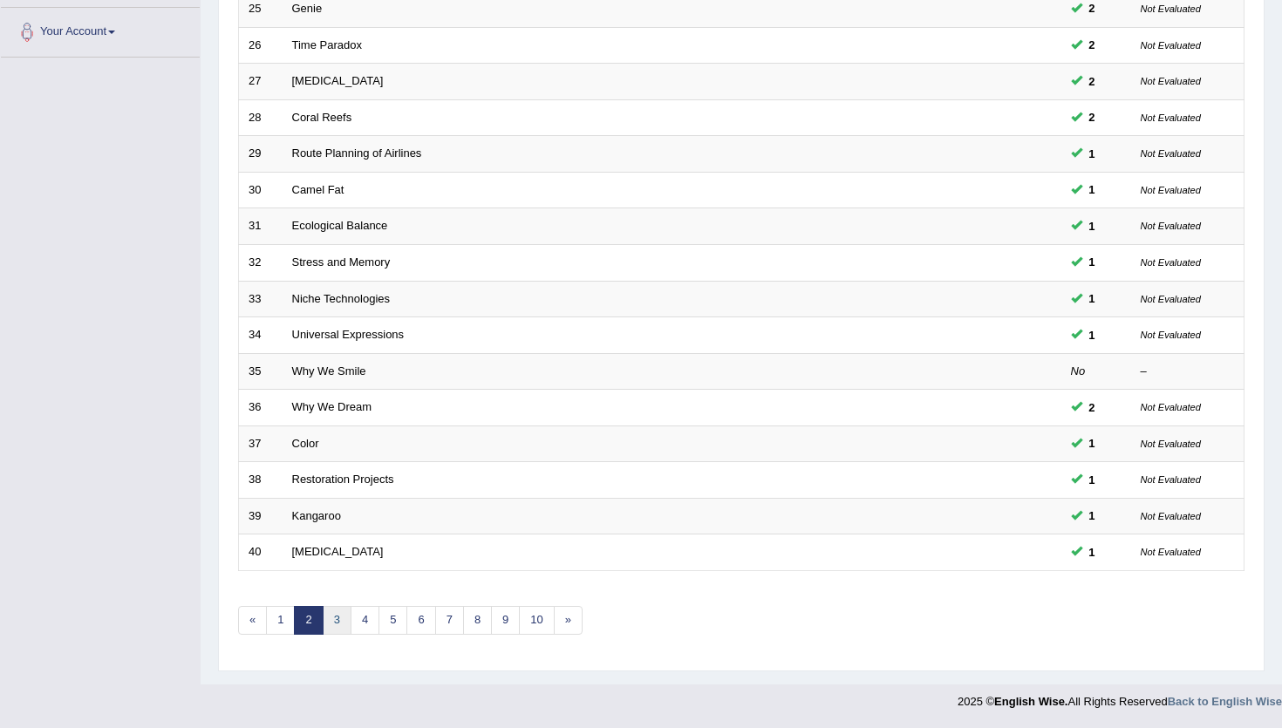
click at [341, 622] on link "3" at bounding box center [337, 620] width 29 height 29
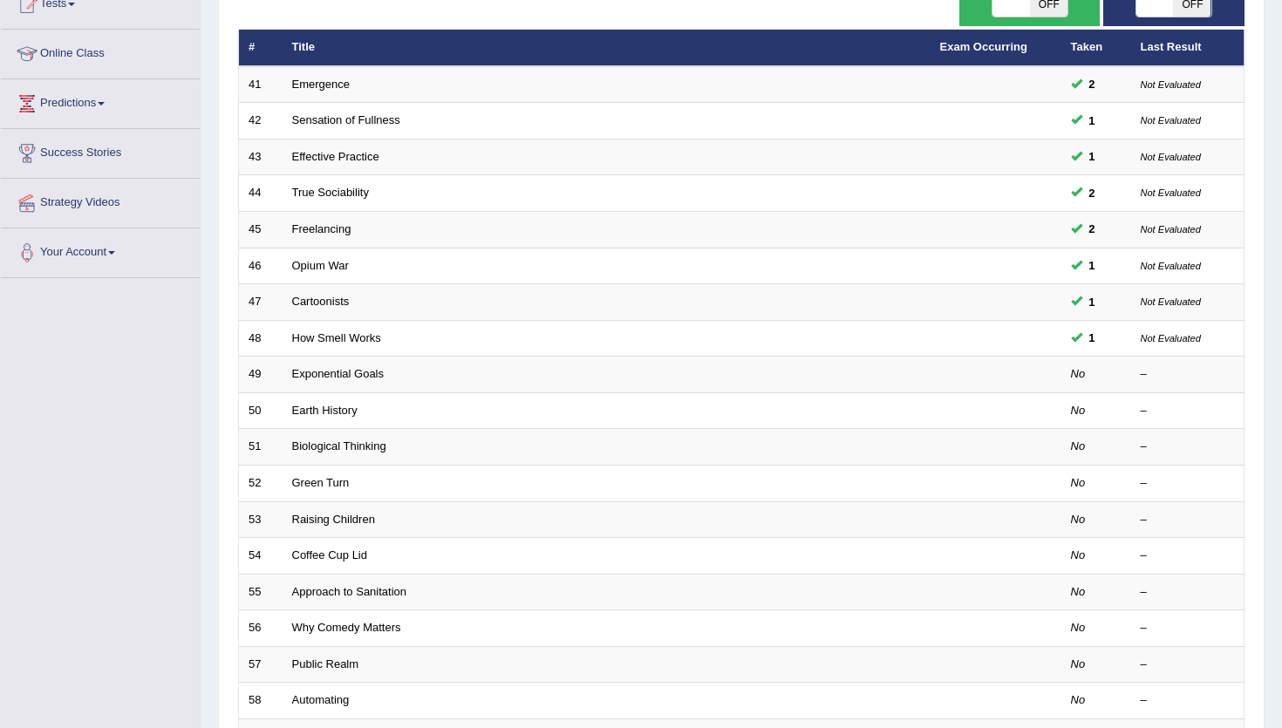
scroll to position [309, 0]
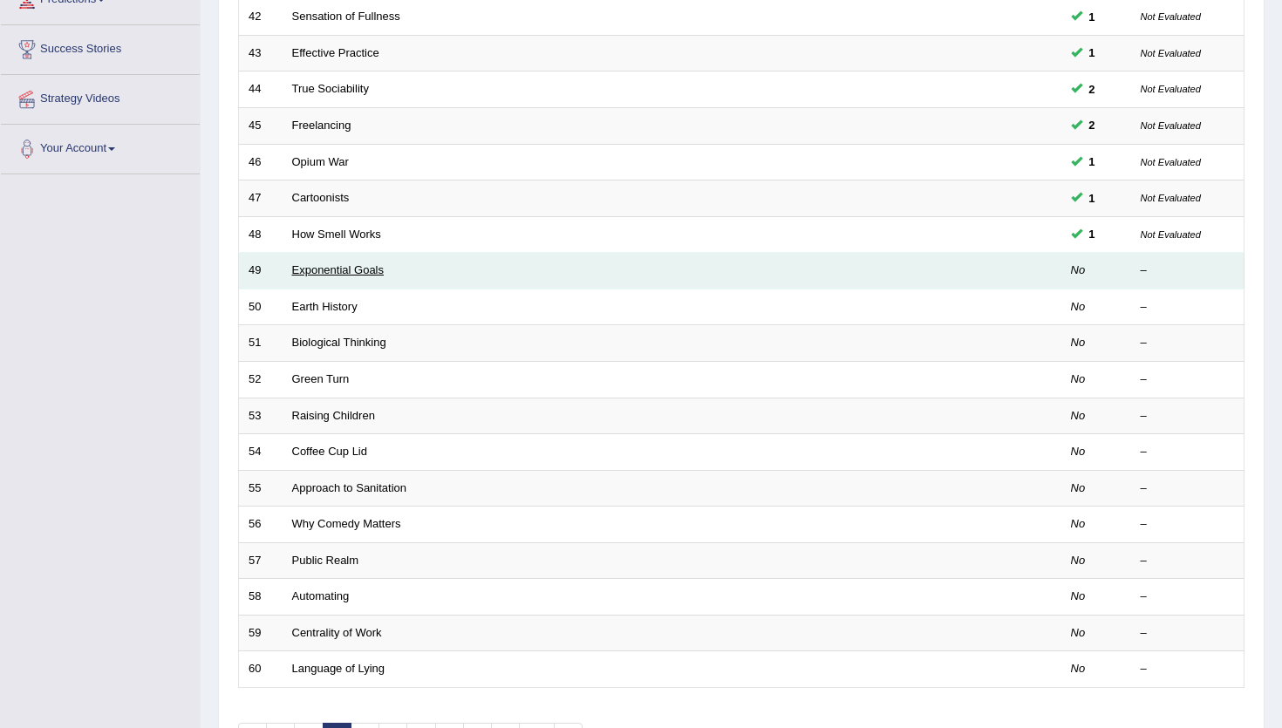
click at [356, 272] on link "Exponential Goals" at bounding box center [338, 269] width 92 height 13
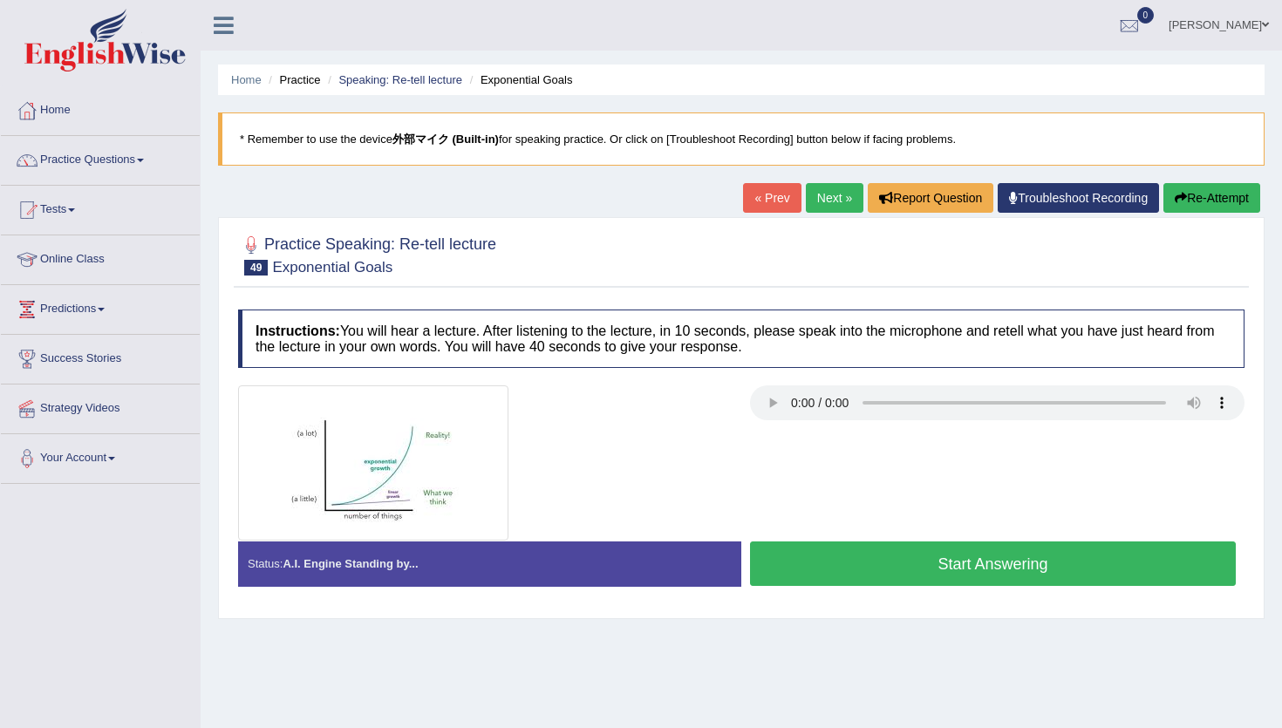
click at [1241, 197] on button "Re-Attempt" at bounding box center [1211, 198] width 97 height 30
click at [817, 558] on button "Start Answering" at bounding box center [993, 563] width 486 height 44
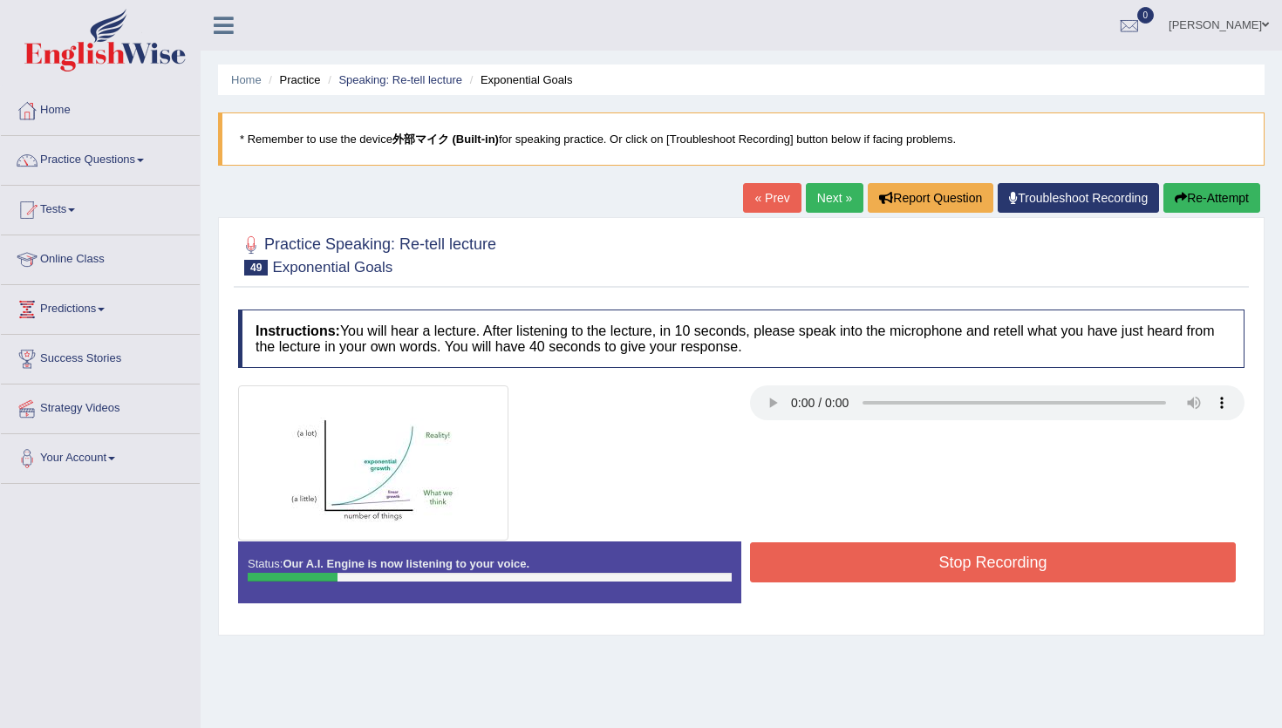
click at [1186, 214] on div "« Prev Next » Report Question Troubleshoot Recording Re-Attempt" at bounding box center [1003, 200] width 521 height 34
click at [1188, 208] on button "Re-Attempt" at bounding box center [1211, 198] width 97 height 30
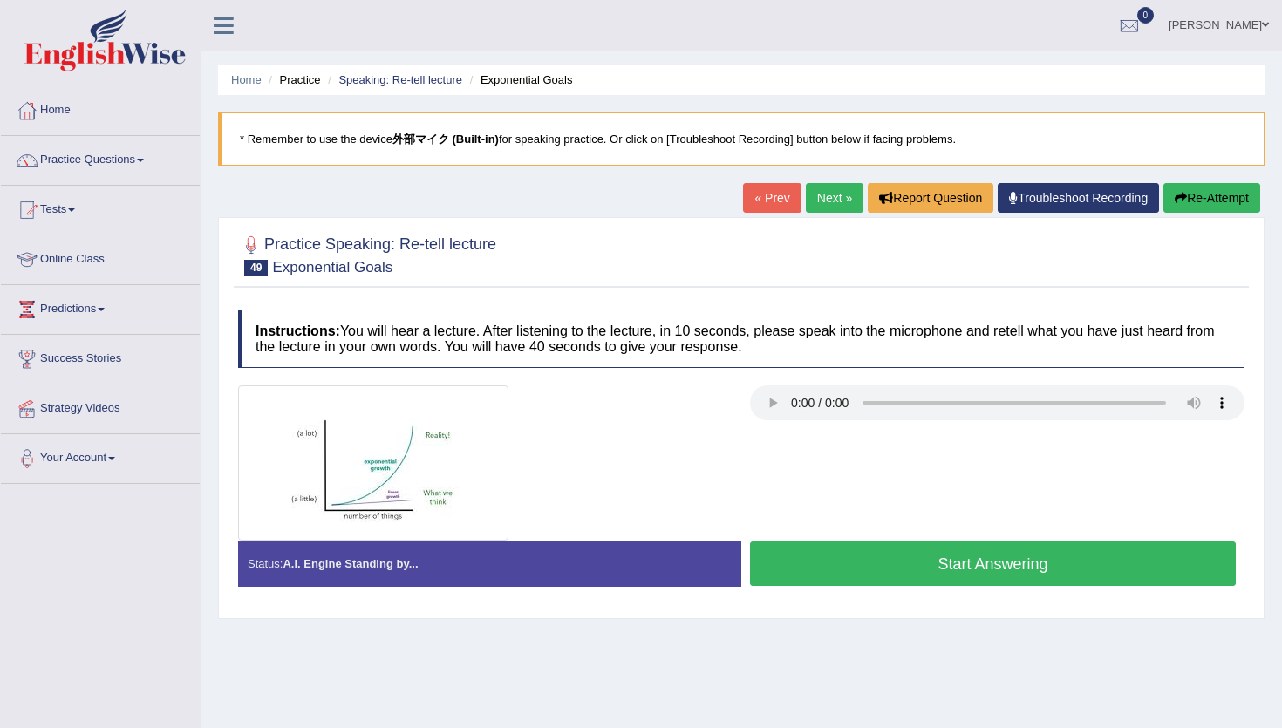
click at [819, 570] on button "Start Answering" at bounding box center [993, 563] width 486 height 44
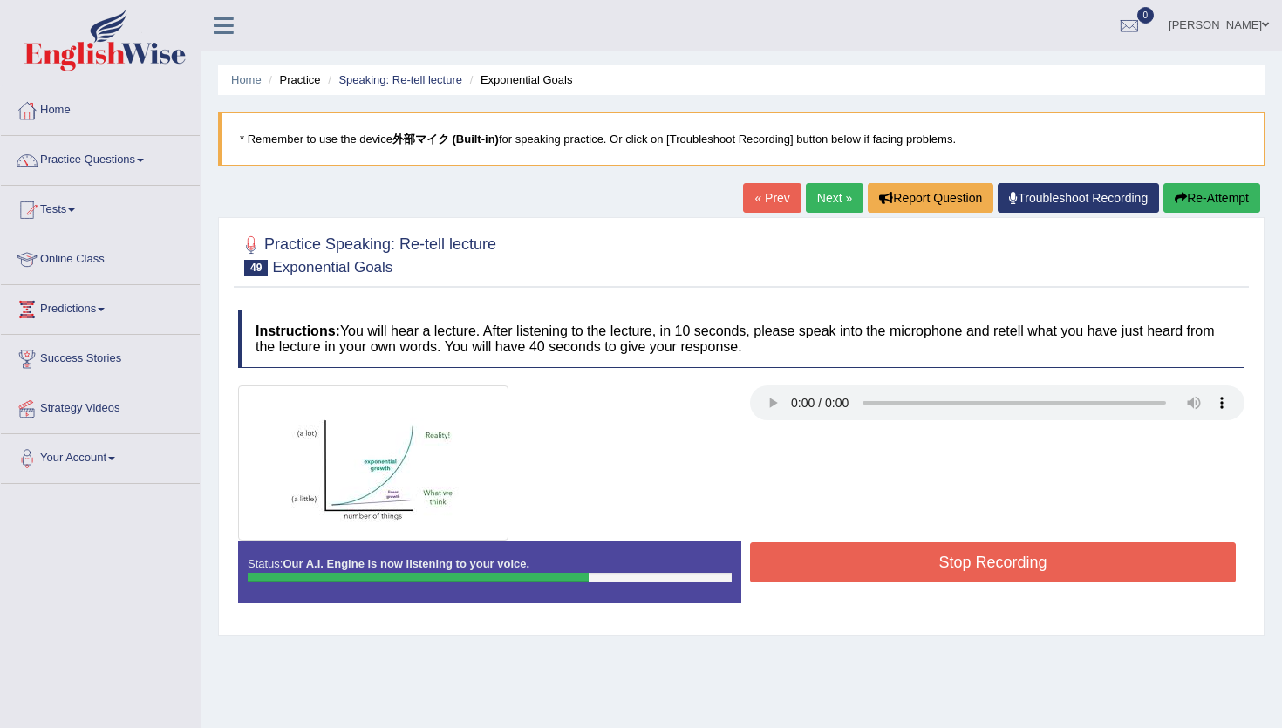
click at [819, 570] on button "Stop Recording" at bounding box center [993, 562] width 486 height 40
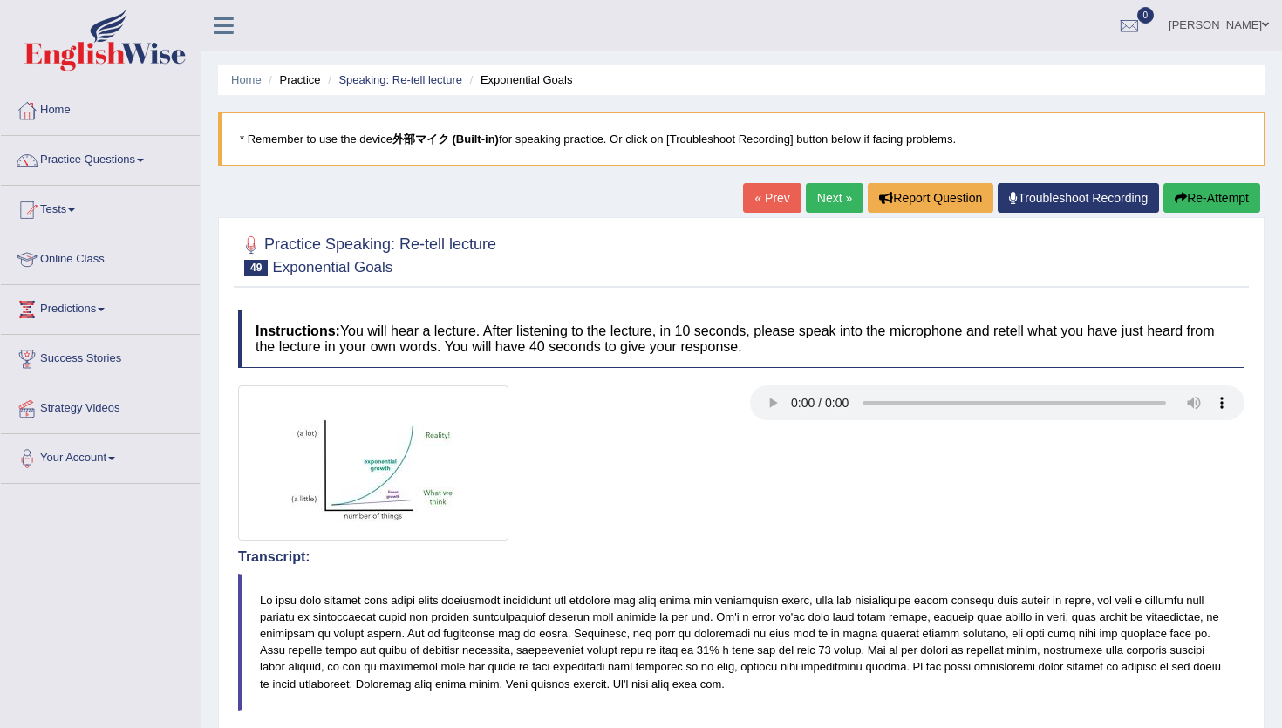
click at [833, 198] on link "Next »" at bounding box center [835, 198] width 58 height 30
click at [593, 358] on h4 "Instructions: You will hear a lecture. After listening to the lecture, in 10 se…" at bounding box center [741, 338] width 1006 height 58
click at [807, 195] on link "Next »" at bounding box center [835, 198] width 58 height 30
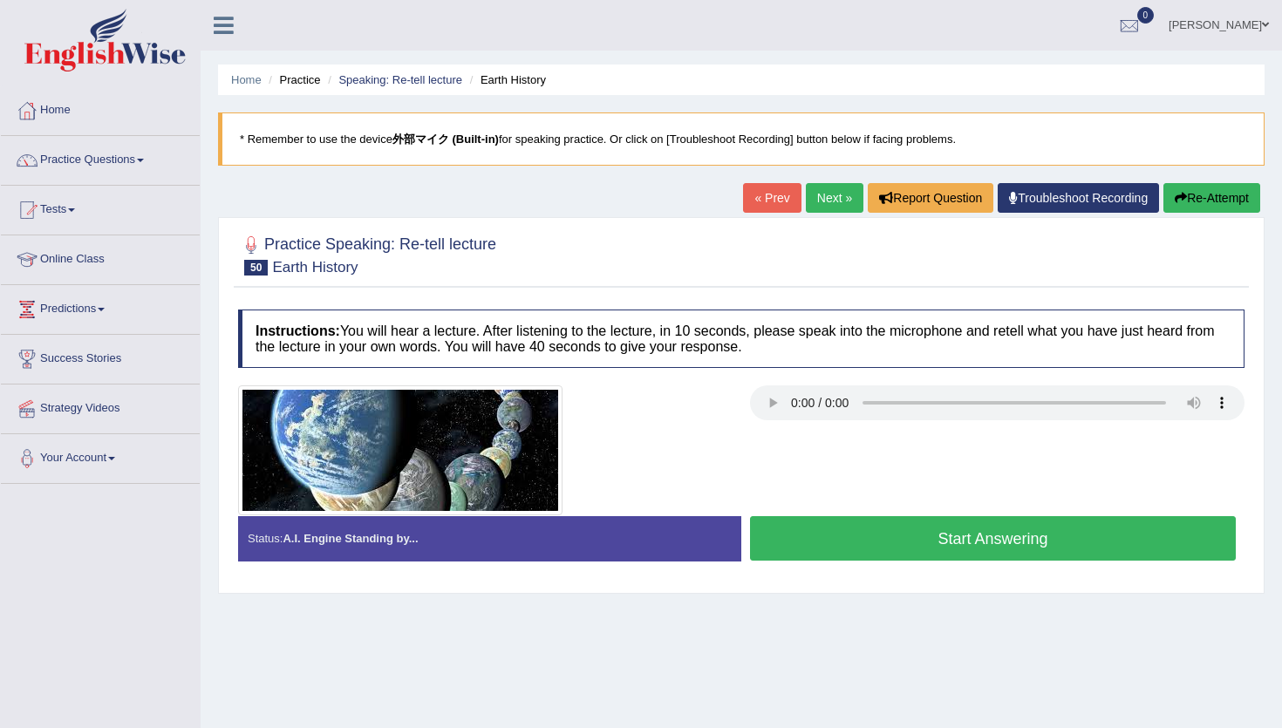
click at [869, 534] on button "Start Answering" at bounding box center [993, 538] width 486 height 44
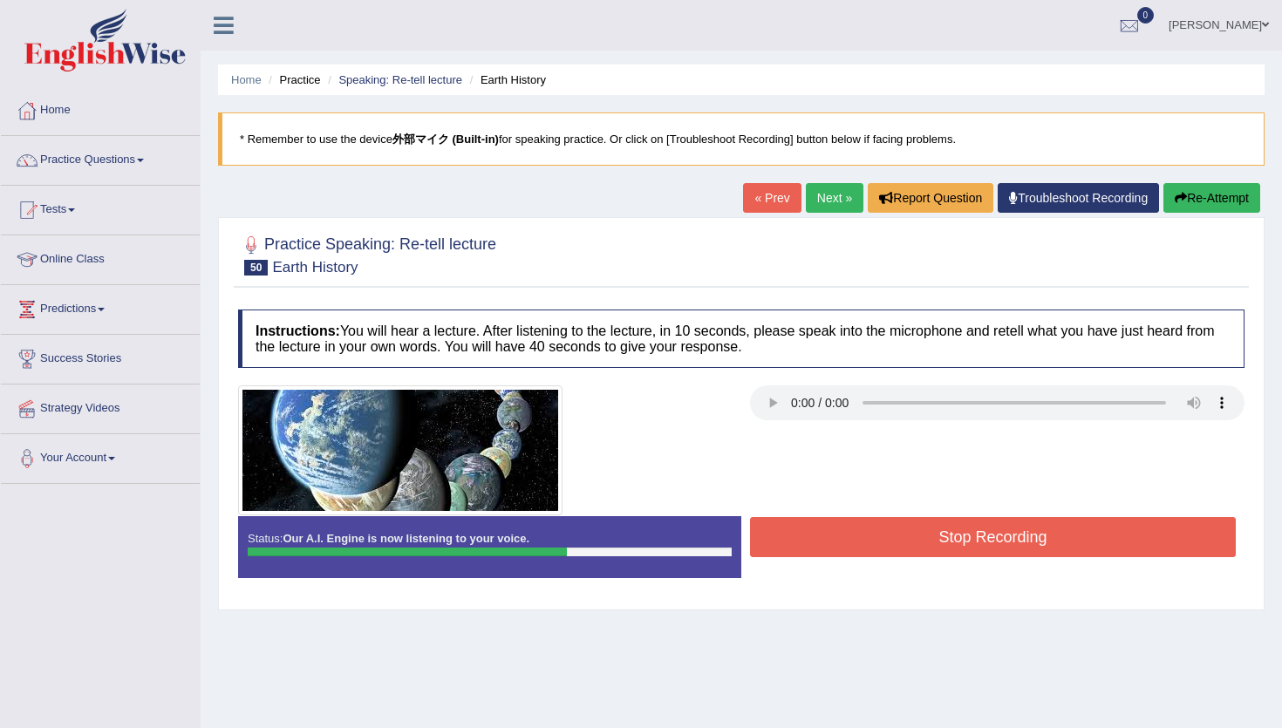
click at [869, 534] on button "Stop Recording" at bounding box center [993, 537] width 486 height 40
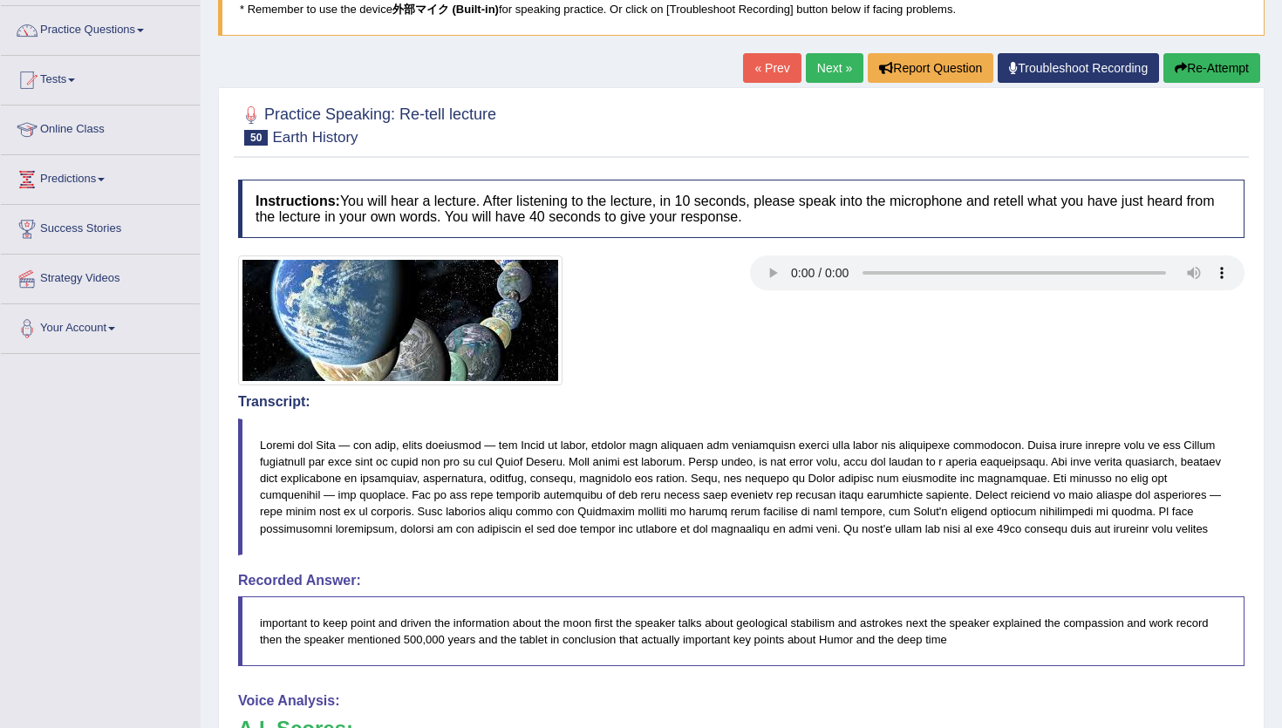
scroll to position [69, 0]
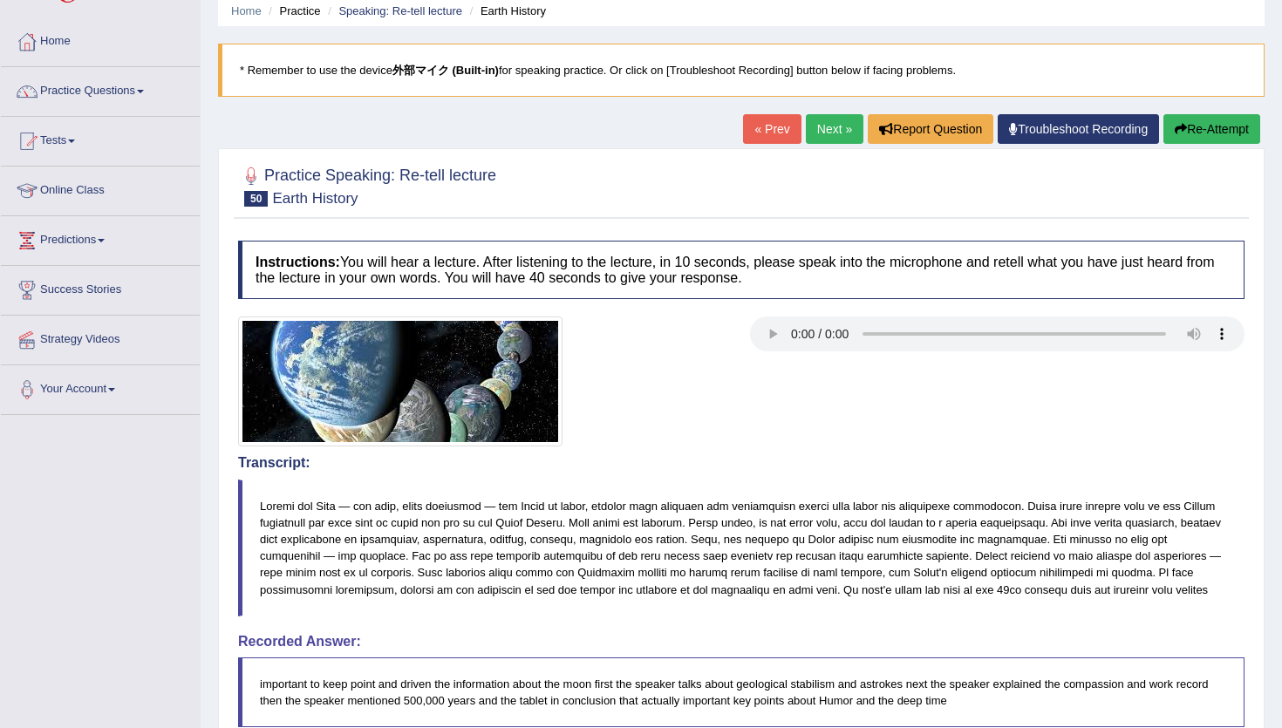
click at [836, 130] on link "Next »" at bounding box center [835, 129] width 58 height 30
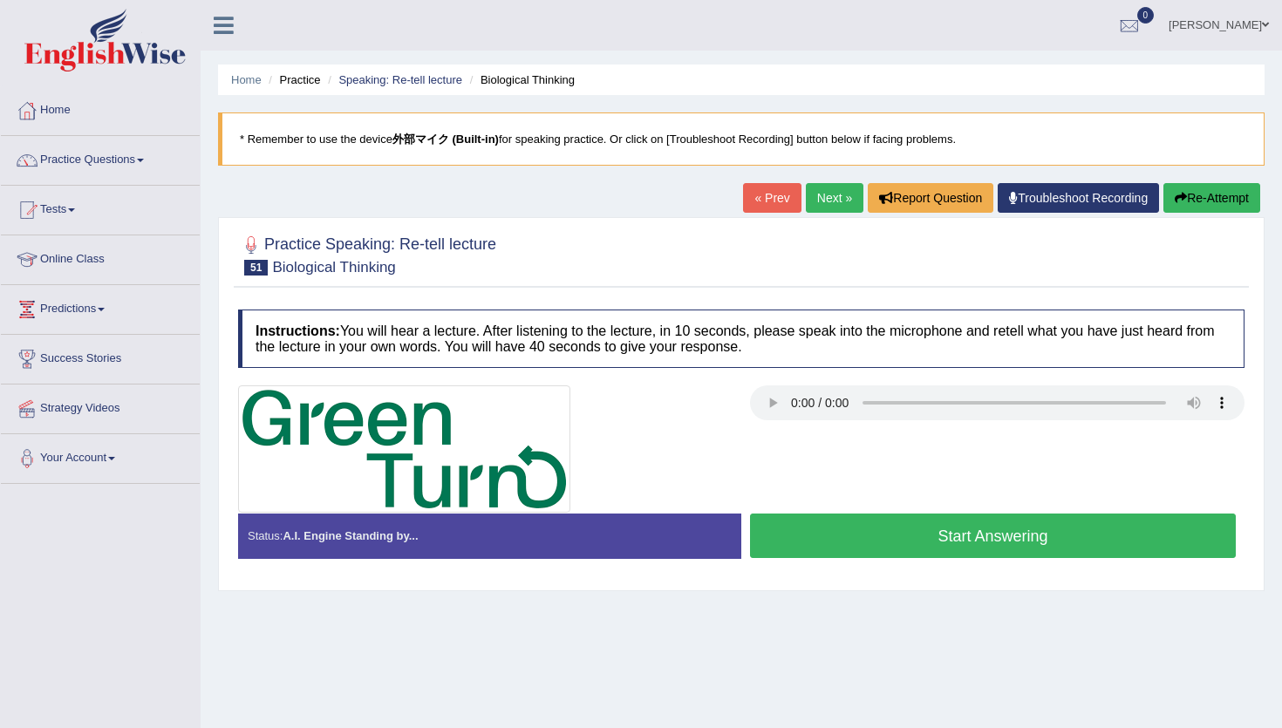
click at [836, 527] on button "Start Answering" at bounding box center [993, 535] width 486 height 44
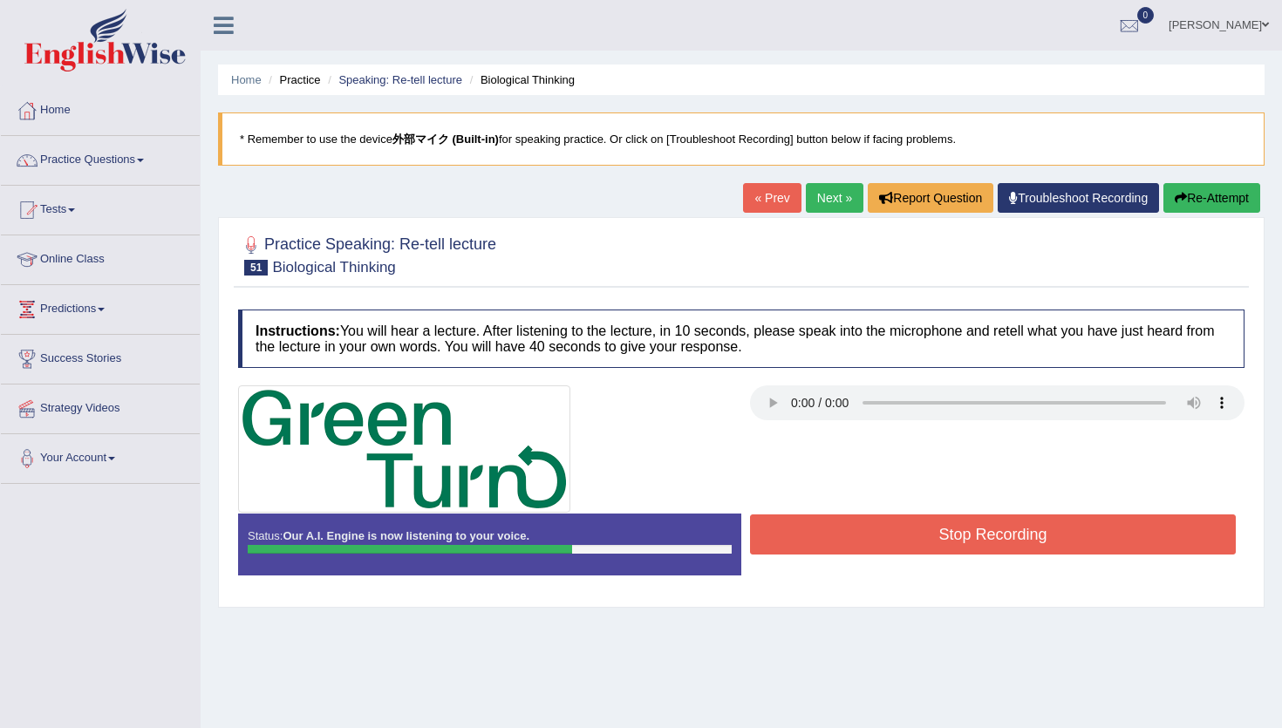
click at [836, 527] on button "Stop Recording" at bounding box center [993, 534] width 486 height 40
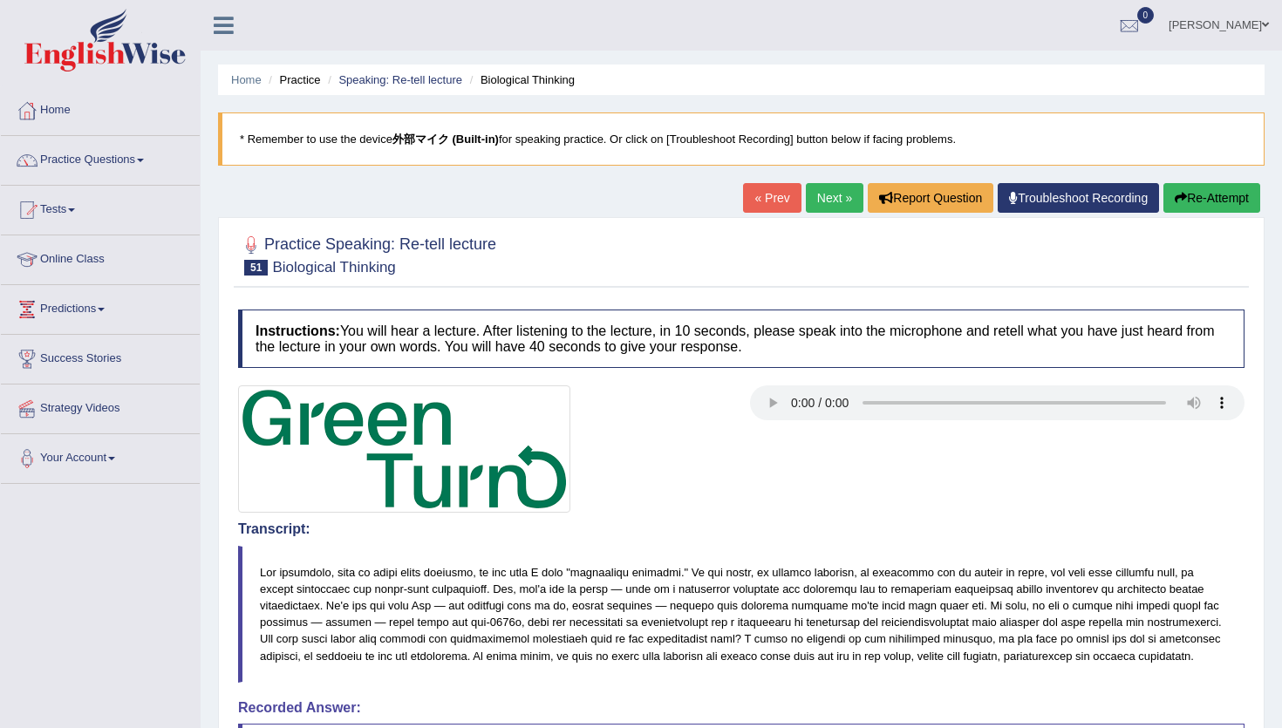
click at [824, 214] on div "« Prev Next » Report Question Troubleshoot Recording Re-Attempt" at bounding box center [1003, 200] width 521 height 34
click at [826, 203] on link "Next »" at bounding box center [835, 198] width 58 height 30
click at [832, 196] on link "Next »" at bounding box center [835, 198] width 58 height 30
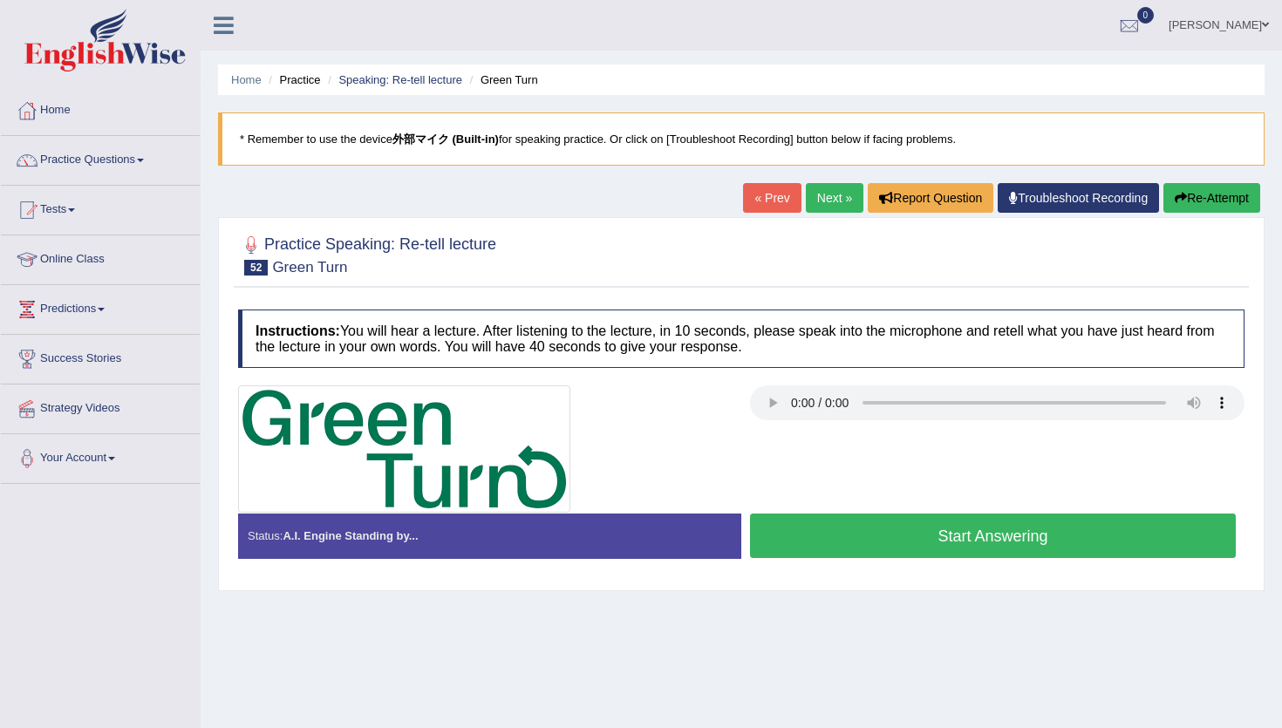
click at [768, 198] on link "« Prev" at bounding box center [772, 198] width 58 height 30
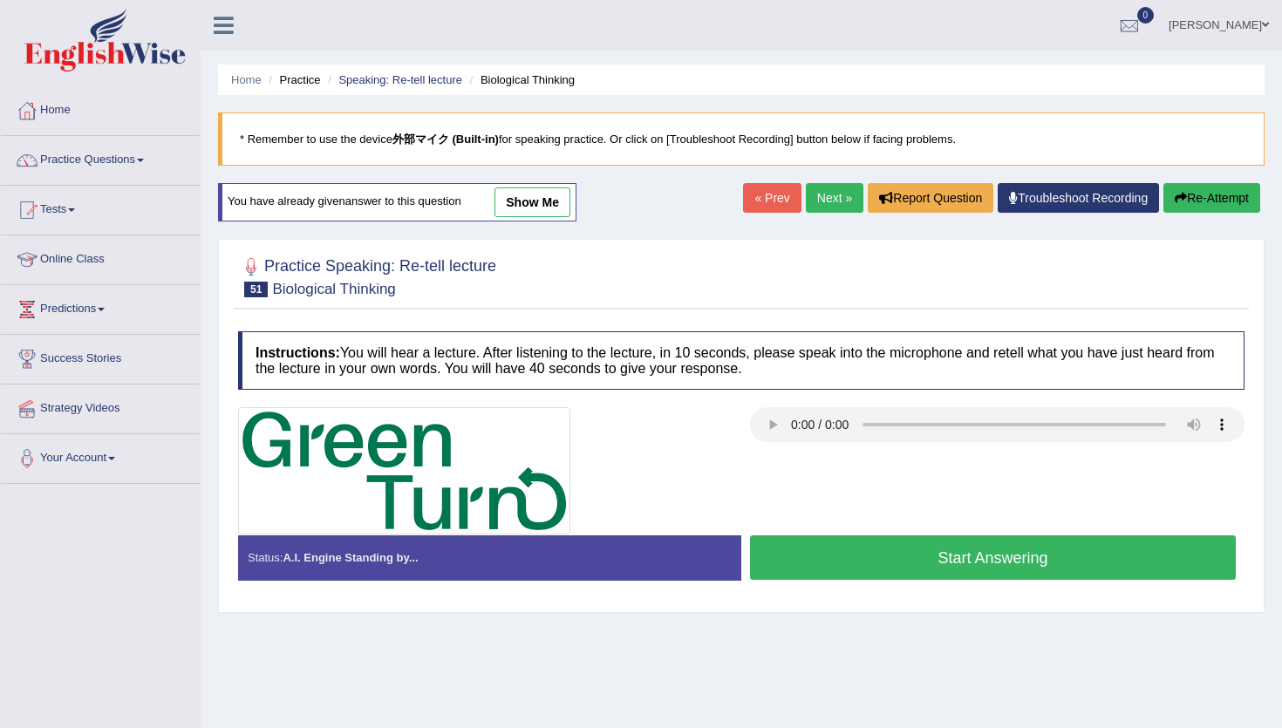
click at [818, 197] on link "Next »" at bounding box center [835, 198] width 58 height 30
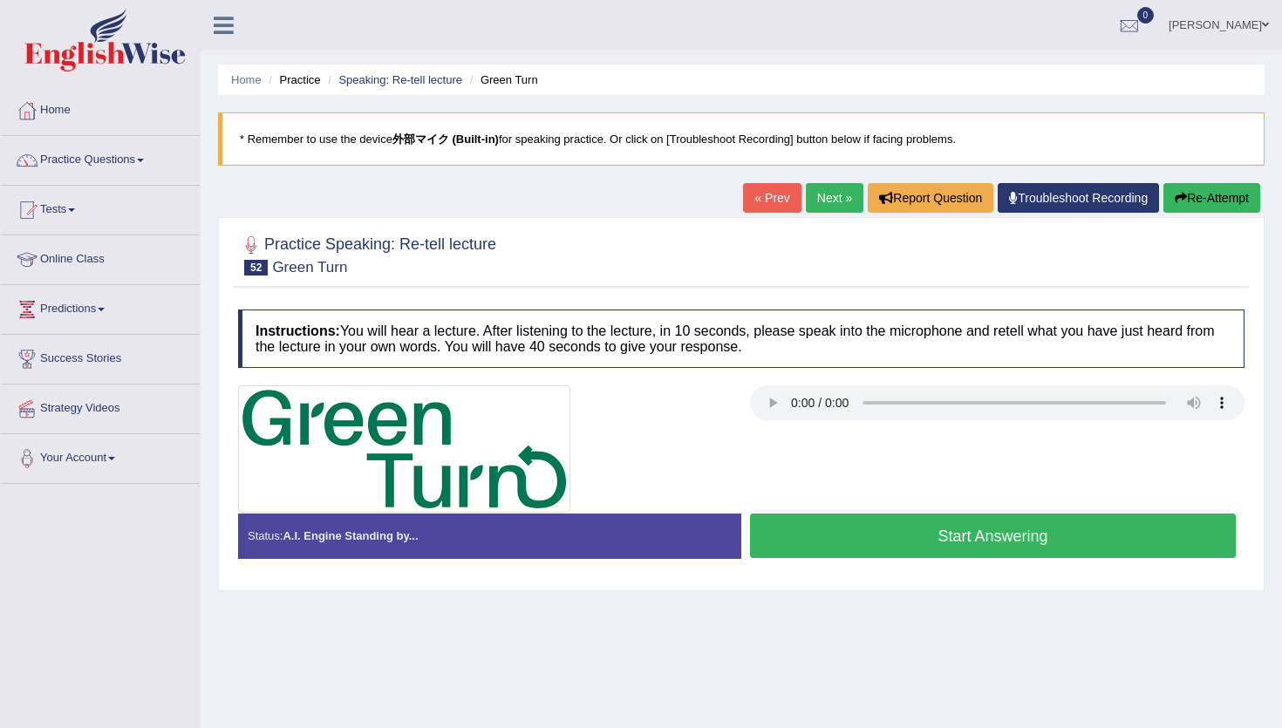
click at [830, 546] on button "Start Answering" at bounding box center [993, 535] width 486 height 44
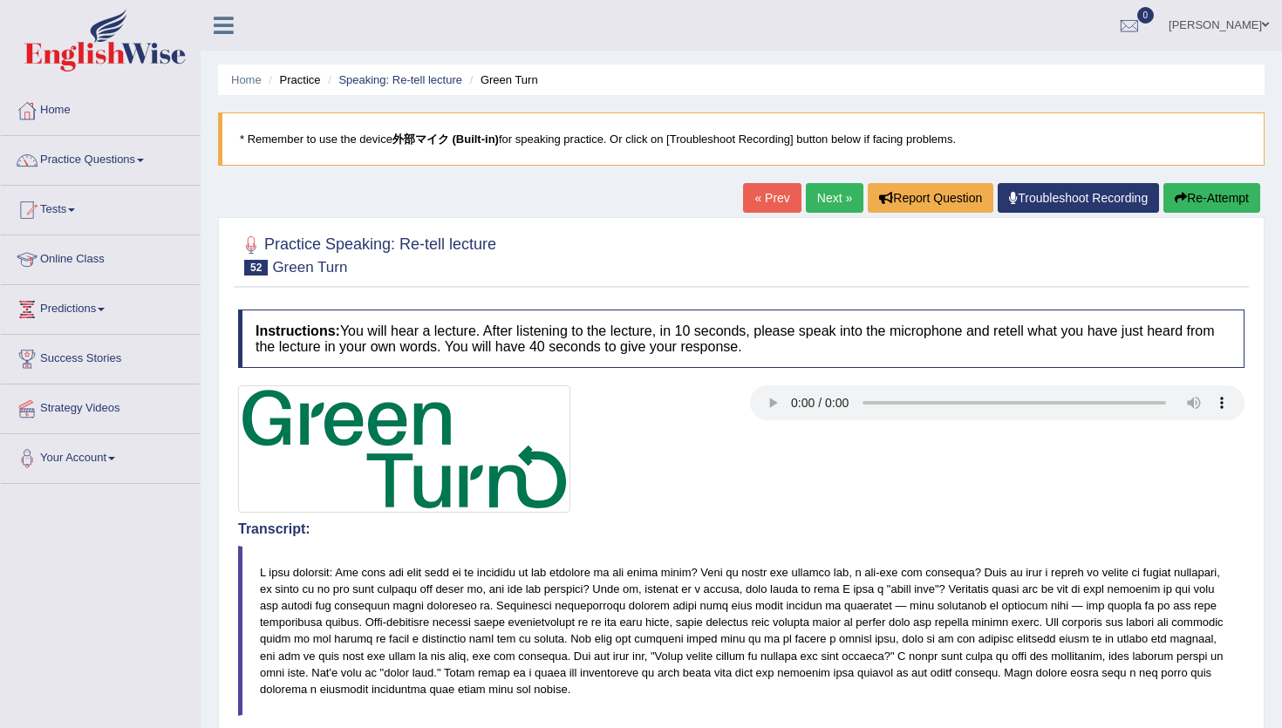
click at [1189, 195] on button "Re-Attempt" at bounding box center [1211, 198] width 97 height 30
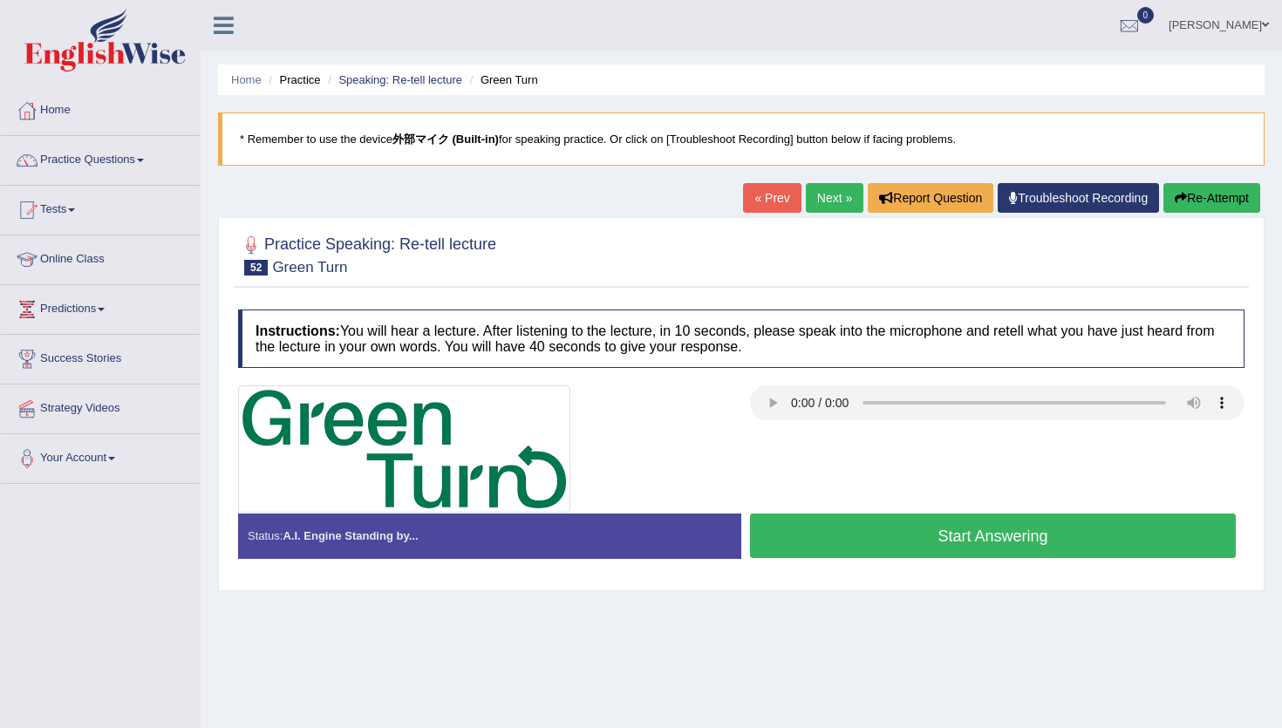
click at [822, 525] on button "Start Answering" at bounding box center [993, 535] width 486 height 44
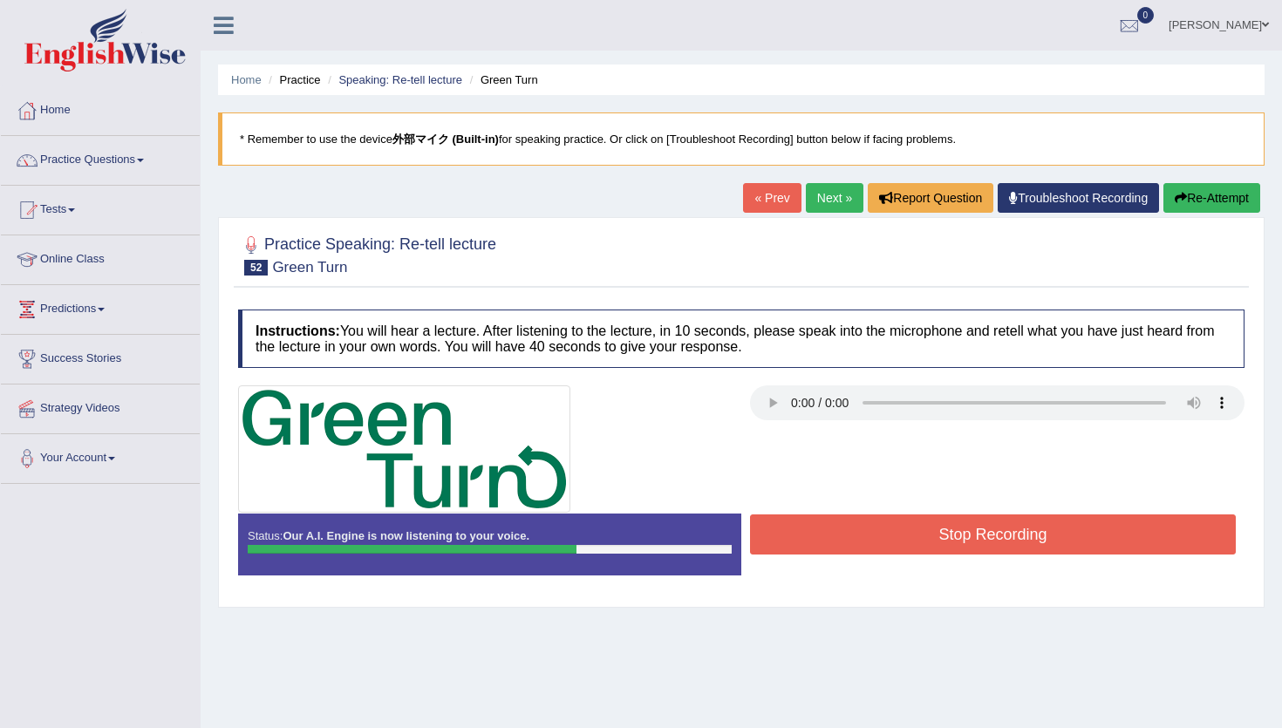
click at [822, 525] on button "Stop Recording" at bounding box center [993, 534] width 486 height 40
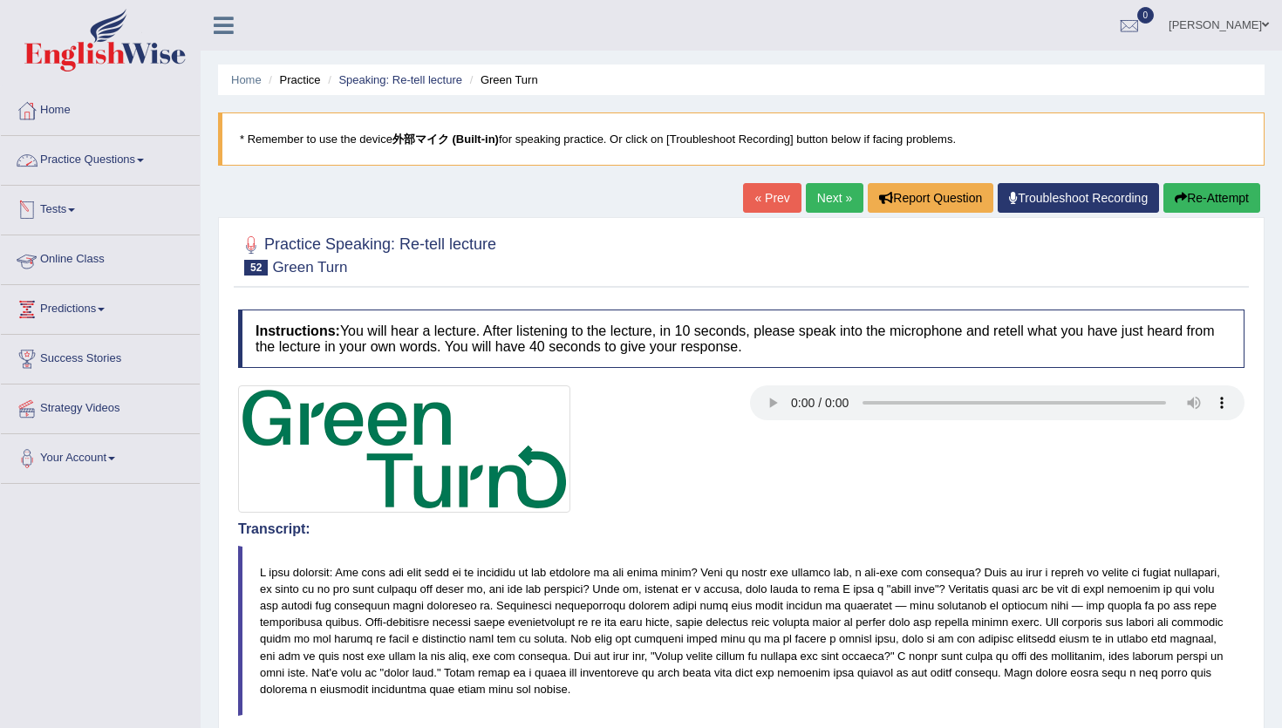
click at [97, 156] on link "Practice Questions" at bounding box center [100, 158] width 199 height 44
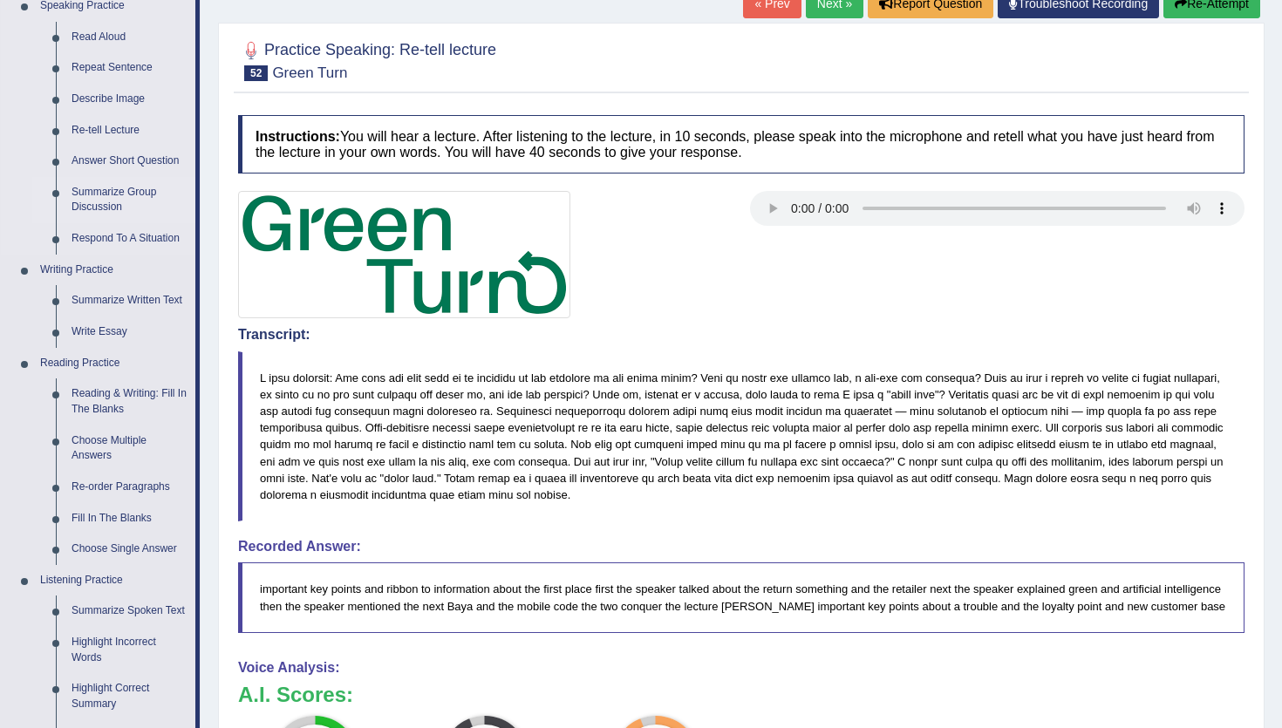
scroll to position [156, 0]
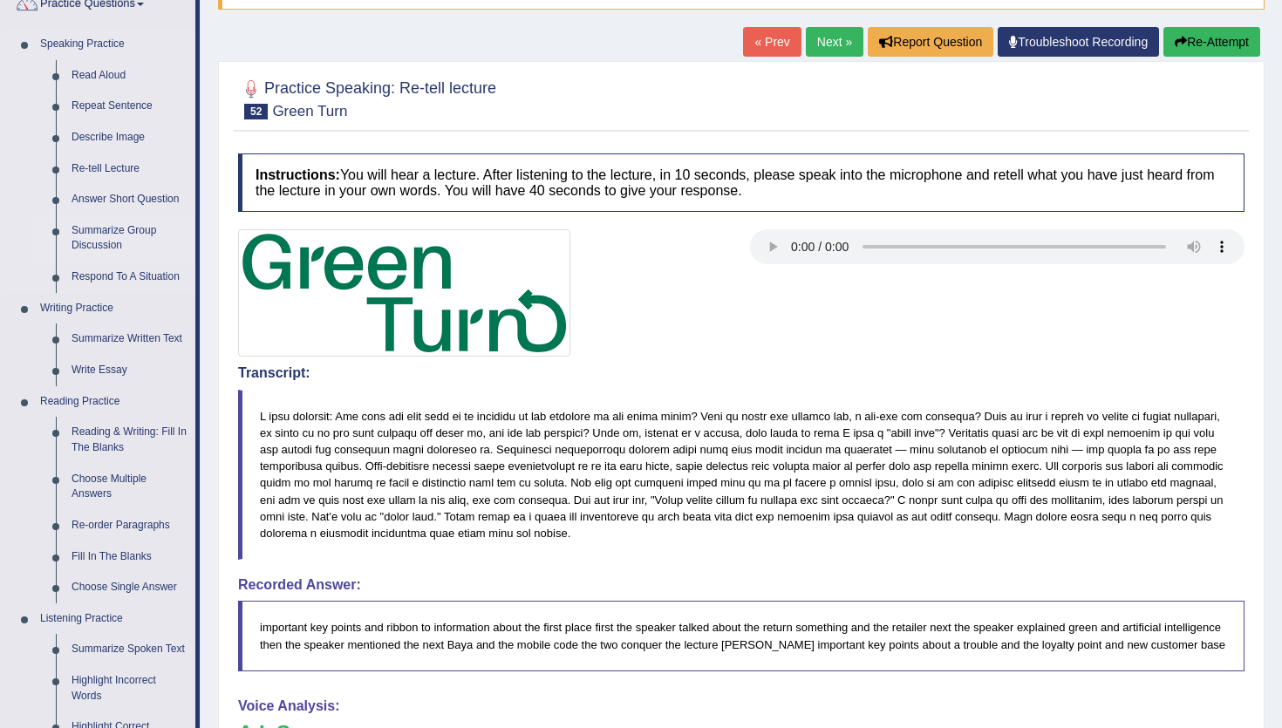
click at [92, 214] on link "Answer Short Question" at bounding box center [130, 199] width 132 height 31
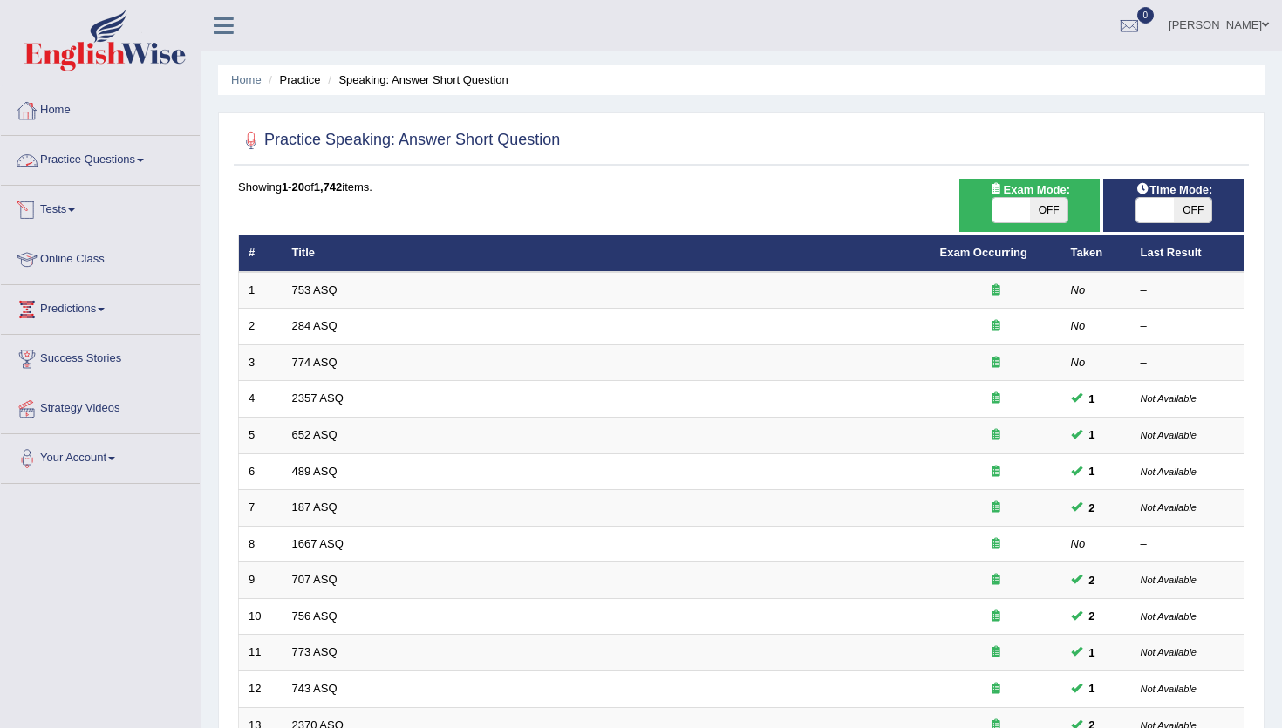
click at [97, 154] on link "Practice Questions" at bounding box center [100, 158] width 199 height 44
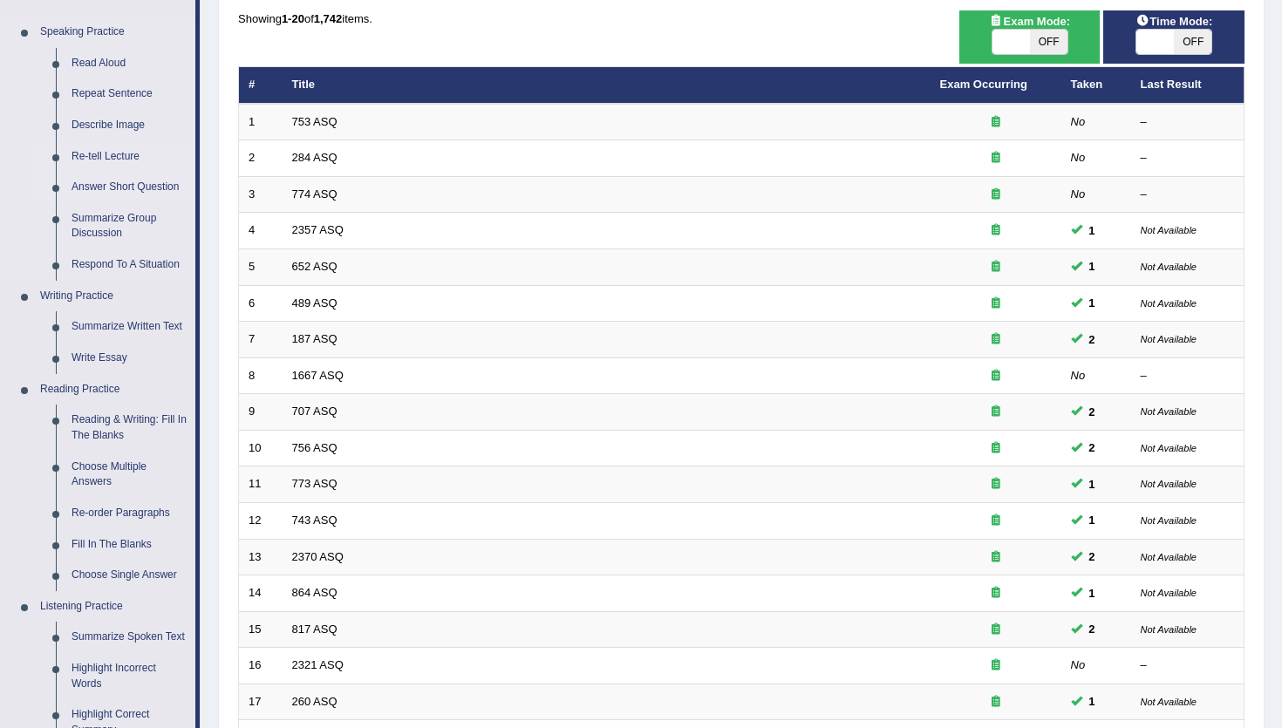
scroll to position [169, 0]
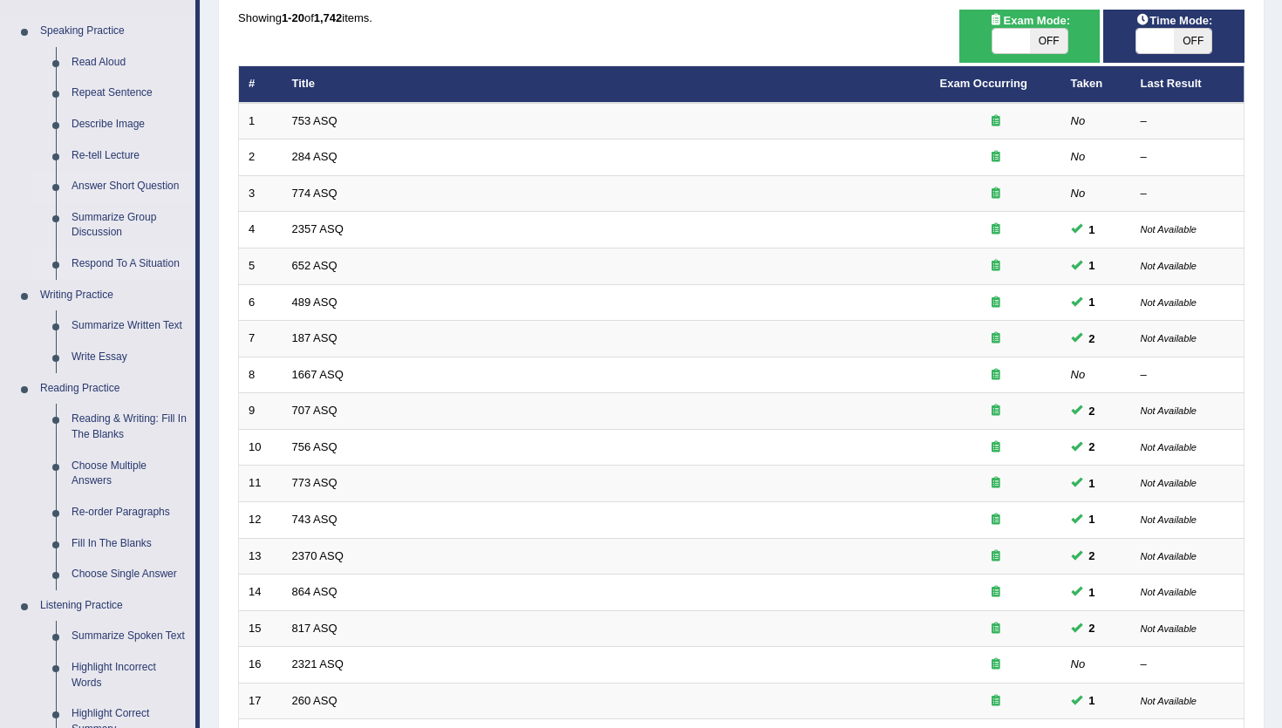
click at [94, 269] on link "Respond To A Situation" at bounding box center [130, 263] width 132 height 31
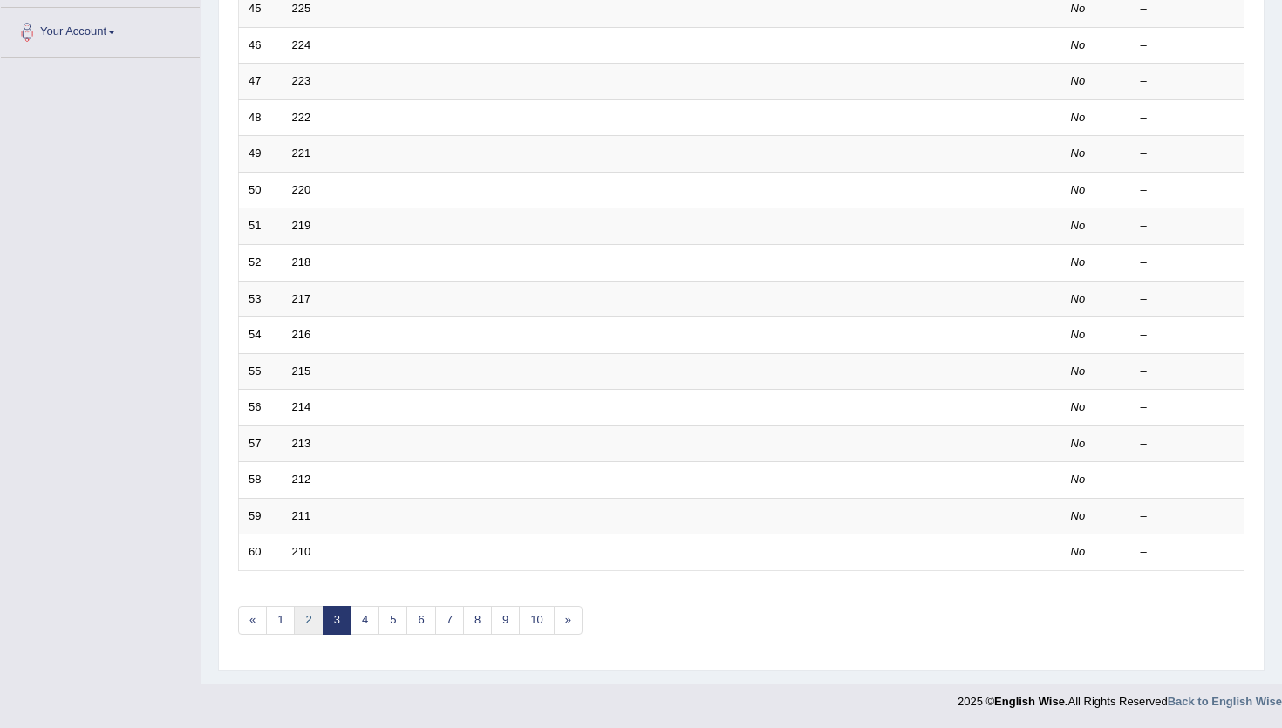
click at [311, 609] on link "2" at bounding box center [308, 620] width 29 height 29
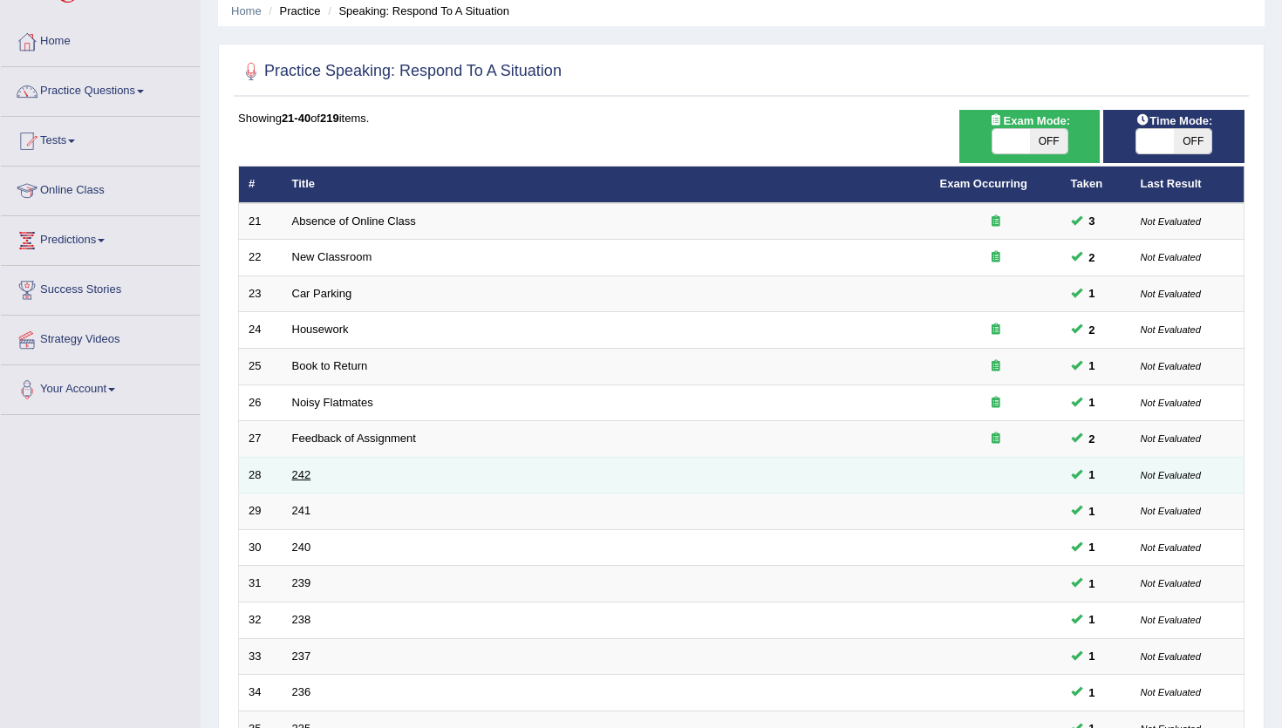
click at [301, 473] on link "242" at bounding box center [301, 474] width 19 height 13
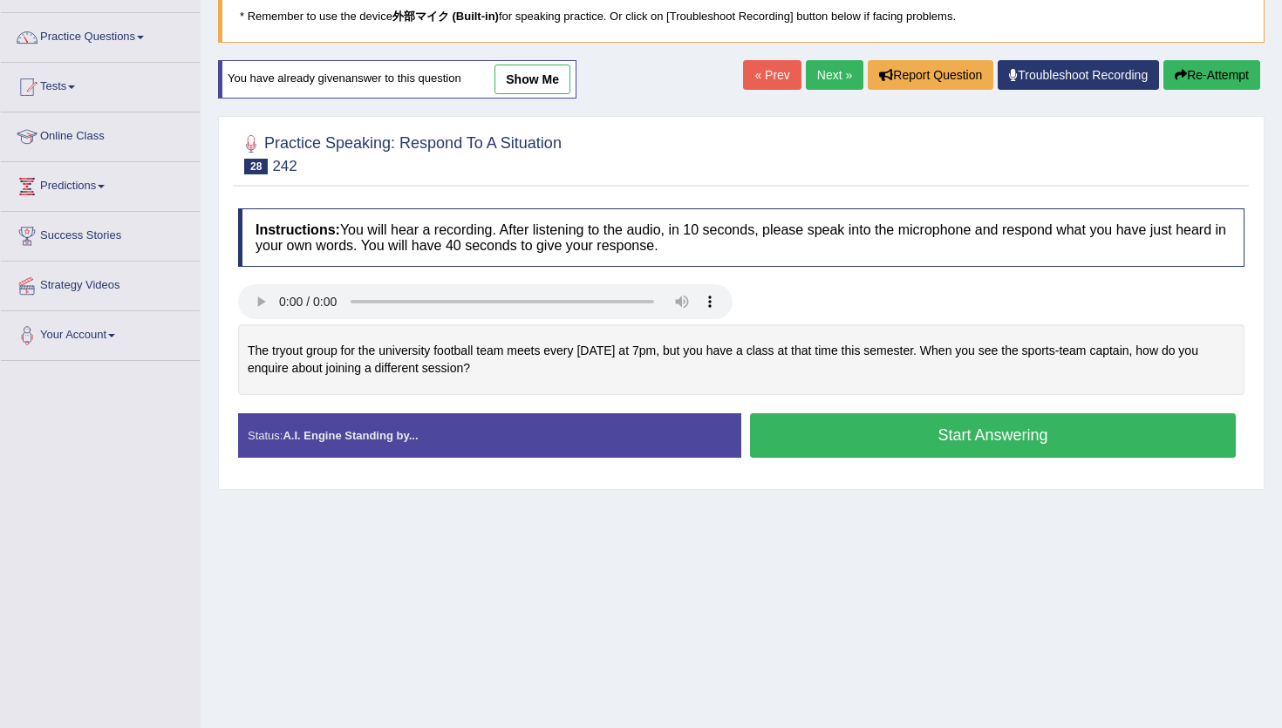
scroll to position [156, 0]
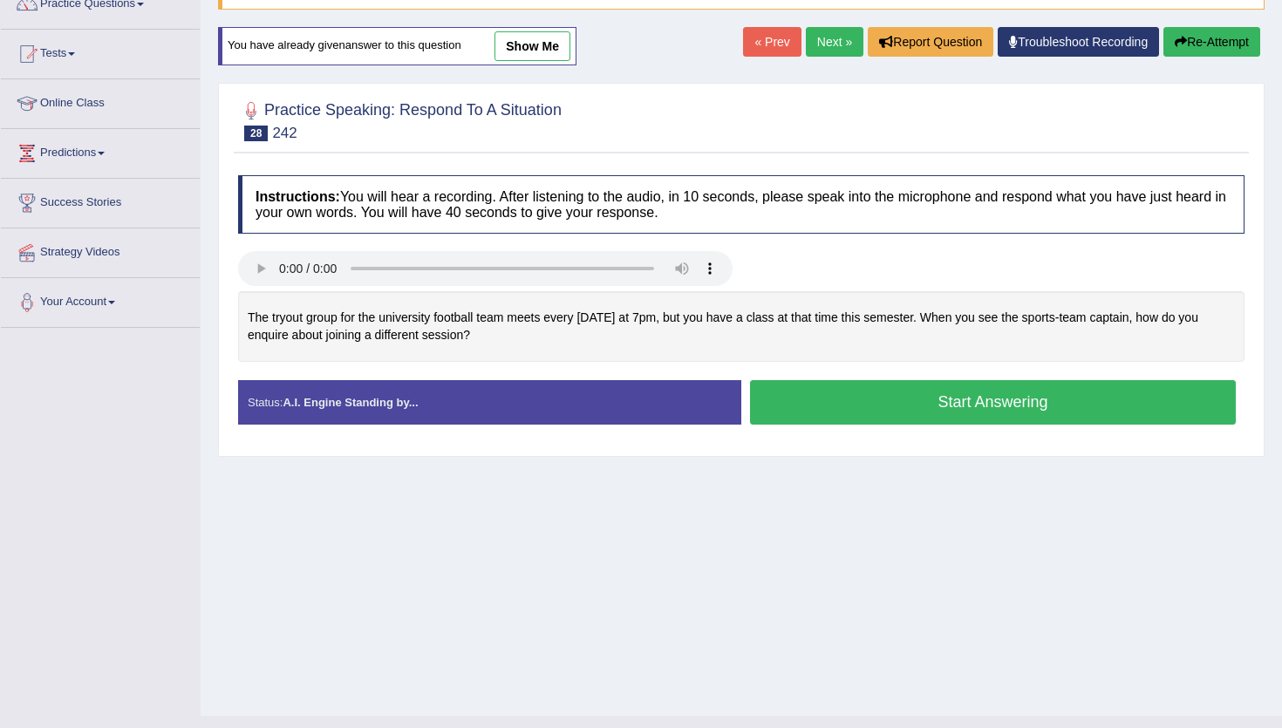
click at [1000, 412] on button "Start Answering" at bounding box center [993, 402] width 486 height 44
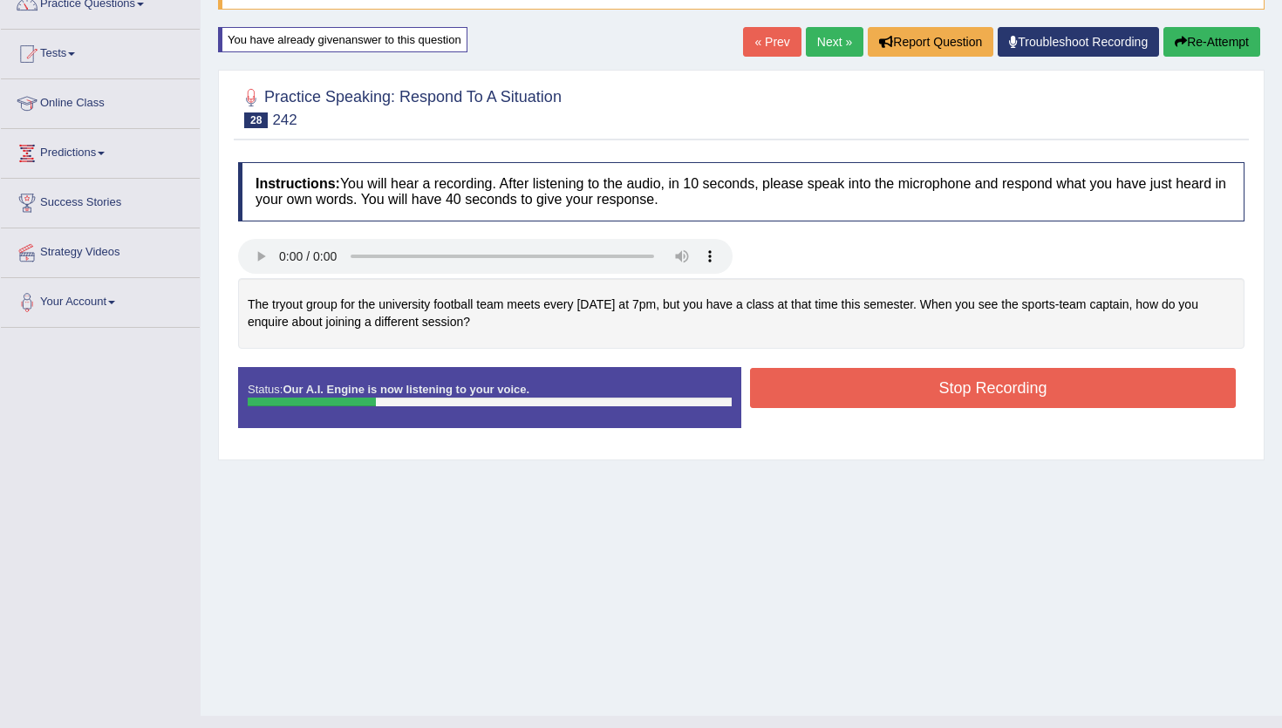
click at [1202, 33] on button "Re-Attempt" at bounding box center [1211, 42] width 97 height 30
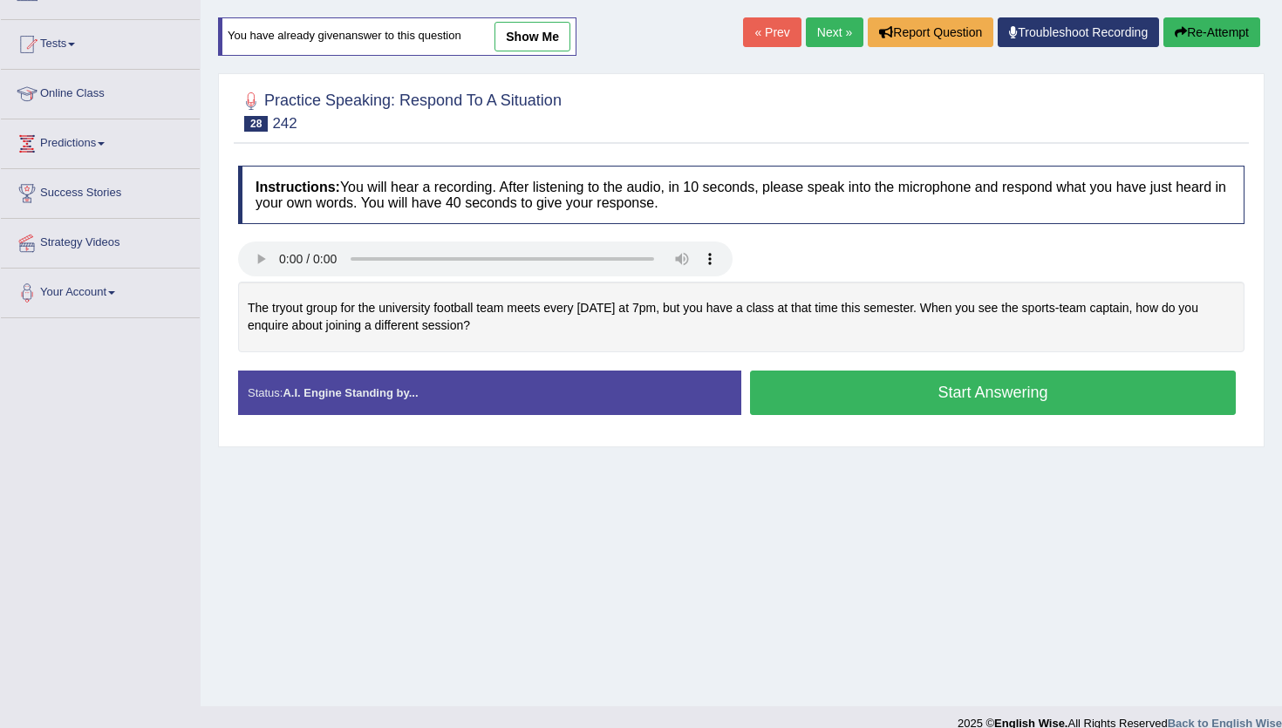
scroll to position [156, 0]
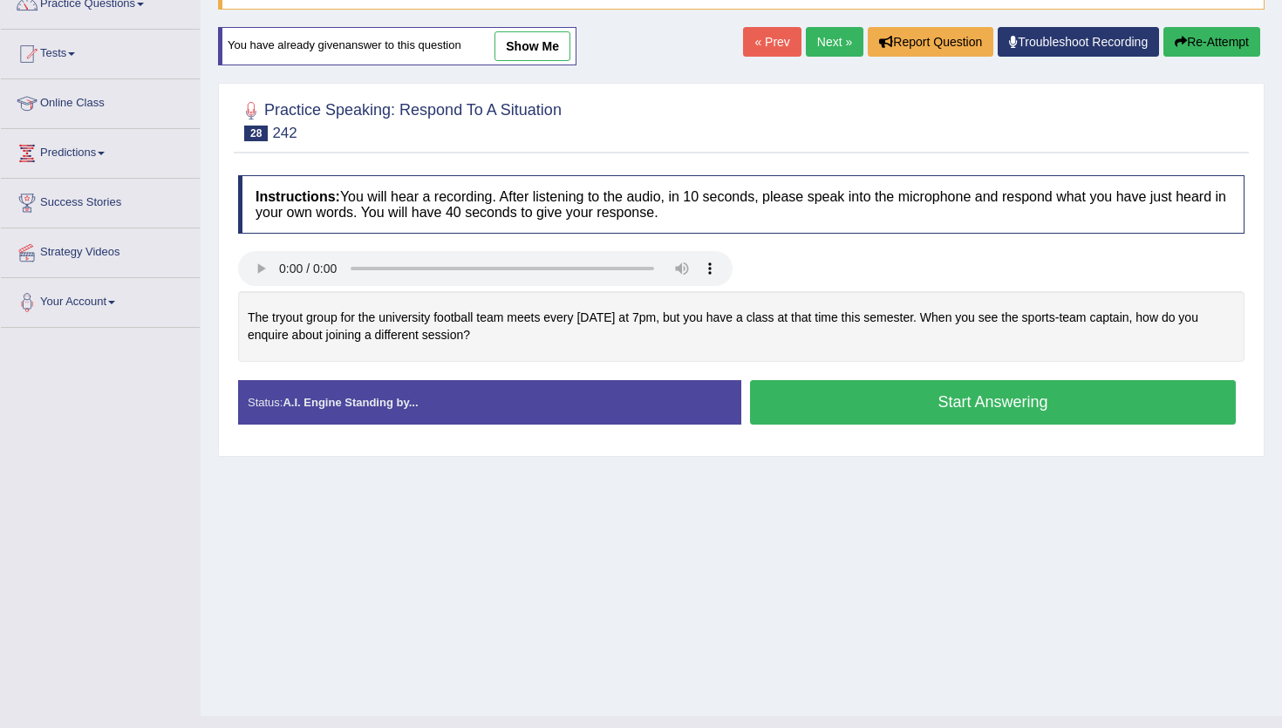
click at [1004, 425] on div "Start Answering" at bounding box center [992, 404] width 503 height 49
click at [1005, 410] on button "Start Answering" at bounding box center [993, 402] width 486 height 44
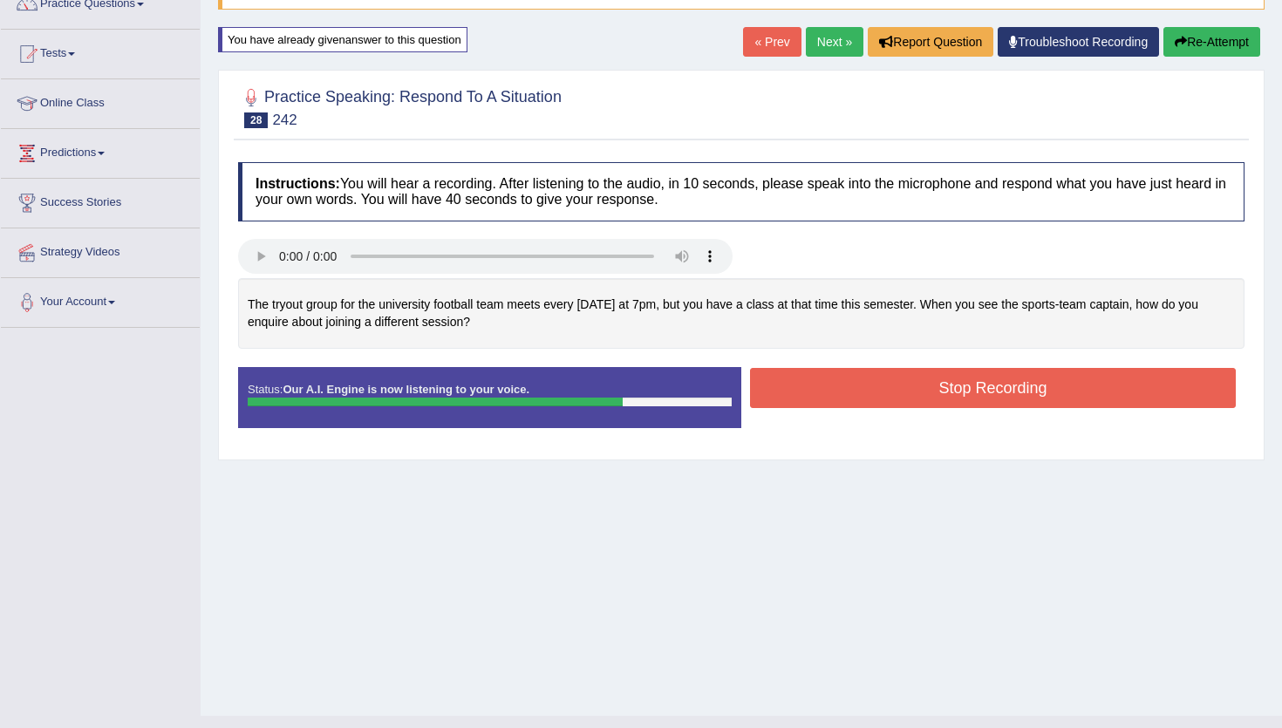
click at [1005, 399] on button "Stop Recording" at bounding box center [993, 388] width 486 height 40
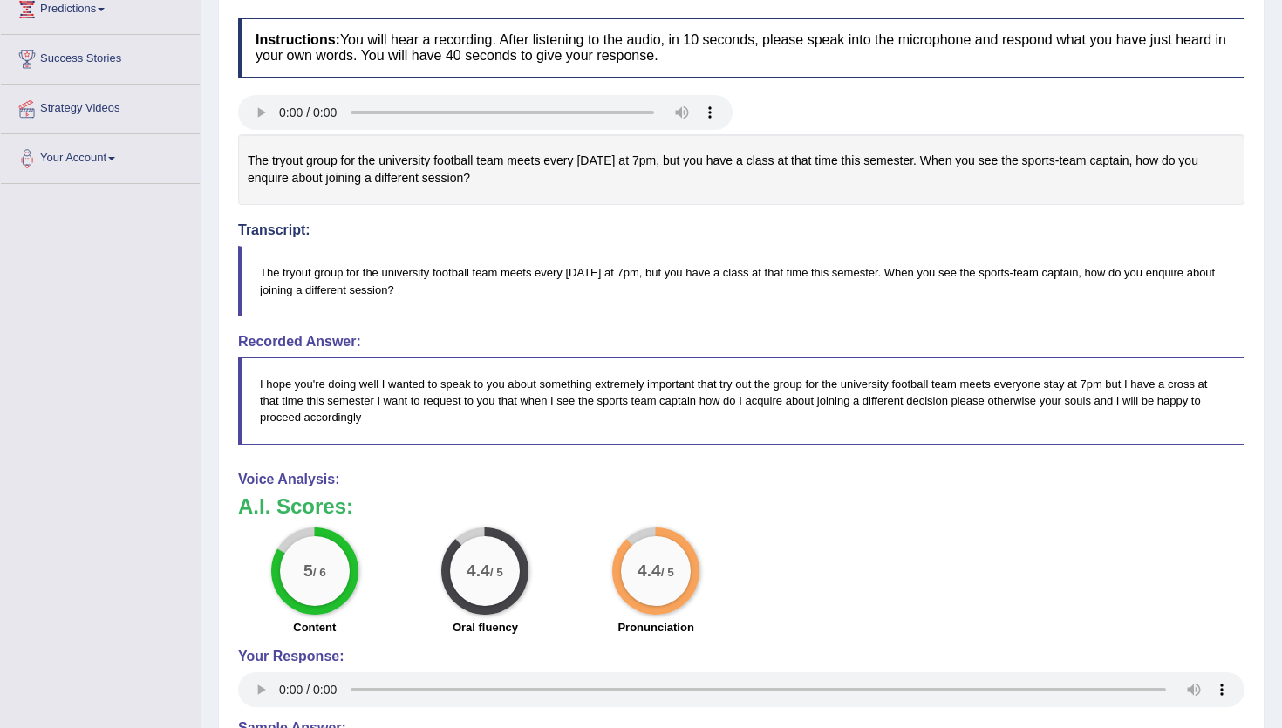
scroll to position [73, 0]
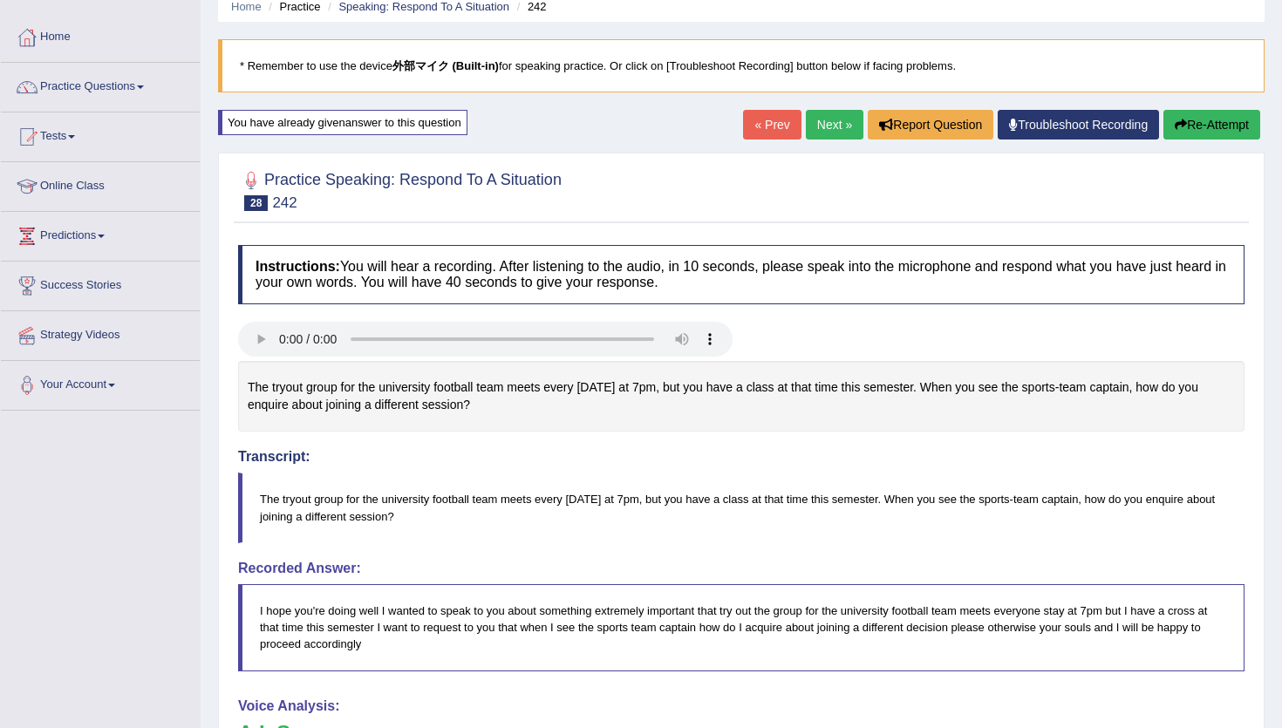
click at [812, 132] on link "Next »" at bounding box center [835, 125] width 58 height 30
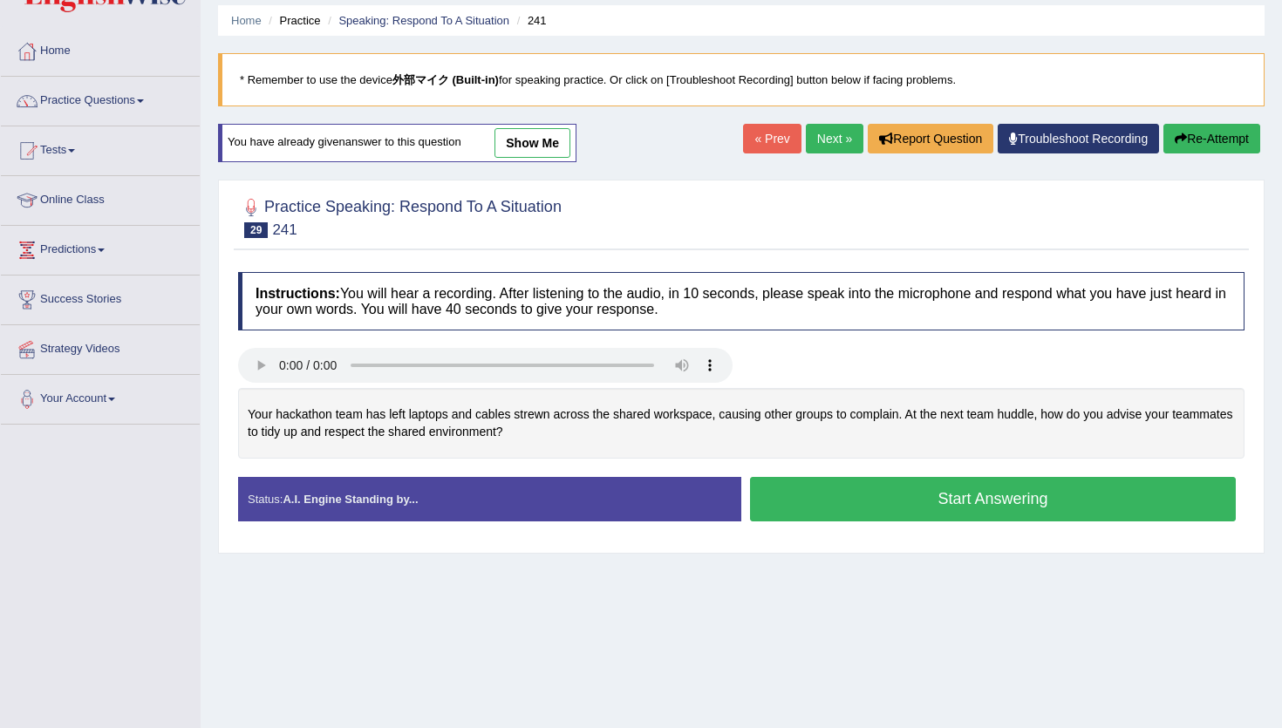
scroll to position [92, 0]
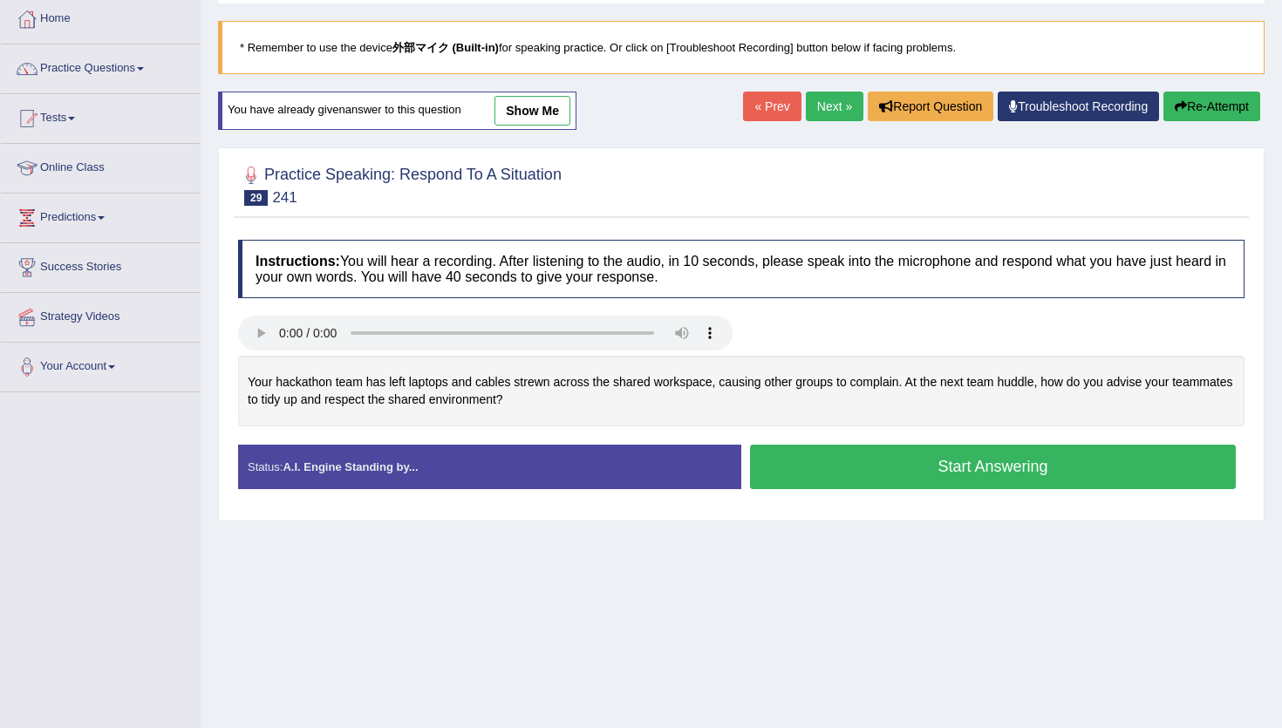
click at [888, 469] on button "Start Answering" at bounding box center [993, 467] width 486 height 44
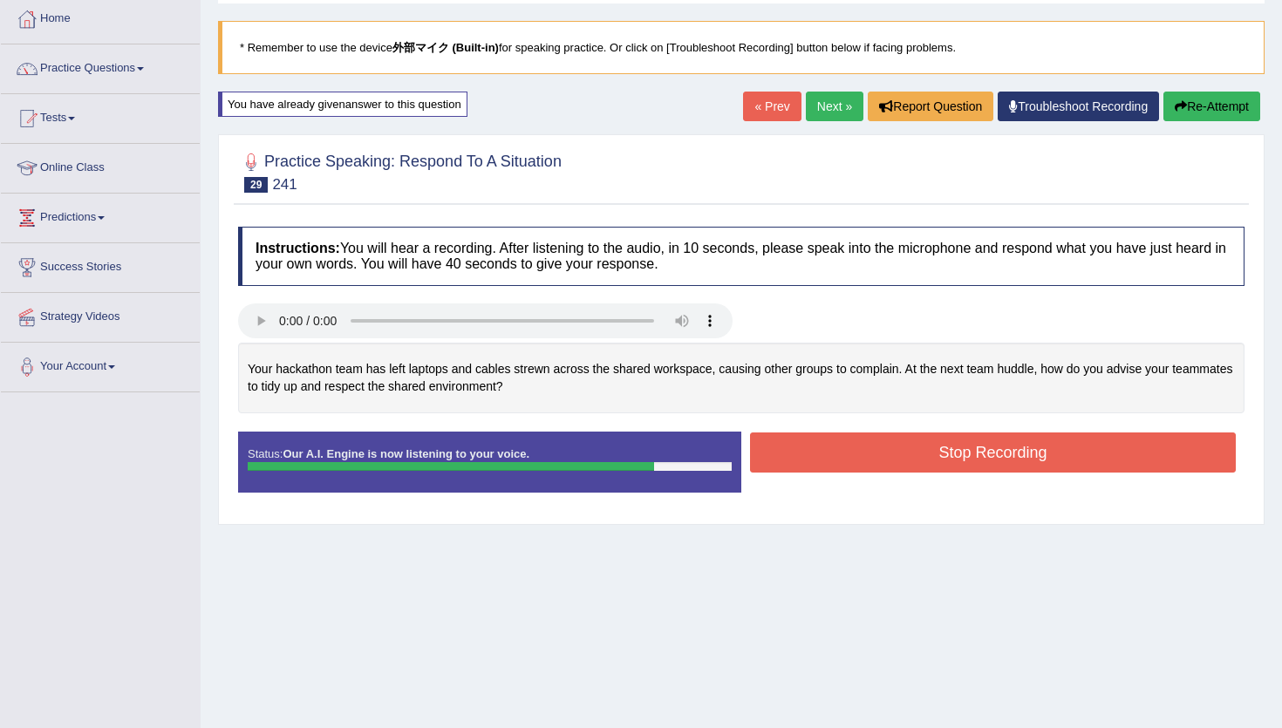
click at [888, 469] on button "Stop Recording" at bounding box center [993, 452] width 486 height 40
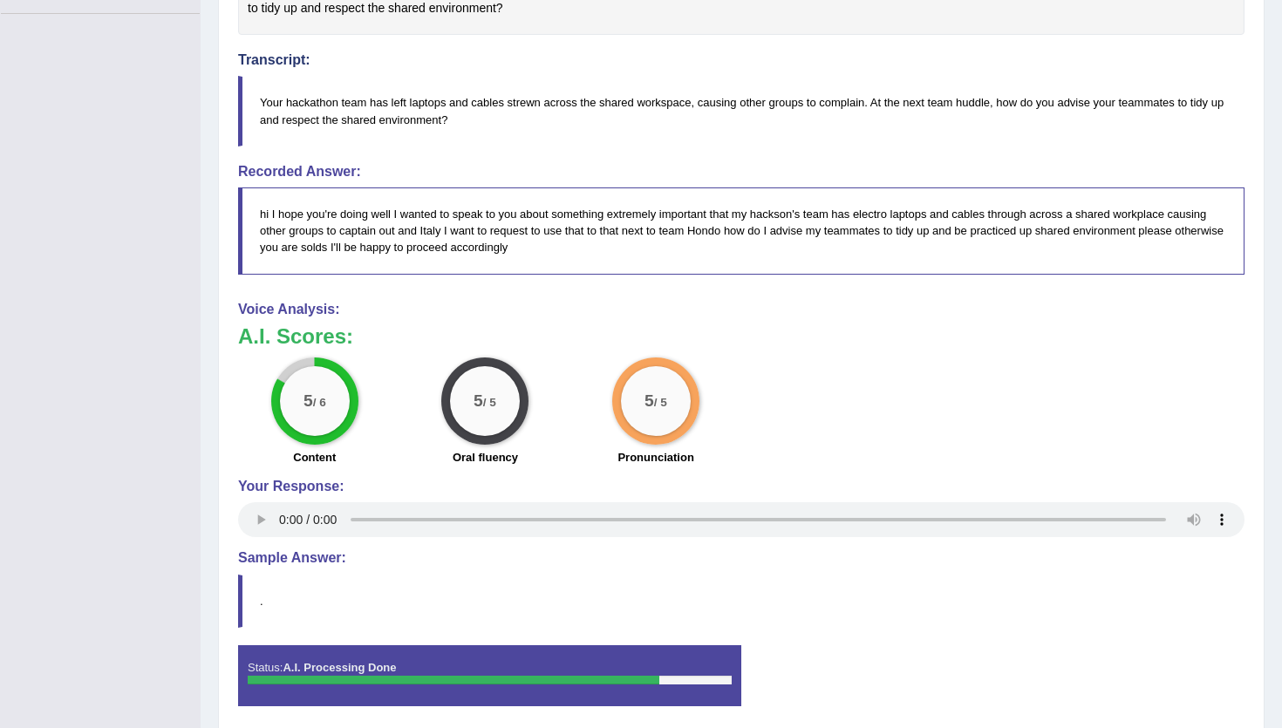
scroll to position [139, 0]
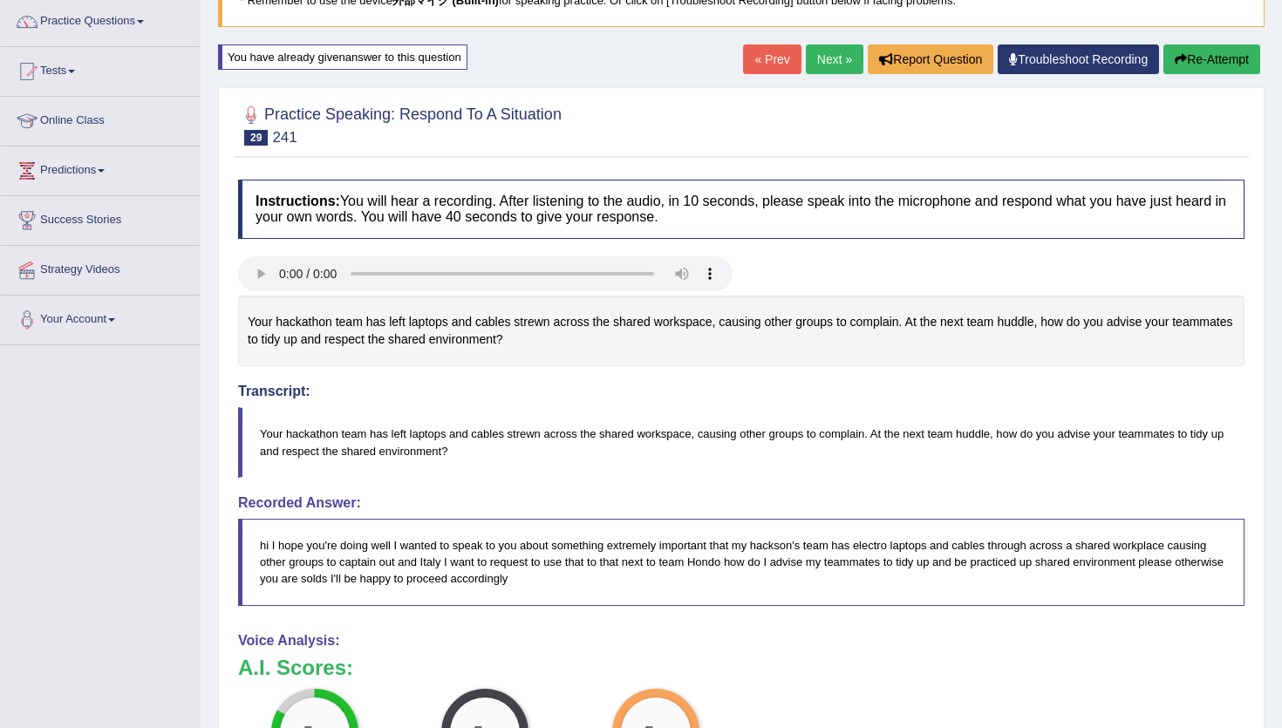
click at [826, 63] on link "Next »" at bounding box center [835, 59] width 58 height 30
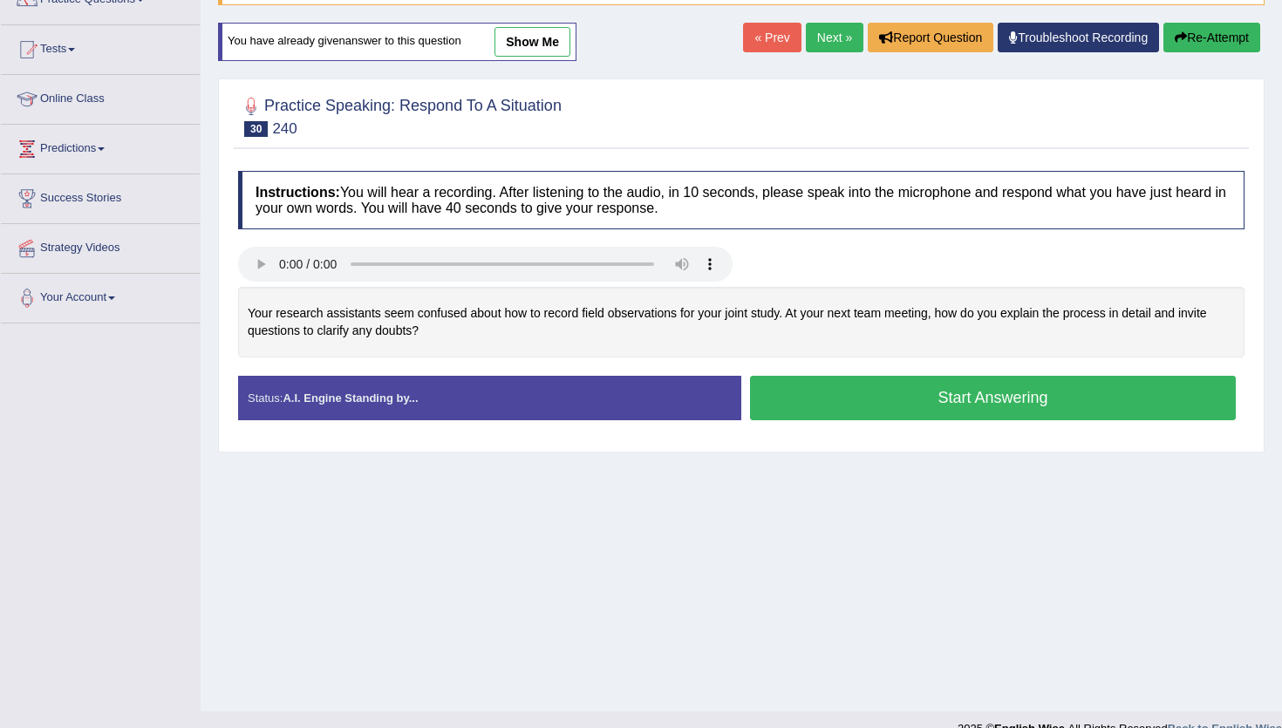
scroll to position [163, 0]
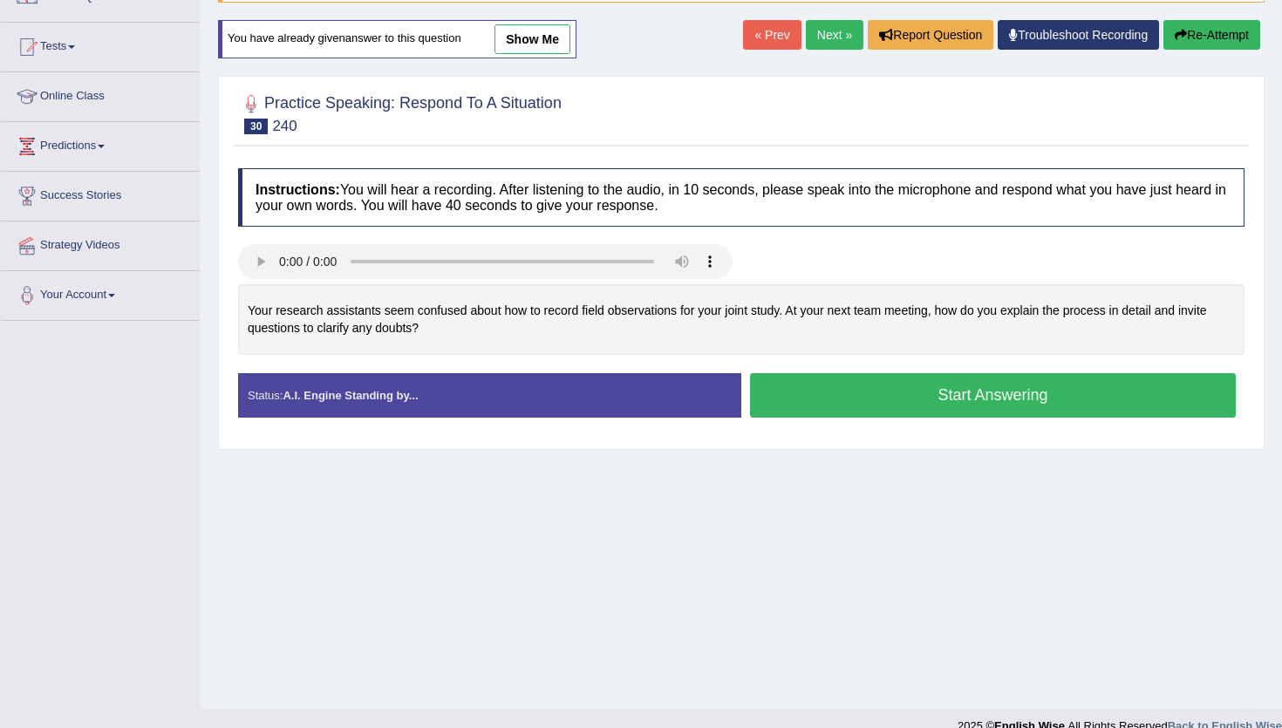
click at [835, 399] on button "Start Answering" at bounding box center [993, 395] width 486 height 44
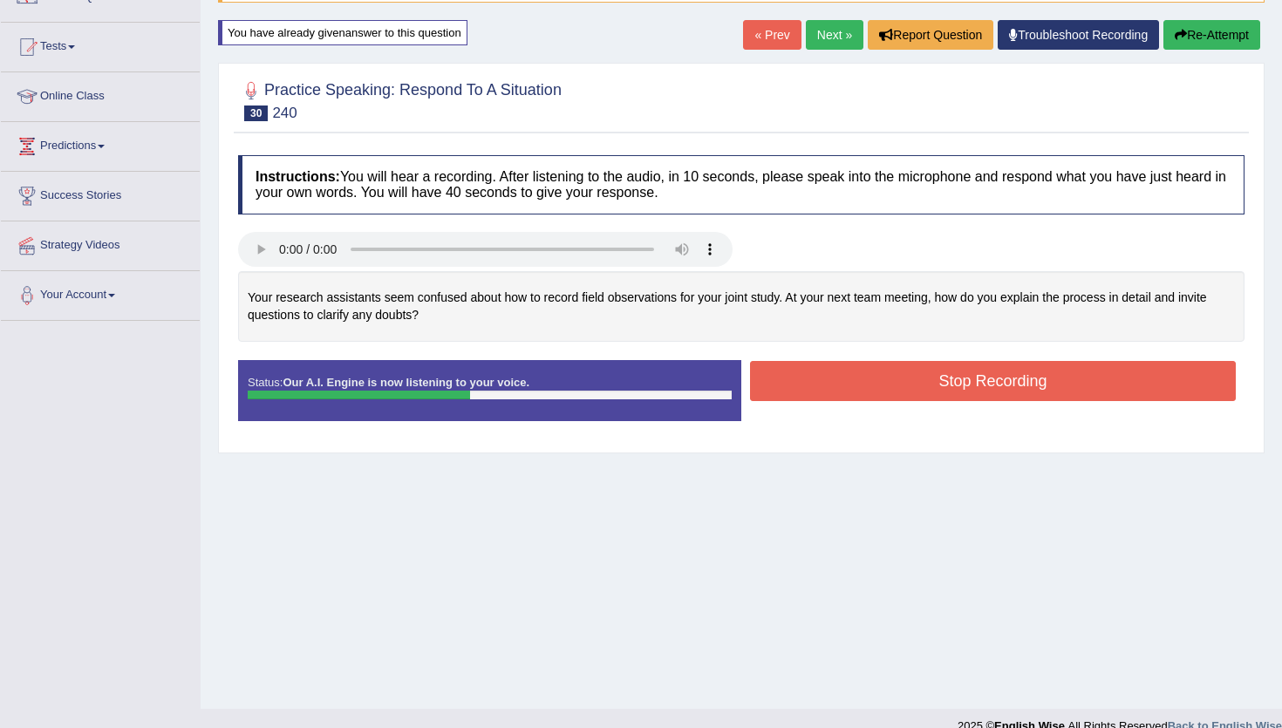
click at [1233, 27] on button "Re-Attempt" at bounding box center [1211, 35] width 97 height 30
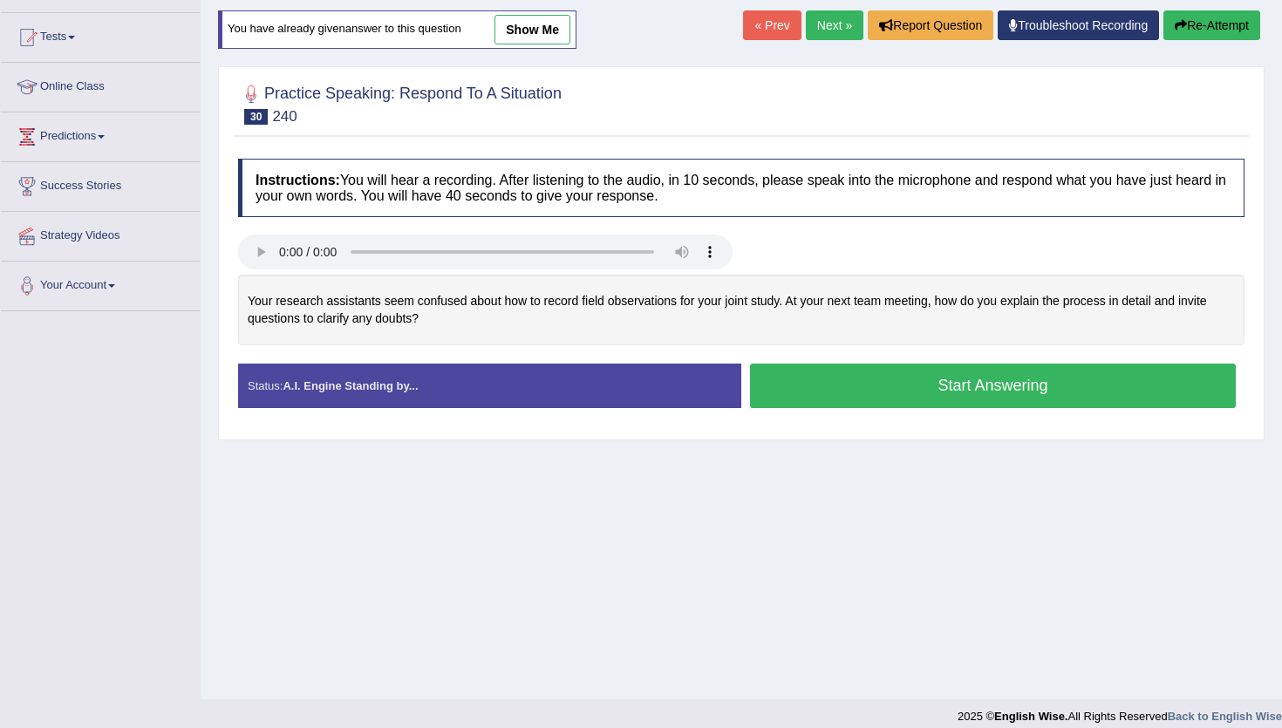
scroll to position [163, 0]
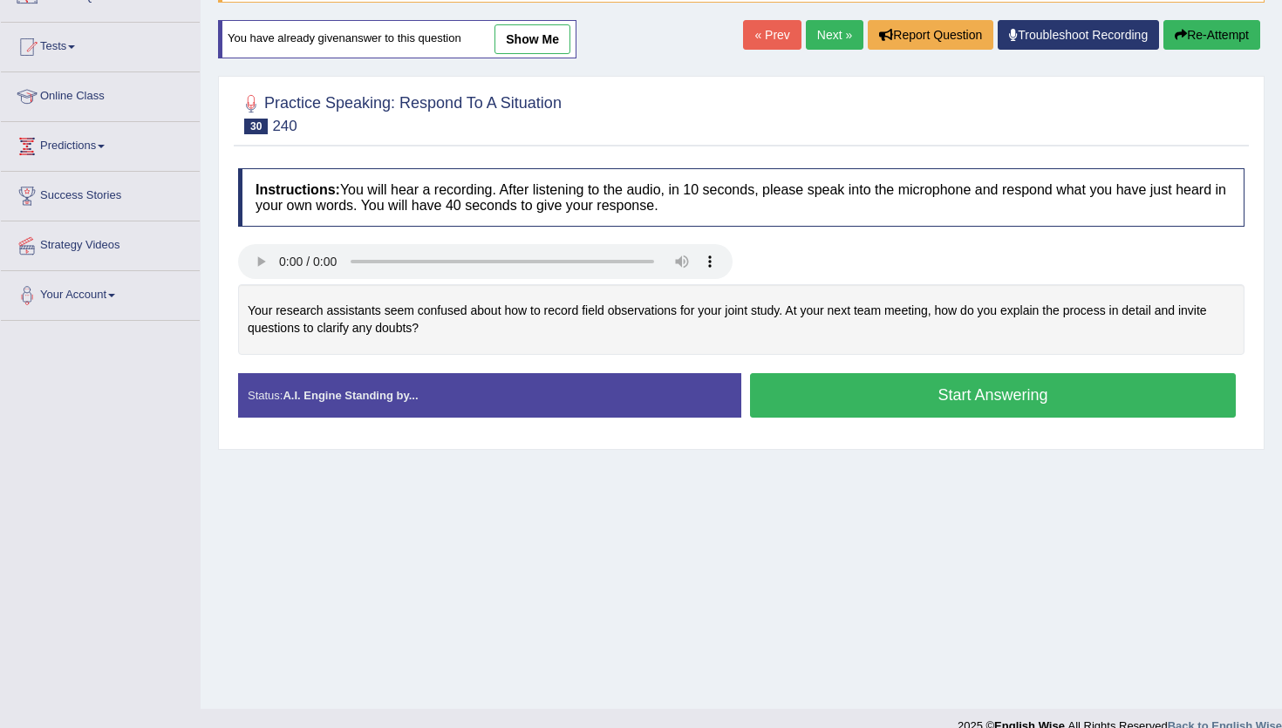
click at [885, 391] on button "Start Answering" at bounding box center [993, 395] width 486 height 44
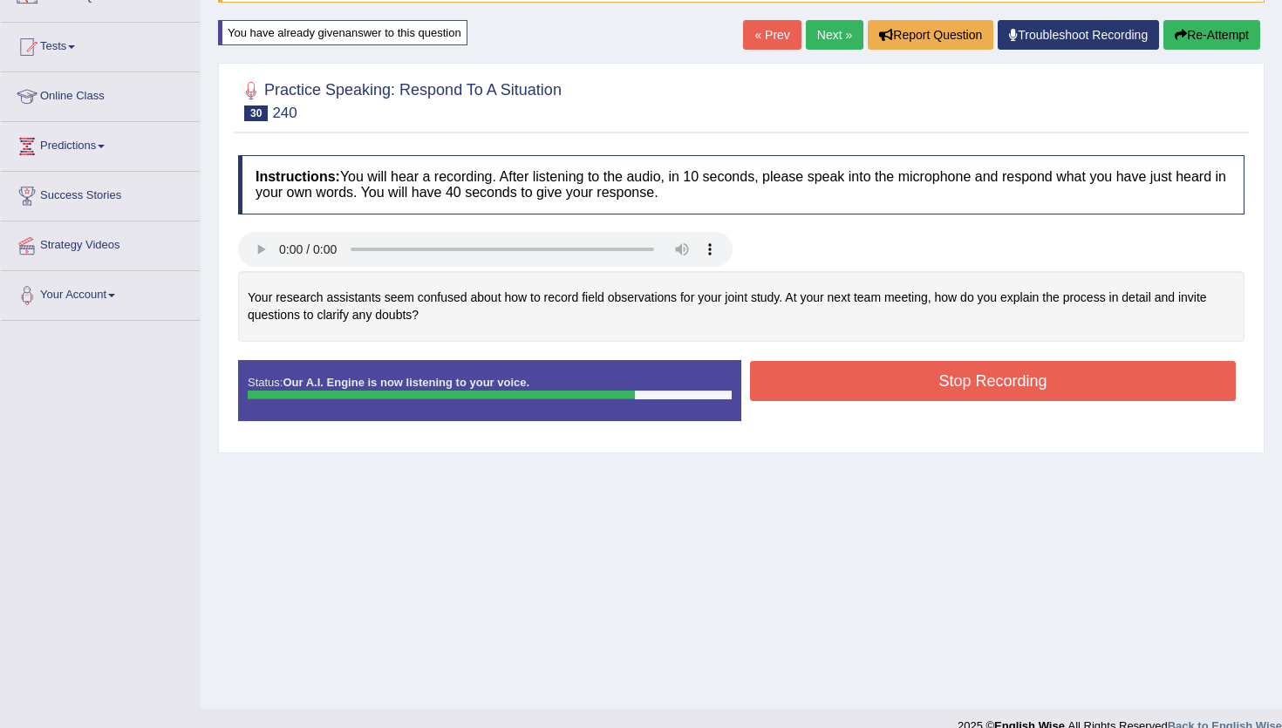
click at [885, 391] on button "Stop Recording" at bounding box center [993, 381] width 486 height 40
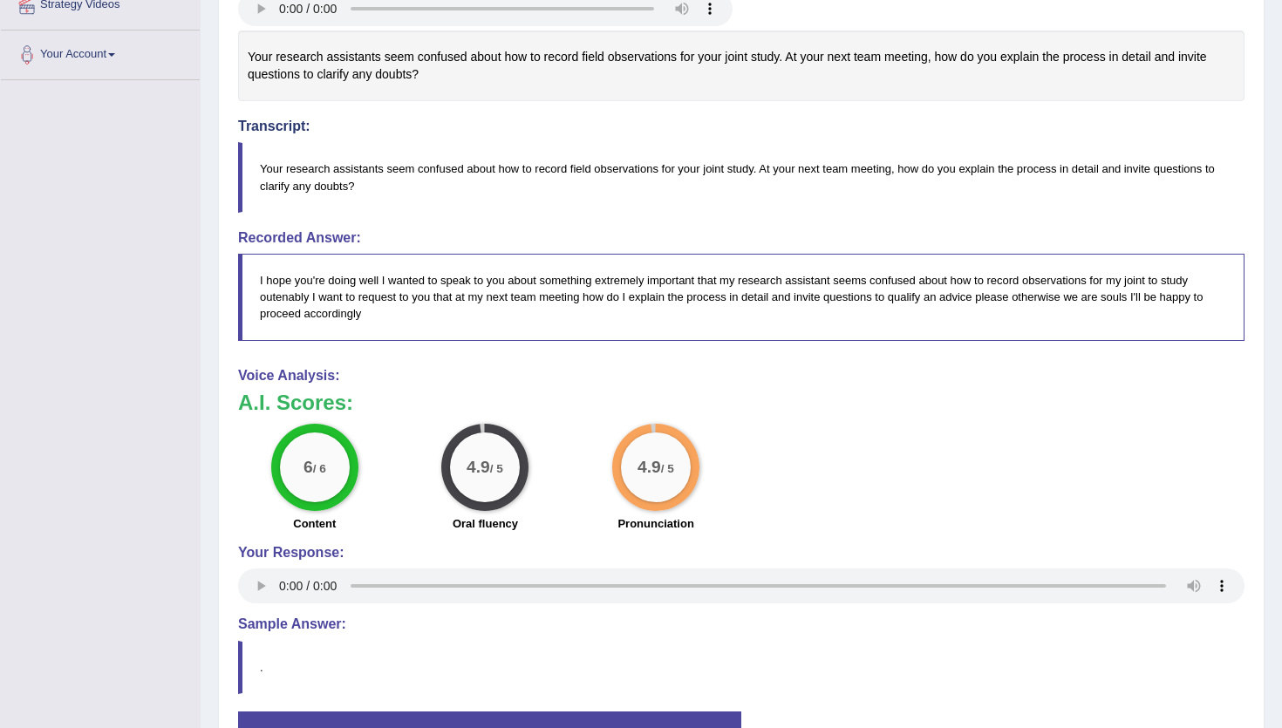
scroll to position [0, 0]
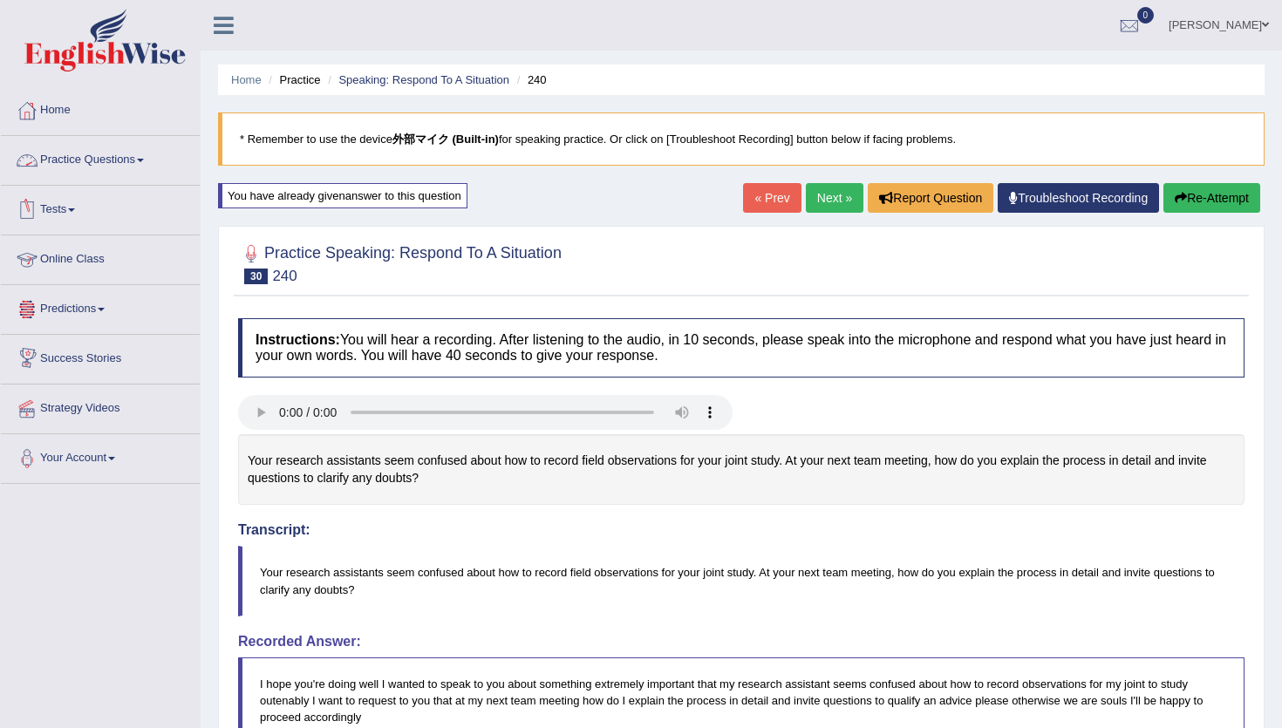
click at [84, 159] on link "Practice Questions" at bounding box center [100, 158] width 199 height 44
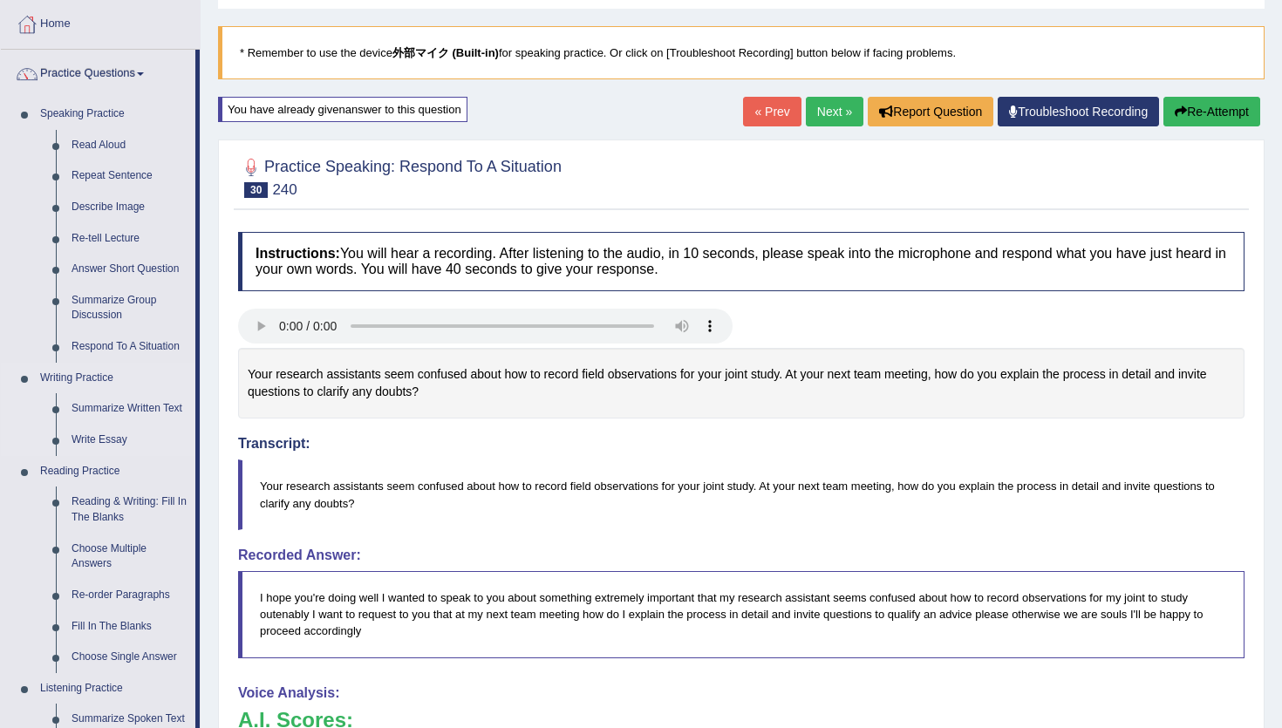
scroll to position [88, 0]
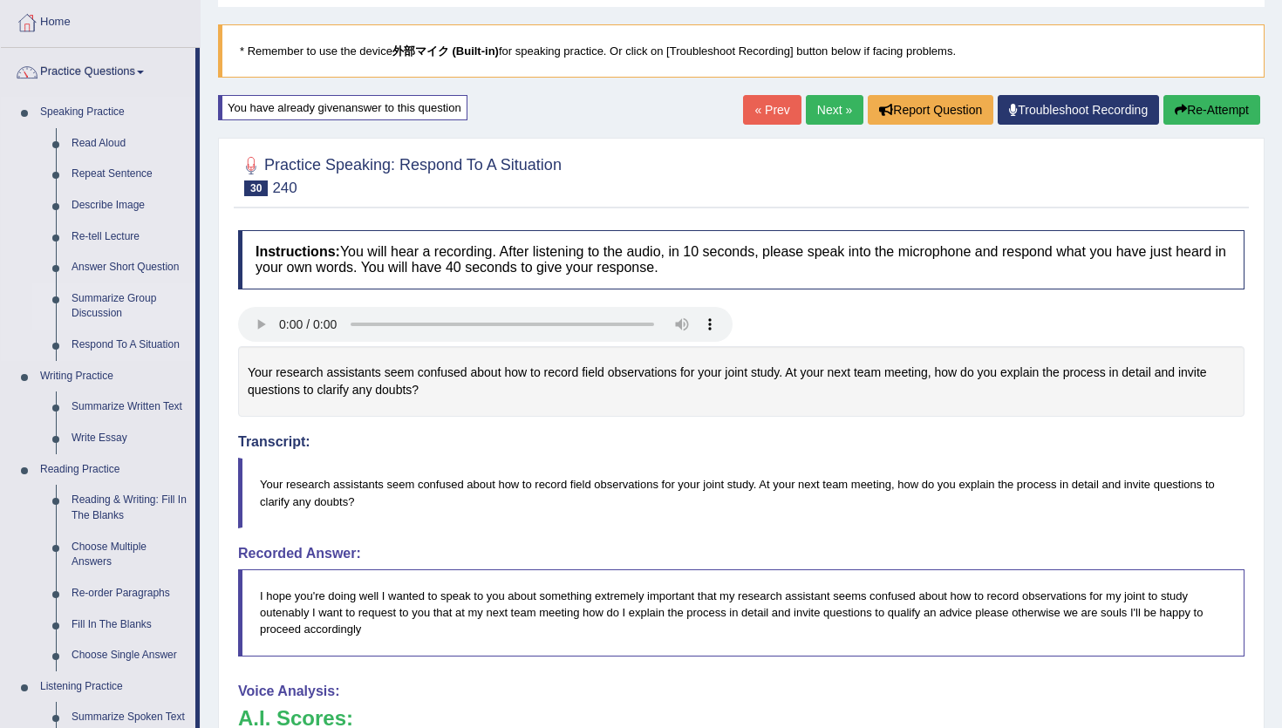
click at [92, 312] on link "Summarize Group Discussion" at bounding box center [130, 306] width 132 height 46
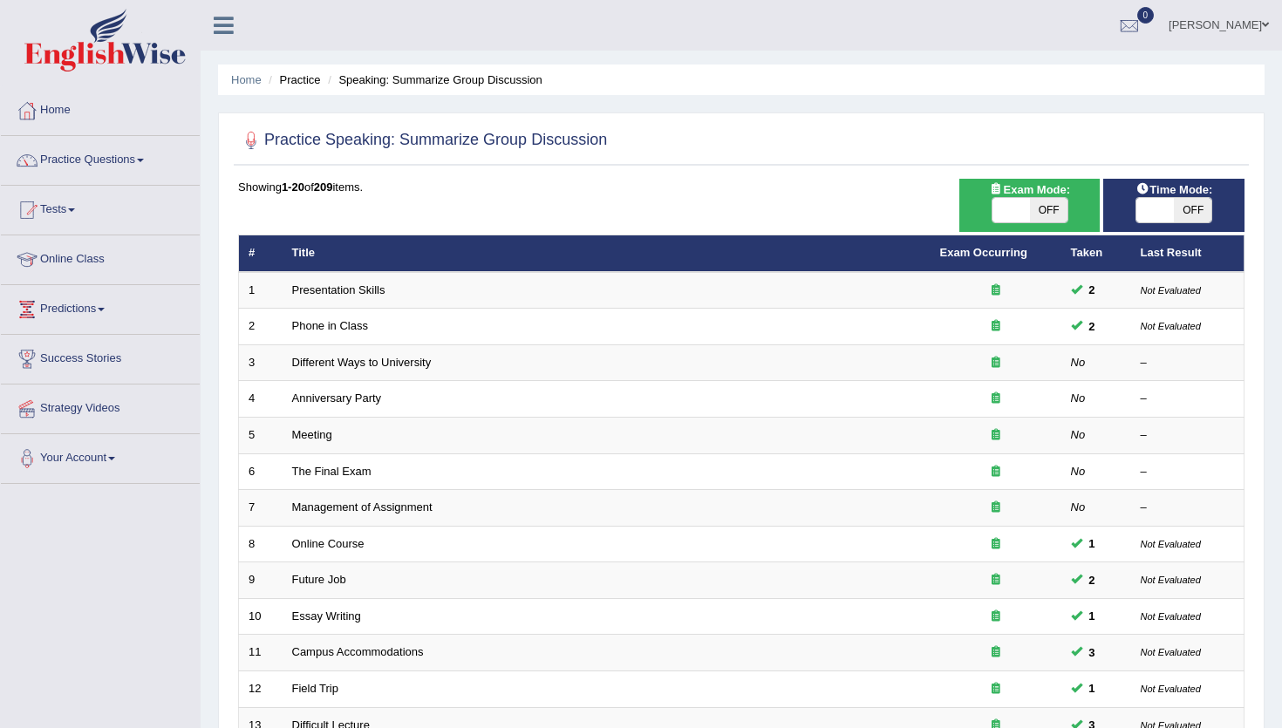
scroll to position [426, 0]
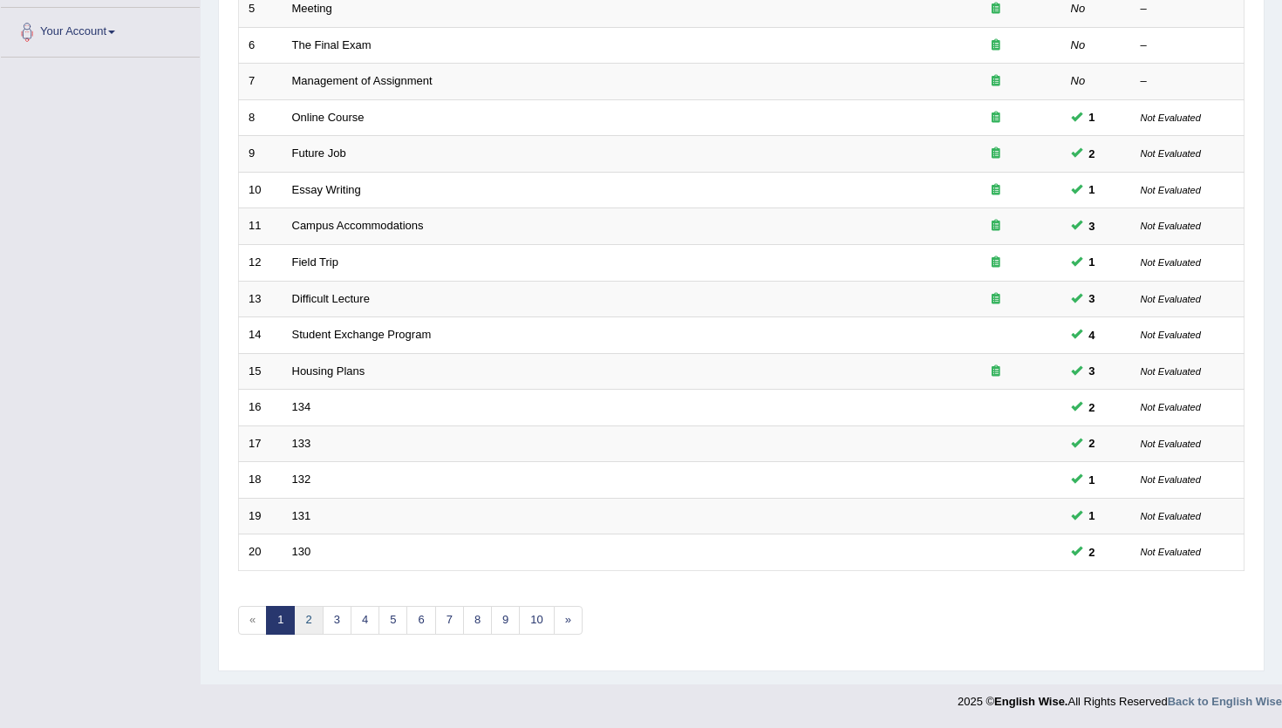
click at [313, 622] on link "2" at bounding box center [308, 620] width 29 height 29
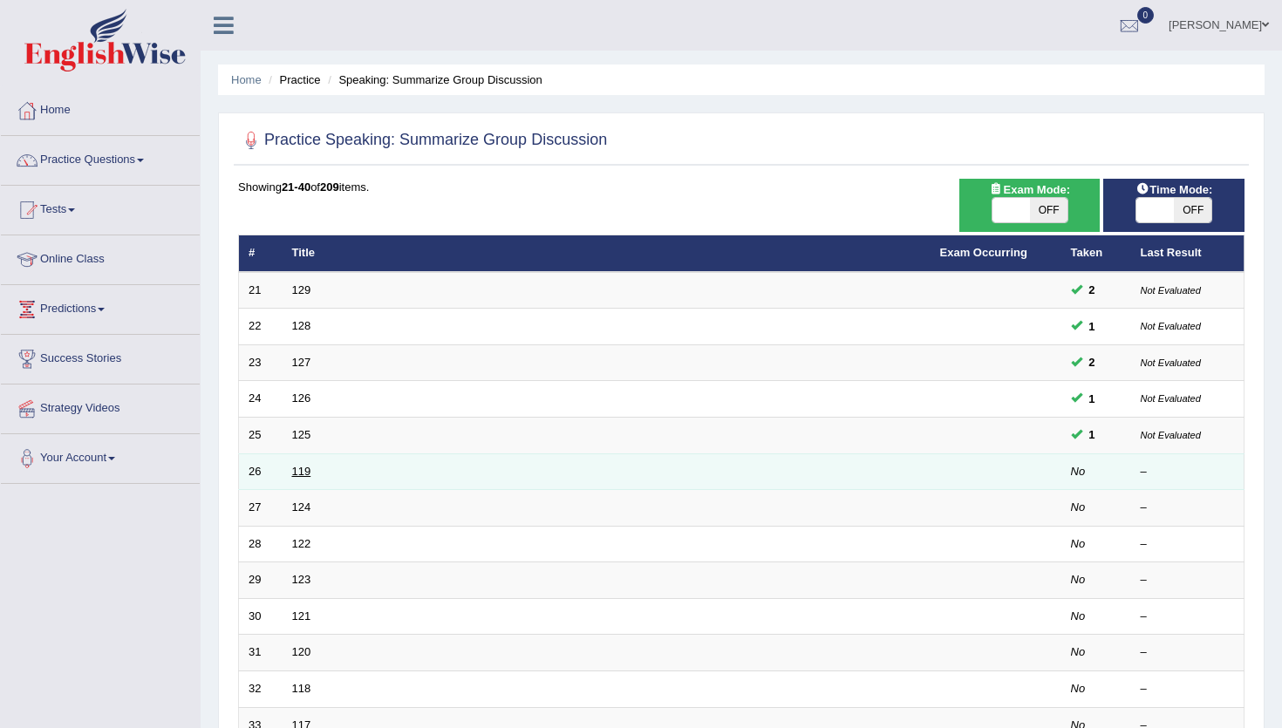
click at [296, 474] on link "119" at bounding box center [301, 471] width 19 height 13
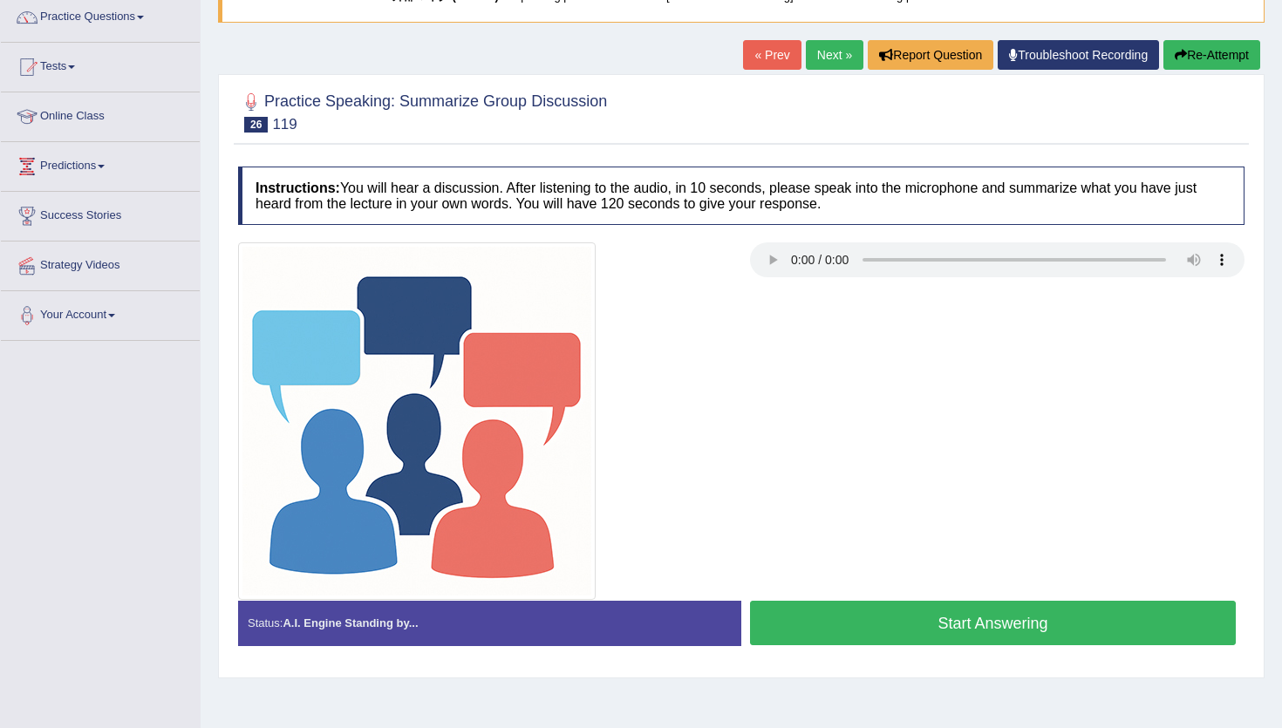
scroll to position [154, 0]
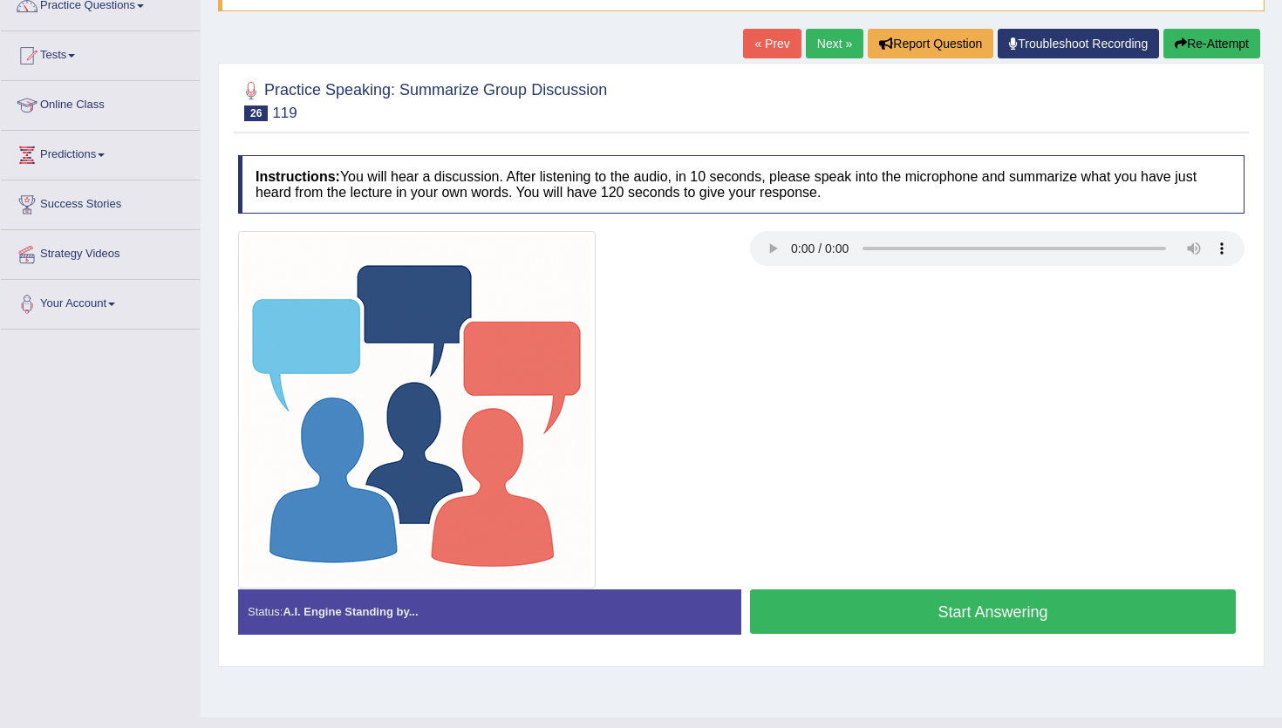
click at [857, 602] on button "Start Answering" at bounding box center [993, 611] width 486 height 44
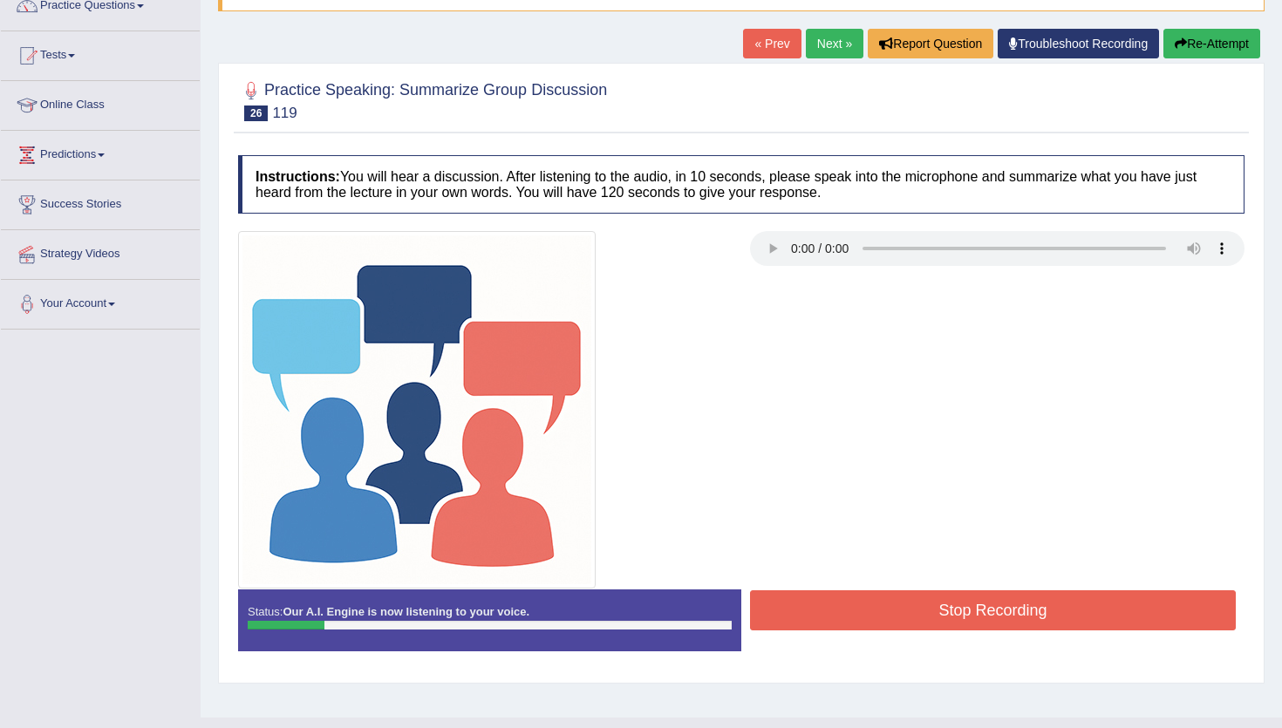
click at [1192, 49] on button "Re-Attempt" at bounding box center [1211, 44] width 97 height 30
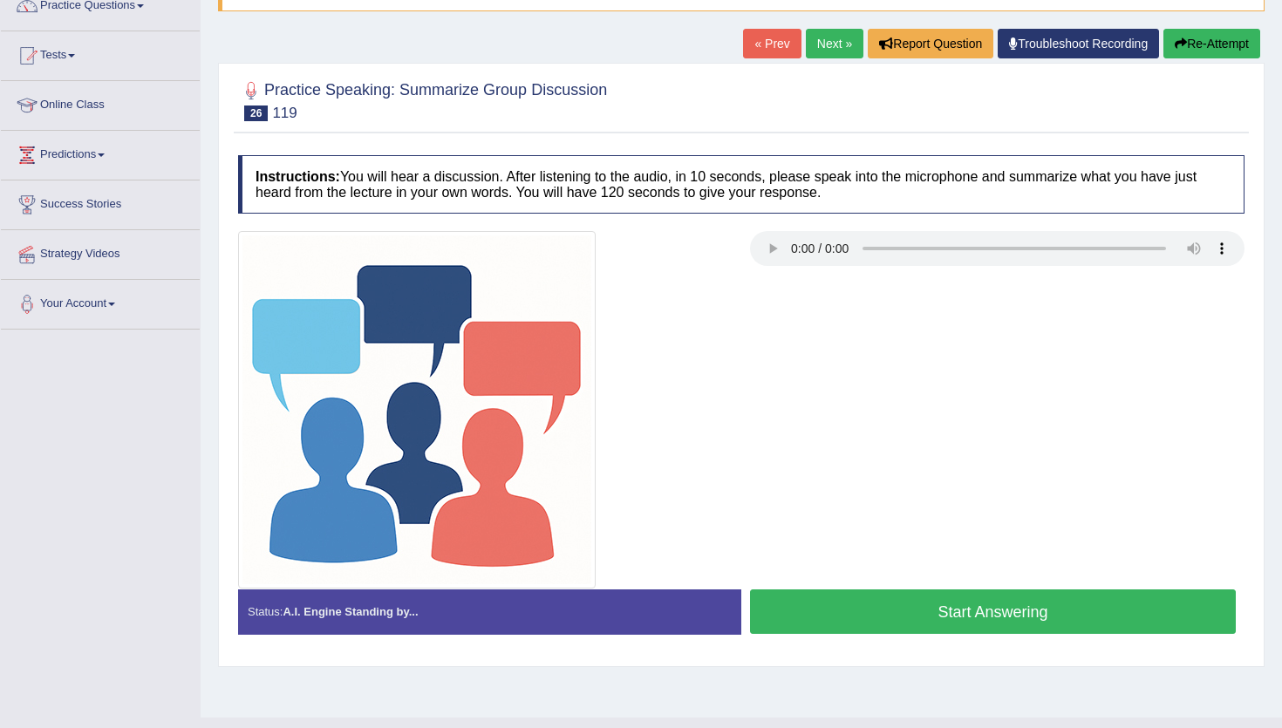
click at [864, 620] on button "Start Answering" at bounding box center [993, 611] width 486 height 44
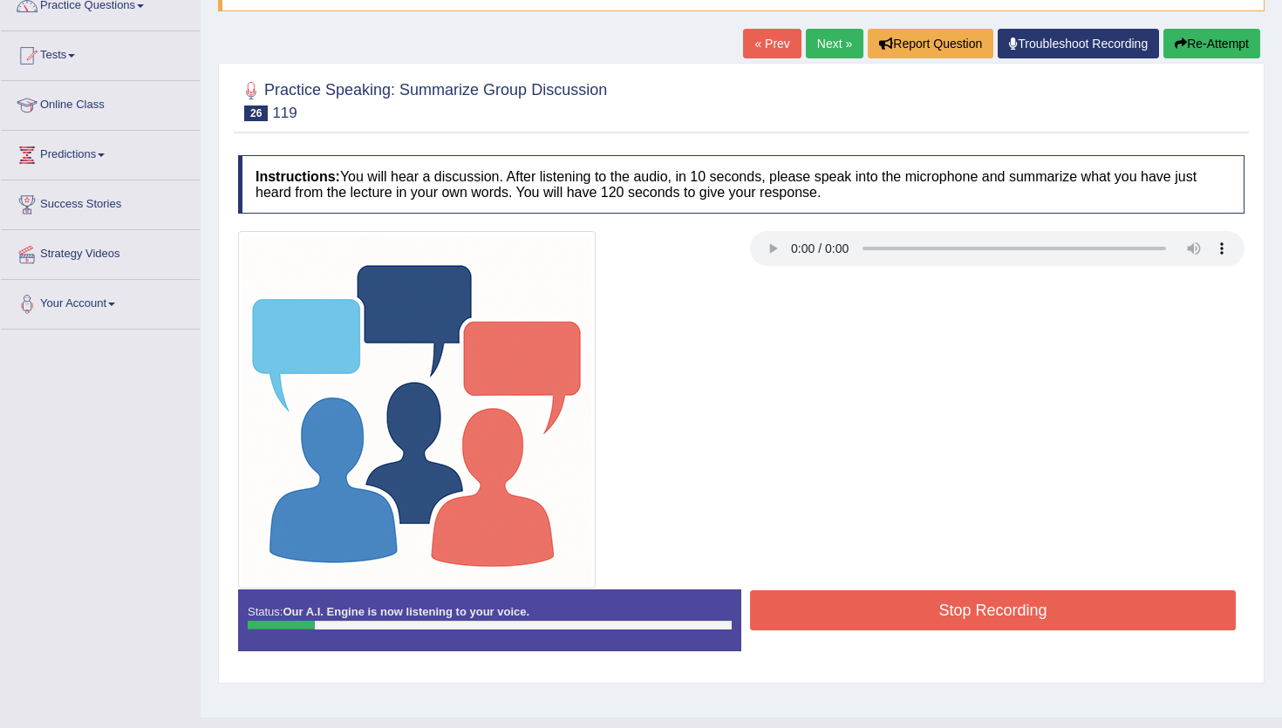
click at [1209, 45] on button "Re-Attempt" at bounding box center [1211, 44] width 97 height 30
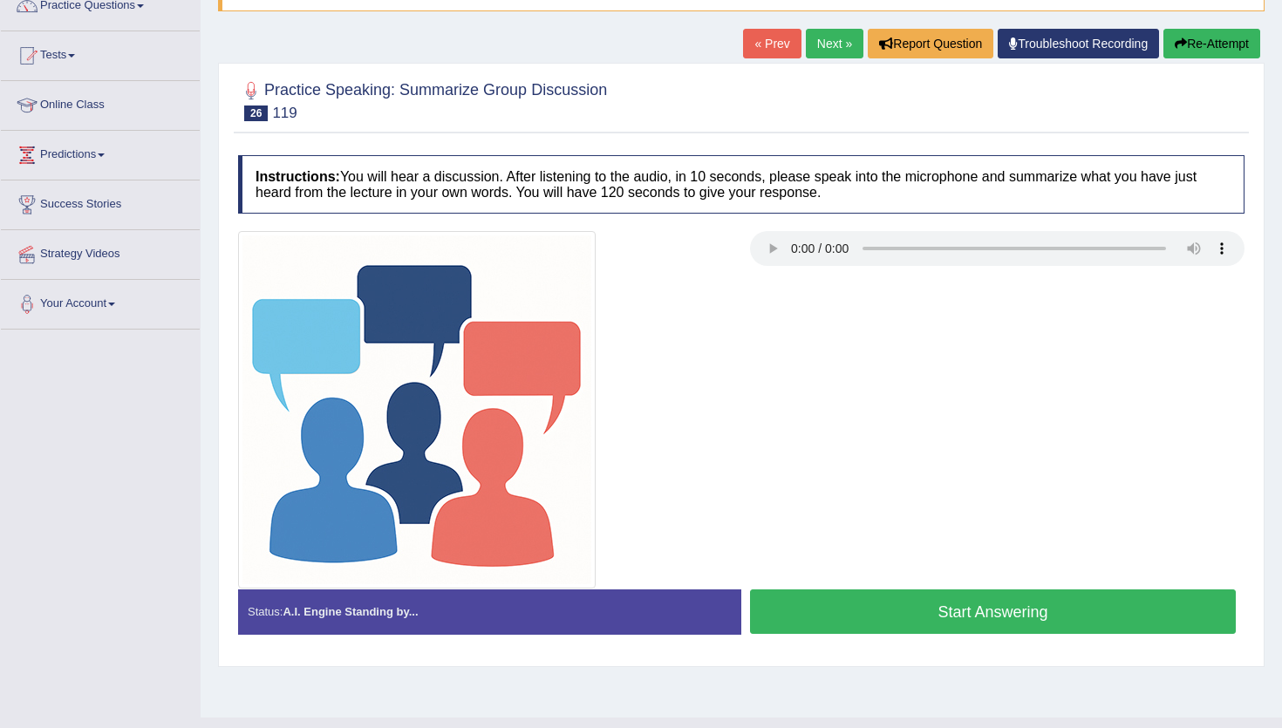
click at [860, 614] on button "Start Answering" at bounding box center [993, 611] width 486 height 44
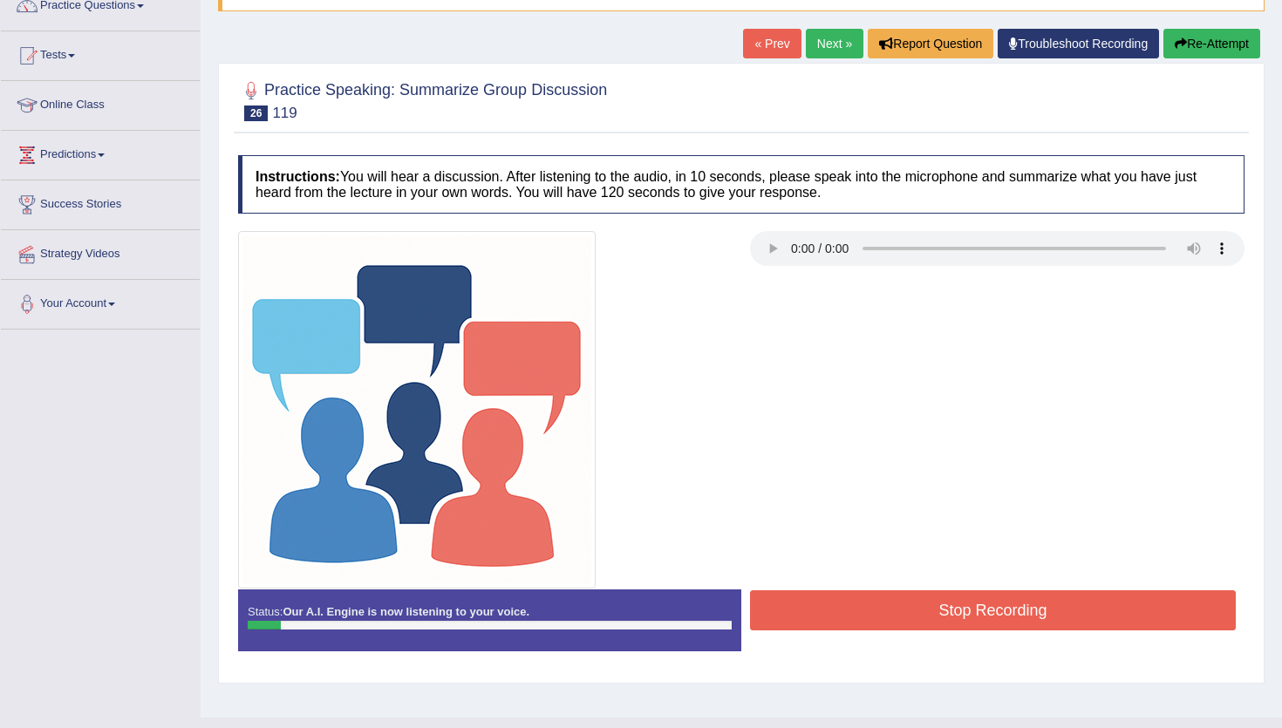
click at [1187, 51] on button "Re-Attempt" at bounding box center [1211, 44] width 97 height 30
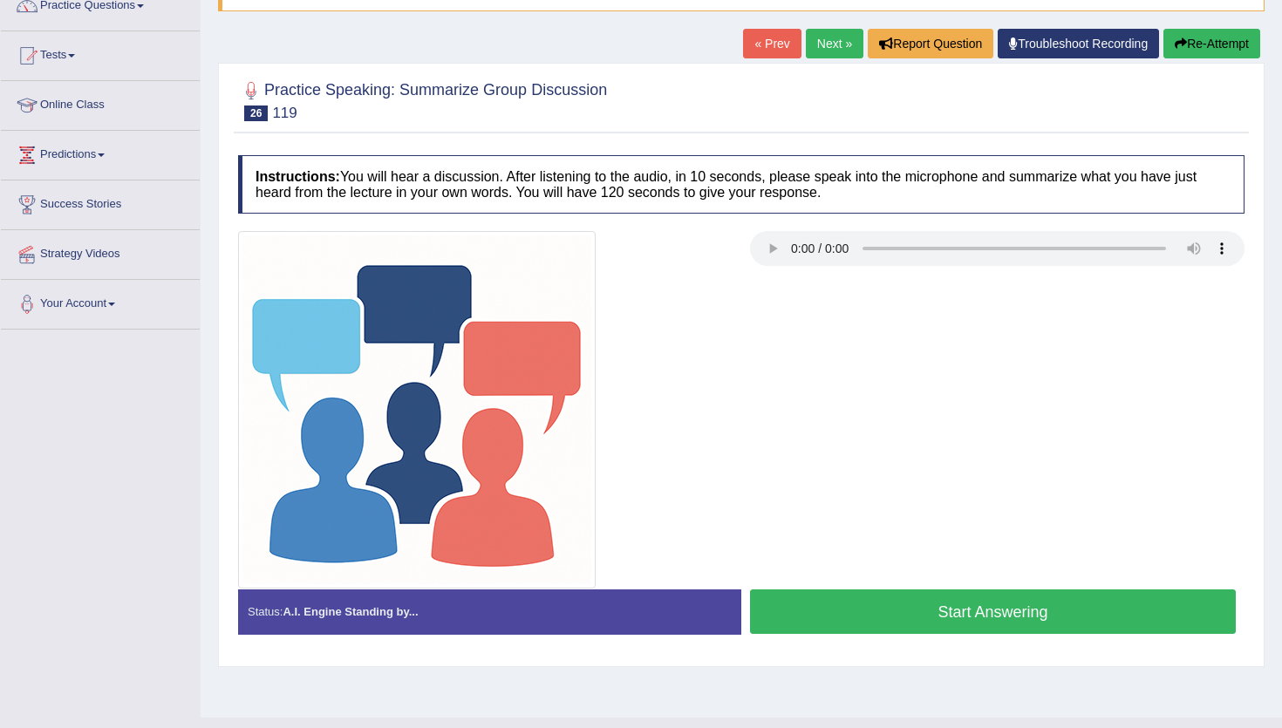
click at [983, 621] on button "Start Answering" at bounding box center [993, 611] width 486 height 44
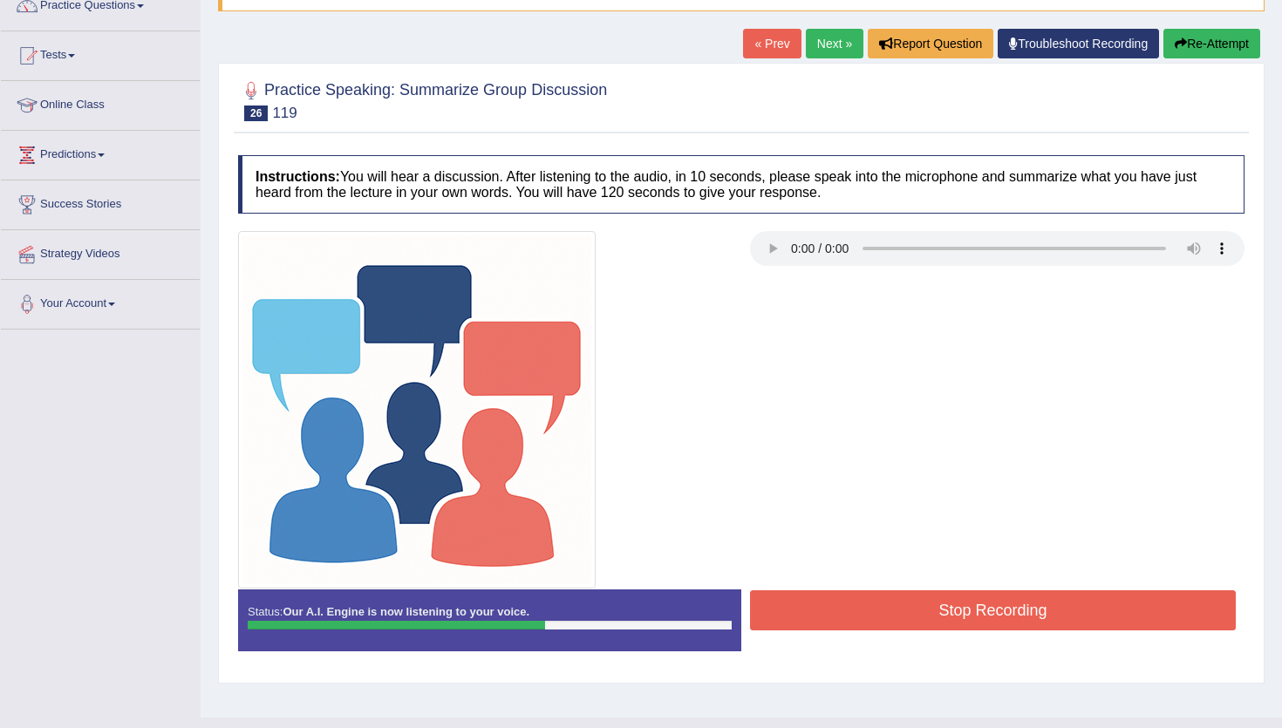
click at [983, 621] on button "Stop Recording" at bounding box center [993, 610] width 486 height 40
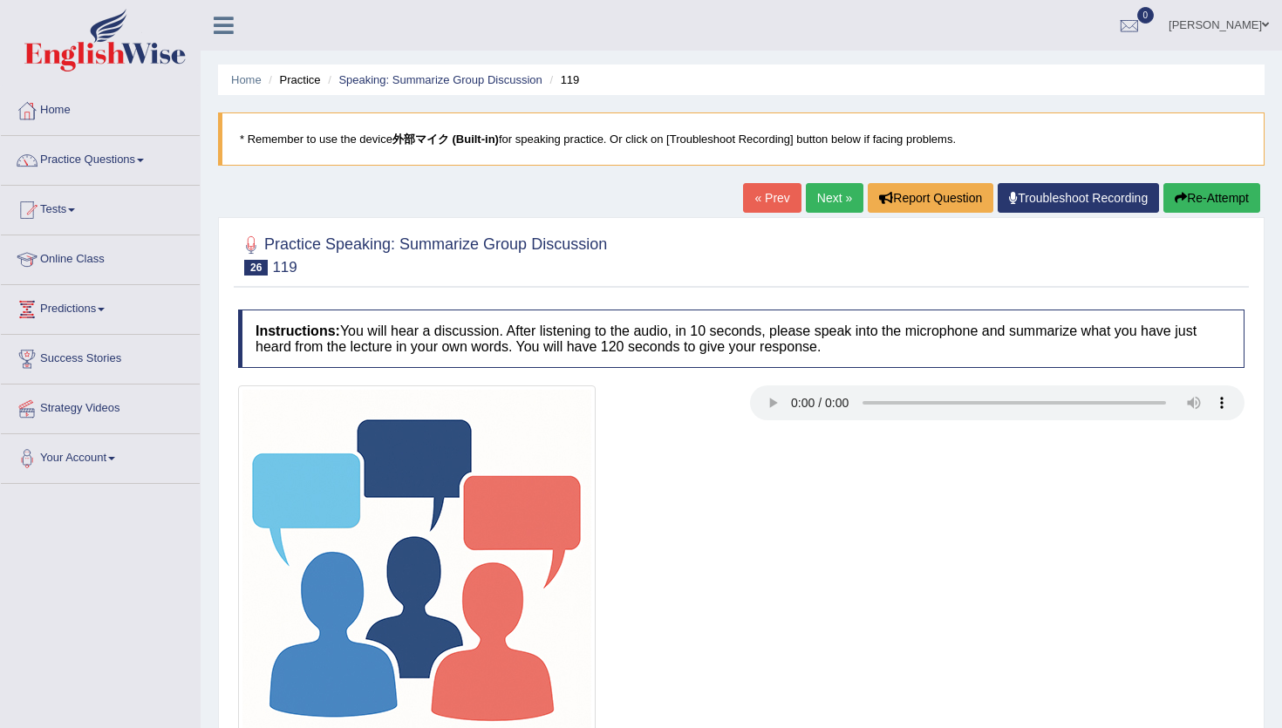
click at [1223, 207] on button "Re-Attempt" at bounding box center [1211, 198] width 97 height 30
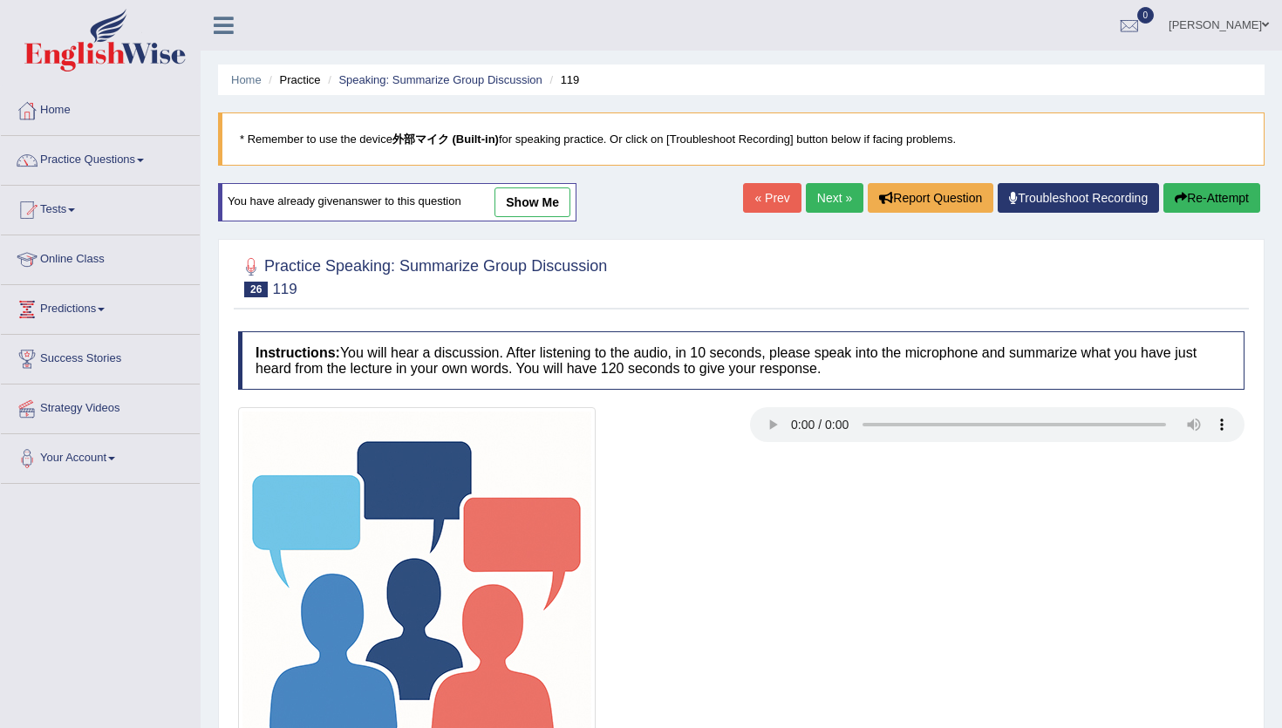
scroll to position [187, 0]
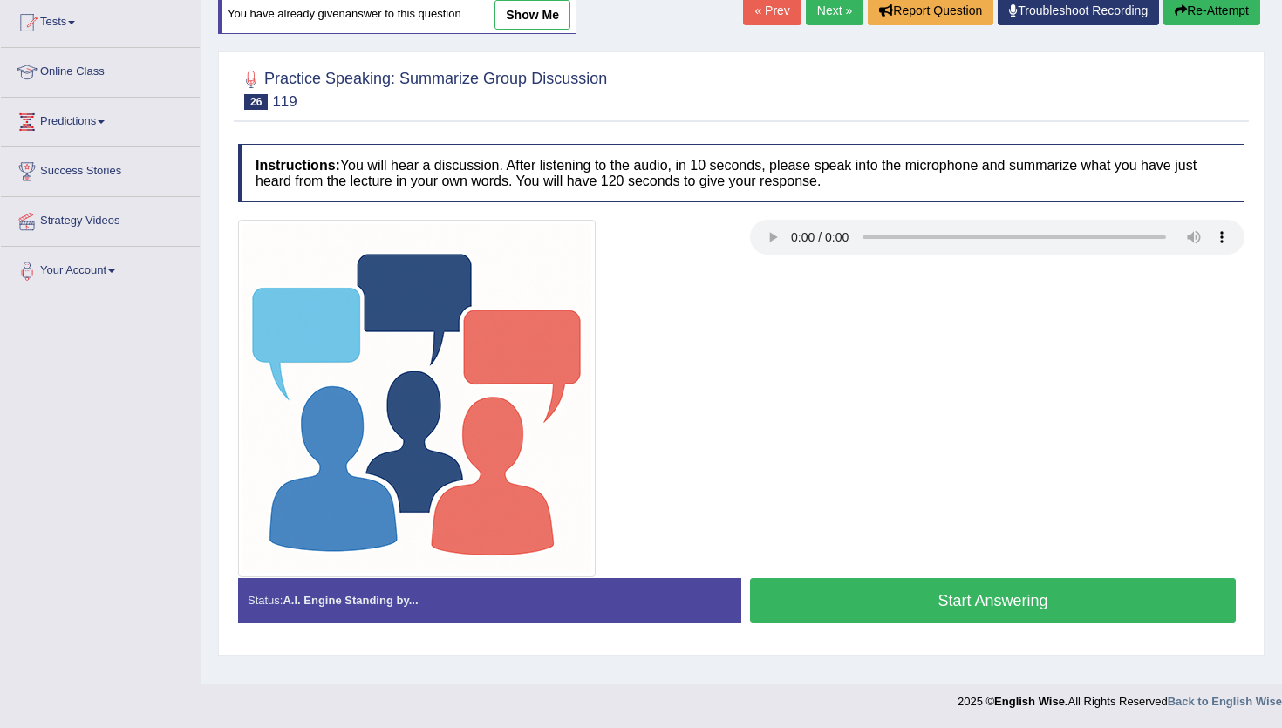
click at [872, 597] on button "Start Answering" at bounding box center [993, 600] width 486 height 44
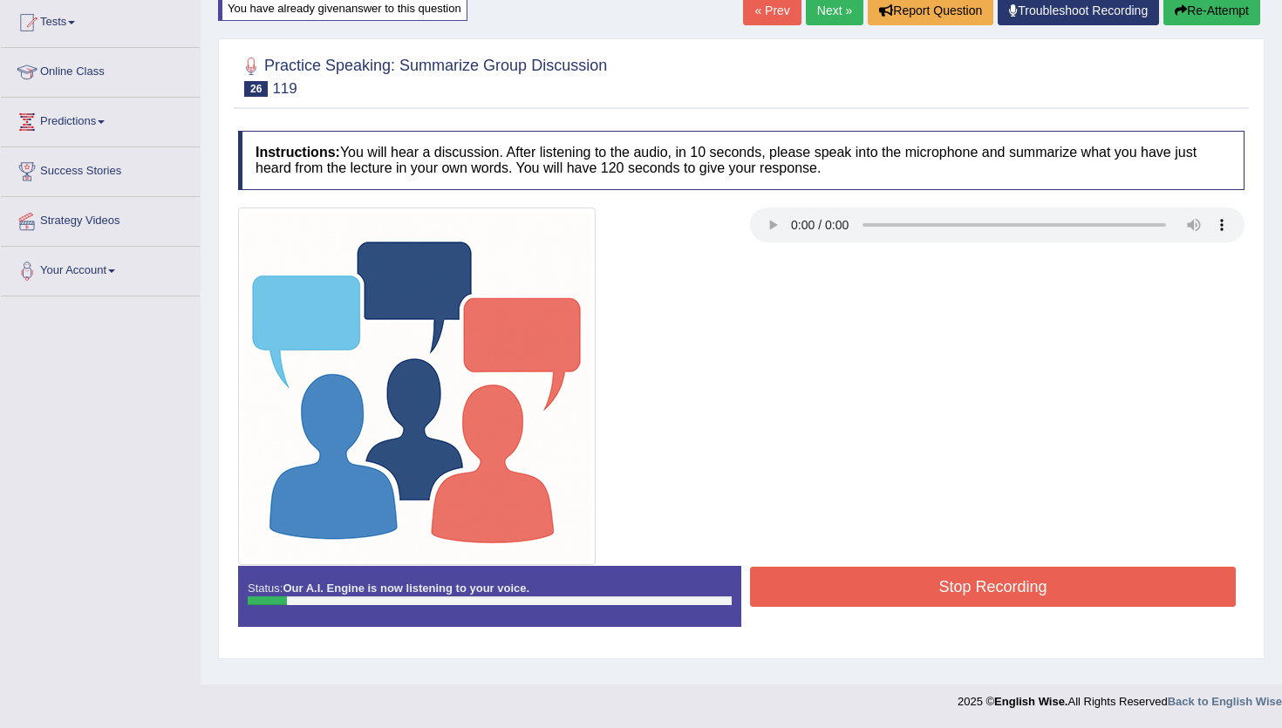
click at [1223, 18] on button "Re-Attempt" at bounding box center [1211, 11] width 97 height 30
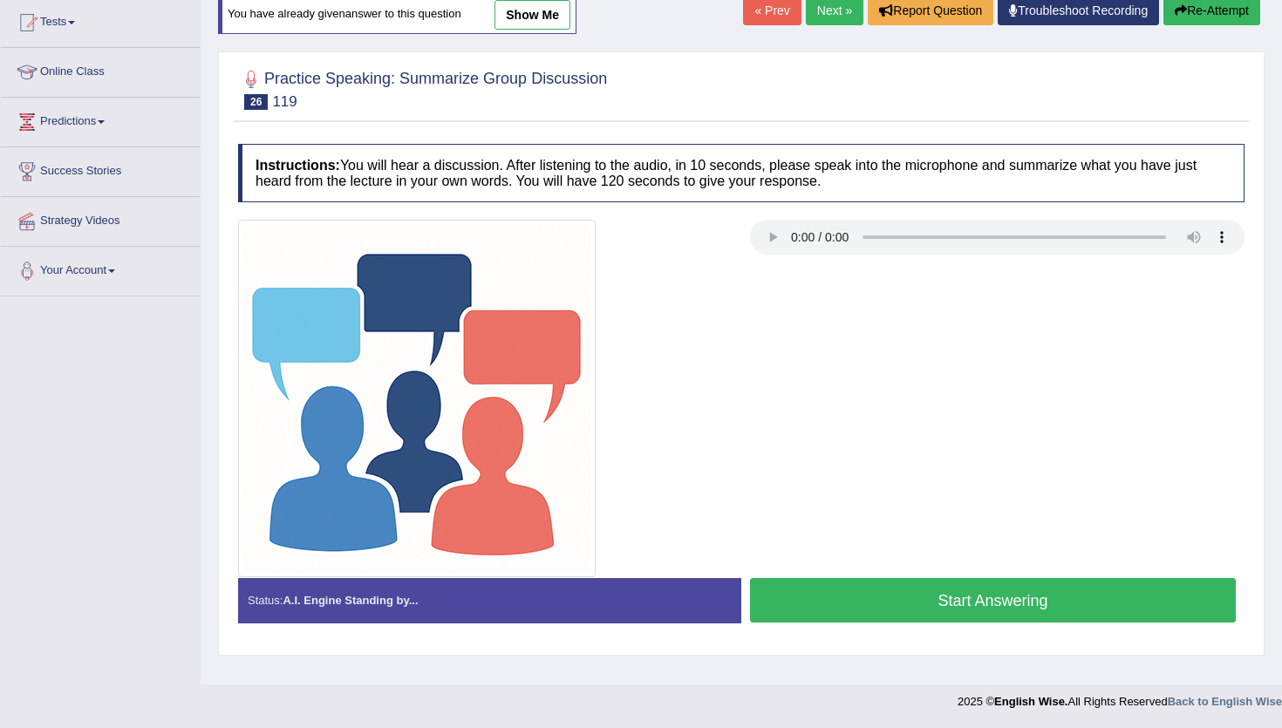
click at [934, 608] on button "Start Answering" at bounding box center [993, 600] width 486 height 44
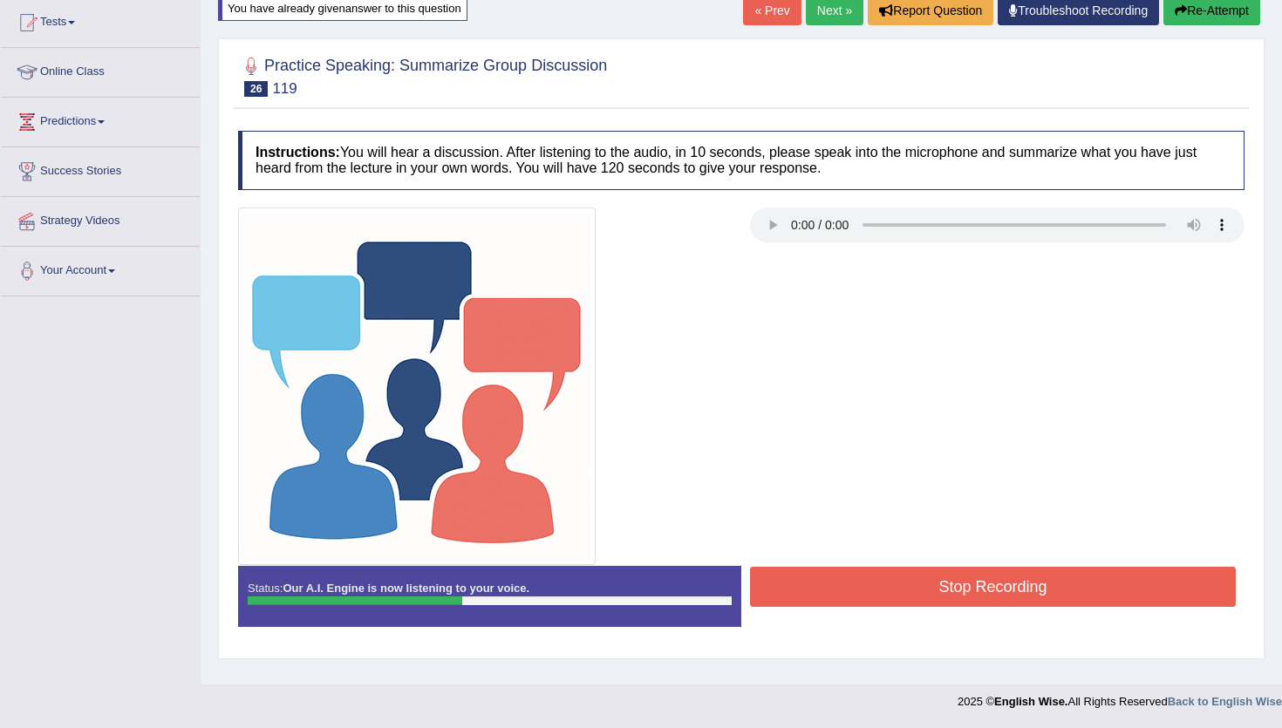
click at [937, 591] on button "Stop Recording" at bounding box center [993, 587] width 486 height 40
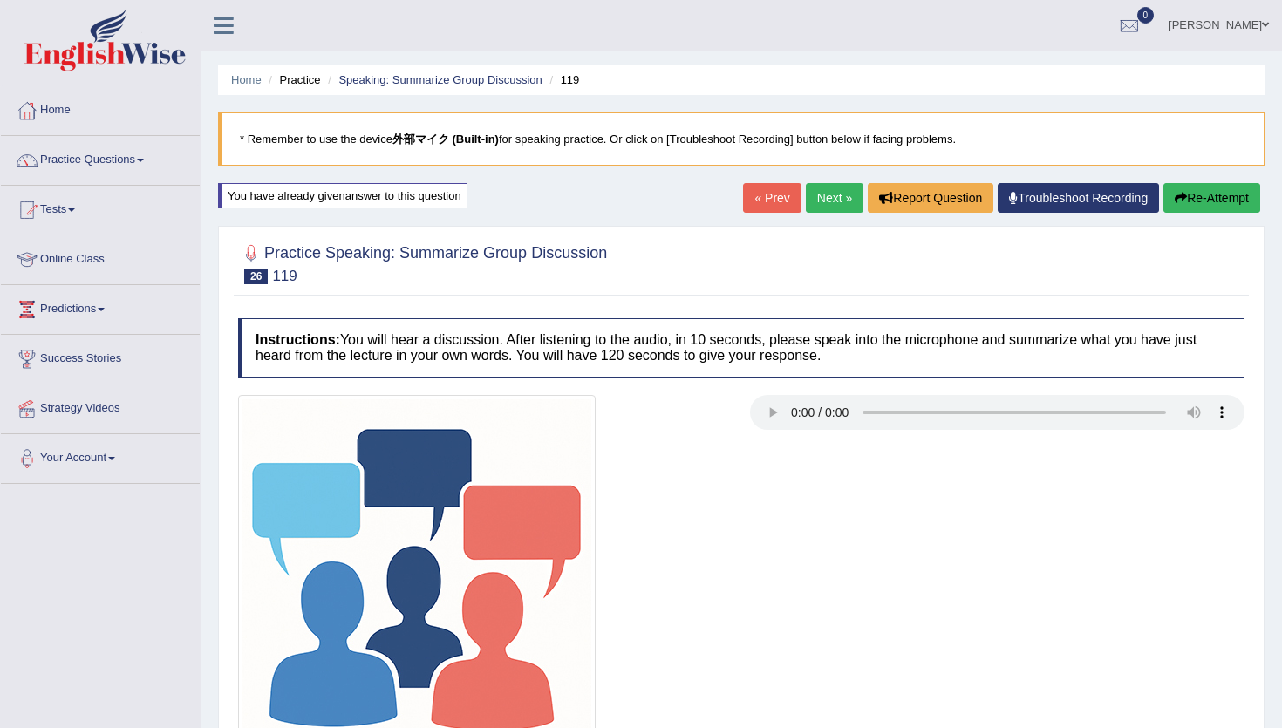
click at [1196, 195] on button "Re-Attempt" at bounding box center [1211, 198] width 97 height 30
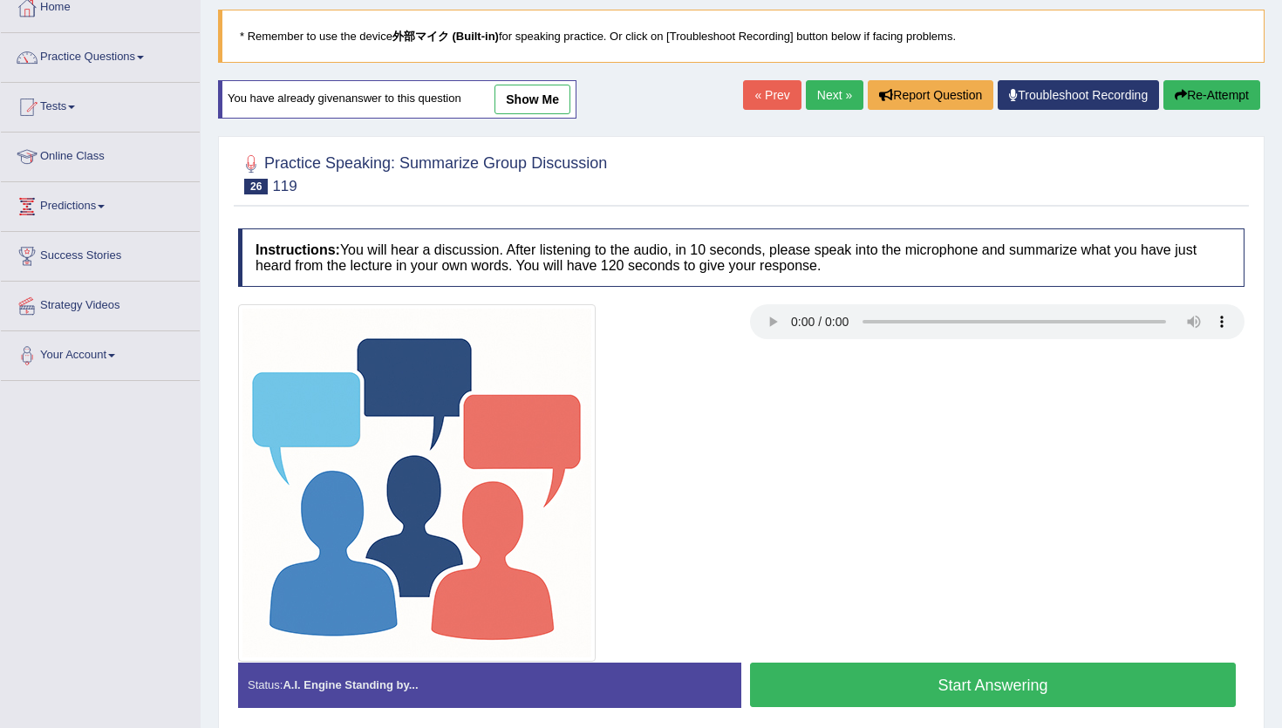
scroll to position [187, 0]
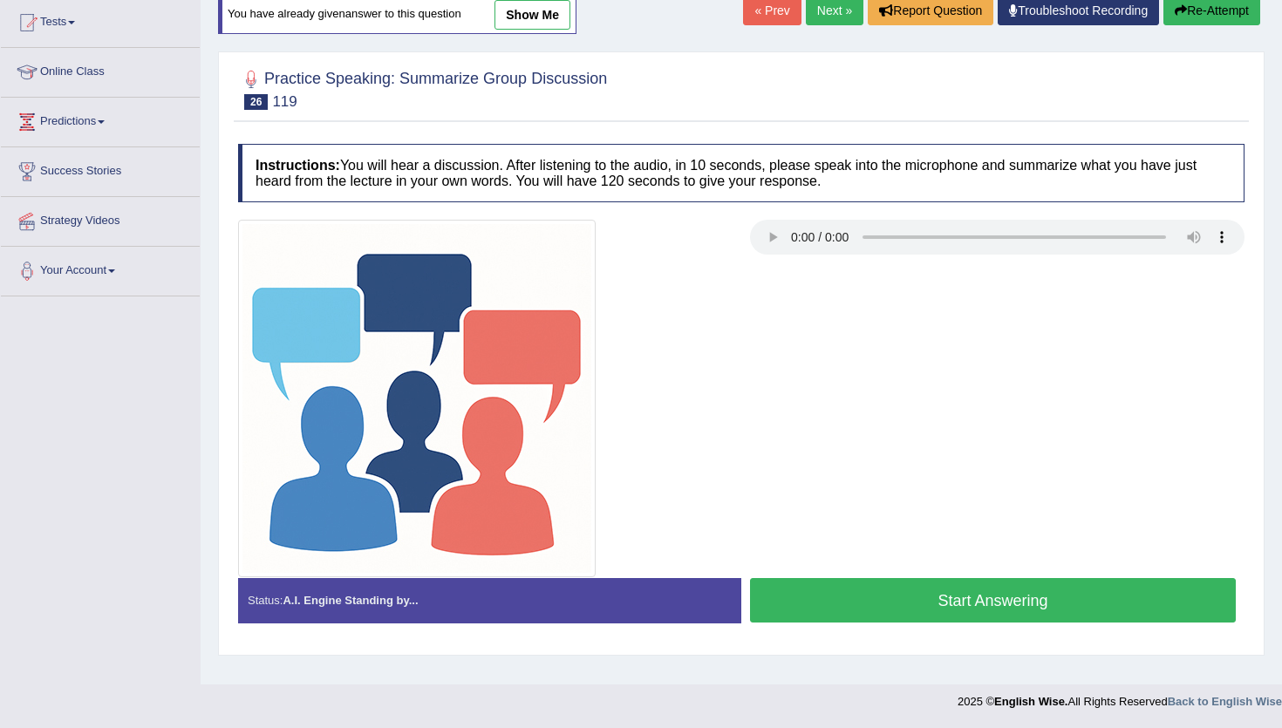
click at [908, 611] on button "Start Answering" at bounding box center [993, 600] width 486 height 44
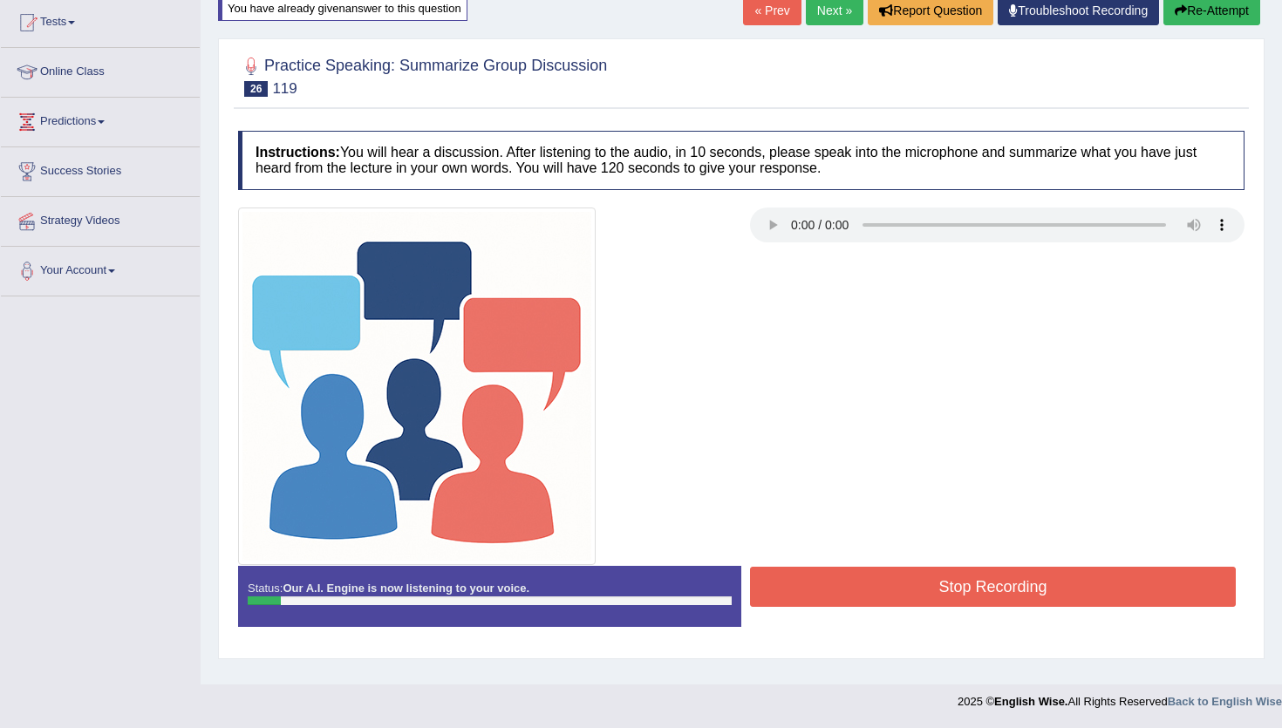
click at [1232, 6] on button "Re-Attempt" at bounding box center [1211, 11] width 97 height 30
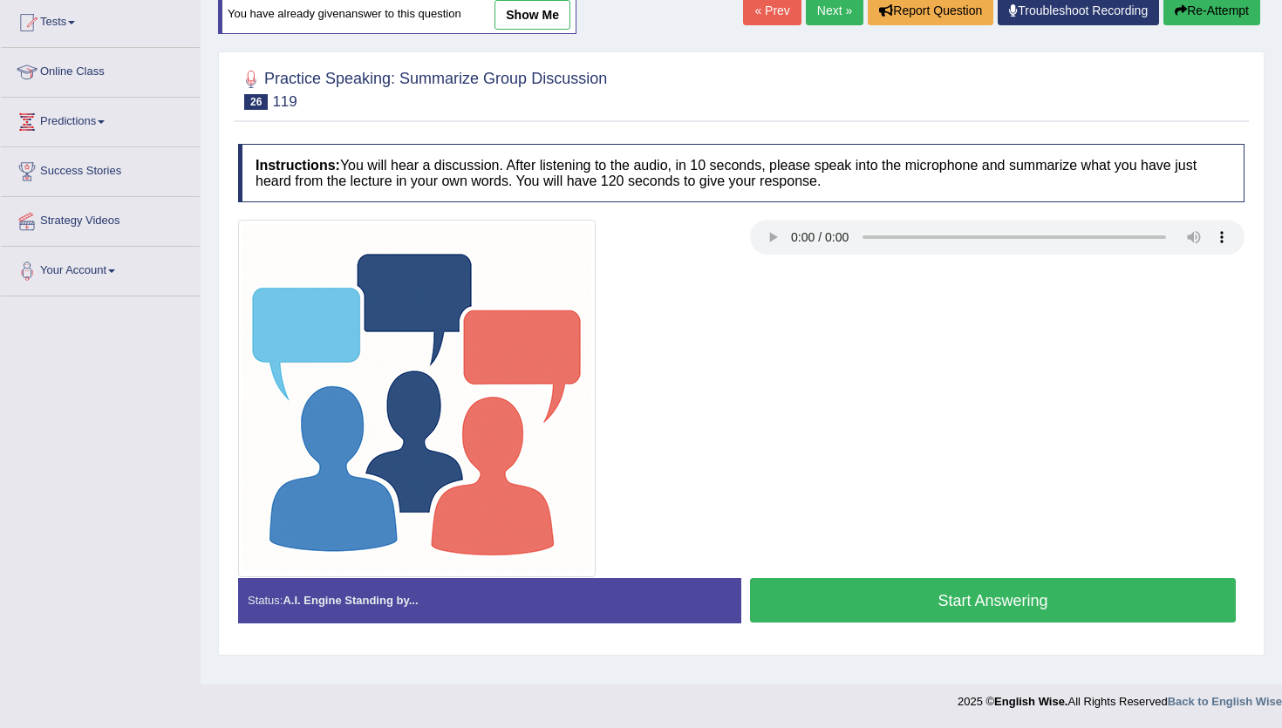
click at [928, 604] on button "Start Answering" at bounding box center [993, 600] width 486 height 44
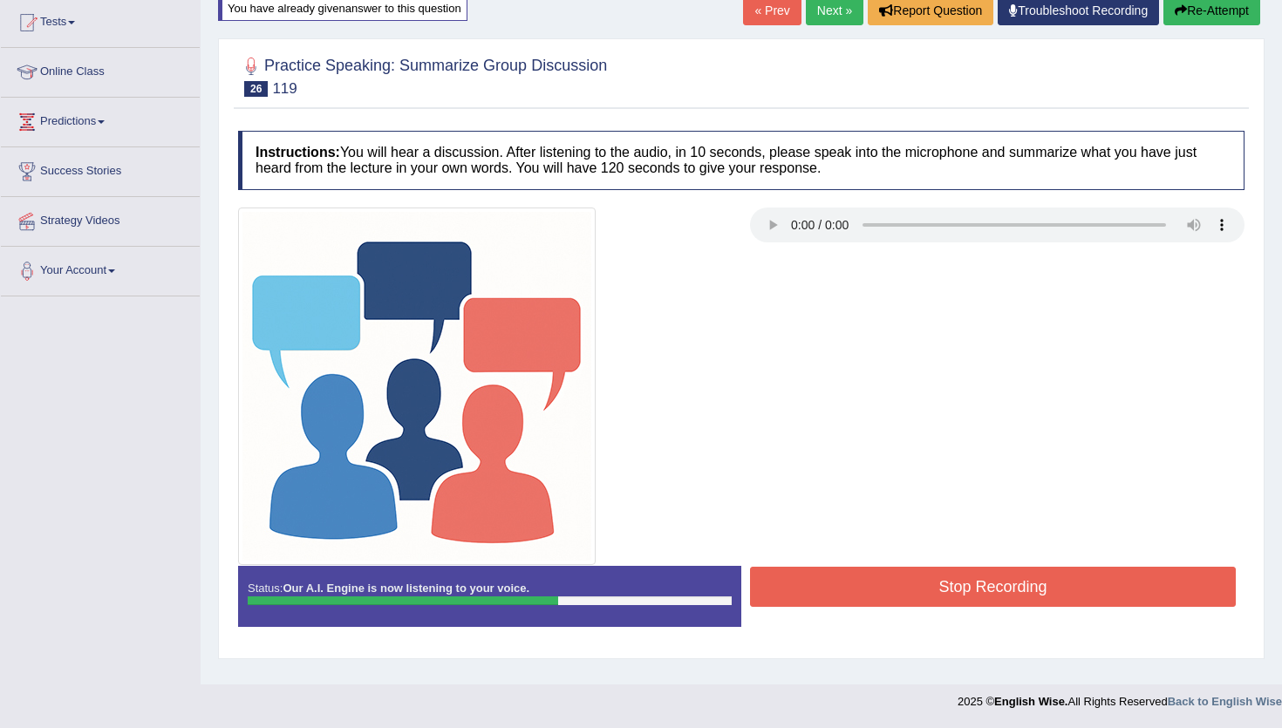
click at [928, 604] on button "Stop Recording" at bounding box center [993, 587] width 486 height 40
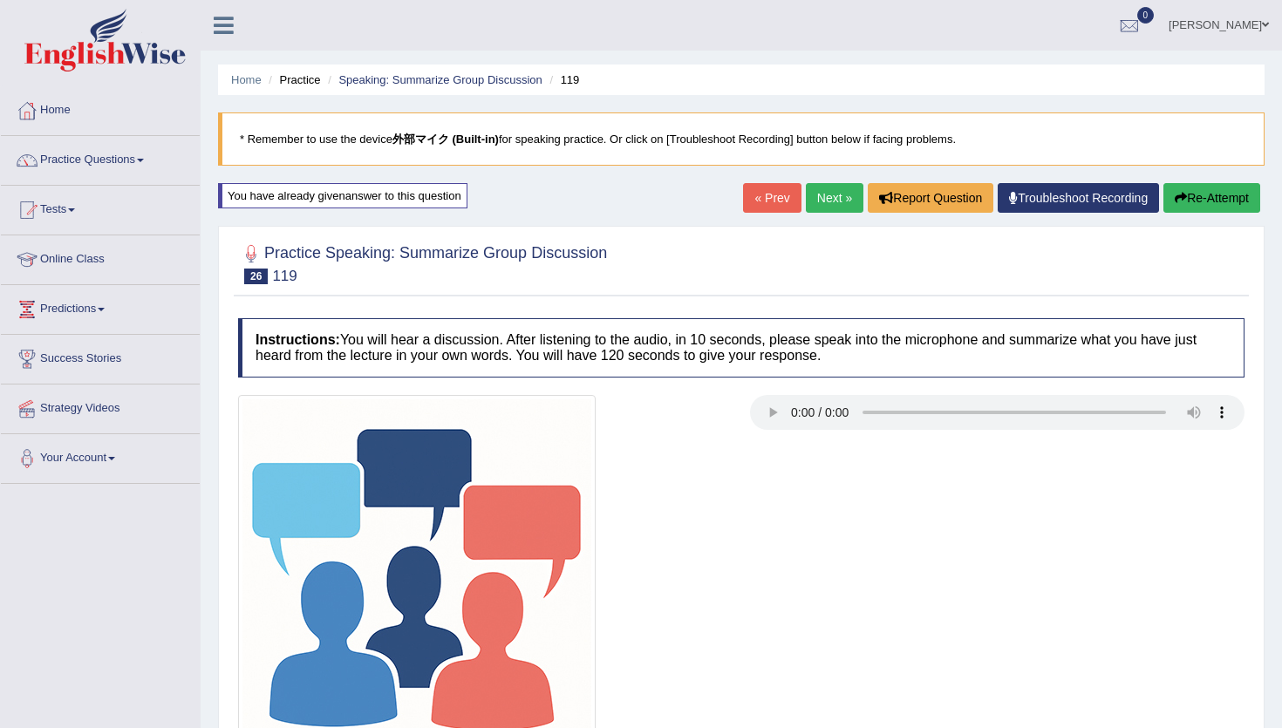
click at [1202, 187] on button "Re-Attempt" at bounding box center [1211, 198] width 97 height 30
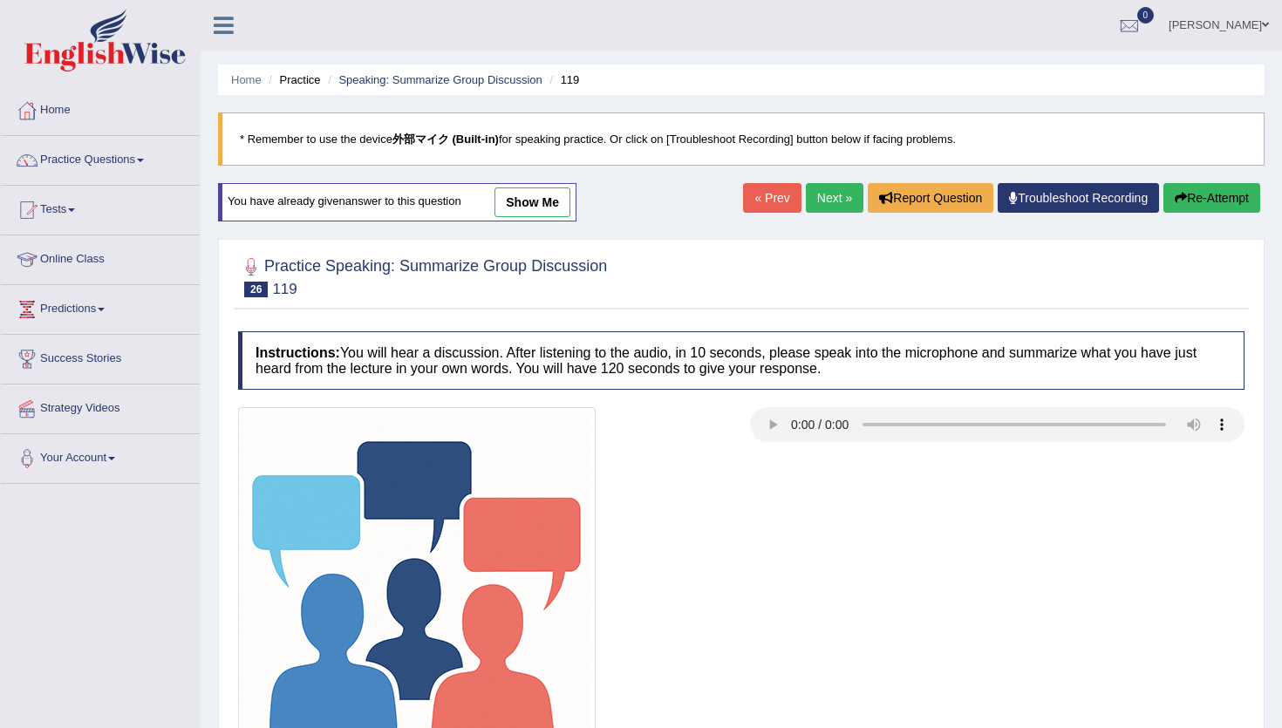
scroll to position [187, 0]
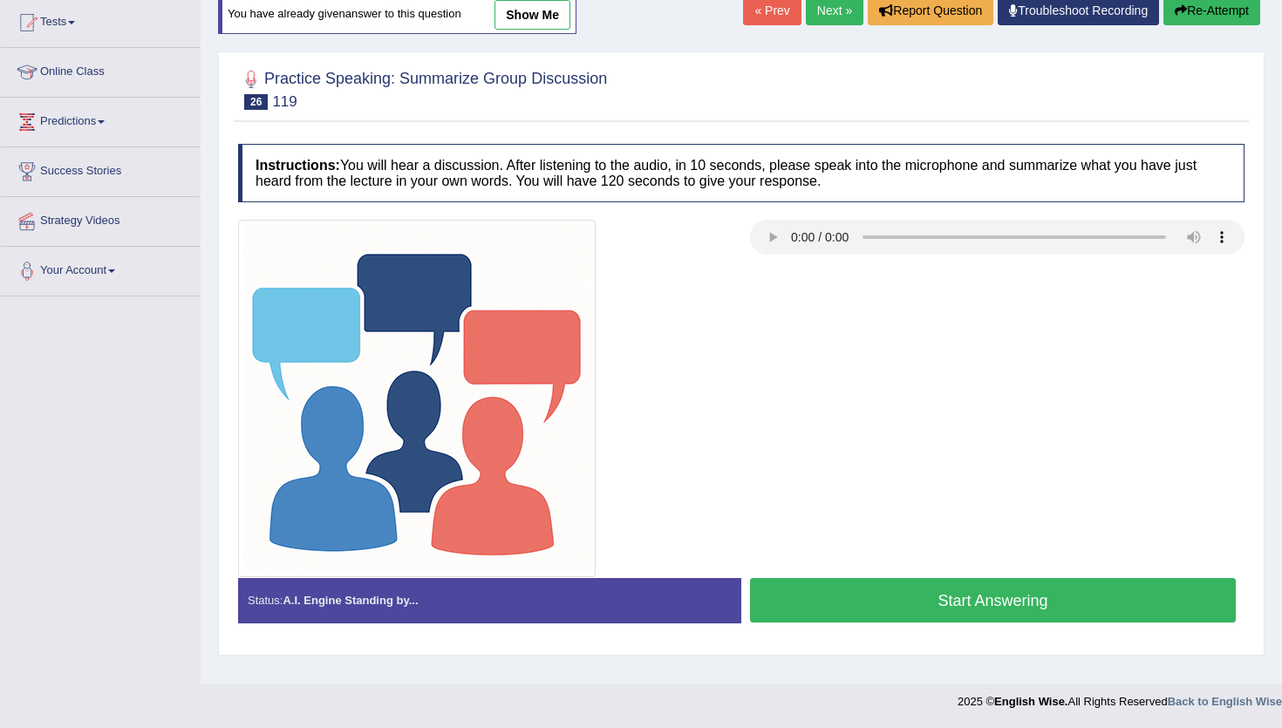
click at [858, 612] on button "Start Answering" at bounding box center [993, 600] width 486 height 44
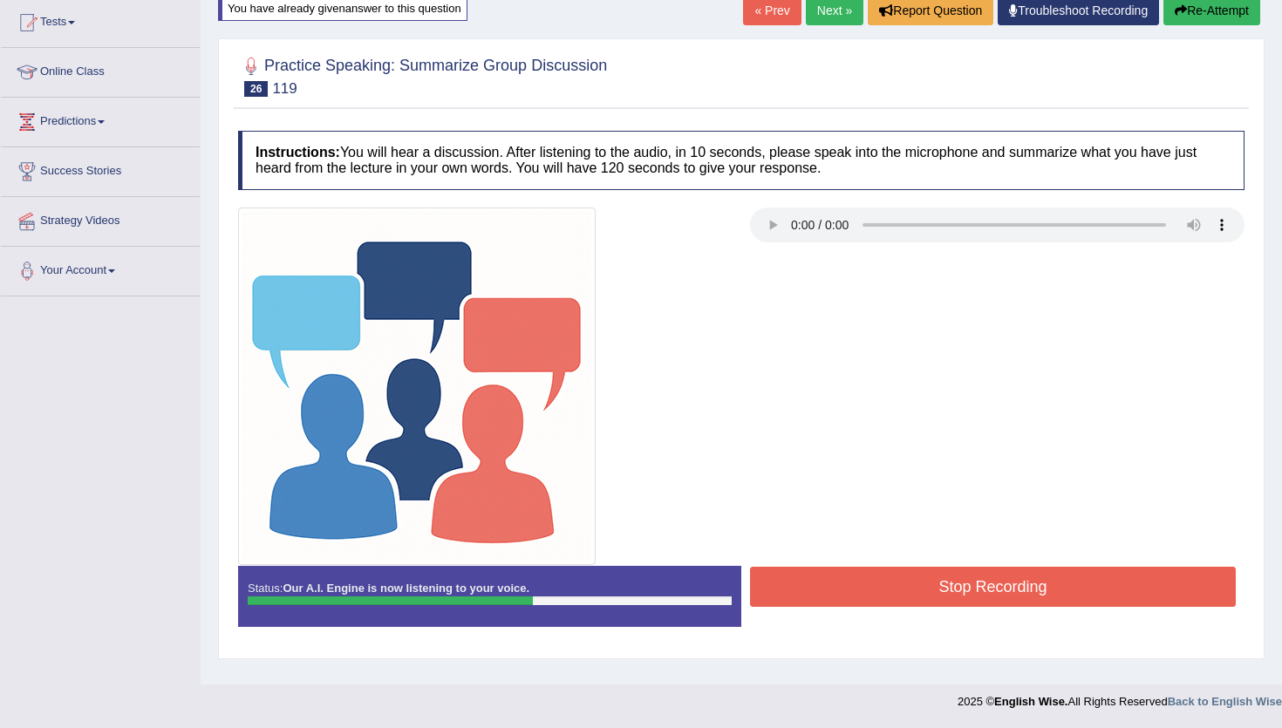
click at [867, 592] on button "Stop Recording" at bounding box center [993, 587] width 486 height 40
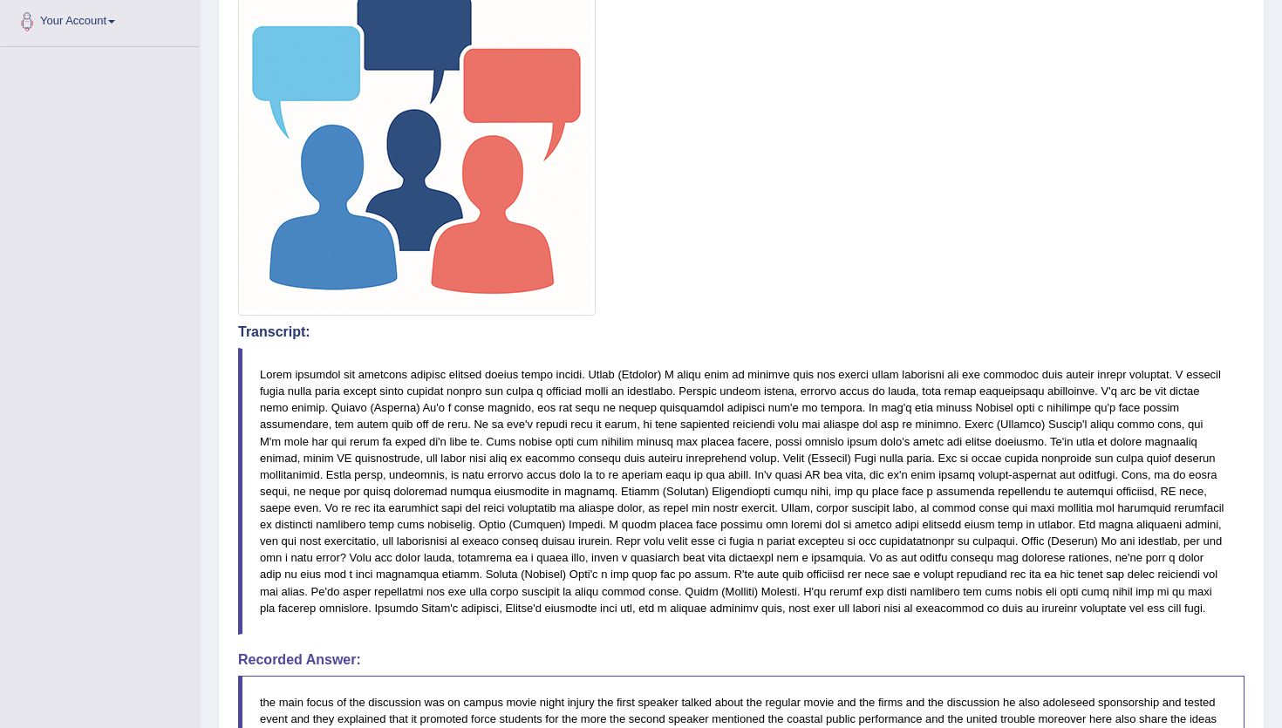
scroll to position [105, 0]
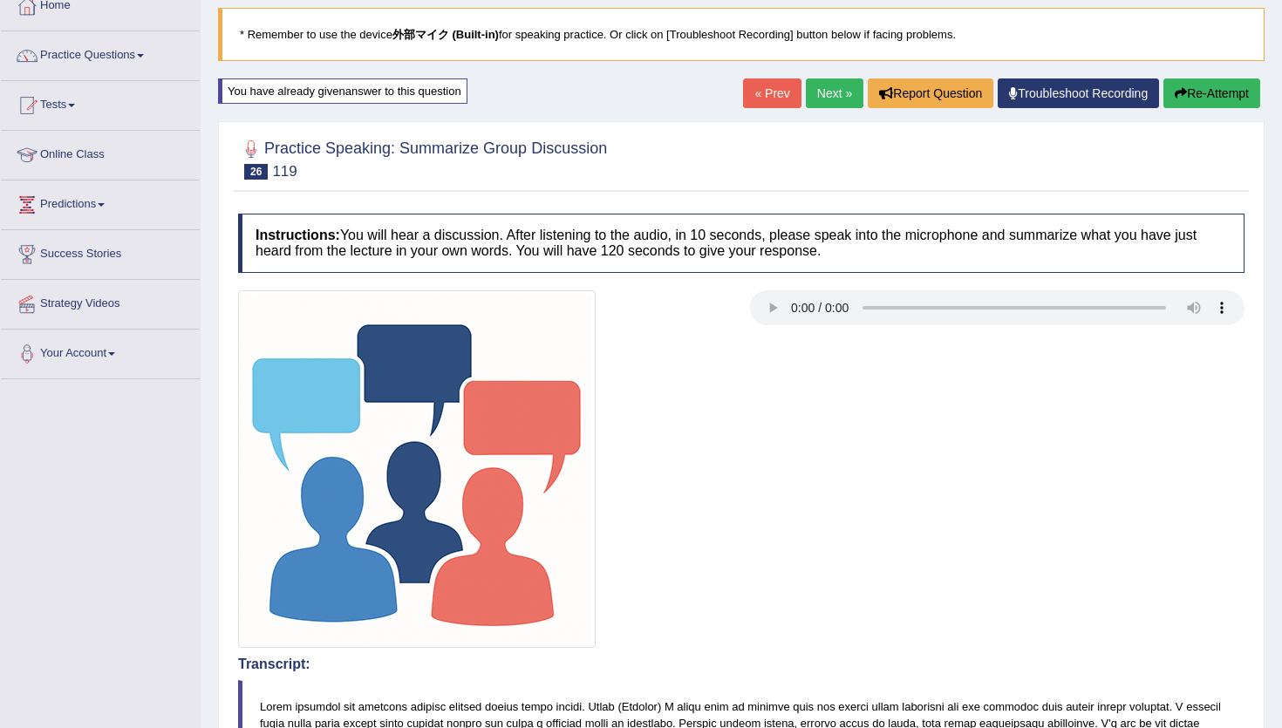
click at [1200, 93] on button "Re-Attempt" at bounding box center [1211, 93] width 97 height 30
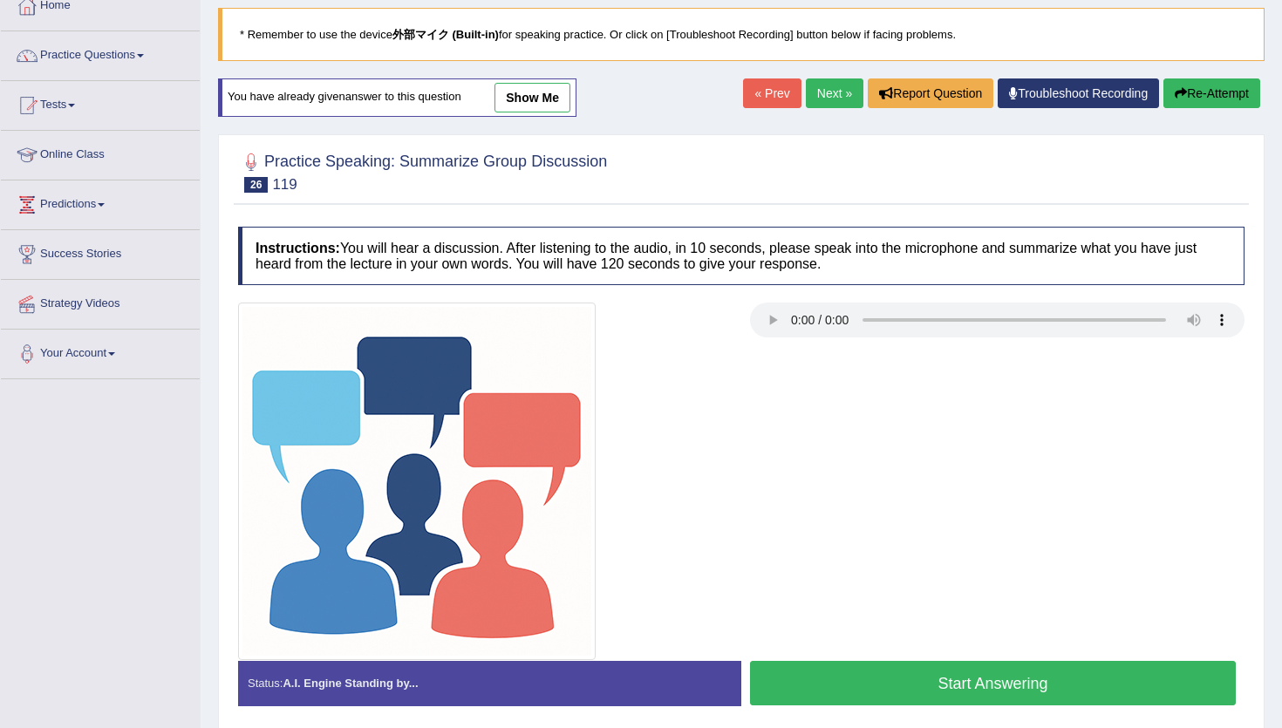
scroll to position [105, 0]
click at [897, 675] on button "Start Answering" at bounding box center [993, 683] width 486 height 44
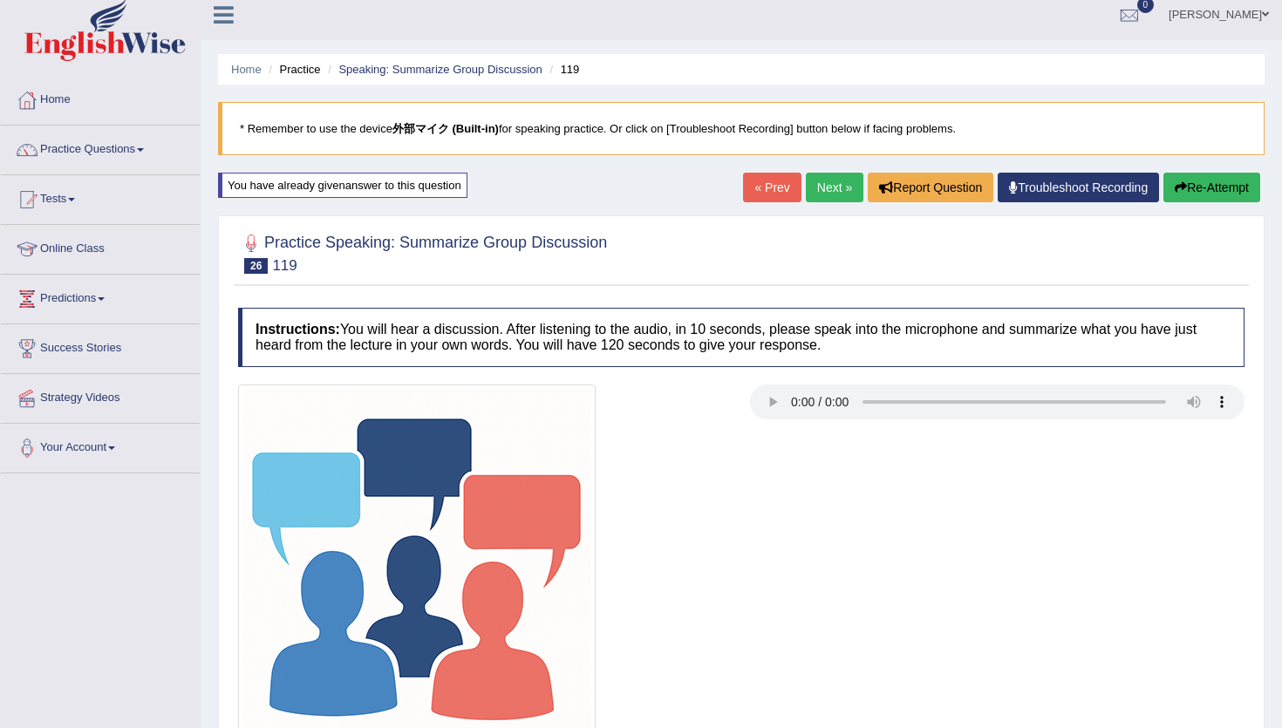
scroll to position [0, 0]
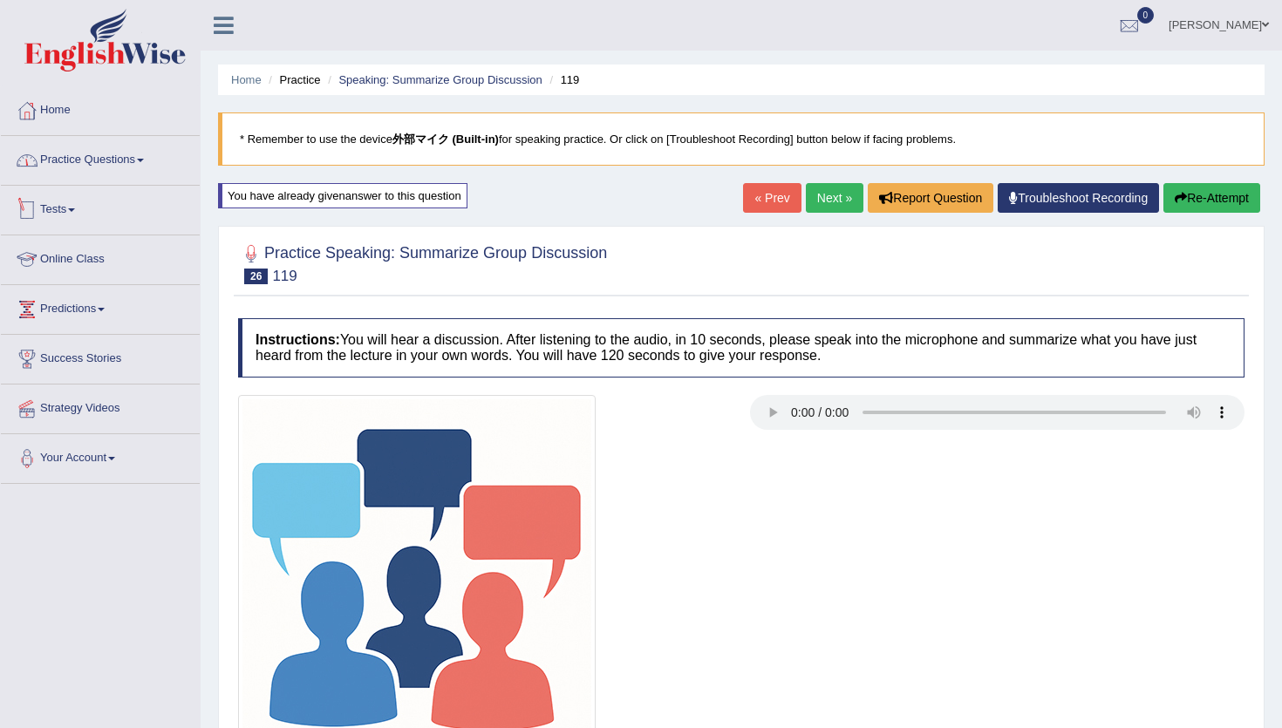
click at [107, 156] on link "Practice Questions" at bounding box center [100, 158] width 199 height 44
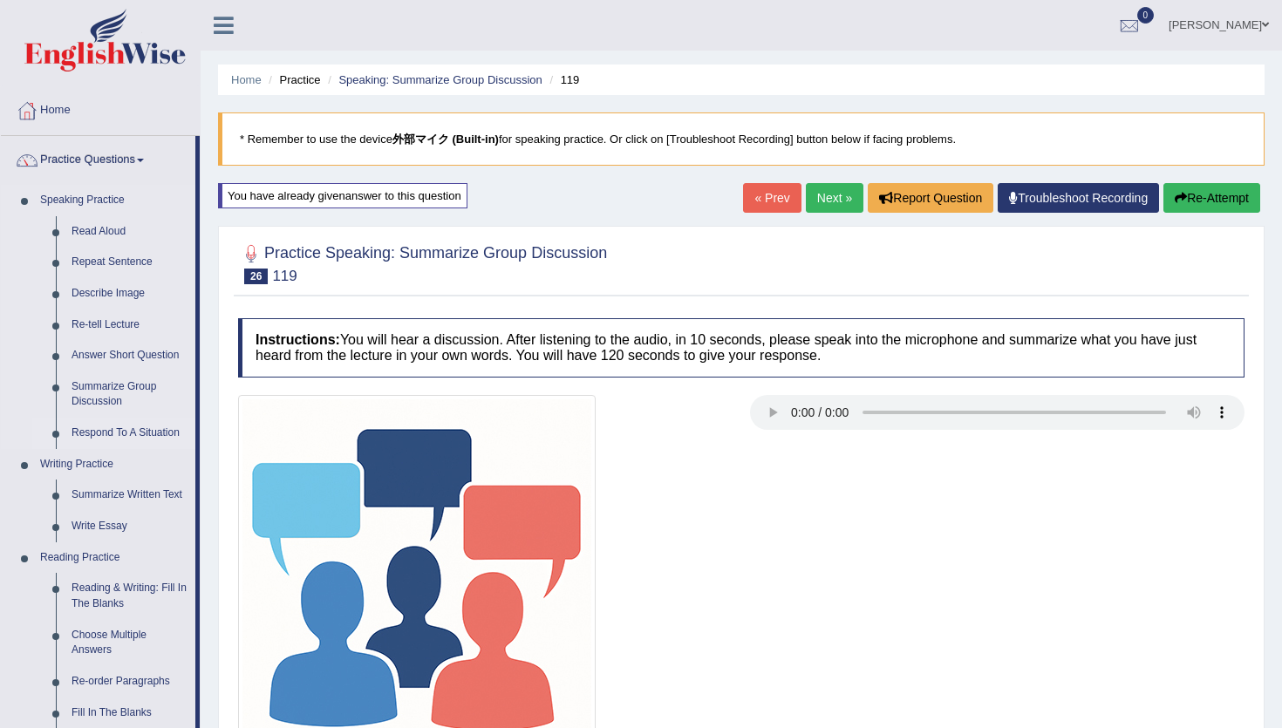
click at [79, 436] on link "Respond To A Situation" at bounding box center [130, 433] width 132 height 31
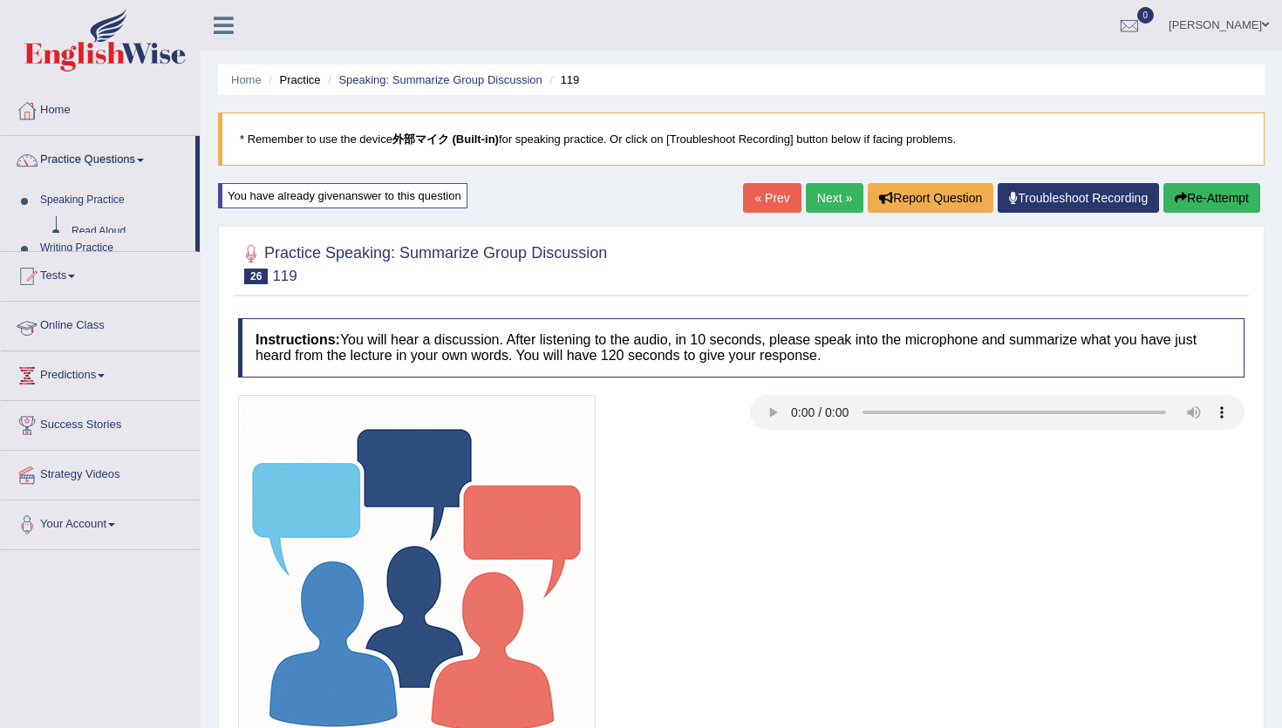
scroll to position [120, 0]
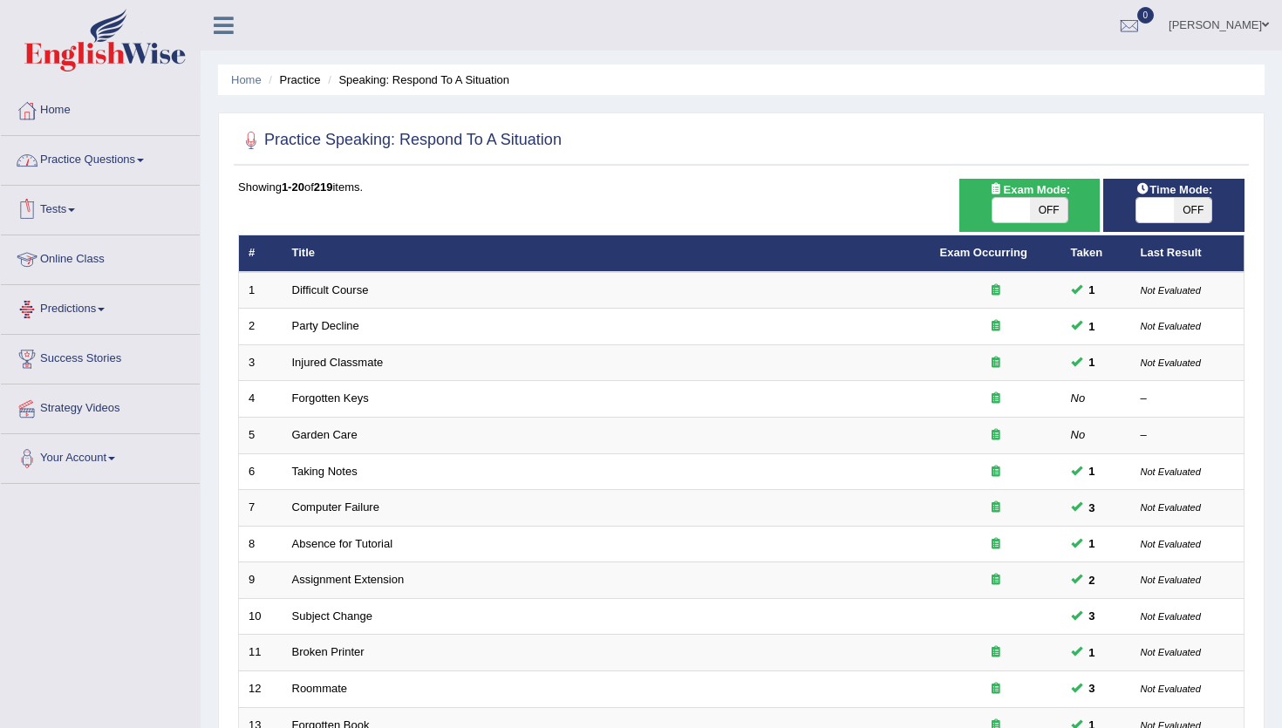
click at [106, 168] on link "Practice Questions" at bounding box center [100, 158] width 199 height 44
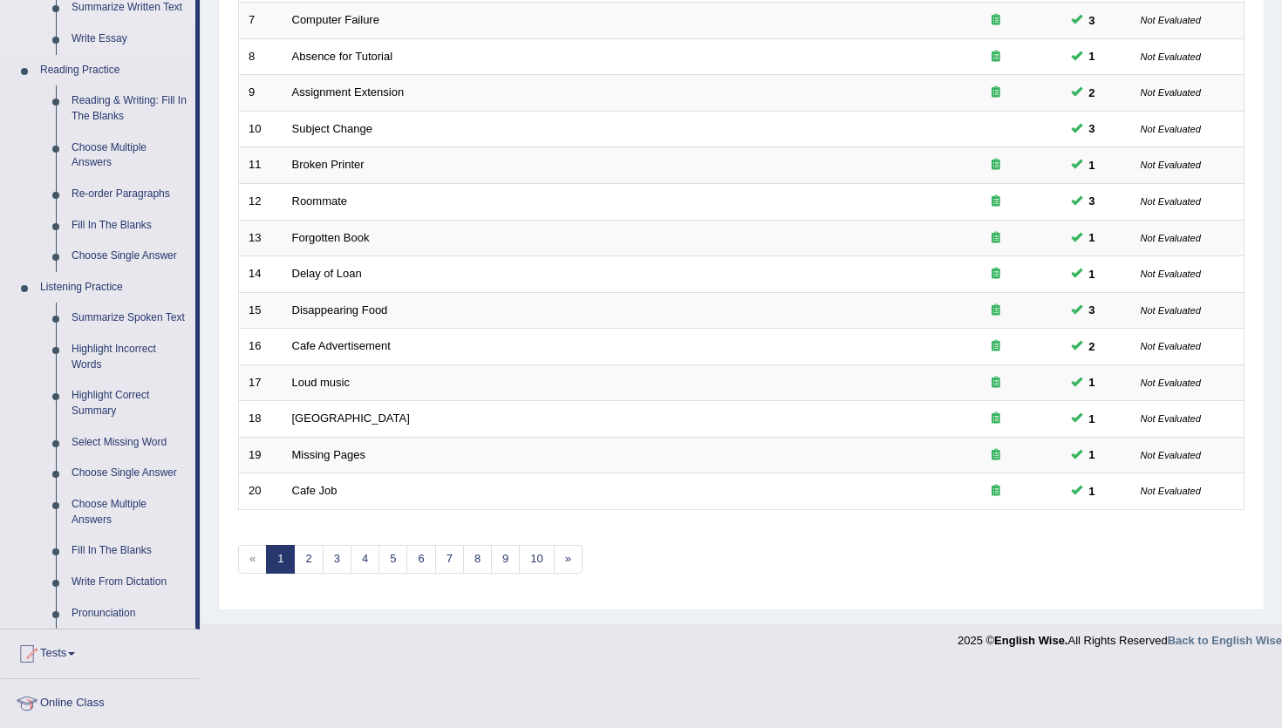
scroll to position [704, 0]
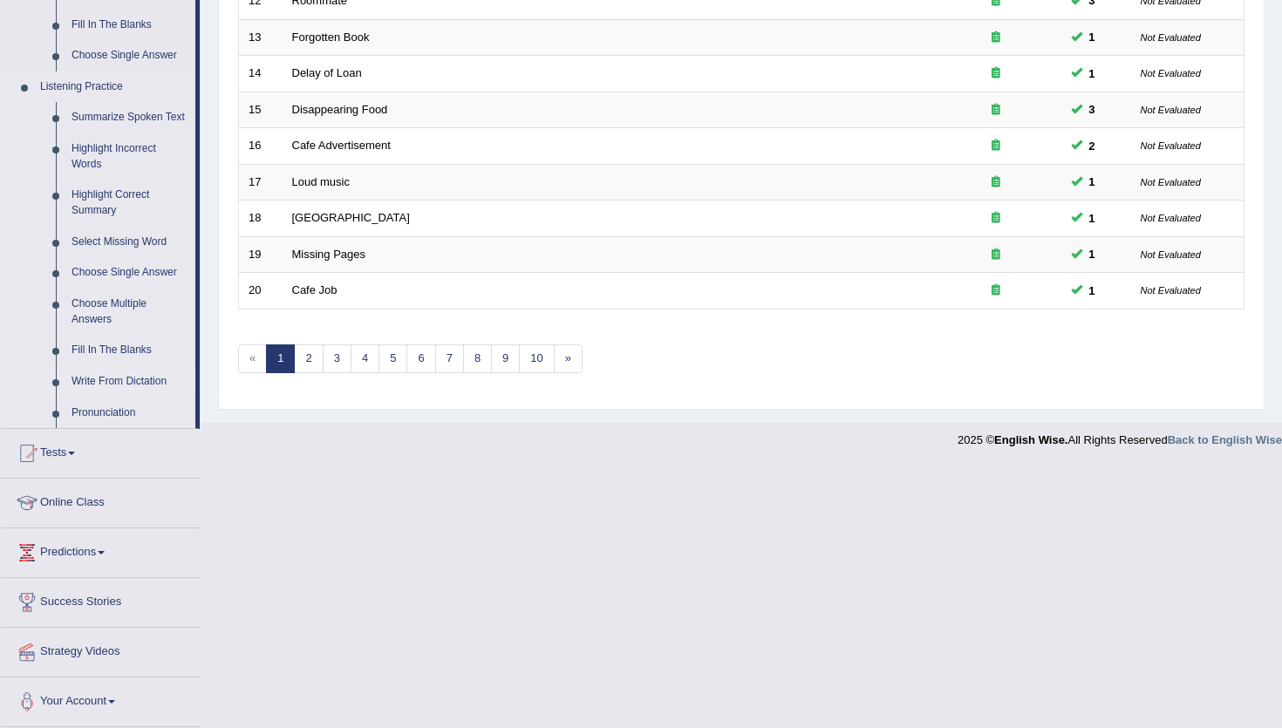
click at [79, 387] on link "Write From Dictation" at bounding box center [130, 381] width 132 height 31
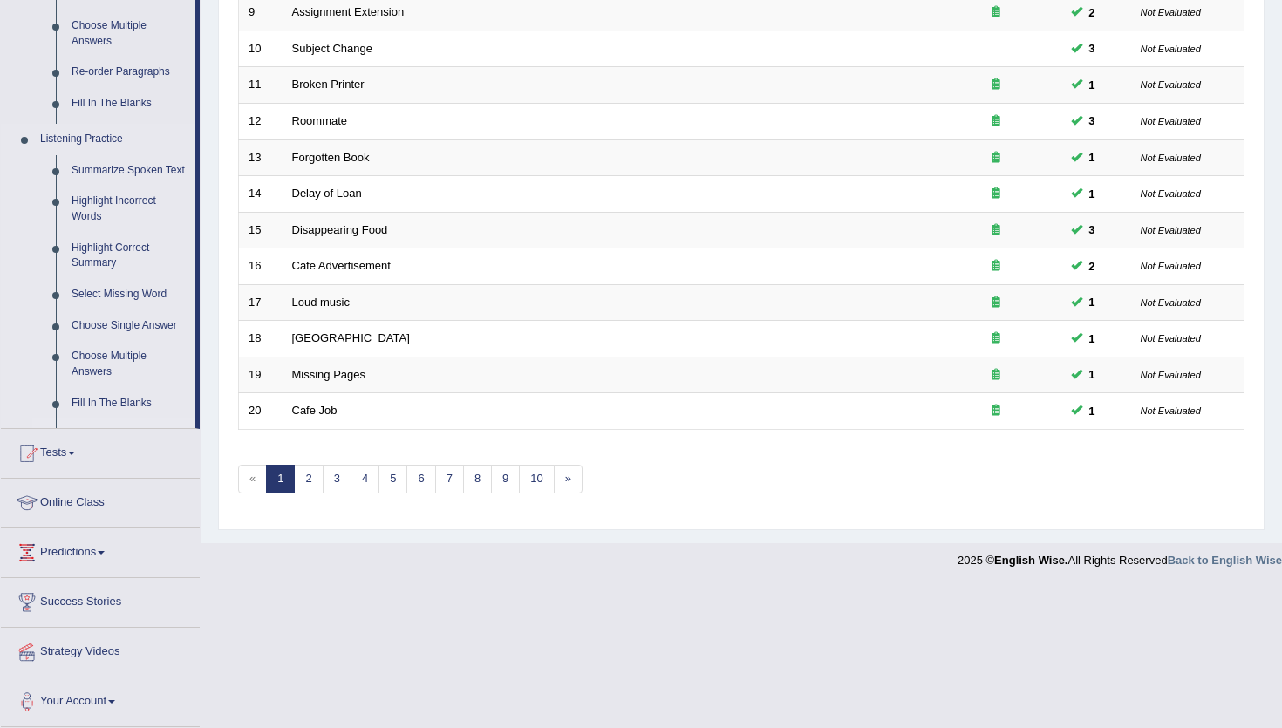
scroll to position [426, 0]
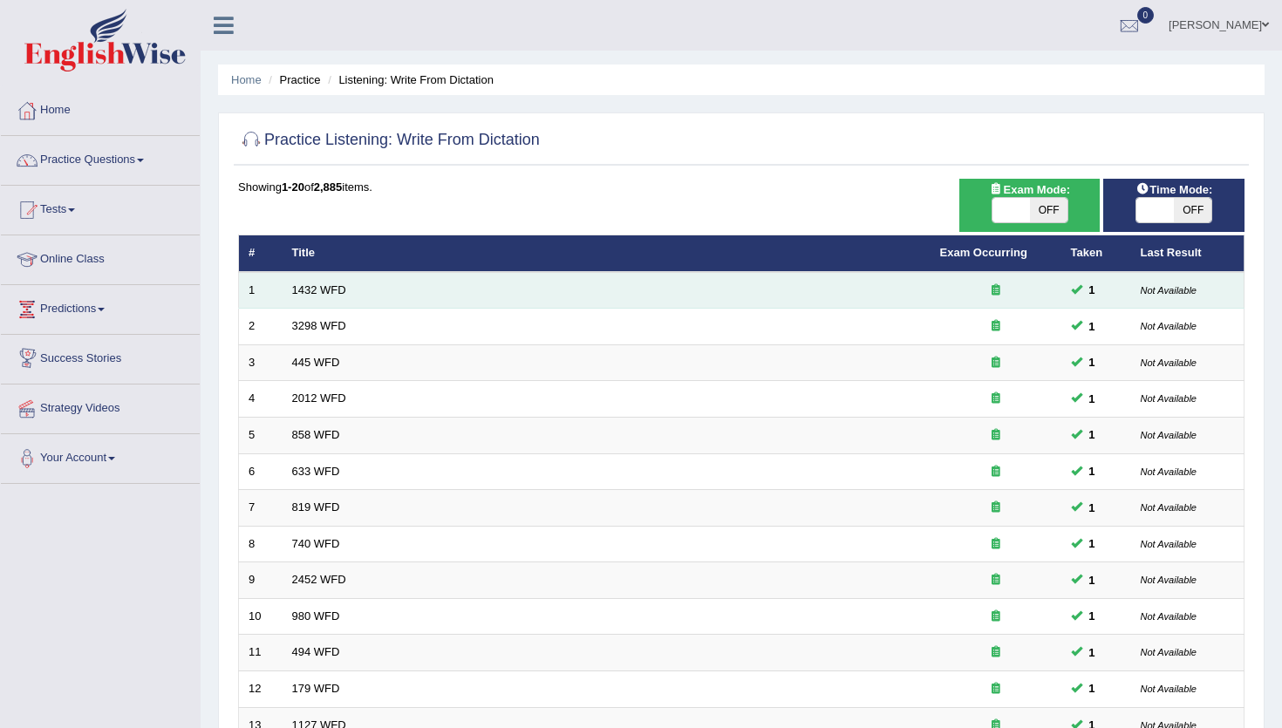
scroll to position [426, 0]
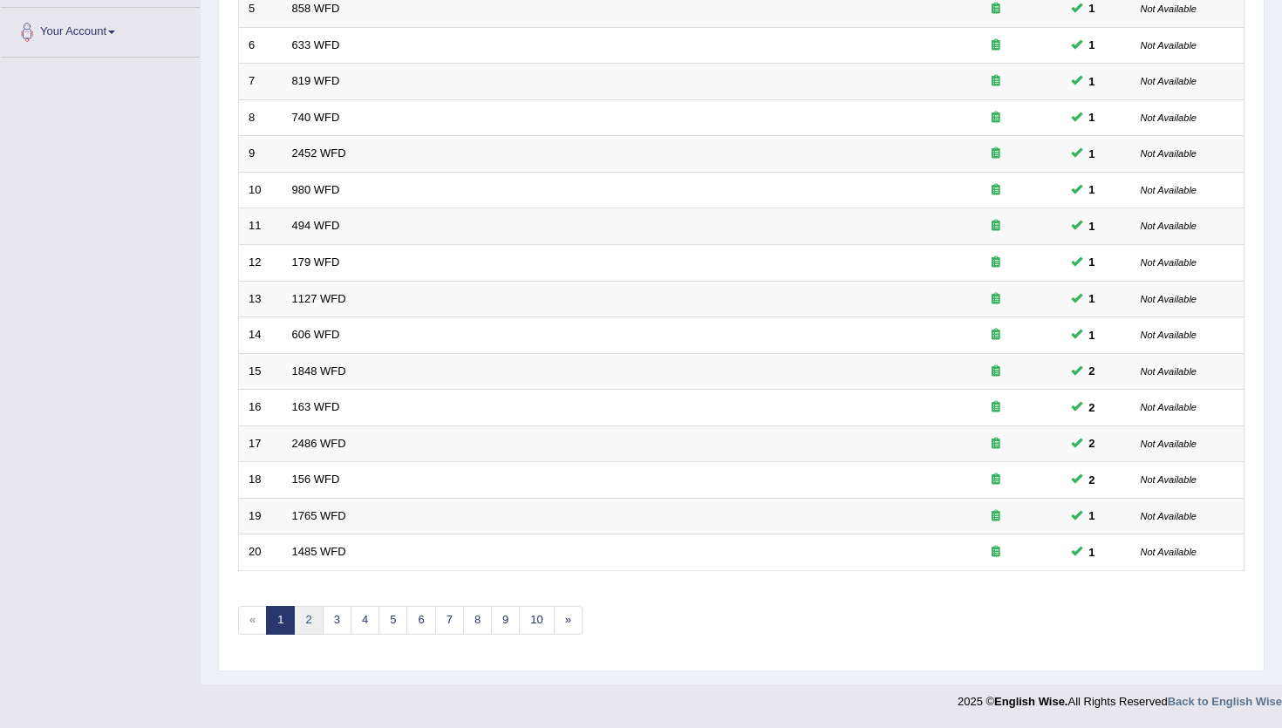
click at [305, 621] on link "2" at bounding box center [308, 620] width 29 height 29
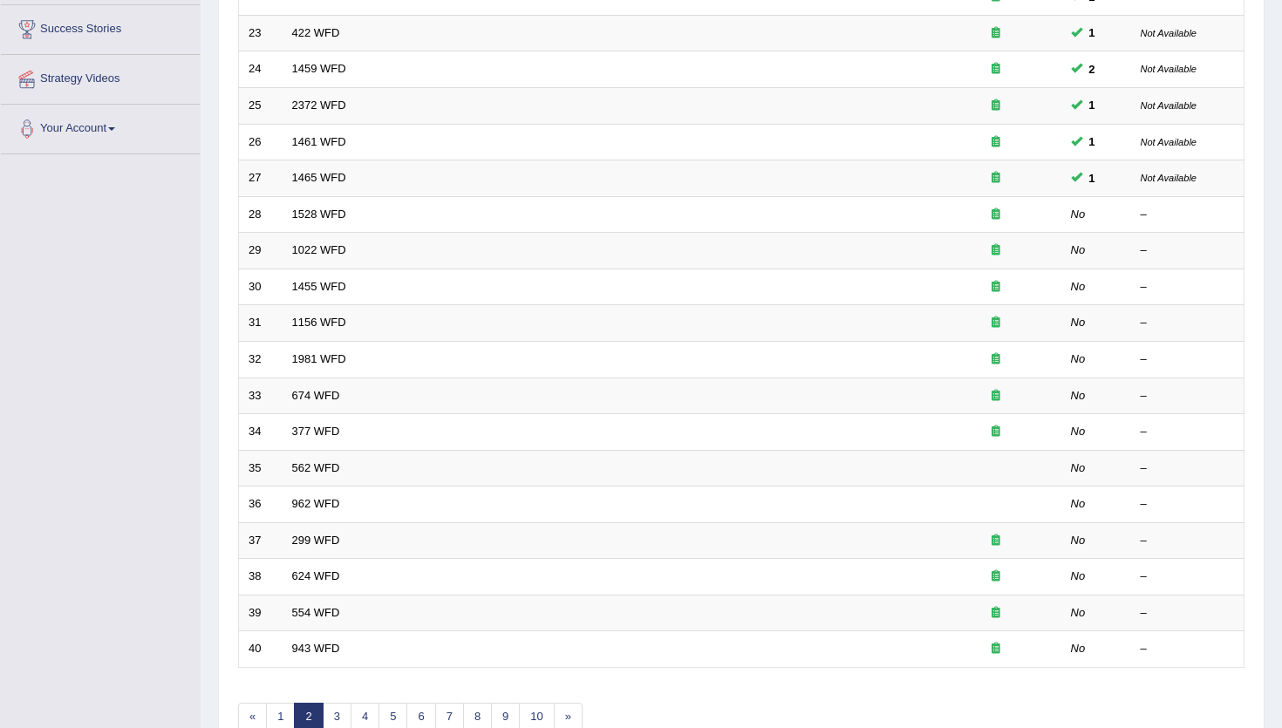
scroll to position [327, 0]
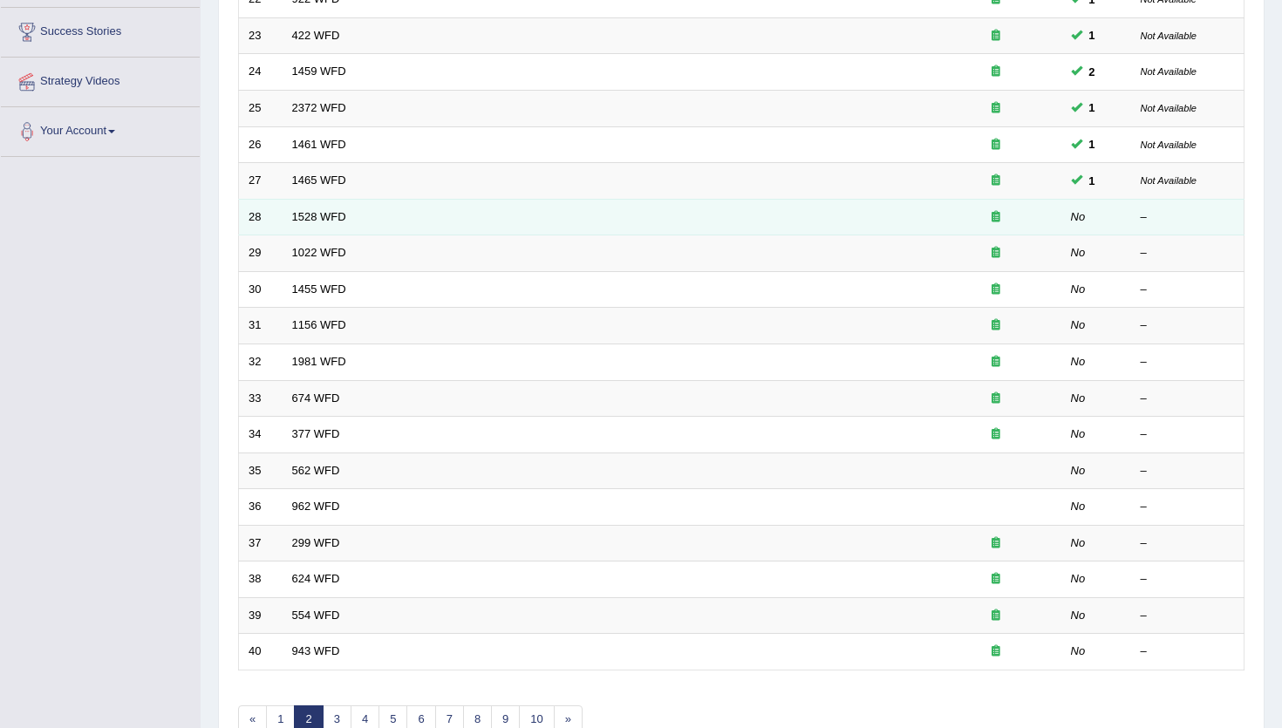
click at [326, 224] on td "1528 WFD" at bounding box center [606, 217] width 648 height 37
click at [324, 214] on link "1528 WFD" at bounding box center [319, 216] width 54 height 13
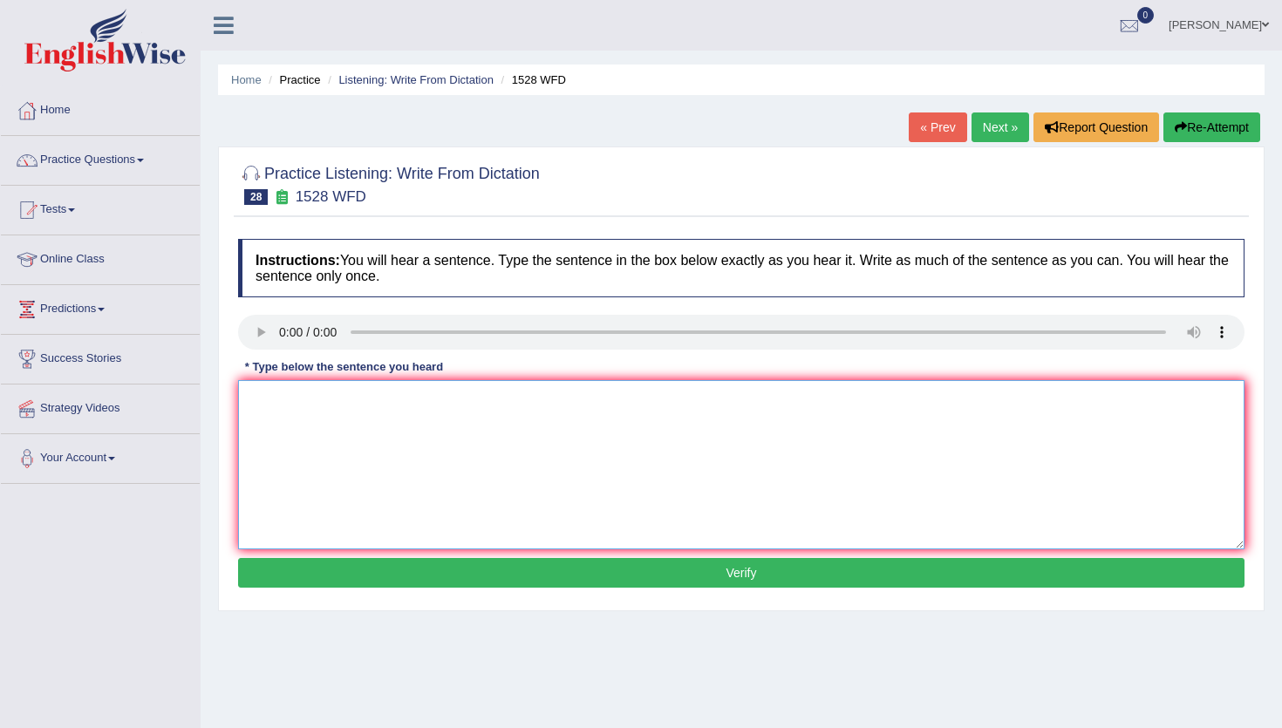
click at [365, 419] on textarea at bounding box center [741, 464] width 1006 height 169
click at [390, 401] on textarea "We are looking introduce new methof" at bounding box center [741, 464] width 1006 height 169
click at [495, 401] on textarea "We are looking introduce the a new methof" at bounding box center [741, 464] width 1006 height 169
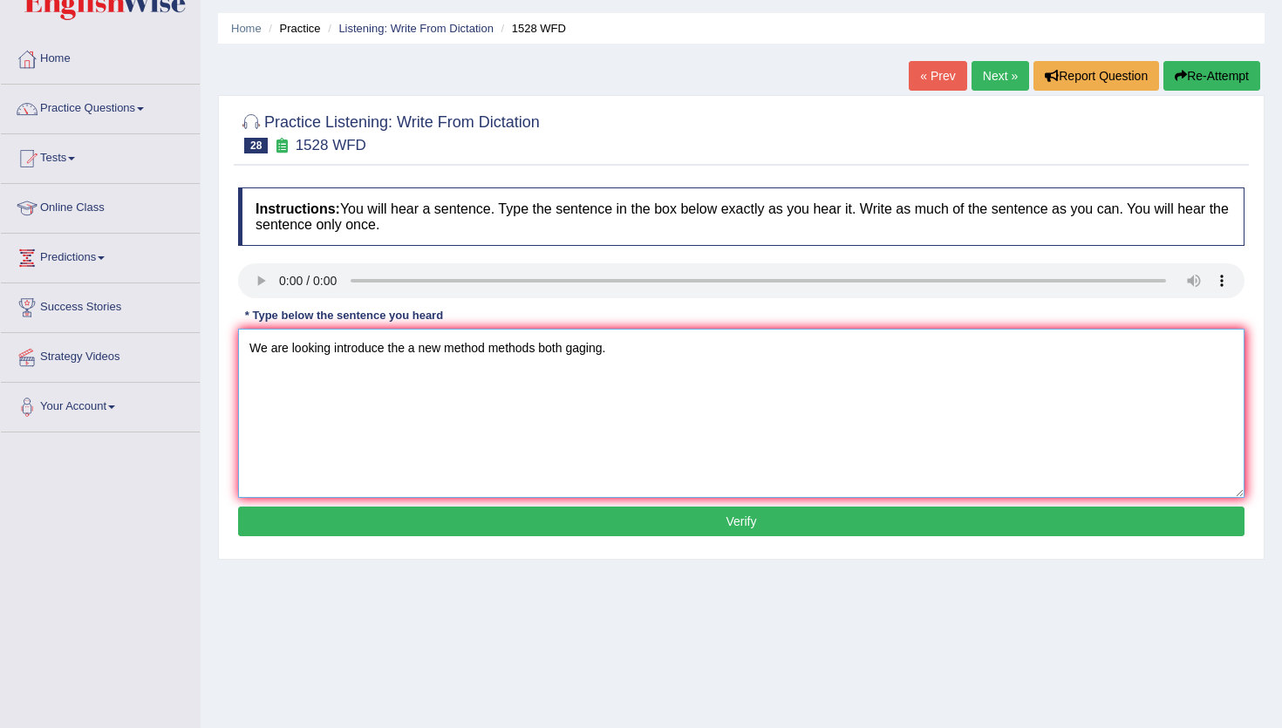
scroll to position [54, 0]
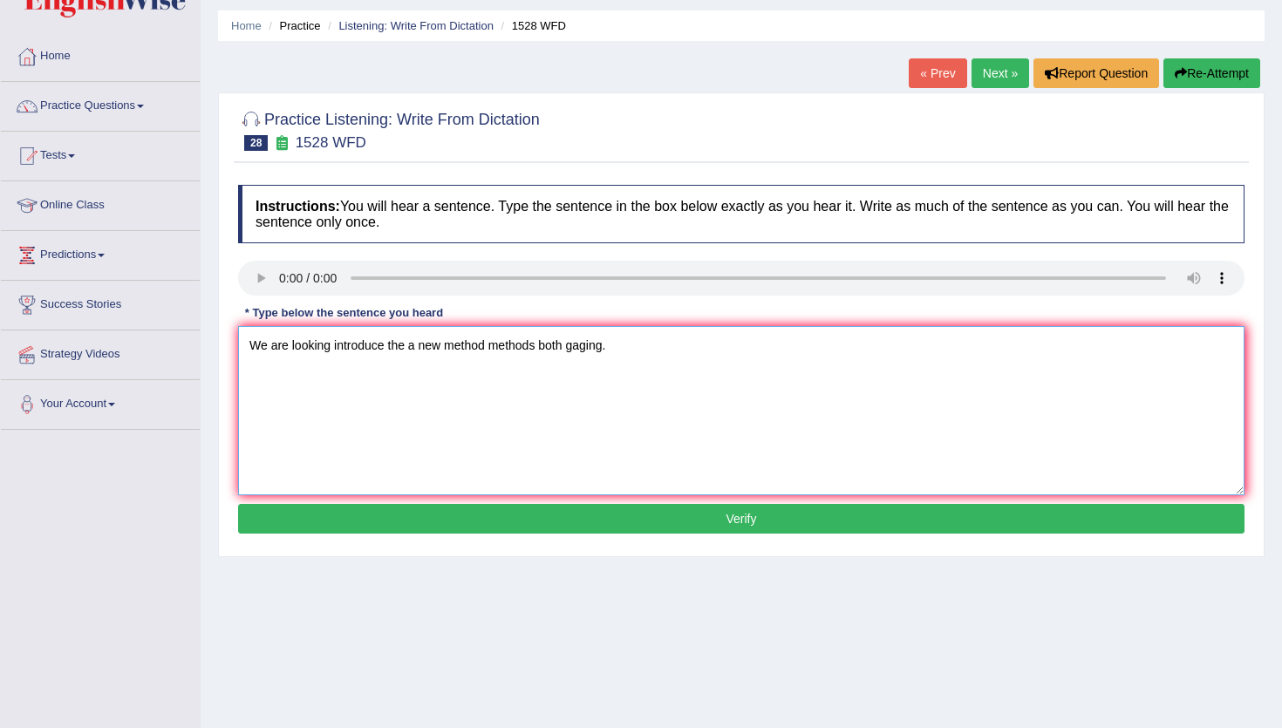
type textarea "We are looking introduce the a new method methods both gaging."
click at [498, 523] on button "Verify" at bounding box center [741, 519] width 1006 height 30
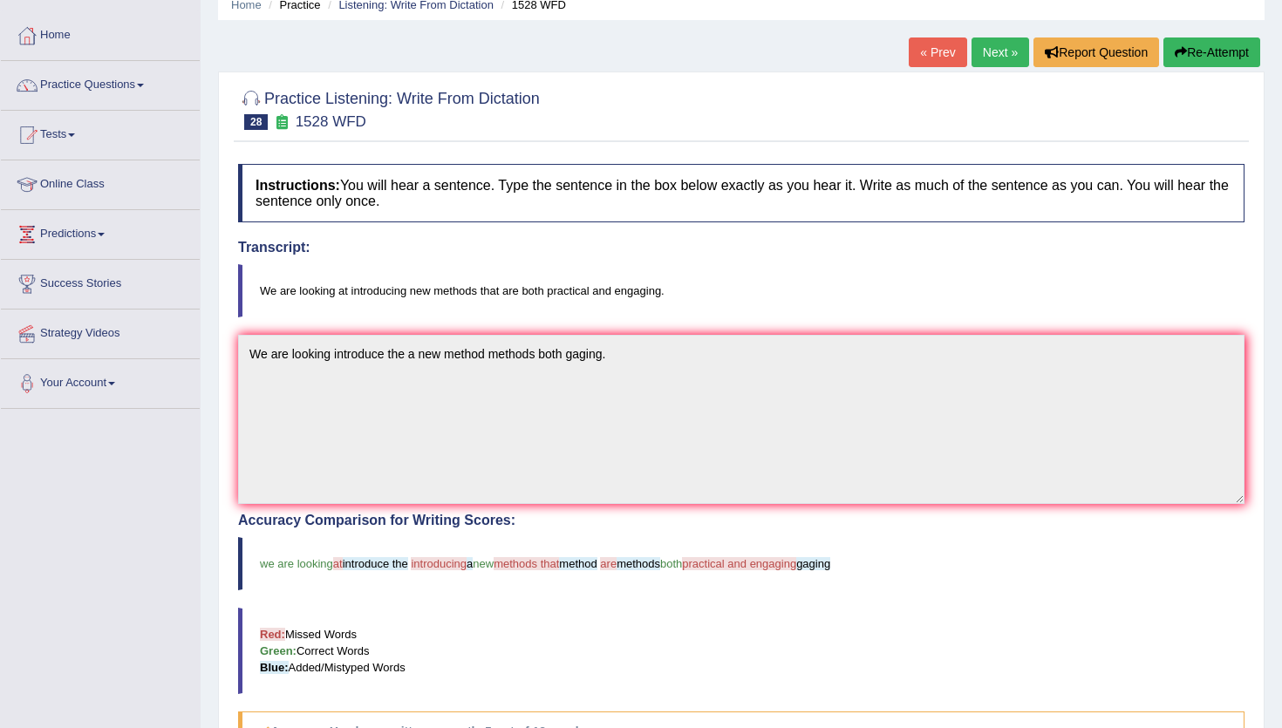
scroll to position [73, 0]
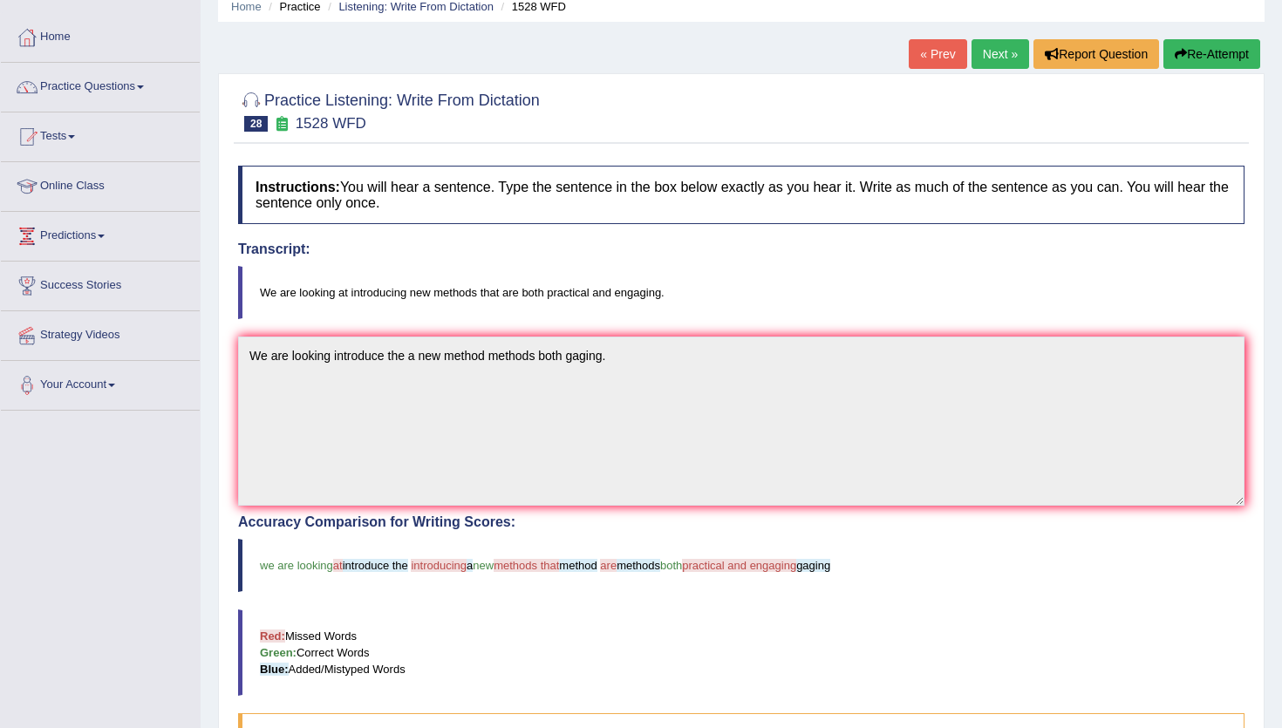
click at [1189, 61] on button "Re-Attempt" at bounding box center [1211, 54] width 97 height 30
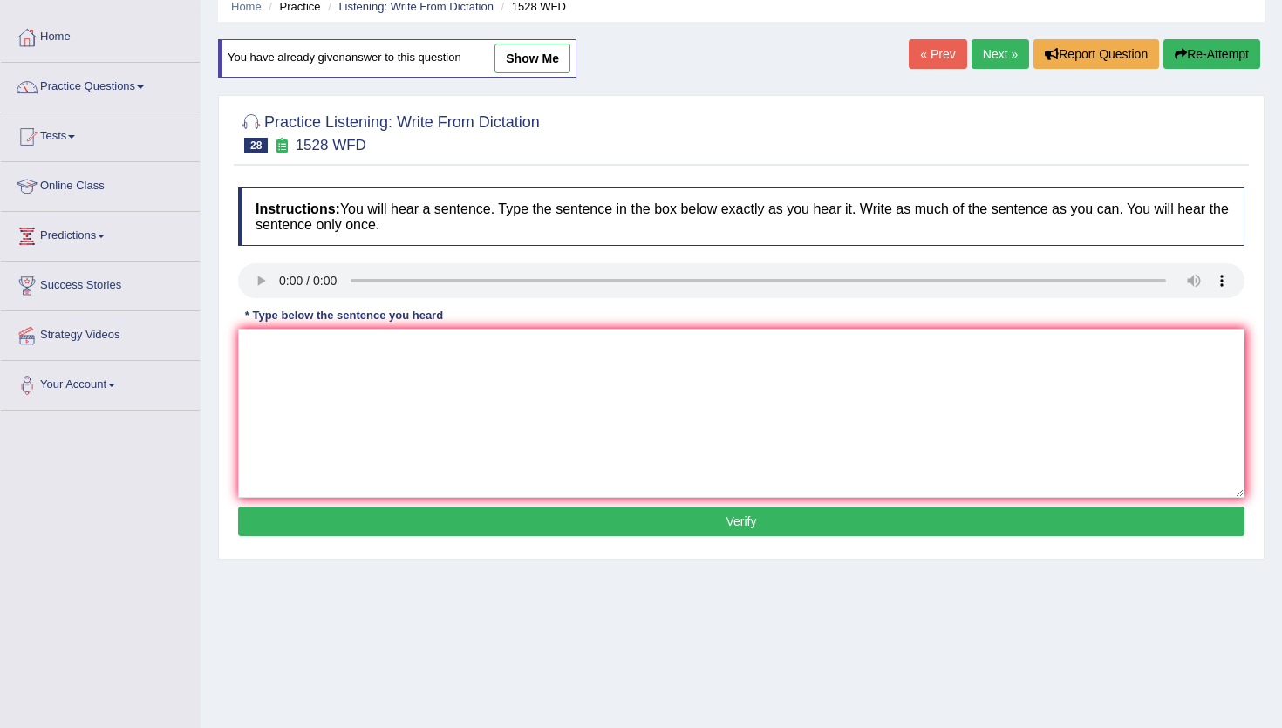
click at [995, 59] on link "Next »" at bounding box center [1000, 54] width 58 height 30
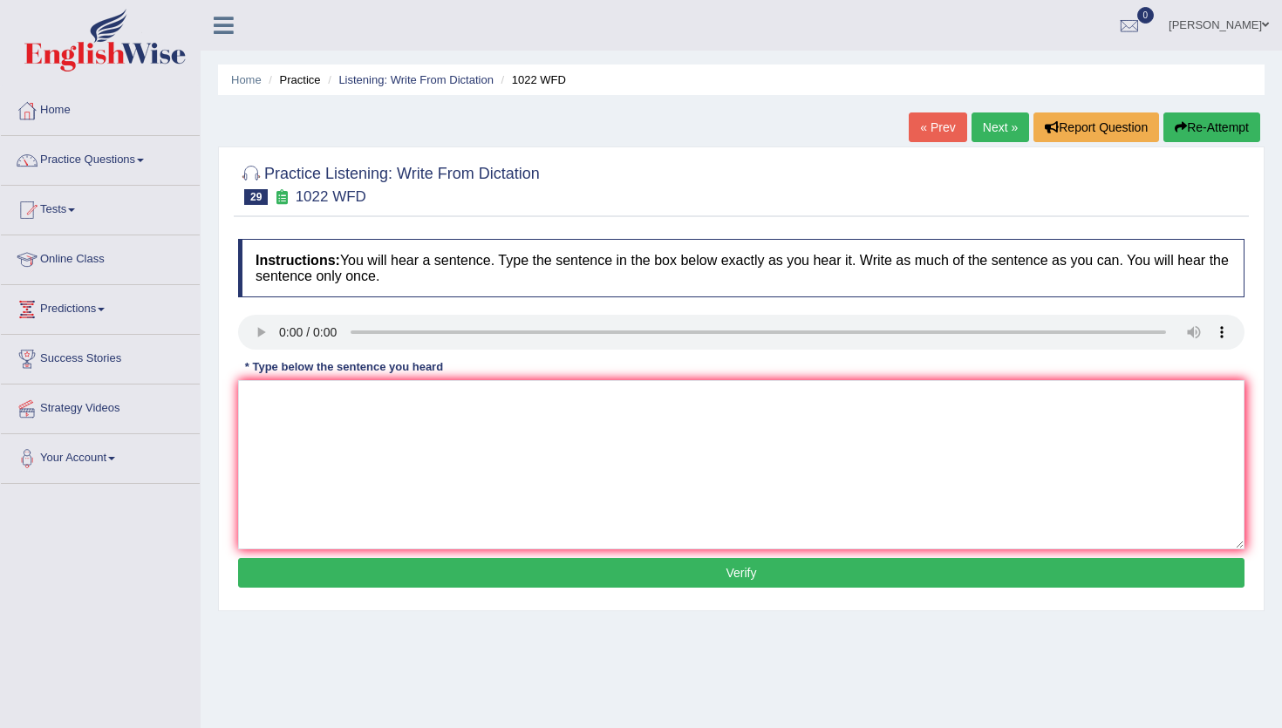
click at [913, 109] on div "Home Practice Listening: Write From Dictation 1022 WFD « Prev Next » Report Que…" at bounding box center [741, 436] width 1081 height 872
click at [971, 126] on link "Next »" at bounding box center [1000, 127] width 58 height 30
click at [353, 409] on textarea at bounding box center [741, 464] width 1006 height 169
type textarea "You must wear a the hat in on the constraction site sites."
click at [309, 571] on button "Verify" at bounding box center [741, 573] width 1006 height 30
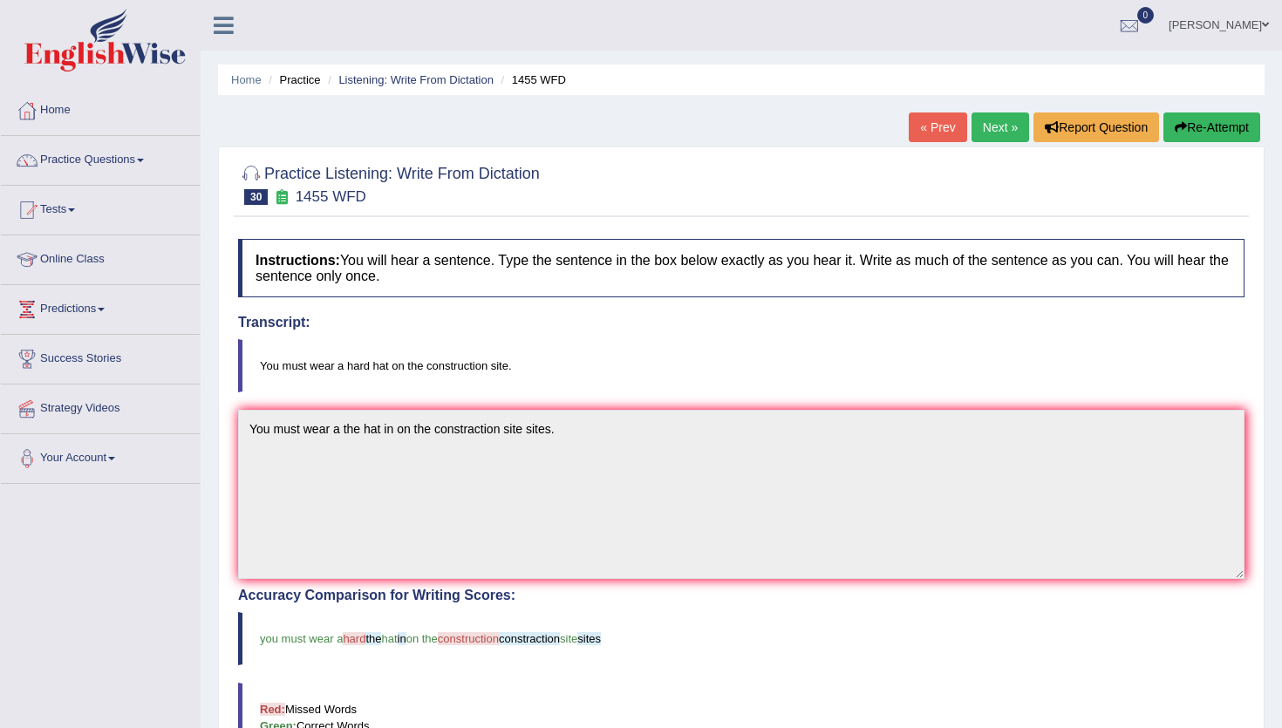
click at [988, 129] on link "Next »" at bounding box center [1000, 127] width 58 height 30
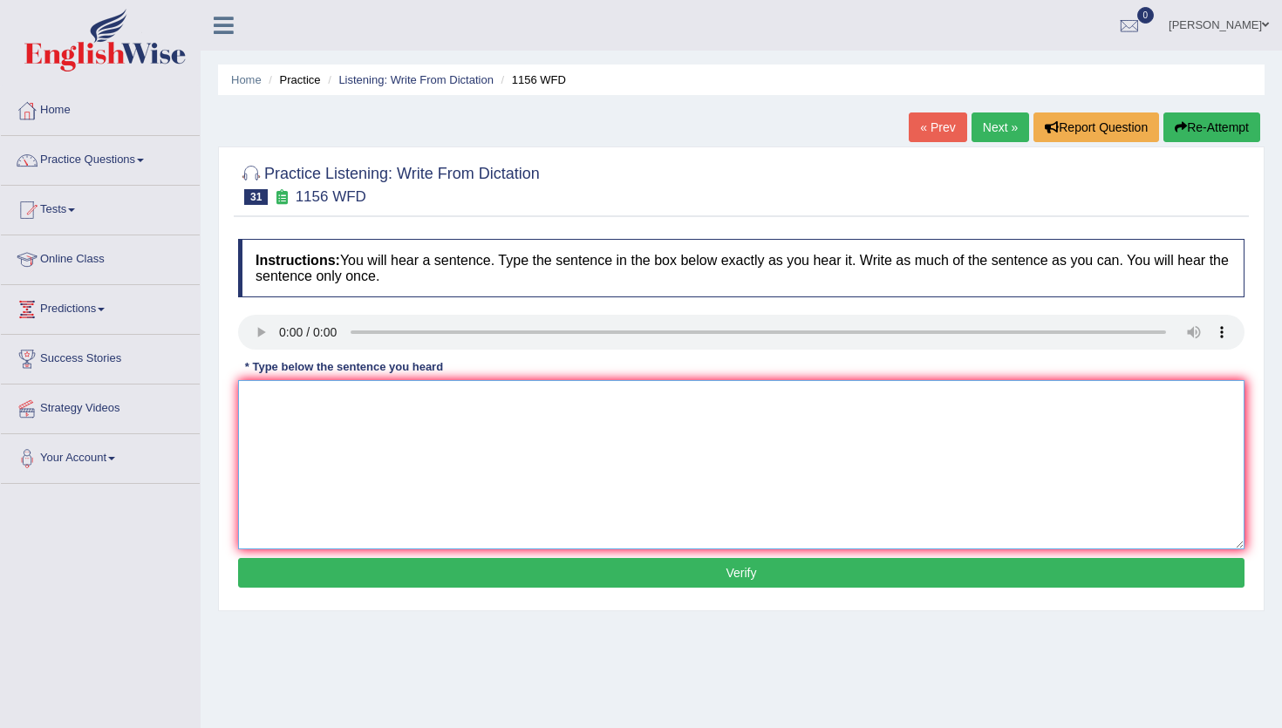
click at [300, 425] on textarea at bounding box center [741, 464] width 1006 height 169
click at [641, 402] on textarea "Chemical reaction reactions is are substance substances combine with change cha…" at bounding box center [741, 464] width 1006 height 169
type textarea "Chemical reaction reactions is are substance substances combine with a the chan…"
click at [670, 586] on button "Verify" at bounding box center [741, 573] width 1006 height 30
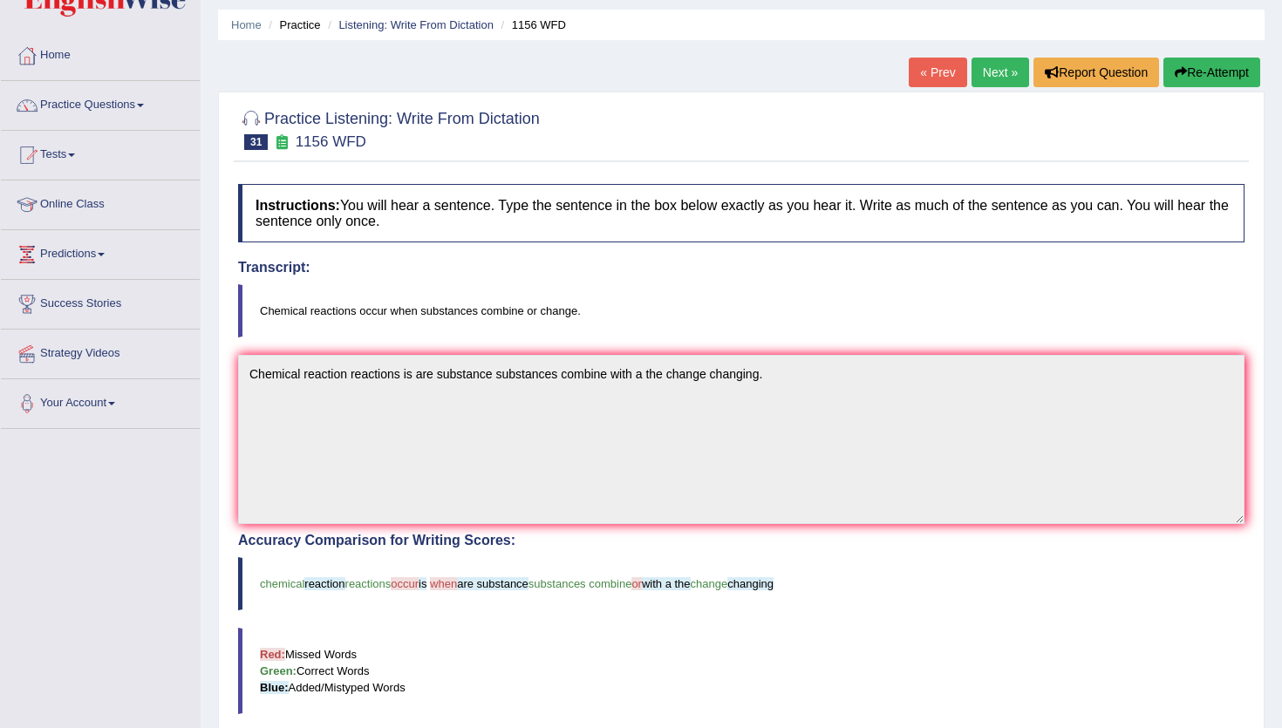
scroll to position [53, 0]
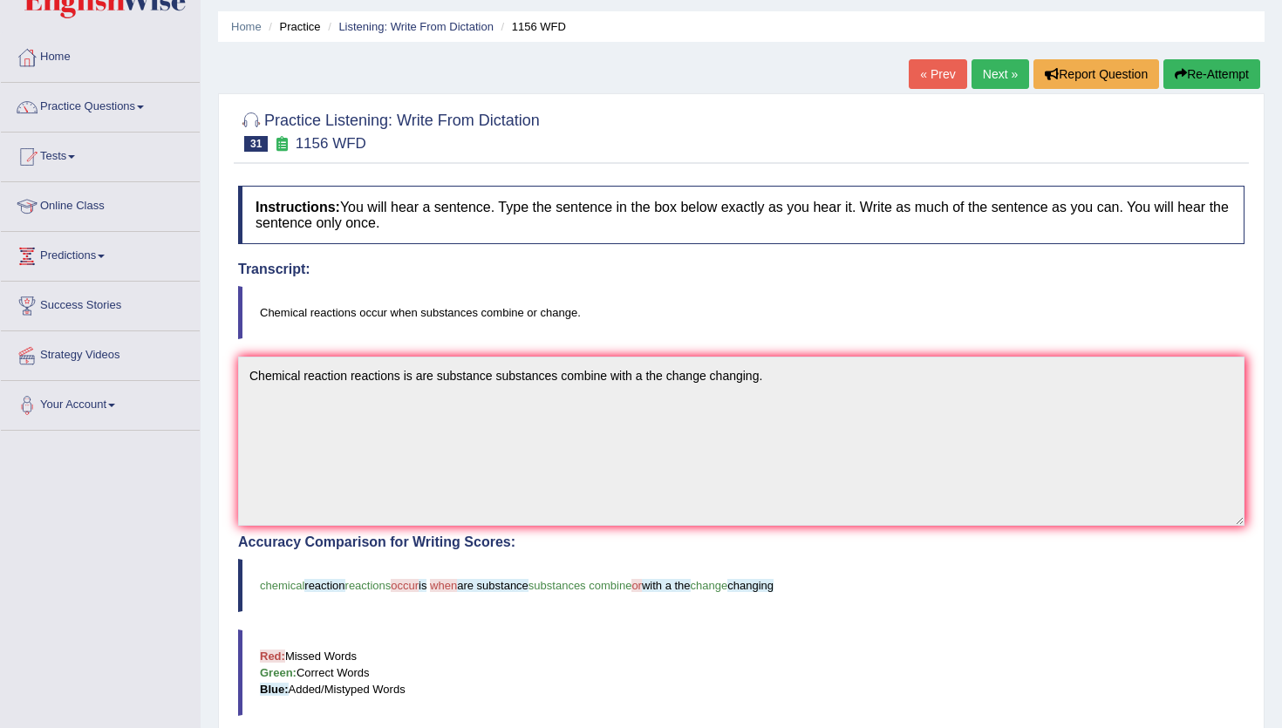
click at [1191, 72] on button "Re-Attempt" at bounding box center [1211, 74] width 97 height 30
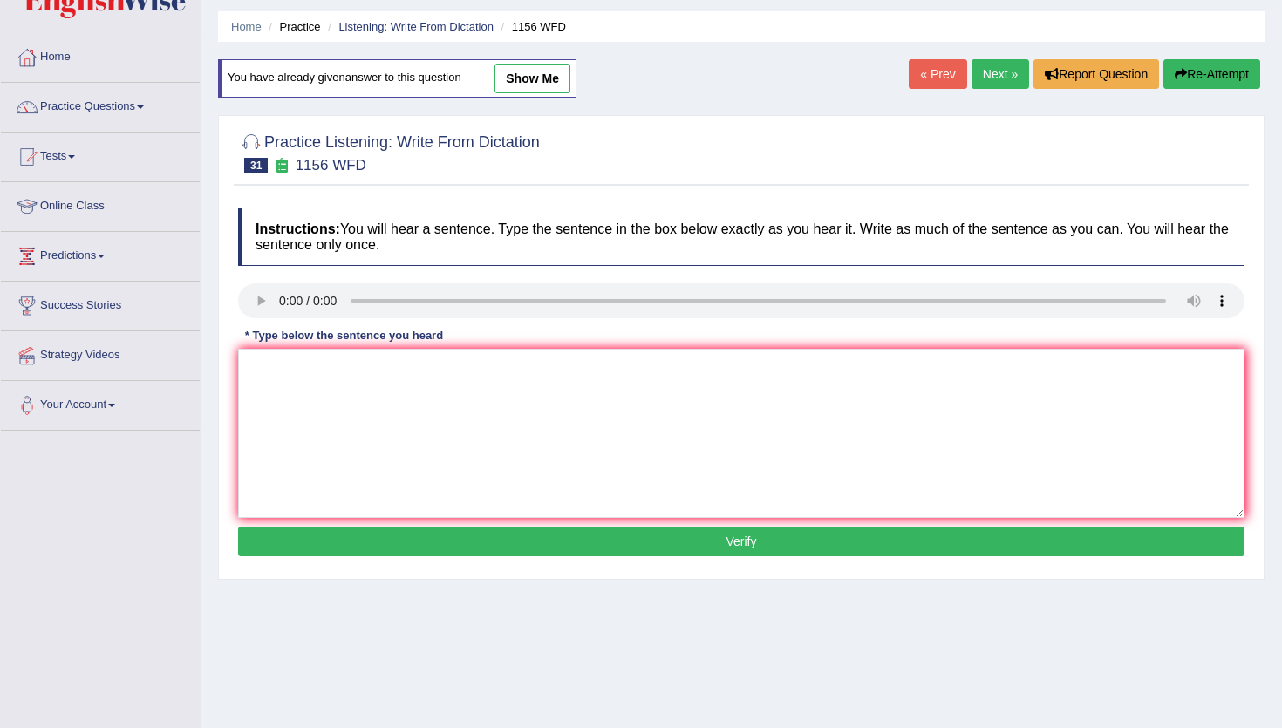
click at [986, 72] on link "Next »" at bounding box center [1000, 74] width 58 height 30
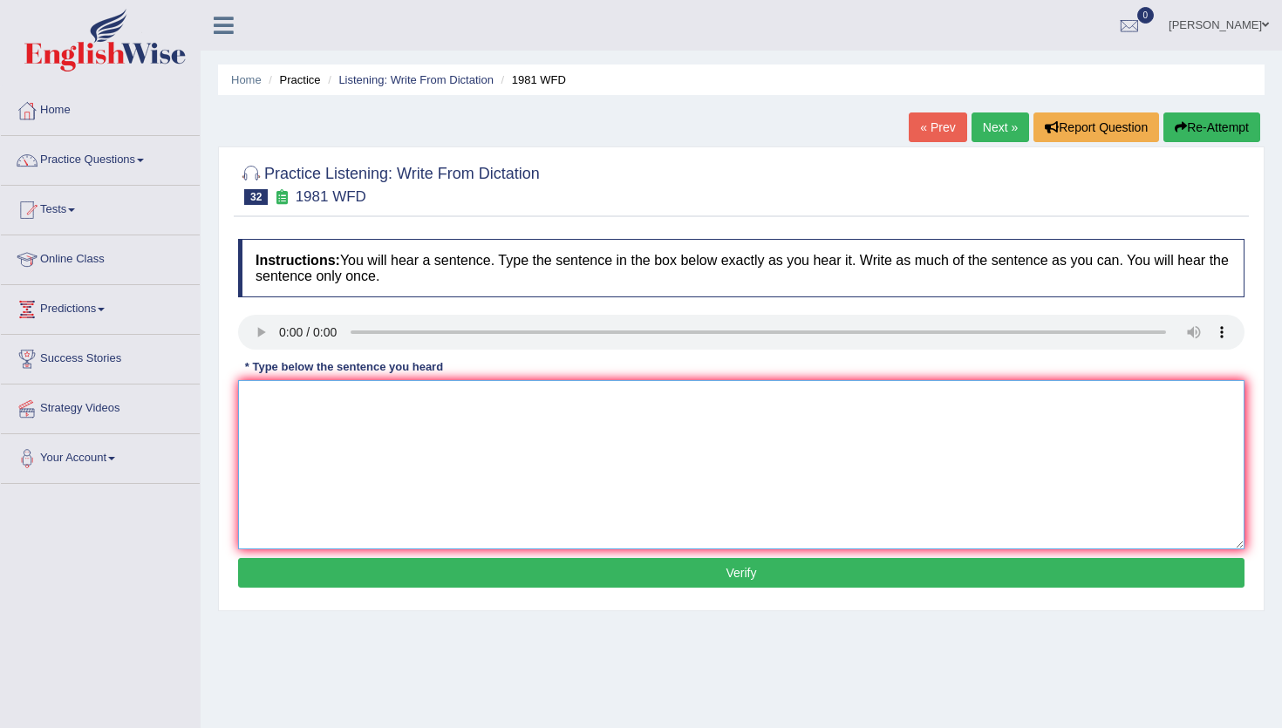
click at [323, 444] on textarea at bounding box center [741, 464] width 1006 height 169
click at [267, 396] on textarea "All arguments must" at bounding box center [741, 464] width 1006 height 169
click at [411, 400] on textarea "All of arguments must" at bounding box center [741, 464] width 1006 height 169
click at [404, 399] on textarea "All of arguments must" at bounding box center [741, 464] width 1006 height 169
type textarea "All of arguments must be supported evidence fulies."
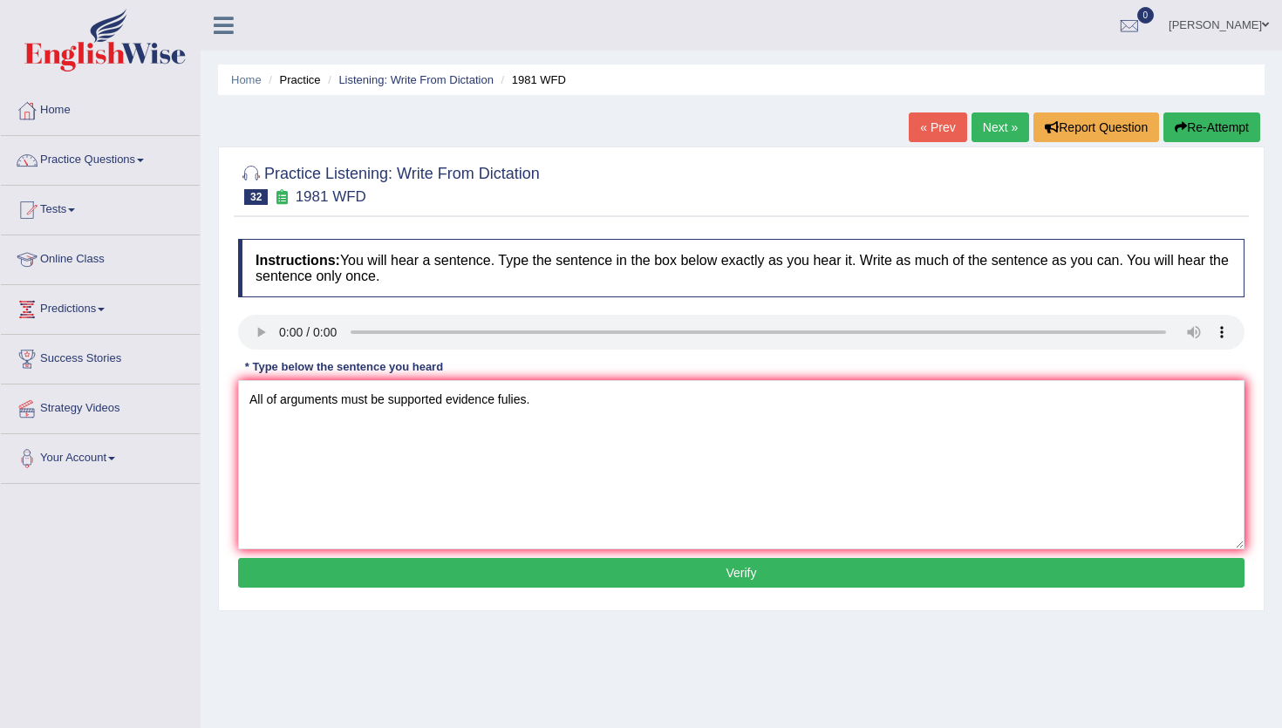
click at [454, 575] on button "Verify" at bounding box center [741, 573] width 1006 height 30
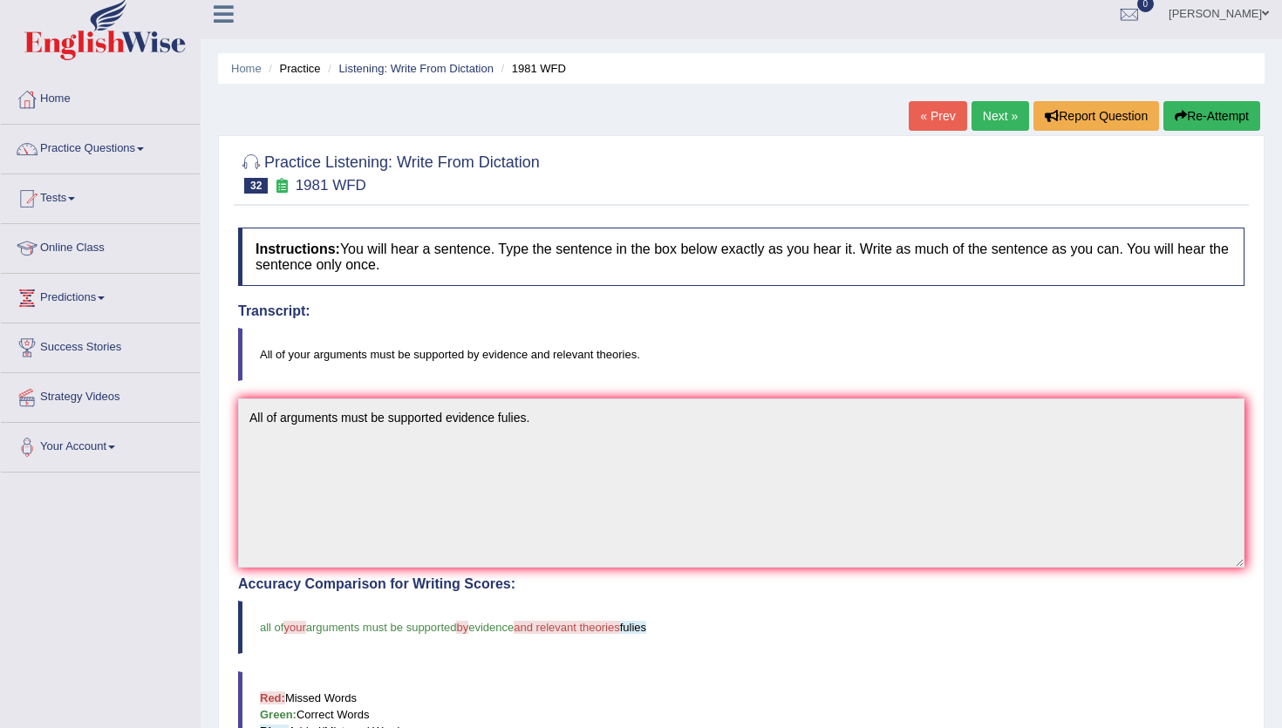
scroll to position [7, 0]
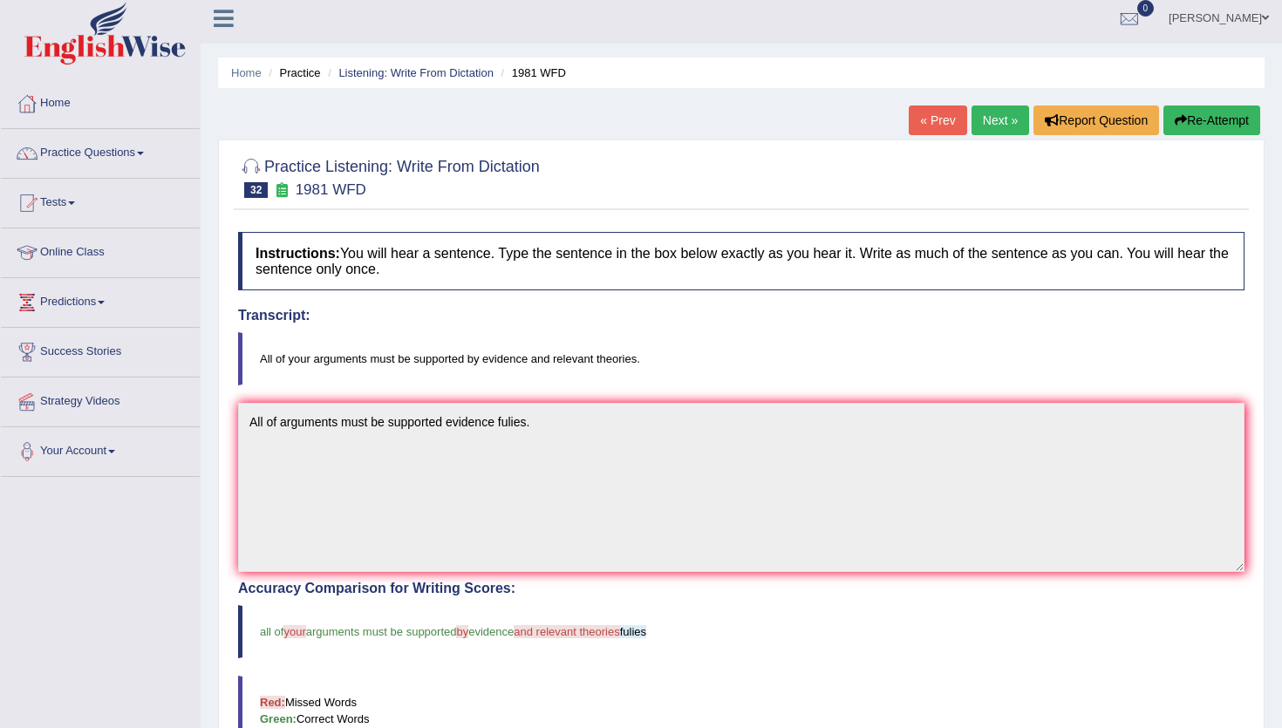
click at [66, 704] on div "Toggle navigation Home Practice Questions Speaking Practice Read Aloud Repeat S…" at bounding box center [641, 553] width 1282 height 1120
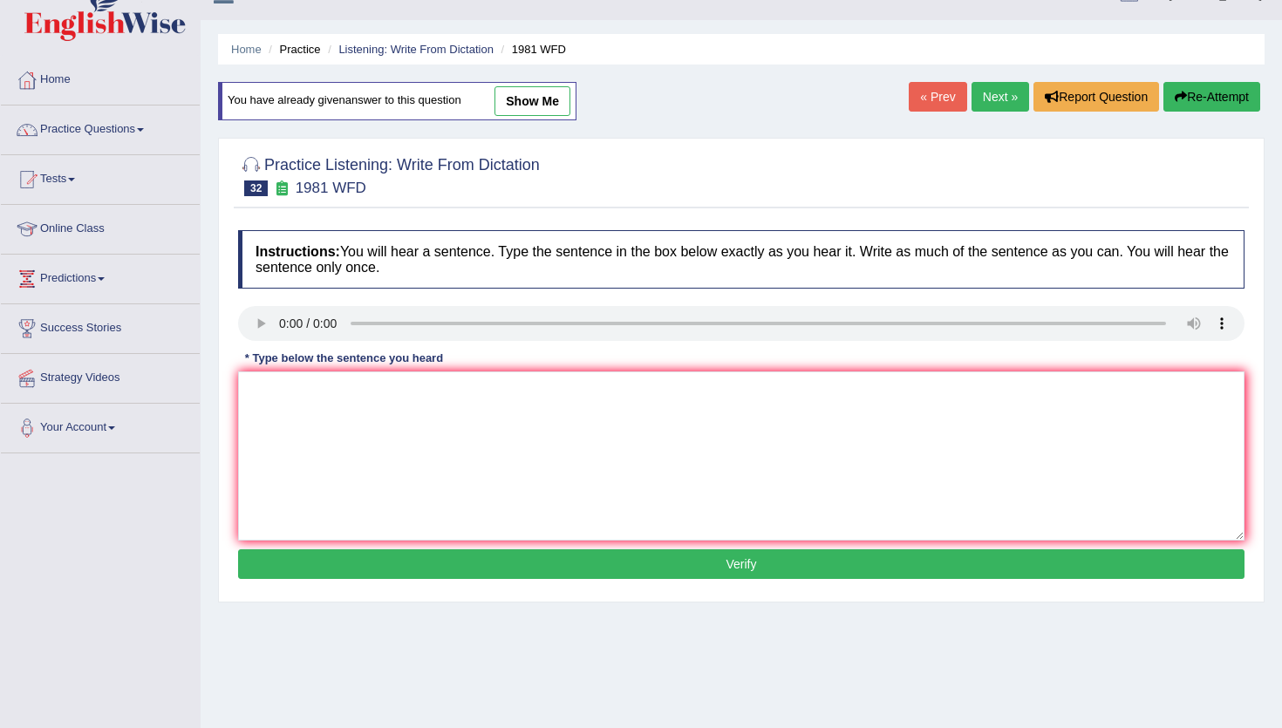
click at [997, 95] on link "Next »" at bounding box center [1000, 97] width 58 height 30
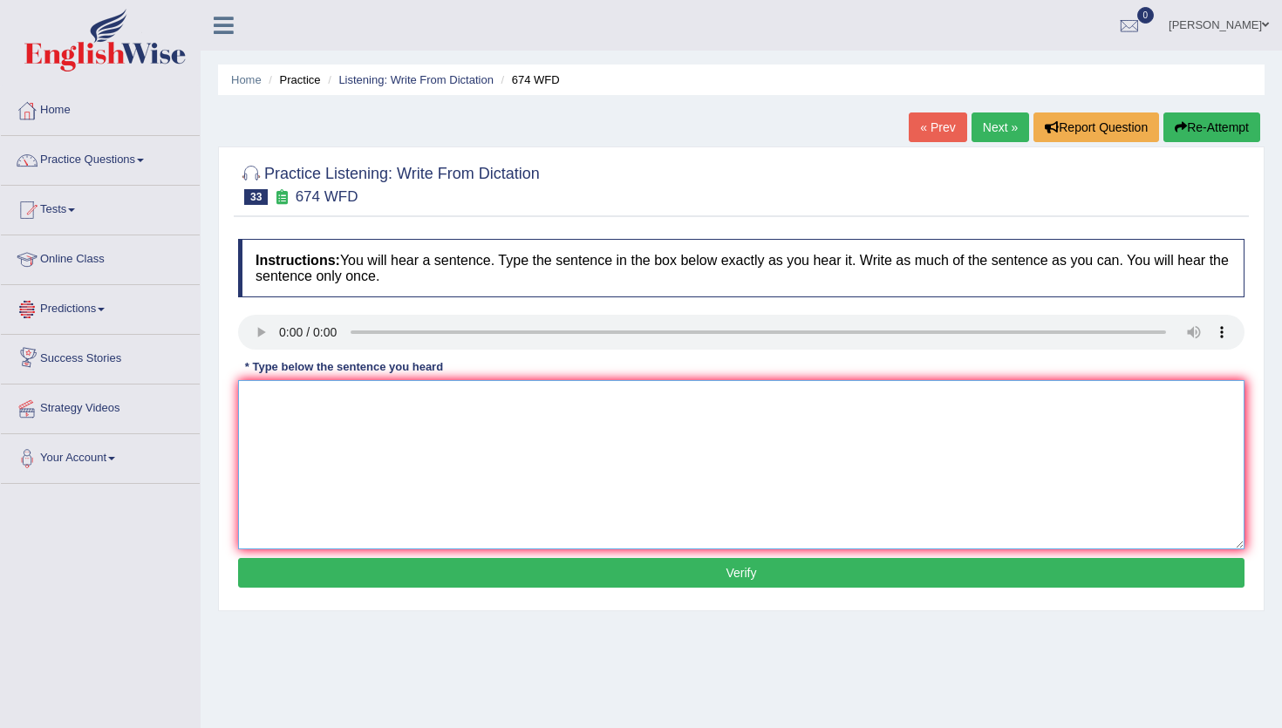
click at [288, 415] on textarea at bounding box center [741, 464] width 1006 height 169
click at [533, 99] on div "Home Practice Listening: Write From Dictation 674 WFD « Prev Next » Report Ques…" at bounding box center [741, 436] width 1081 height 872
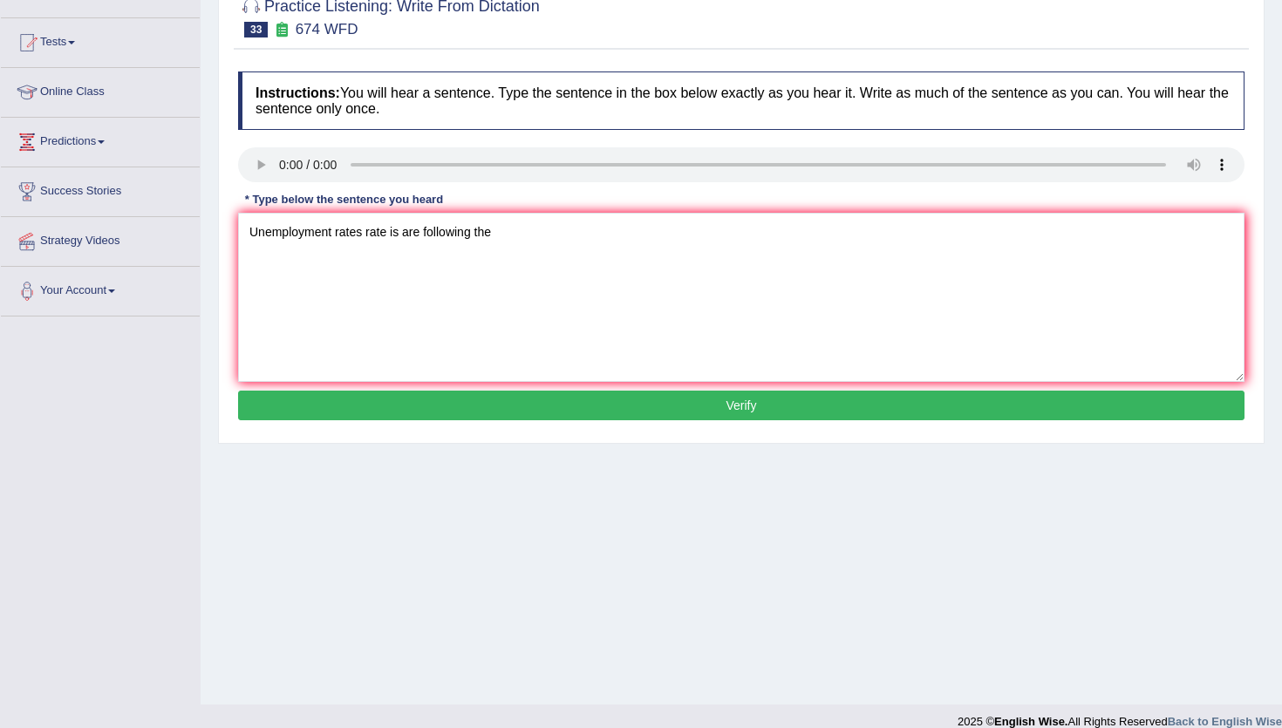
scroll to position [187, 0]
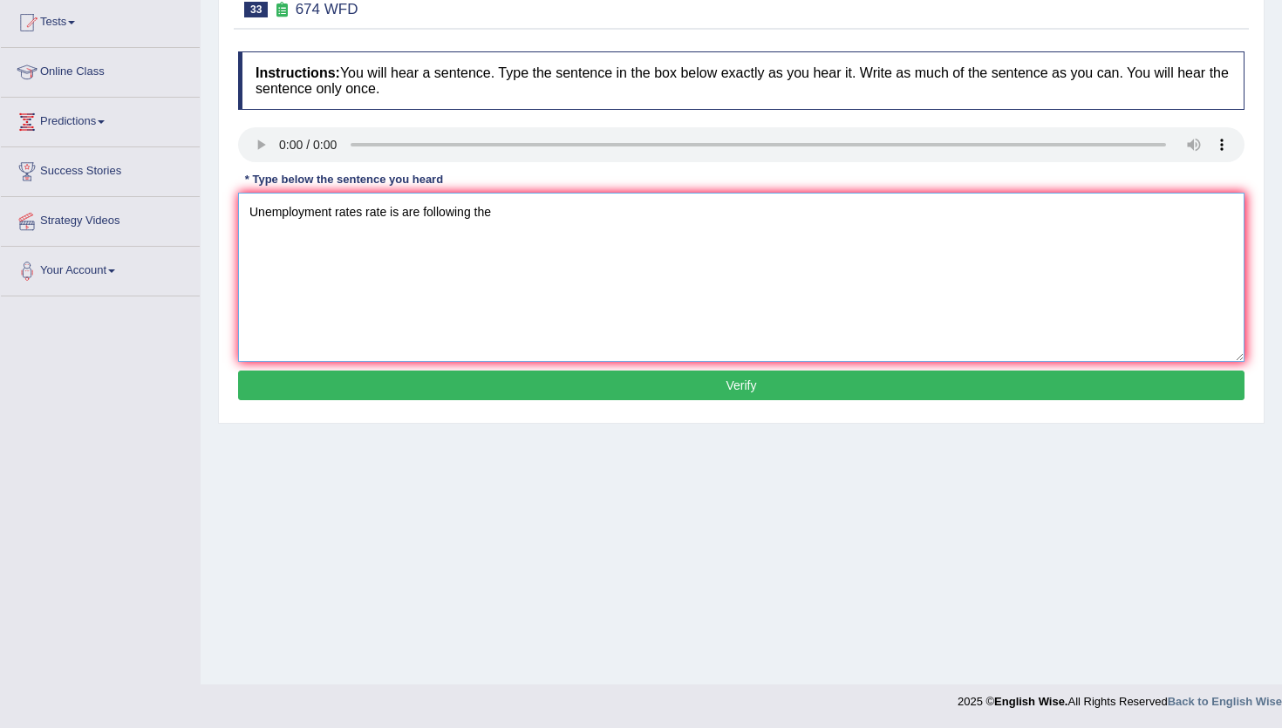
click at [554, 217] on textarea "Unemployment rates rate is are following the" at bounding box center [741, 277] width 1006 height 169
click at [554, 217] on textarea "Unemployment rates rate is are following the levels level last year." at bounding box center [741, 277] width 1006 height 169
type textarea "Unemployment rates rate is are following the levels level last year."
click at [555, 384] on button "Verify" at bounding box center [741, 386] width 1006 height 30
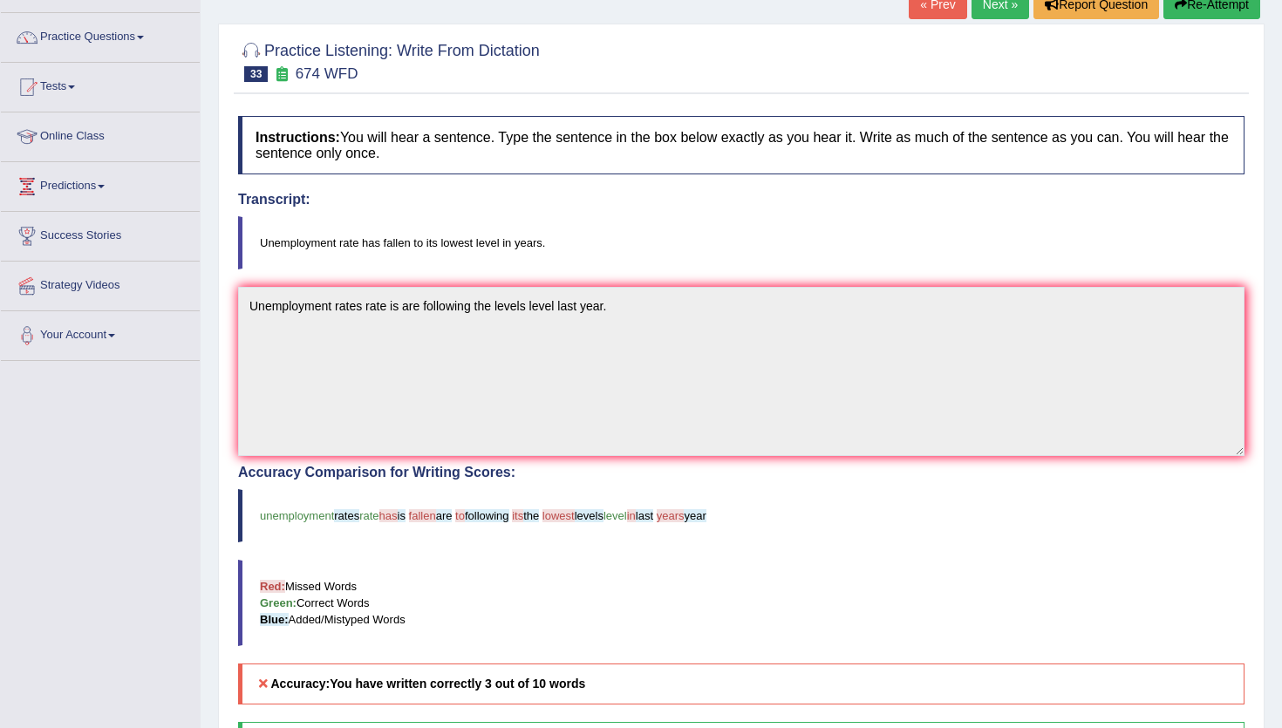
scroll to position [105, 0]
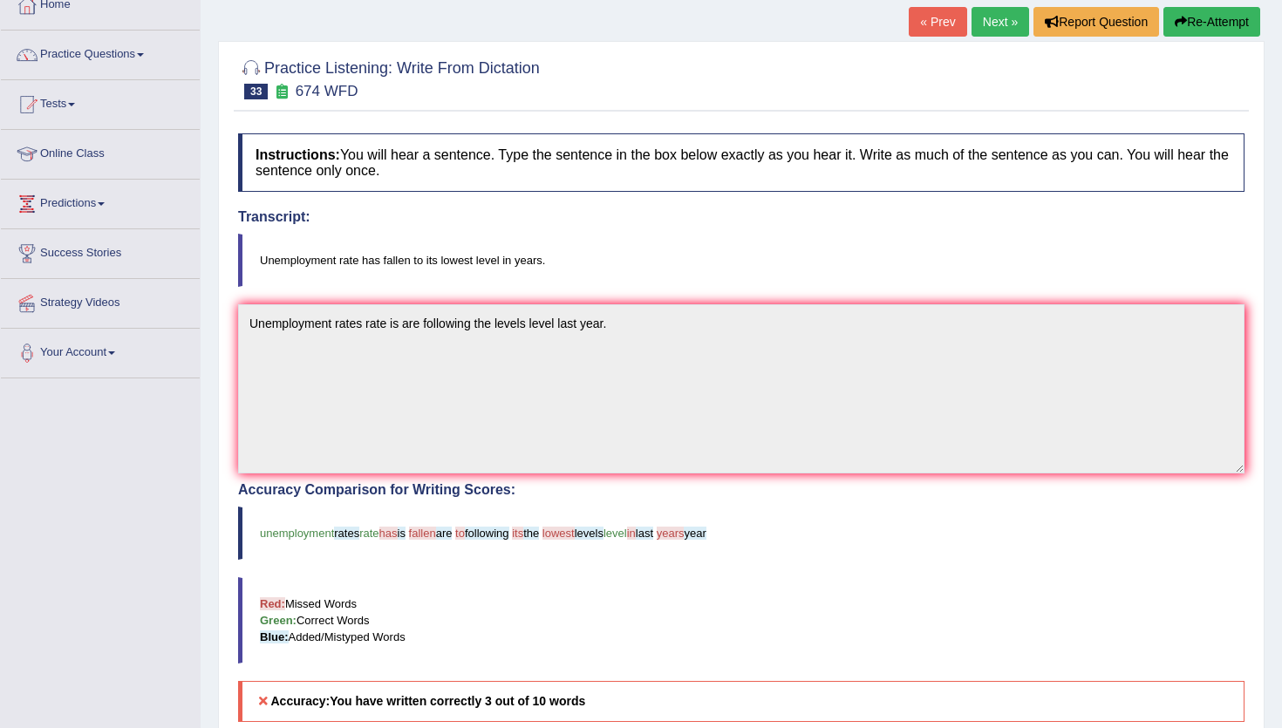
click at [1238, 19] on button "Re-Attempt" at bounding box center [1211, 22] width 97 height 30
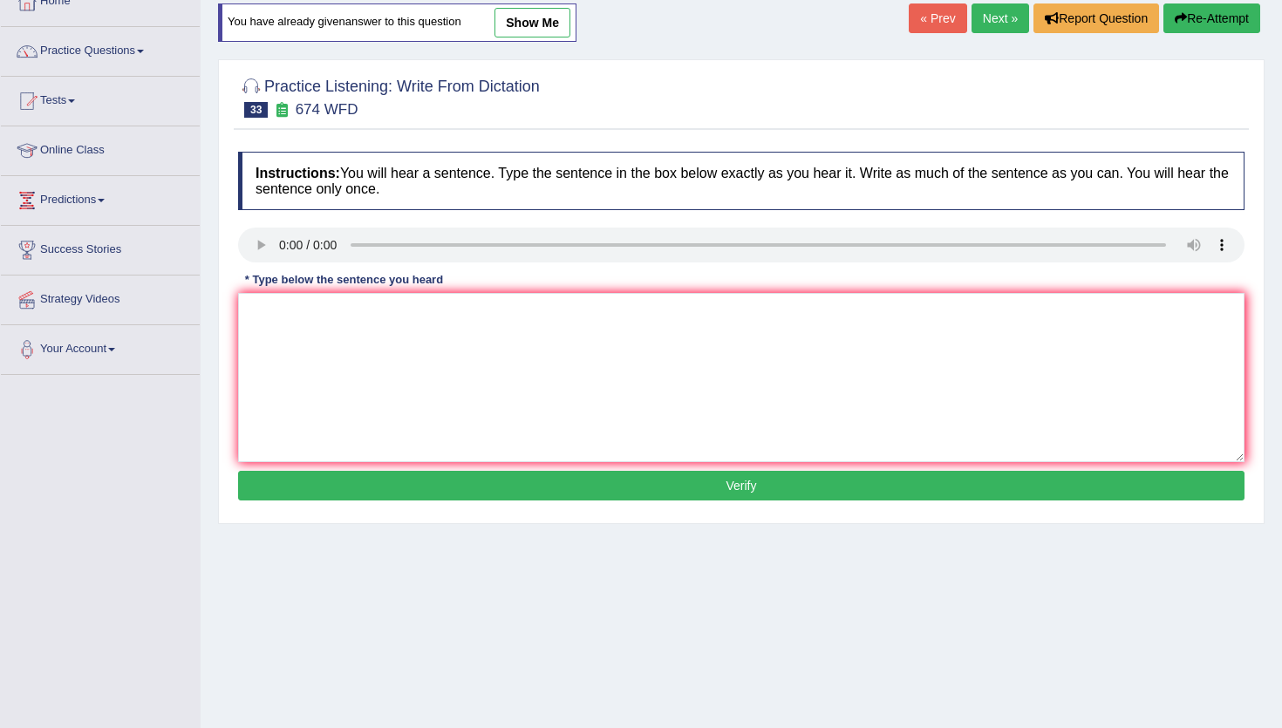
scroll to position [105, 0]
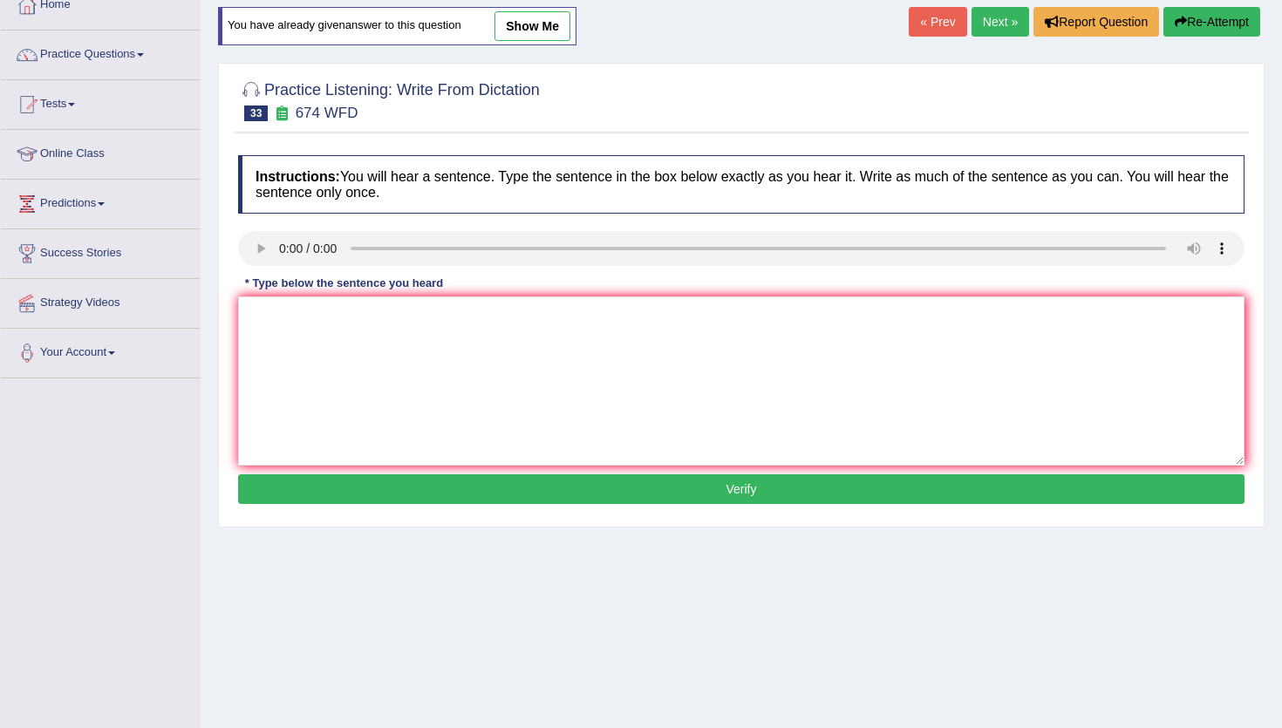
click at [1001, 24] on link "Next »" at bounding box center [1000, 22] width 58 height 30
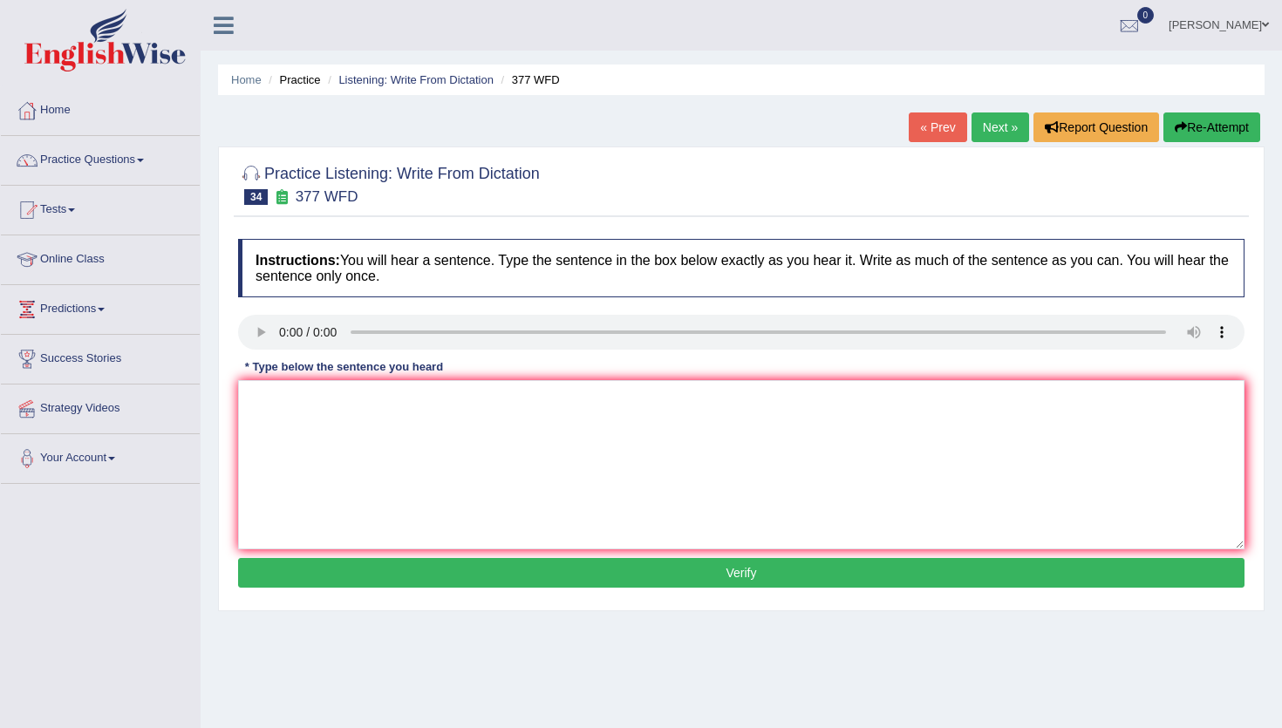
click at [983, 135] on link "Next »" at bounding box center [1000, 127] width 58 height 30
click at [293, 403] on textarea at bounding box center [741, 464] width 1006 height 169
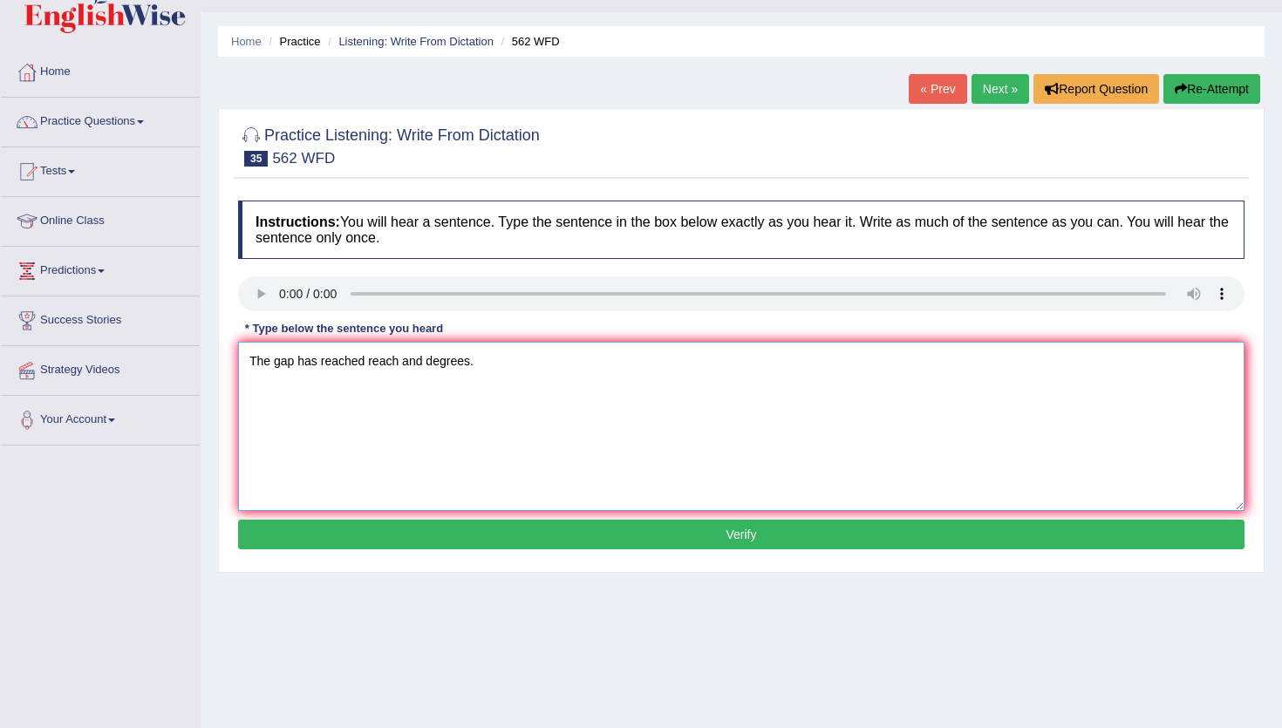
scroll to position [40, 0]
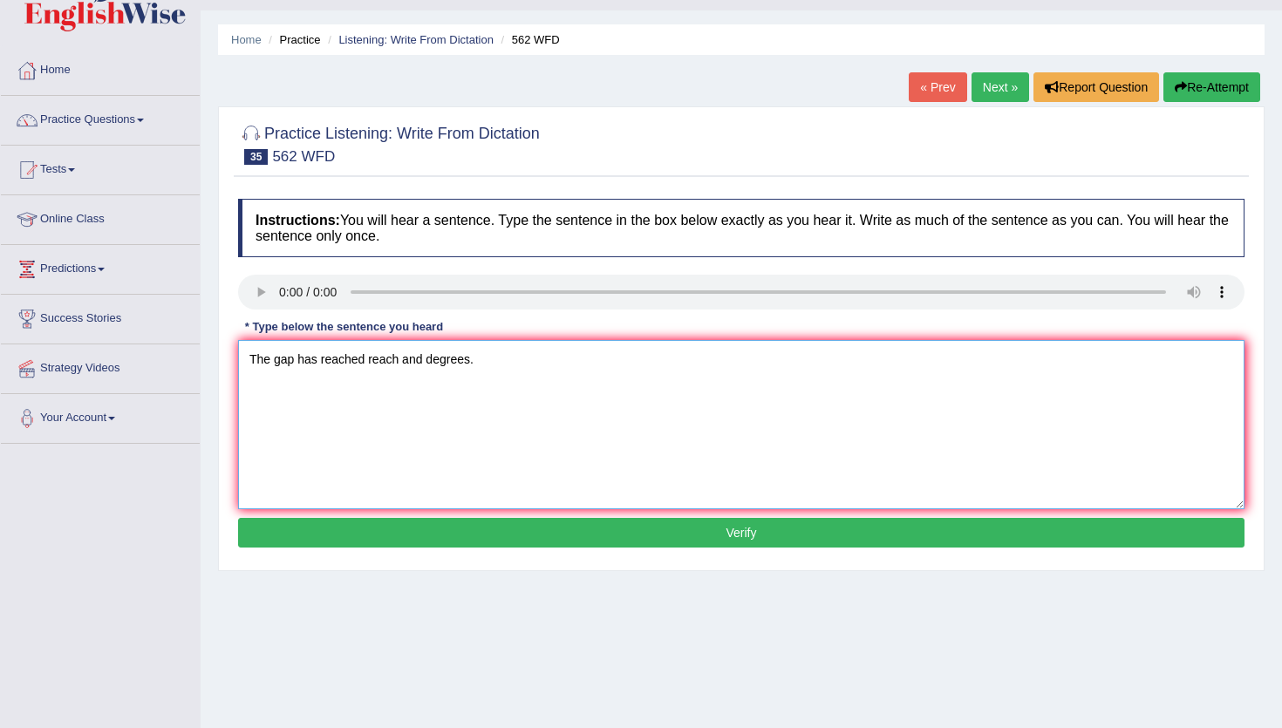
click at [369, 360] on textarea "The gap has reached reach and degrees." at bounding box center [741, 424] width 1006 height 169
click at [320, 361] on textarea "The gap has reached reach and degrees." at bounding box center [741, 424] width 1006 height 169
type textarea "The gap has between rich reached reach and degrees."
click at [513, 541] on button "Verify" at bounding box center [741, 533] width 1006 height 30
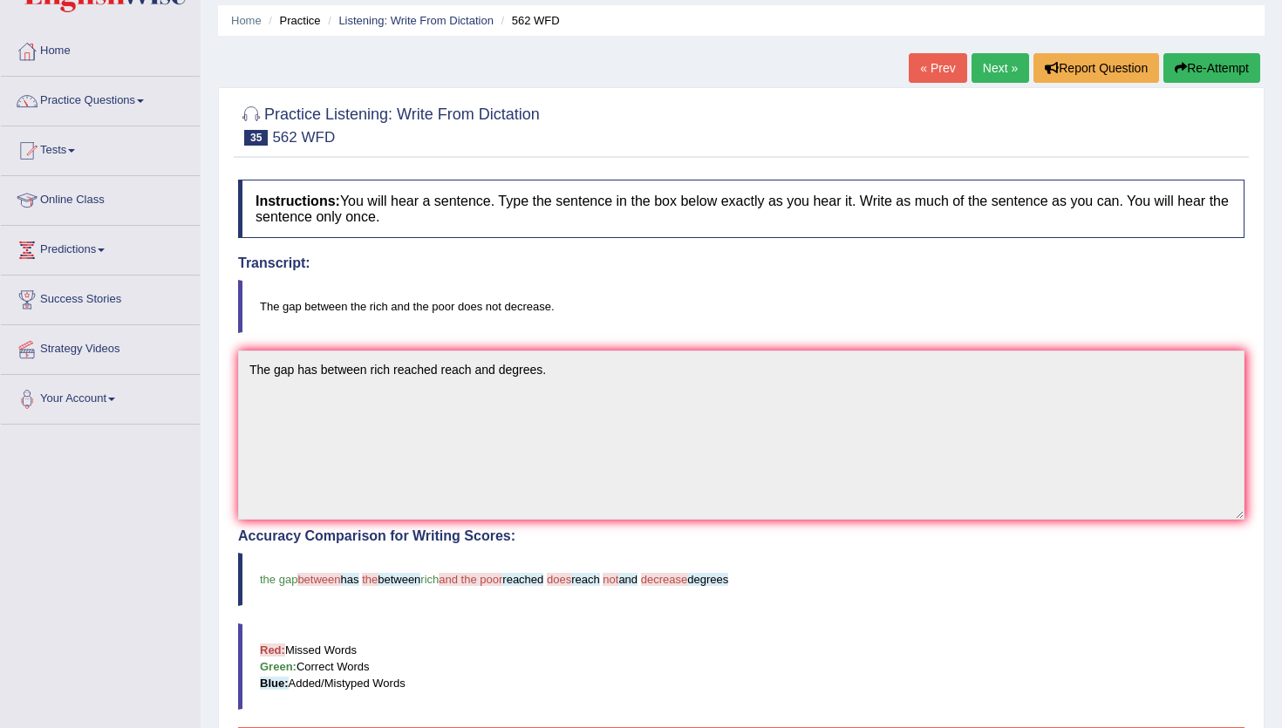
scroll to position [0, 0]
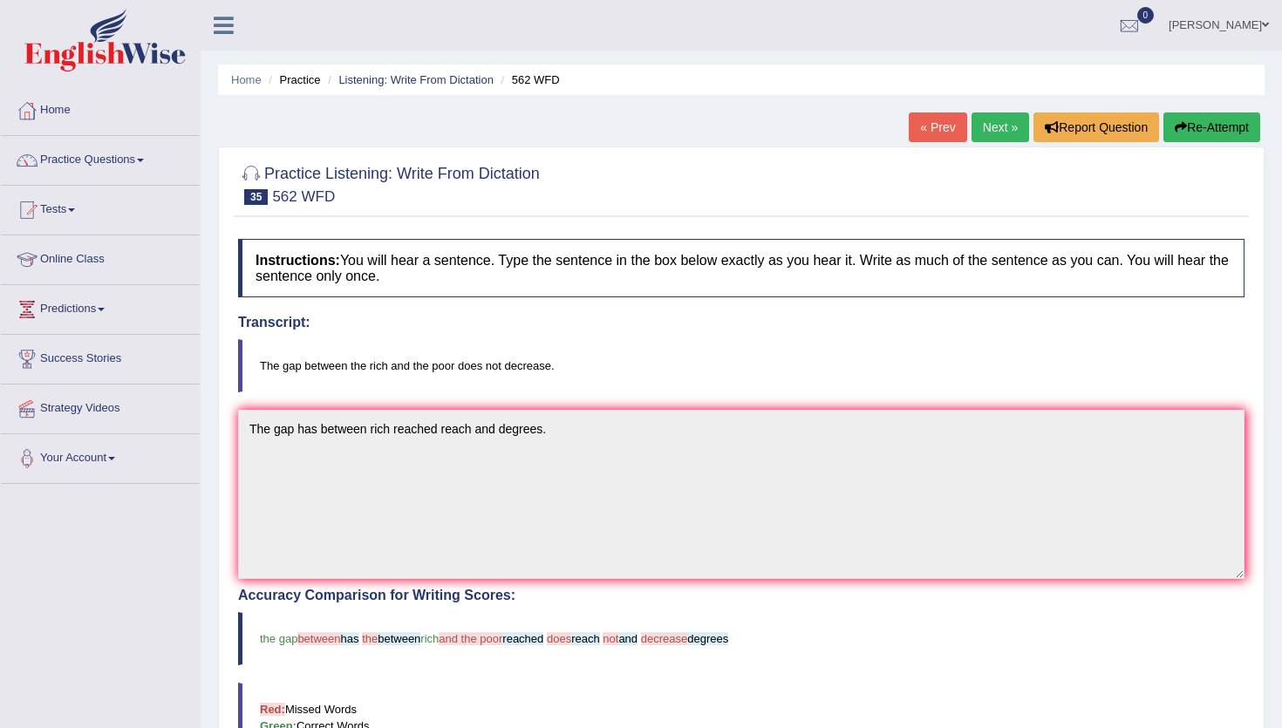
click at [1201, 127] on button "Re-Attempt" at bounding box center [1211, 127] width 97 height 30
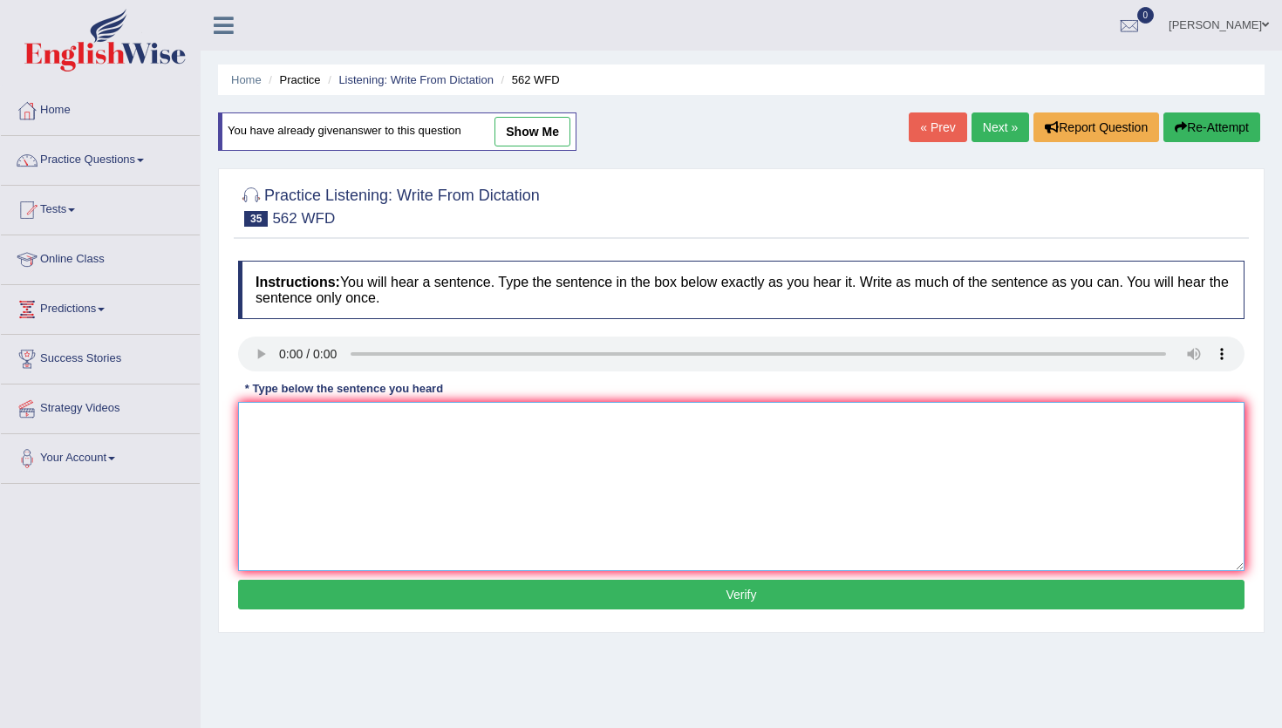
click at [279, 427] on textarea at bounding box center [741, 486] width 1006 height 169
type textarea "The gap between the rich and poor not the digrease digreses."
click at [341, 598] on button "Verify" at bounding box center [741, 595] width 1006 height 30
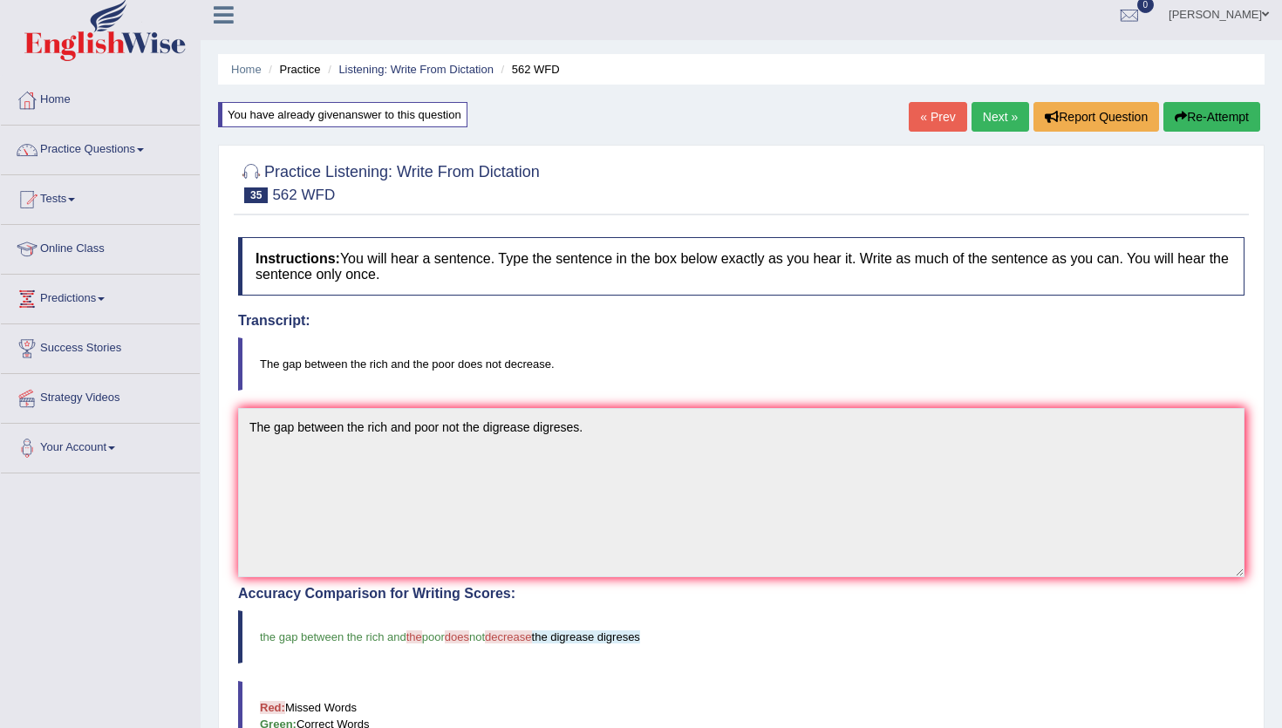
scroll to position [15, 0]
